Goal: Task Accomplishment & Management: Manage account settings

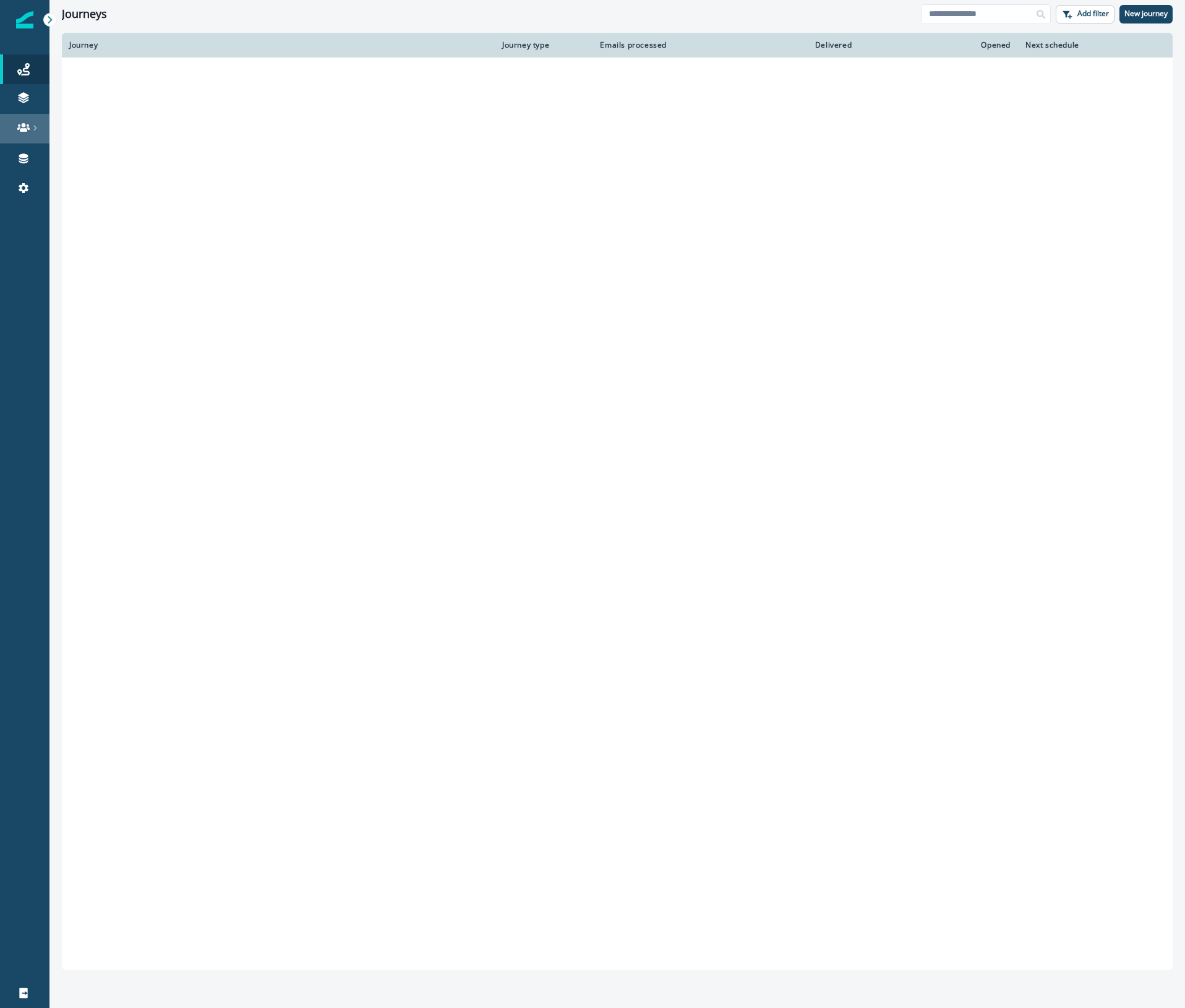
click at [187, 12] on div "Journeys" at bounding box center [491, 14] width 859 height 14
click at [32, 125] on icon at bounding box center [35, 128] width 6 height 6
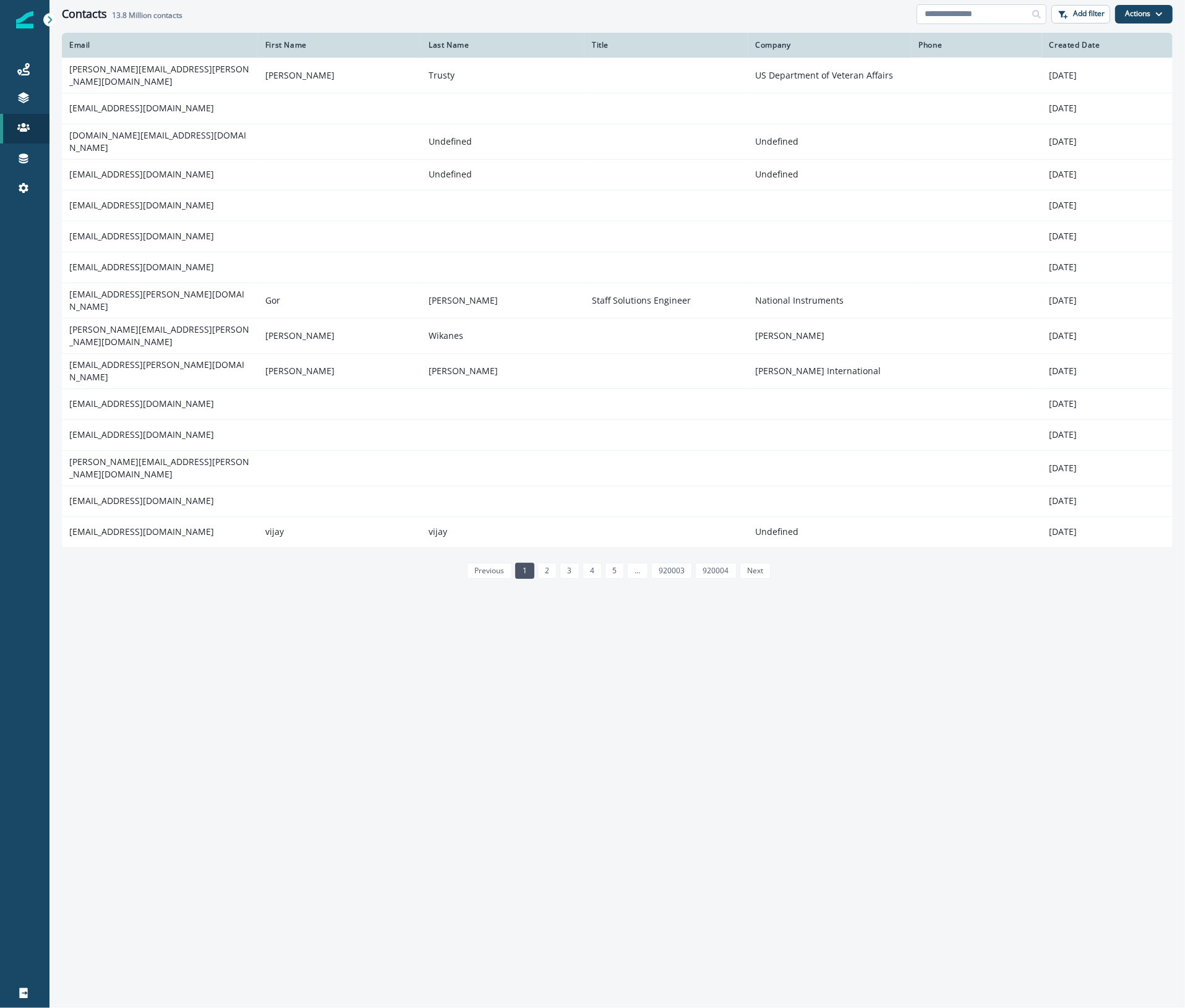
click at [965, 9] on input at bounding box center [981, 14] width 130 height 20
paste input "**********"
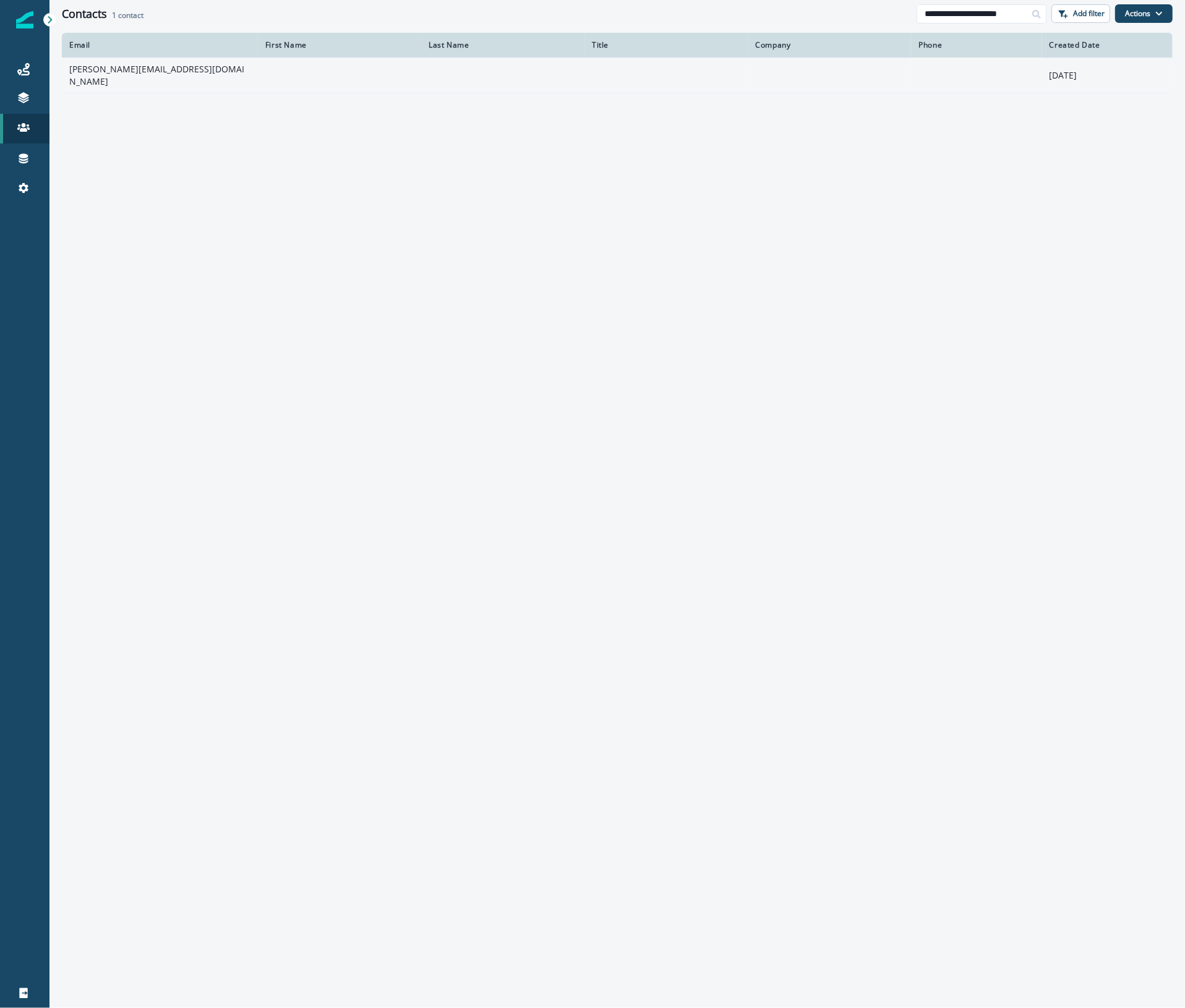
type input "**********"
click at [152, 76] on td "jonas.nygren@scania.com" at bounding box center [159, 75] width 196 height 35
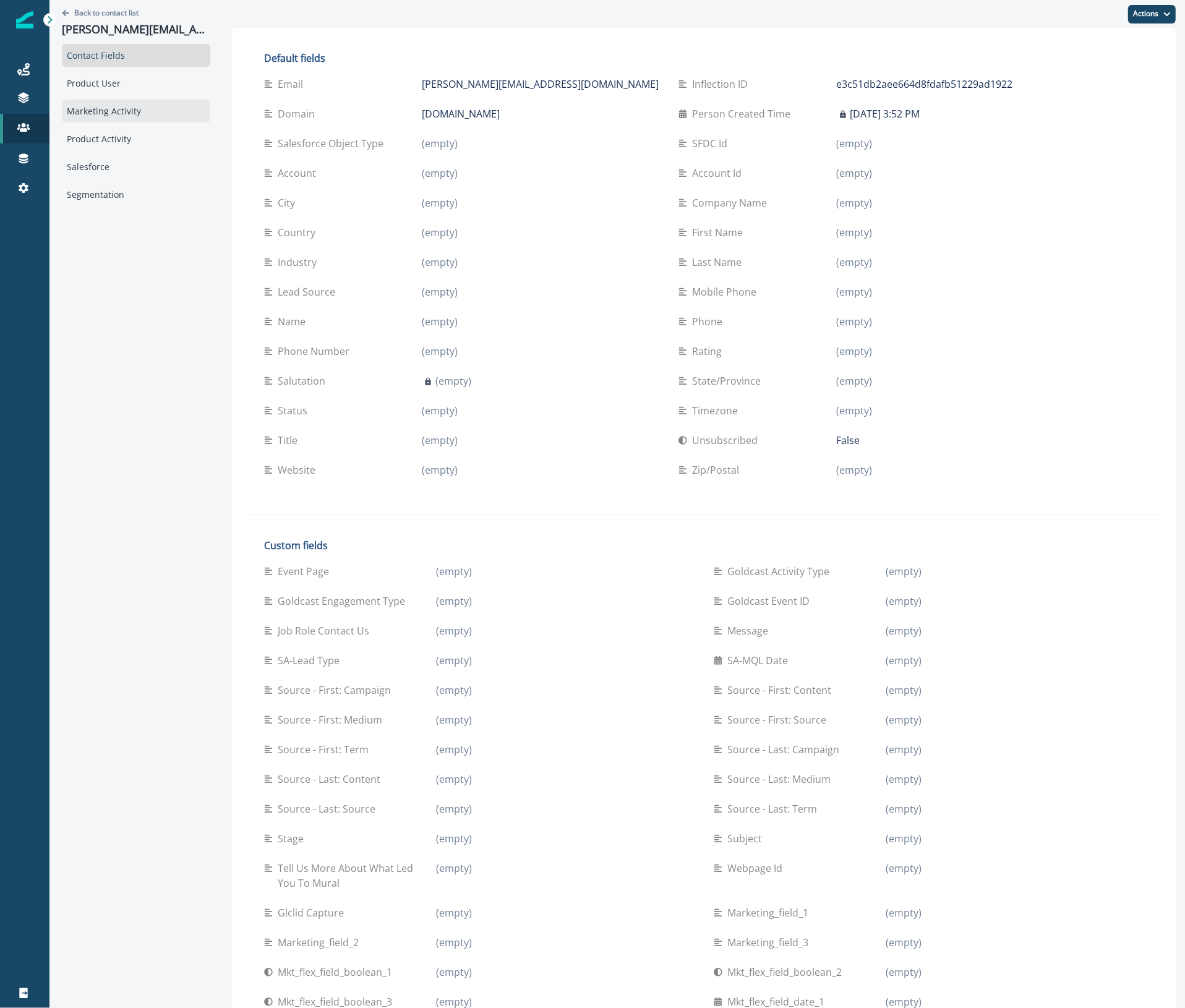
click at [122, 113] on div "Marketing Activity" at bounding box center [136, 111] width 148 height 23
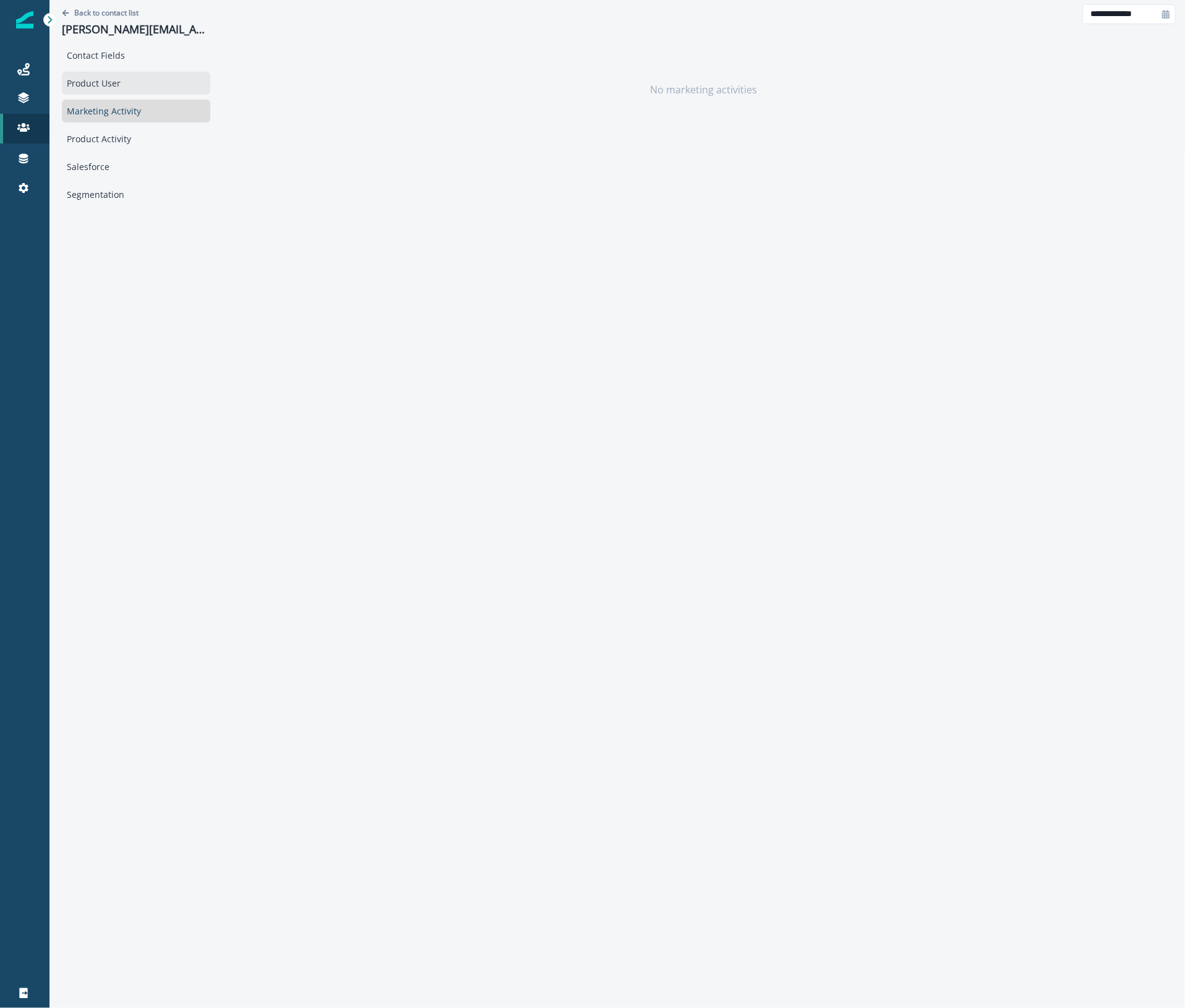
click at [110, 78] on div "Product User" at bounding box center [136, 83] width 148 height 23
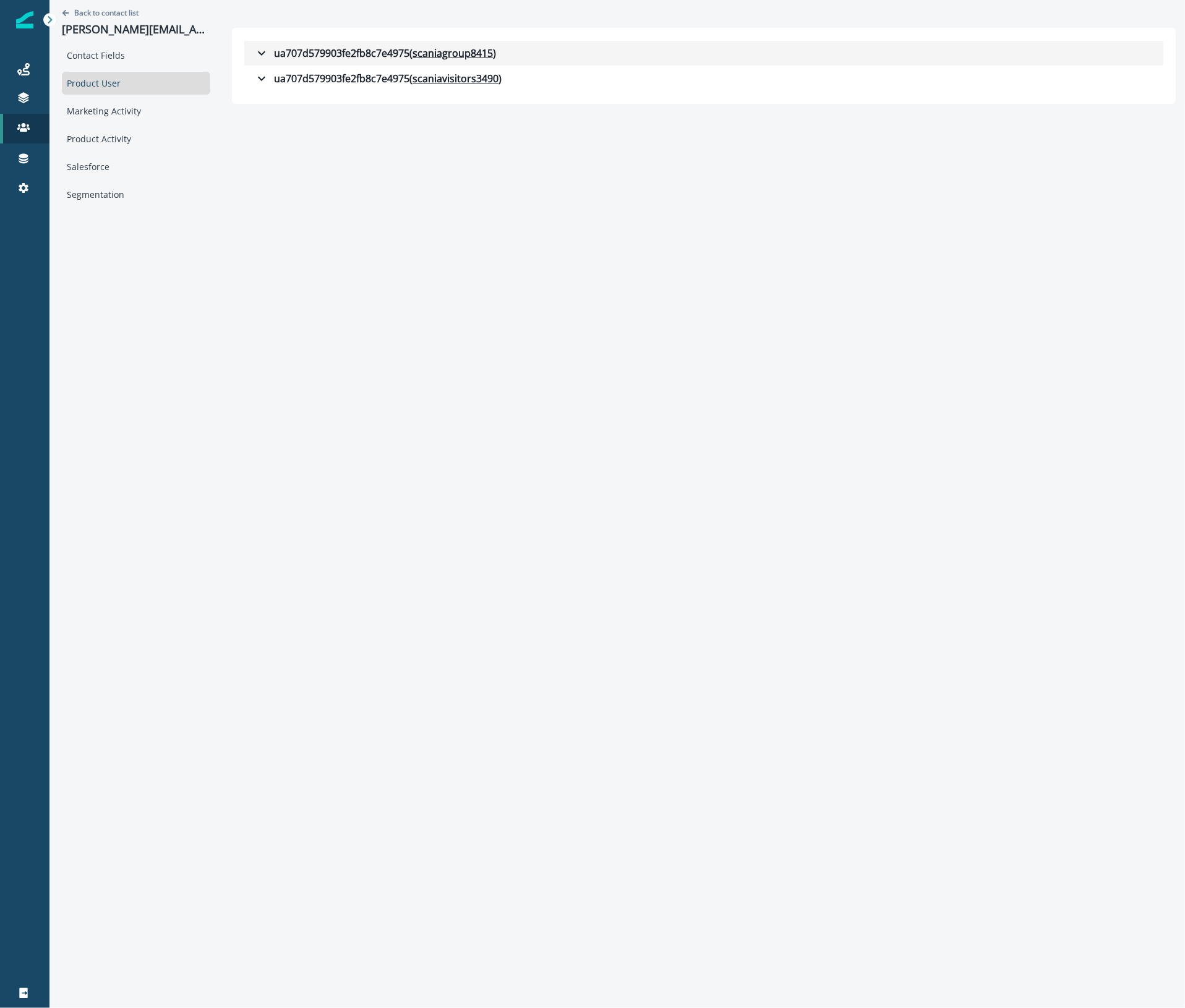
click at [291, 49] on div "ua707d579903fe2fb8c7e4975 ( scaniagroup8415 )" at bounding box center [375, 54] width 242 height 15
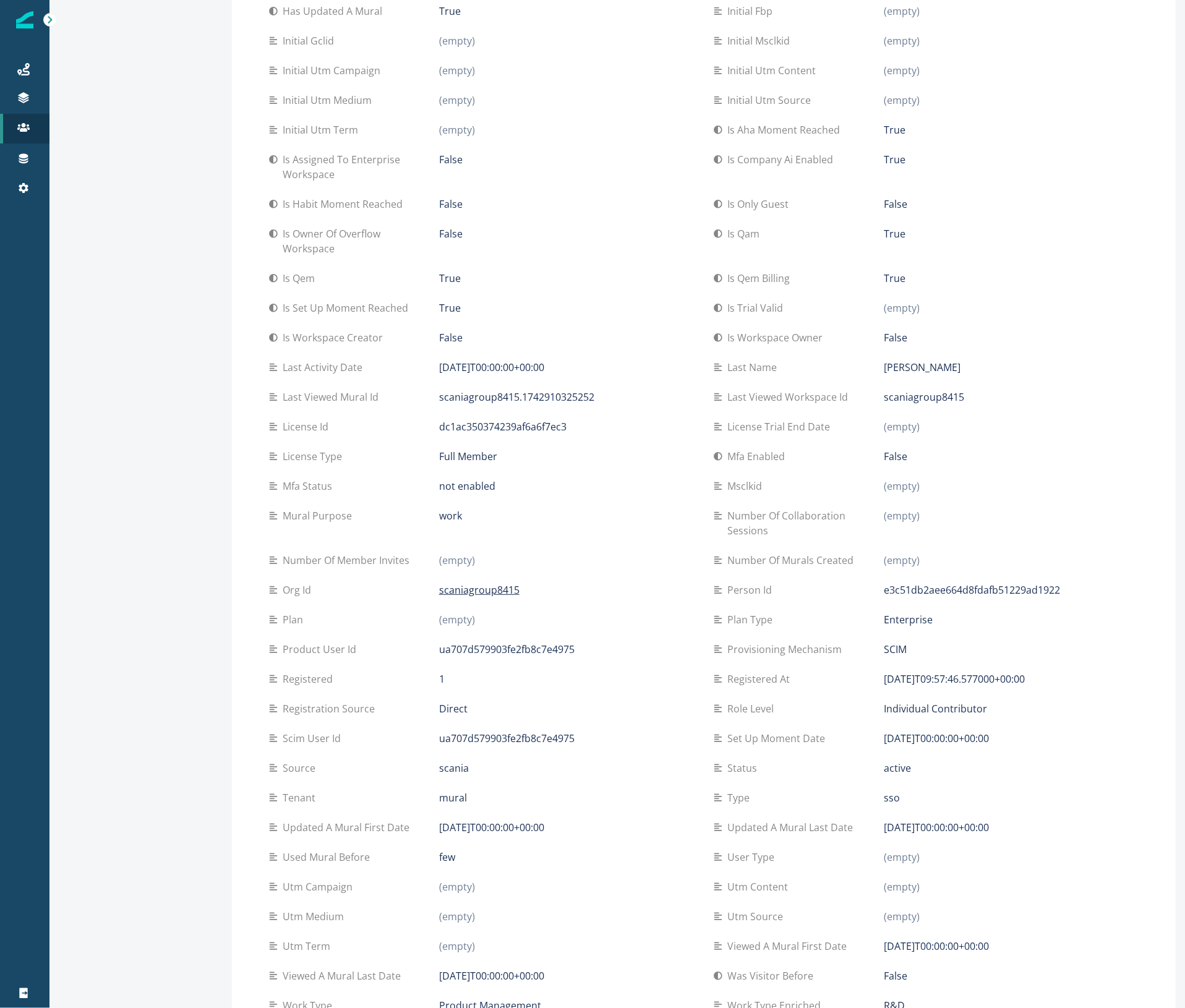
scroll to position [633, 0]
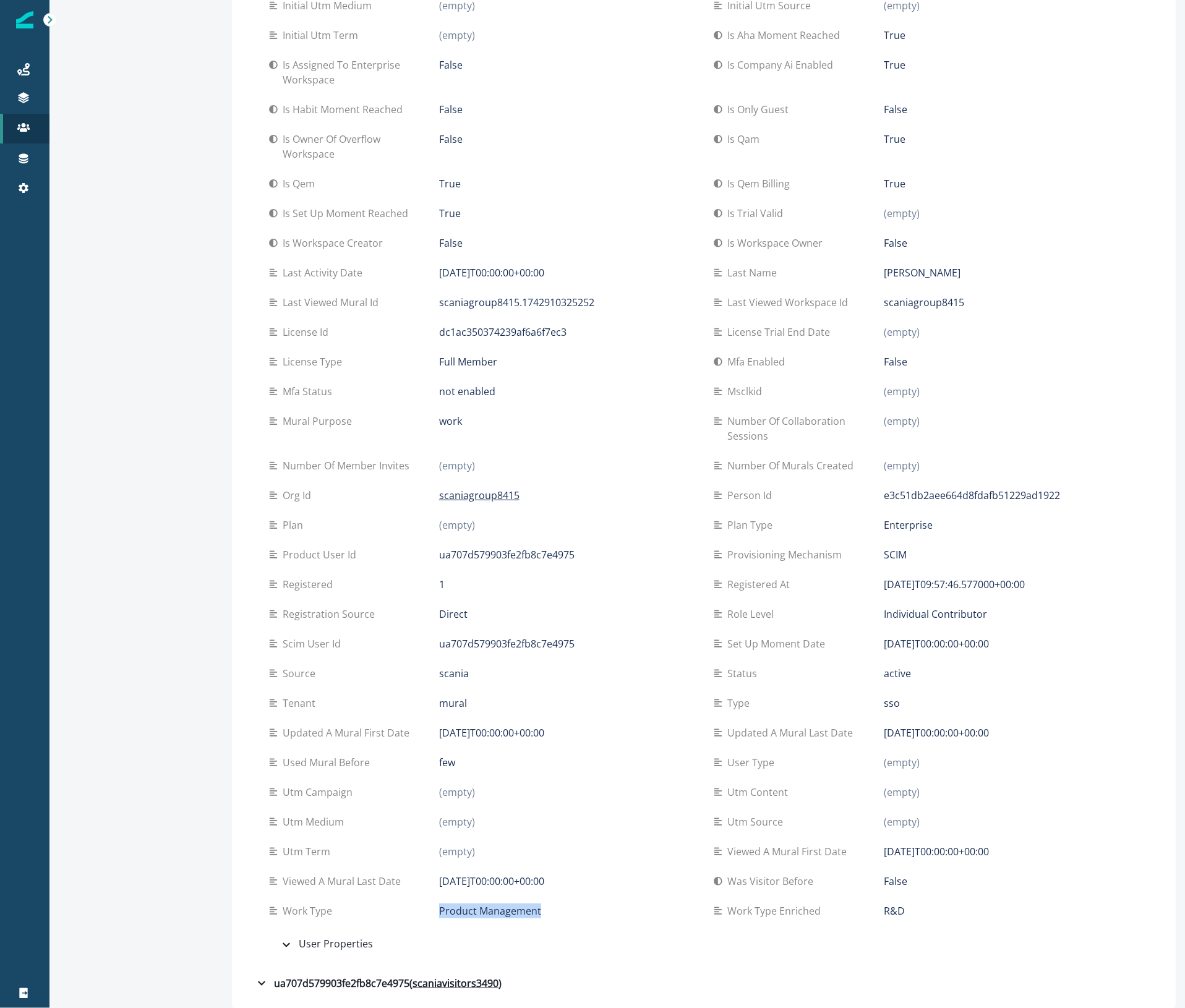
drag, startPoint x: 525, startPoint y: 911, endPoint x: 378, endPoint y: 910, distance: 147.0
click at [378, 910] on div "Work type Product Management" at bounding box center [481, 911] width 425 height 15
drag, startPoint x: 861, startPoint y: 913, endPoint x: 836, endPoint y: 913, distance: 25.0
click at [836, 913] on div "Work type enriched R&D" at bounding box center [926, 911] width 425 height 15
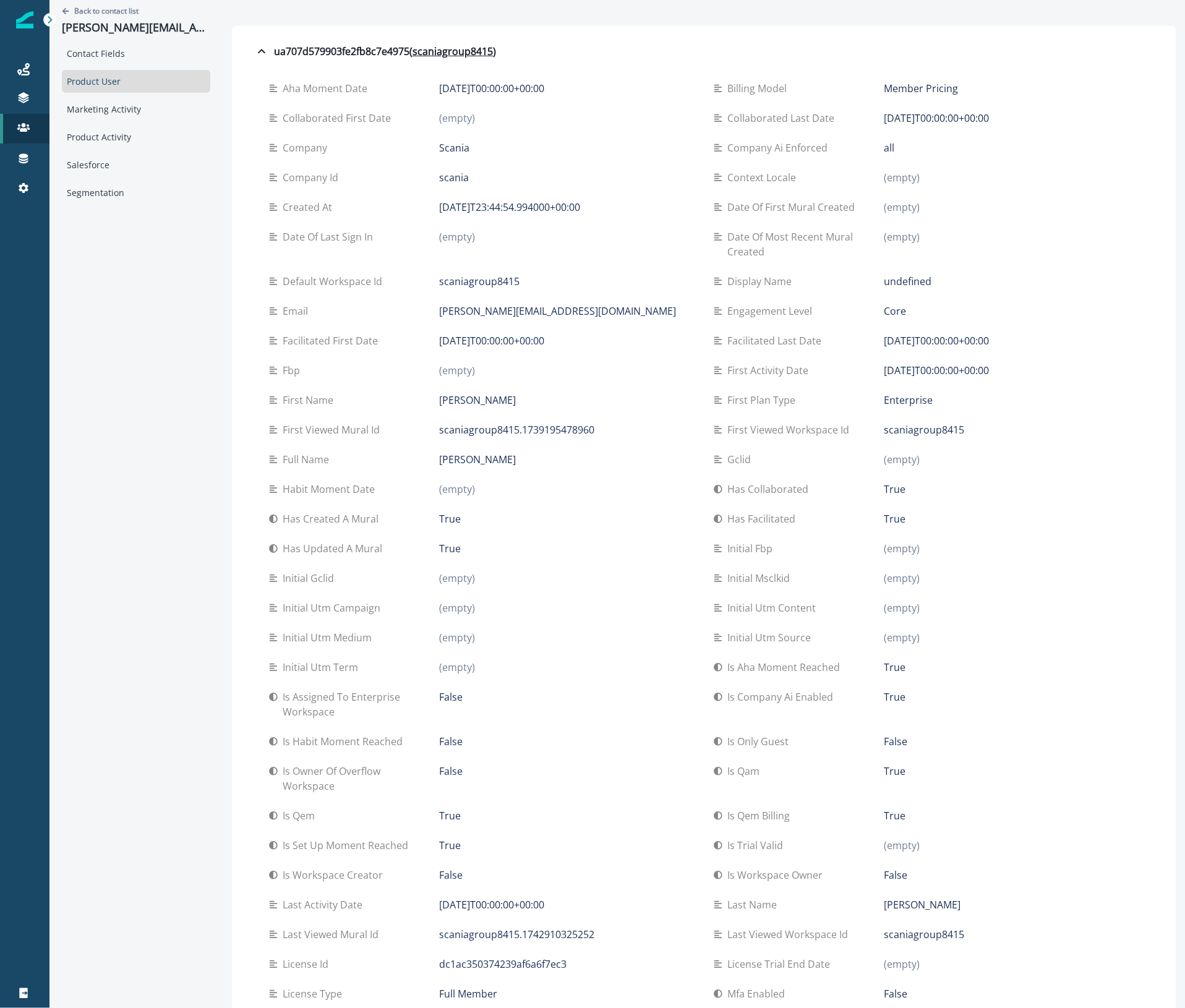
scroll to position [0, 0]
drag, startPoint x: 888, startPoint y: 149, endPoint x: 850, endPoint y: 149, distance: 38.0
click at [850, 149] on div "Company ai enforced all" at bounding box center [926, 150] width 425 height 15
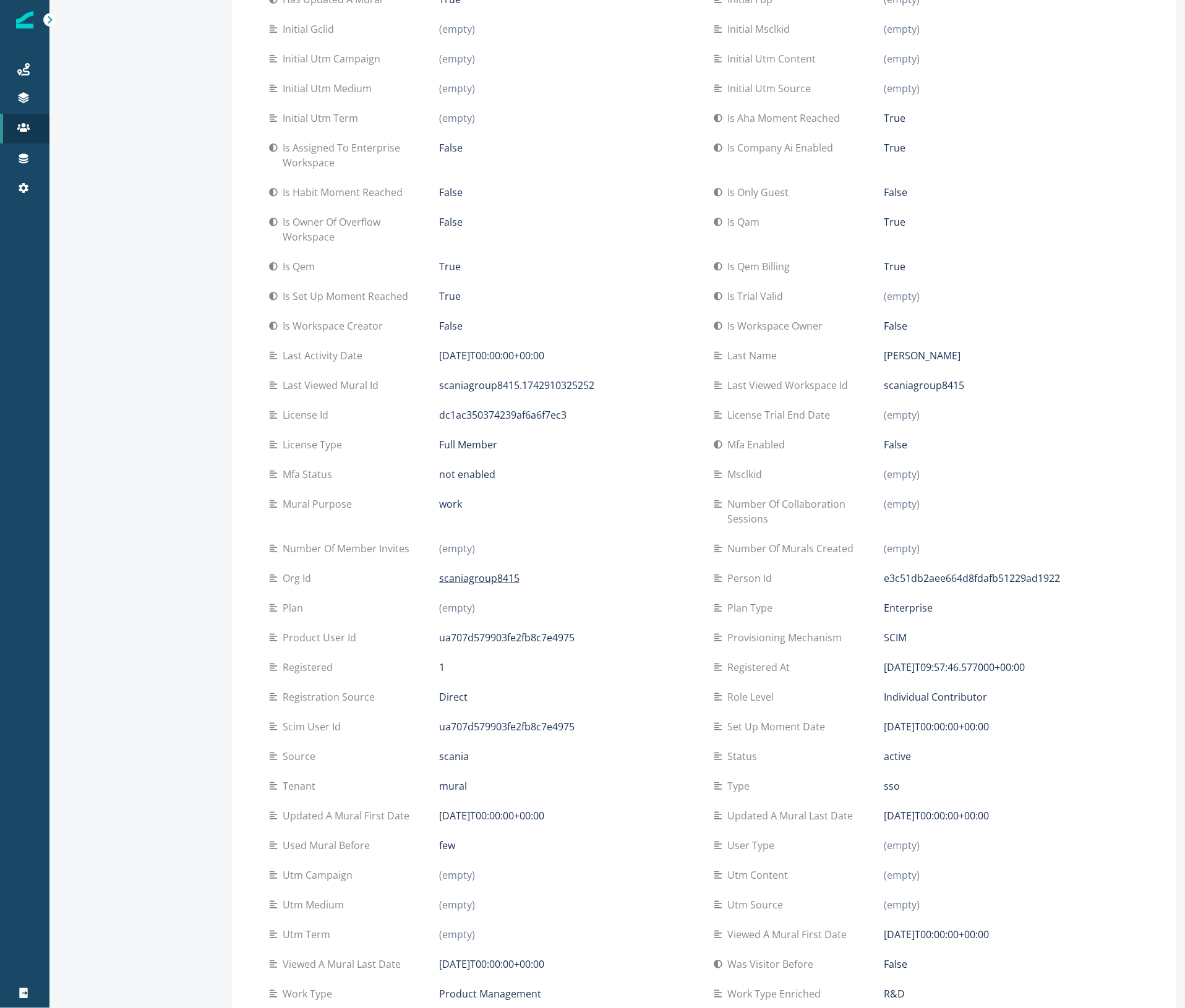
scroll to position [633, 0]
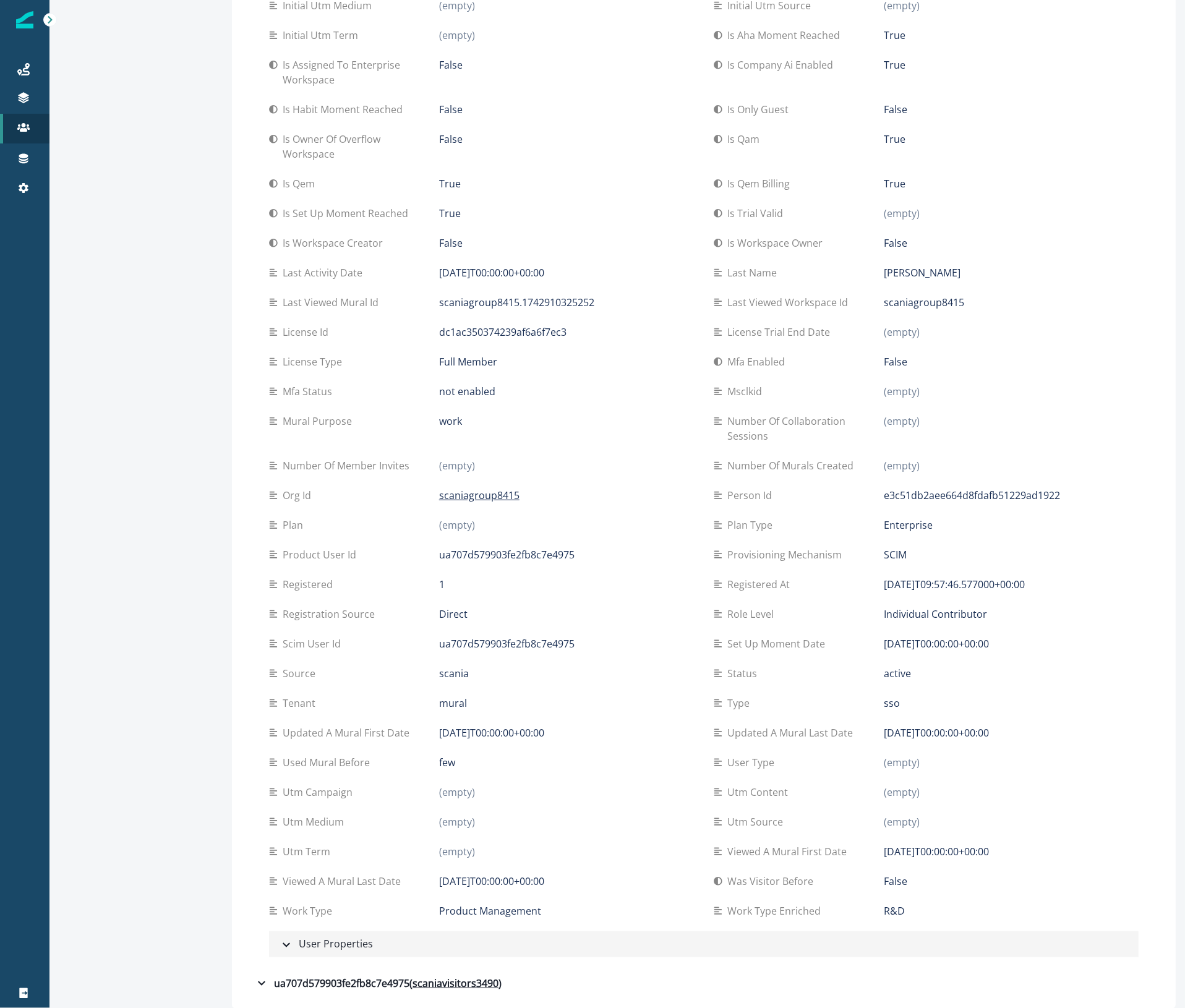
click at [335, 945] on div "User Properties" at bounding box center [326, 944] width 94 height 16
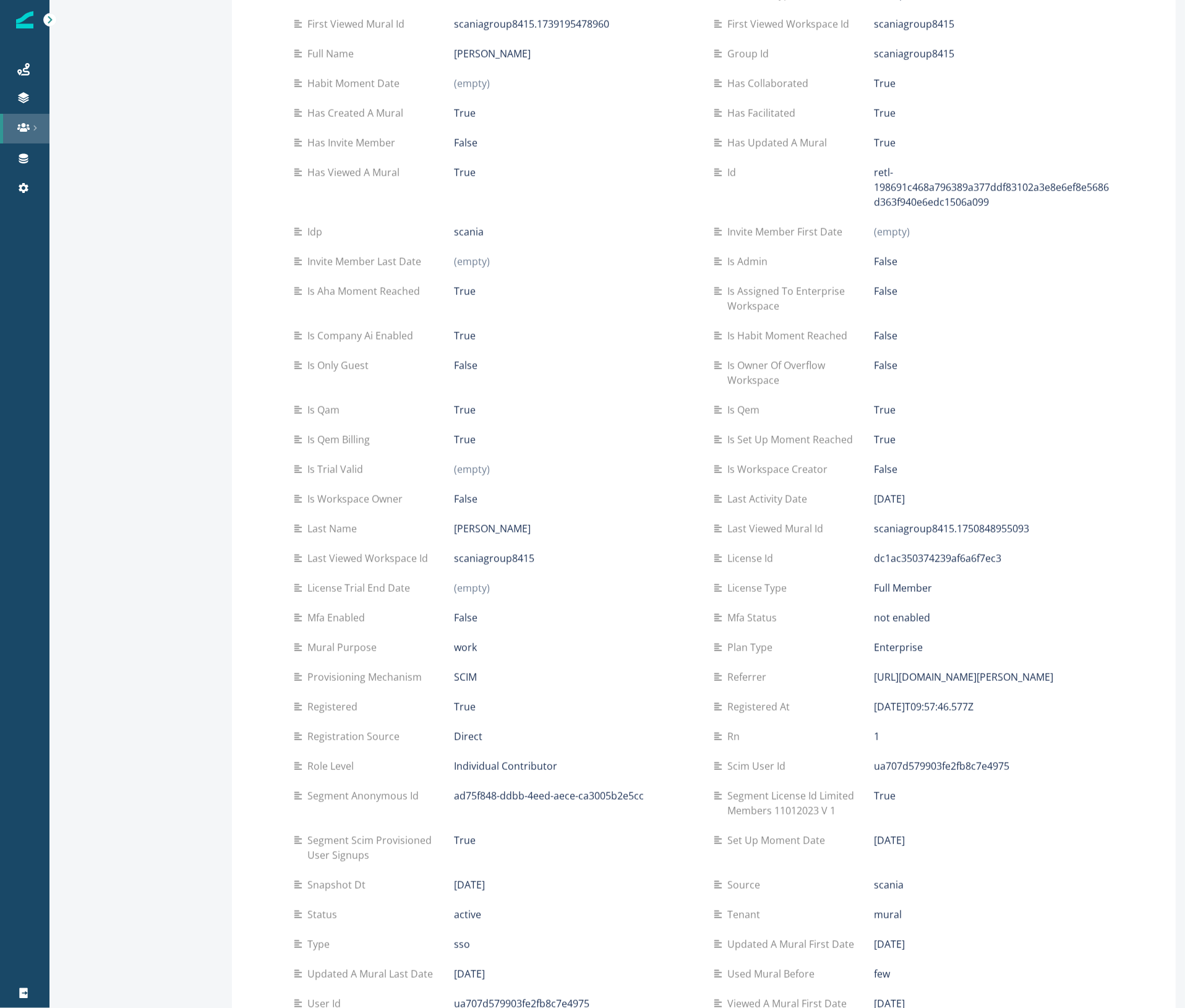
scroll to position [1406, 0]
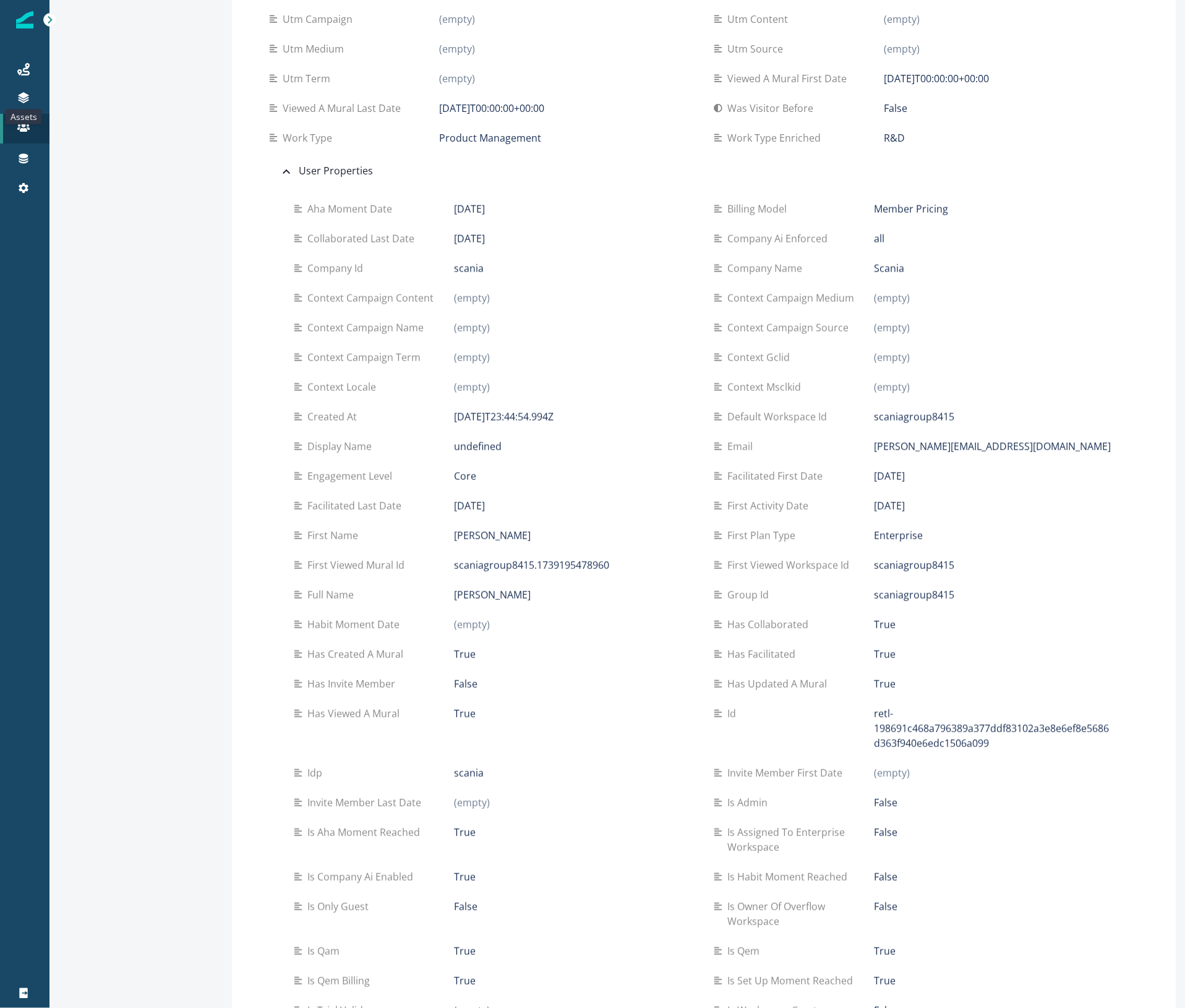
drag, startPoint x: 19, startPoint y: 100, endPoint x: 102, endPoint y: 96, distance: 83.1
click at [19, 100] on icon at bounding box center [23, 101] width 11 height 4
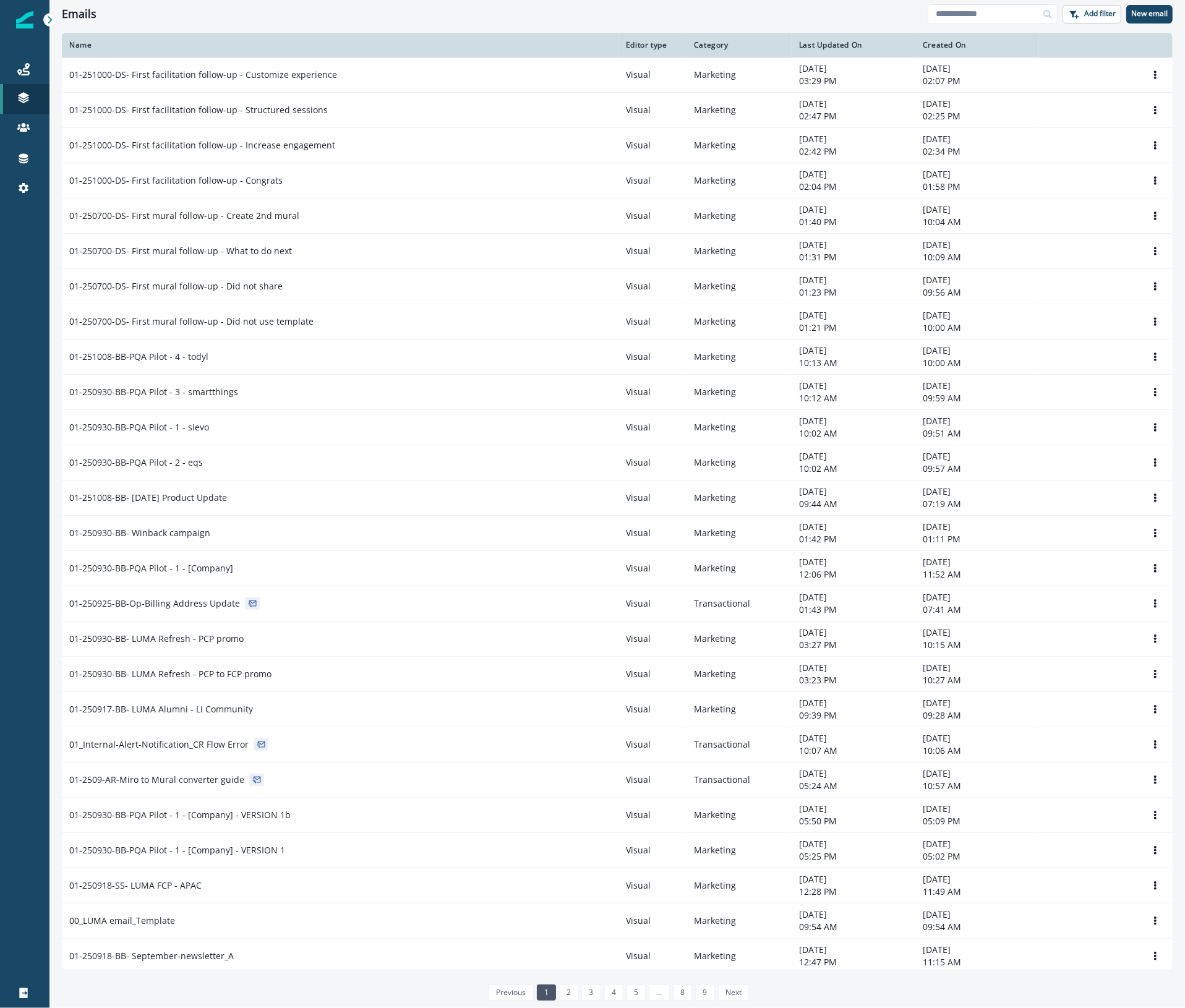
drag, startPoint x: 975, startPoint y: 11, endPoint x: 968, endPoint y: 28, distance: 18.4
click at [975, 11] on input at bounding box center [992, 14] width 130 height 20
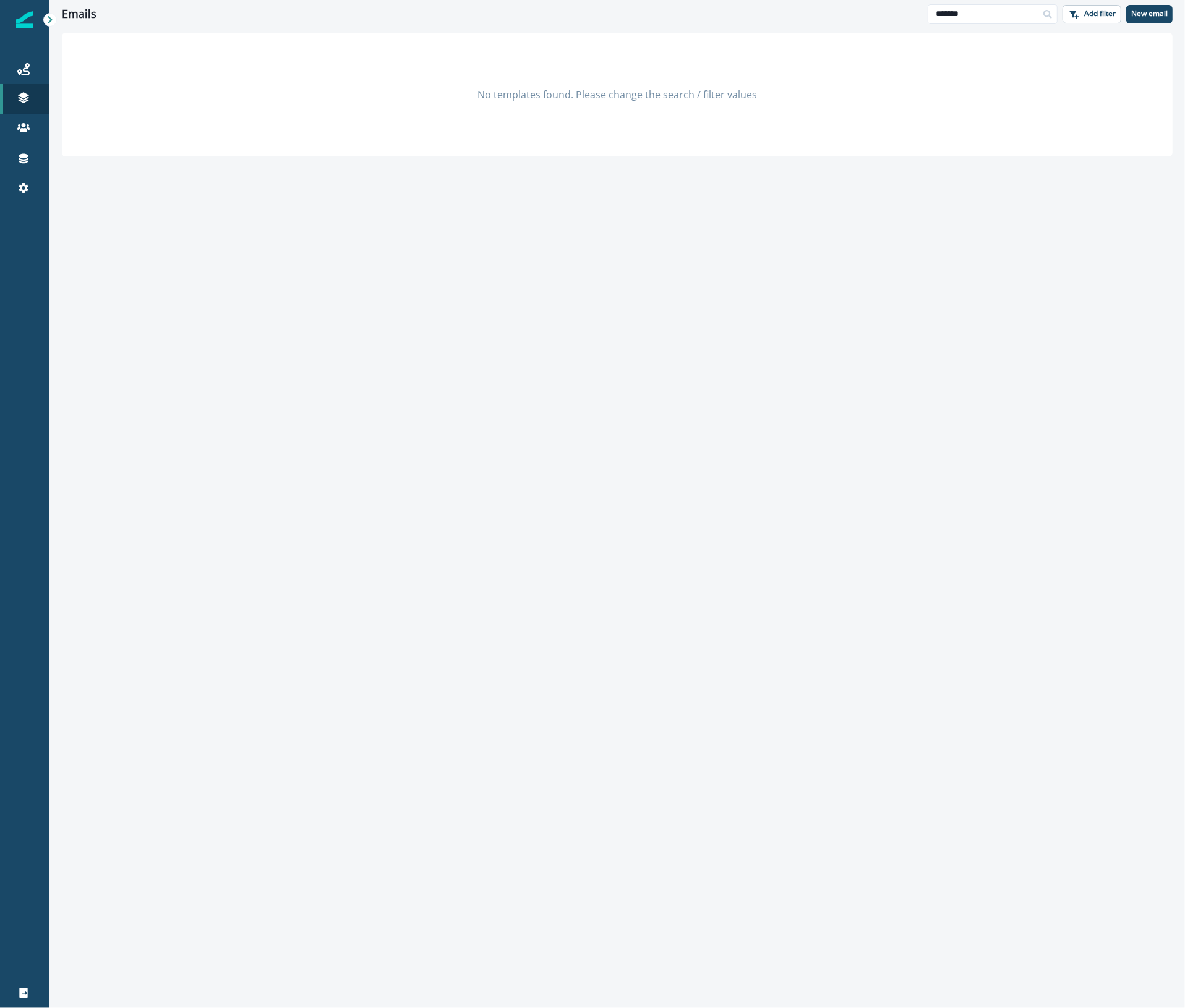
drag, startPoint x: 950, startPoint y: 22, endPoint x: 778, endPoint y: 8, distance: 172.6
click at [783, 6] on div "Emails ******* Add filter New email" at bounding box center [617, 14] width 1135 height 28
type input "**********"
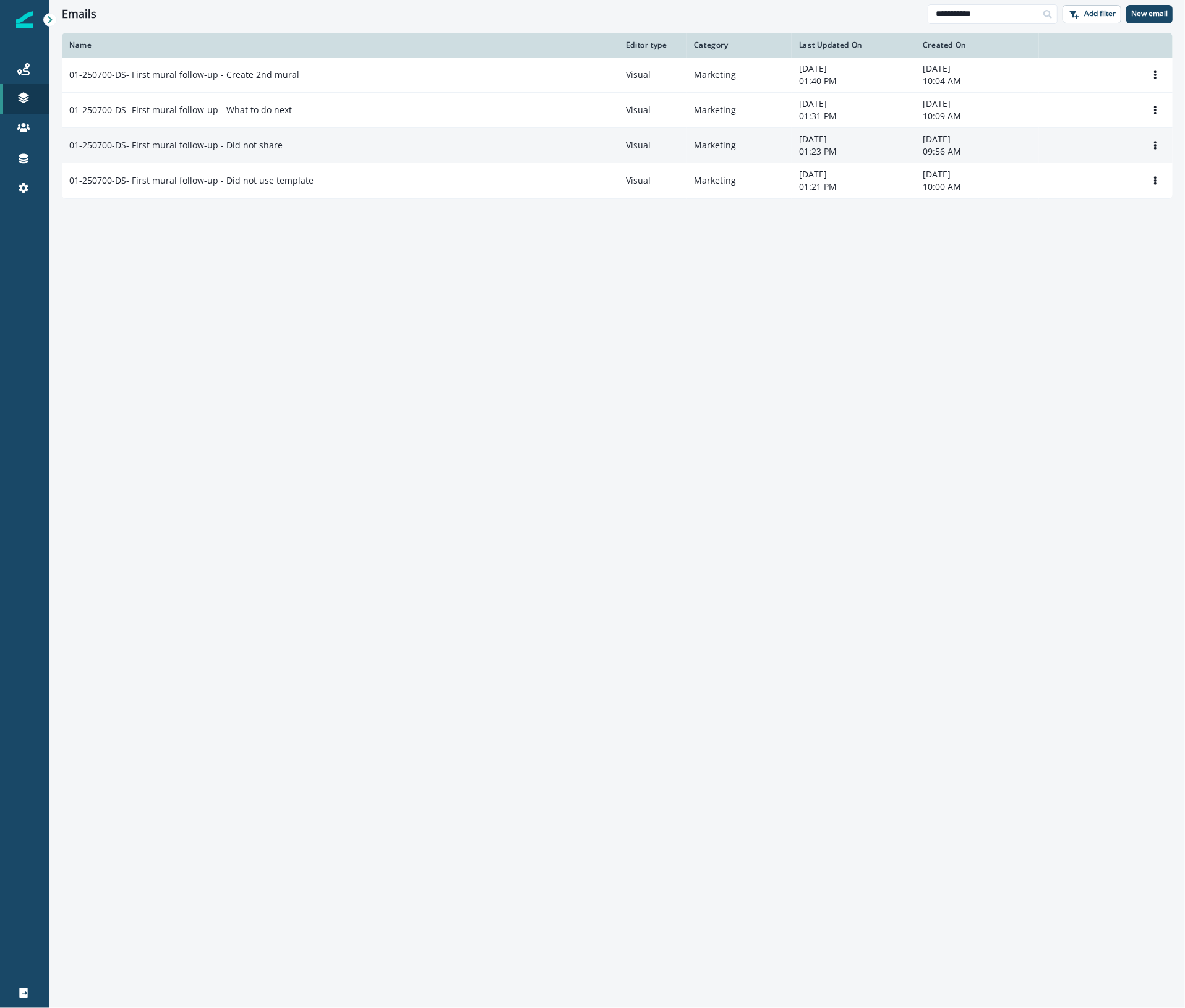
click at [326, 146] on div "01-250700-DS- First mural follow-up - Did not share" at bounding box center [340, 146] width 541 height 12
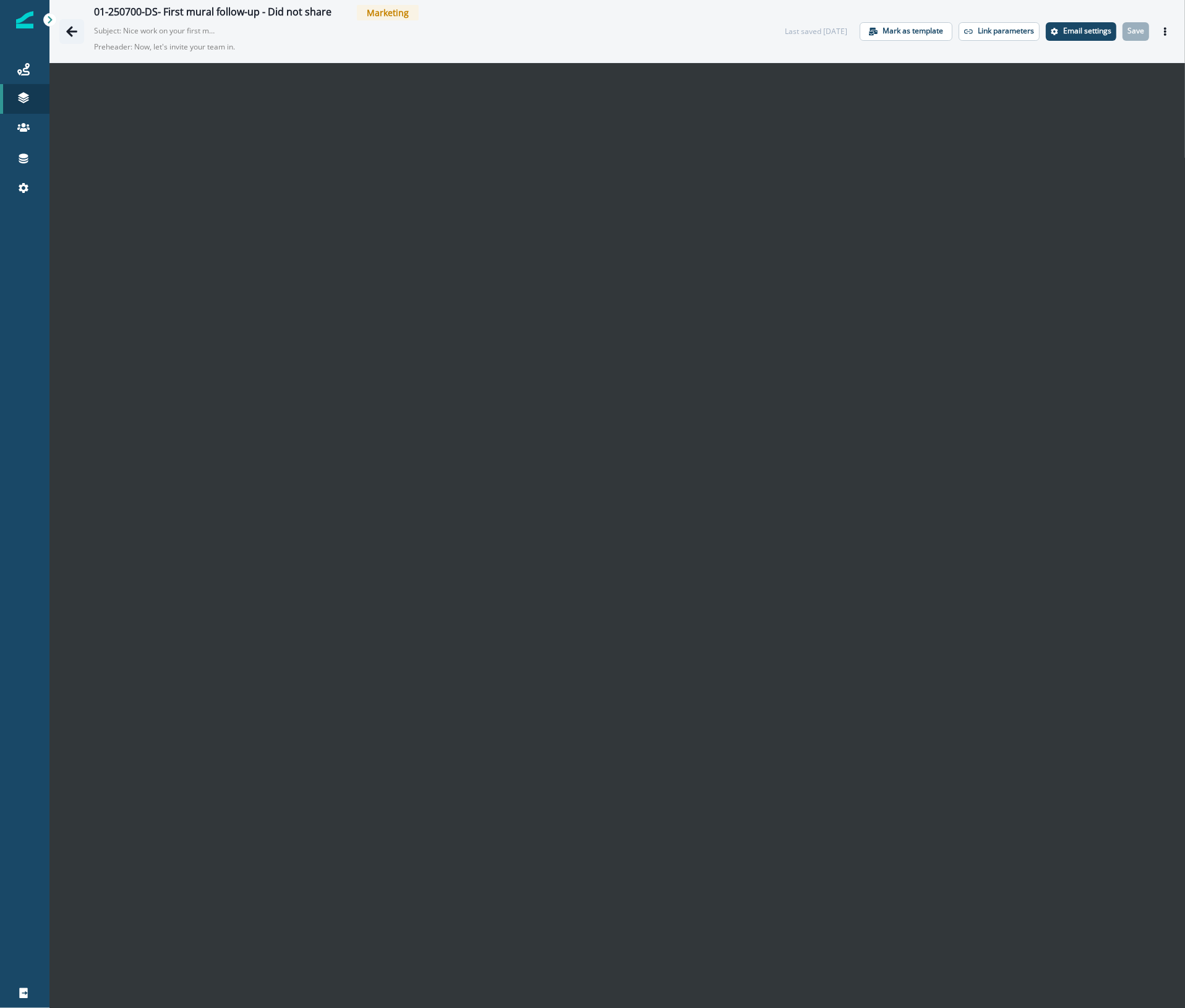
click at [71, 32] on icon "Go back" at bounding box center [72, 32] width 12 height 12
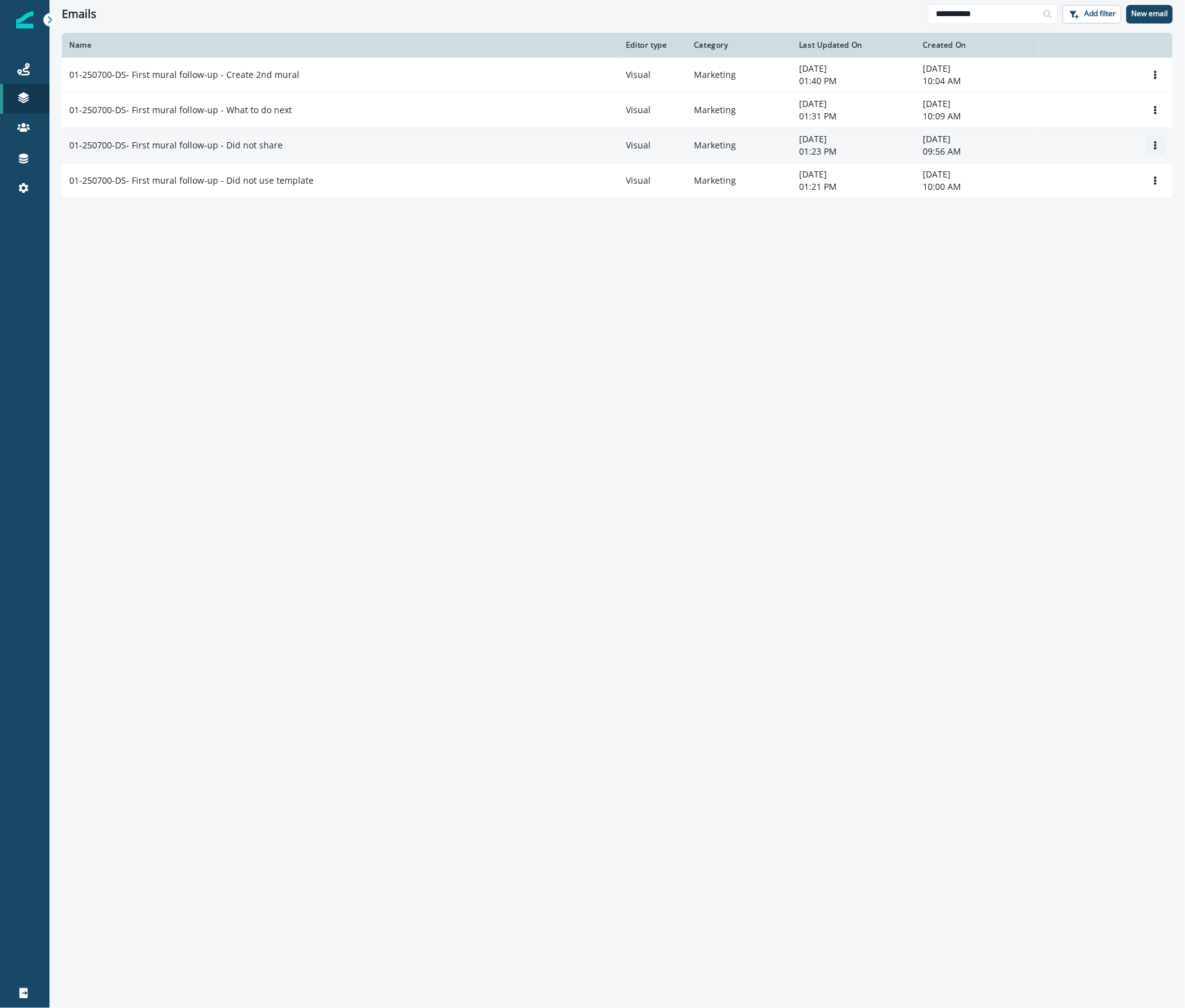
click at [1149, 143] on button "Options" at bounding box center [1155, 146] width 20 height 19
click at [1095, 175] on button "Clone" at bounding box center [1096, 175] width 138 height 20
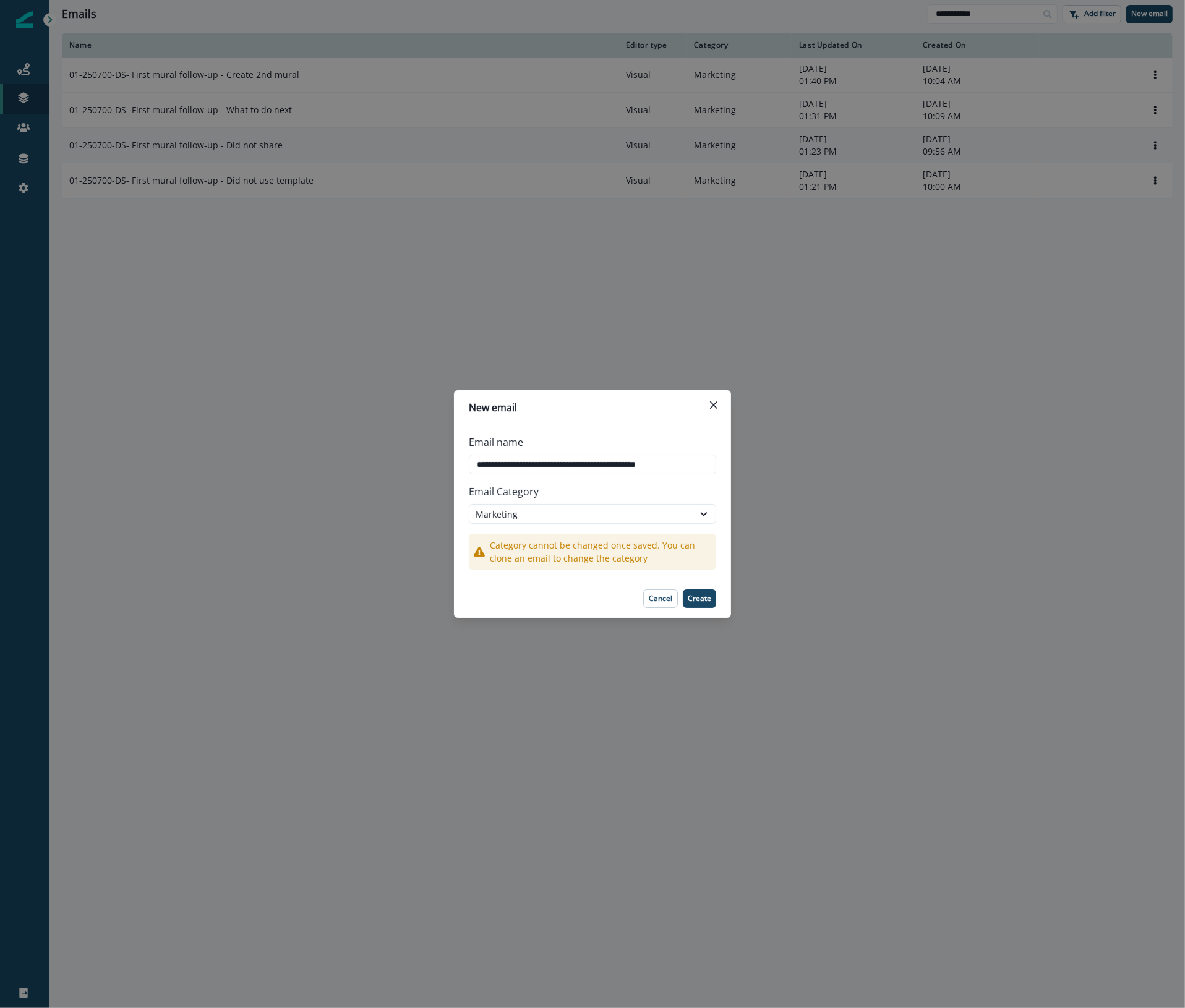
drag, startPoint x: 629, startPoint y: 462, endPoint x: 855, endPoint y: 474, distance: 226.3
click at [855, 474] on div "**********" at bounding box center [592, 504] width 1185 height 1008
click at [511, 464] on input "**********" at bounding box center [592, 464] width 247 height 20
type input "**********"
click at [701, 600] on p "Create" at bounding box center [700, 599] width 24 height 9
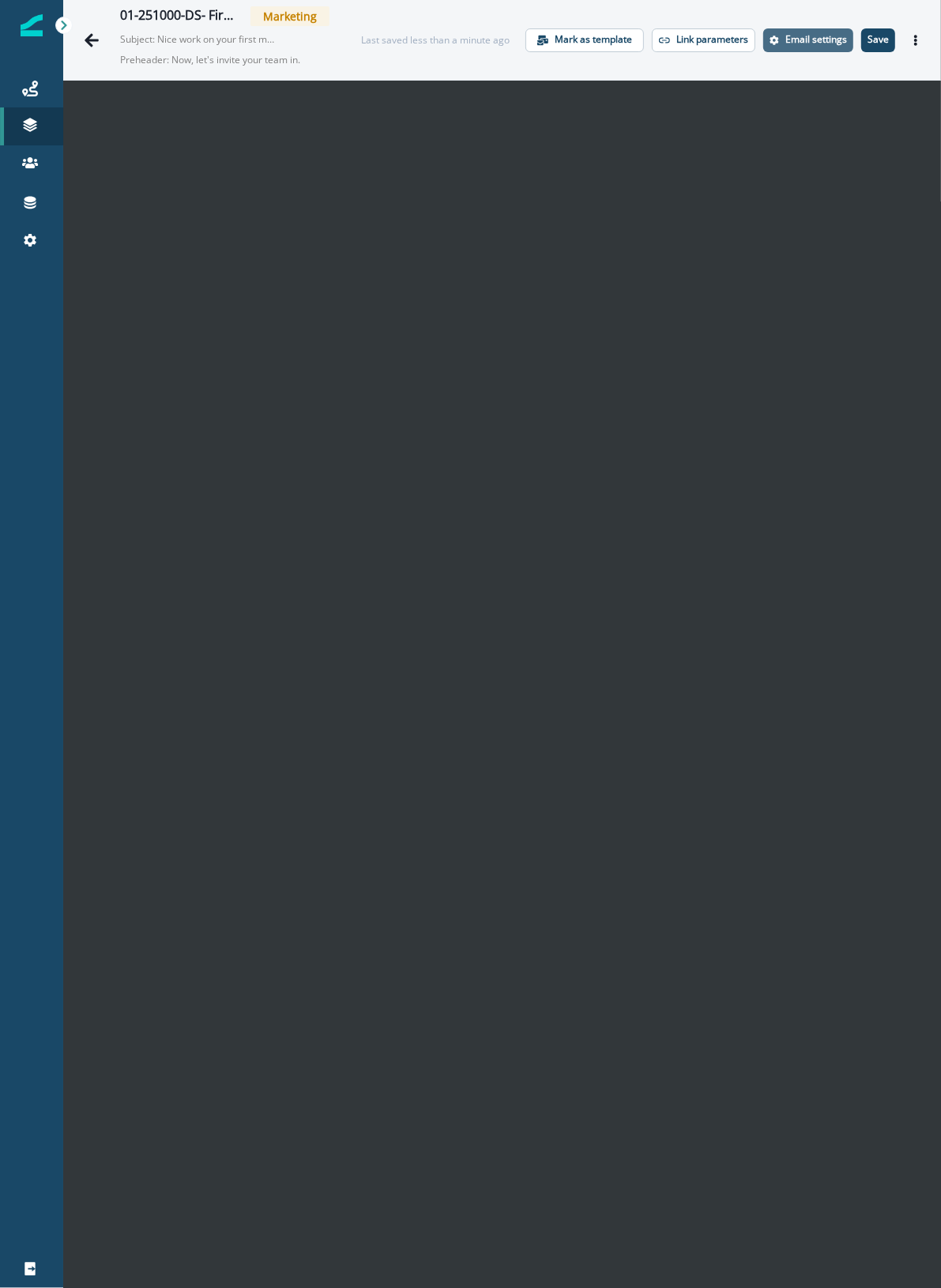
click at [803, 45] on p "Email settings" at bounding box center [817, 40] width 62 height 11
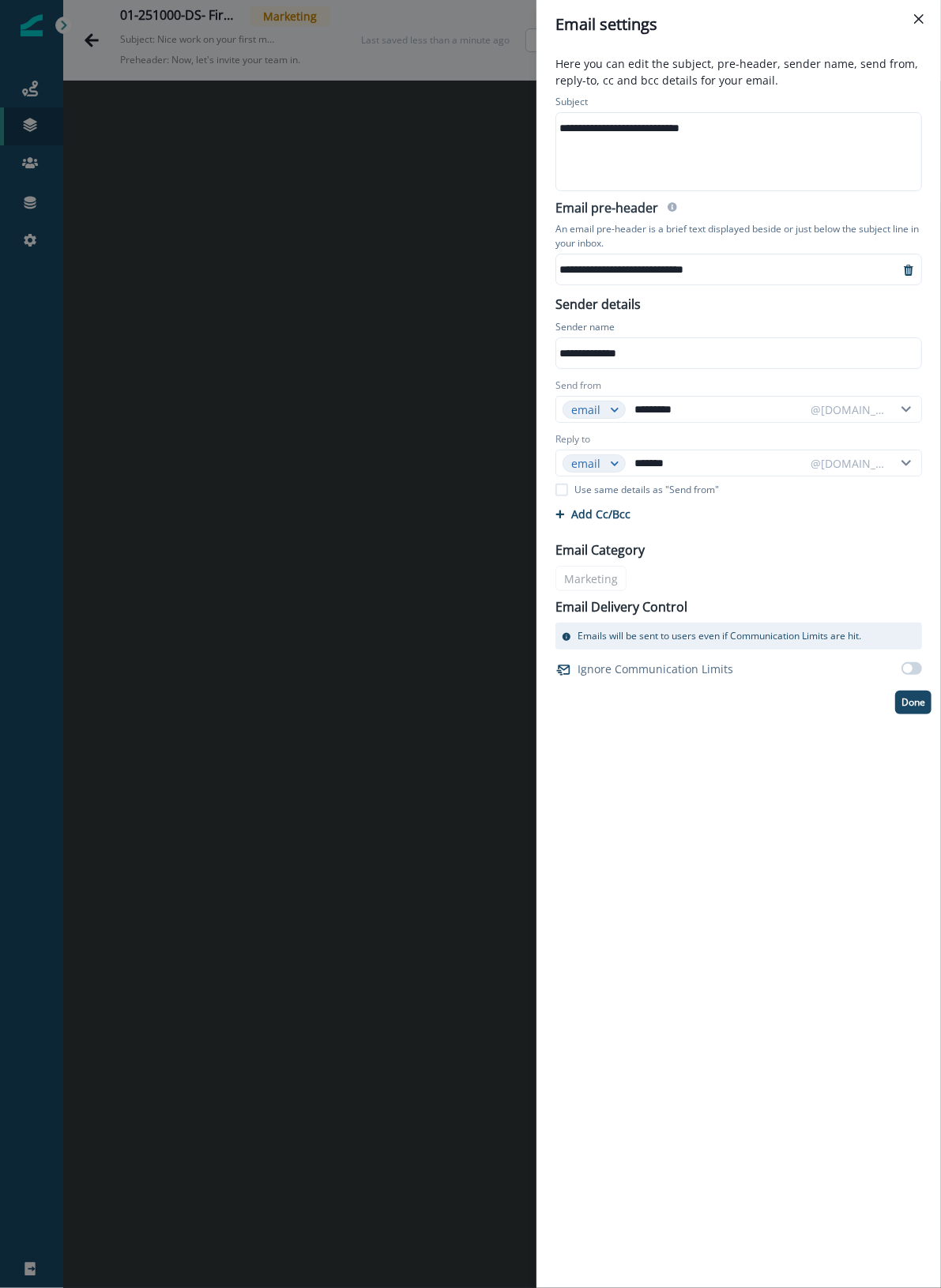
click at [694, 270] on div "**********" at bounding box center [728, 270] width 343 height 24
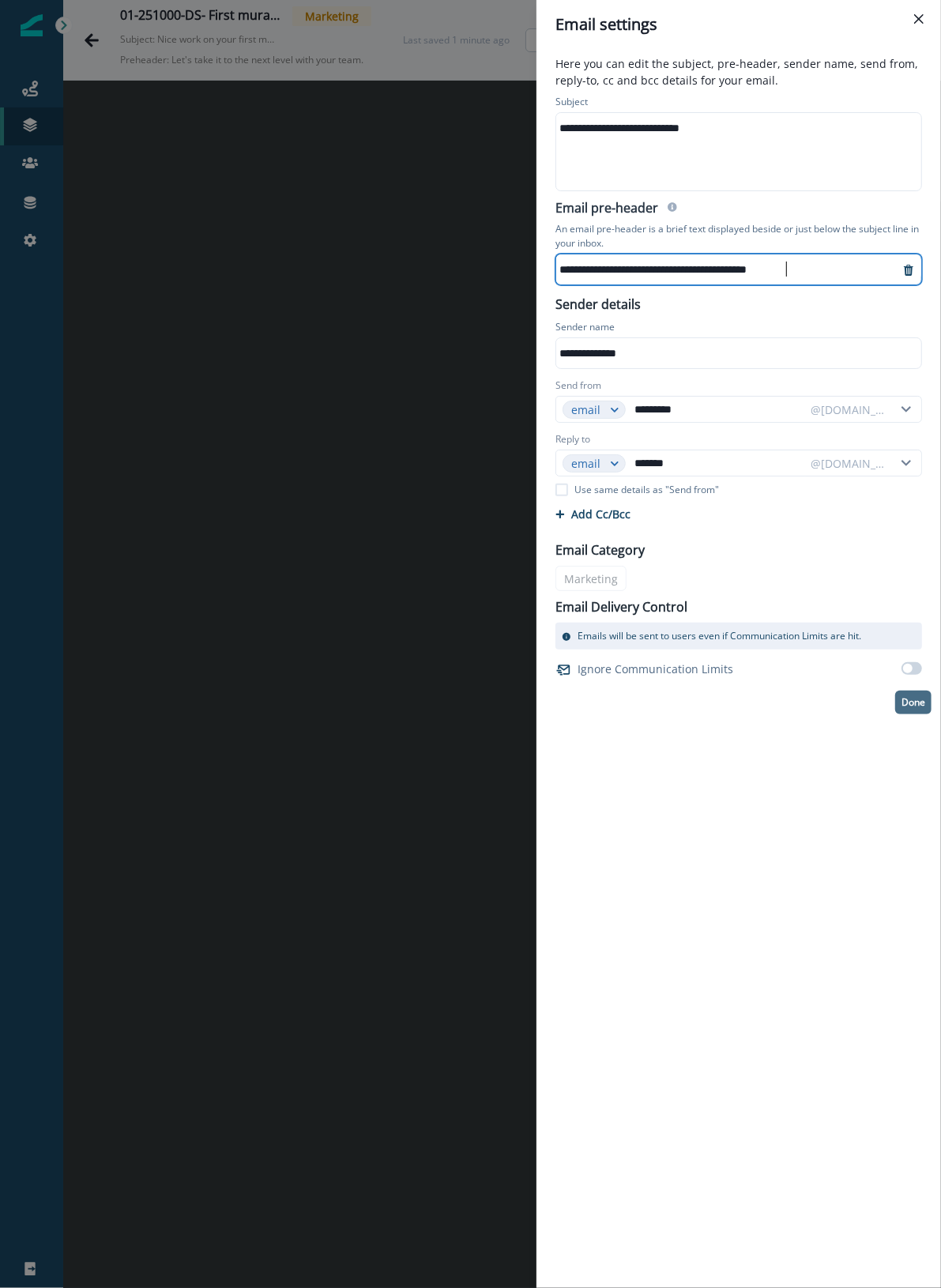
click at [916, 707] on p "Done" at bounding box center [914, 702] width 24 height 11
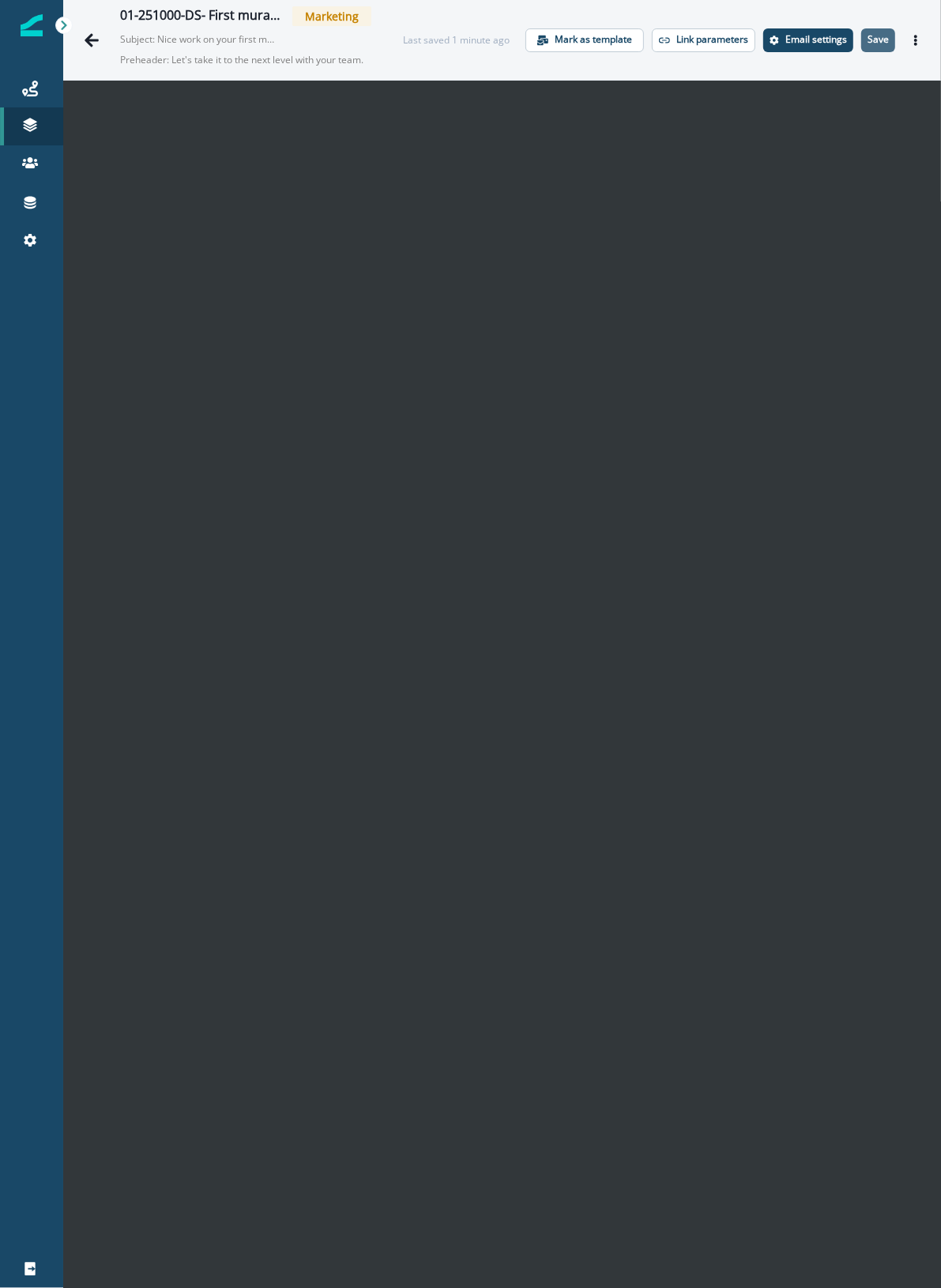
click at [868, 41] on p "Save" at bounding box center [878, 40] width 21 height 11
click at [911, 40] on icon "Actions" at bounding box center [916, 41] width 11 height 11
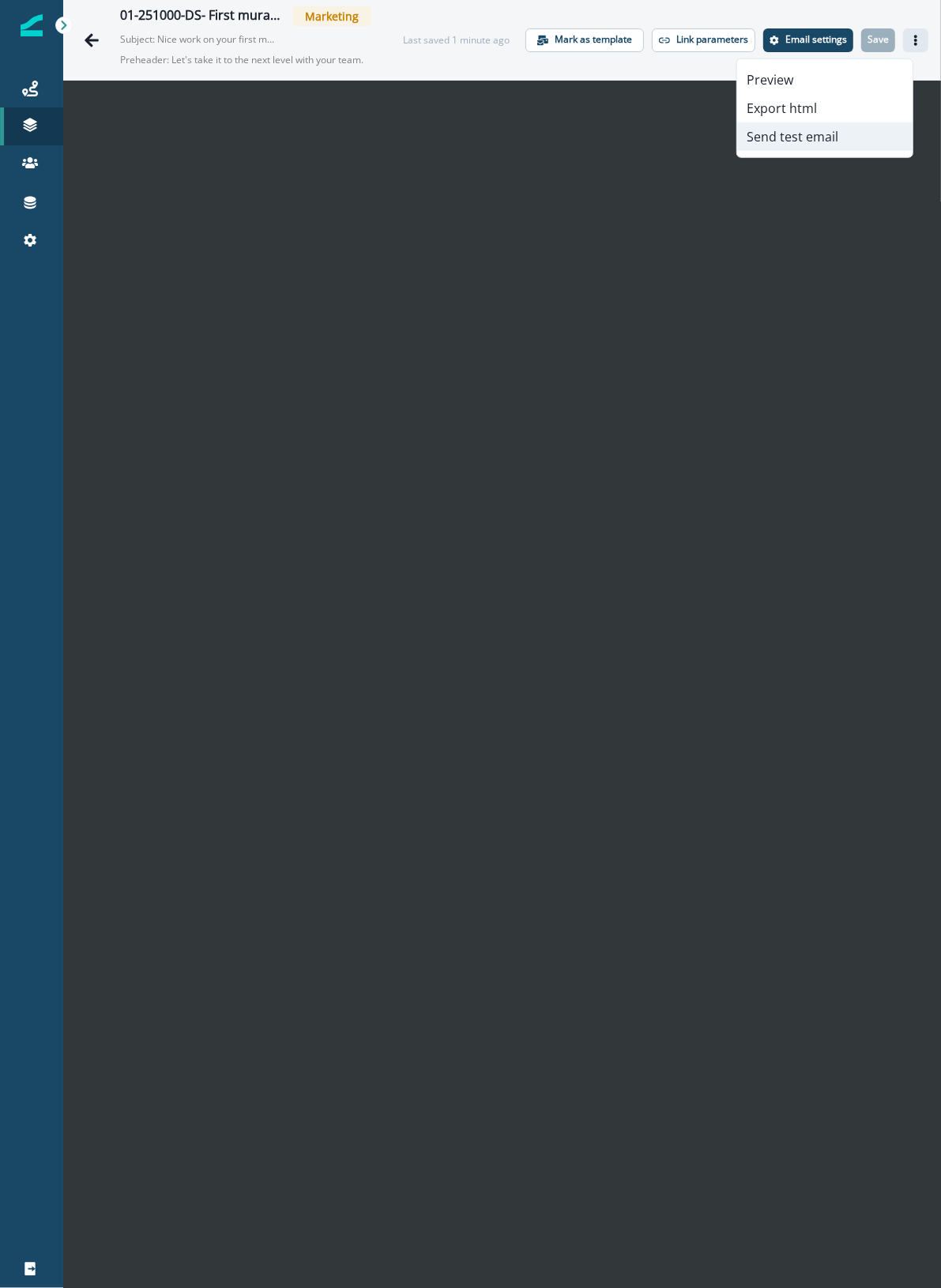
click at [764, 134] on button "Send test email" at bounding box center [825, 137] width 176 height 29
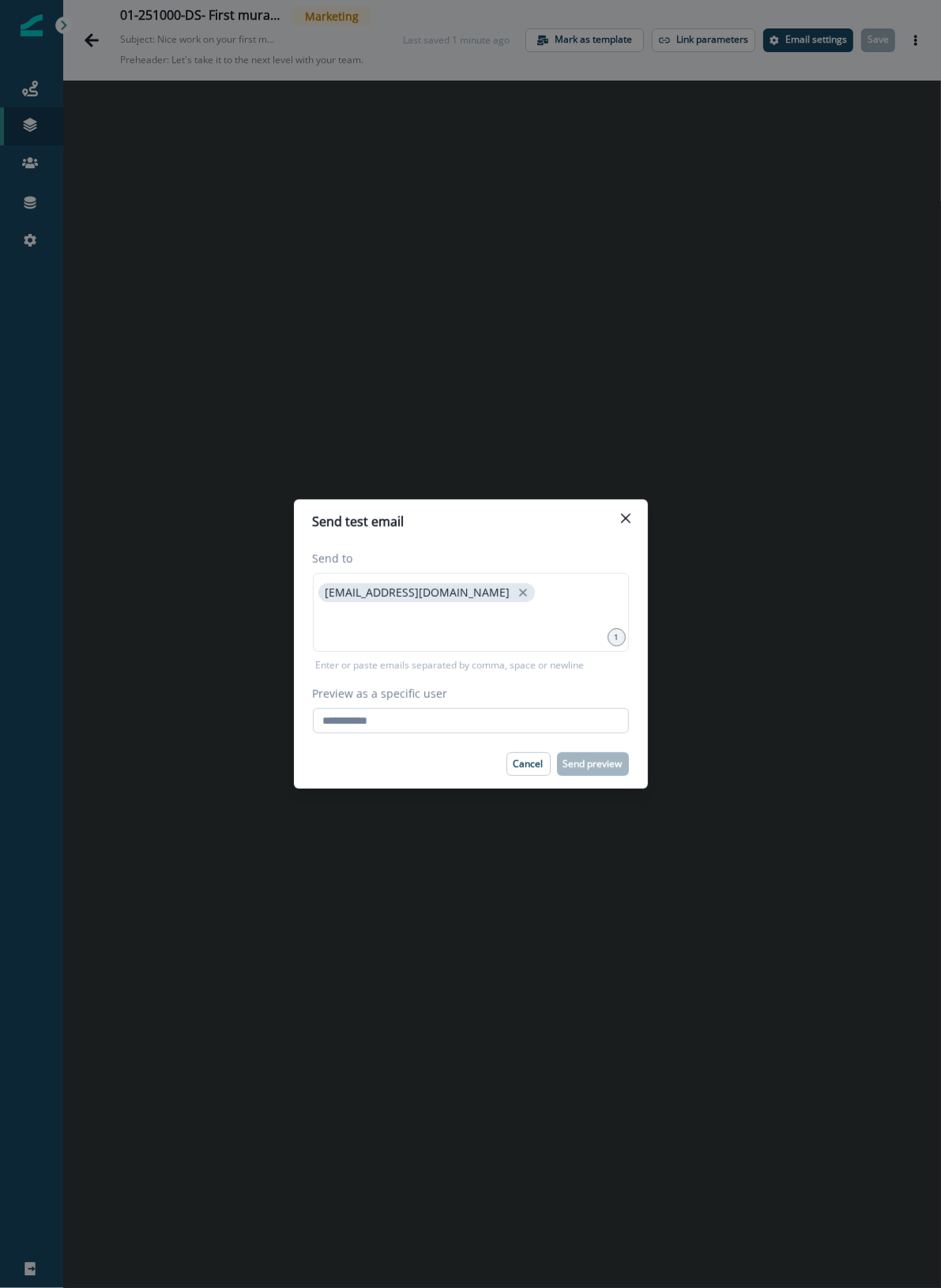
click at [421, 711] on input "Preview as a specific user" at bounding box center [470, 720] width 316 height 25
type input "**********"
click at [361, 766] on div "Cancel Send preview" at bounding box center [470, 764] width 316 height 24
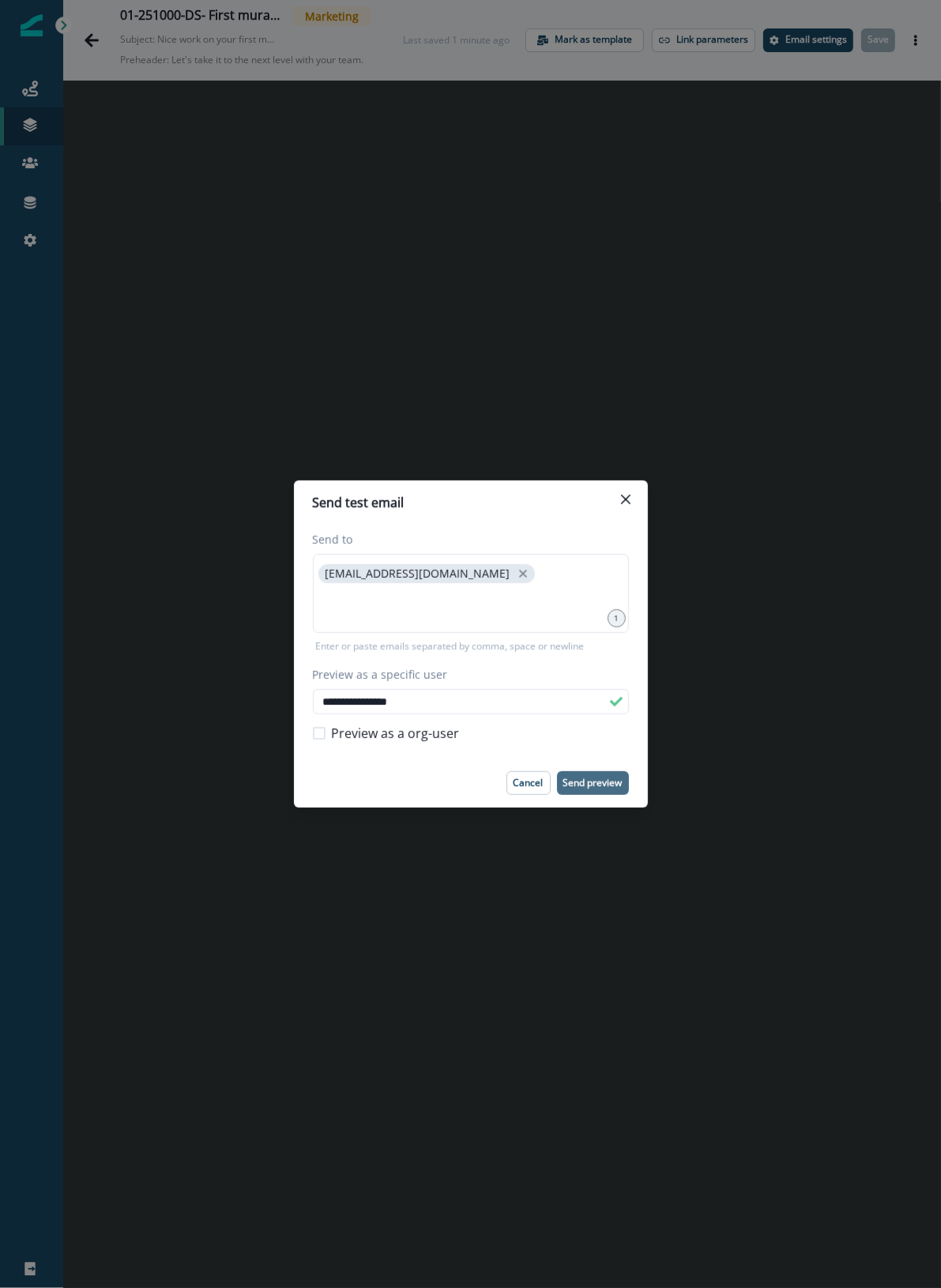
click at [597, 774] on button "Send preview" at bounding box center [593, 783] width 72 height 24
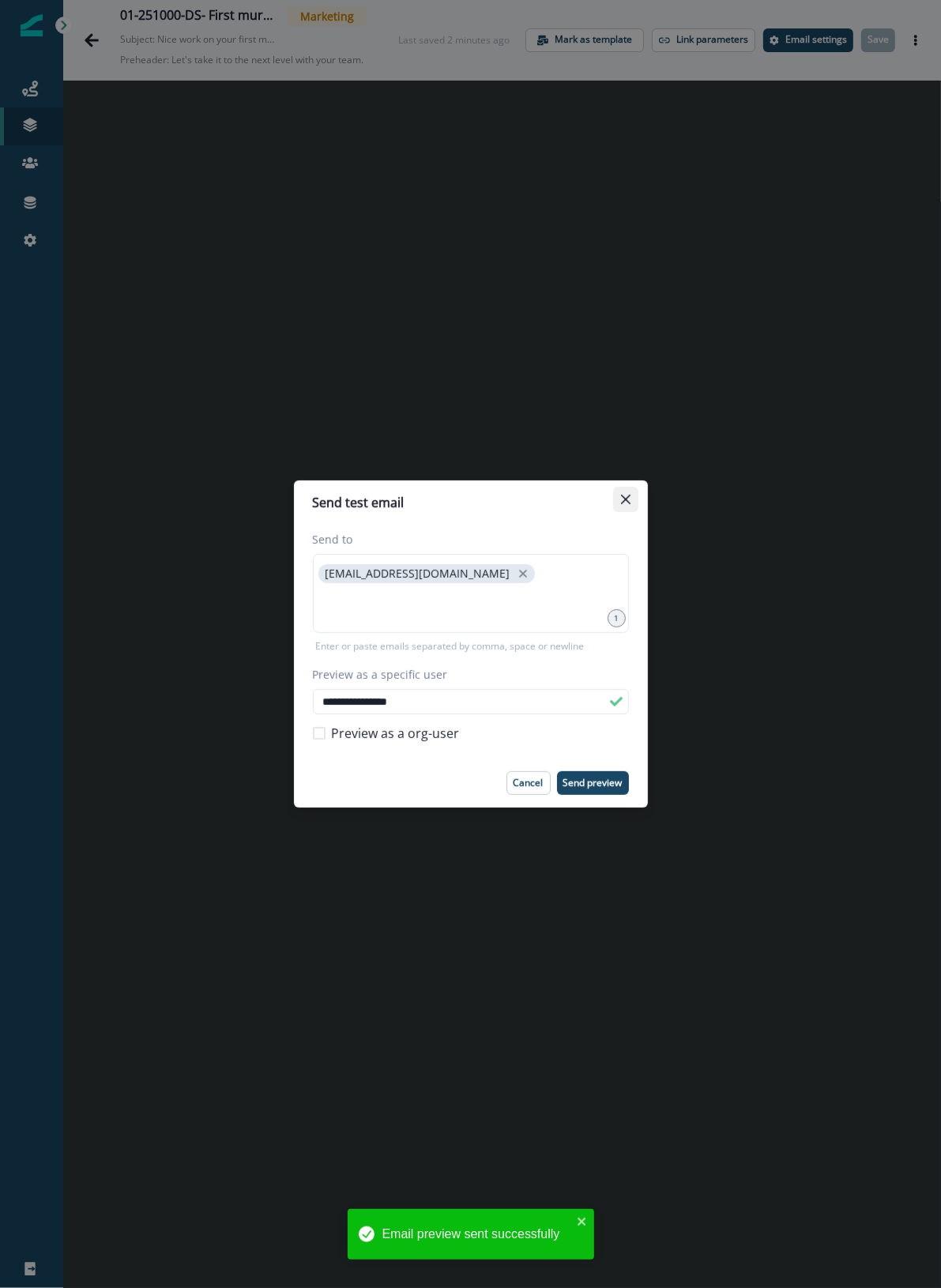
click at [627, 502] on icon "Close" at bounding box center [626, 499] width 10 height 10
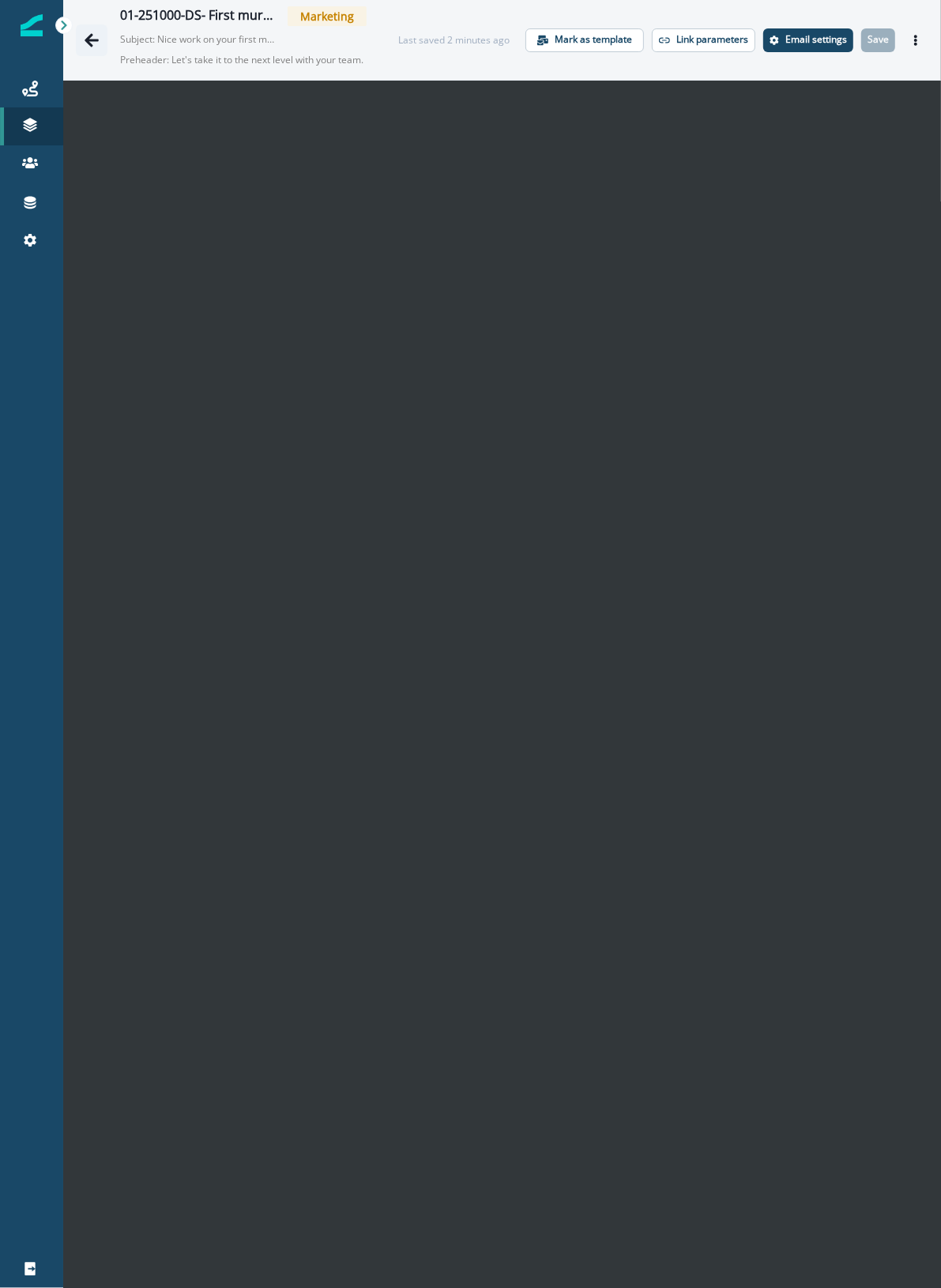
click at [93, 41] on icon "Go back" at bounding box center [91, 40] width 14 height 14
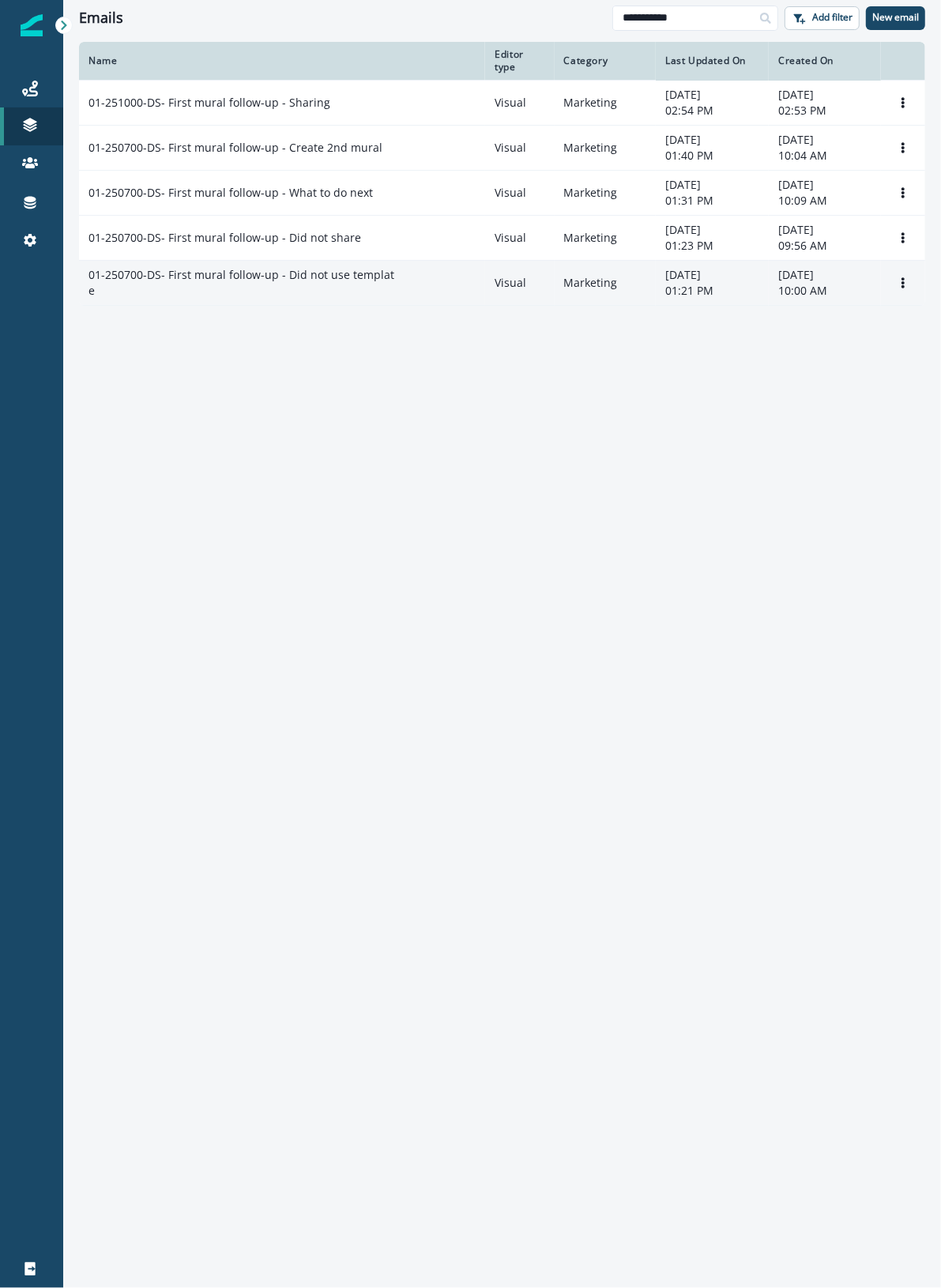
click at [403, 285] on div "01-250700-DS- First mural follow-up - Did not use template" at bounding box center [282, 283] width 387 height 32
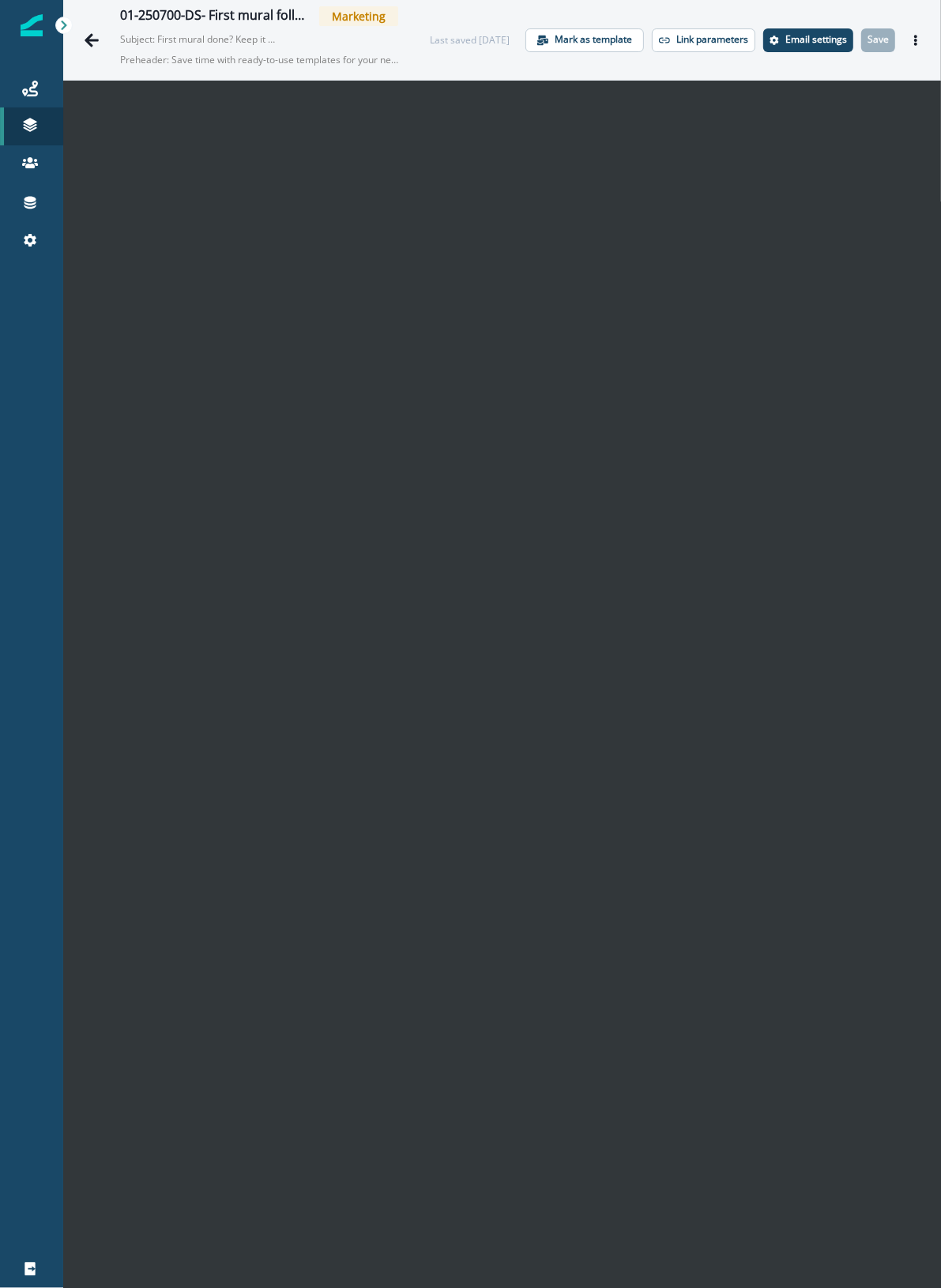
click at [180, 38] on p "Subject: First mural done? Keep it moving with templates." at bounding box center [199, 37] width 158 height 21
click at [786, 37] on p "Email settings" at bounding box center [817, 40] width 62 height 11
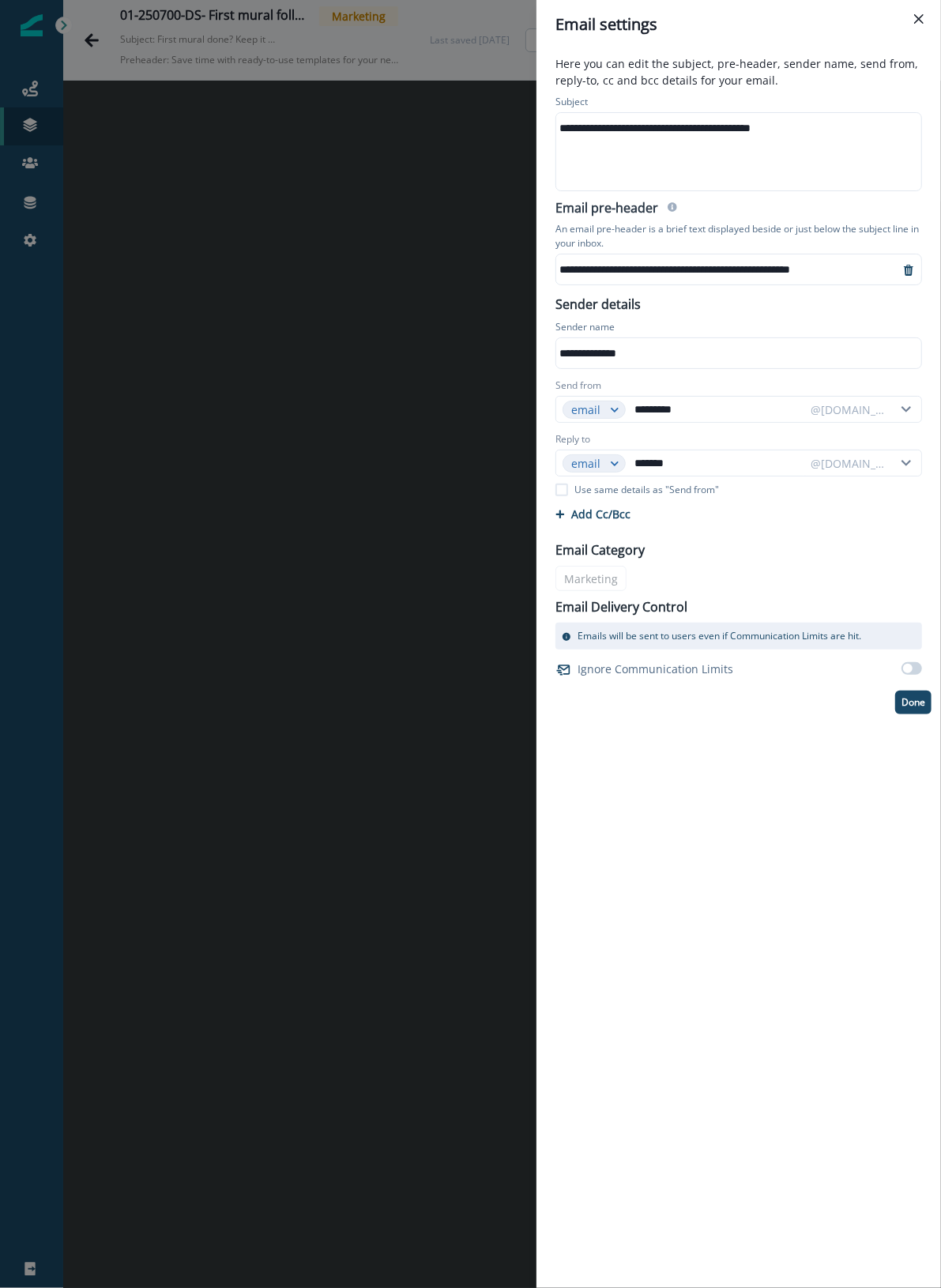
click at [744, 122] on div "**********" at bounding box center [738, 128] width 363 height 24
click at [698, 266] on div "**********" at bounding box center [728, 270] width 343 height 24
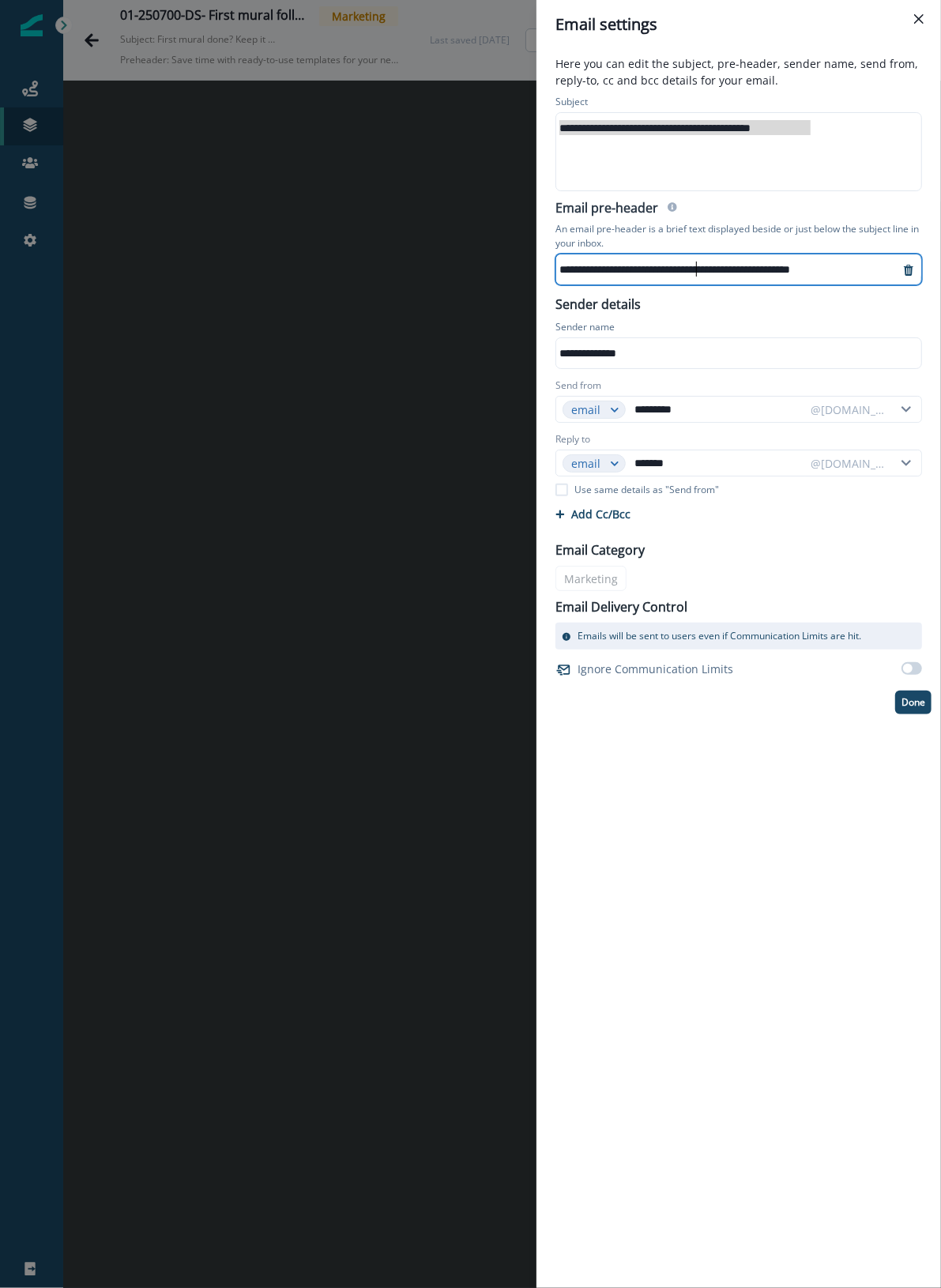
click at [698, 266] on div "**********" at bounding box center [728, 270] width 343 height 24
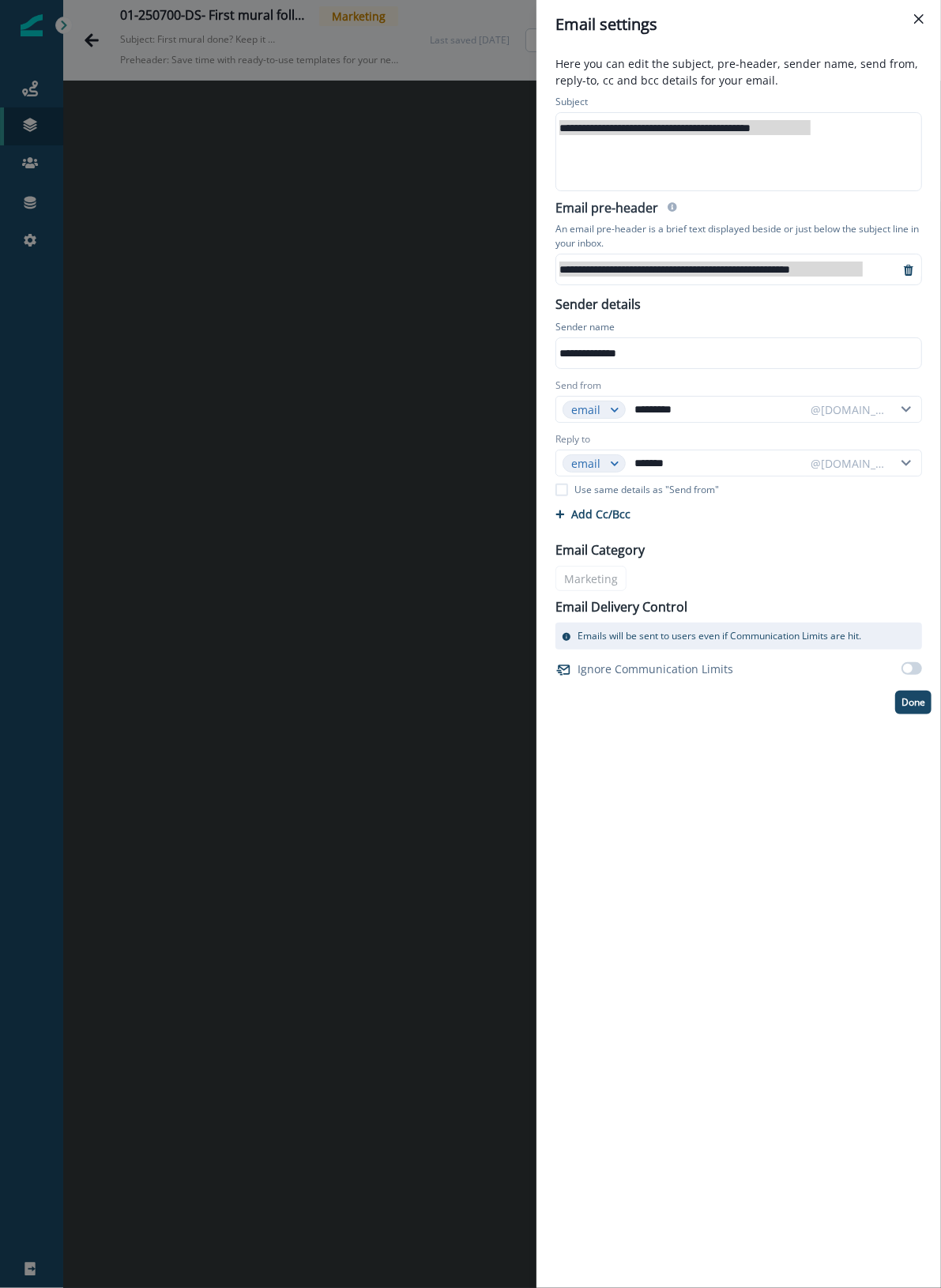
click at [54, 281] on div "**********" at bounding box center [470, 644] width 941 height 1288
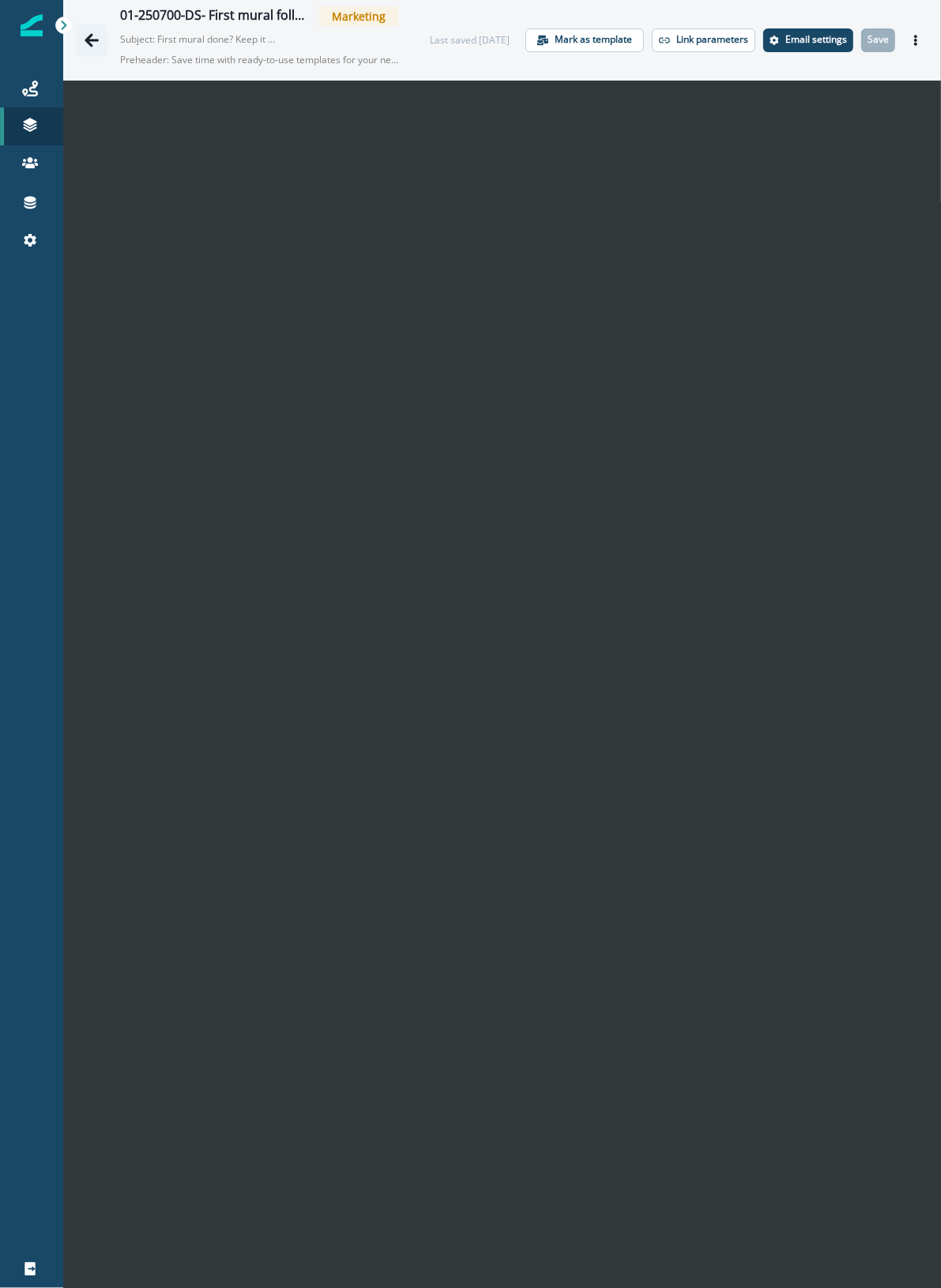
click at [95, 40] on icon "Go back" at bounding box center [91, 40] width 14 height 14
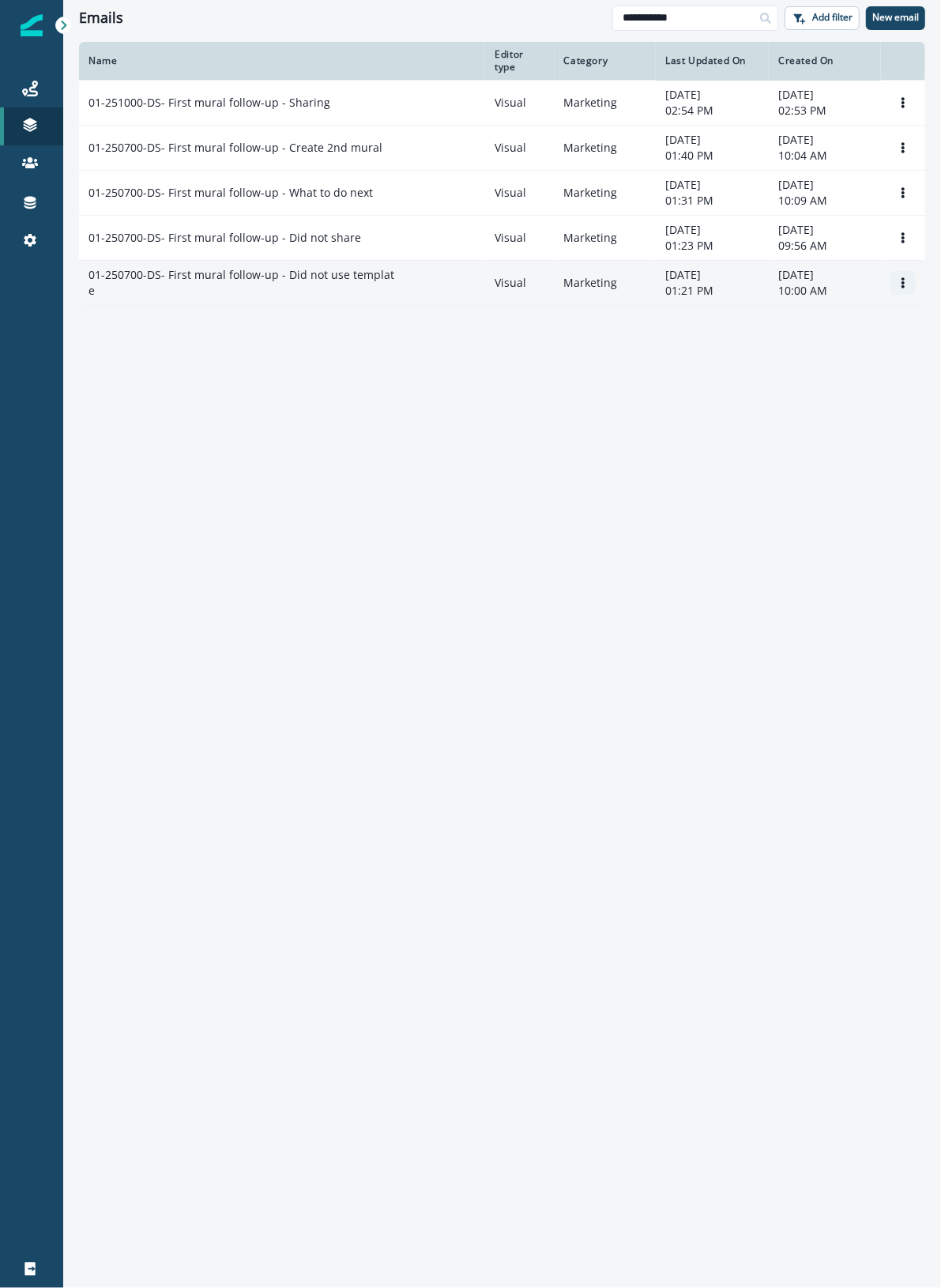
click at [899, 285] on icon "Options" at bounding box center [904, 283] width 11 height 11
click at [807, 320] on button "Clone" at bounding box center [828, 322] width 176 height 25
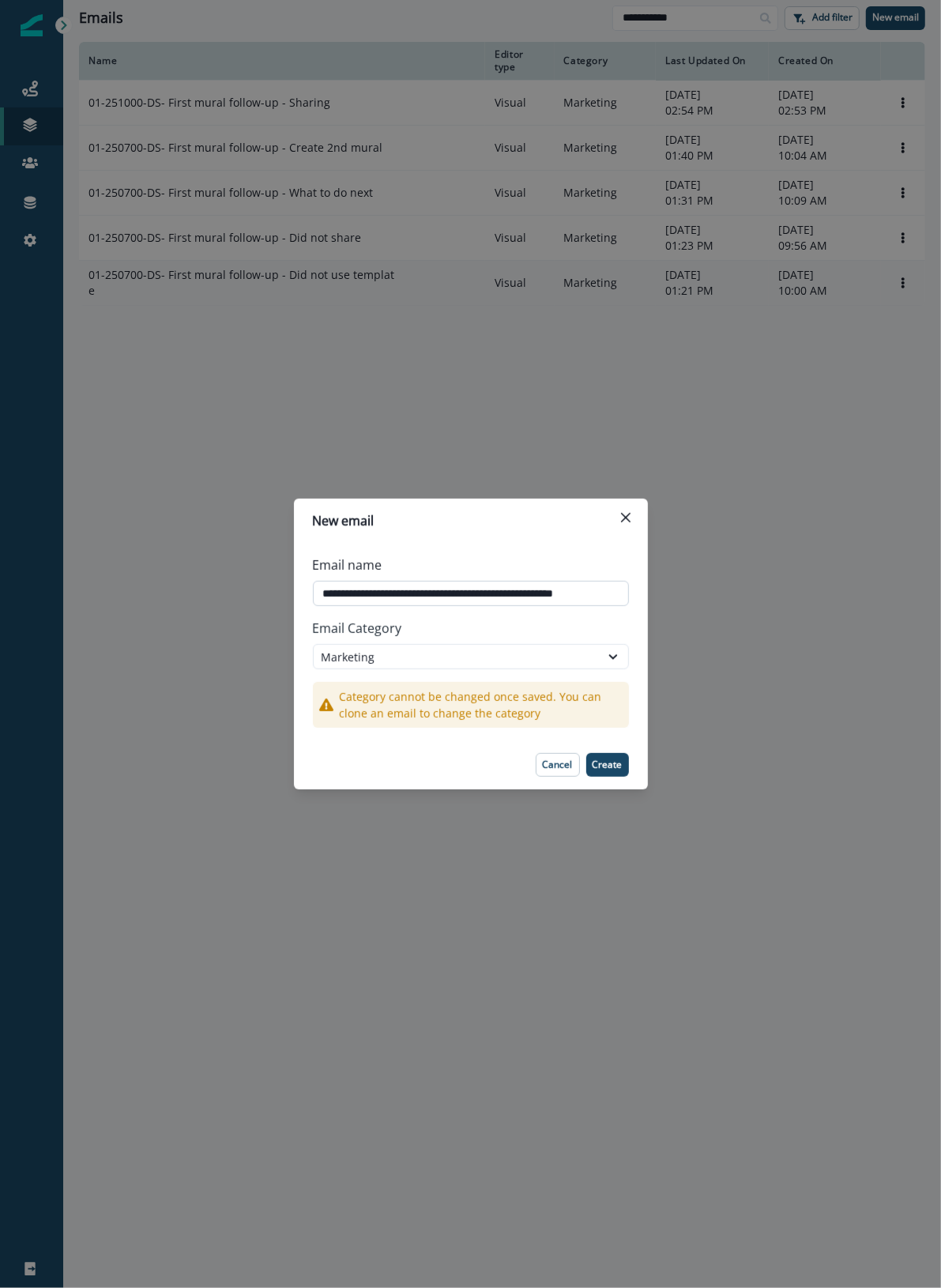
click at [358, 592] on input "**********" at bounding box center [470, 593] width 316 height 25
drag, startPoint x: 361, startPoint y: 592, endPoint x: 350, endPoint y: 591, distance: 11.0
click at [350, 591] on input "**********" at bounding box center [470, 593] width 316 height 25
type input "**********"
click at [615, 769] on p "Create" at bounding box center [608, 765] width 30 height 11
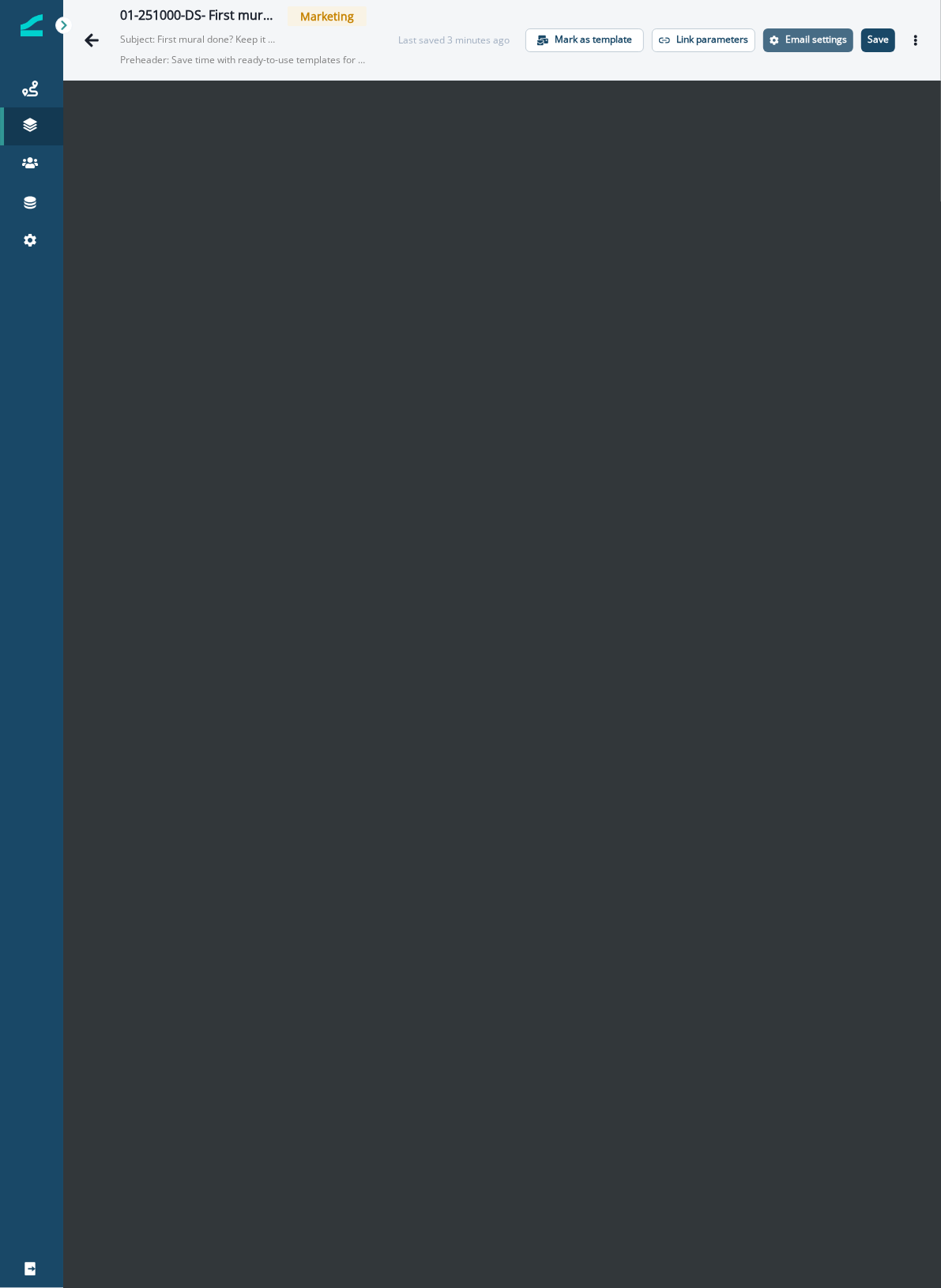
click at [804, 44] on p "Email settings" at bounding box center [817, 40] width 62 height 11
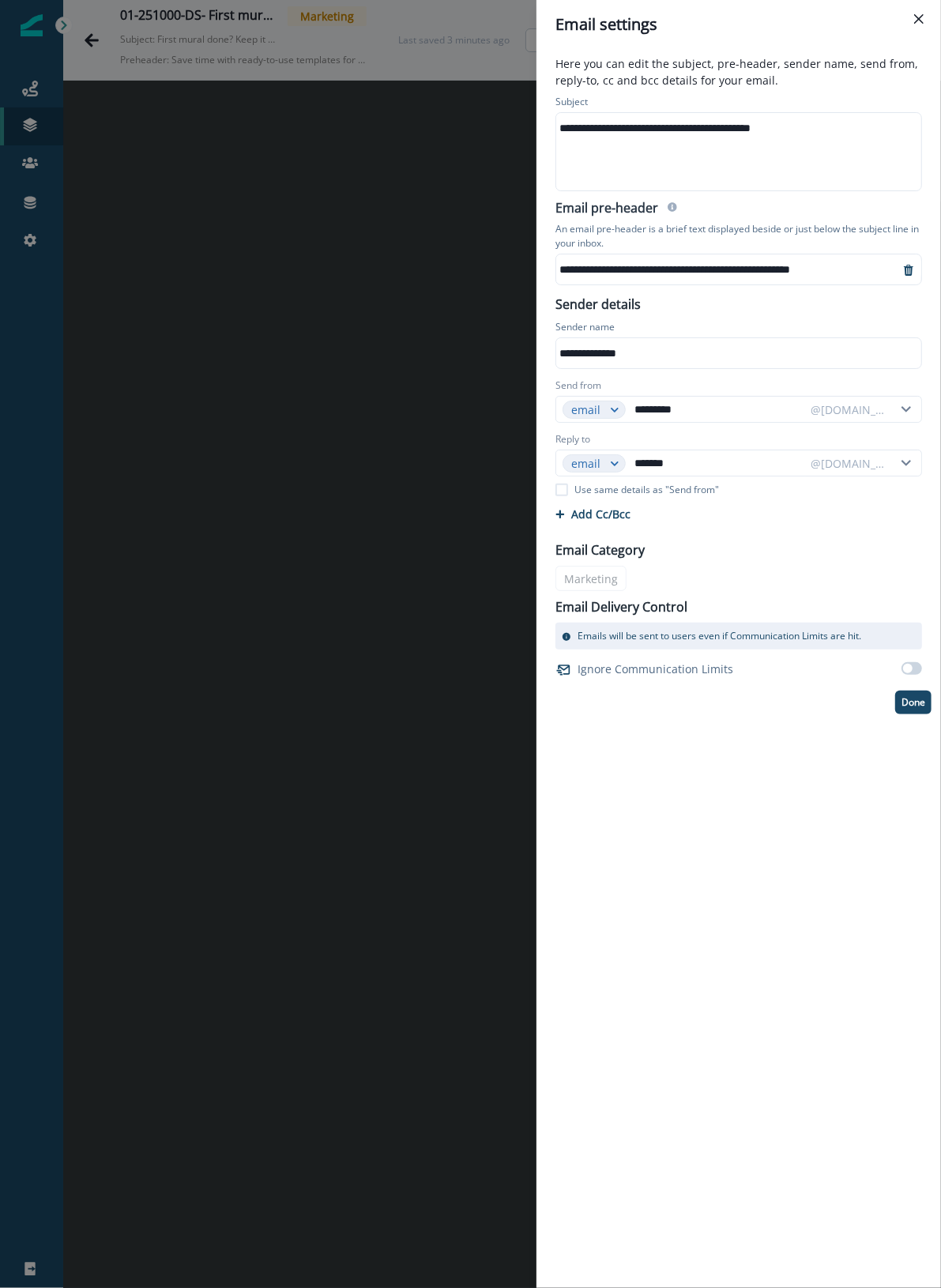
click at [627, 128] on div "**********" at bounding box center [738, 128] width 363 height 24
click at [646, 265] on div "**********" at bounding box center [728, 270] width 343 height 24
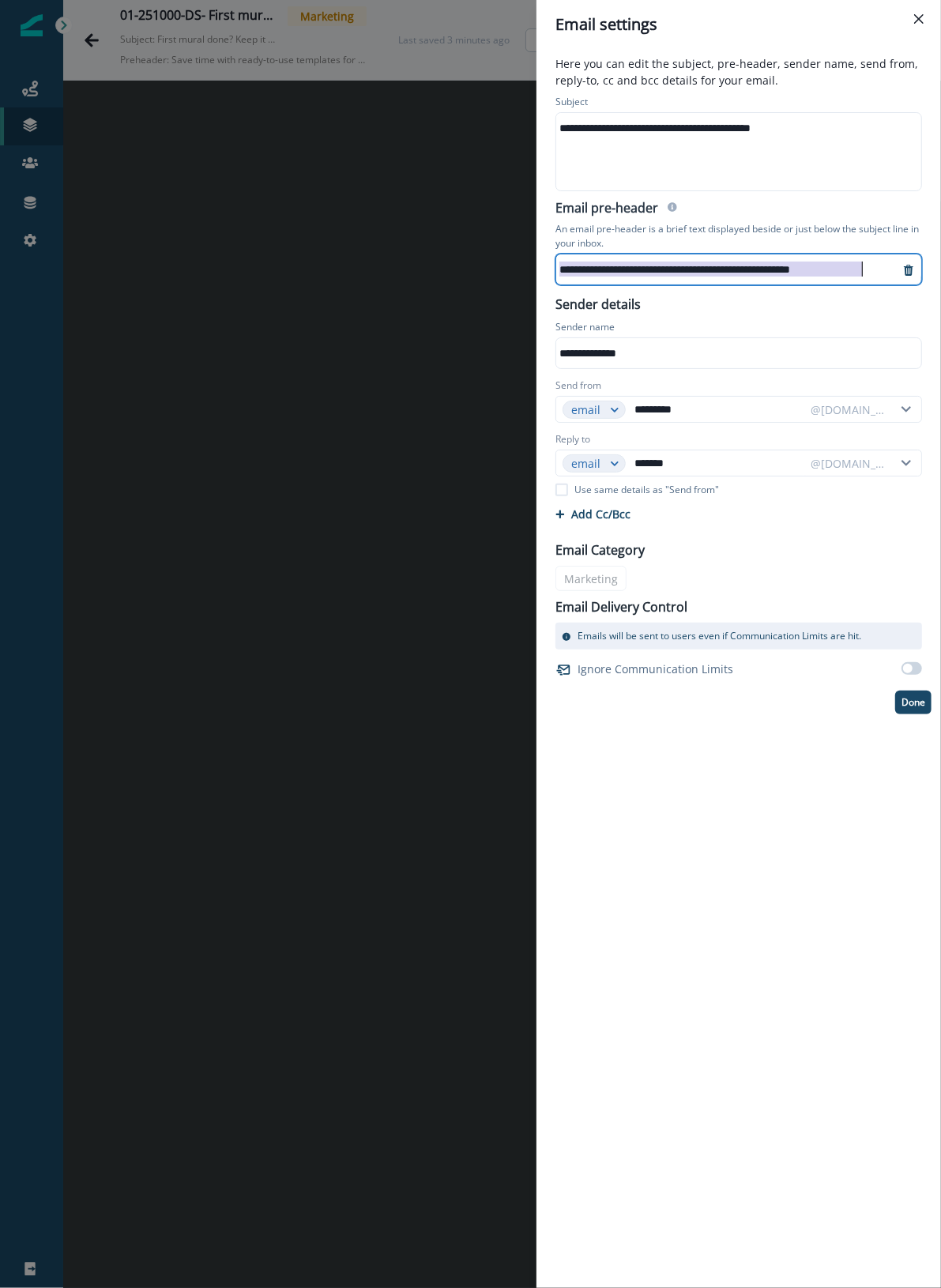
click at [646, 265] on div "**********" at bounding box center [728, 270] width 343 height 24
click at [917, 700] on p "Done" at bounding box center [914, 702] width 24 height 11
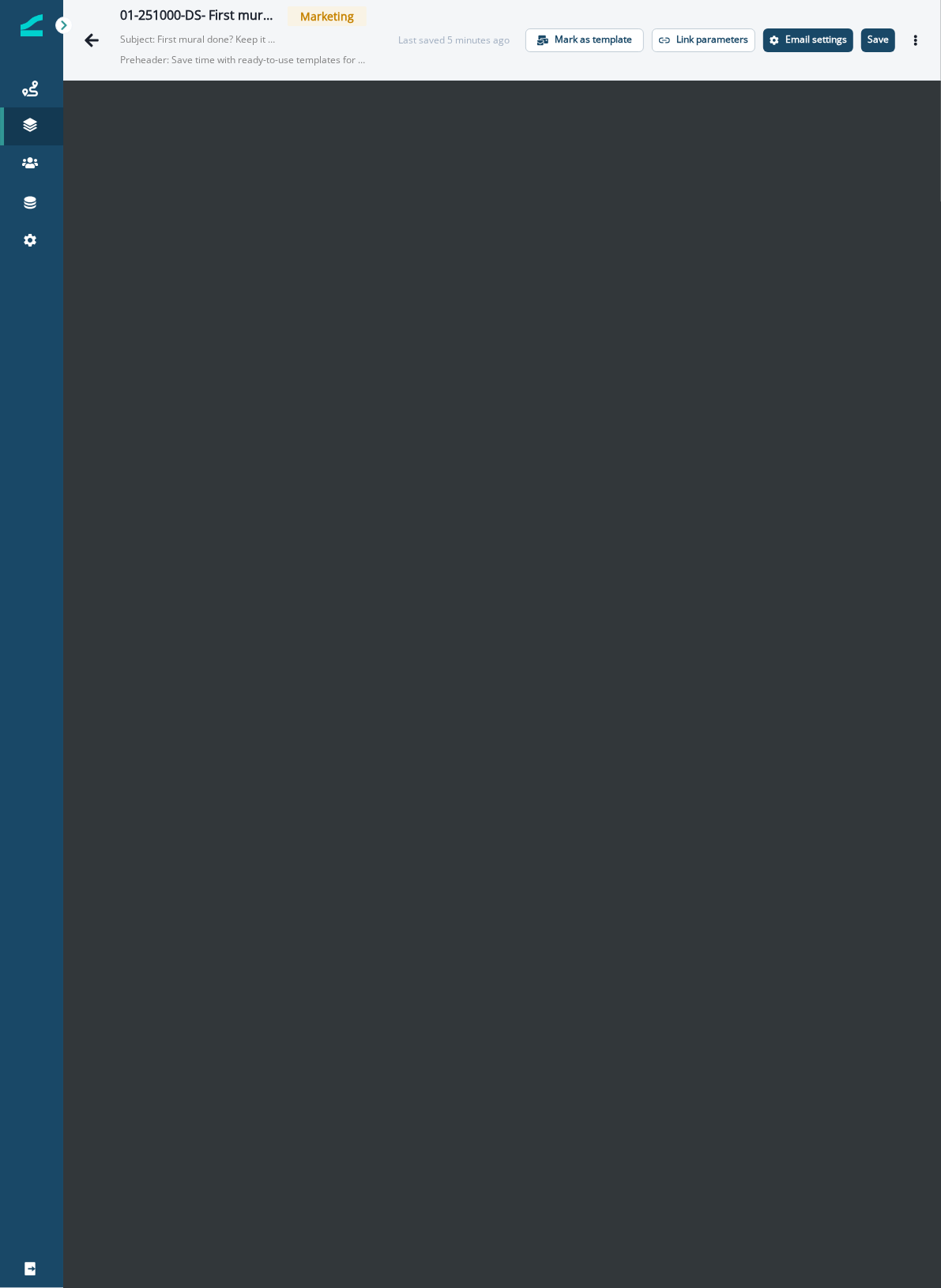
click at [395, 67] on div "01-251000-DS- First mural follow-up - Did not use template Marketing Subject: F…" at bounding box center [502, 40] width 878 height 80
click at [868, 34] on p "Save" at bounding box center [878, 40] width 21 height 11
click at [868, 42] on p "Save" at bounding box center [878, 40] width 21 height 11
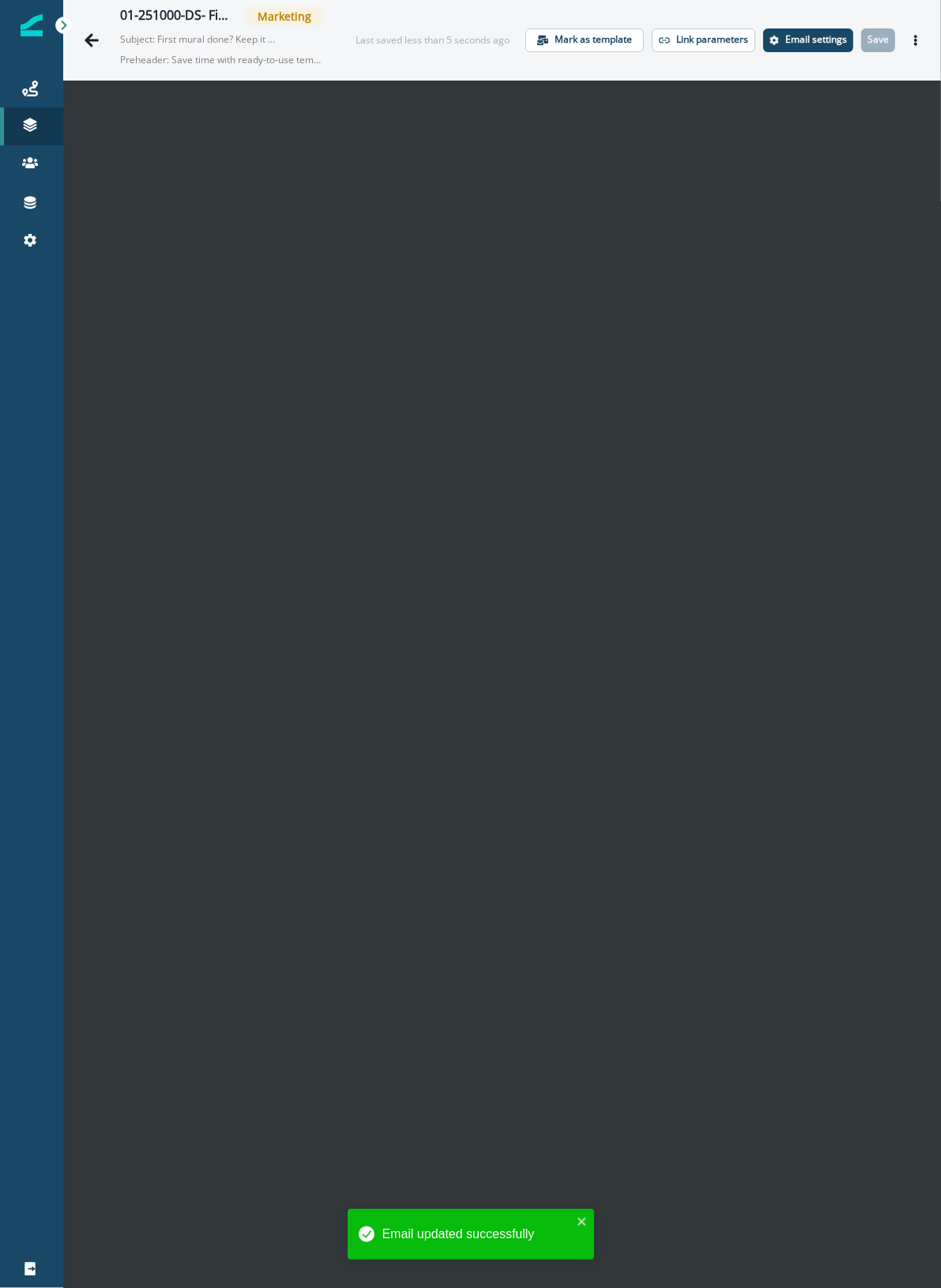
click at [911, 35] on icon "Actions" at bounding box center [916, 41] width 11 height 11
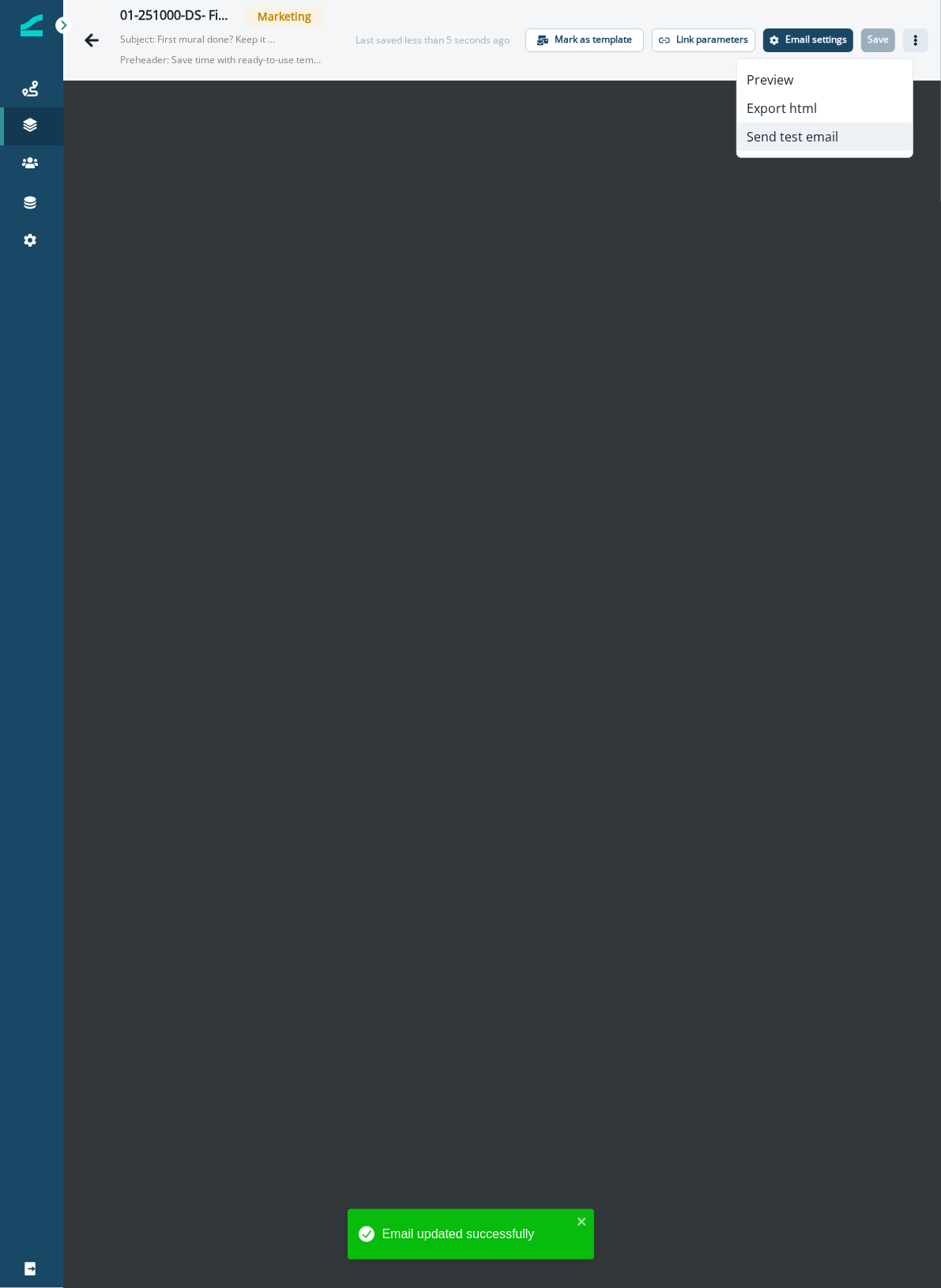
click at [828, 142] on button "Send test email" at bounding box center [825, 137] width 176 height 29
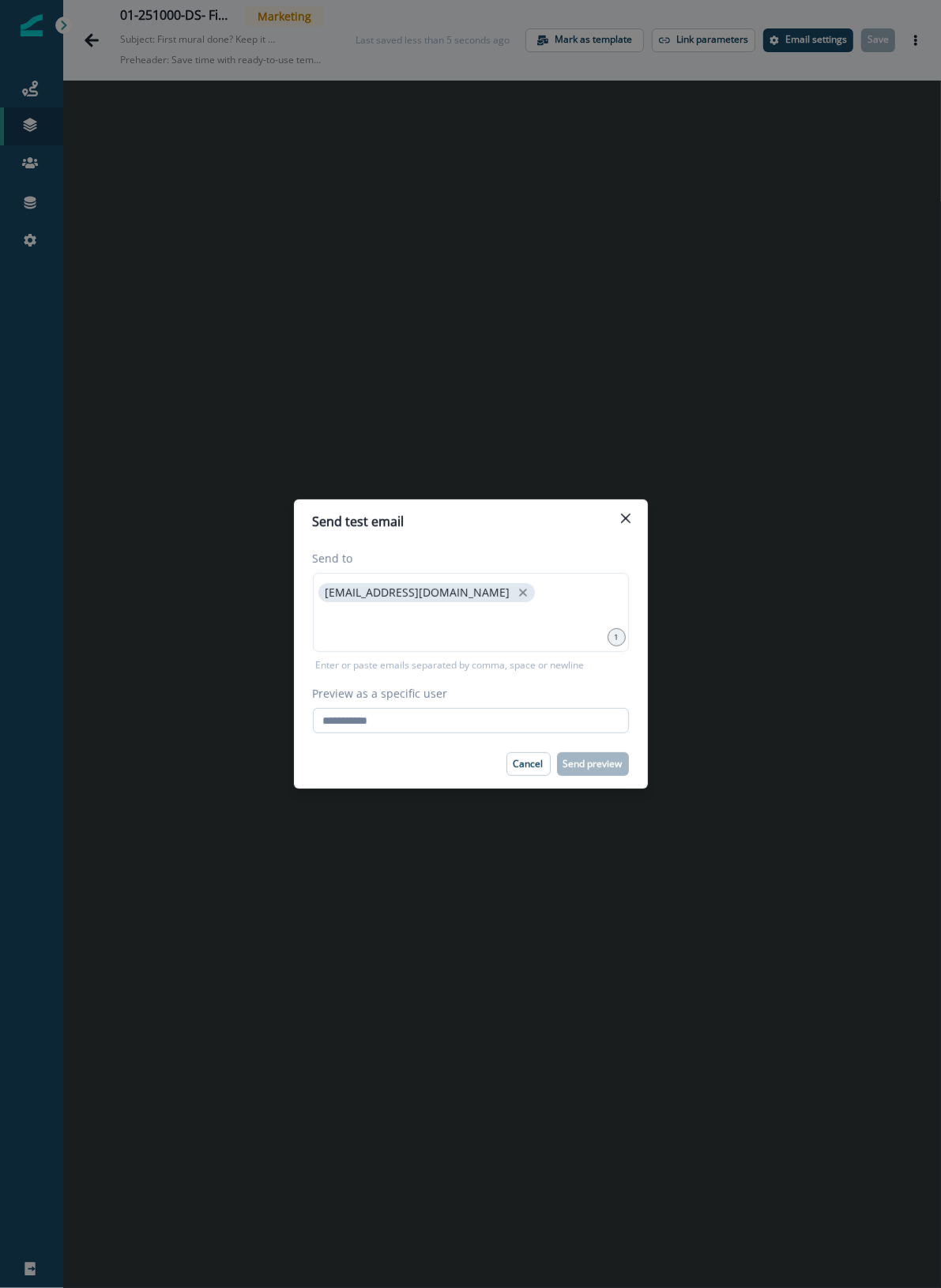
click at [472, 716] on input "Preview as a specific user" at bounding box center [470, 720] width 316 height 25
type input "**********"
click at [352, 767] on div "Cancel Send preview" at bounding box center [470, 764] width 316 height 24
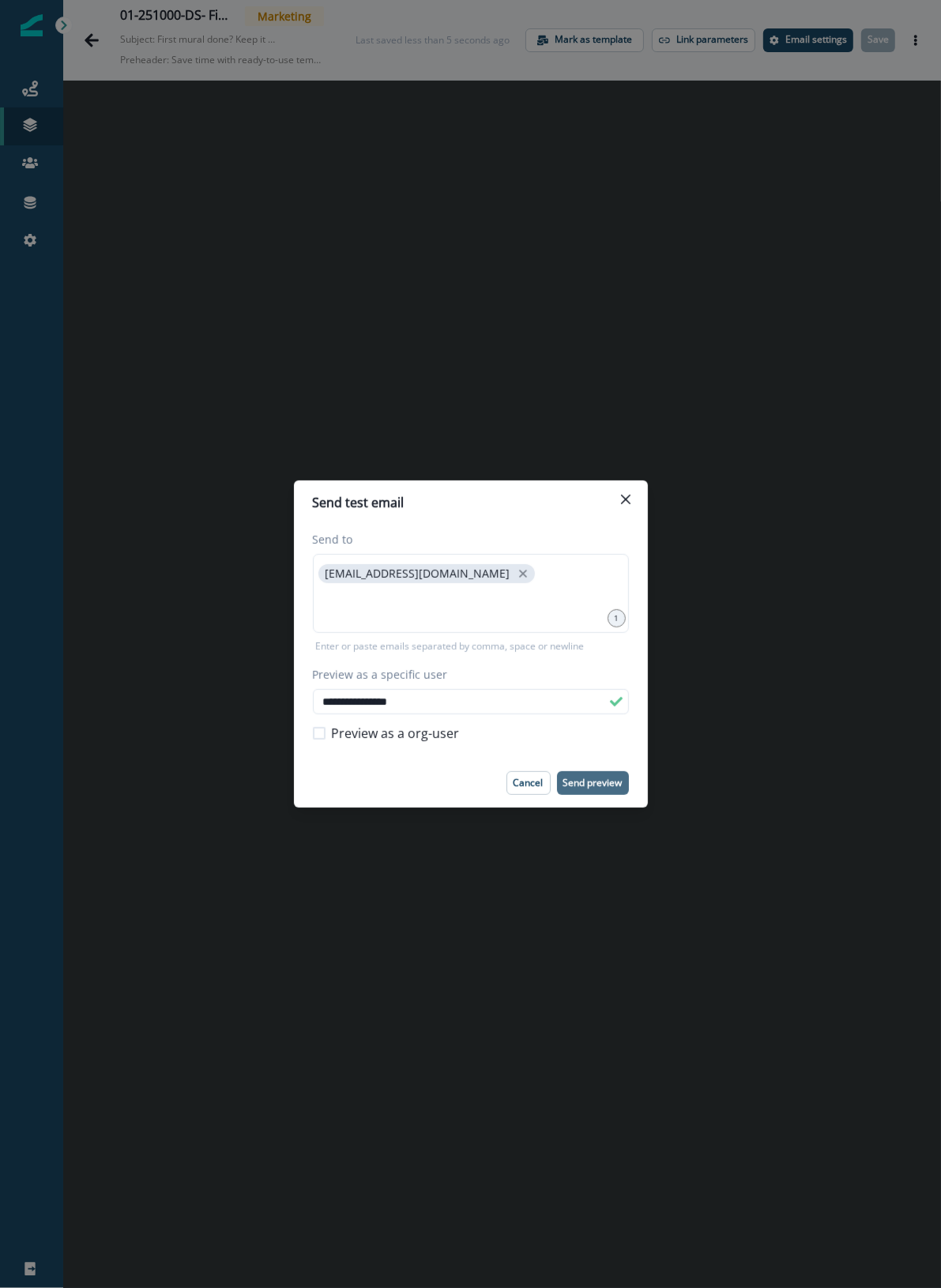
click at [591, 789] on button "Send preview" at bounding box center [593, 783] width 72 height 24
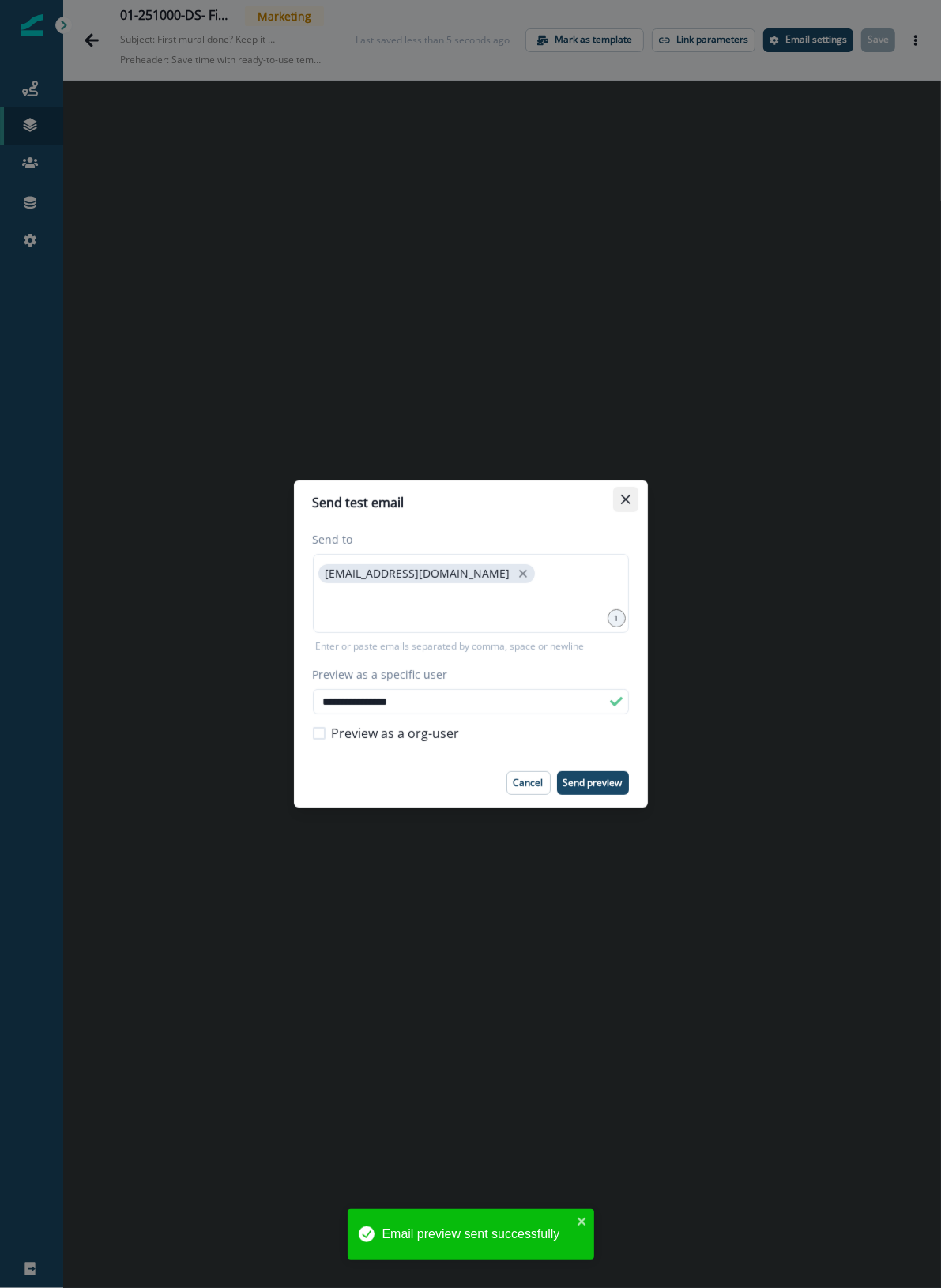
click at [621, 496] on icon "Close" at bounding box center [626, 499] width 10 height 10
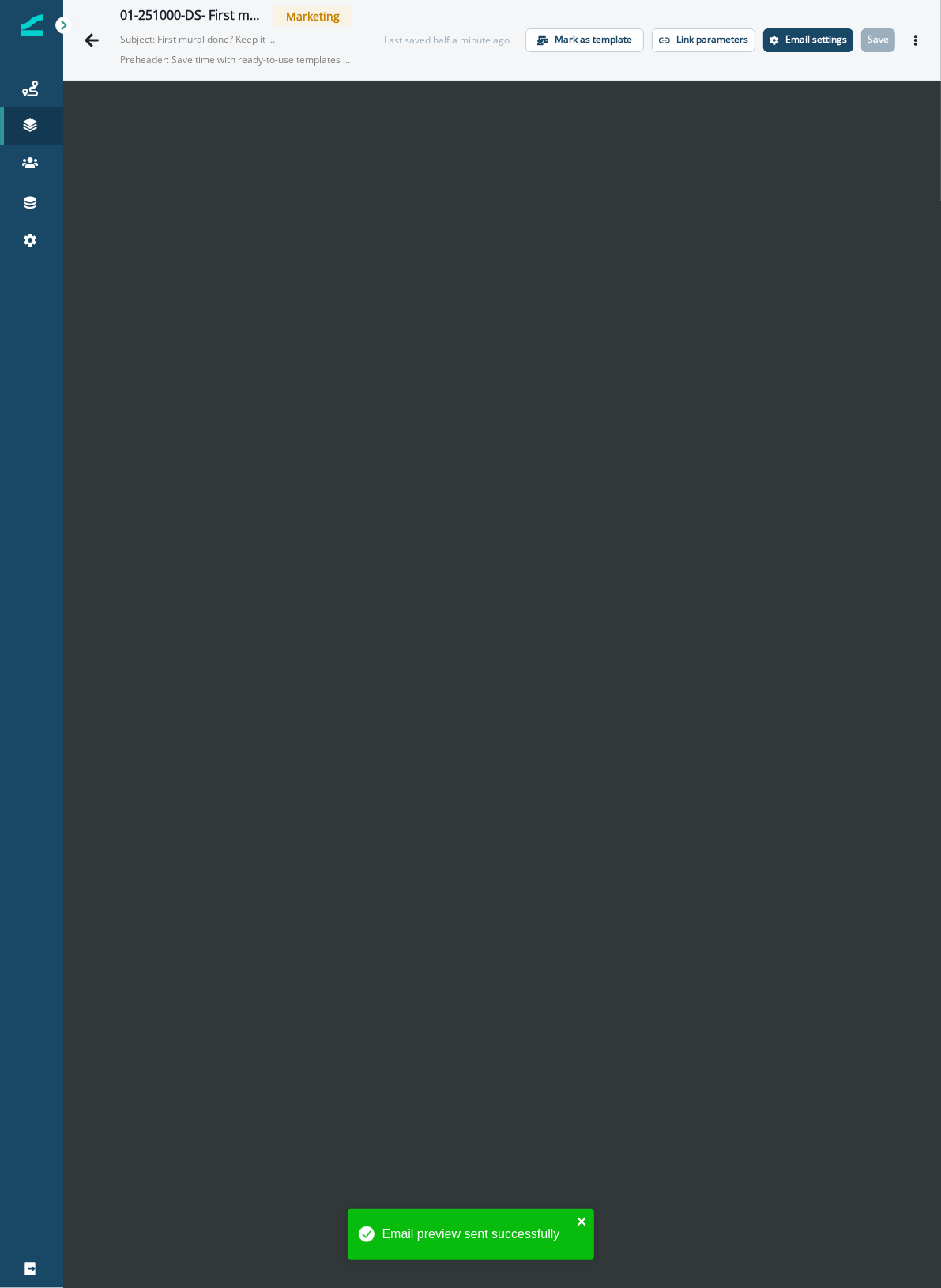
click at [585, 1221] on icon "close" at bounding box center [582, 1221] width 11 height 13
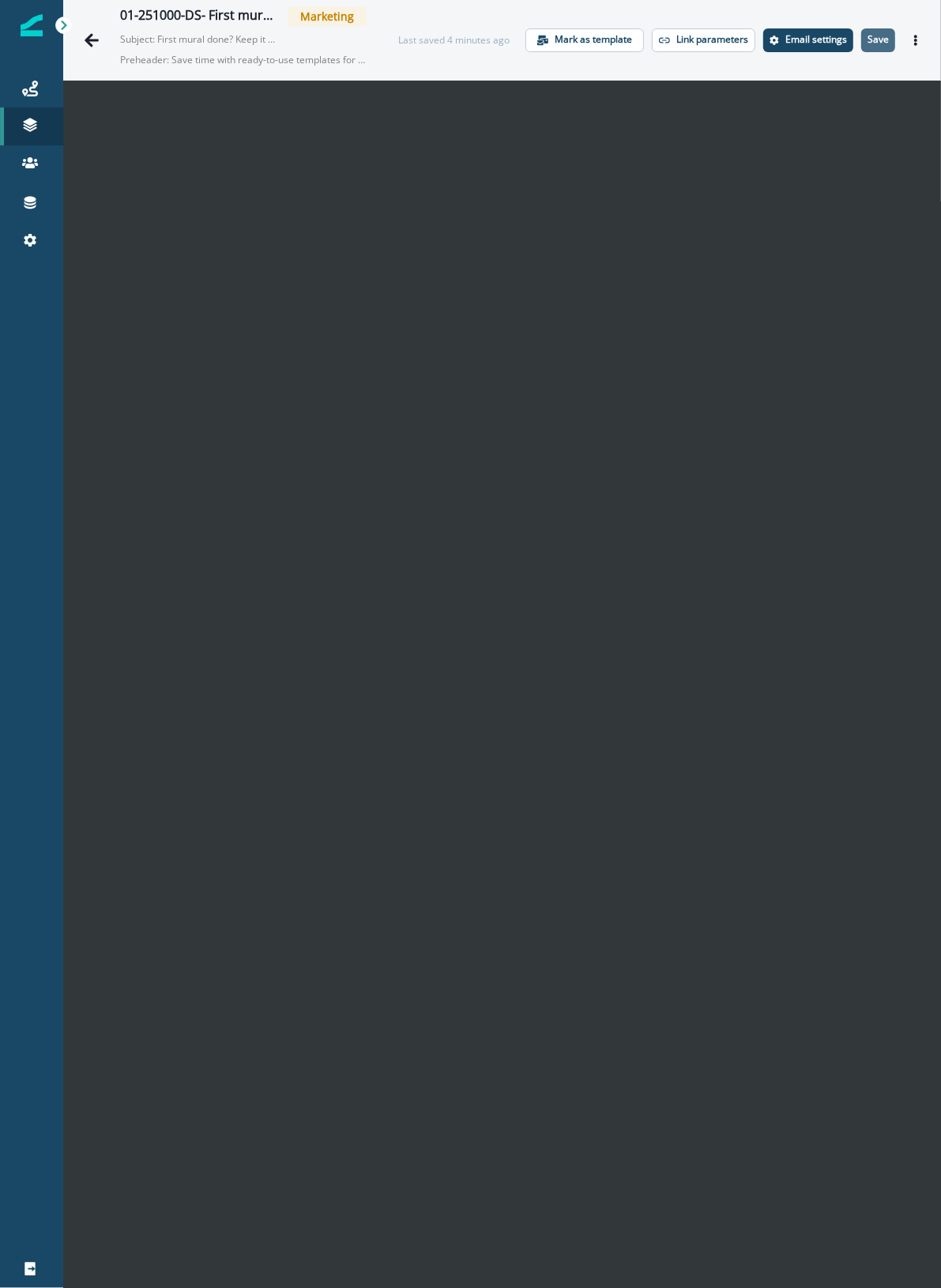
click at [870, 45] on p "Save" at bounding box center [878, 40] width 21 height 11
drag, startPoint x: 197, startPoint y: 41, endPoint x: 371, endPoint y: 45, distance: 174.0
click at [371, 45] on div "01-251000-DS- First mural follow-up - Did not use template Marketing Subject: F…" at bounding box center [264, 40] width 288 height 67
click at [305, 54] on p "Preheader: Save time with ready-to-use templates for your next mural." at bounding box center [264, 60] width 288 height 27
click at [270, 58] on p "Preheader: Save time with ready-to-use templates for your next mural." at bounding box center [222, 60] width 204 height 27
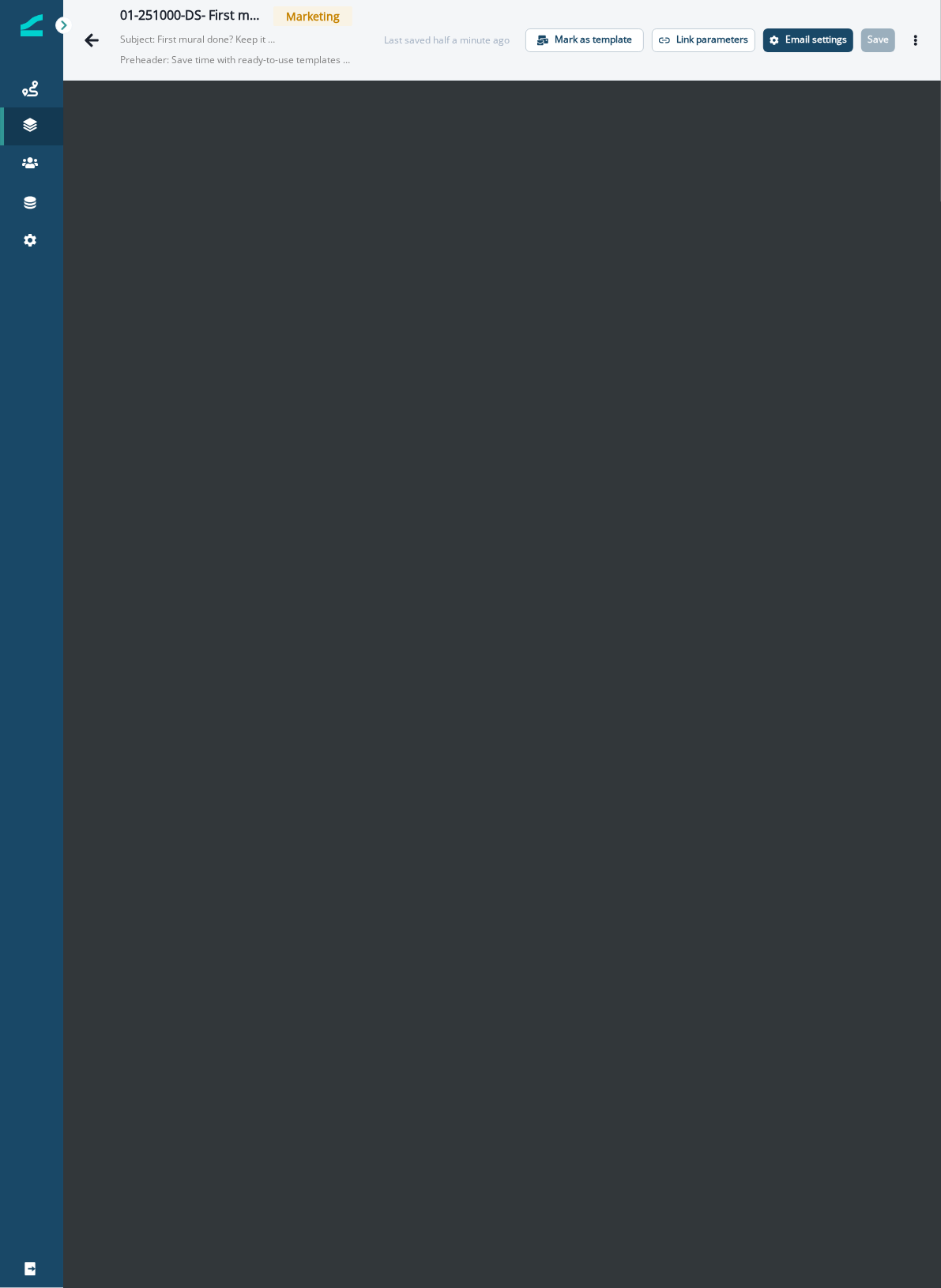
drag, startPoint x: 508, startPoint y: 64, endPoint x: 522, endPoint y: 64, distance: 14.0
click at [508, 64] on div "01-251000-DS- First mural follow-up - Did not use template Marketing Subject: F…" at bounding box center [502, 40] width 878 height 80
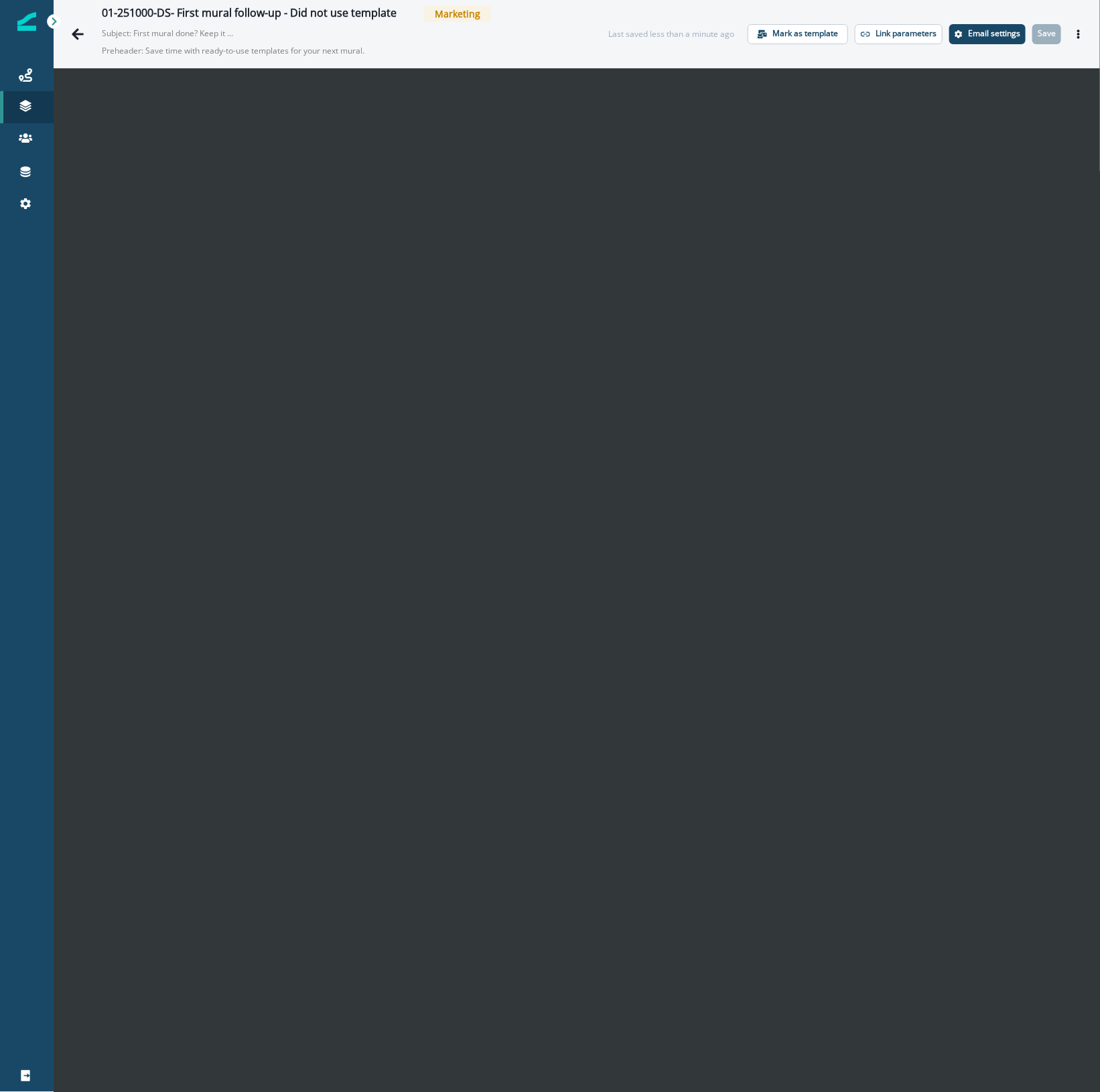
click at [39, 373] on div at bounding box center [26, 648] width 53 height 824
drag, startPoint x: 27, startPoint y: 142, endPoint x: -1, endPoint y: 364, distance: 223.8
click at [0, 364] on html "A newer version of Inflection.io is available. Refresh your page to load the la…" at bounding box center [550, 546] width 1100 height 1092
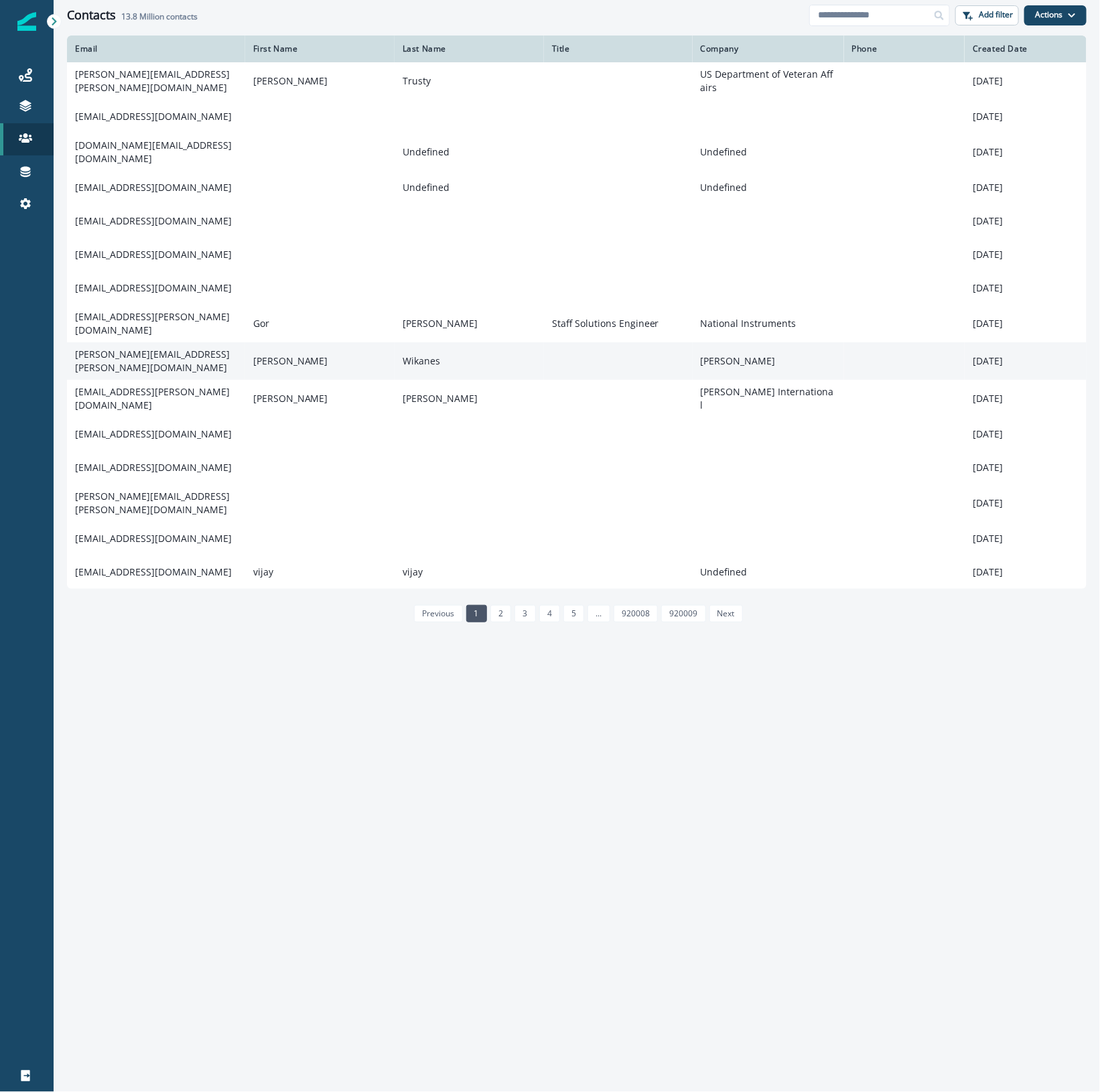
click at [158, 353] on td "[PERSON_NAME][EMAIL_ADDRESS][PERSON_NAME][DOMAIN_NAME]" at bounding box center [156, 361] width 178 height 38
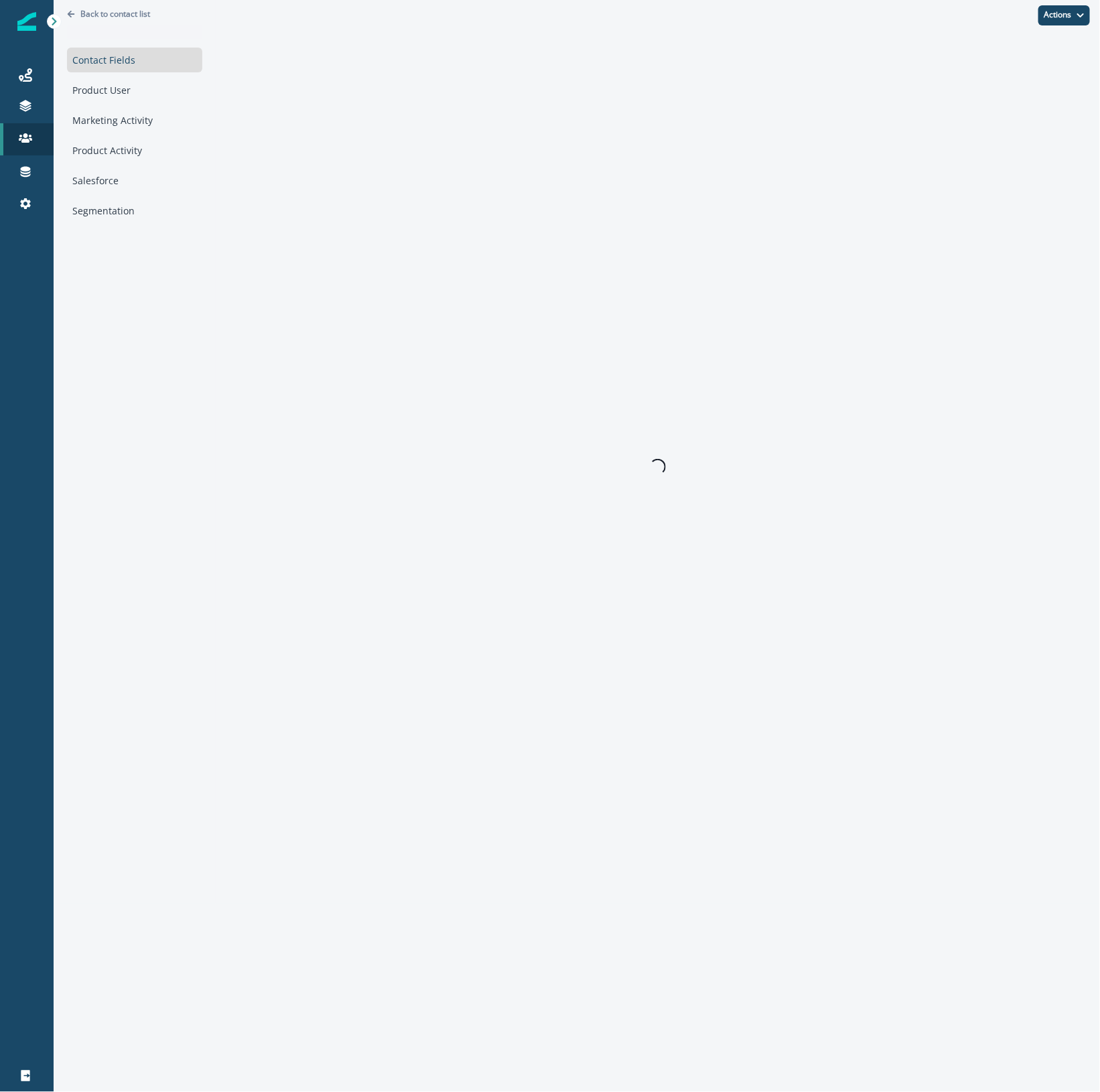
click at [121, 104] on div "Contact Fields Product User Marketing Activity Product Activity Salesforce Segm…" at bounding box center [134, 135] width 135 height 175
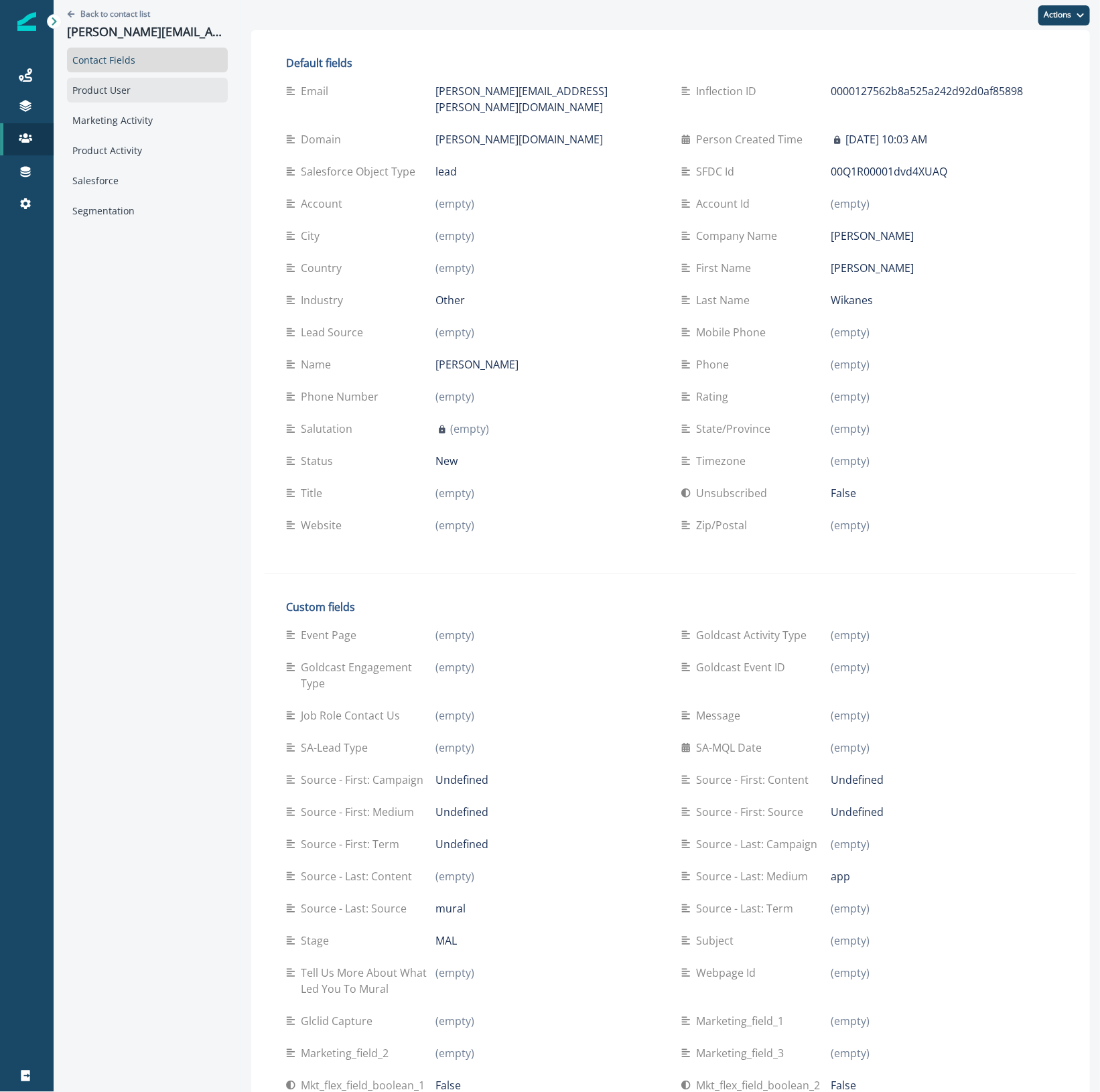
click at [122, 98] on div "Product User" at bounding box center [147, 90] width 160 height 25
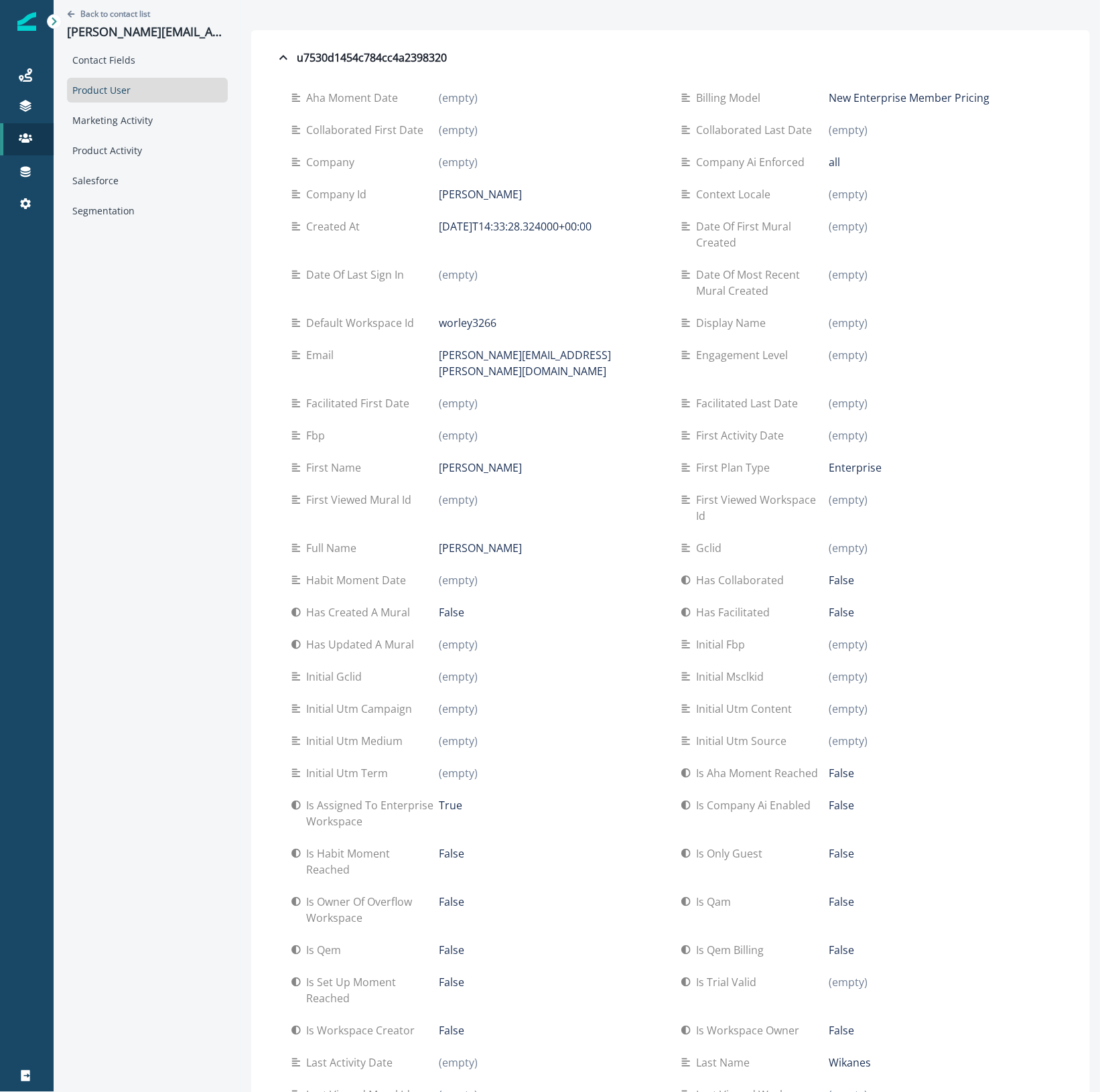
click at [181, 336] on div "Back to contact list [PERSON_NAME][EMAIL_ADDRESS][PERSON_NAME][DOMAIN_NAME] Con…" at bounding box center [147, 941] width 187 height 1883
drag, startPoint x: 132, startPoint y: 357, endPoint x: 129, endPoint y: 326, distance: 31.1
click at [132, 357] on div "Back to contact list [PERSON_NAME][EMAIL_ADDRESS][PERSON_NAME][DOMAIN_NAME] Con…" at bounding box center [147, 941] width 187 height 1883
click at [145, 327] on div "Back to contact list [PERSON_NAME][EMAIL_ADDRESS][PERSON_NAME][DOMAIN_NAME] Con…" at bounding box center [147, 941] width 187 height 1883
click at [28, 71] on icon at bounding box center [26, 75] width 13 height 13
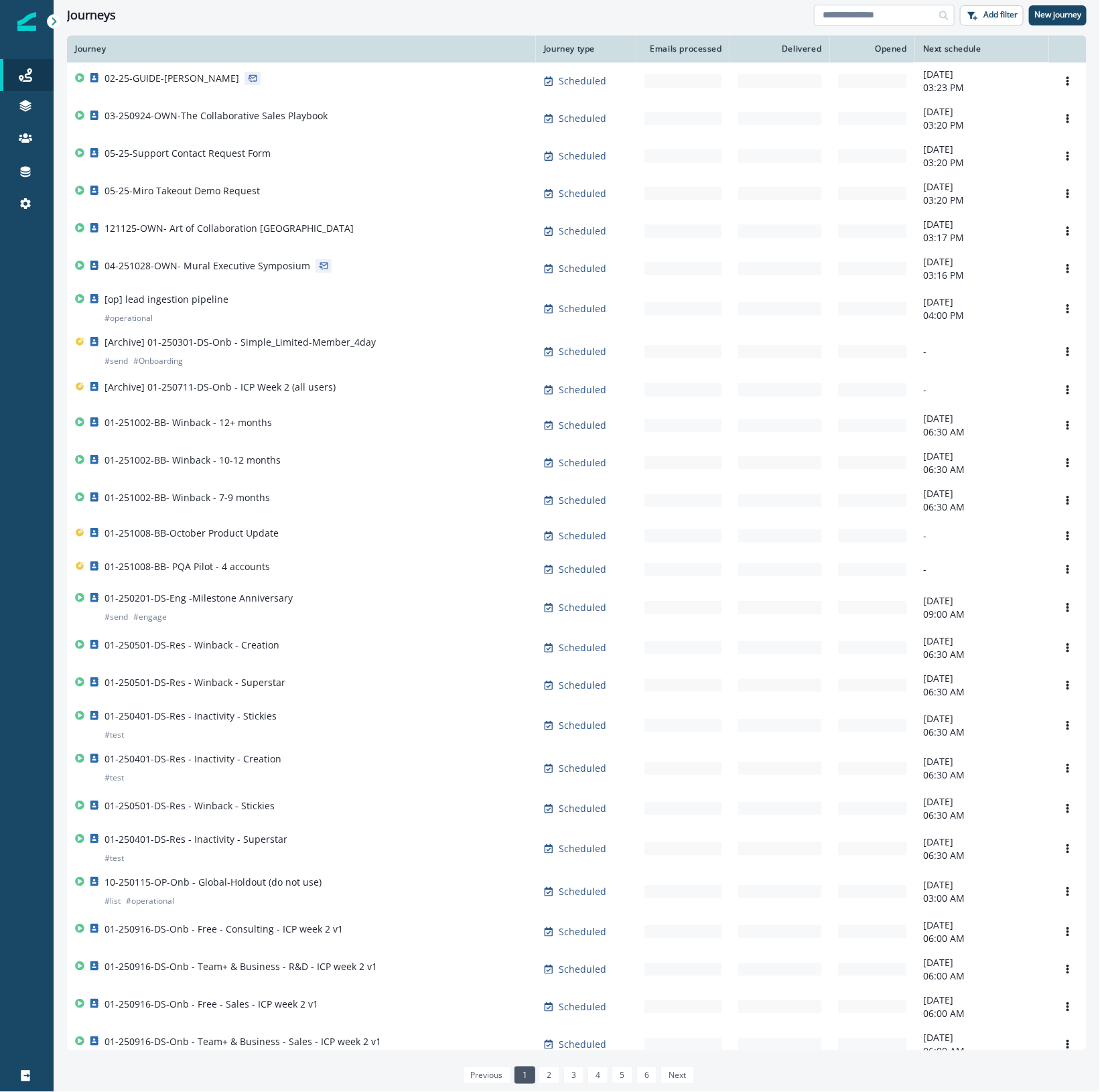
click at [859, 8] on input at bounding box center [884, 16] width 141 height 22
type input "***"
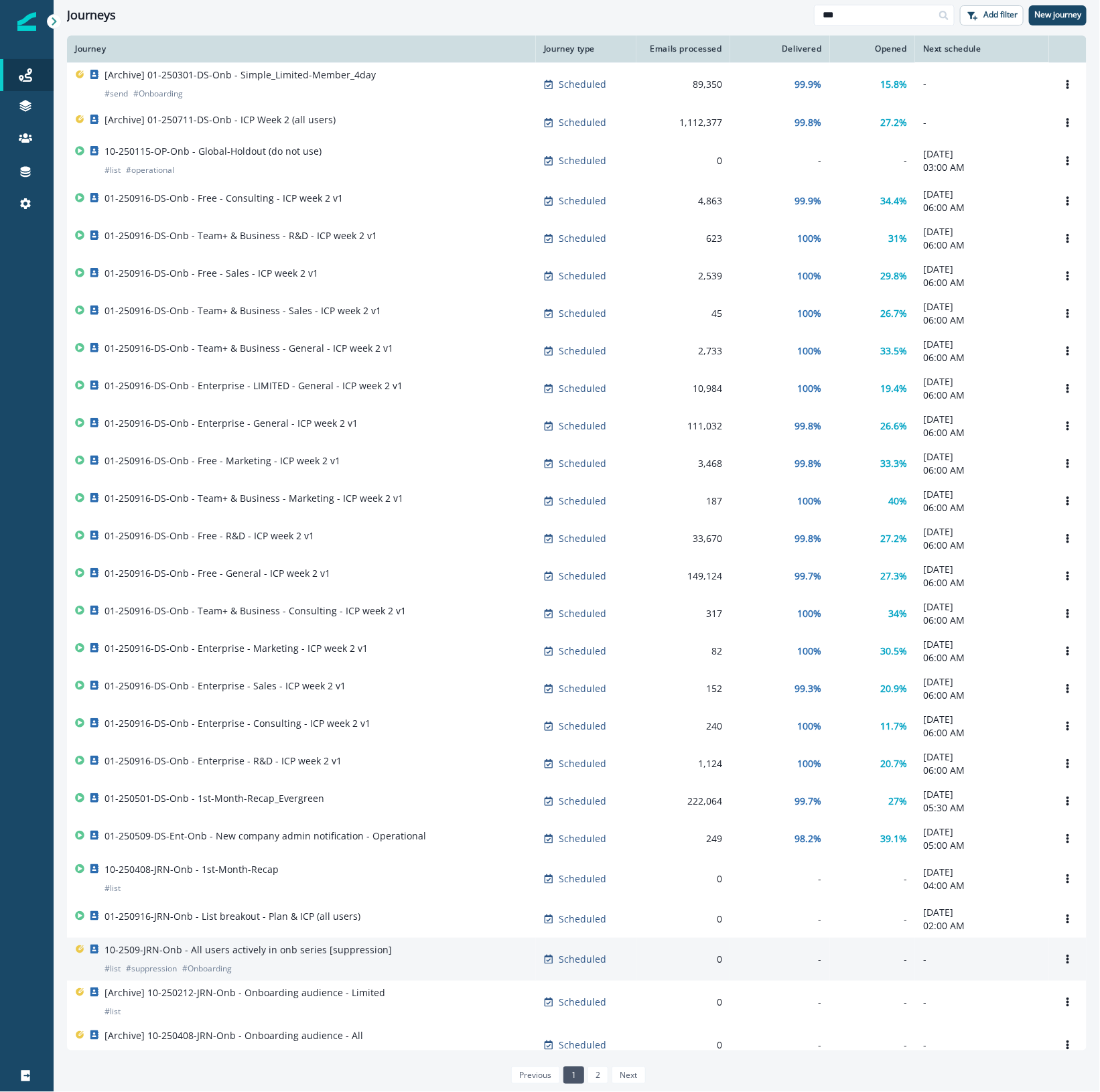
click at [272, 957] on p "10-2509-JRN-Onb - All users actively in onb series [suppression]" at bounding box center [248, 950] width 287 height 13
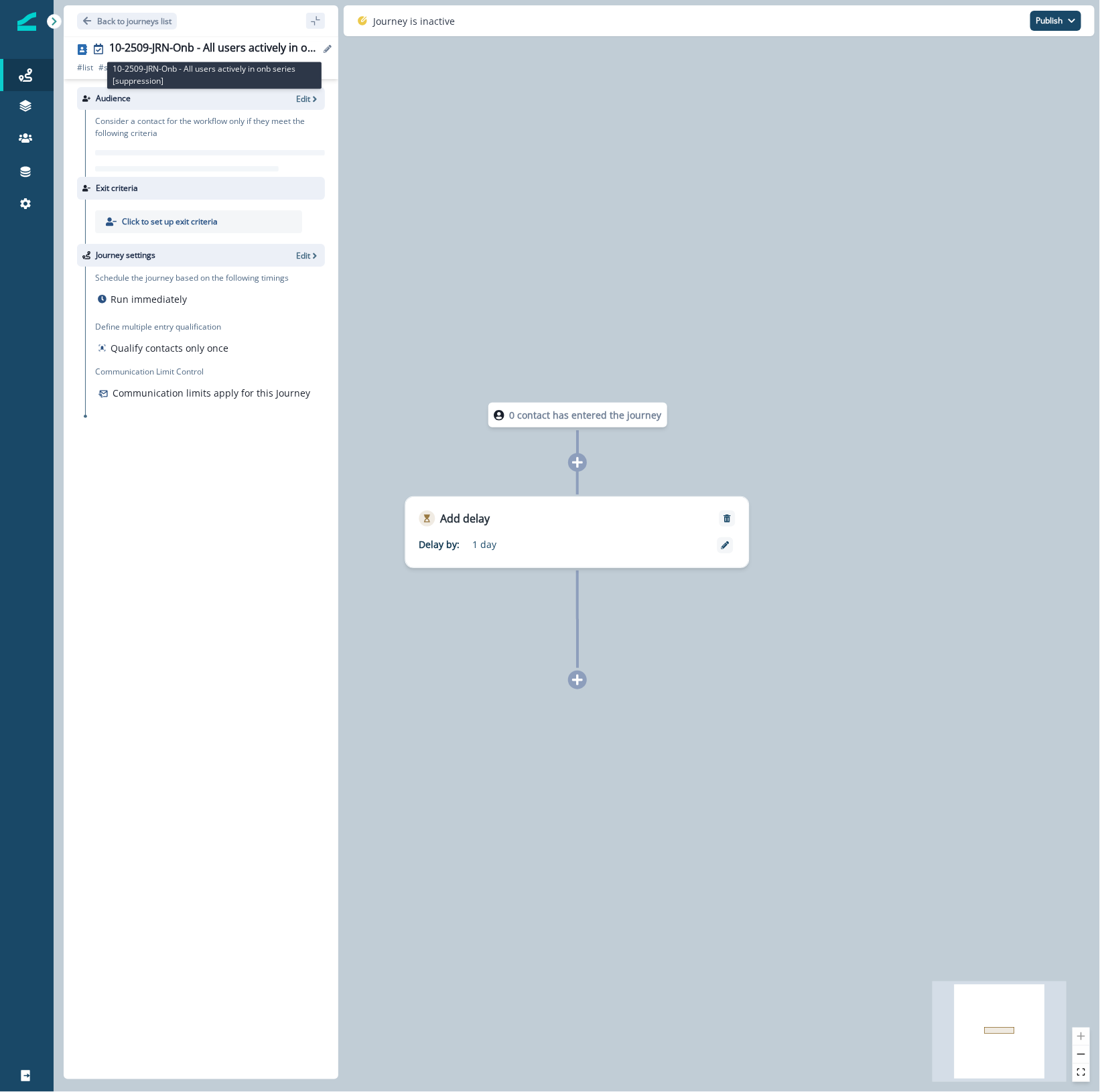
click at [236, 48] on div "10-2509-JRN-Onb - All users actively in onb series [suppression]" at bounding box center [214, 49] width 210 height 15
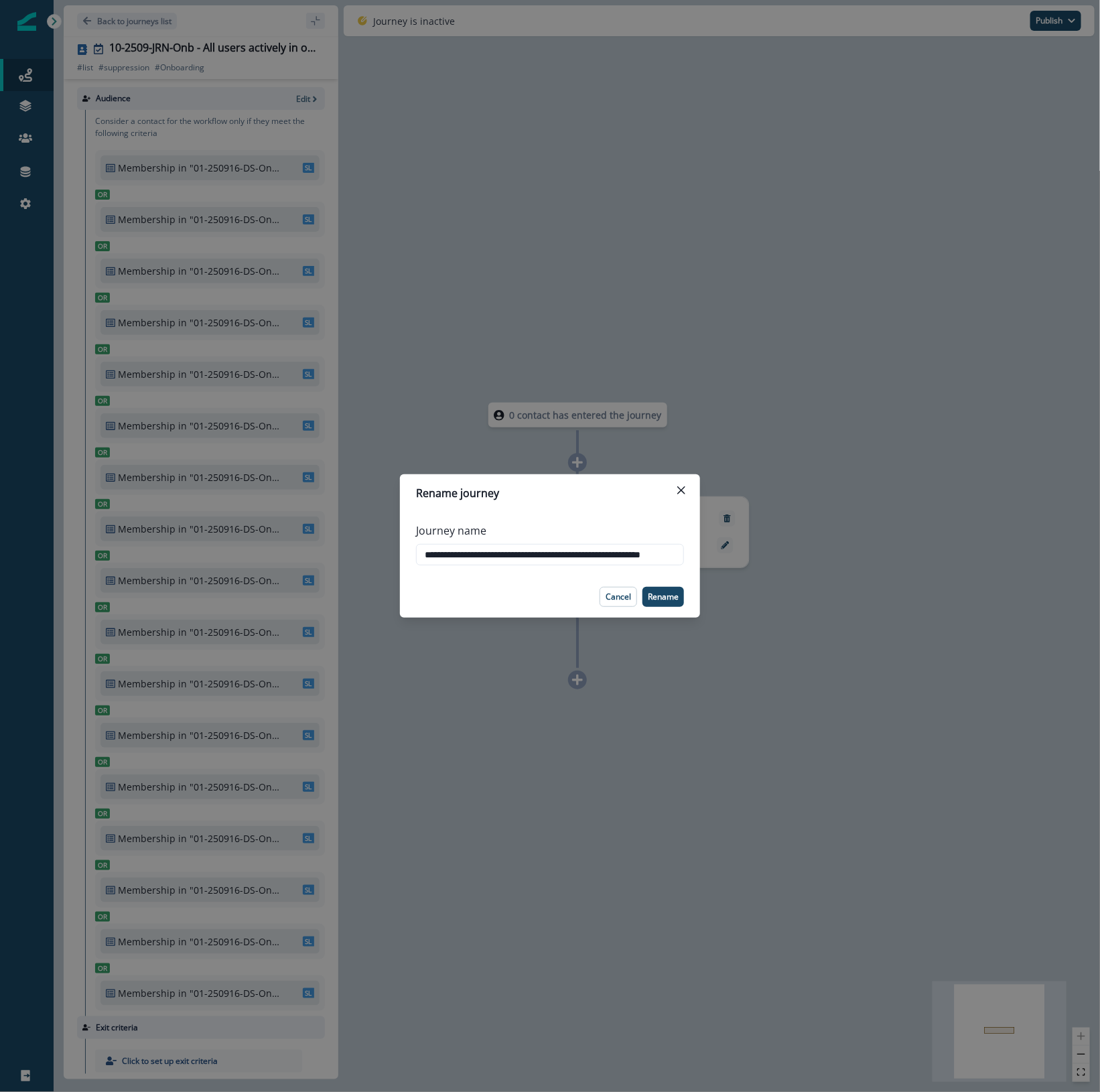
scroll to position [0, 25]
drag, startPoint x: 425, startPoint y: 554, endPoint x: 732, endPoint y: 564, distance: 307.2
click at [732, 564] on div "**********" at bounding box center [550, 546] width 1100 height 1092
click at [514, 504] on header "Rename journey" at bounding box center [549, 493] width 300 height 38
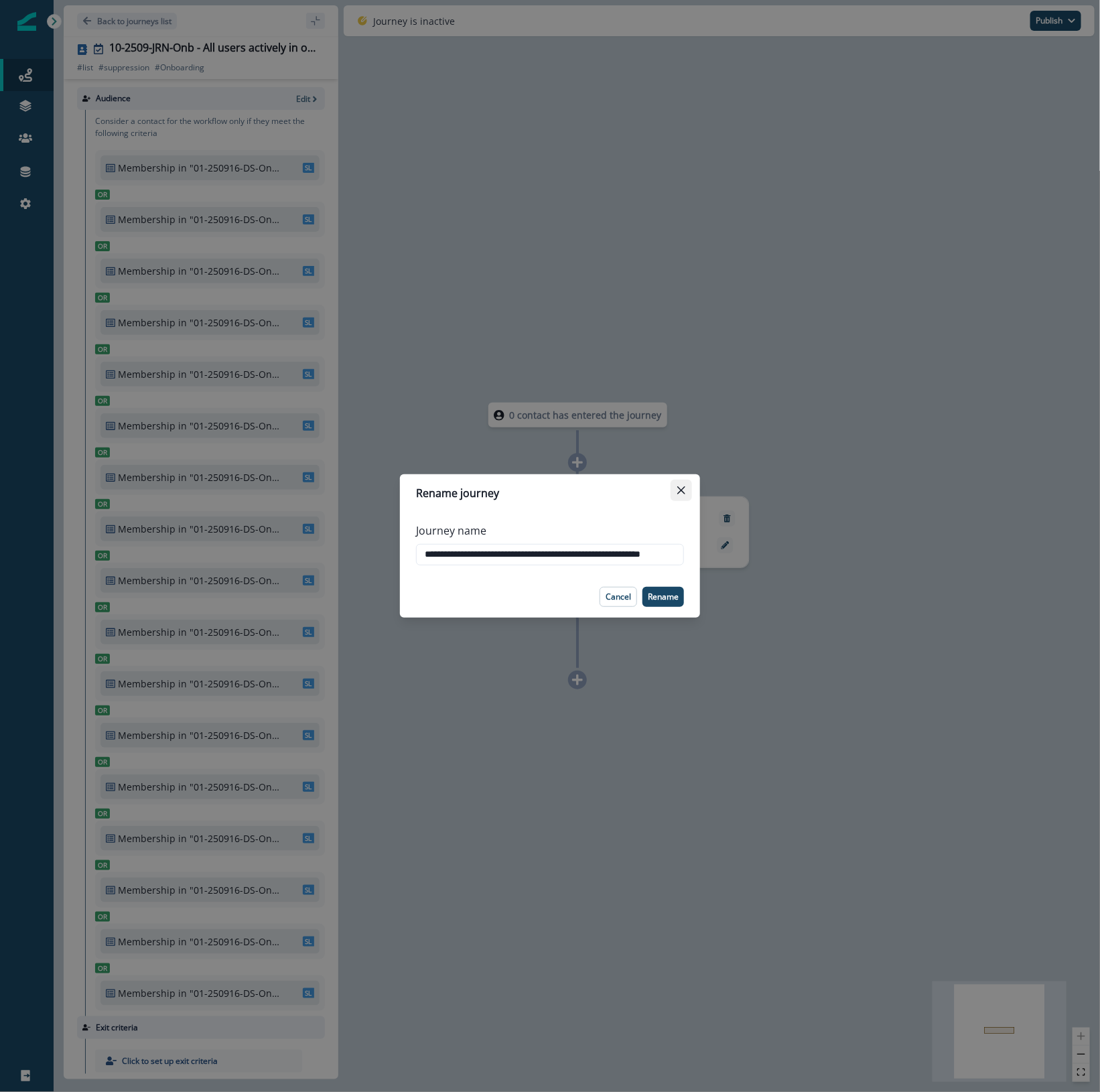
click at [679, 493] on icon "Close" at bounding box center [681, 490] width 8 height 8
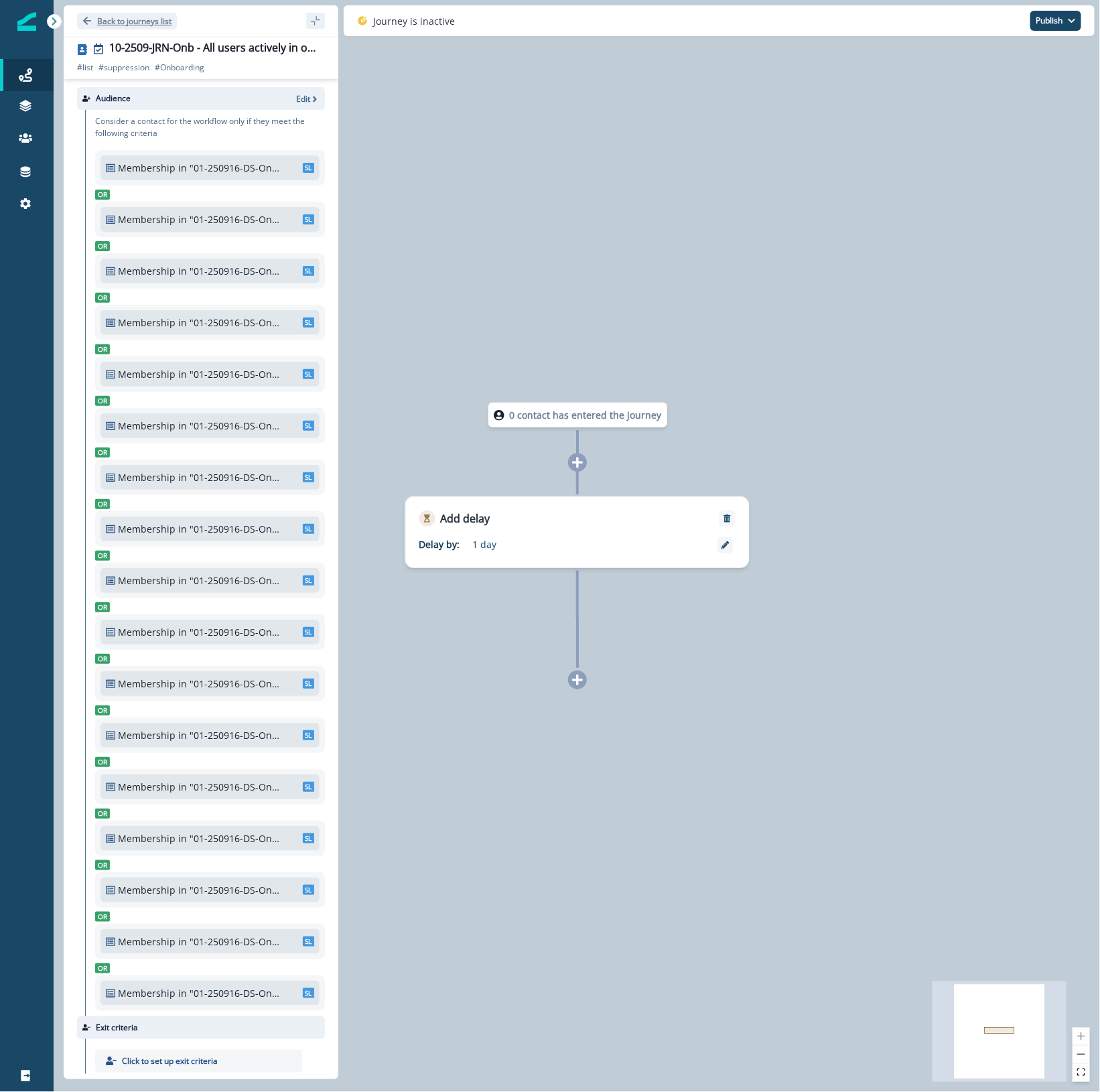
click at [121, 21] on p "Back to journeys list" at bounding box center [134, 21] width 74 height 11
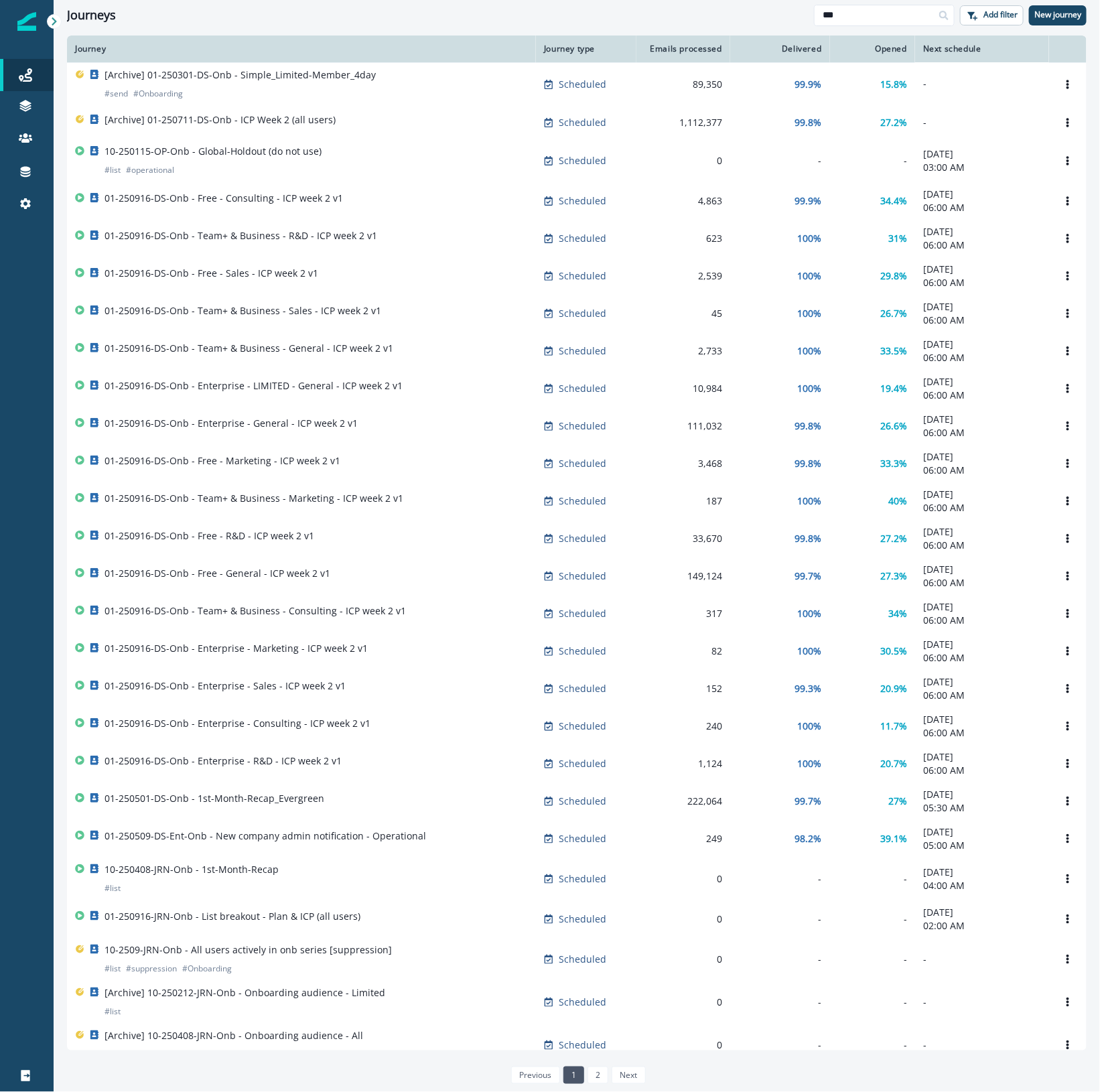
drag, startPoint x: 861, startPoint y: 17, endPoint x: 735, endPoint y: 20, distance: 126.0
click at [735, 20] on div "Journeys *** Add filter New journey" at bounding box center [576, 15] width 1046 height 30
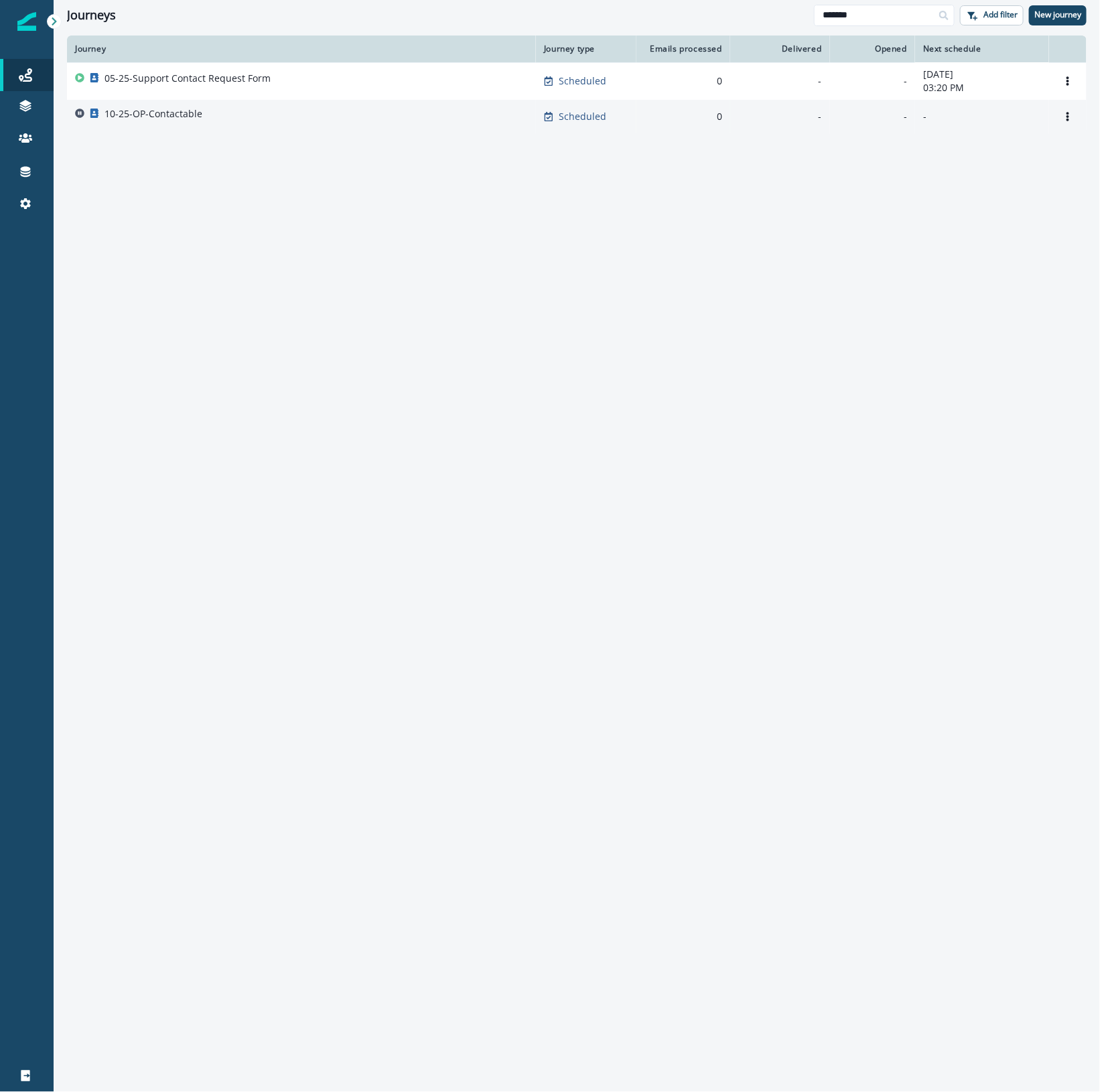
type input "*******"
click at [232, 122] on div "10-25-OP-Contactable" at bounding box center [301, 117] width 453 height 19
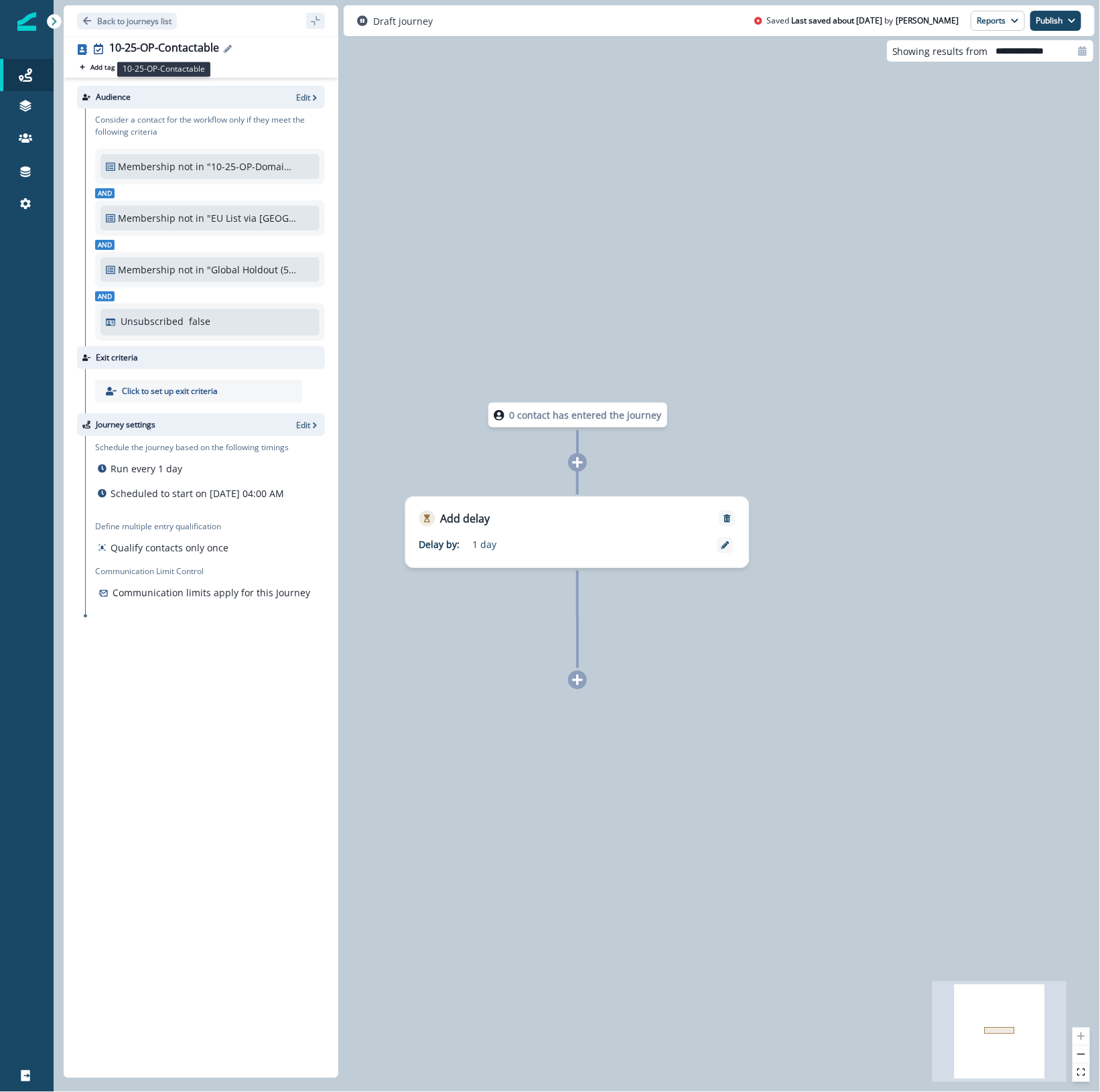
click at [171, 45] on div "10-25-OP-Contactable" at bounding box center [164, 49] width 110 height 15
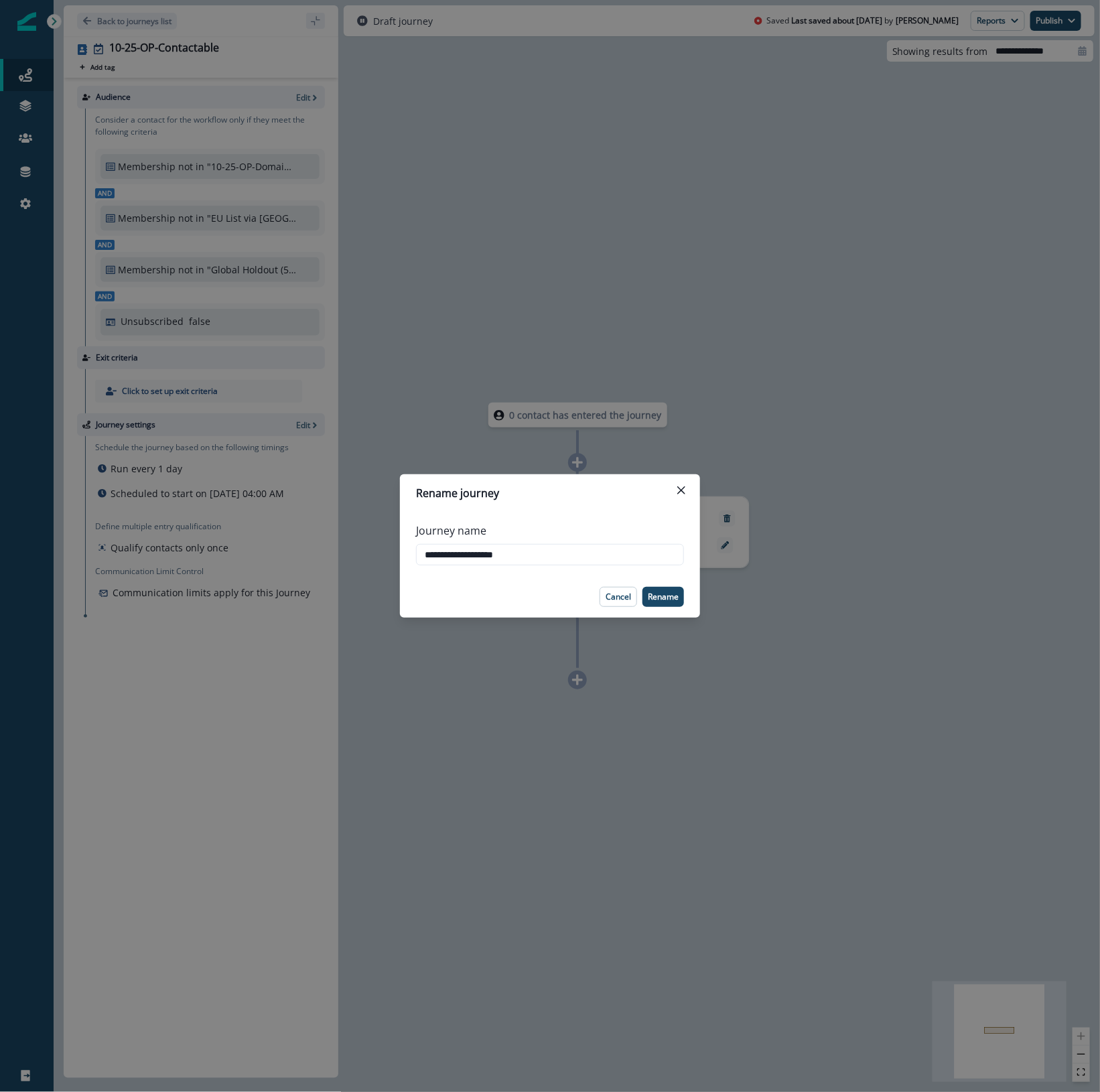
drag, startPoint x: 553, startPoint y: 560, endPoint x: 333, endPoint y: 545, distance: 220.5
click at [333, 545] on div "**********" at bounding box center [550, 546] width 1100 height 1092
click at [580, 497] on div "Rename journey" at bounding box center [549, 493] width 268 height 16
click at [682, 492] on icon "Close" at bounding box center [681, 490] width 8 height 8
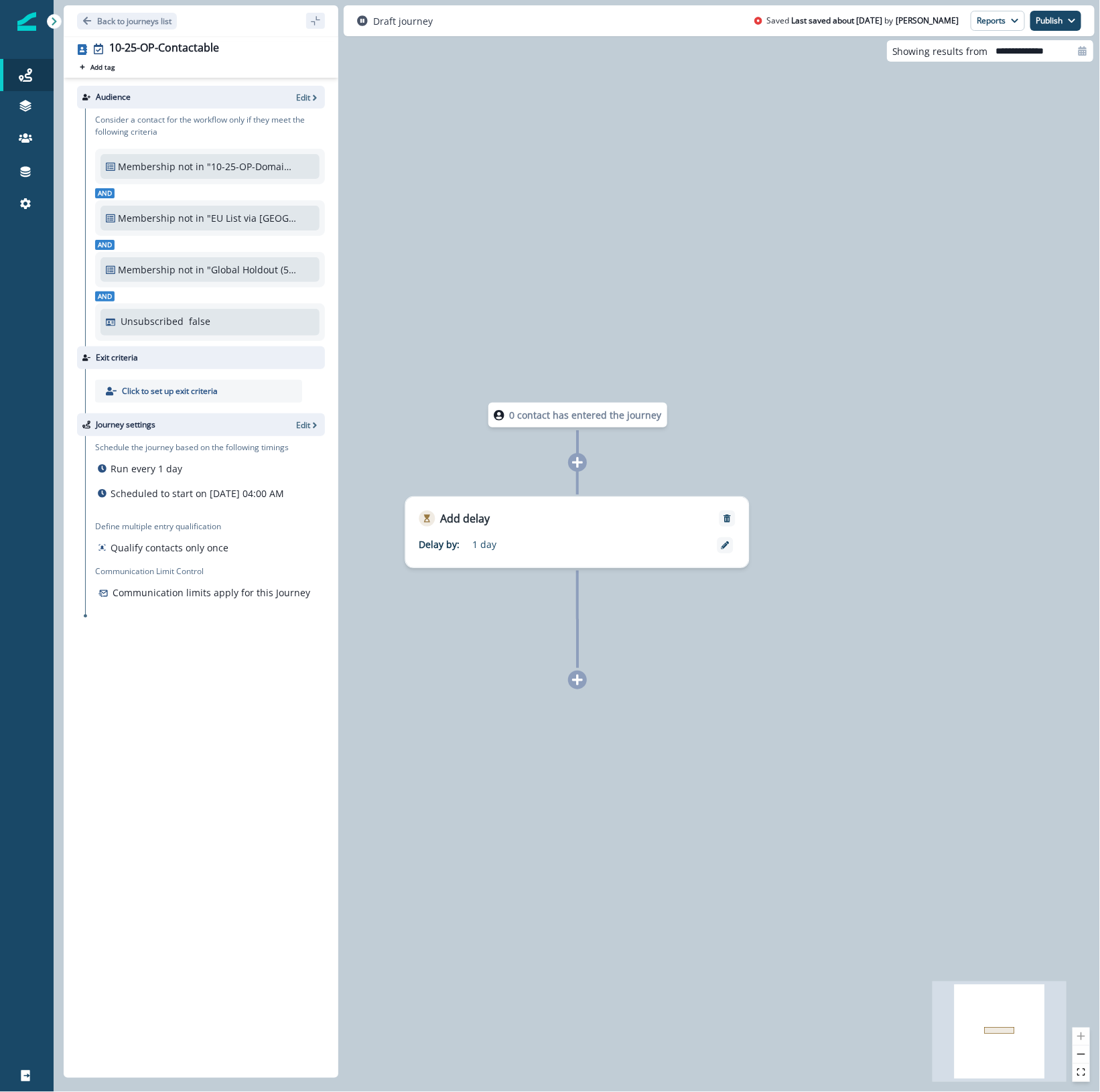
click at [117, 732] on div "Audience Edit Consider a contact for the workflow only if they meet the followi…" at bounding box center [200, 575] width 274 height 995
click at [29, 77] on icon at bounding box center [26, 75] width 13 height 13
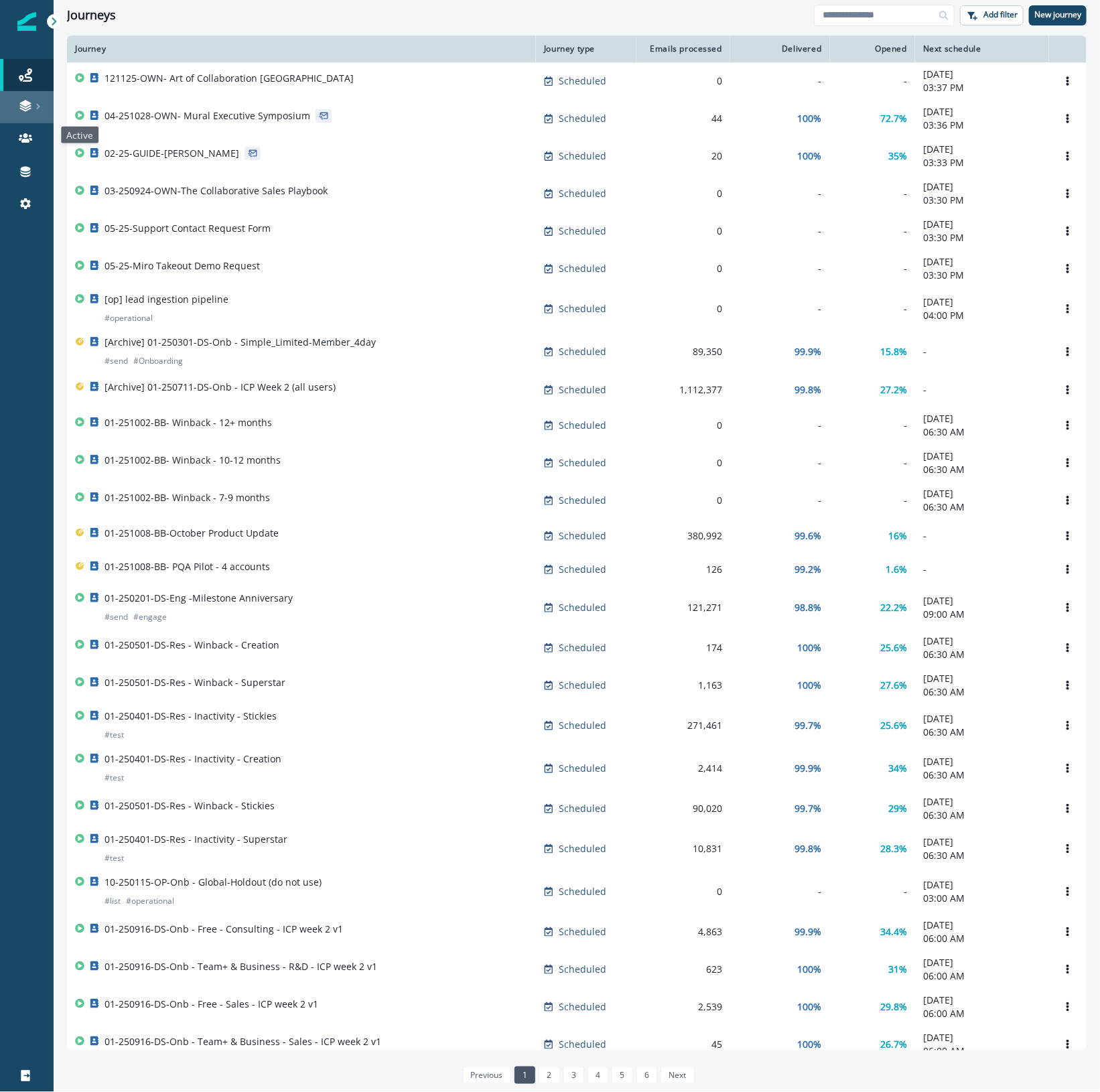
click at [31, 104] on icon at bounding box center [26, 106] width 13 height 13
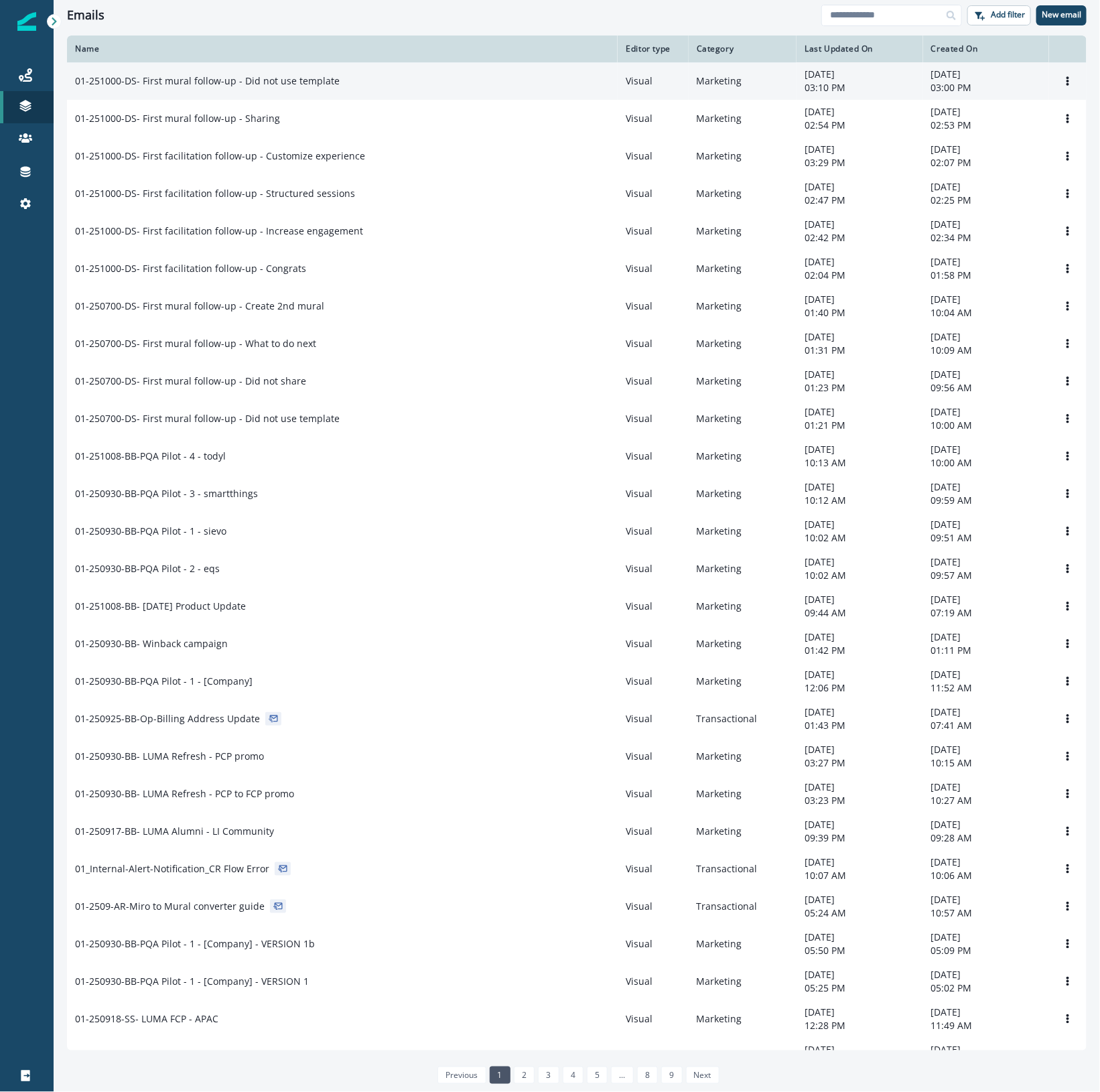
click at [335, 88] on div "01-251000-DS- First mural follow-up - Did not use template" at bounding box center [342, 81] width 534 height 13
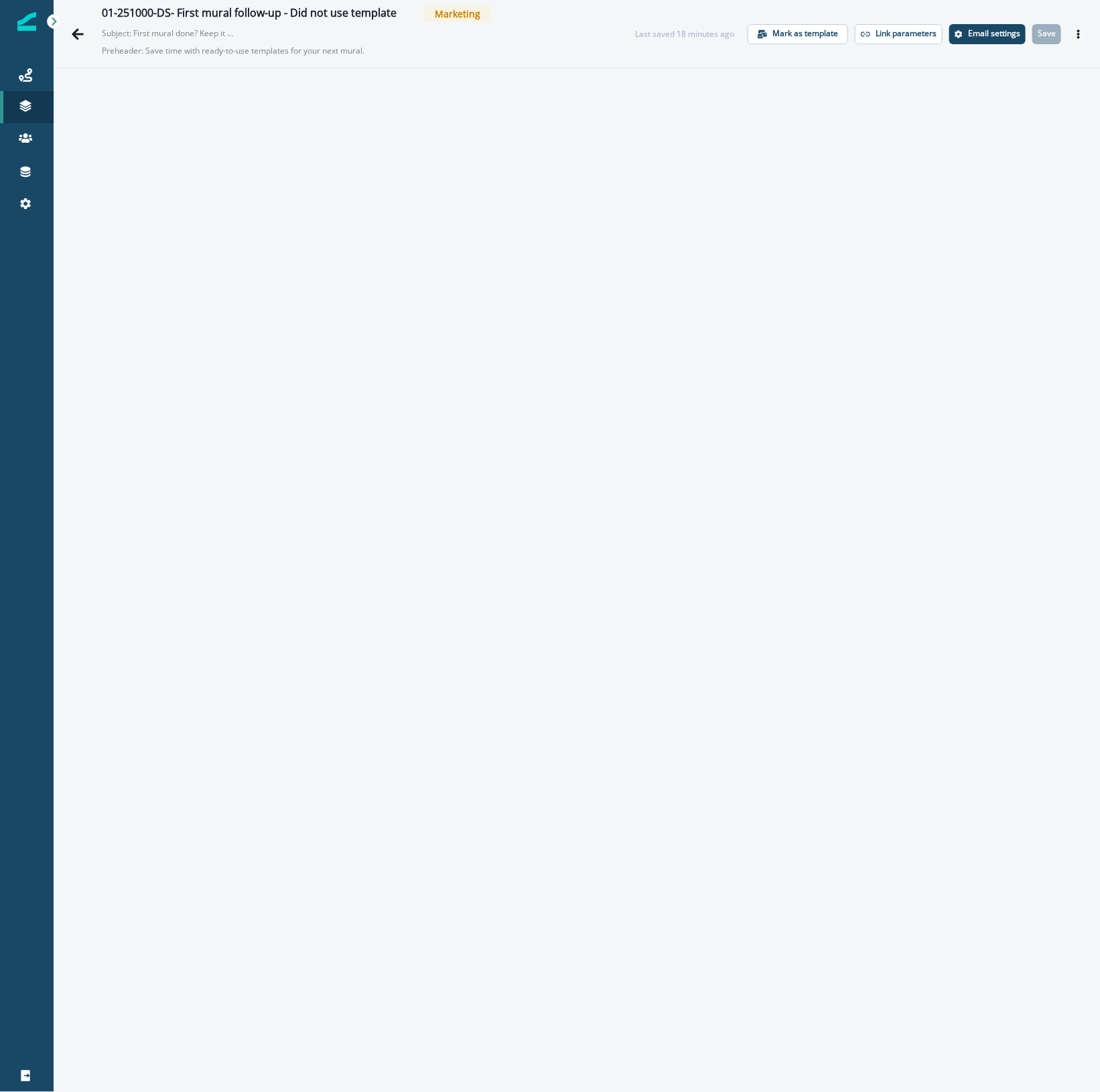
click at [82, 15] on div "01-251000-DS- First mural follow-up - Did not use template Marketing Subject: F…" at bounding box center [336, 34] width 544 height 57
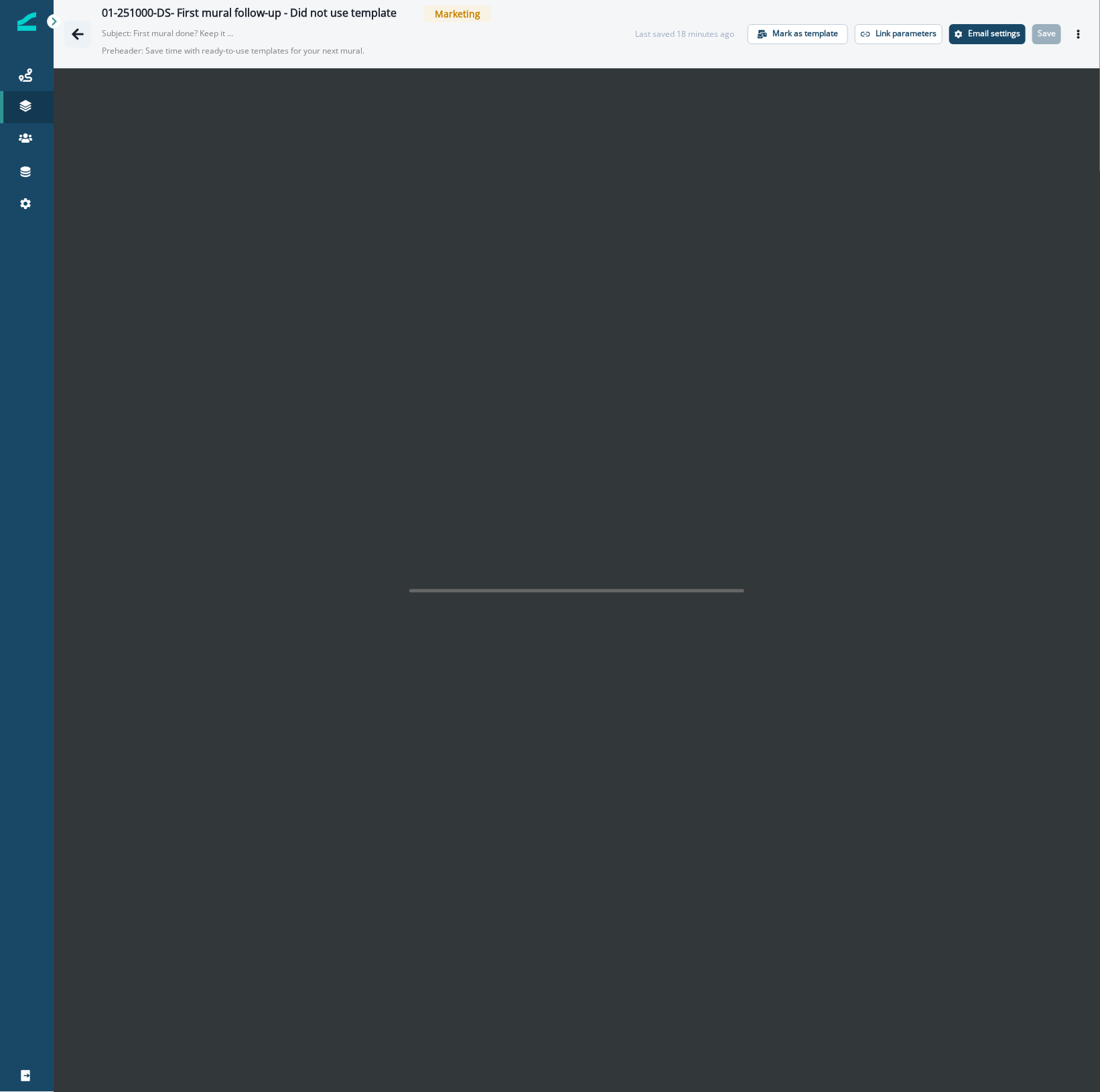
click at [78, 30] on icon "Go back" at bounding box center [78, 34] width 12 height 11
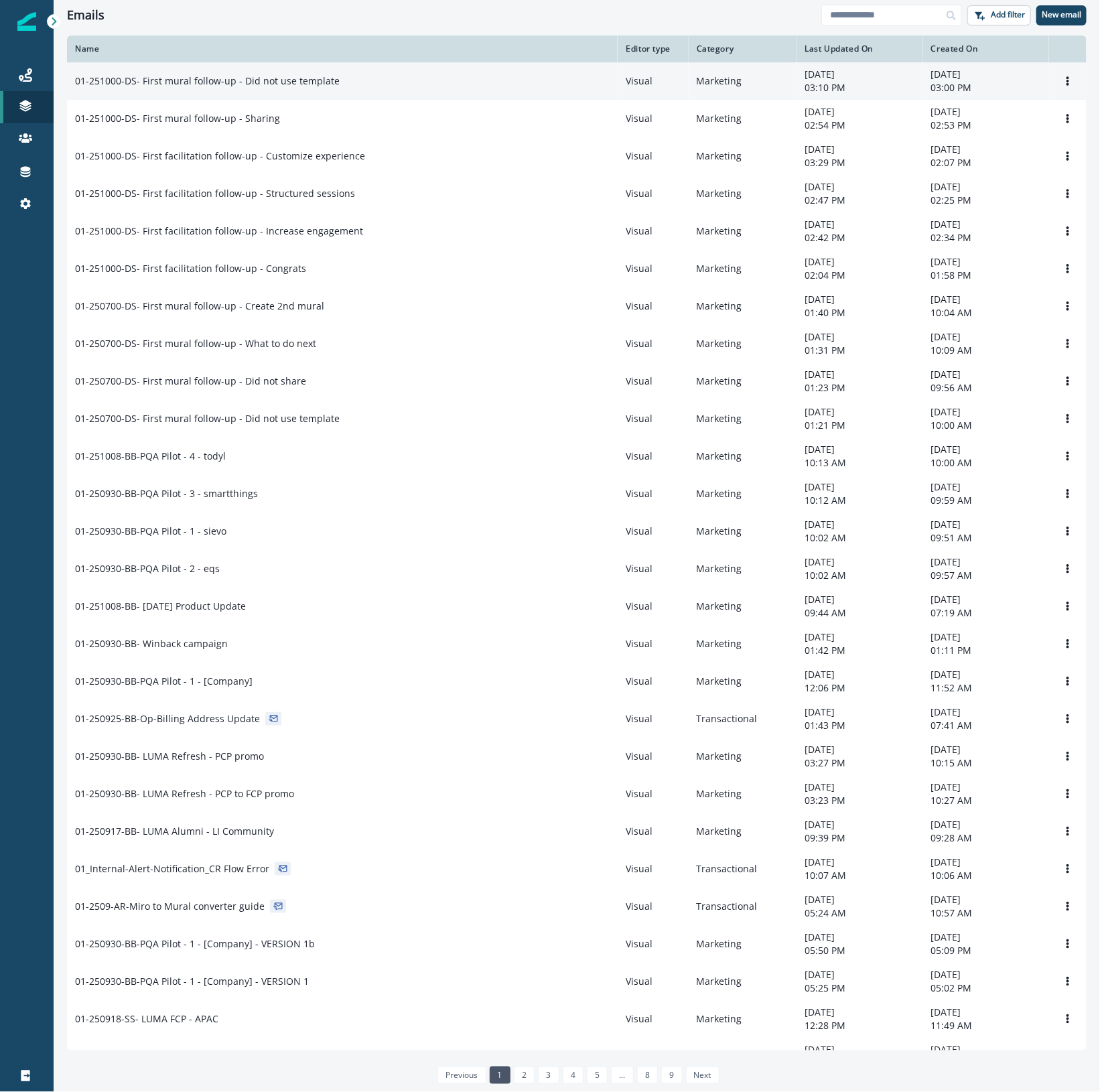
click at [395, 85] on div "01-251000-DS- First mural follow-up - Did not use template" at bounding box center [342, 81] width 534 height 13
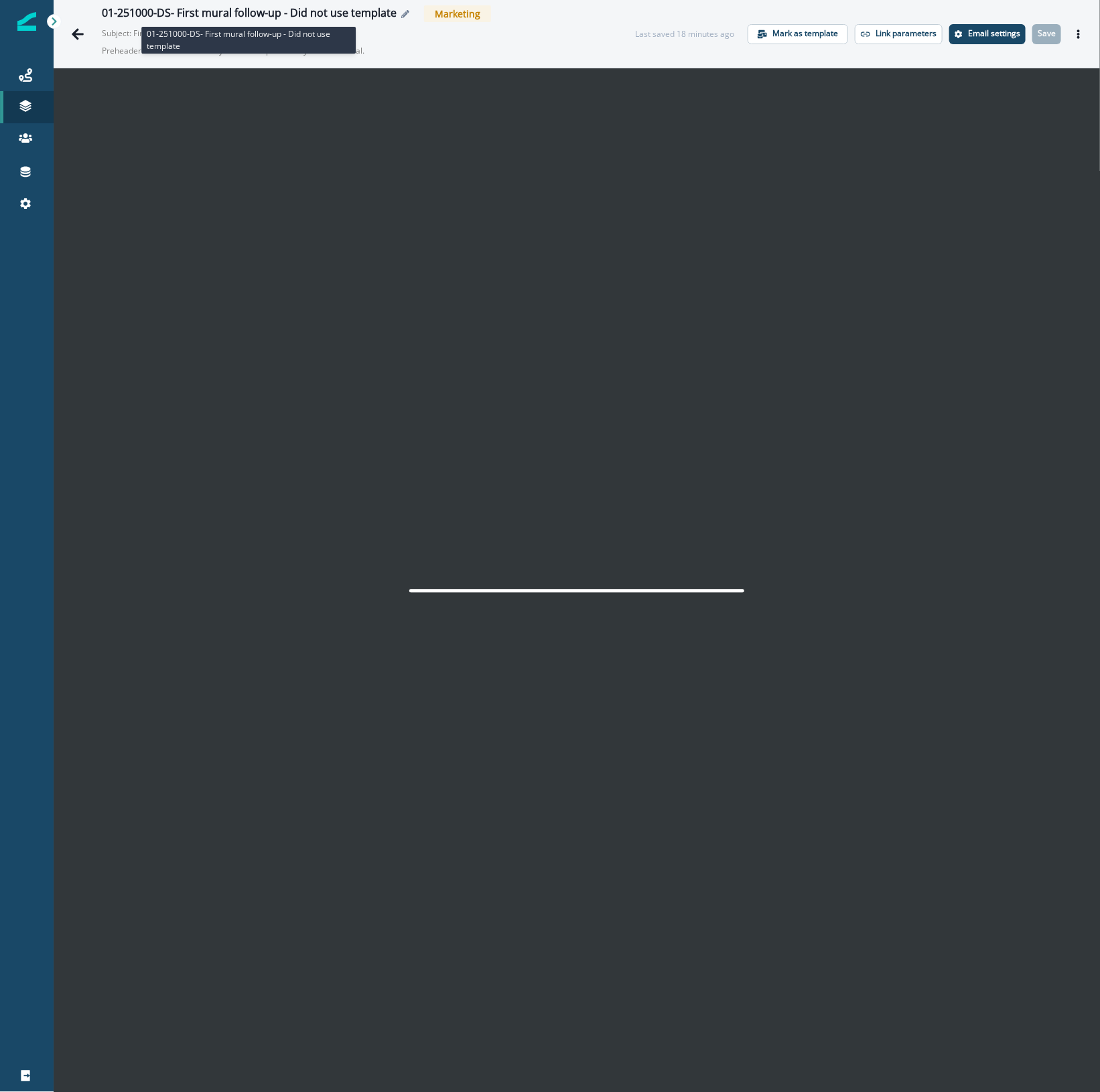
click at [161, 7] on div "01-251000-DS- First mural follow-up - Did not use template" at bounding box center [249, 14] width 295 height 15
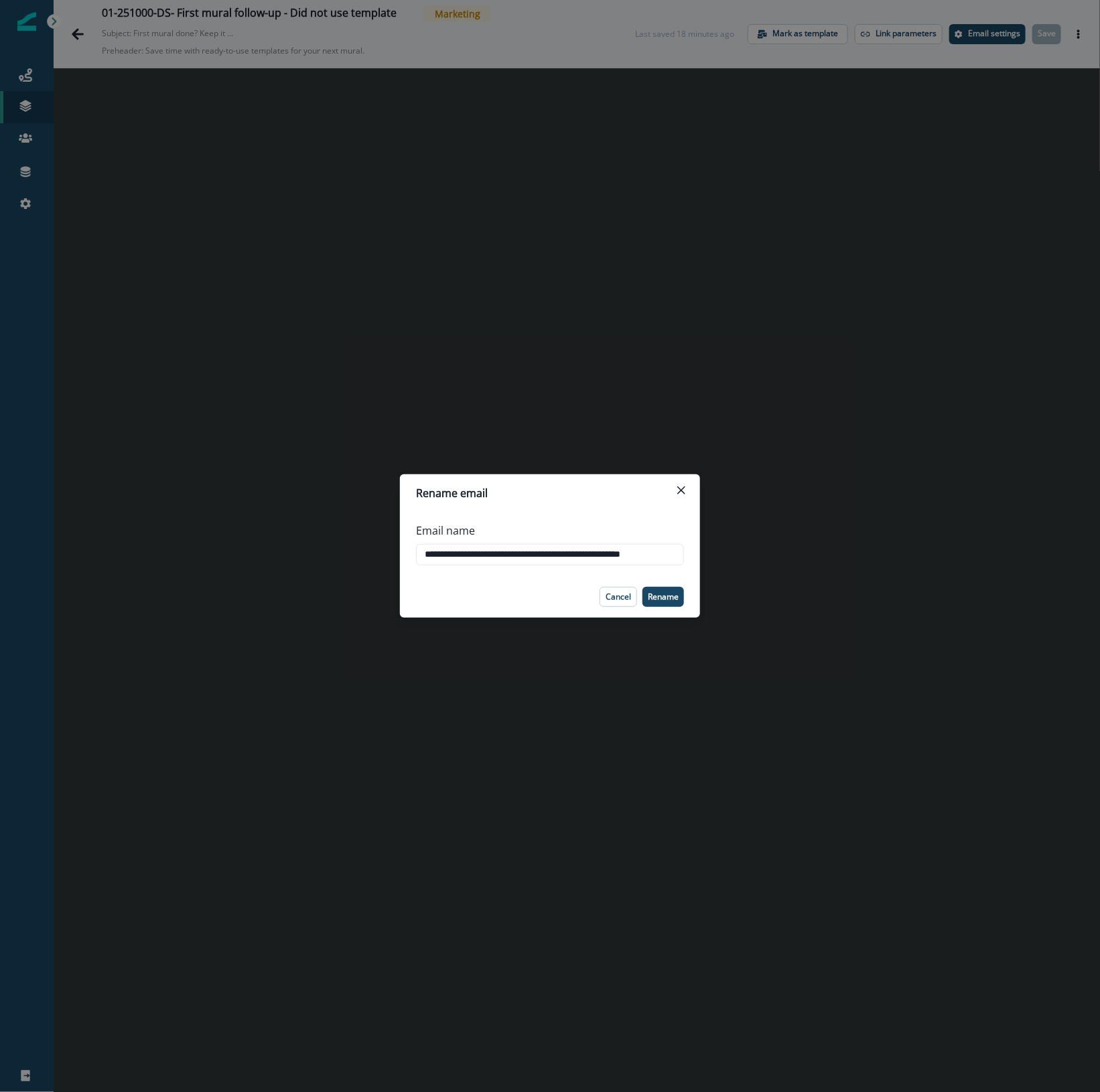
drag, startPoint x: 583, startPoint y: 556, endPoint x: 889, endPoint y: 586, distance: 307.5
click at [889, 586] on div "**********" at bounding box center [550, 546] width 1100 height 1092
type input "**********"
click at [656, 594] on p "Rename" at bounding box center [663, 597] width 31 height 9
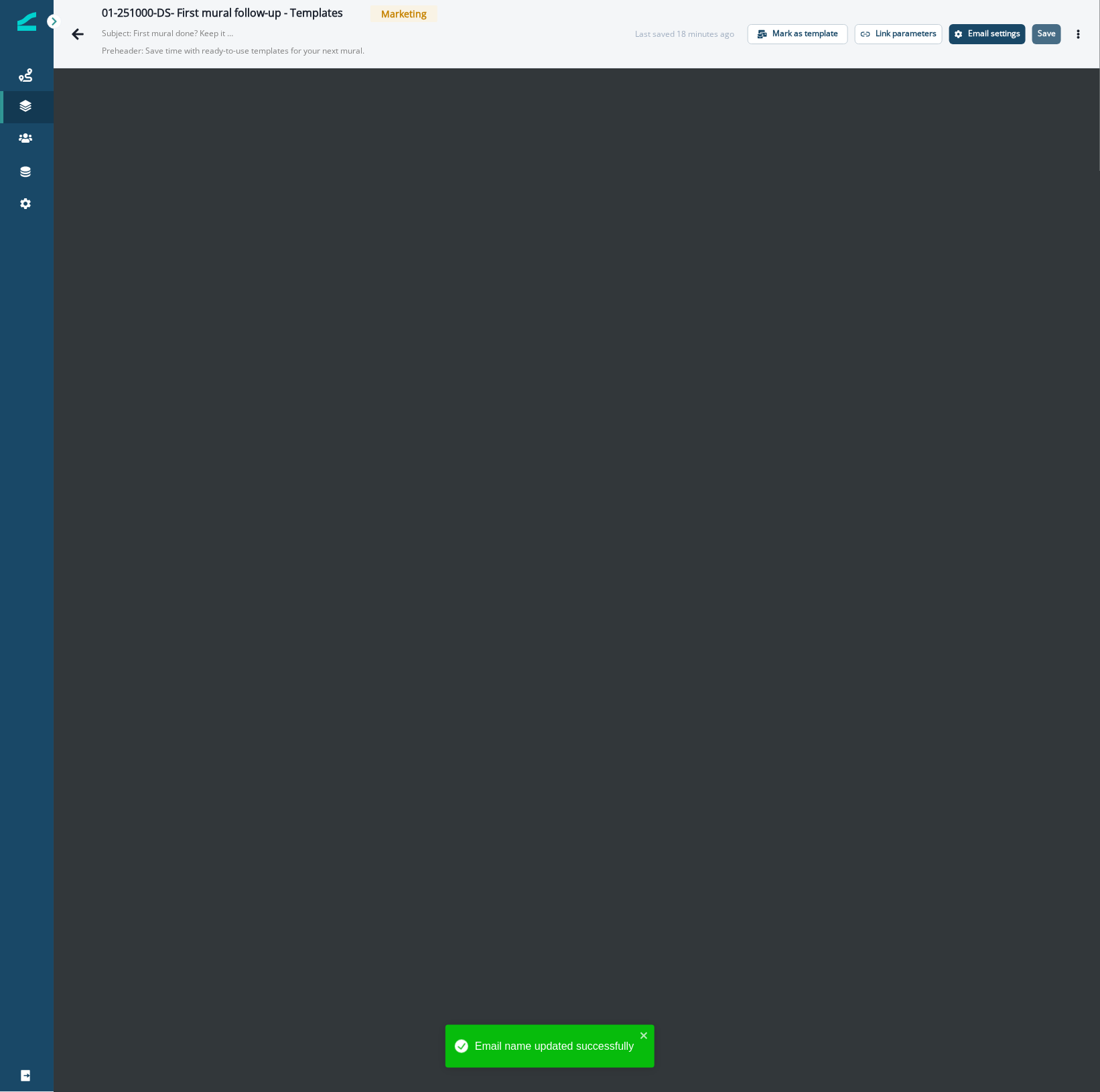
click at [1037, 34] on p "Save" at bounding box center [1046, 34] width 18 height 9
click at [5, 528] on div at bounding box center [26, 648] width 53 height 824
click at [73, 34] on icon "Go back" at bounding box center [78, 34] width 12 height 11
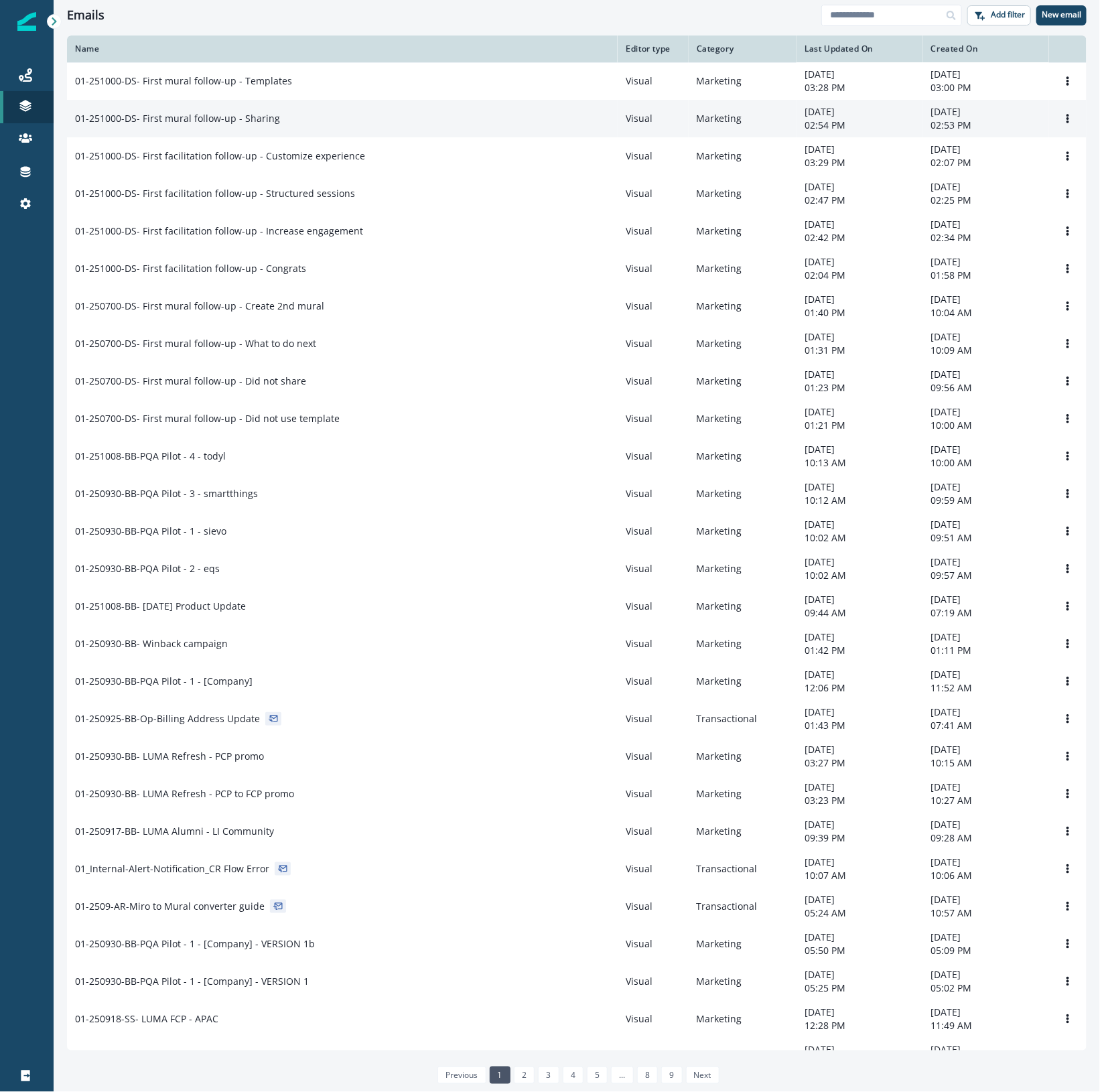
click at [328, 122] on div "01-251000-DS- First mural follow-up - Sharing" at bounding box center [342, 119] width 534 height 13
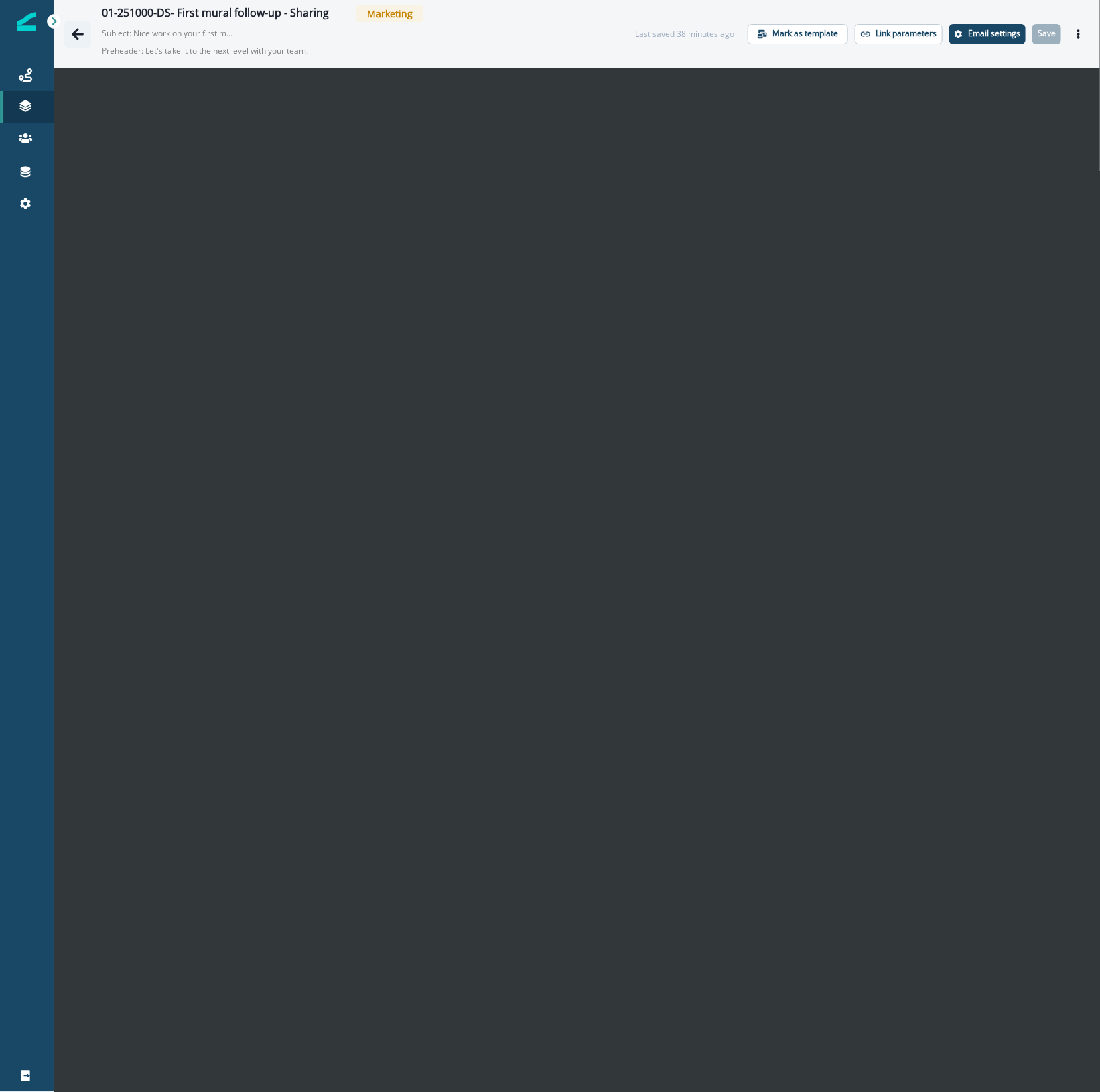
click at [81, 36] on icon "Go back" at bounding box center [78, 34] width 13 height 13
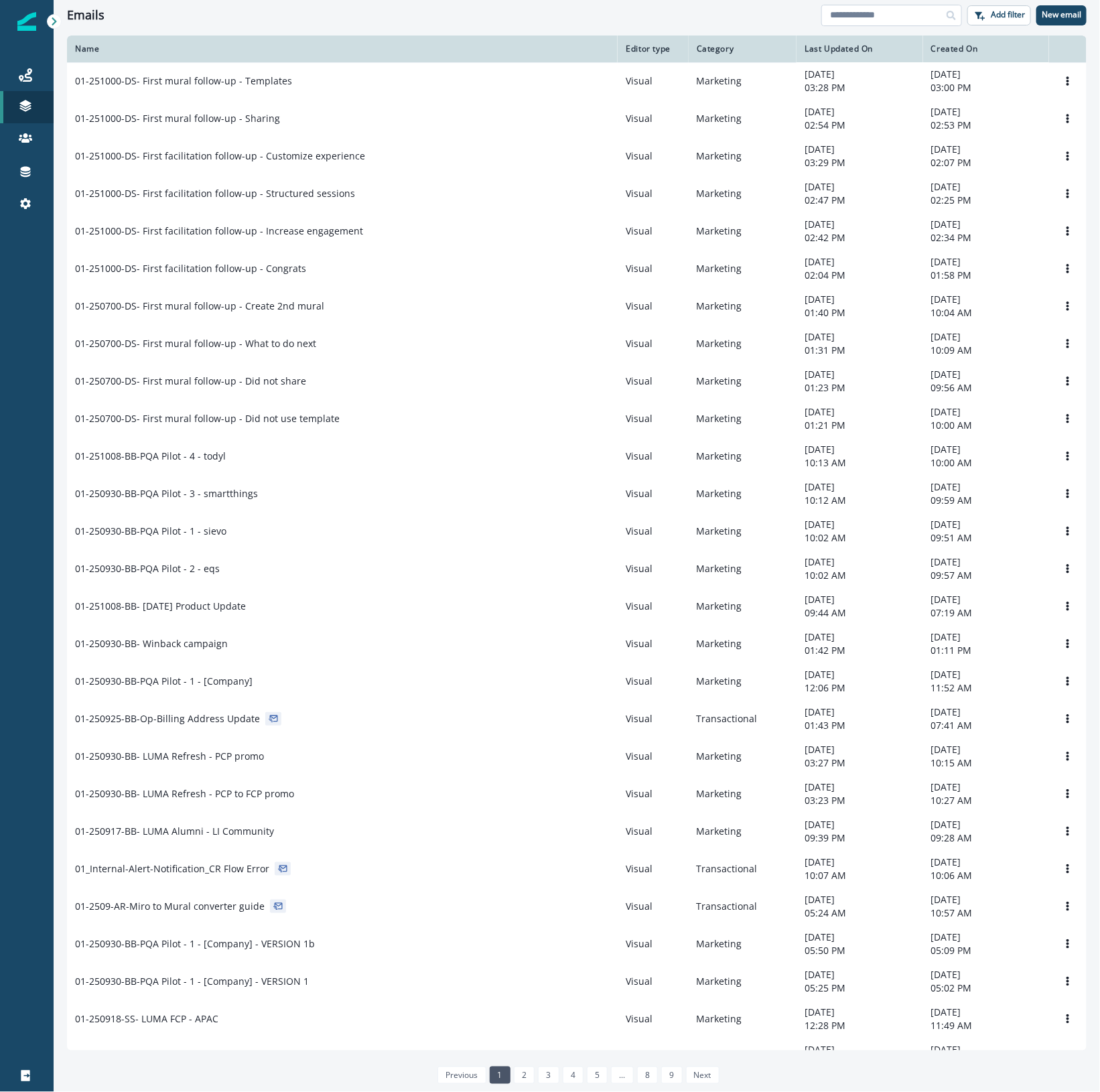
click at [871, 15] on input at bounding box center [891, 16] width 141 height 22
type input "**********"
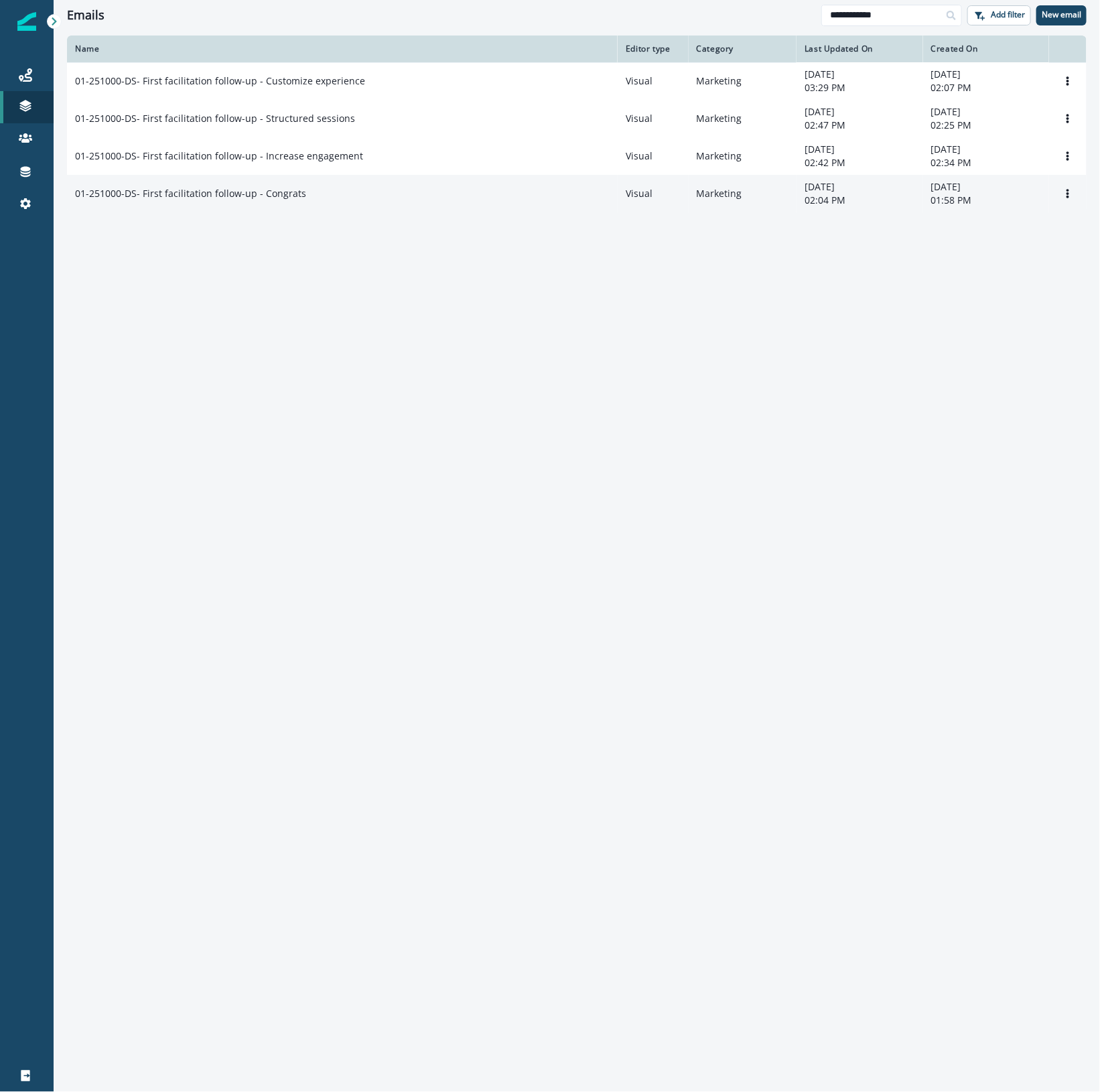
click at [379, 195] on div "01-251000-DS- First facilitation follow-up - Congrats" at bounding box center [342, 193] width 534 height 13
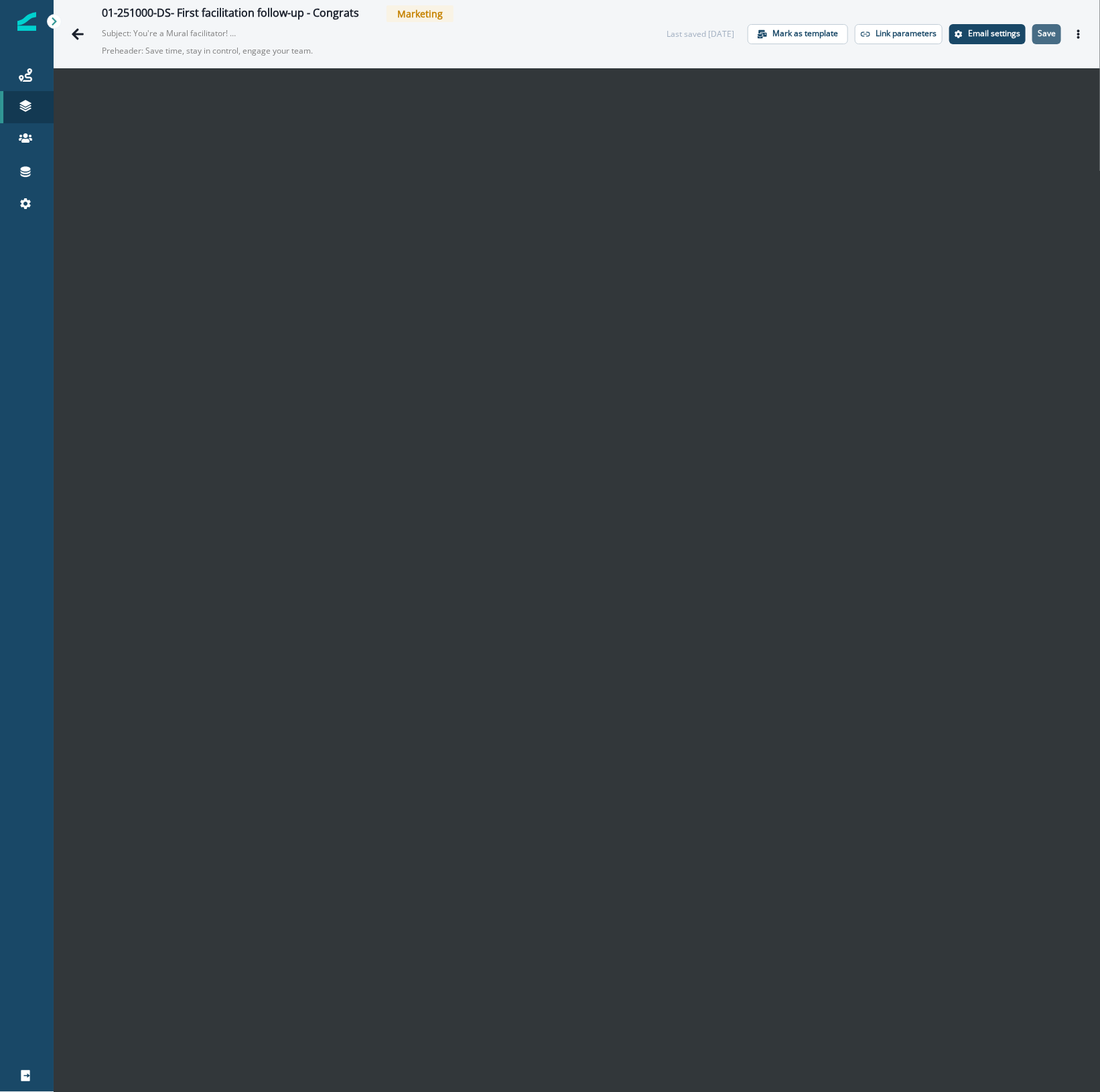
click at [1041, 34] on p "Save" at bounding box center [1046, 34] width 18 height 9
click at [1072, 30] on button "Actions" at bounding box center [1078, 34] width 22 height 20
click at [1037, 30] on p "Save" at bounding box center [1046, 34] width 18 height 9
click at [1074, 35] on icon "Actions" at bounding box center [1078, 34] width 9 height 9
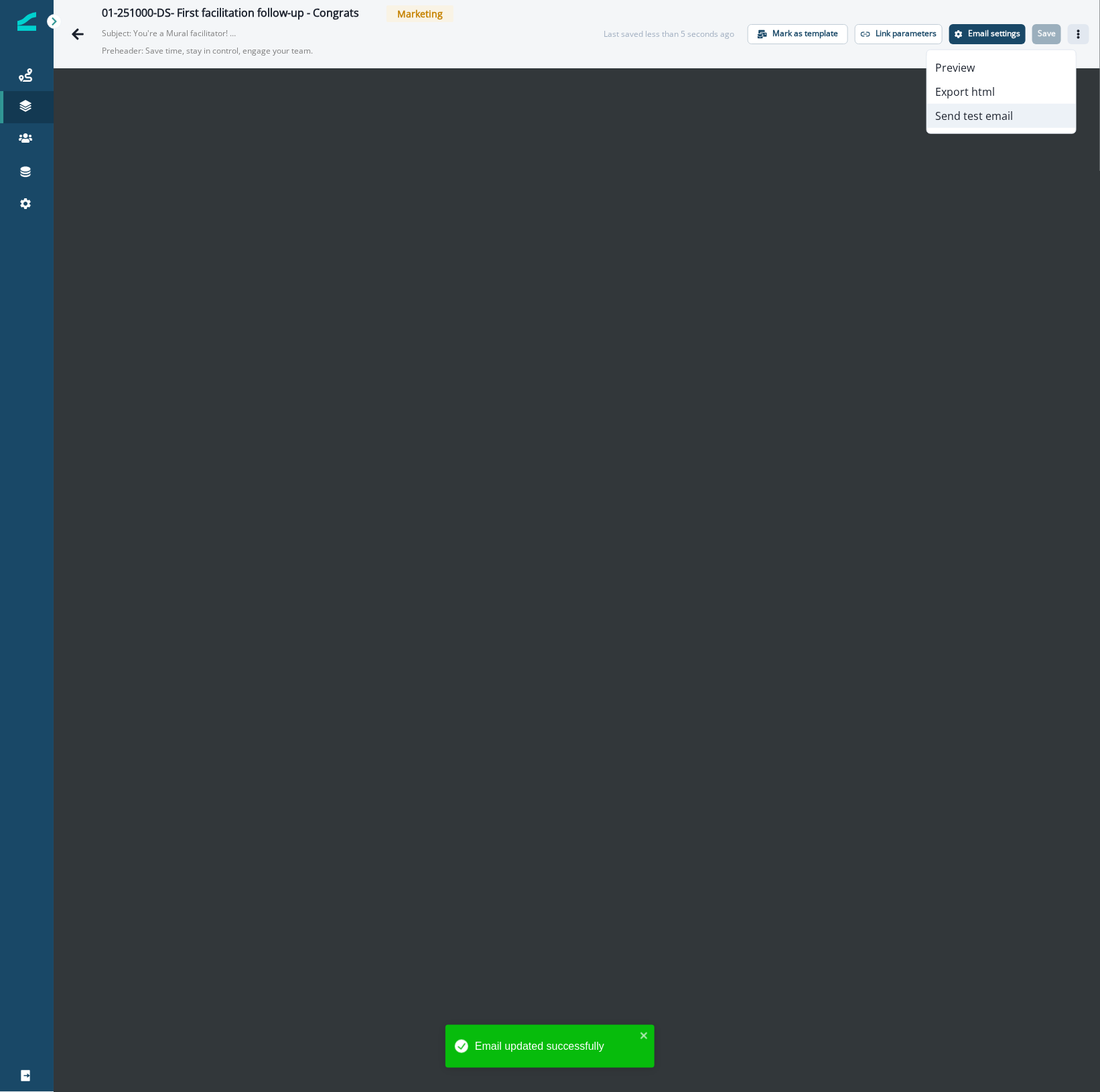
click at [997, 115] on button "Send test email" at bounding box center [1001, 116] width 149 height 24
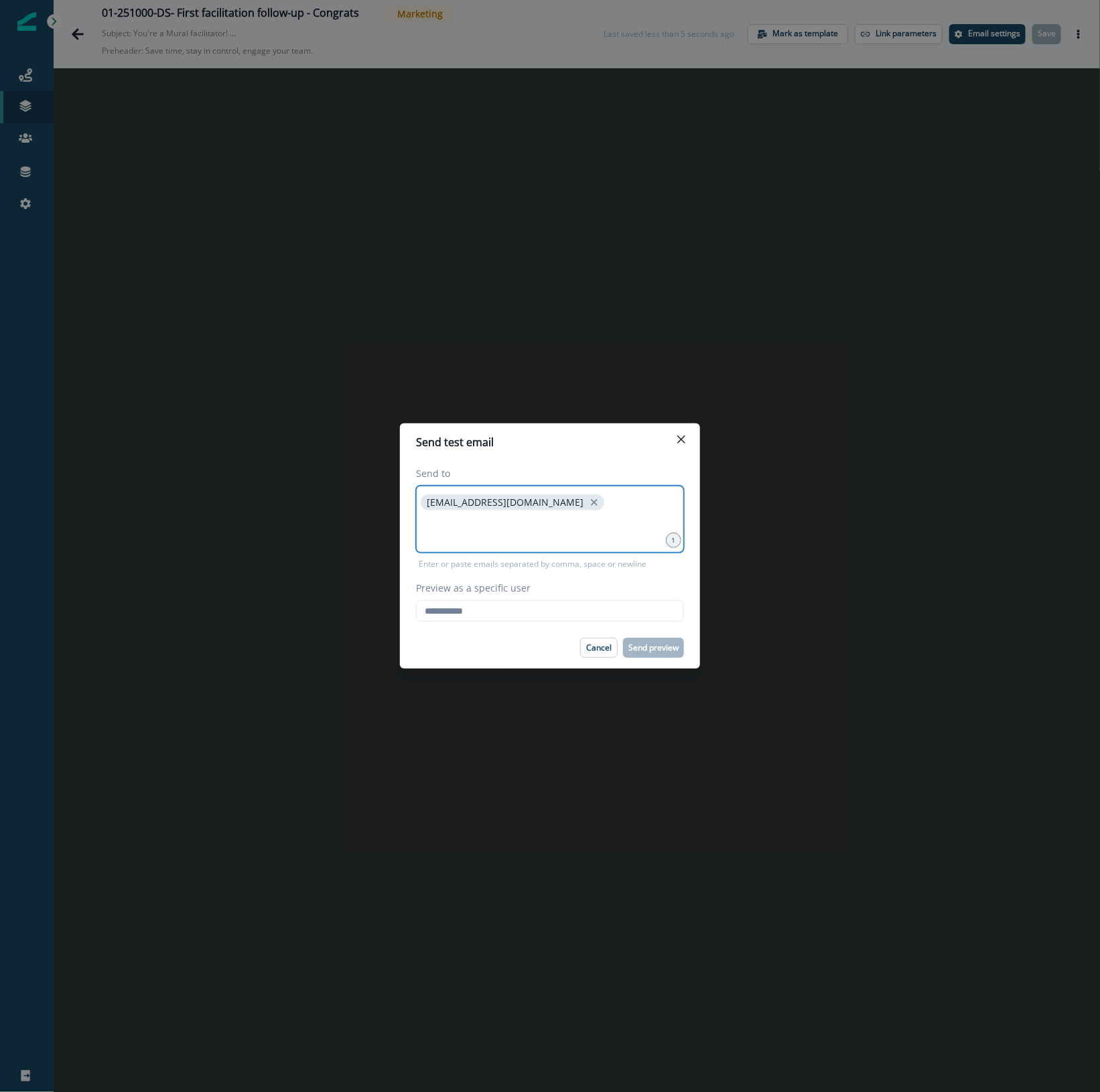
click at [529, 530] on input at bounding box center [549, 530] width 264 height 27
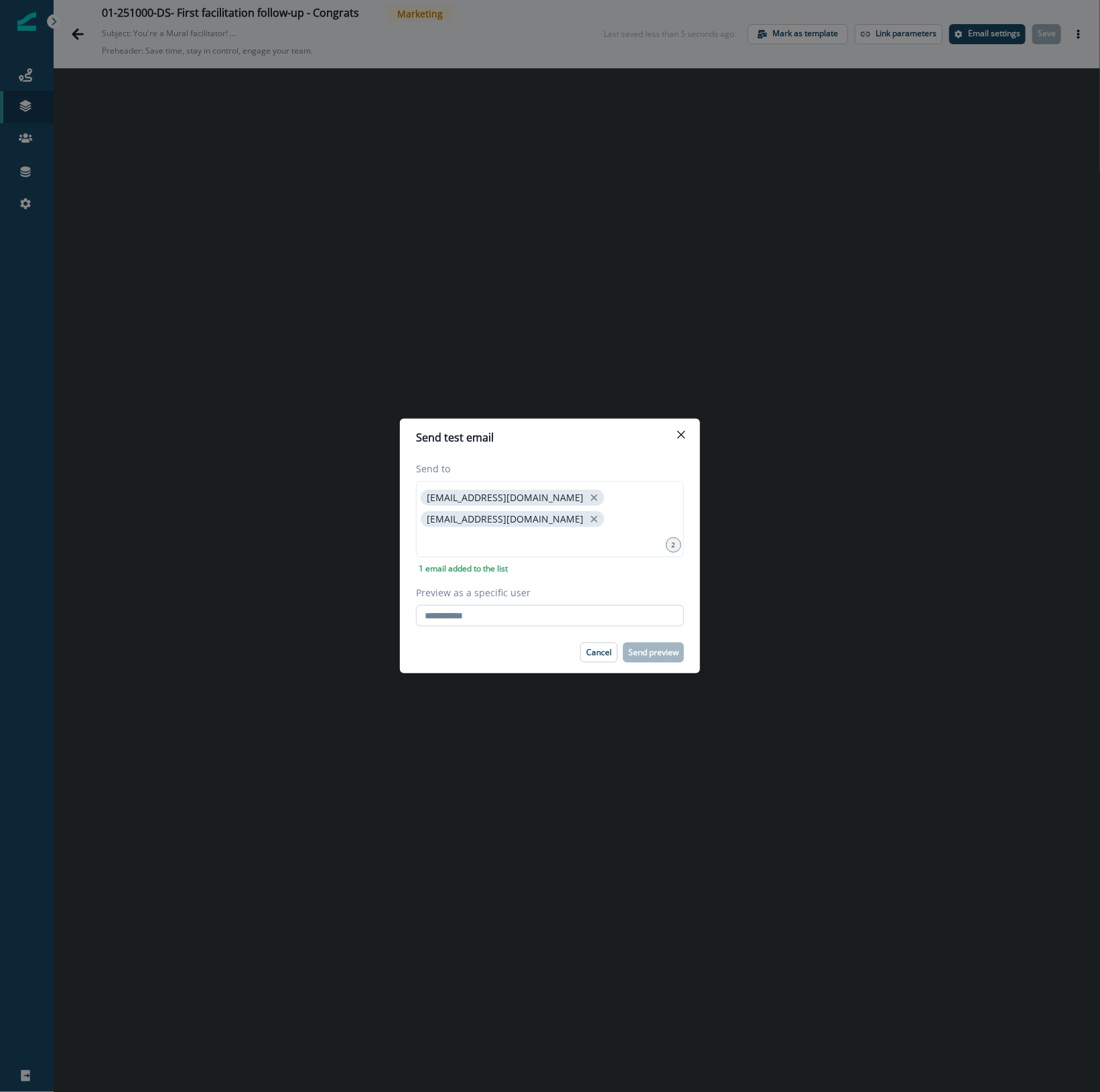
click at [464, 621] on input "Preview as a specific user" at bounding box center [549, 615] width 268 height 22
type input "**********"
click at [454, 650] on div "Cancel Send preview" at bounding box center [549, 653] width 268 height 20
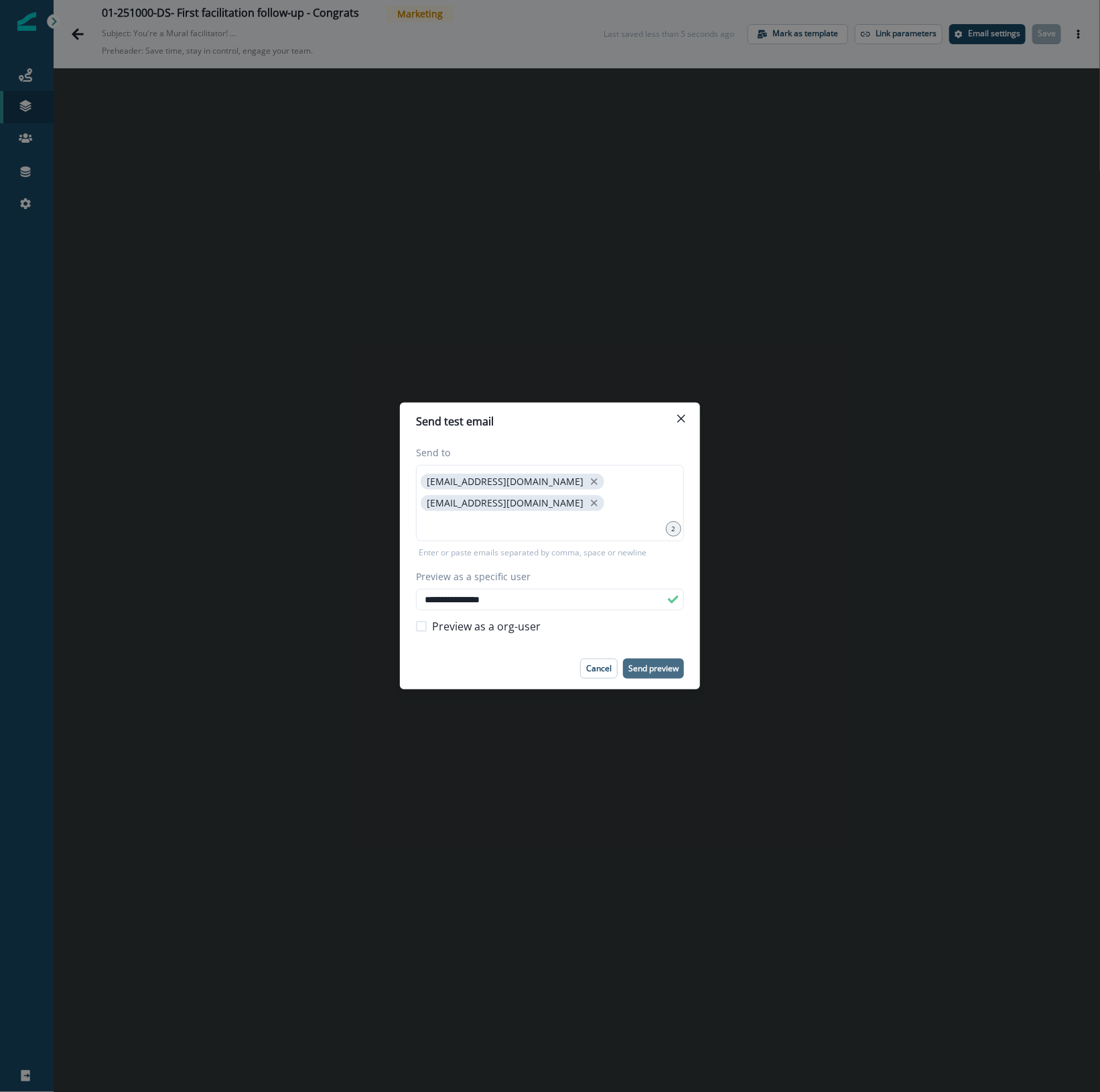
click at [670, 668] on p "Send preview" at bounding box center [653, 669] width 51 height 9
click at [675, 419] on button "Close" at bounding box center [681, 419] width 22 height 22
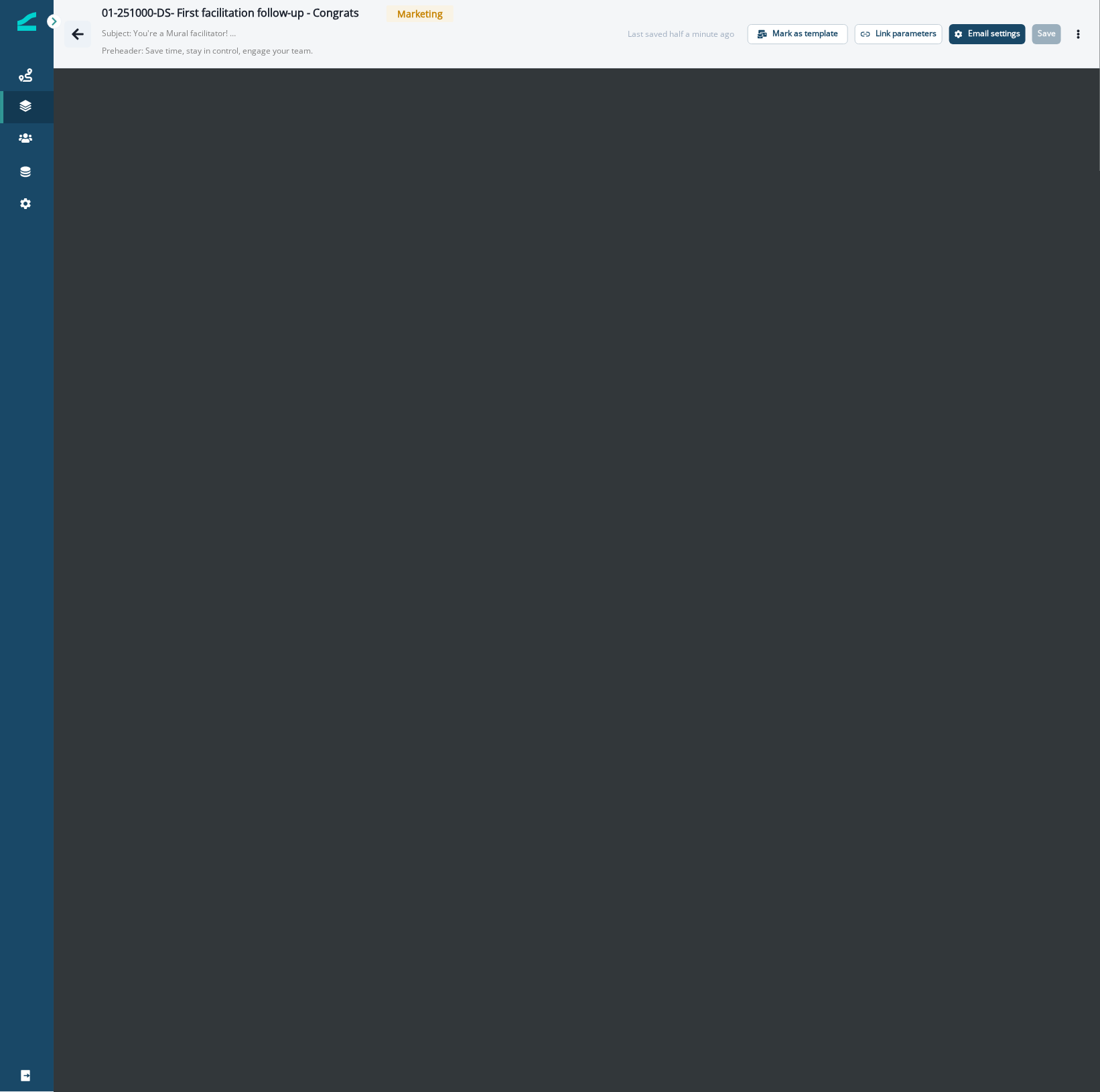
click at [81, 37] on icon "Go back" at bounding box center [78, 34] width 13 height 13
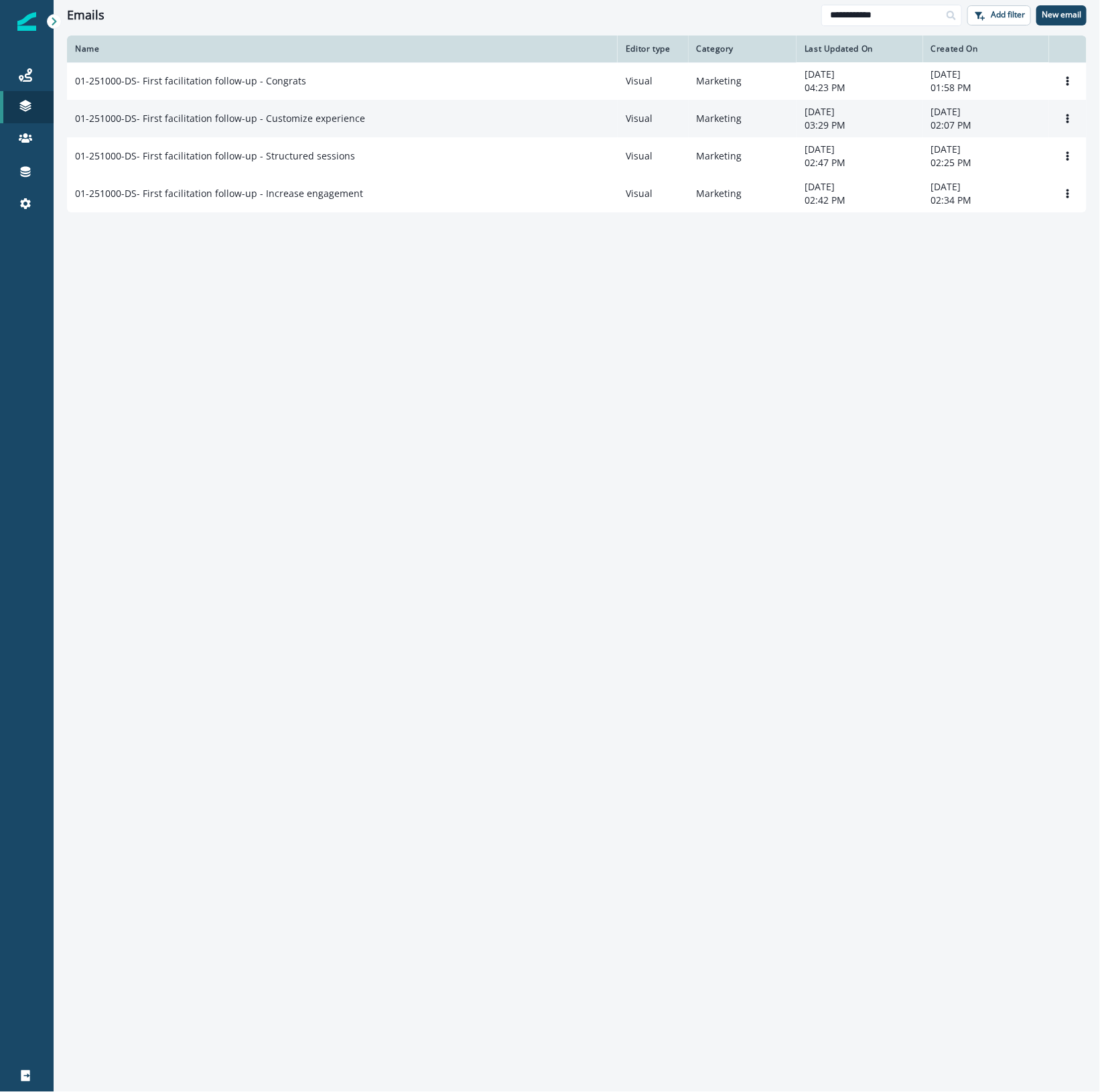
click at [496, 131] on td "01-251000-DS- First facilitation follow-up - Customize experience" at bounding box center [342, 119] width 551 height 38
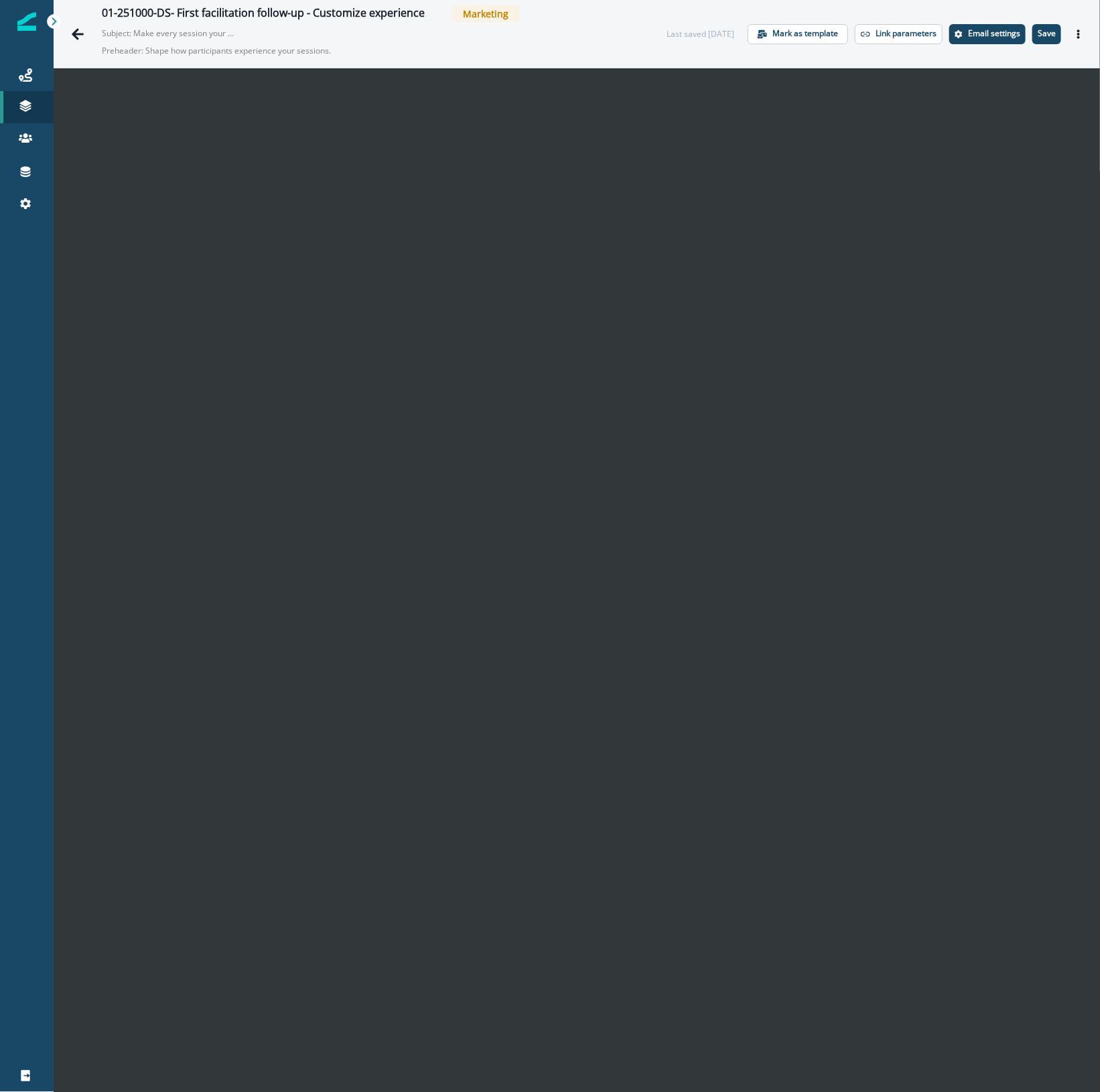
click at [1053, 34] on div "Last saved [DATE] Mark as template Link parameters Email settings Save Preview …" at bounding box center [878, 34] width 423 height 20
click at [1074, 32] on icon "Actions" at bounding box center [1078, 34] width 9 height 9
click at [996, 112] on button "Send test email" at bounding box center [1001, 116] width 149 height 24
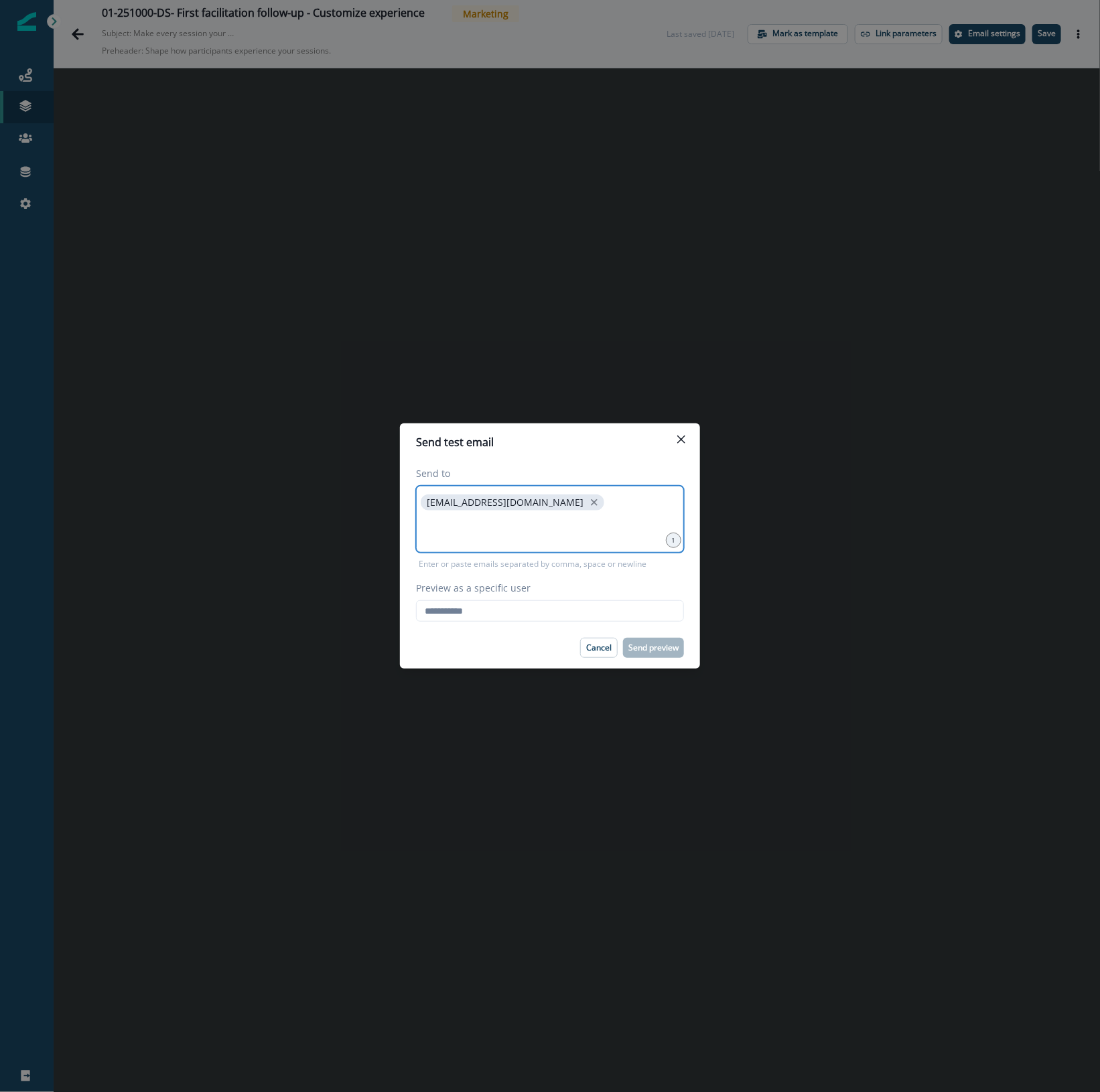
click at [454, 521] on input at bounding box center [549, 530] width 264 height 27
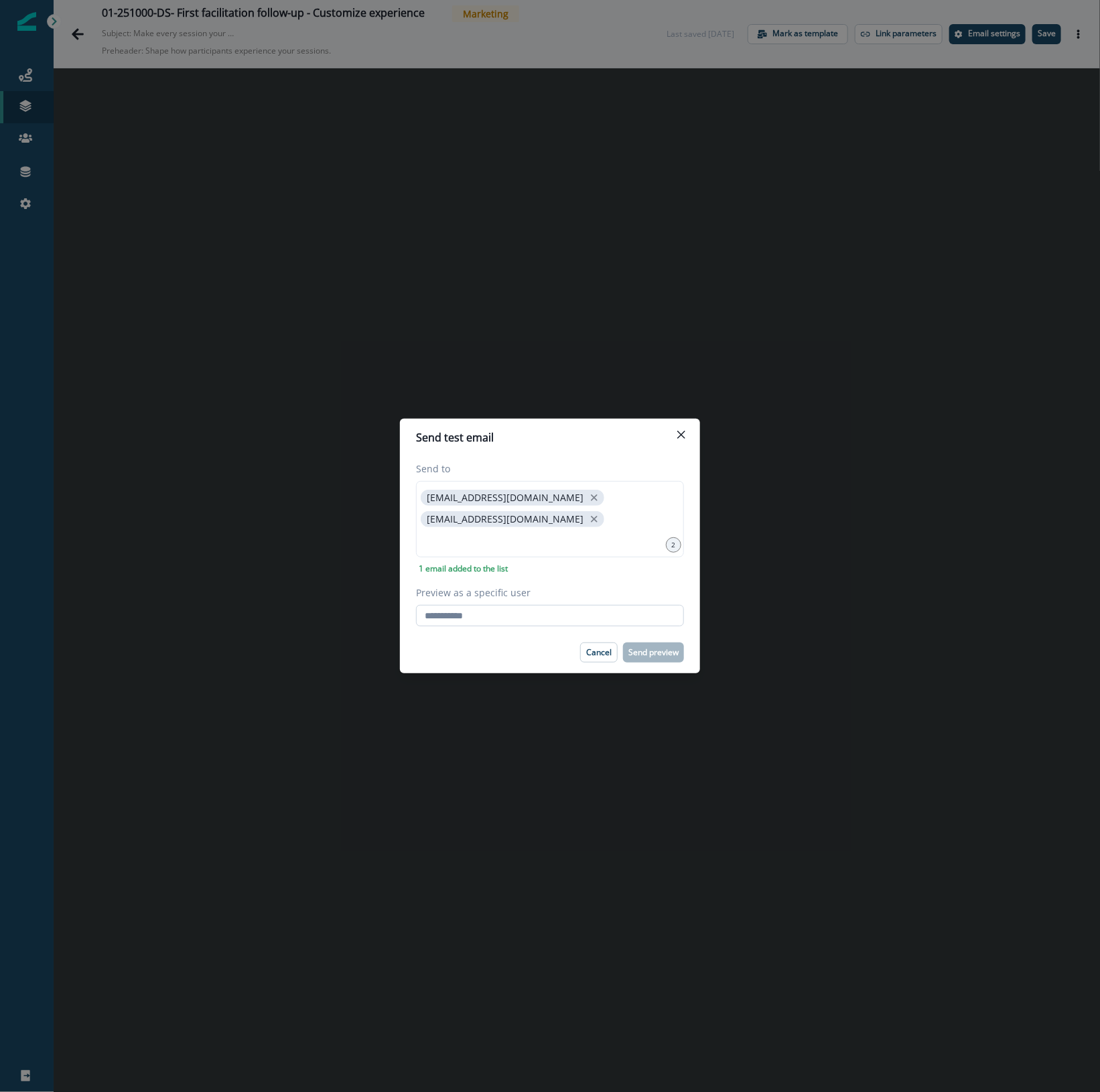
click at [450, 624] on input "Preview as a specific user" at bounding box center [549, 615] width 268 height 22
type input "**********"
click at [447, 648] on div "Cancel Send preview" at bounding box center [549, 653] width 268 height 20
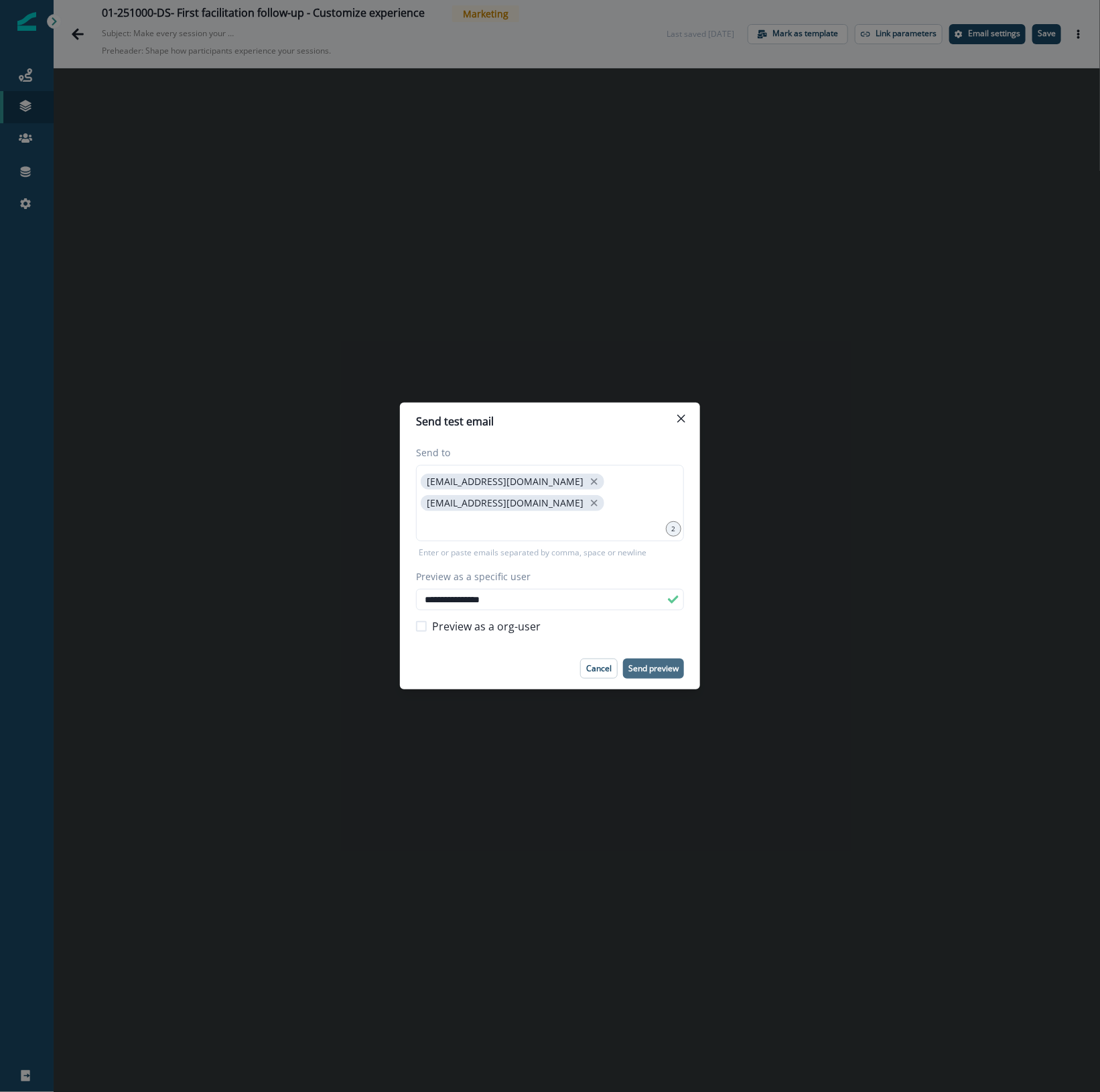
click at [655, 659] on button "Send preview" at bounding box center [653, 669] width 61 height 20
click at [681, 421] on icon "Close" at bounding box center [681, 419] width 8 height 8
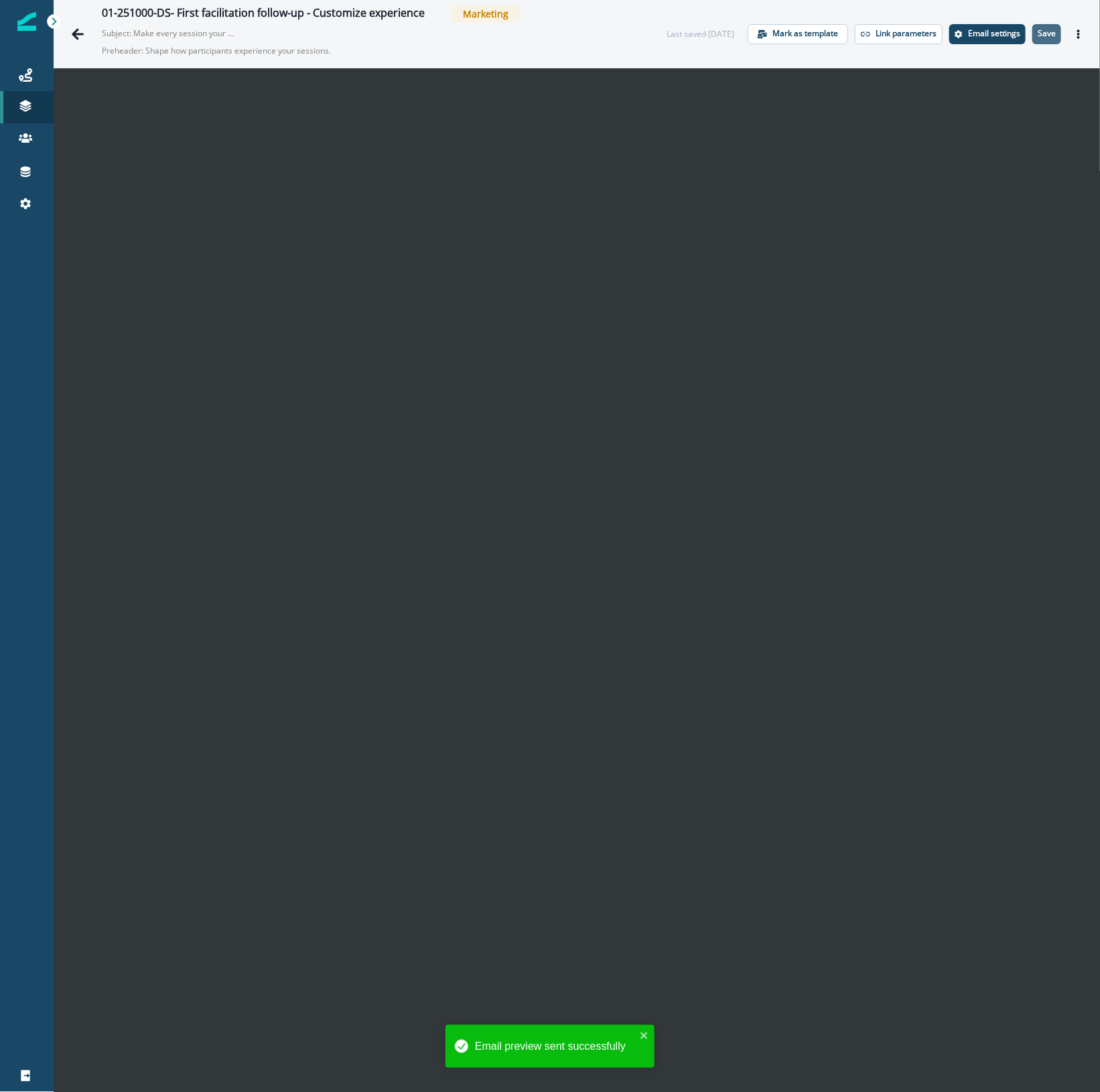
click at [1039, 30] on p "Save" at bounding box center [1046, 34] width 18 height 9
click at [79, 30] on icon "Go back" at bounding box center [78, 34] width 13 height 13
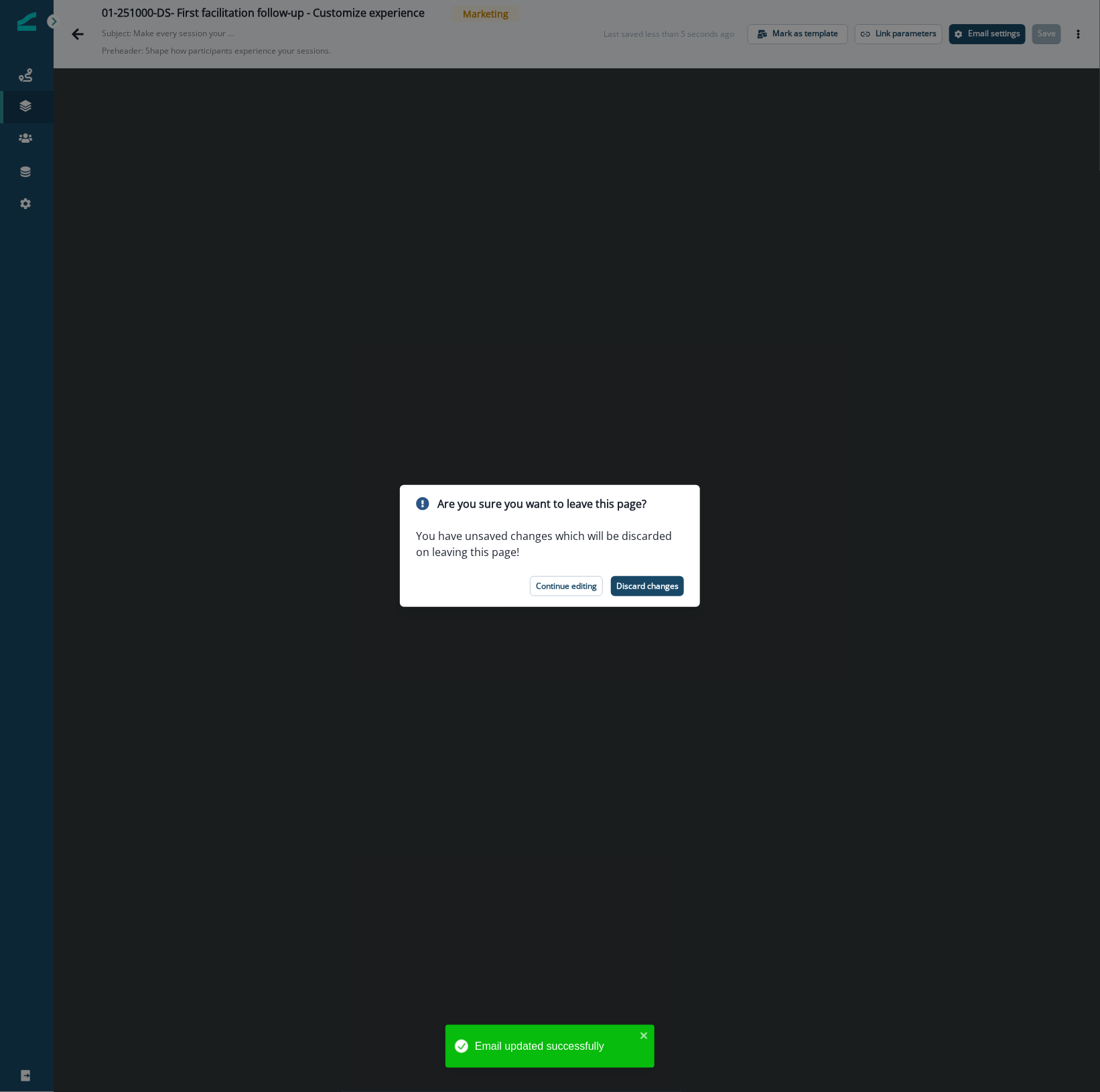
click at [745, 386] on div "Are you sure you want to leave this page? You have unsaved changes which will b…" at bounding box center [550, 546] width 1100 height 1092
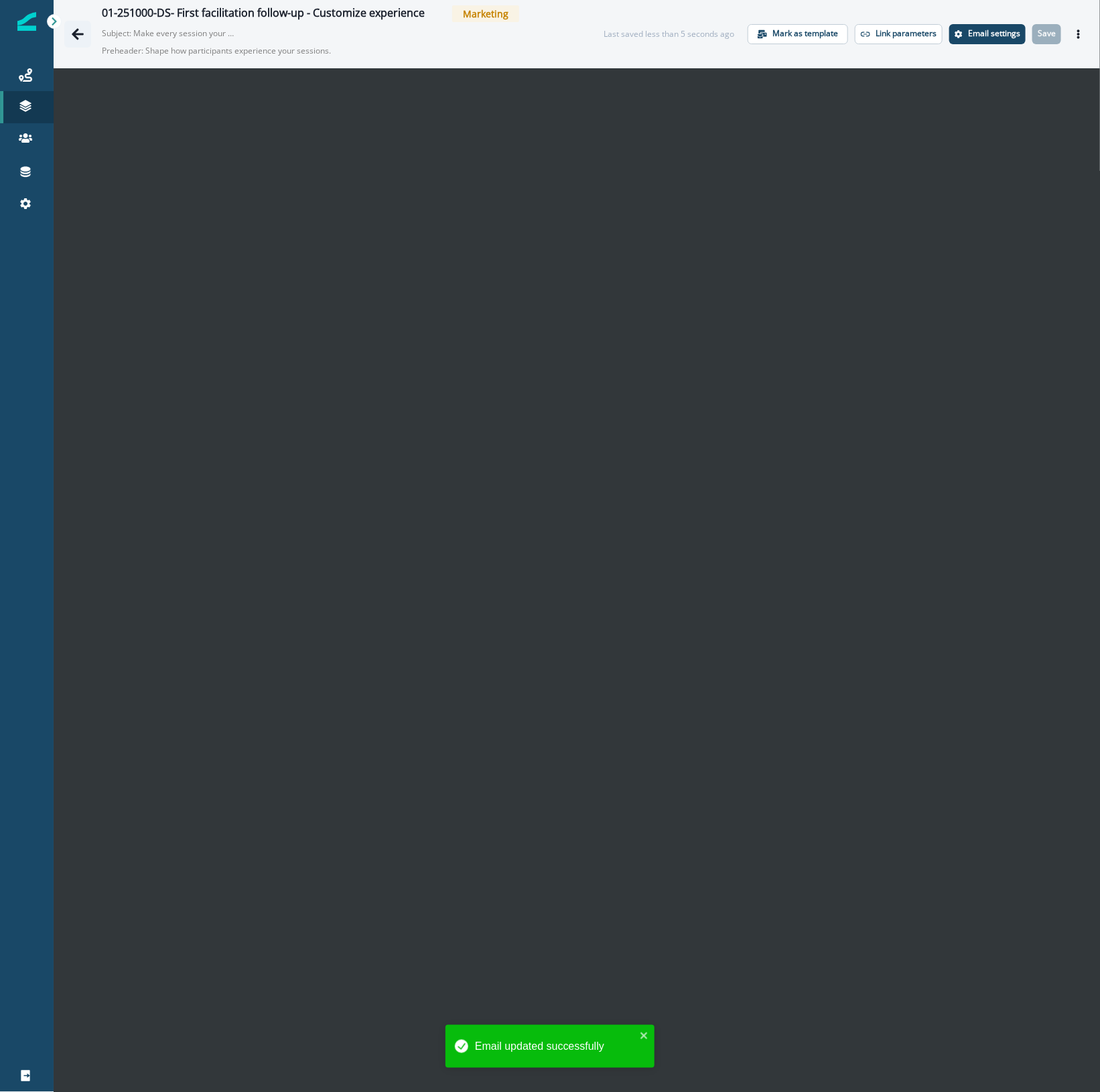
click at [82, 38] on icon "Go back" at bounding box center [78, 34] width 13 height 13
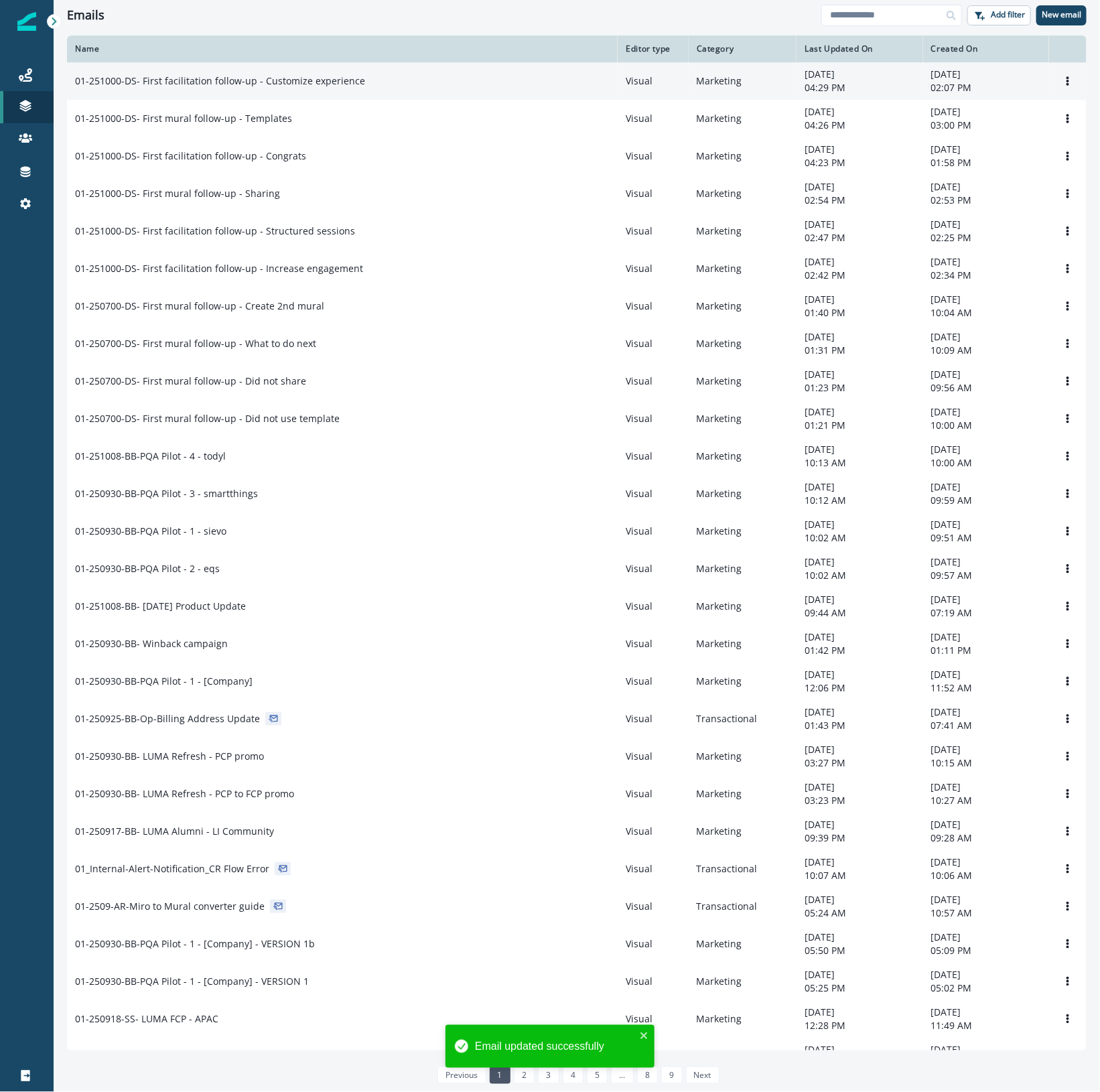
click at [392, 91] on td "01-251000-DS- First facilitation follow-up - Customize experience" at bounding box center [342, 81] width 551 height 38
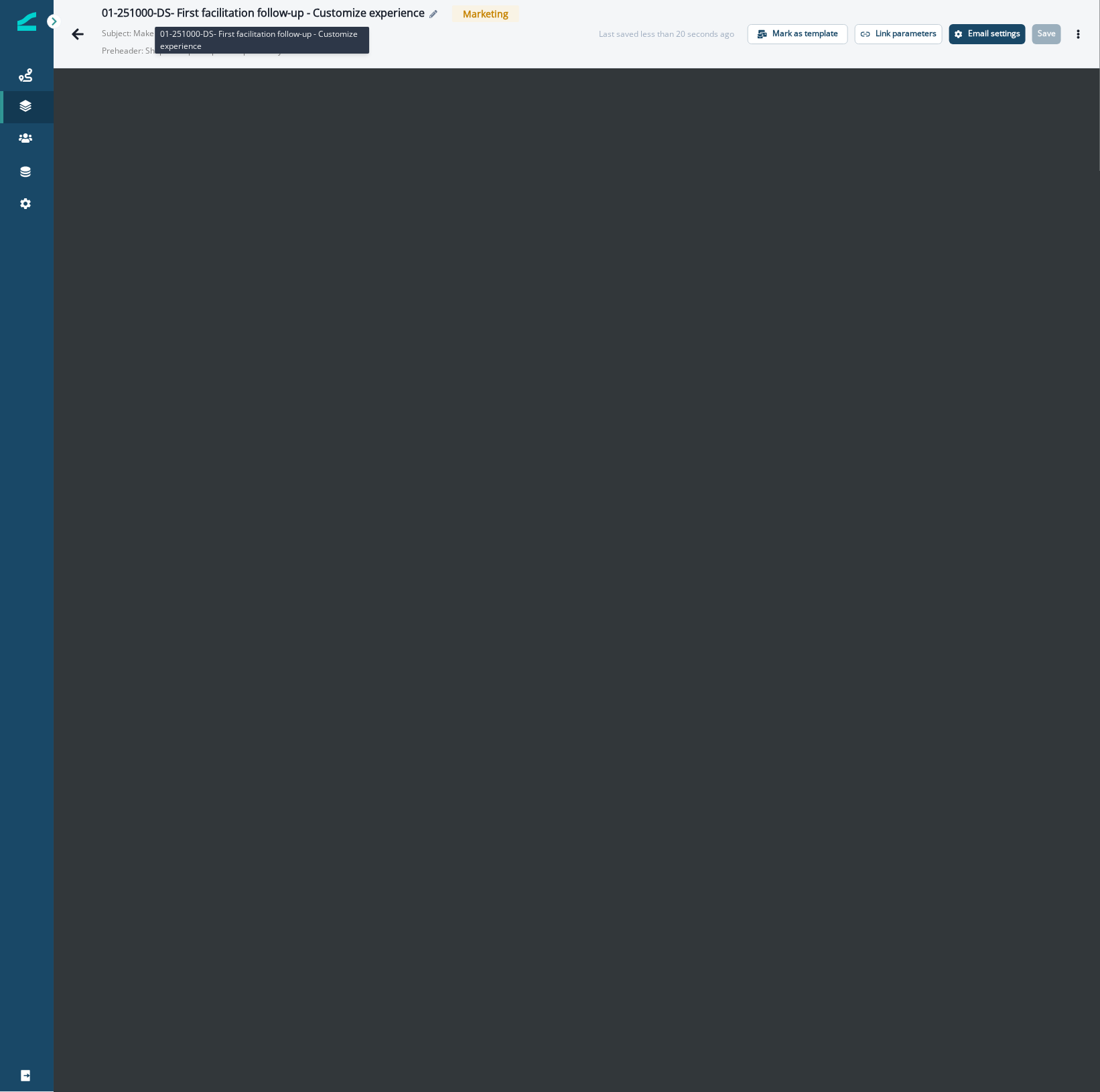
click at [315, 10] on div "01-251000-DS- First facilitation follow-up - Customize experience" at bounding box center [263, 14] width 323 height 15
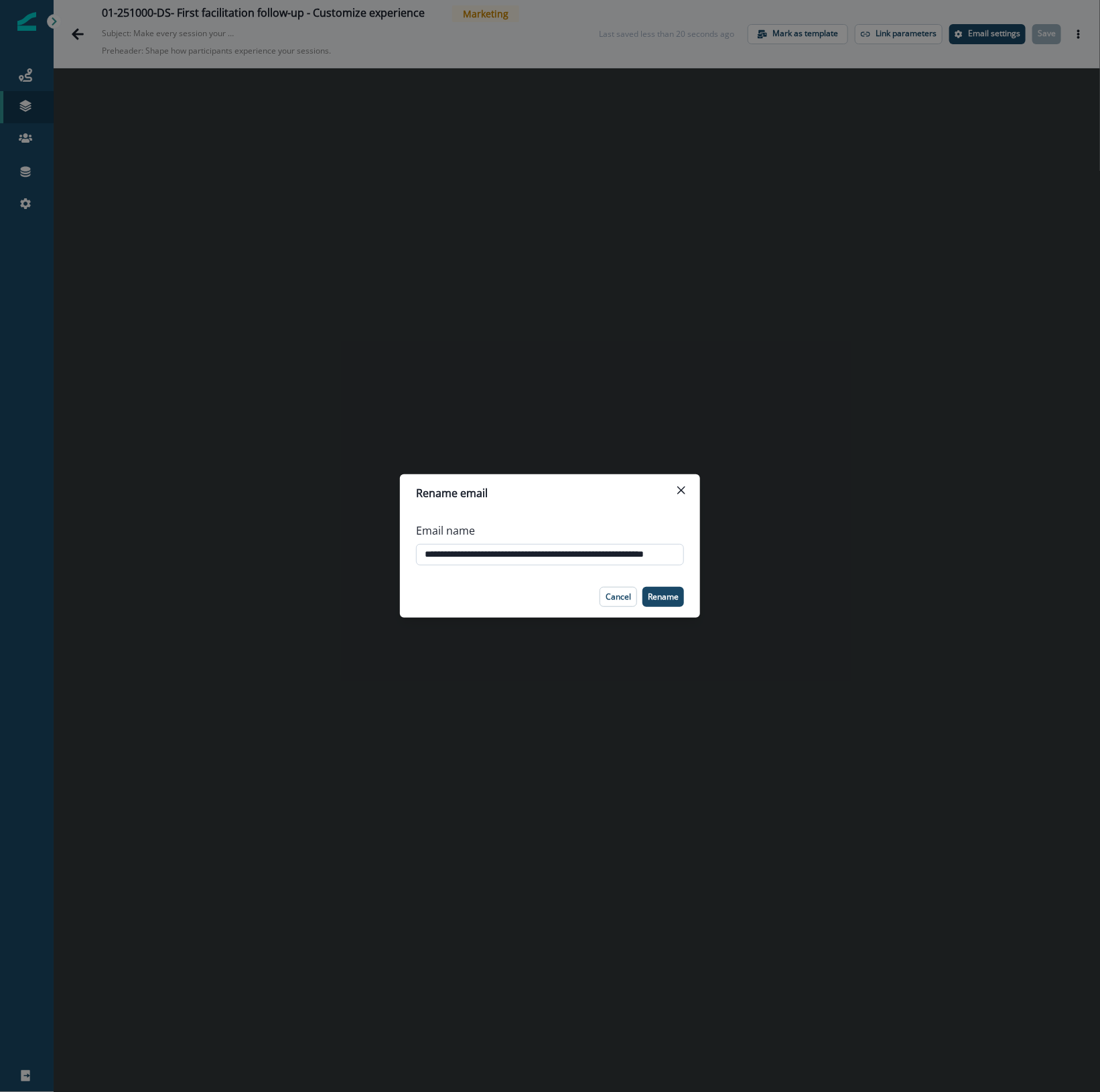
click at [582, 553] on input "**********" at bounding box center [549, 555] width 268 height 22
click at [579, 555] on input "**********" at bounding box center [549, 555] width 268 height 22
type input "**********"
click at [674, 600] on p "Rename" at bounding box center [663, 597] width 31 height 9
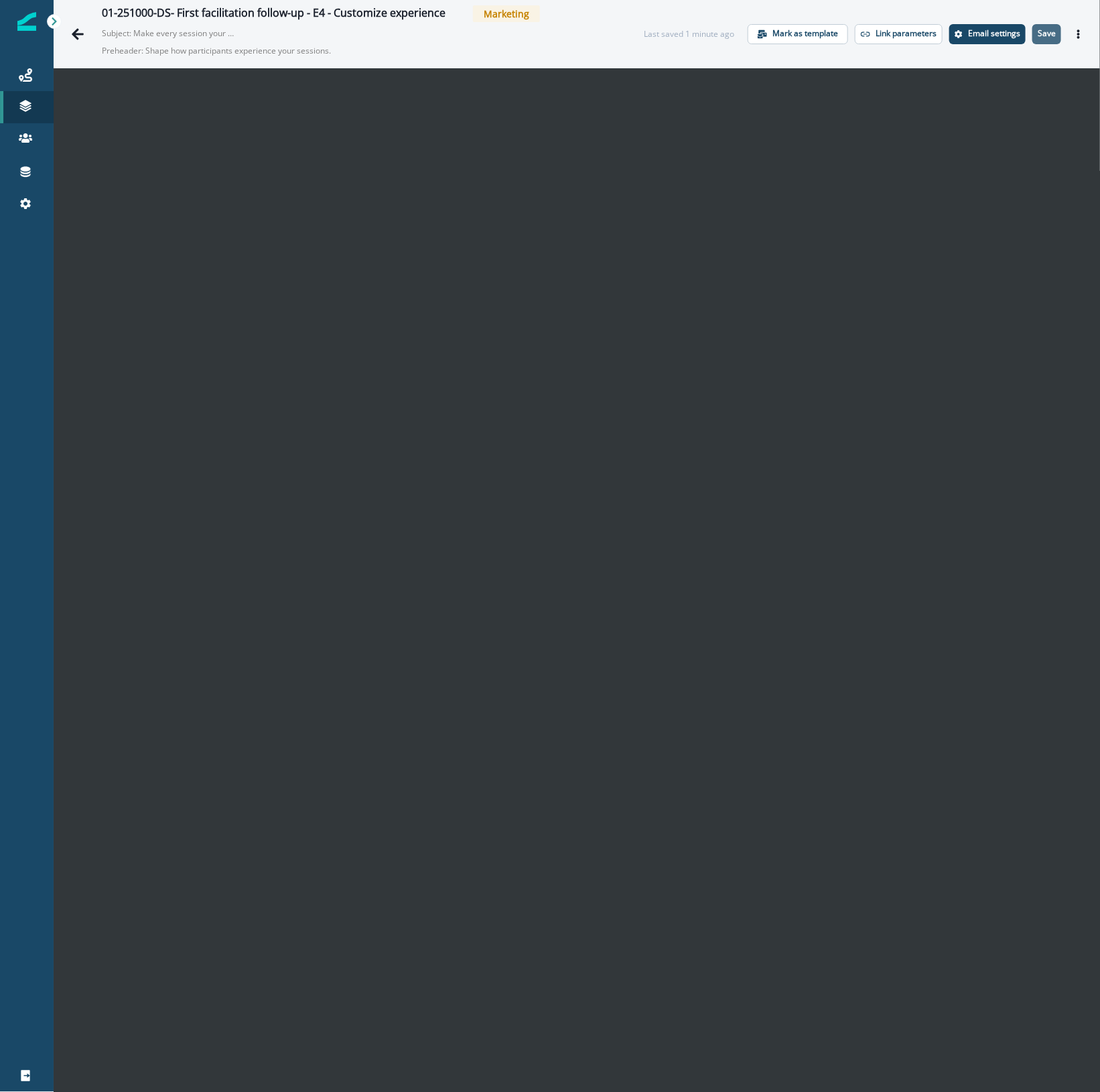
click at [1037, 38] on p "Save" at bounding box center [1046, 34] width 18 height 9
click at [1074, 32] on icon "Actions" at bounding box center [1078, 34] width 9 height 9
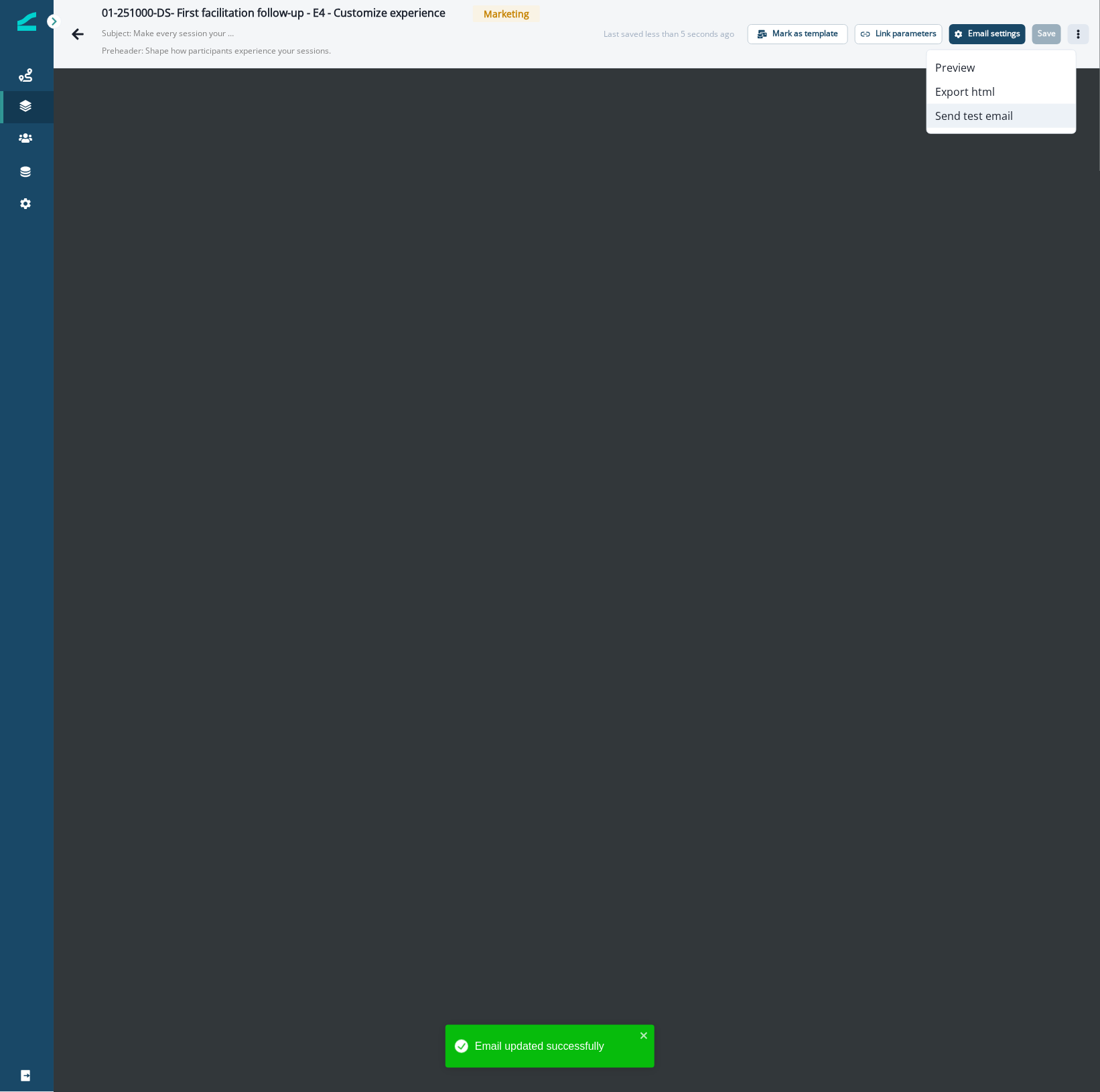
click at [963, 118] on button "Send test email" at bounding box center [1001, 116] width 149 height 24
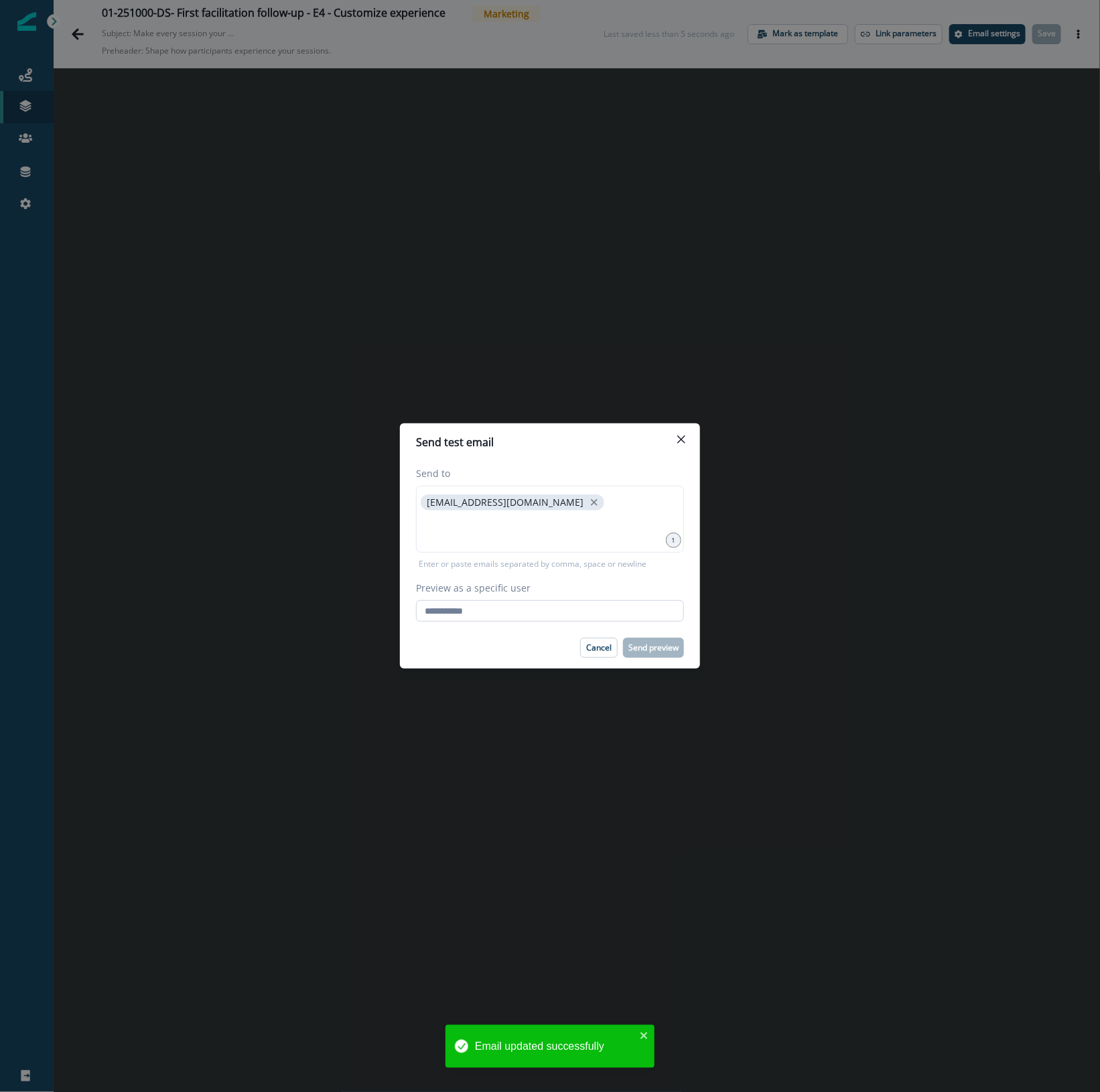
drag, startPoint x: 541, startPoint y: 619, endPoint x: 543, endPoint y: 608, distance: 11.2
click at [541, 619] on input "Preview as a specific user" at bounding box center [549, 611] width 268 height 22
type input "**********"
click at [472, 650] on div "Cancel Send preview" at bounding box center [549, 648] width 268 height 20
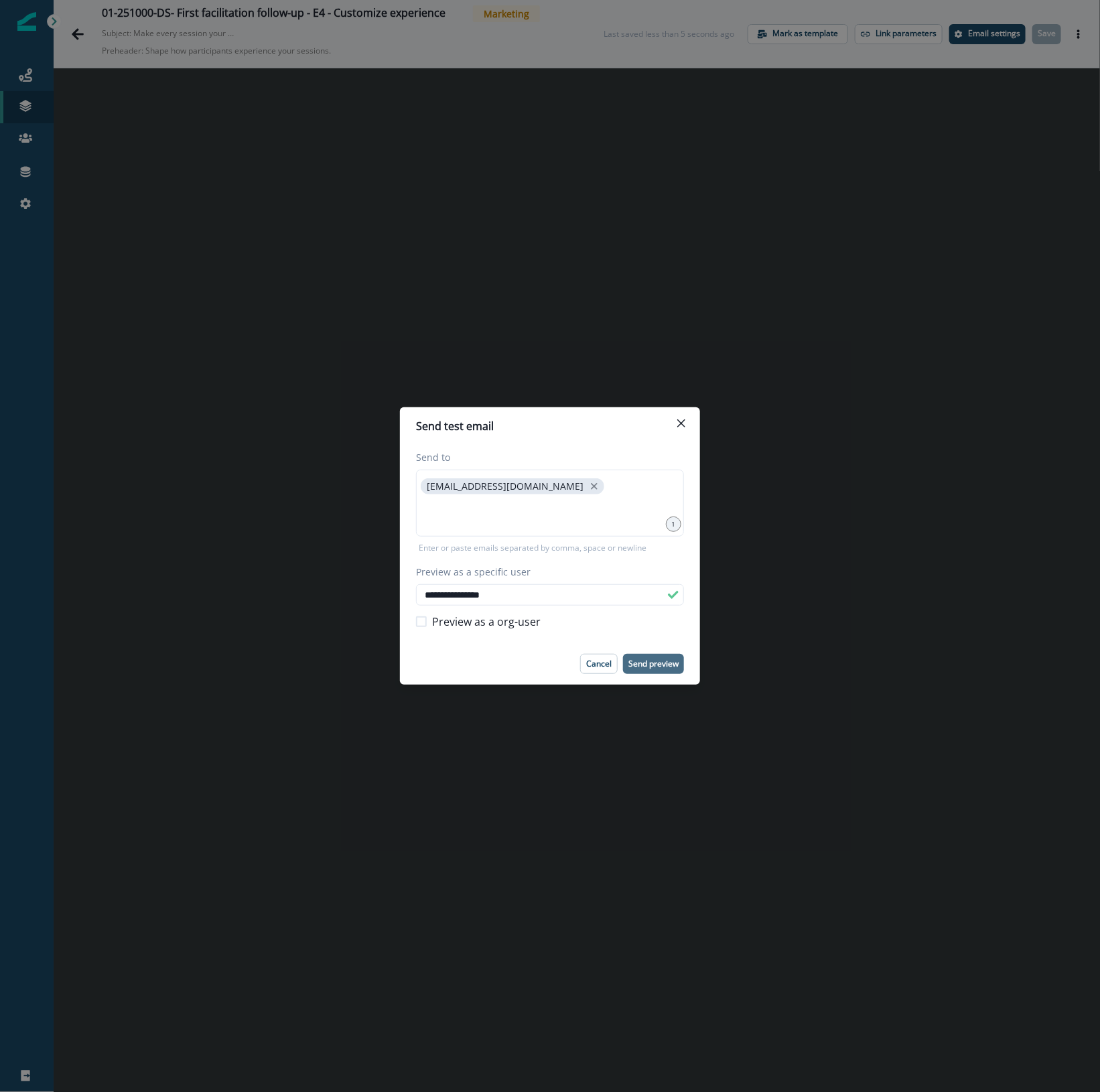
click at [650, 660] on p "Send preview" at bounding box center [653, 664] width 51 height 9
click at [678, 425] on icon "Close" at bounding box center [681, 423] width 8 height 8
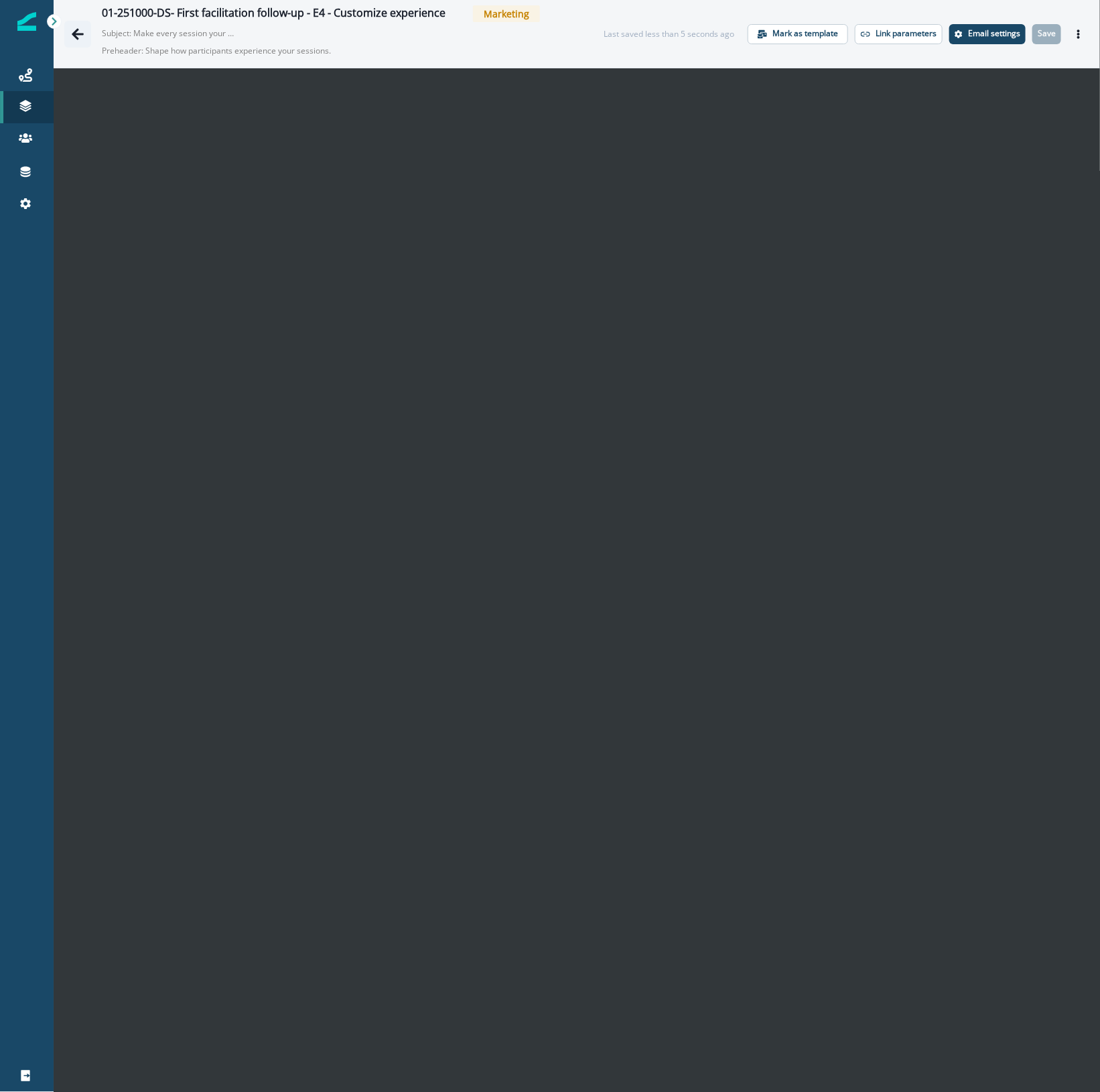
click at [68, 39] on button "Go back" at bounding box center [78, 34] width 27 height 27
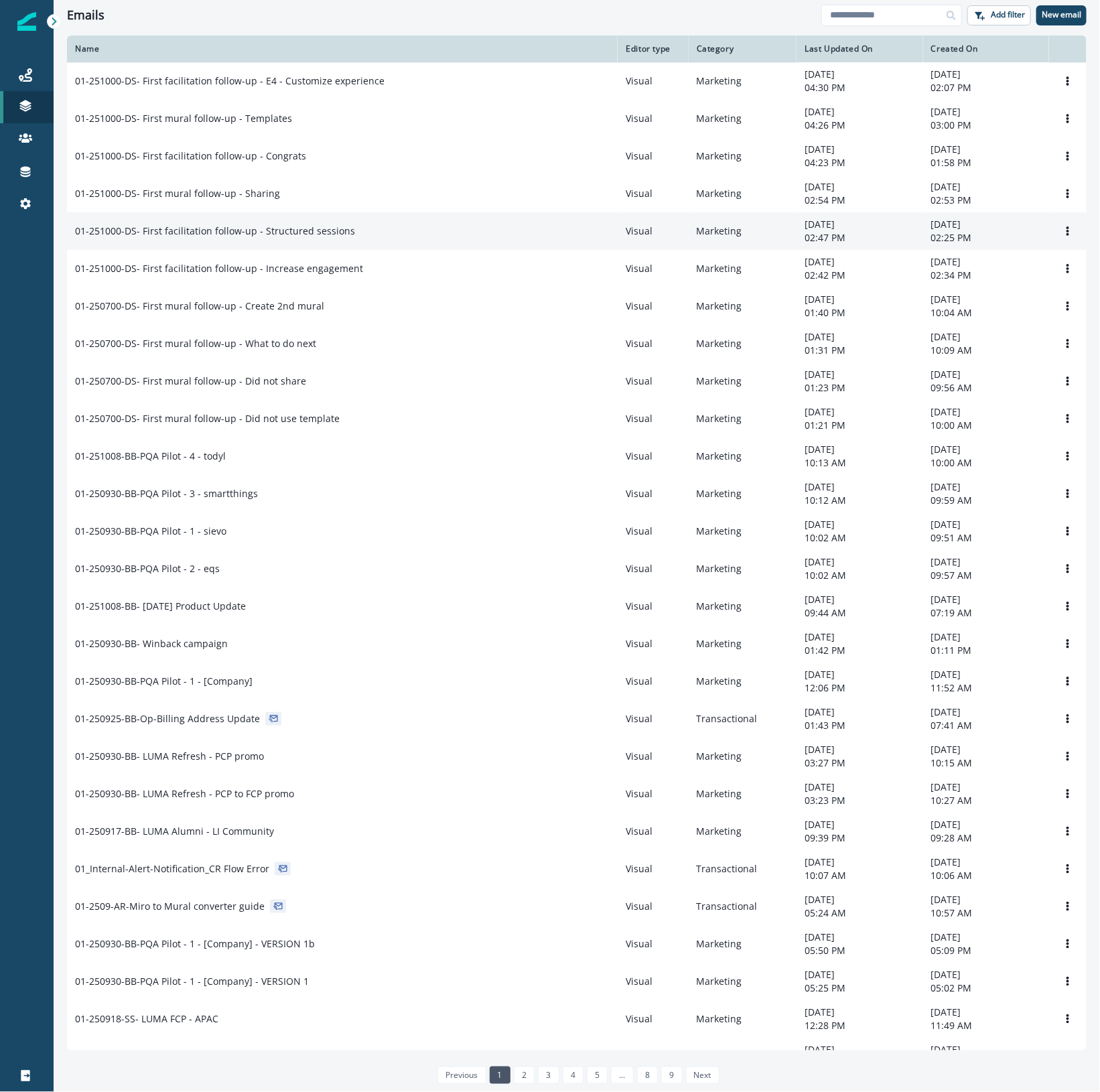
click at [405, 238] on div "01-251000-DS- First facilitation follow-up - Structured sessions" at bounding box center [342, 231] width 534 height 13
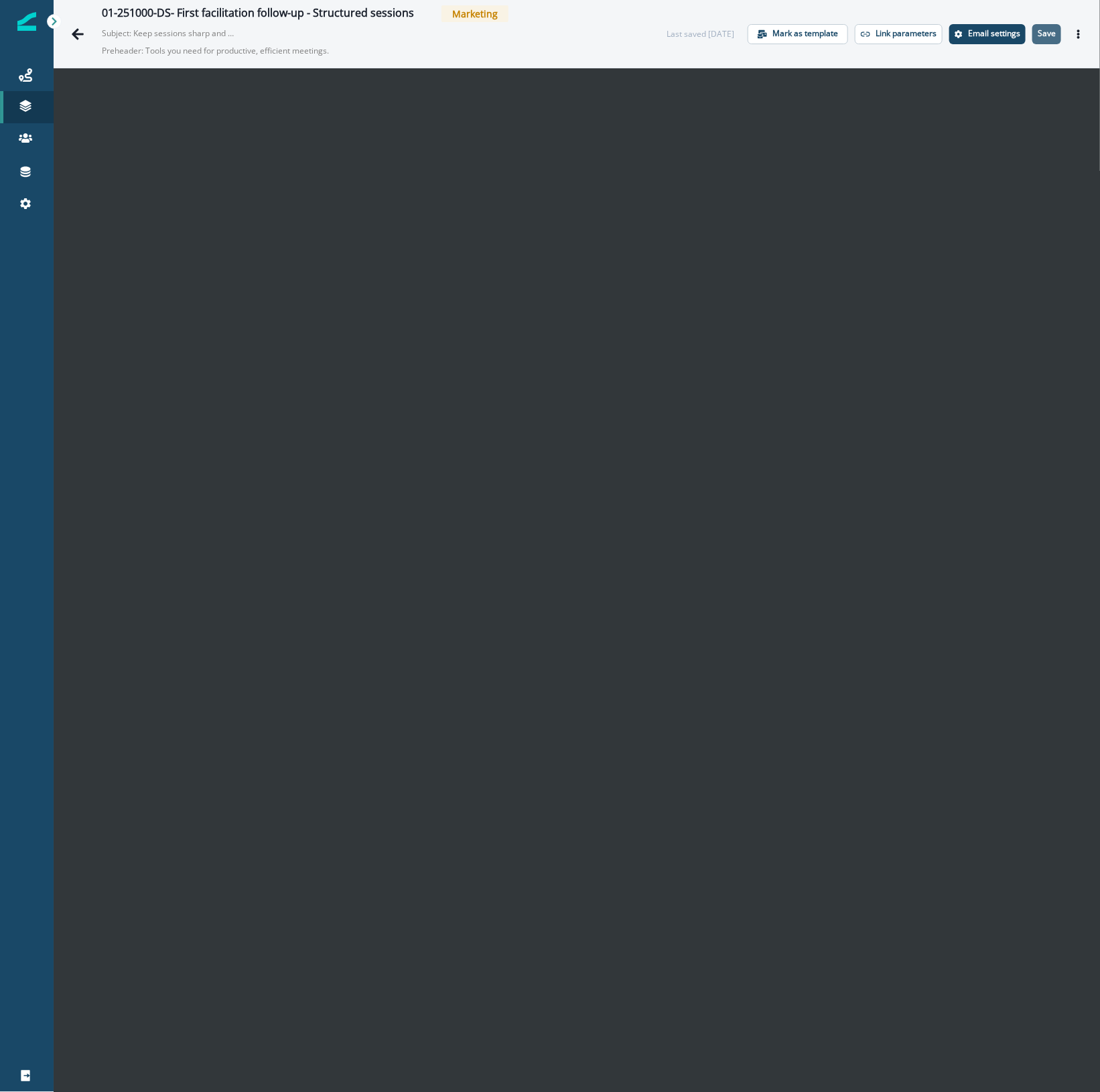
click at [1037, 34] on p "Save" at bounding box center [1046, 34] width 18 height 9
click at [349, 10] on div "01-251000-DS- First facilitation follow-up - Structured sessions" at bounding box center [257, 14] width 312 height 15
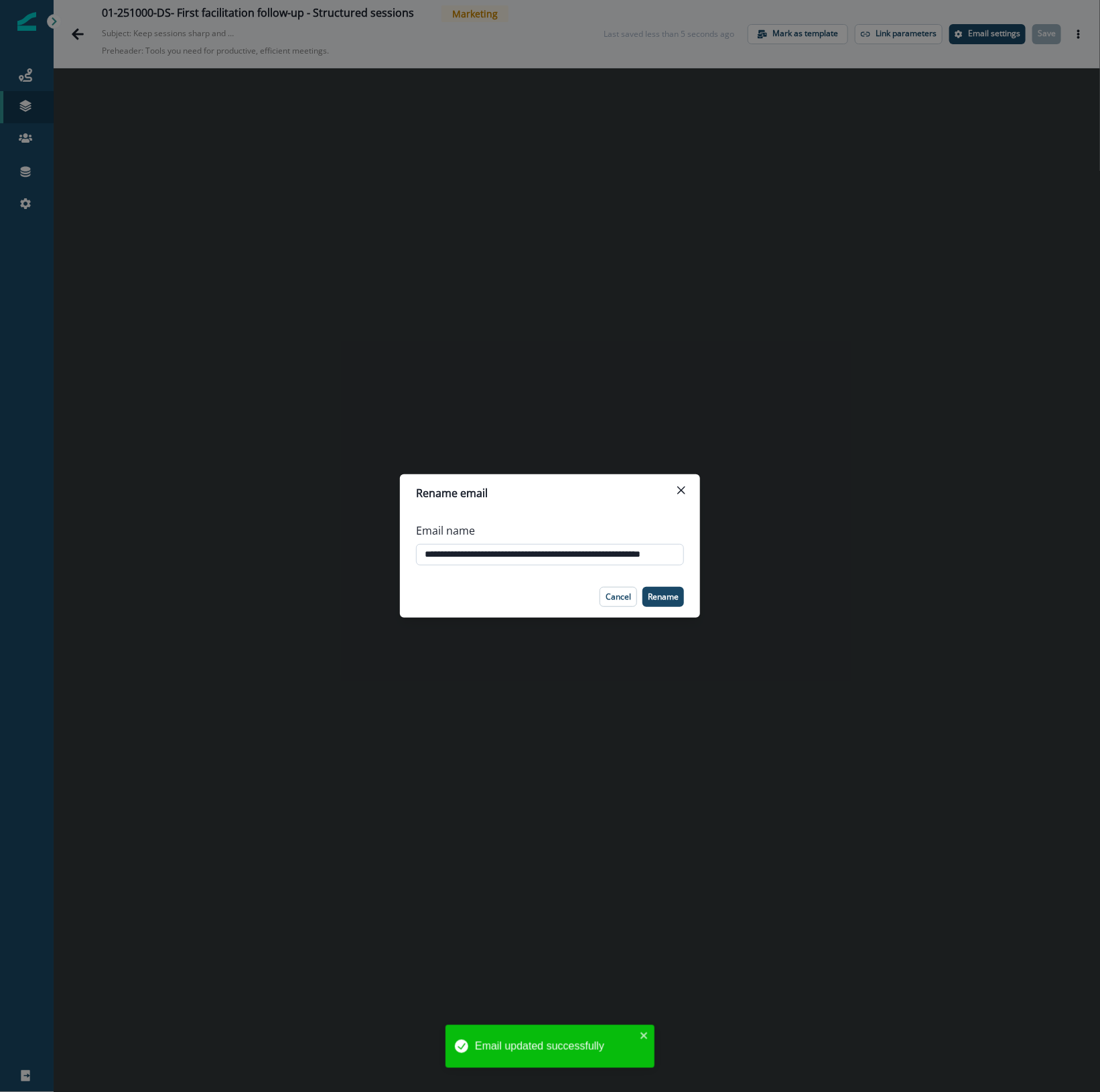
click at [588, 554] on input "**********" at bounding box center [549, 555] width 268 height 22
type input "**********"
click at [667, 604] on button "Rename" at bounding box center [663, 597] width 42 height 20
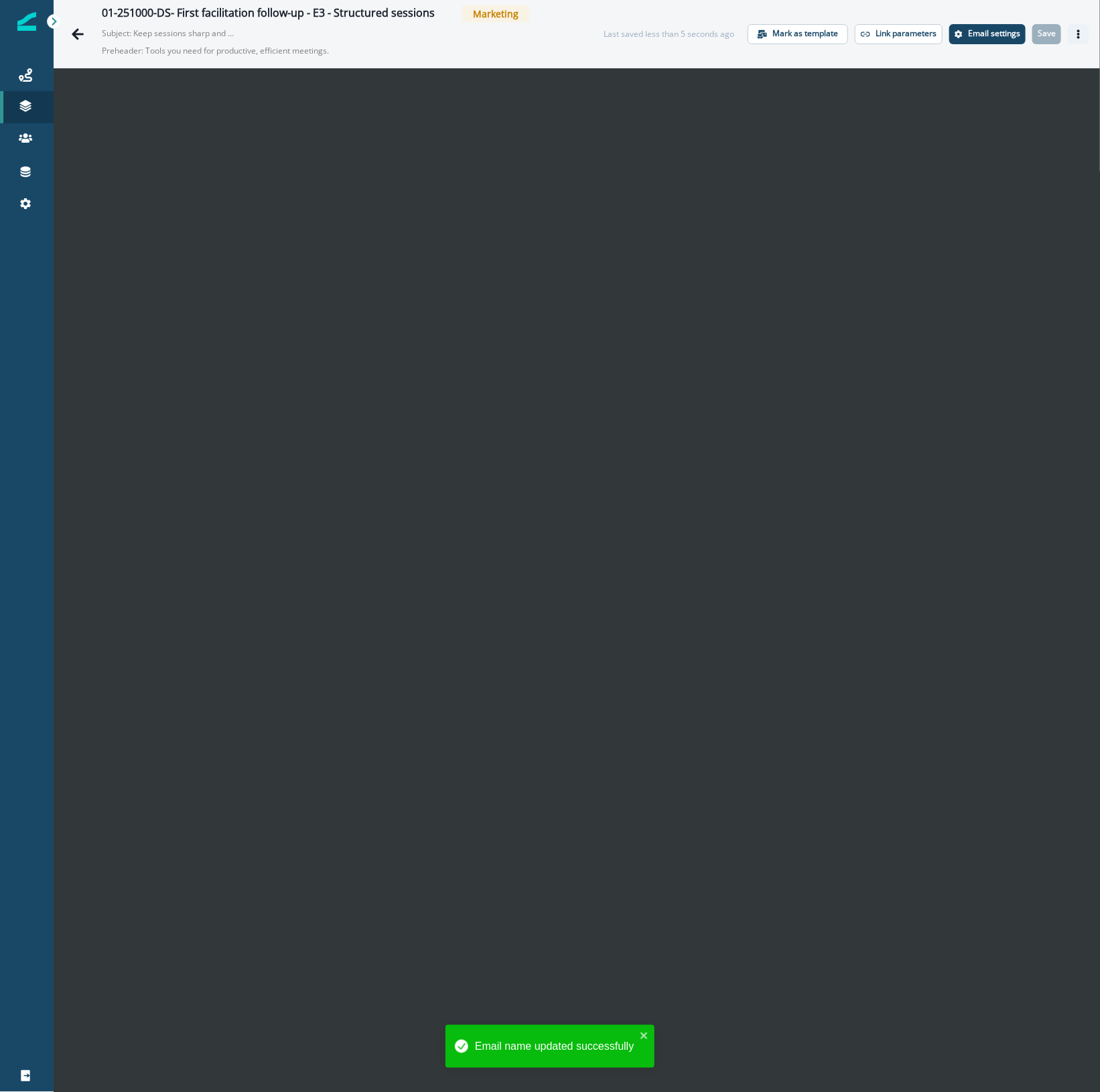
click at [1074, 31] on icon "Actions" at bounding box center [1078, 34] width 9 height 9
click at [989, 111] on button "Send test email" at bounding box center [1001, 116] width 149 height 24
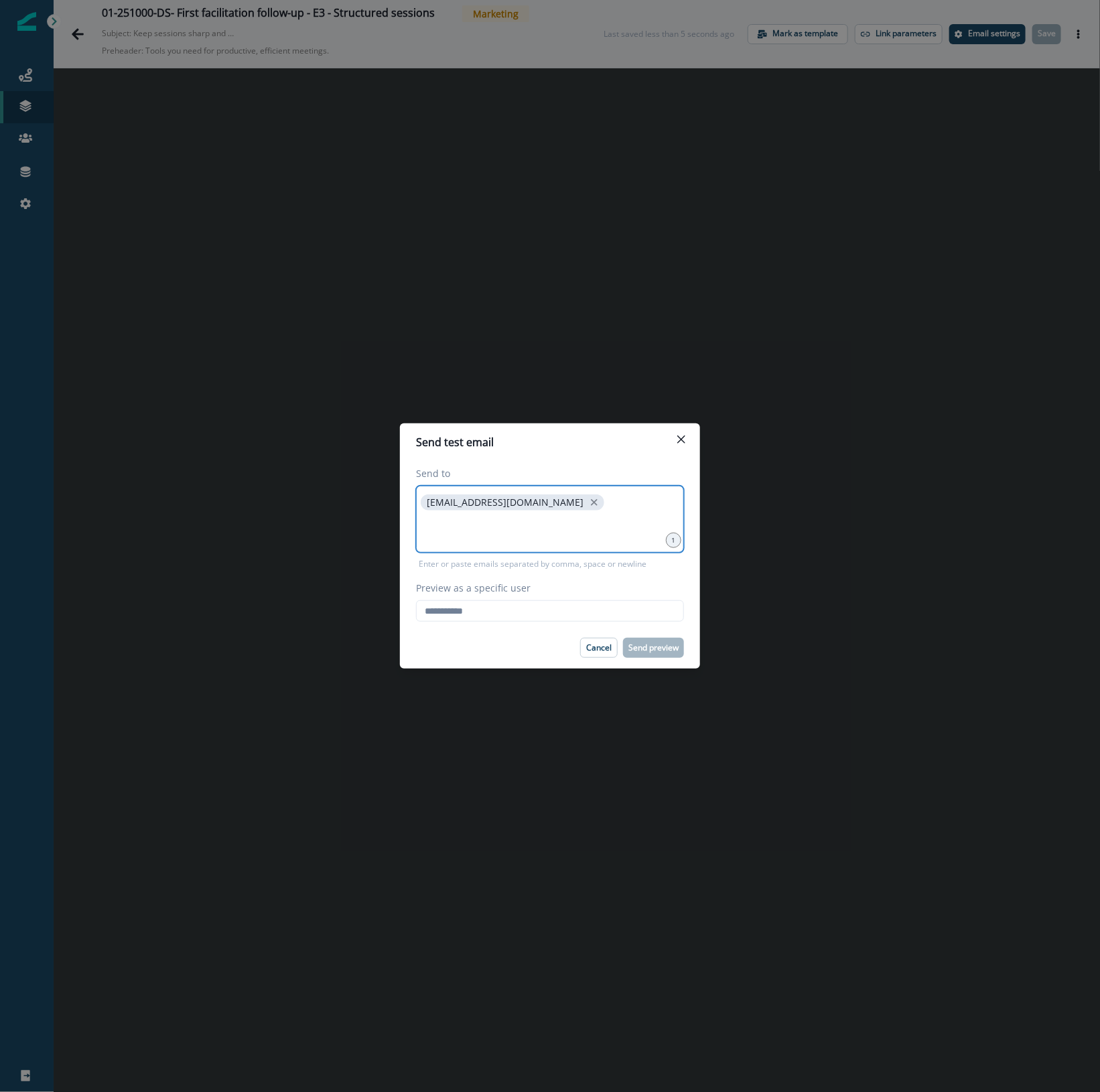
click at [450, 536] on input at bounding box center [549, 530] width 264 height 27
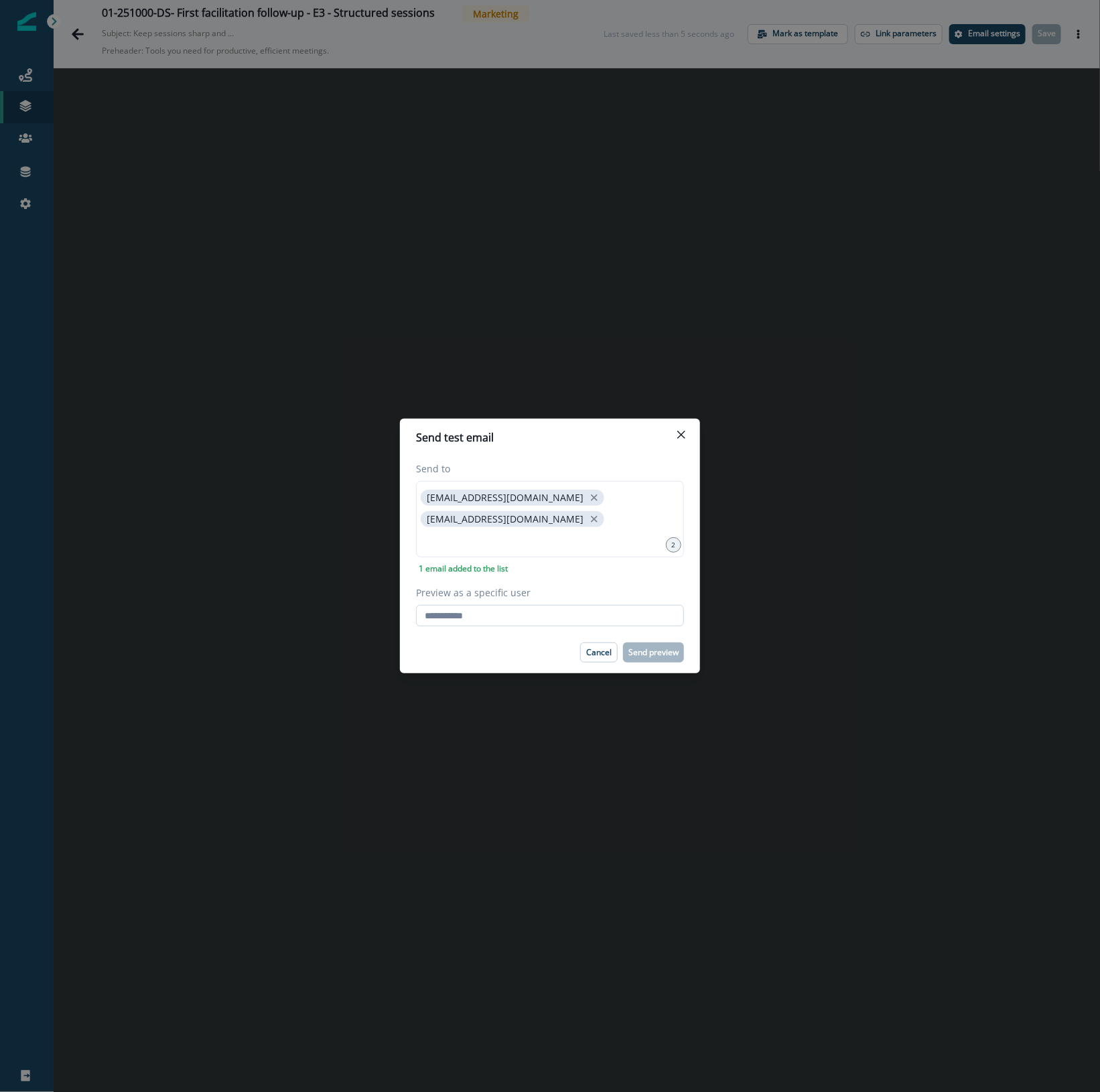
click at [472, 616] on input "Preview as a specific user" at bounding box center [549, 615] width 268 height 22
type input "**********"
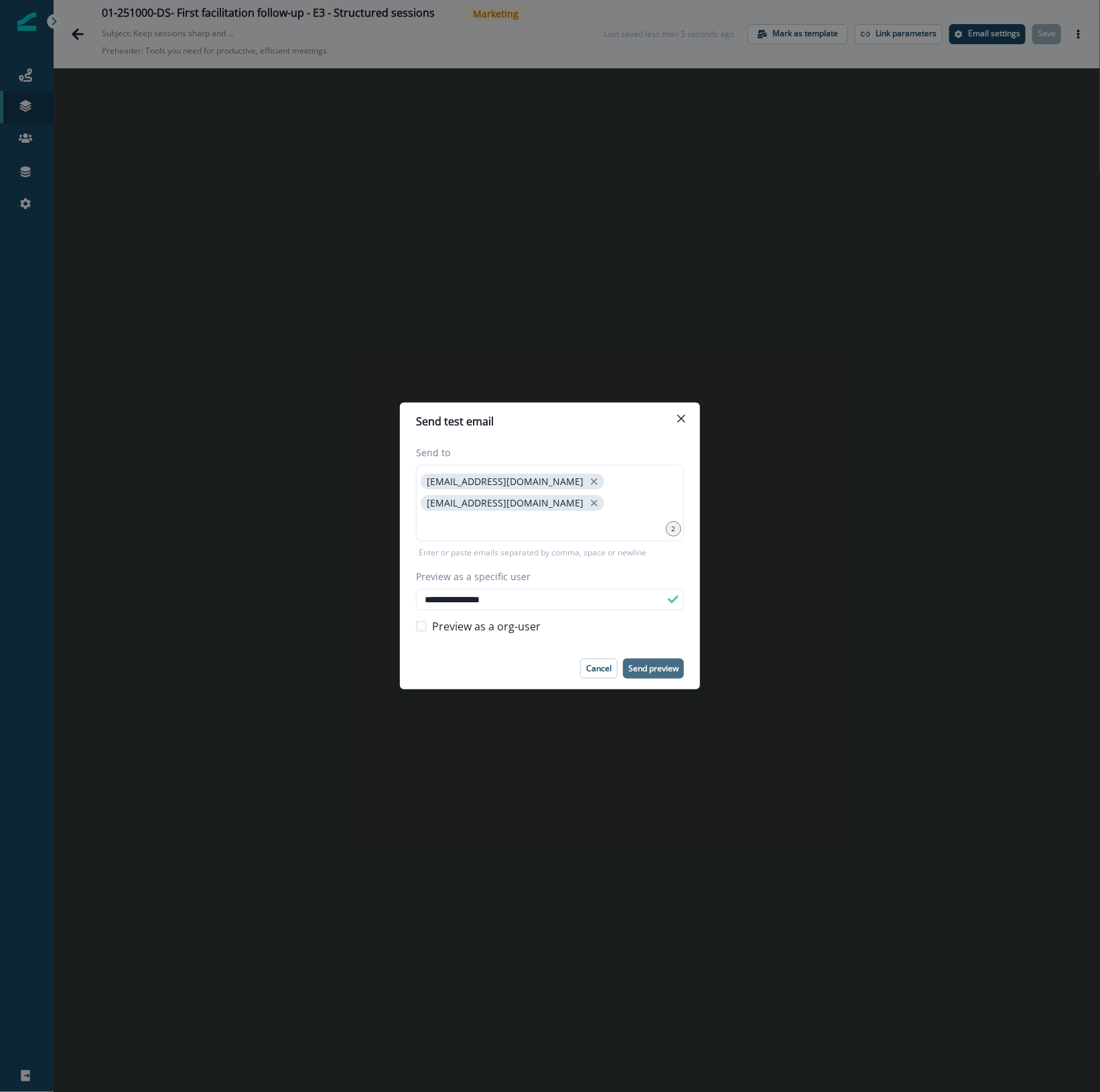
click at [669, 671] on p "Send preview" at bounding box center [653, 669] width 51 height 9
click at [680, 416] on icon "Close" at bounding box center [681, 419] width 8 height 8
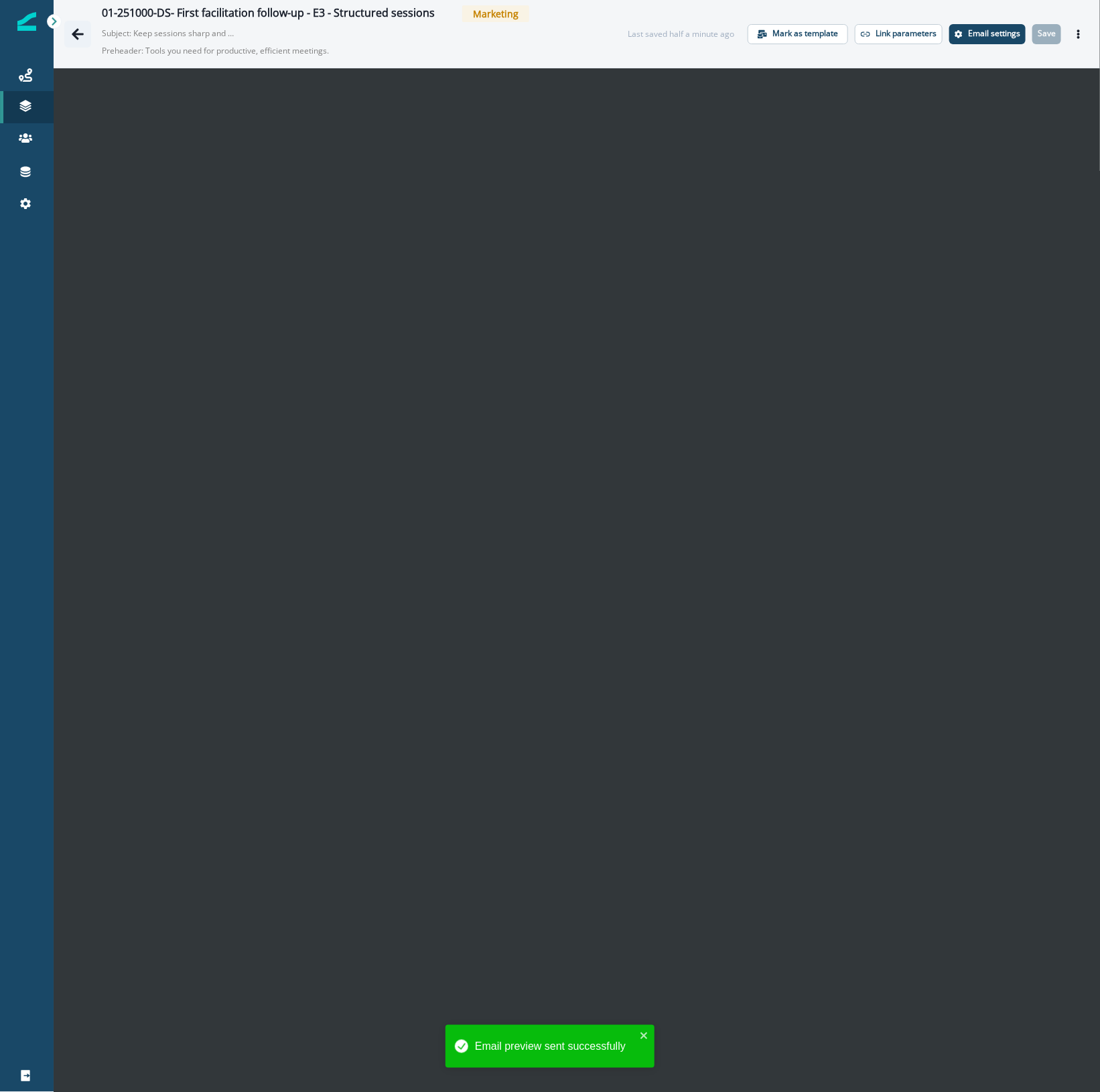
click at [75, 36] on icon "Go back" at bounding box center [78, 34] width 12 height 11
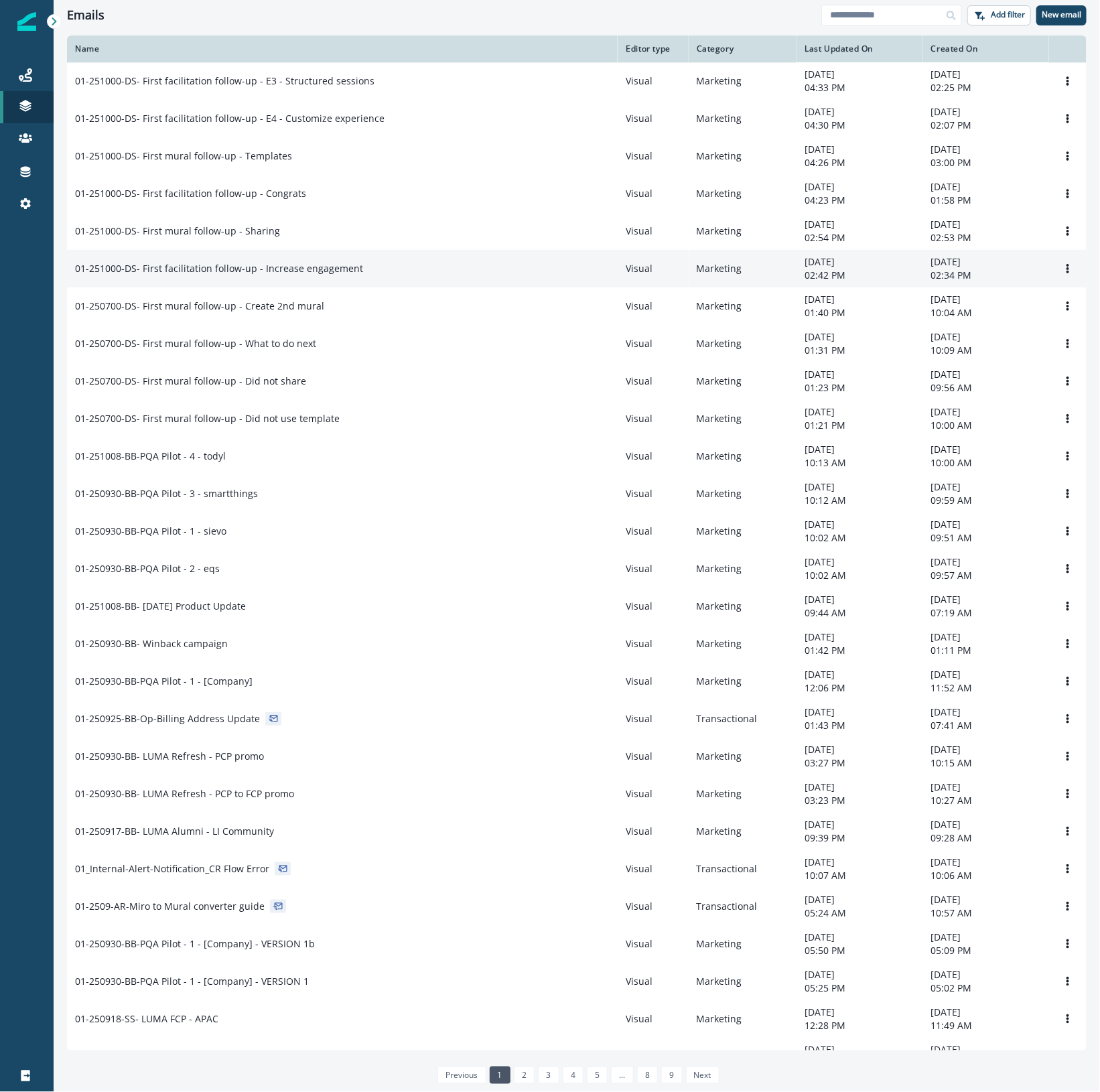
click at [392, 282] on td "01-251000-DS- First facilitation follow-up - Increase engagement" at bounding box center [342, 269] width 551 height 38
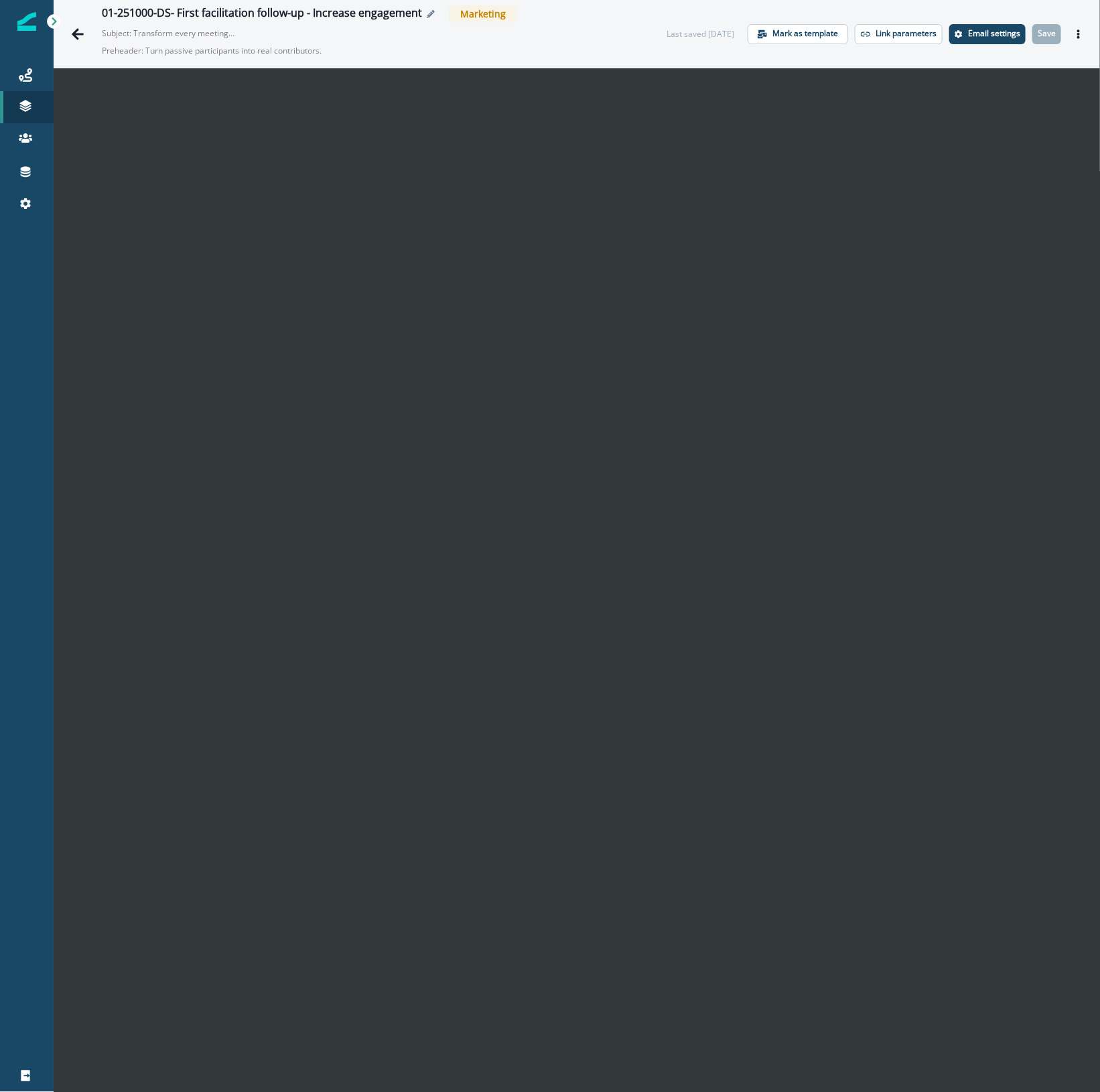
click at [423, 16] on button "Edit name" at bounding box center [430, 14] width 17 height 8
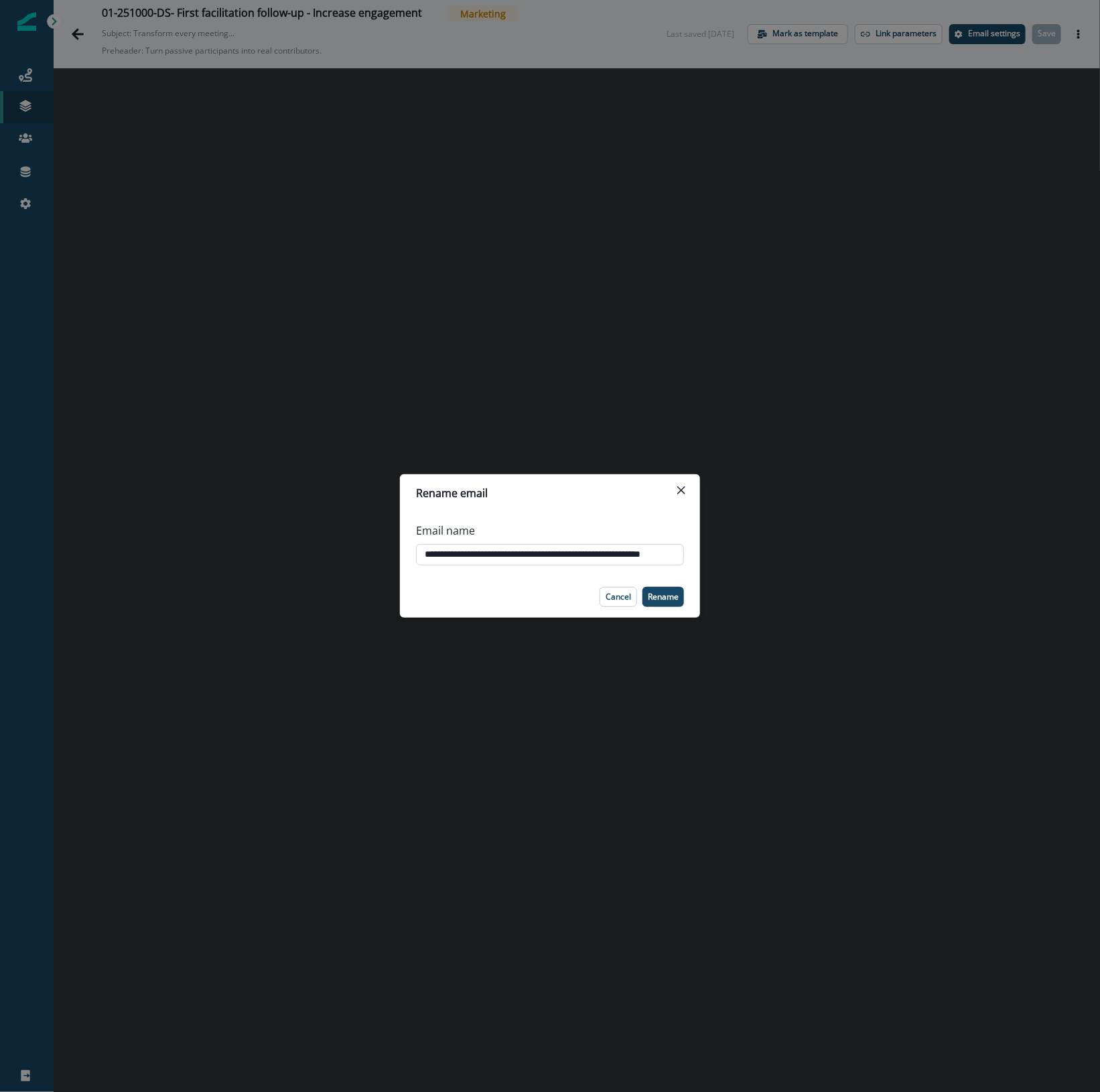
click at [578, 556] on input "**********" at bounding box center [549, 555] width 268 height 22
type input "**********"
click at [663, 597] on p "Rename" at bounding box center [663, 597] width 31 height 9
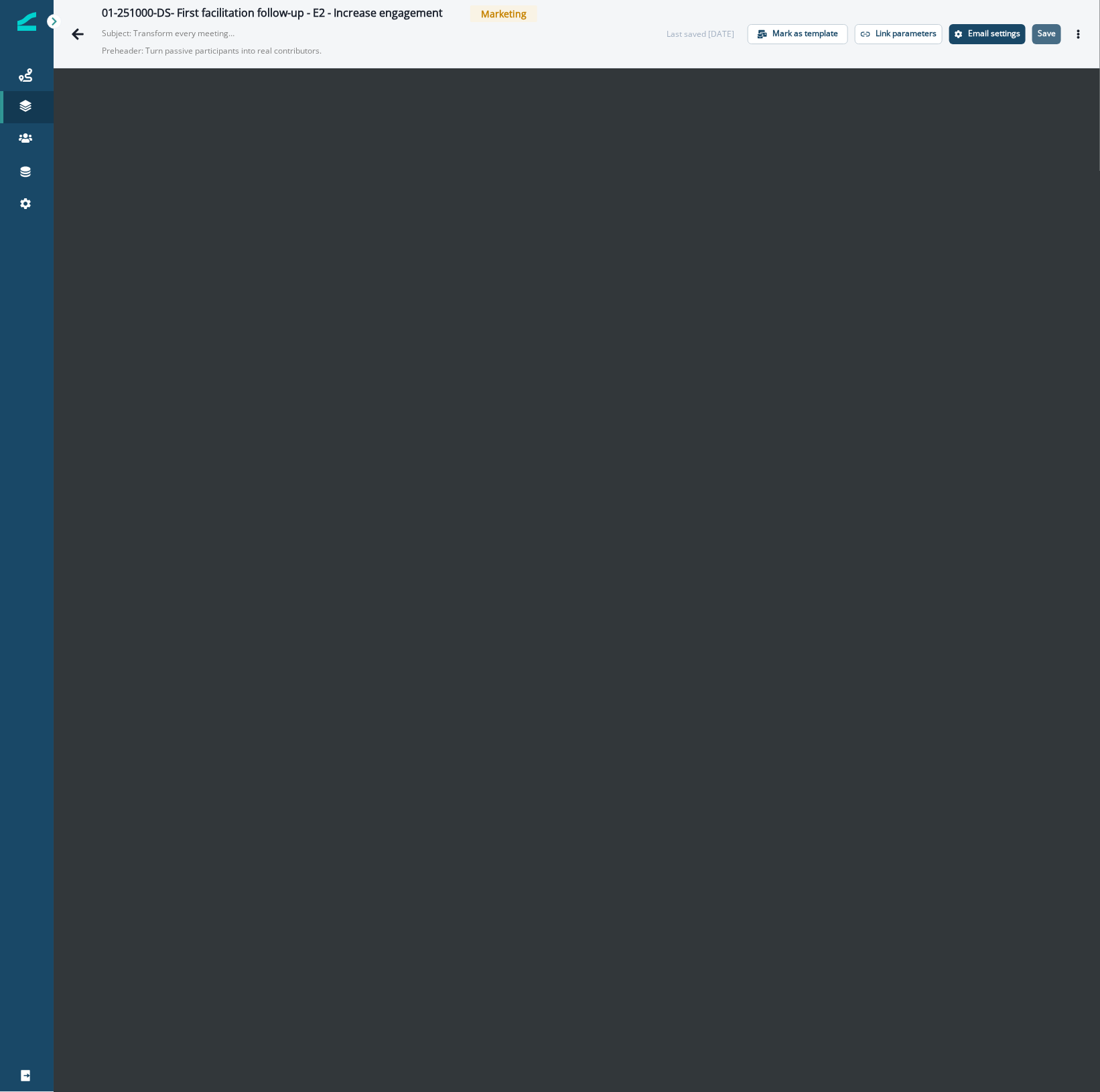
click at [1036, 28] on button "Save" at bounding box center [1046, 34] width 29 height 20
click at [1032, 34] on button "Save" at bounding box center [1046, 34] width 29 height 20
drag, startPoint x: 1076, startPoint y: 31, endPoint x: 1062, endPoint y: 34, distance: 14.3
click at [1074, 34] on icon "Actions" at bounding box center [1078, 34] width 9 height 9
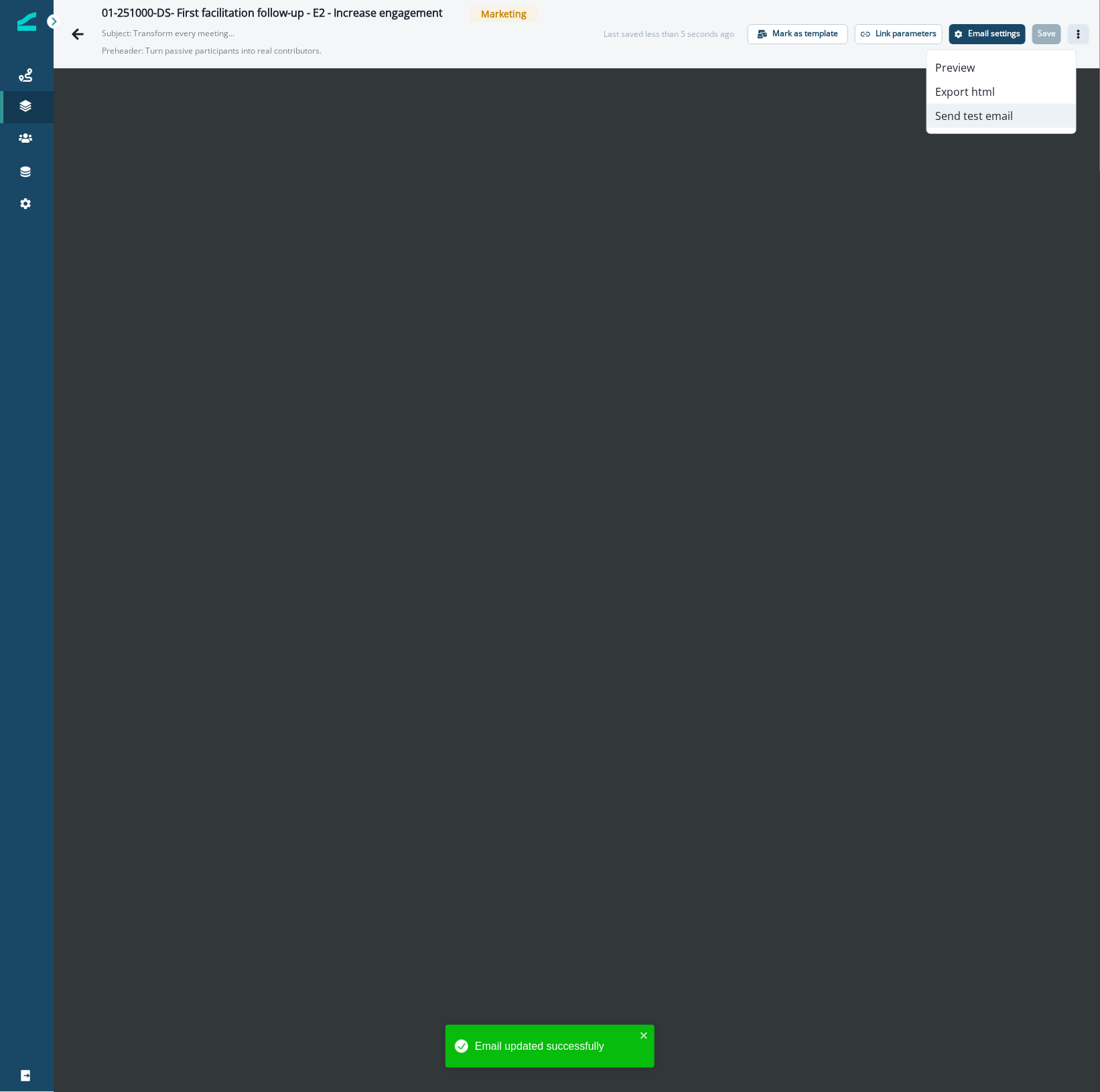
click at [986, 114] on button "Send test email" at bounding box center [1001, 116] width 149 height 24
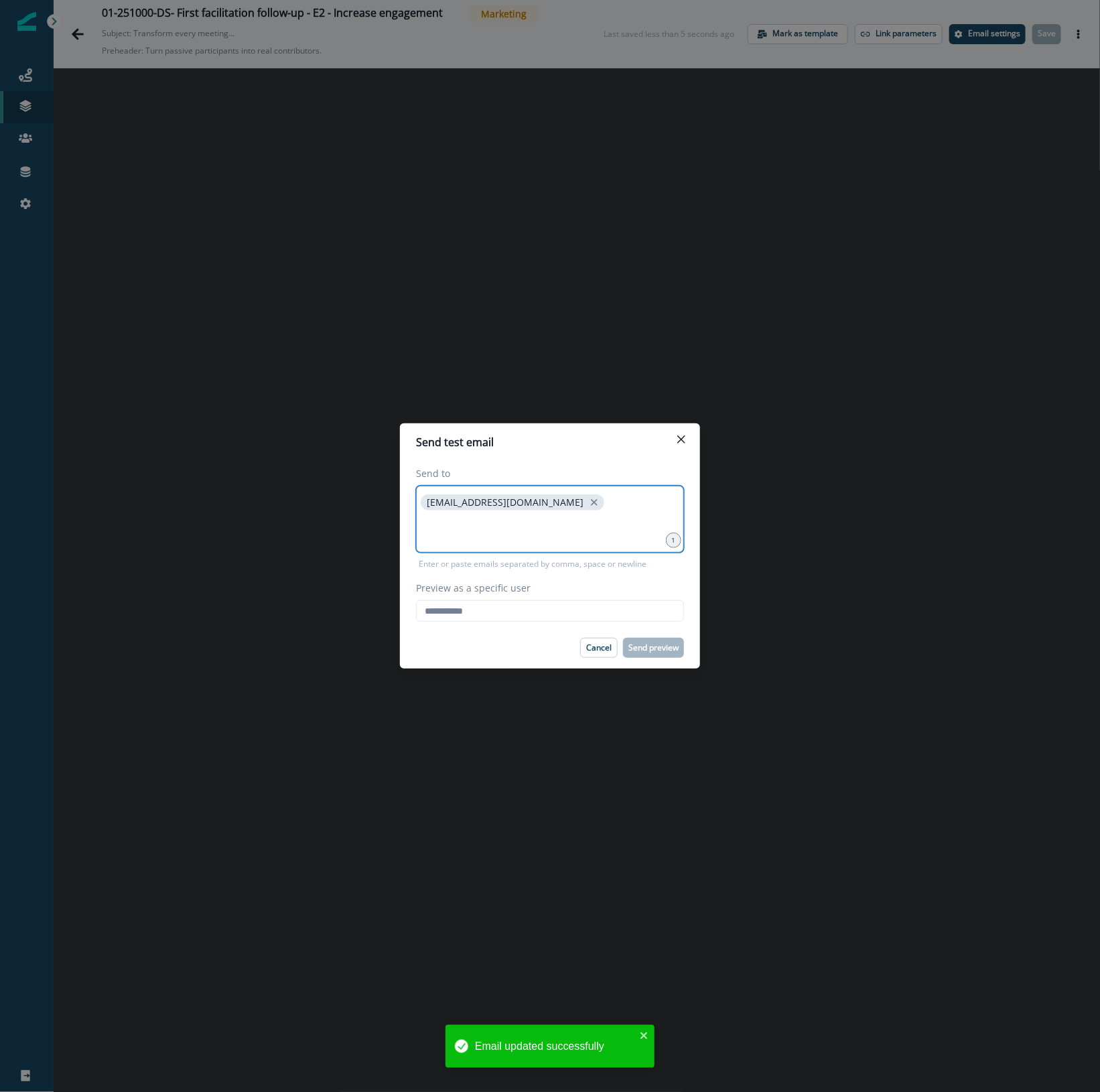
click at [527, 519] on input at bounding box center [549, 530] width 264 height 27
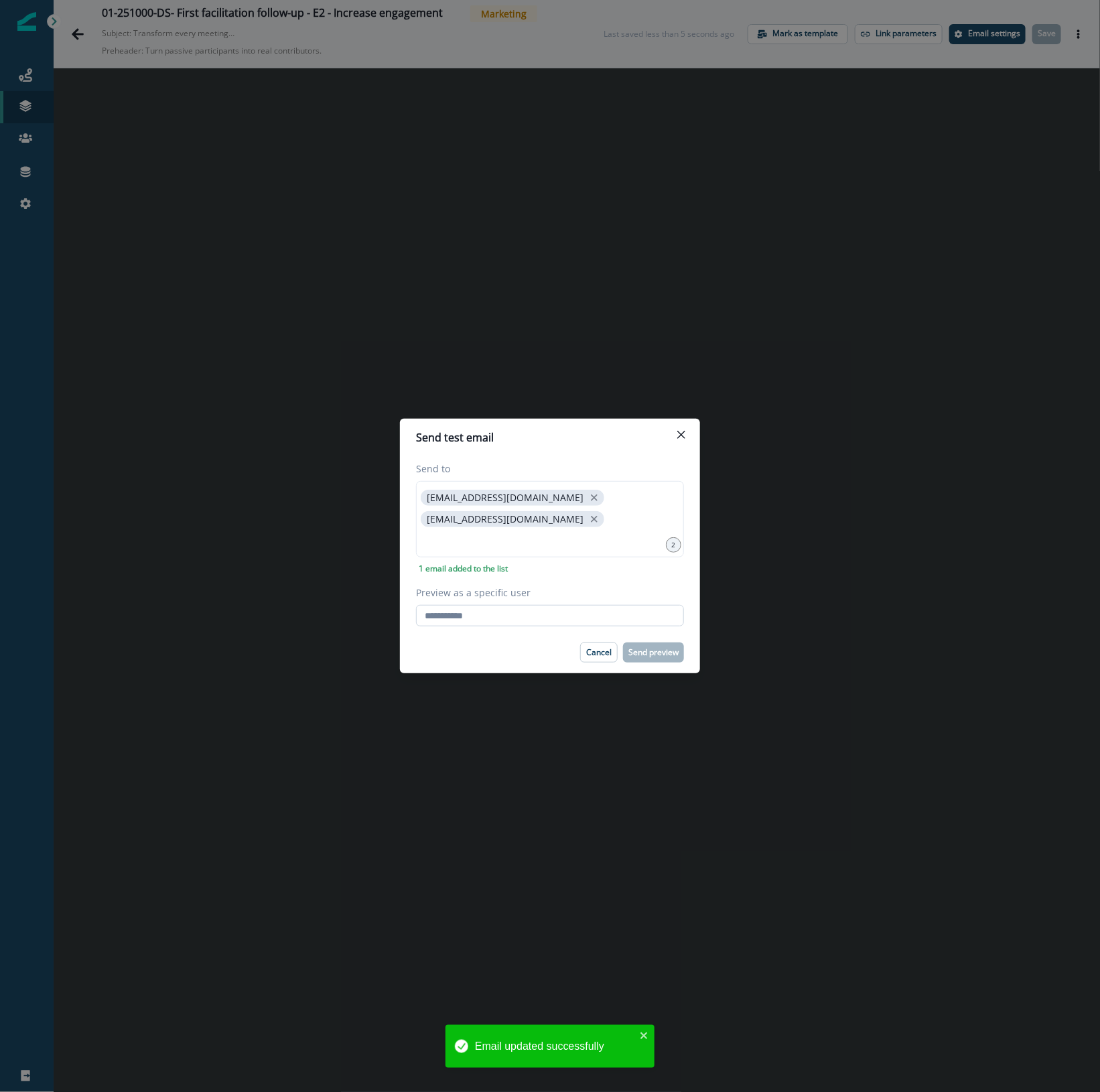
click at [479, 616] on input "Preview as a specific user" at bounding box center [549, 615] width 268 height 22
type input "**********"
click at [456, 640] on footer "Cancel Send preview" at bounding box center [549, 653] width 300 height 42
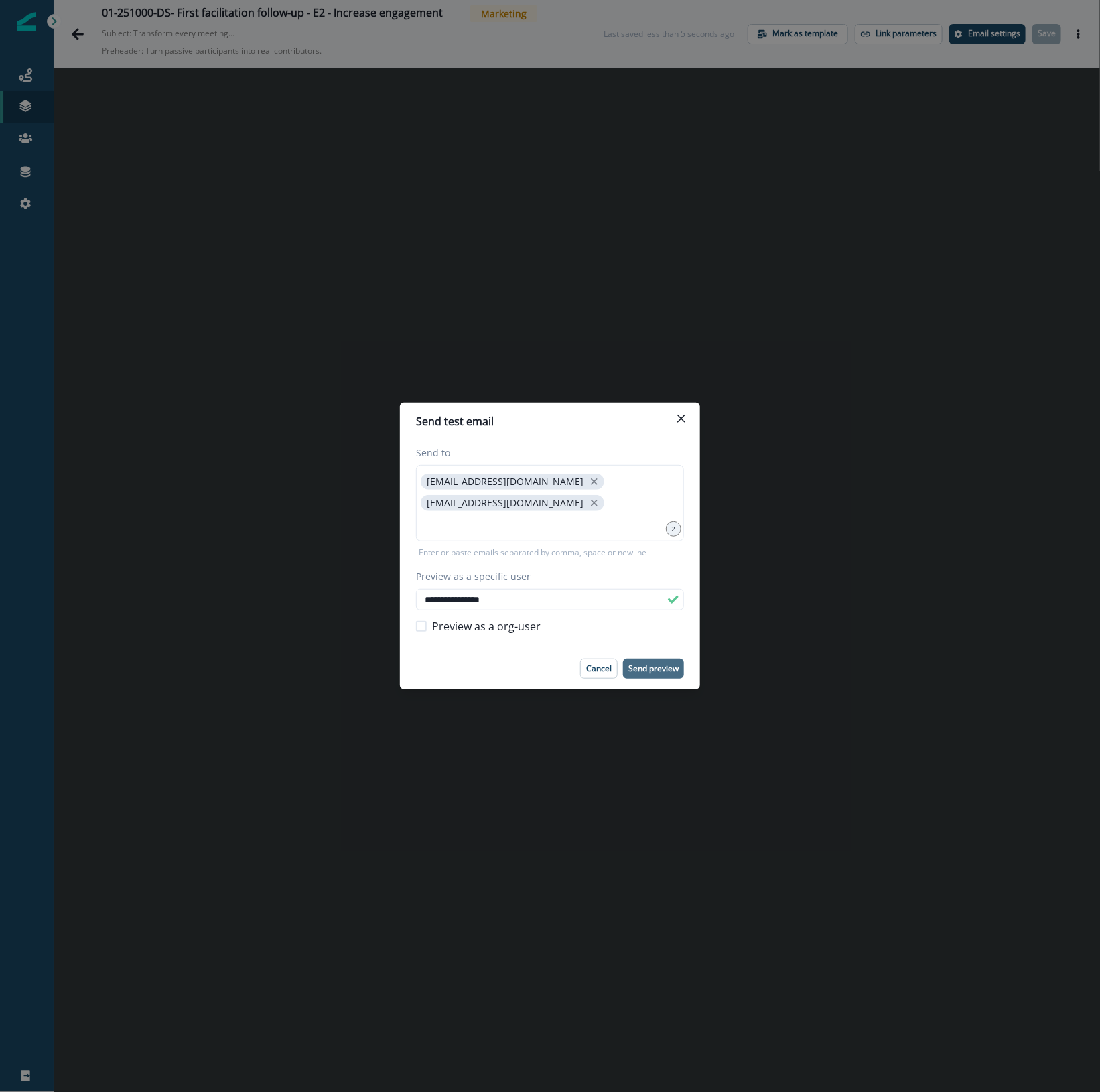
click at [652, 667] on p "Send preview" at bounding box center [653, 669] width 51 height 9
click at [687, 421] on button "Close" at bounding box center [681, 419] width 22 height 22
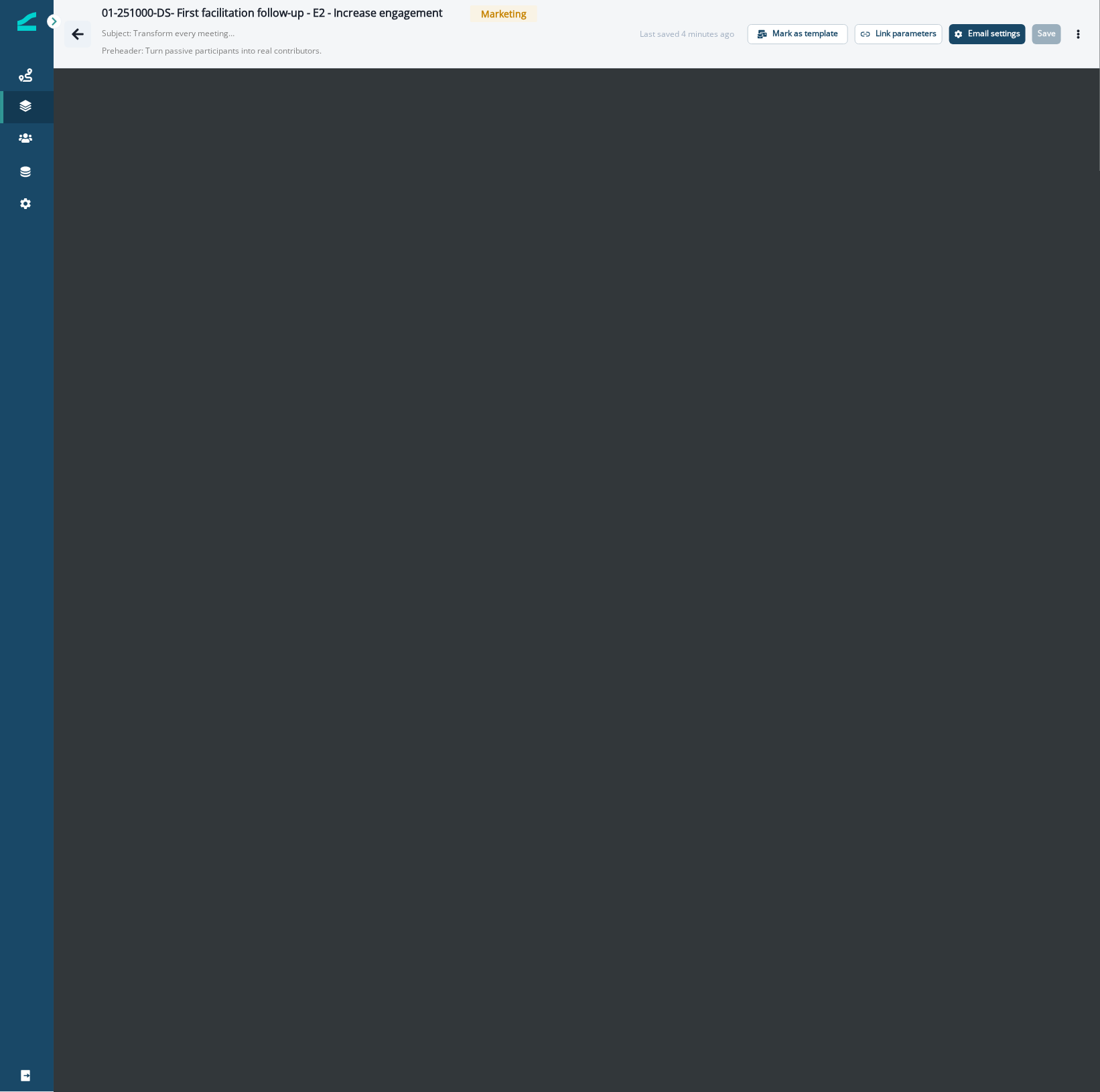
click at [81, 32] on icon "Go back" at bounding box center [78, 34] width 13 height 13
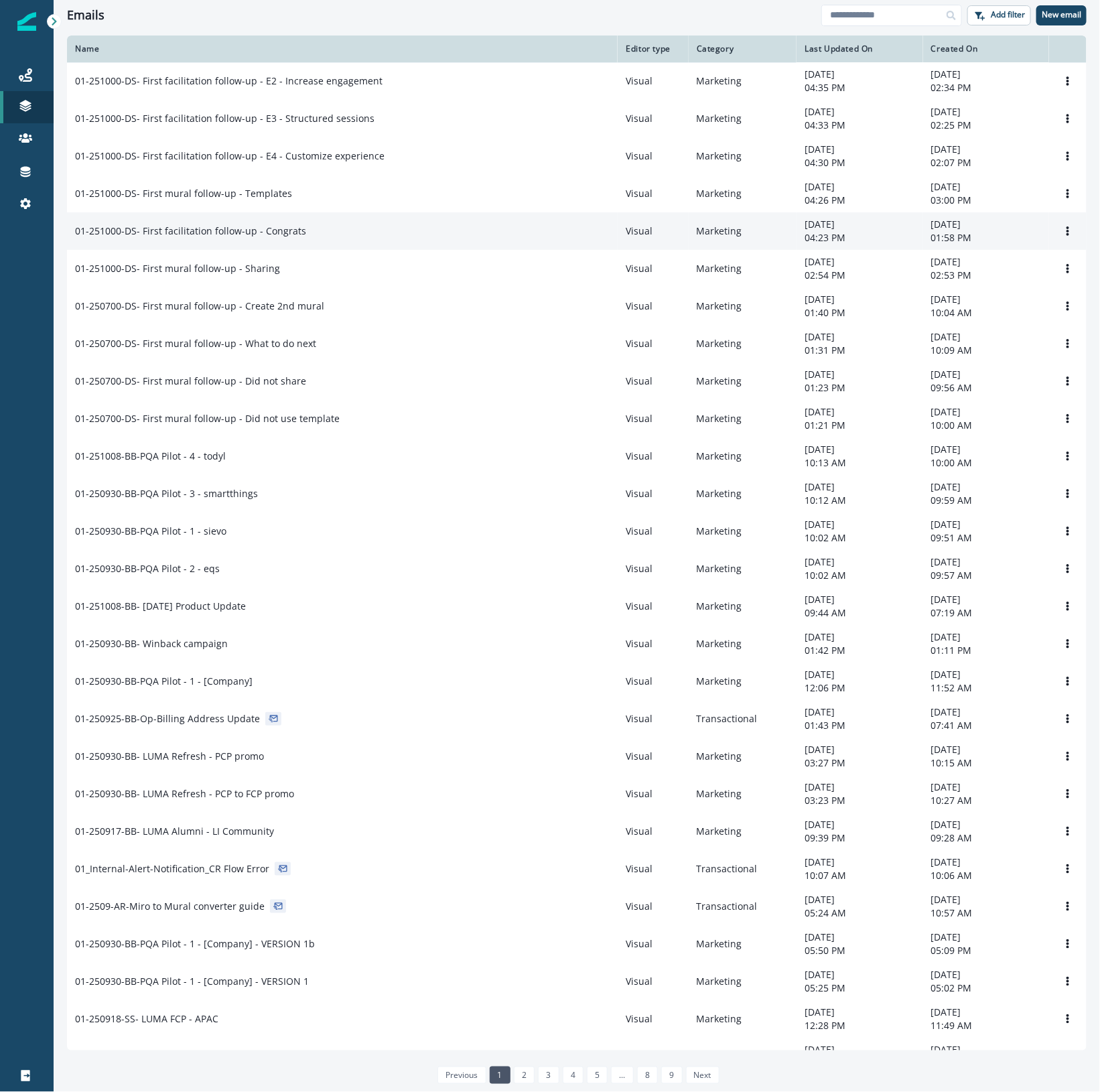
click at [453, 236] on div "01-251000-DS- First facilitation follow-up - Congrats" at bounding box center [342, 231] width 534 height 13
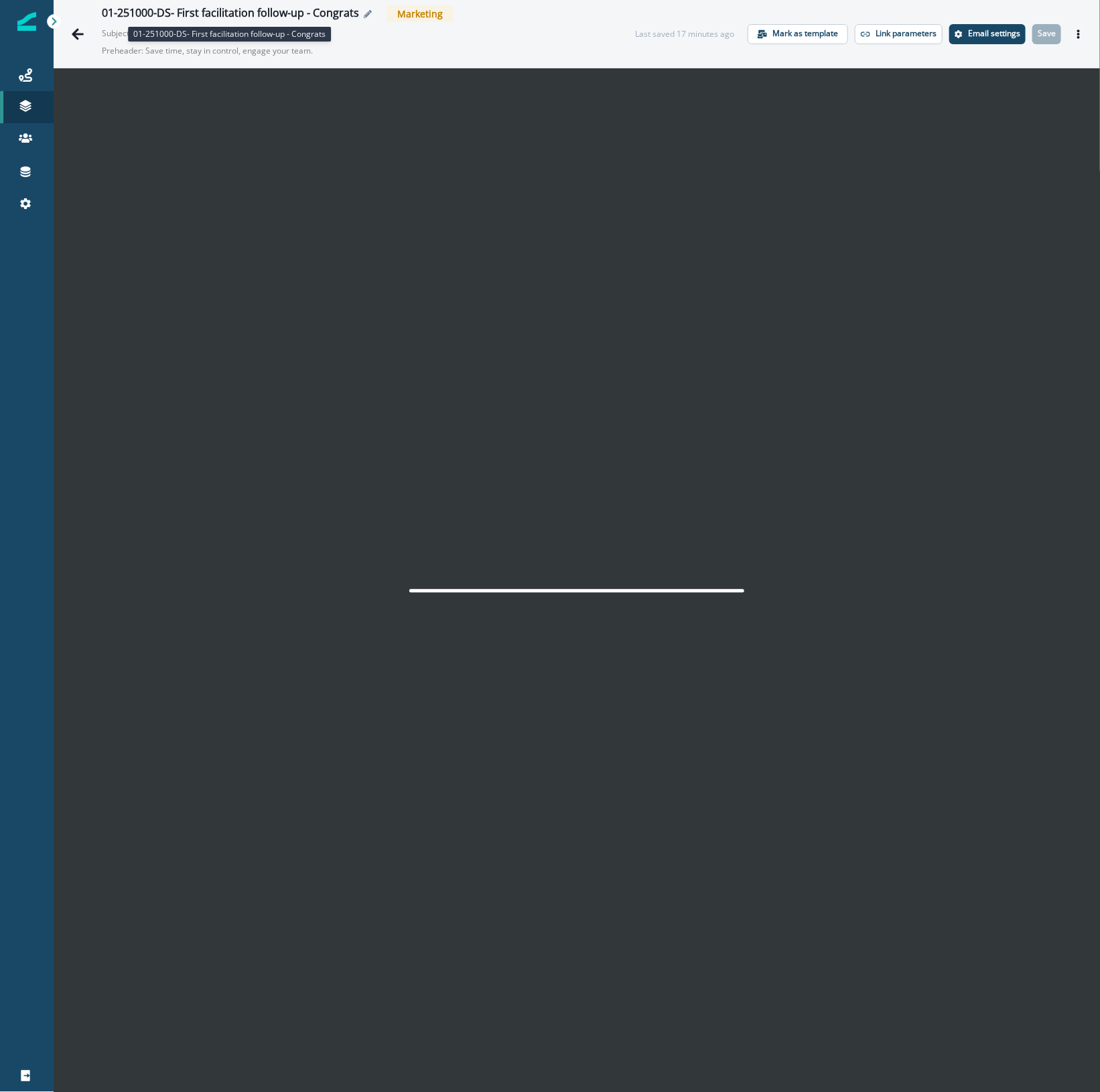
click at [219, 7] on div "01-251000-DS- First facilitation follow-up - Congrats" at bounding box center [231, 14] width 257 height 15
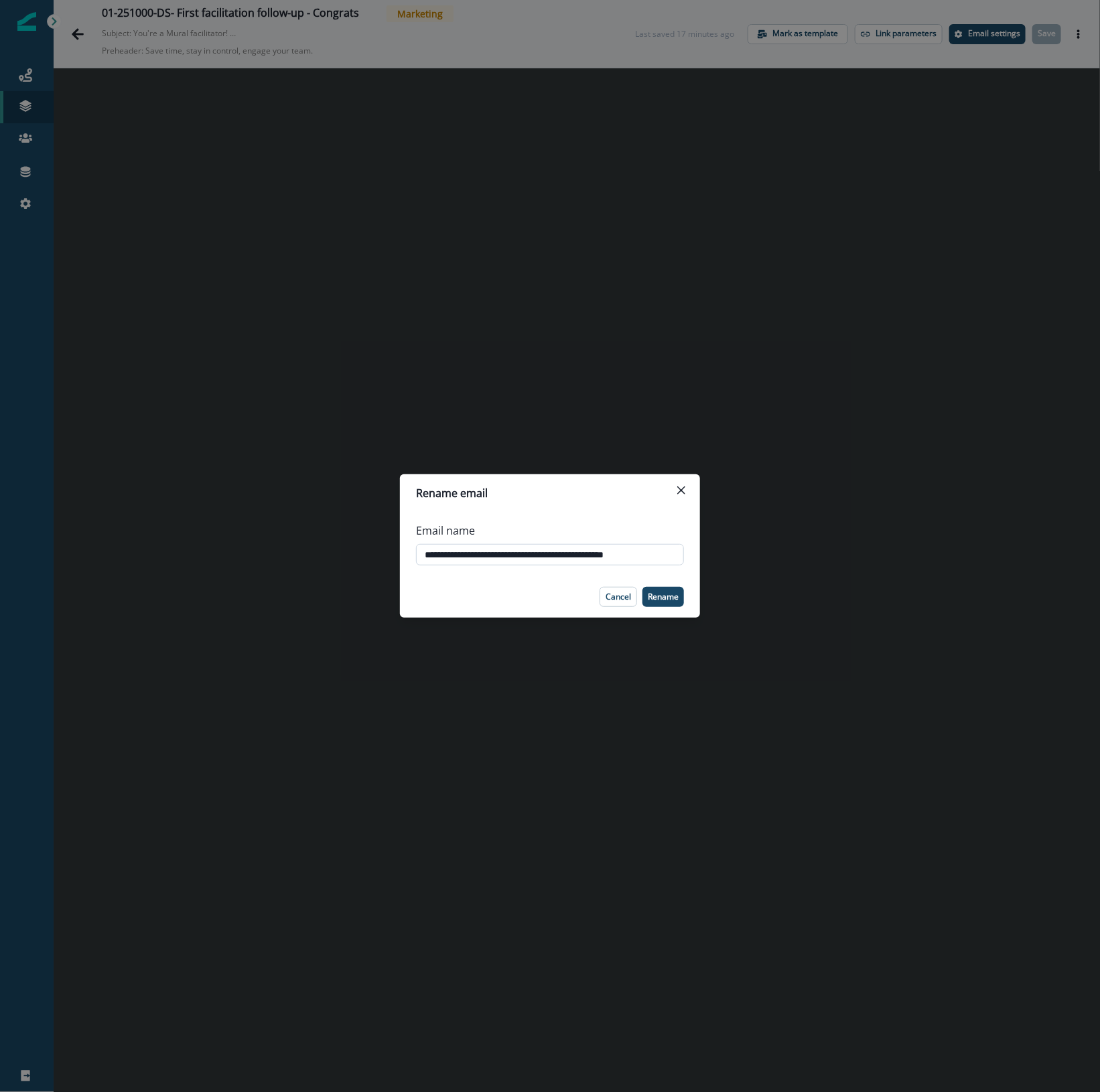
click at [609, 551] on input "**********" at bounding box center [549, 555] width 268 height 22
type input "**********"
click at [674, 598] on p "Rename" at bounding box center [663, 597] width 31 height 9
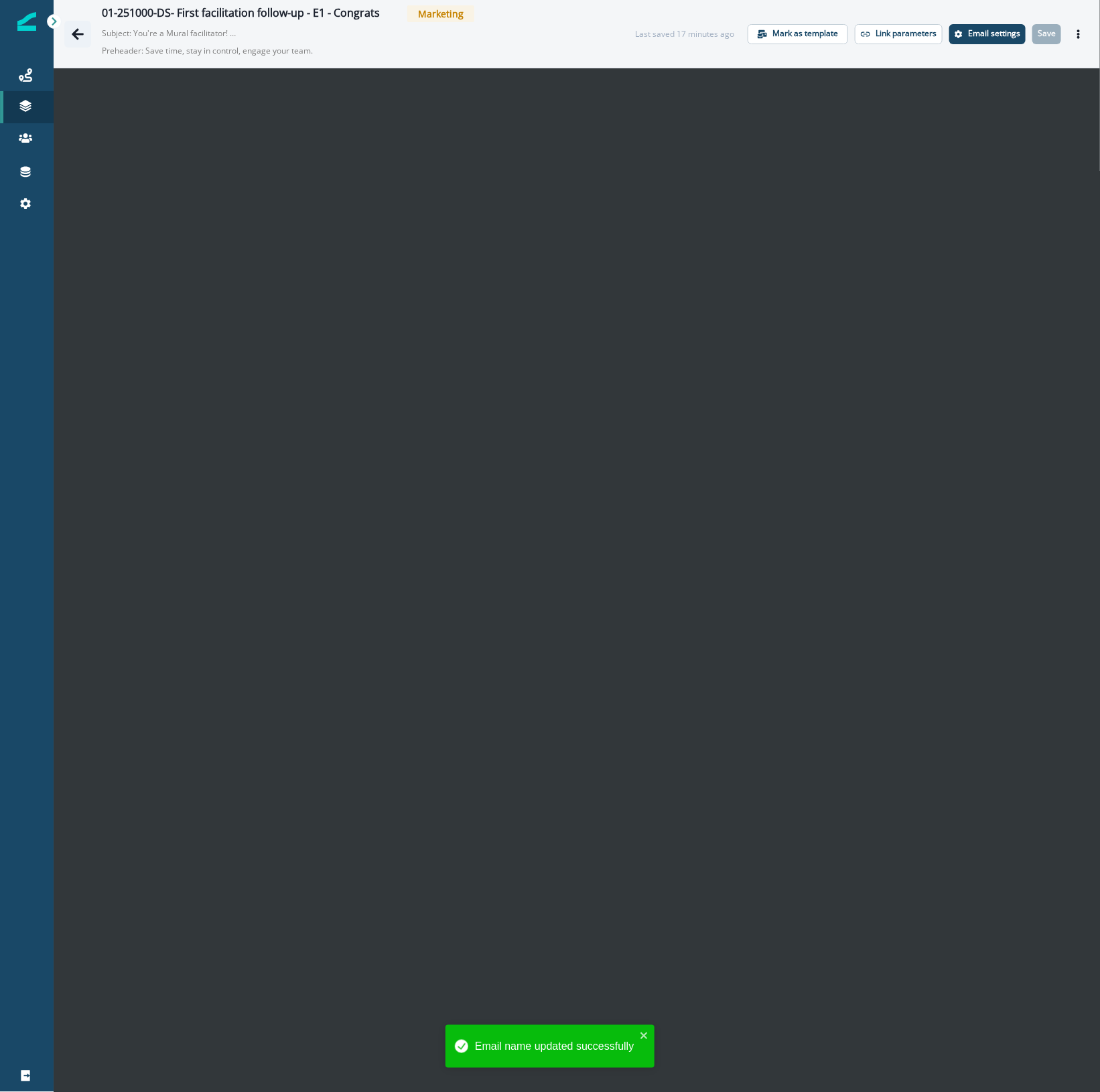
click at [72, 31] on icon "Go back" at bounding box center [78, 34] width 13 height 13
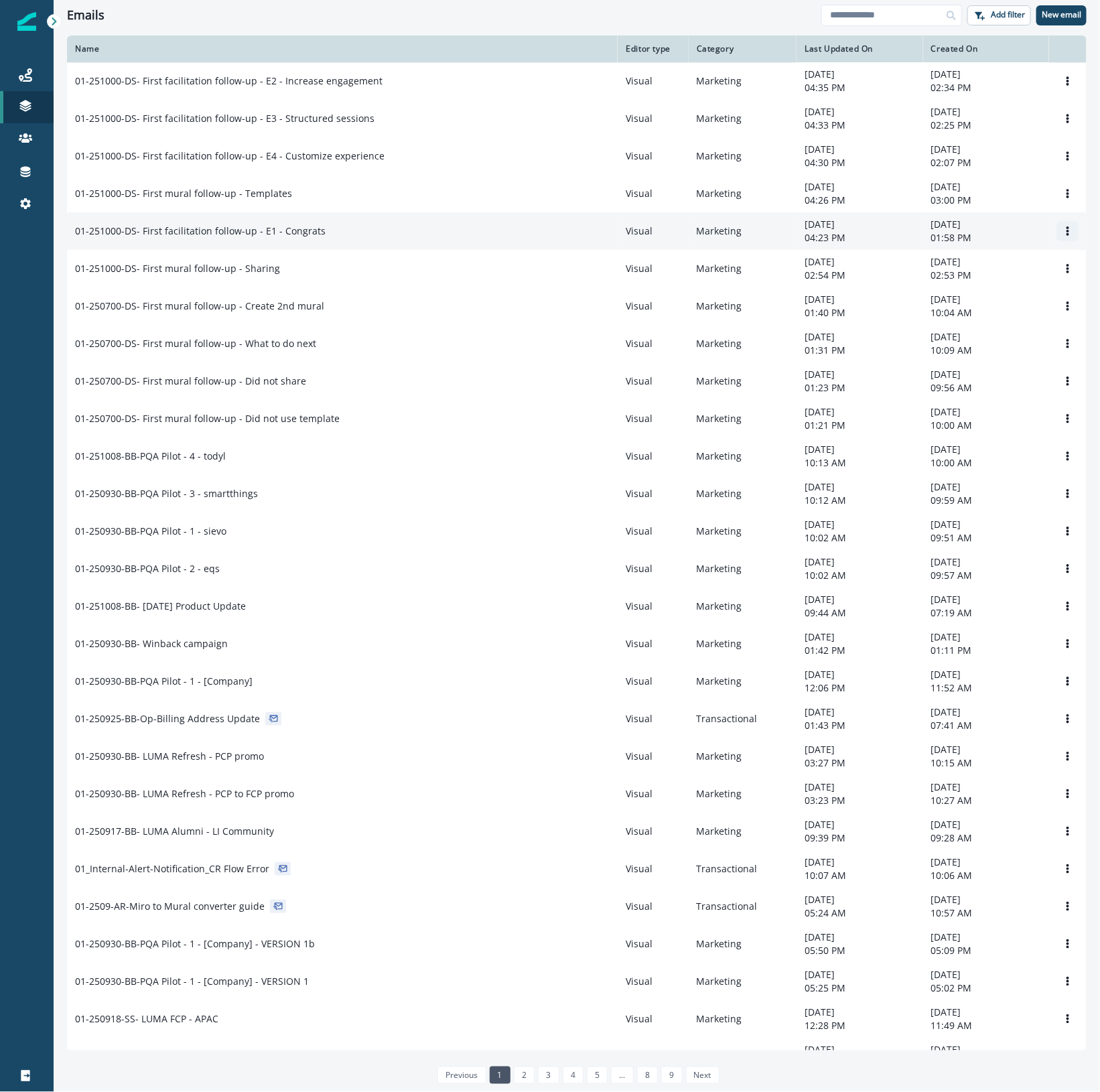
click at [1066, 232] on icon "Options" at bounding box center [1068, 231] width 3 height 9
click at [993, 271] on button "Clone" at bounding box center [990, 268] width 149 height 22
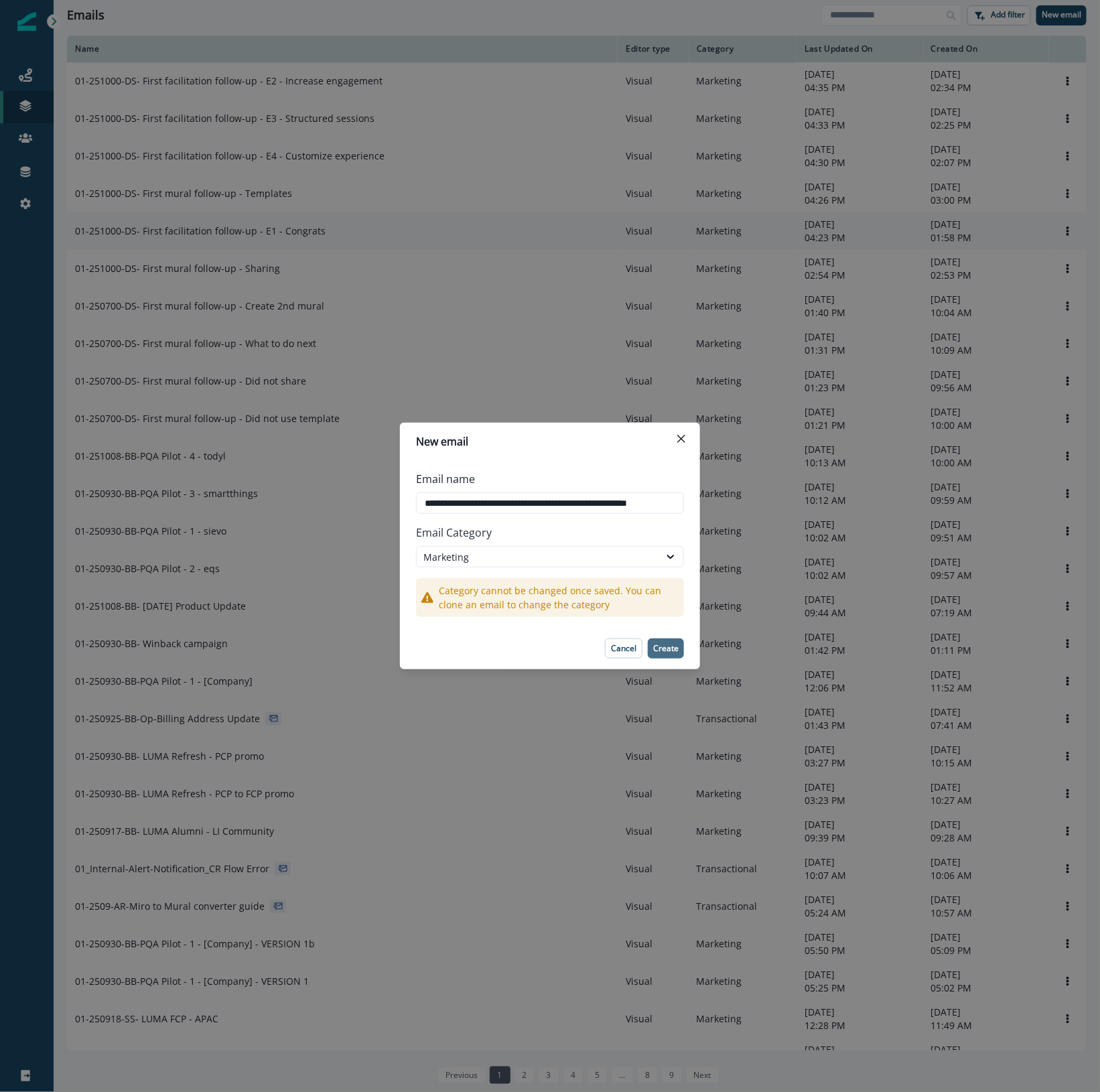
type input "**********"
click at [668, 647] on p "Create" at bounding box center [666, 648] width 26 height 9
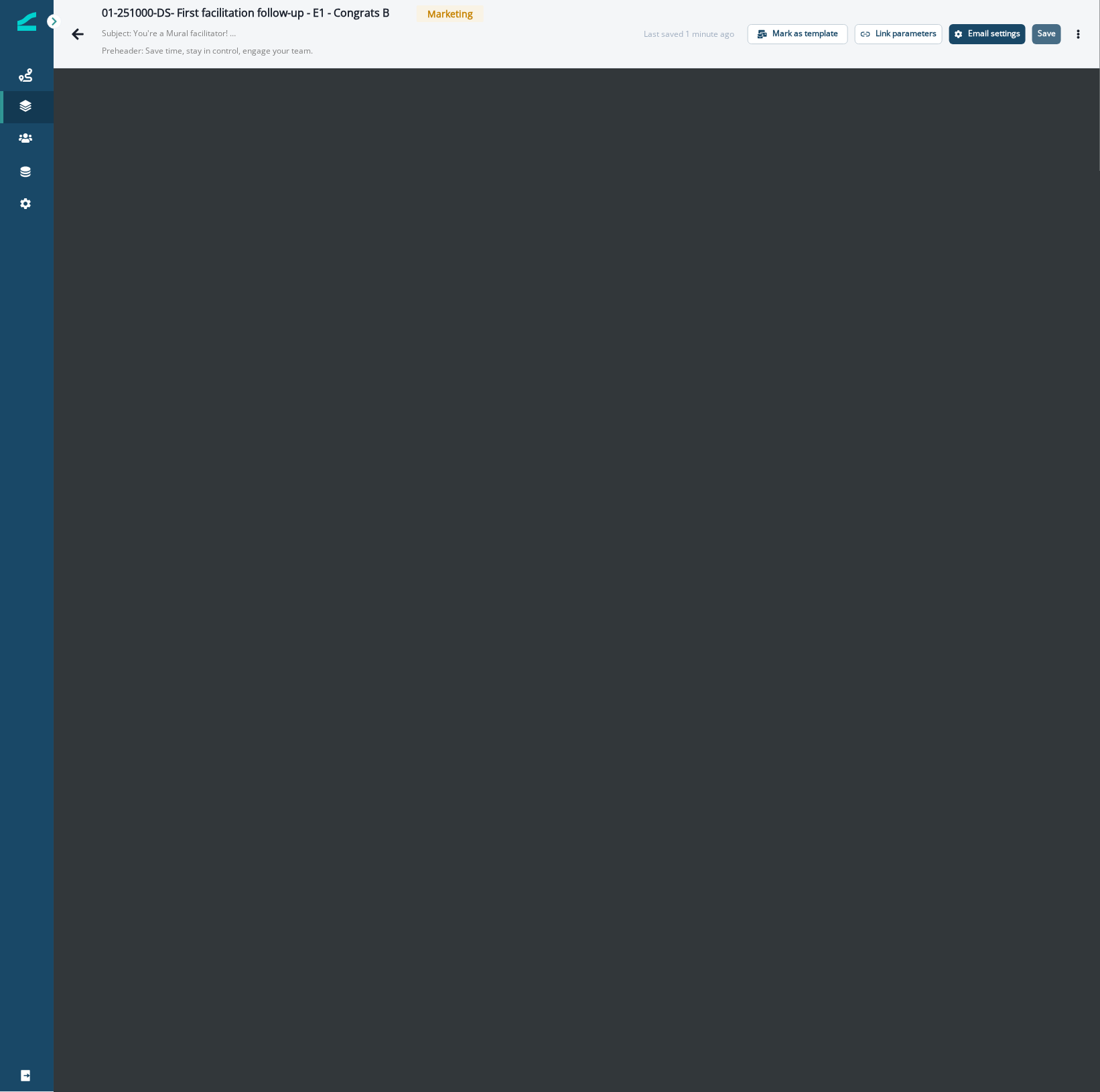
click at [1037, 29] on p "Save" at bounding box center [1046, 34] width 18 height 9
click at [1077, 30] on icon "Actions" at bounding box center [1078, 34] width 3 height 9
click at [989, 111] on button "Send test email" at bounding box center [1001, 116] width 149 height 24
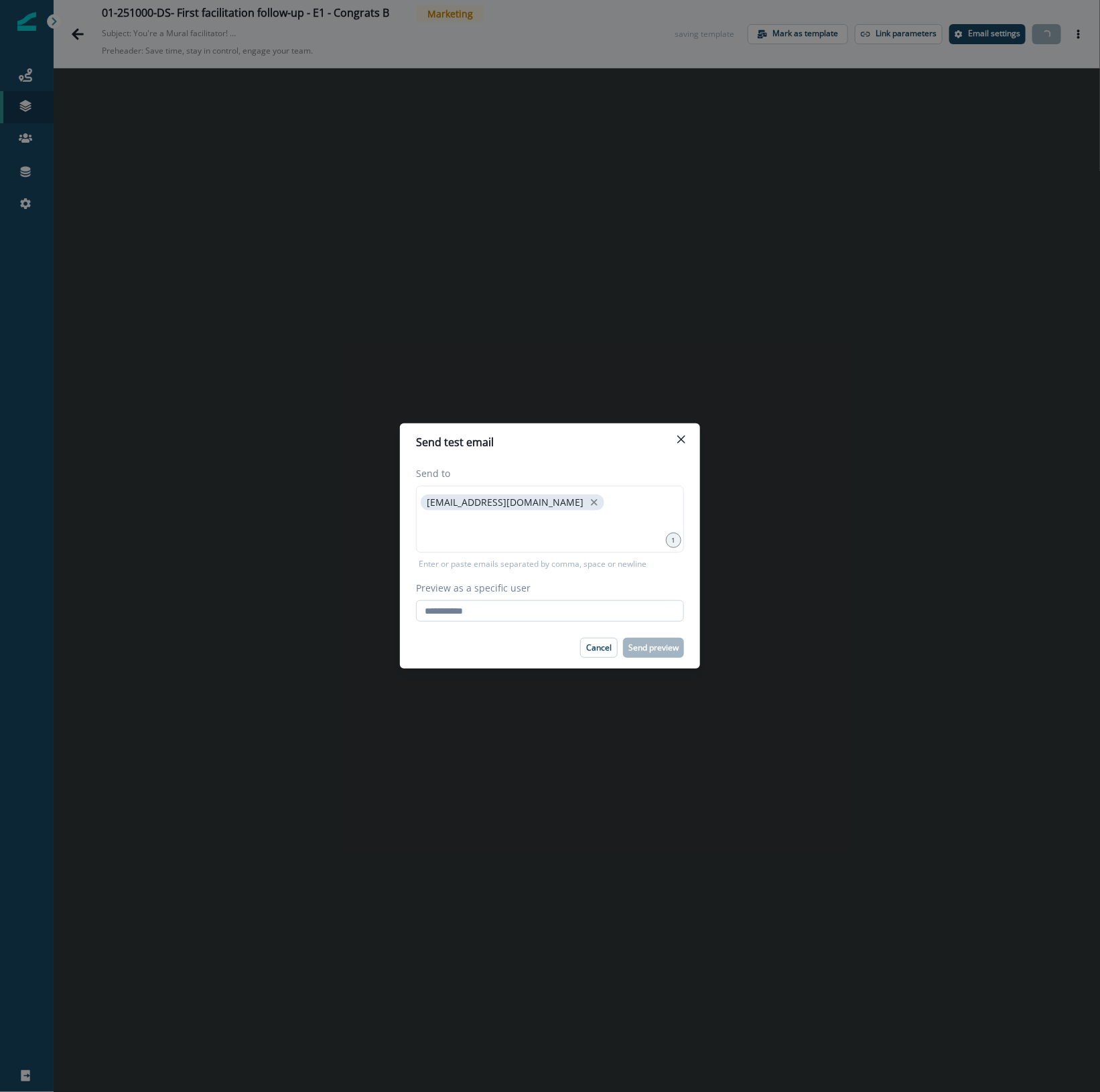
click at [481, 610] on input "Preview as a specific user" at bounding box center [549, 611] width 268 height 22
type input "**********"
click at [481, 650] on div "Cancel Send preview" at bounding box center [549, 648] width 268 height 20
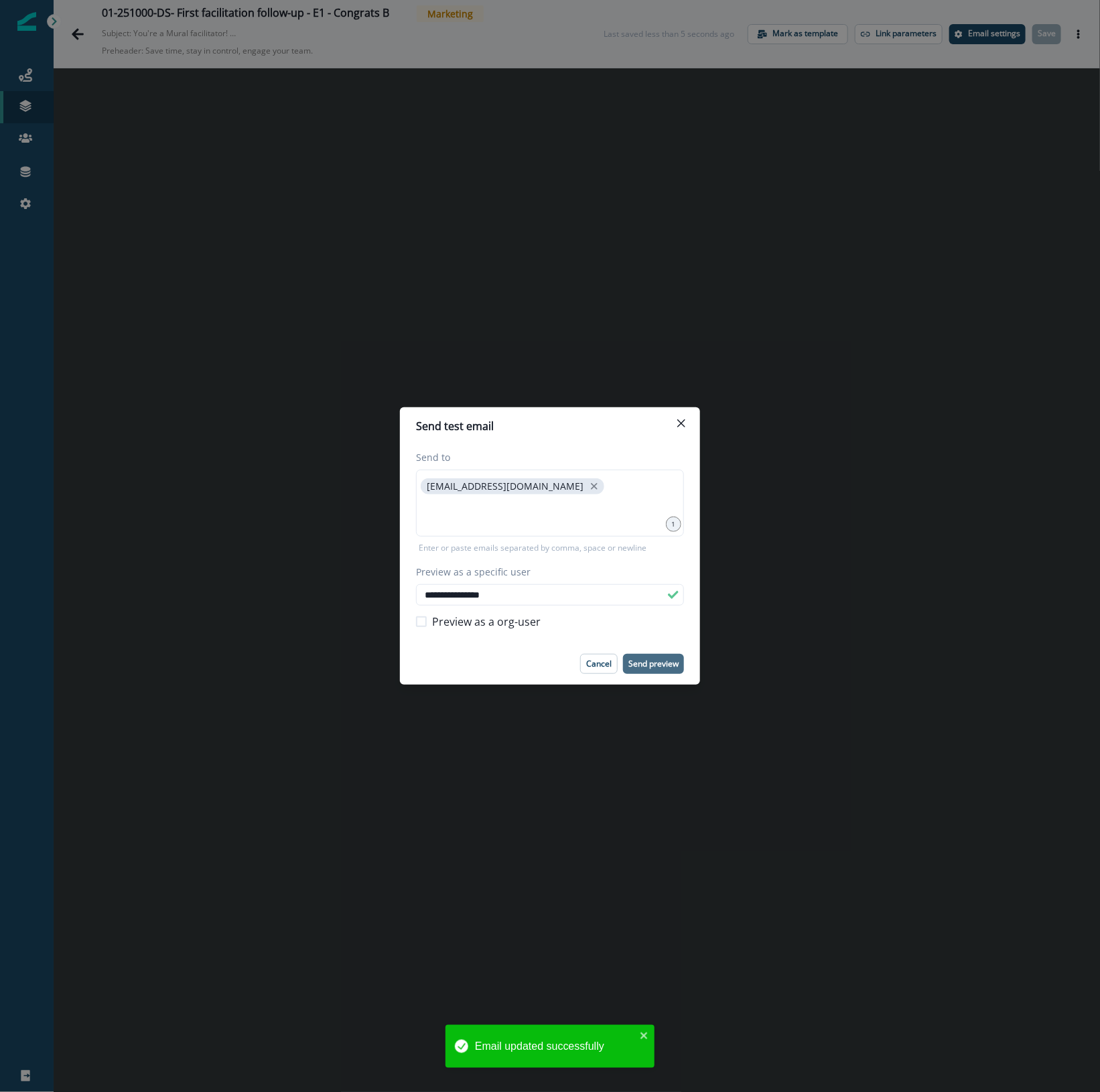
click at [652, 661] on p "Send preview" at bounding box center [653, 664] width 51 height 9
click at [27, 75] on div "**********" at bounding box center [550, 546] width 1100 height 1092
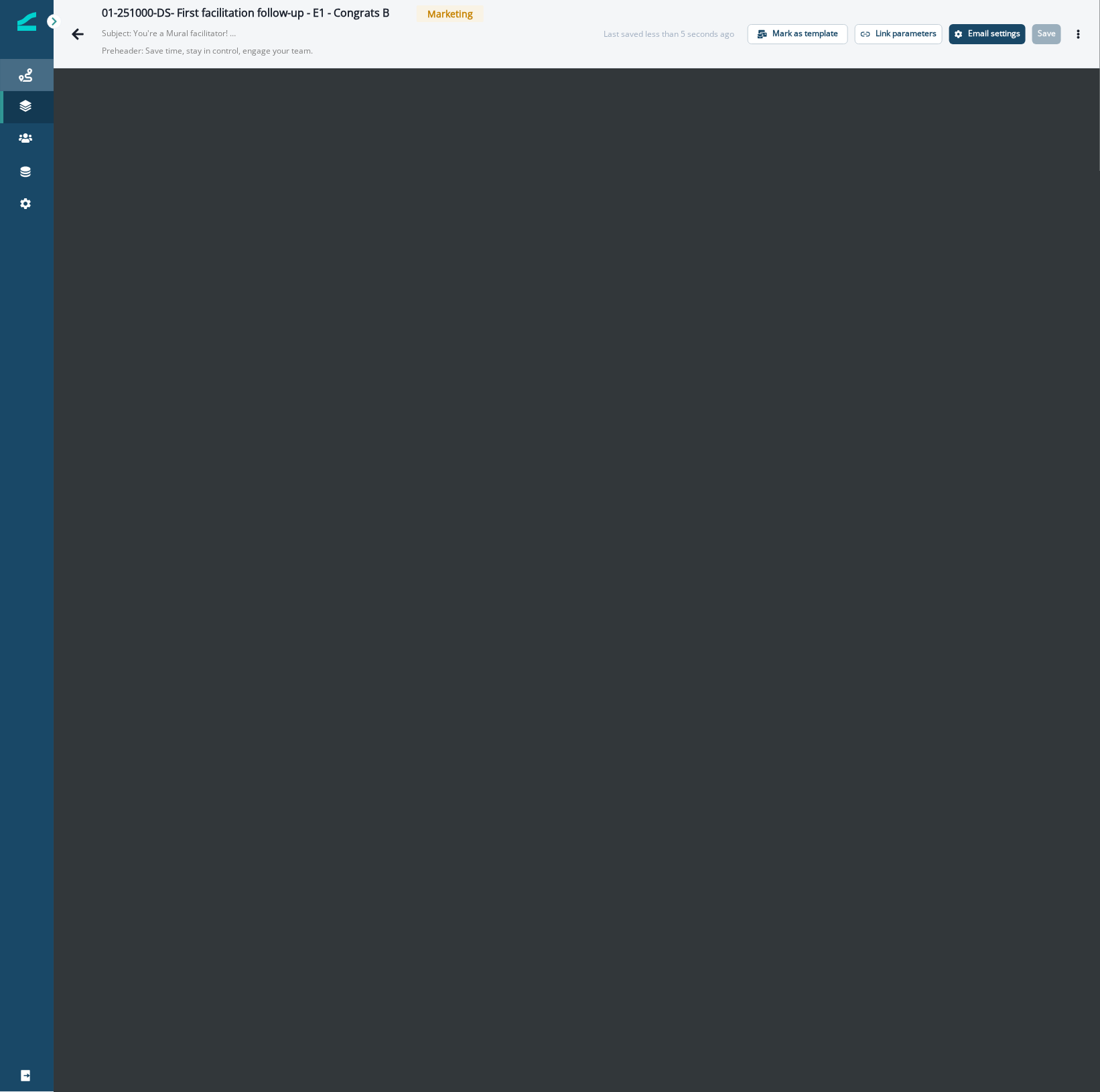
click at [19, 75] on icon at bounding box center [26, 75] width 13 height 13
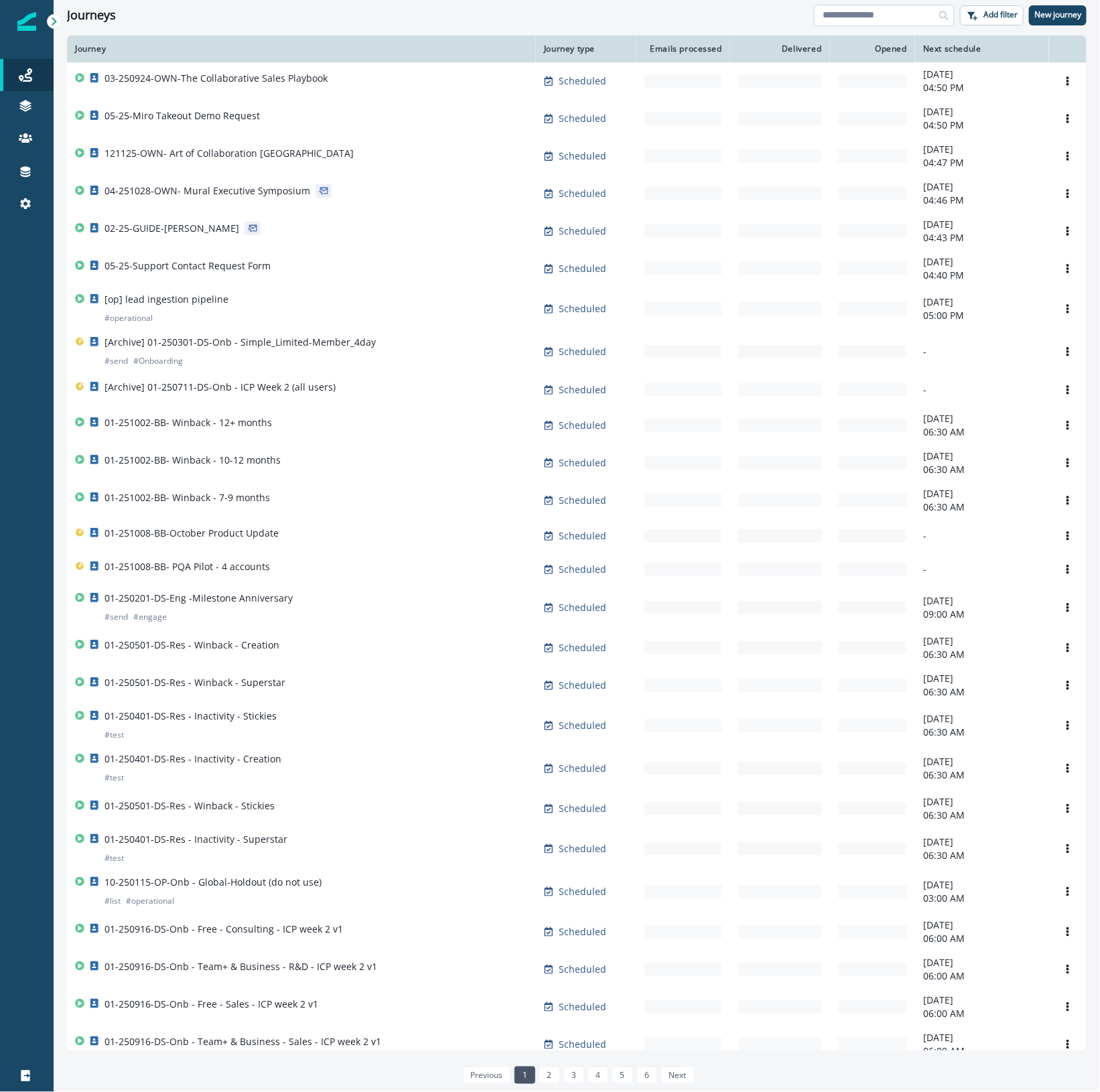
click at [861, 14] on input at bounding box center [884, 16] width 141 height 22
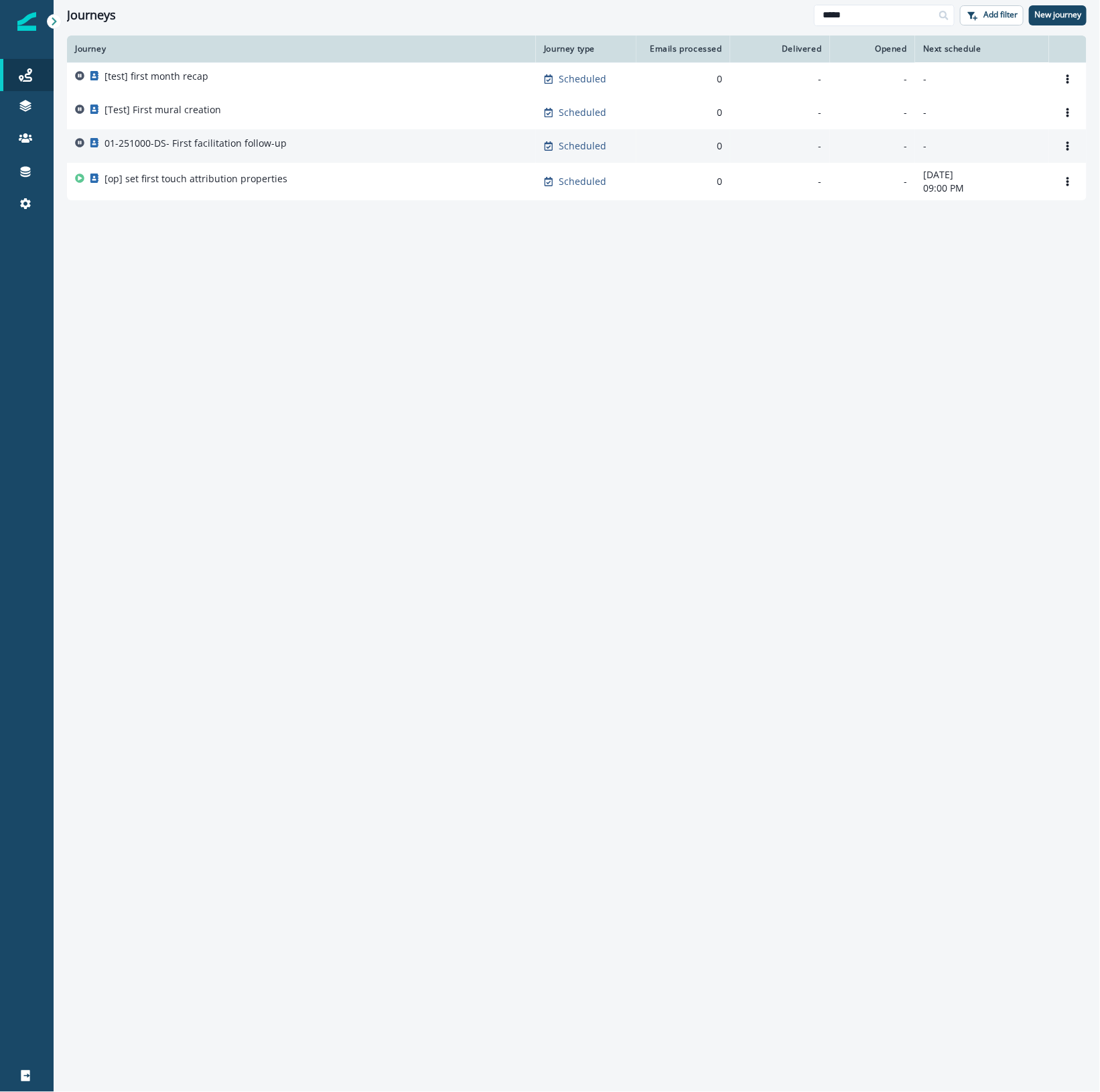
type input "*****"
click at [268, 142] on p "01-251000-DS- First facilitation follow-up" at bounding box center [195, 144] width 182 height 13
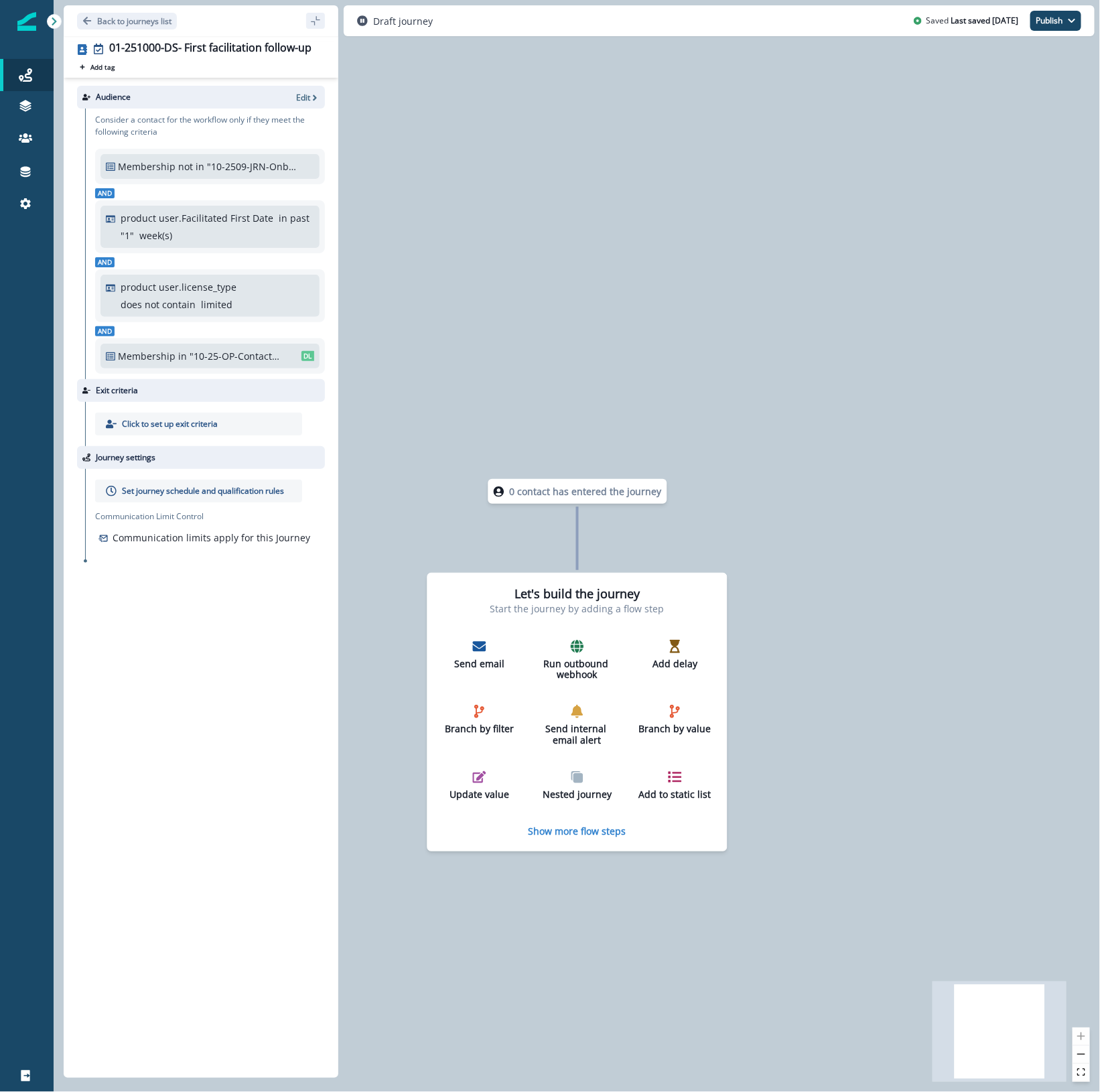
click at [202, 216] on p "product user.Facilitated First Date" at bounding box center [197, 218] width 153 height 14
click at [310, 94] on icon "button" at bounding box center [315, 98] width 9 height 9
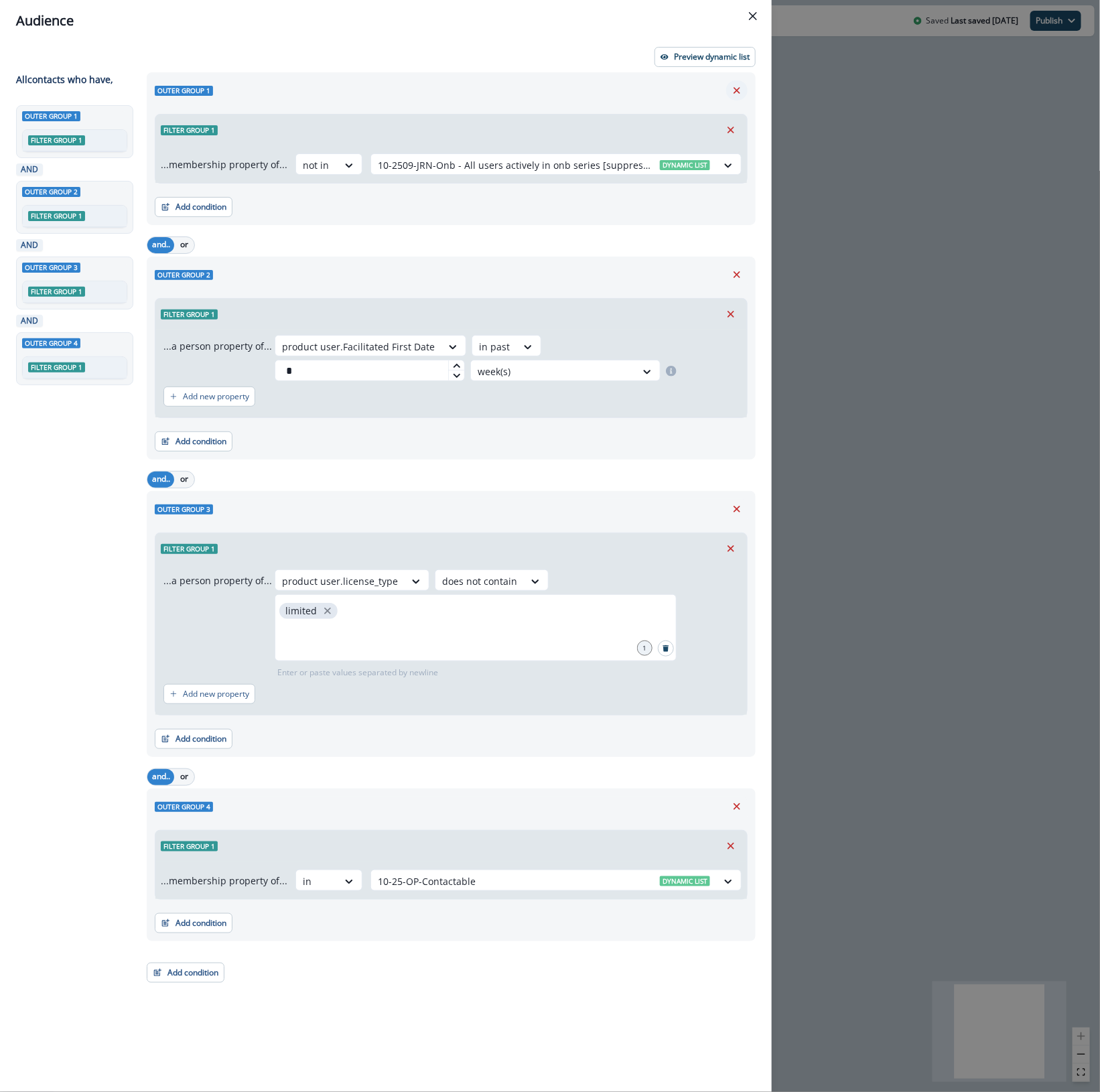
click at [739, 86] on icon "Remove" at bounding box center [737, 90] width 12 height 12
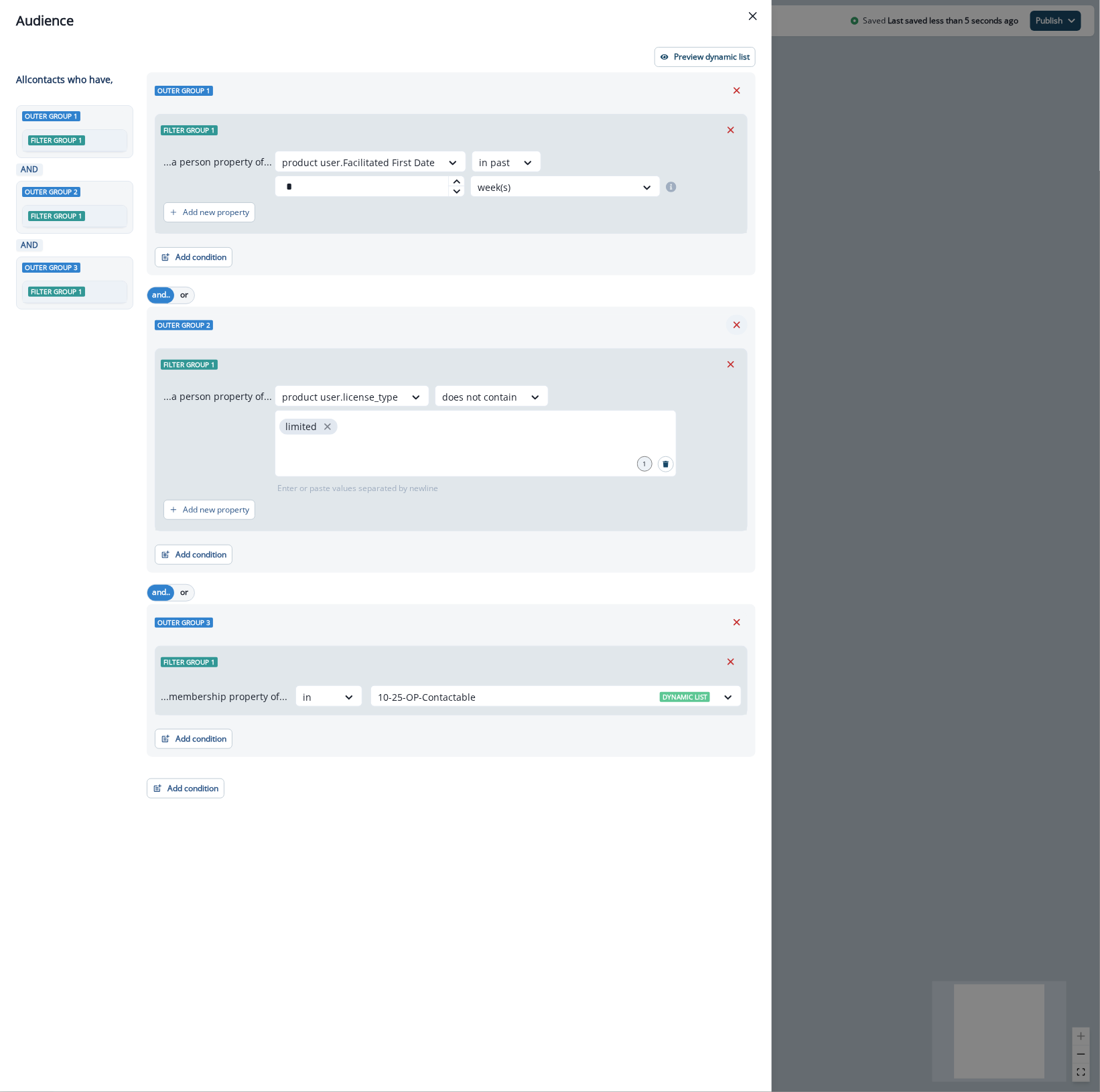
click at [737, 325] on icon "Remove" at bounding box center [737, 325] width 7 height 7
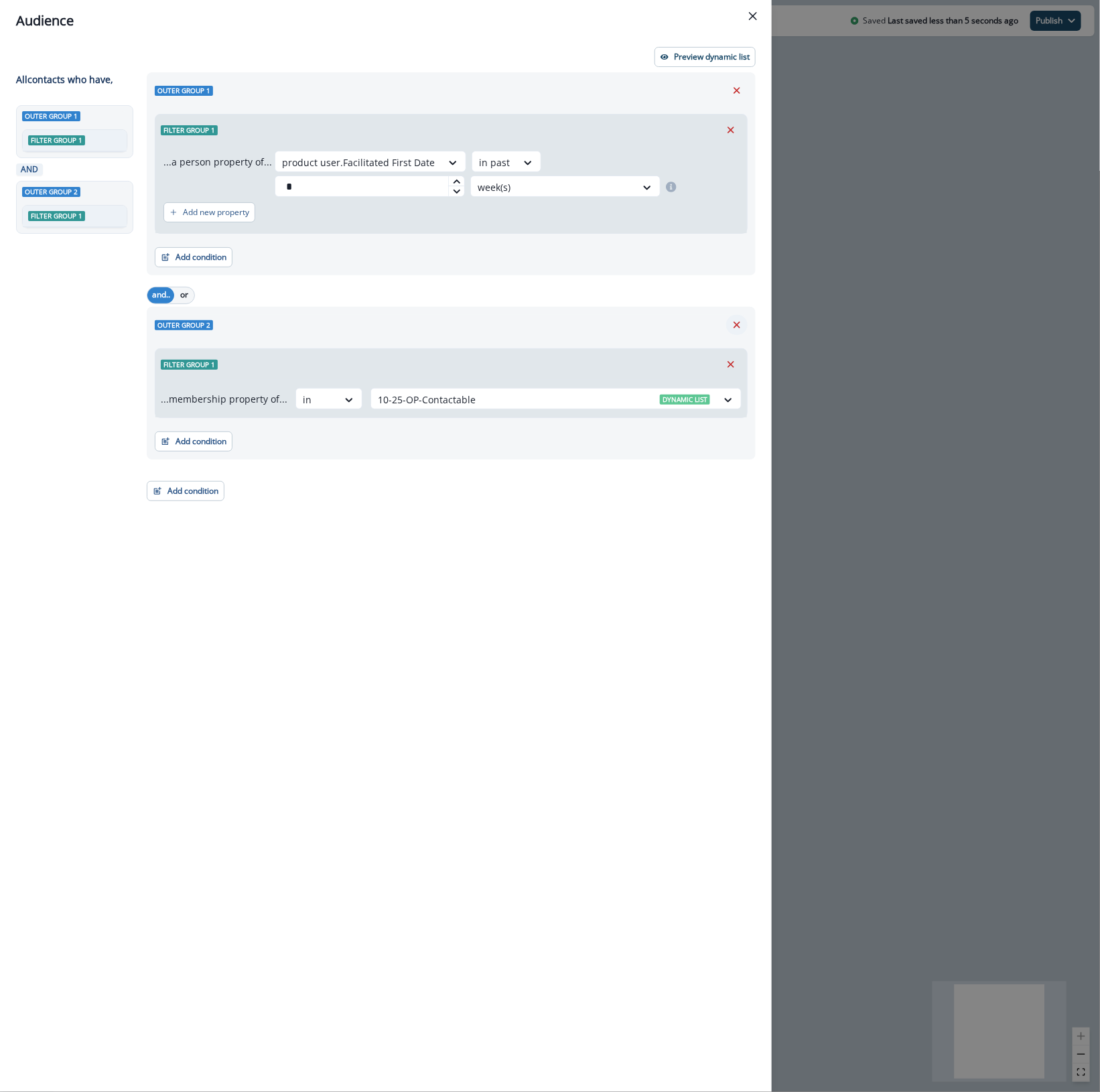
click at [737, 324] on icon "Remove" at bounding box center [737, 325] width 7 height 7
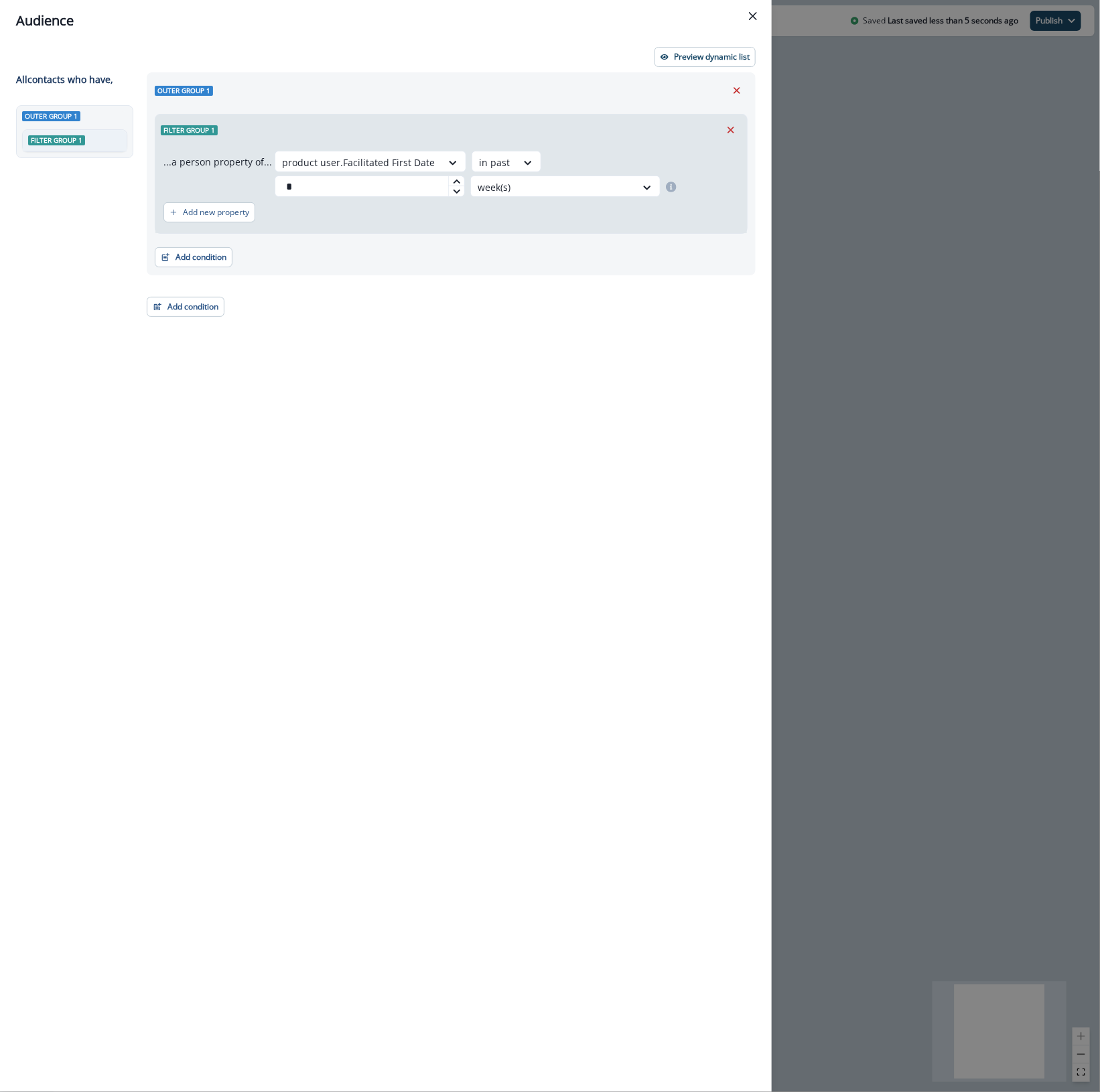
drag, startPoint x: 361, startPoint y: 184, endPoint x: 257, endPoint y: 186, distance: 104.0
click at [257, 186] on div "...a person property of... product user.Facilitated First Date in past * week(s)" at bounding box center [451, 174] width 576 height 47
type input "*"
click at [526, 191] on div at bounding box center [553, 187] width 152 height 17
click at [529, 213] on div "day(s)" at bounding box center [562, 217] width 190 height 25
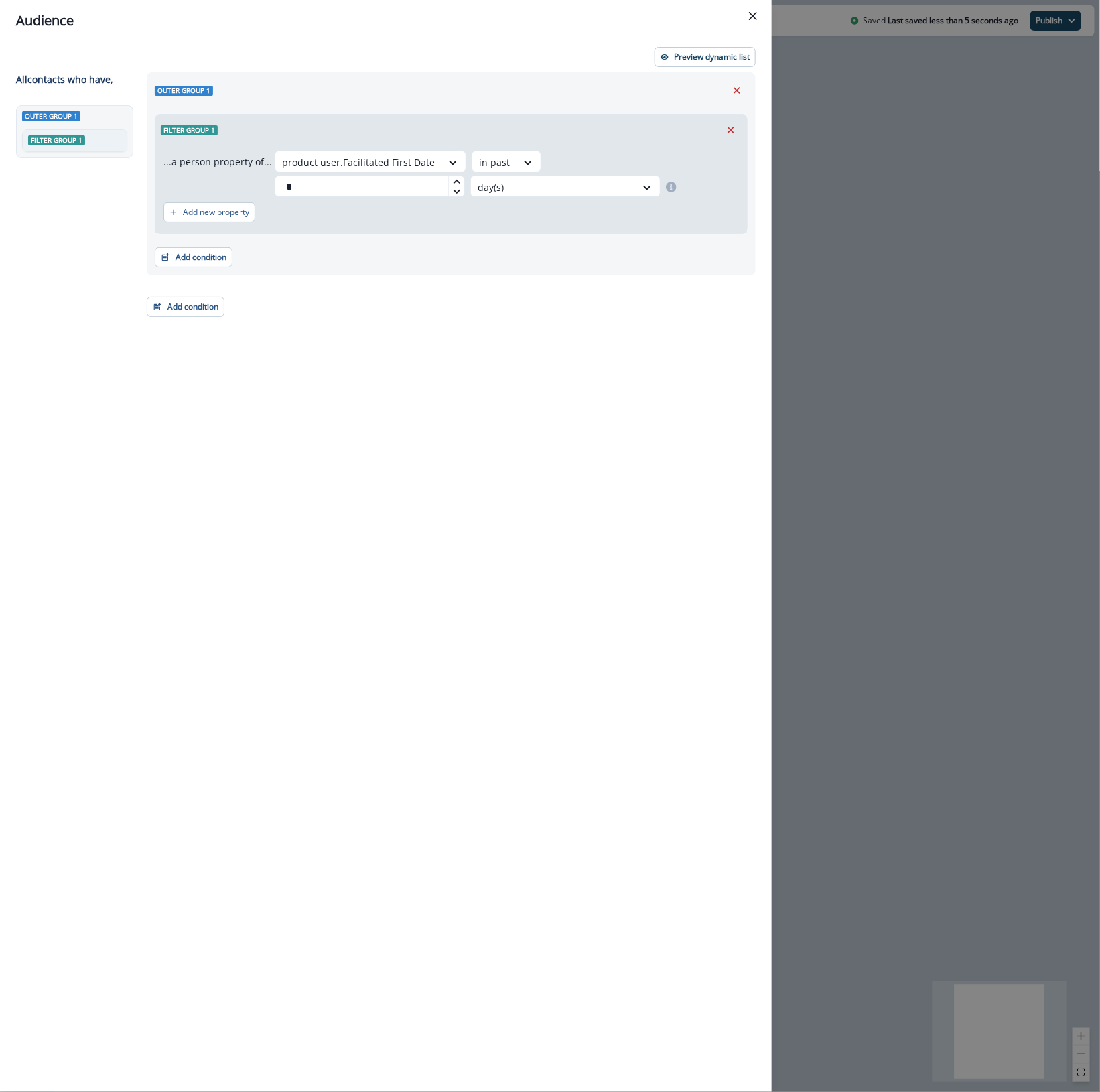
click at [268, 446] on div "Outer group 1 Filter group 1 ...a person property of... product user.Facilitate…" at bounding box center [447, 557] width 617 height 971
click at [177, 309] on button "Add condition" at bounding box center [185, 307] width 78 height 20
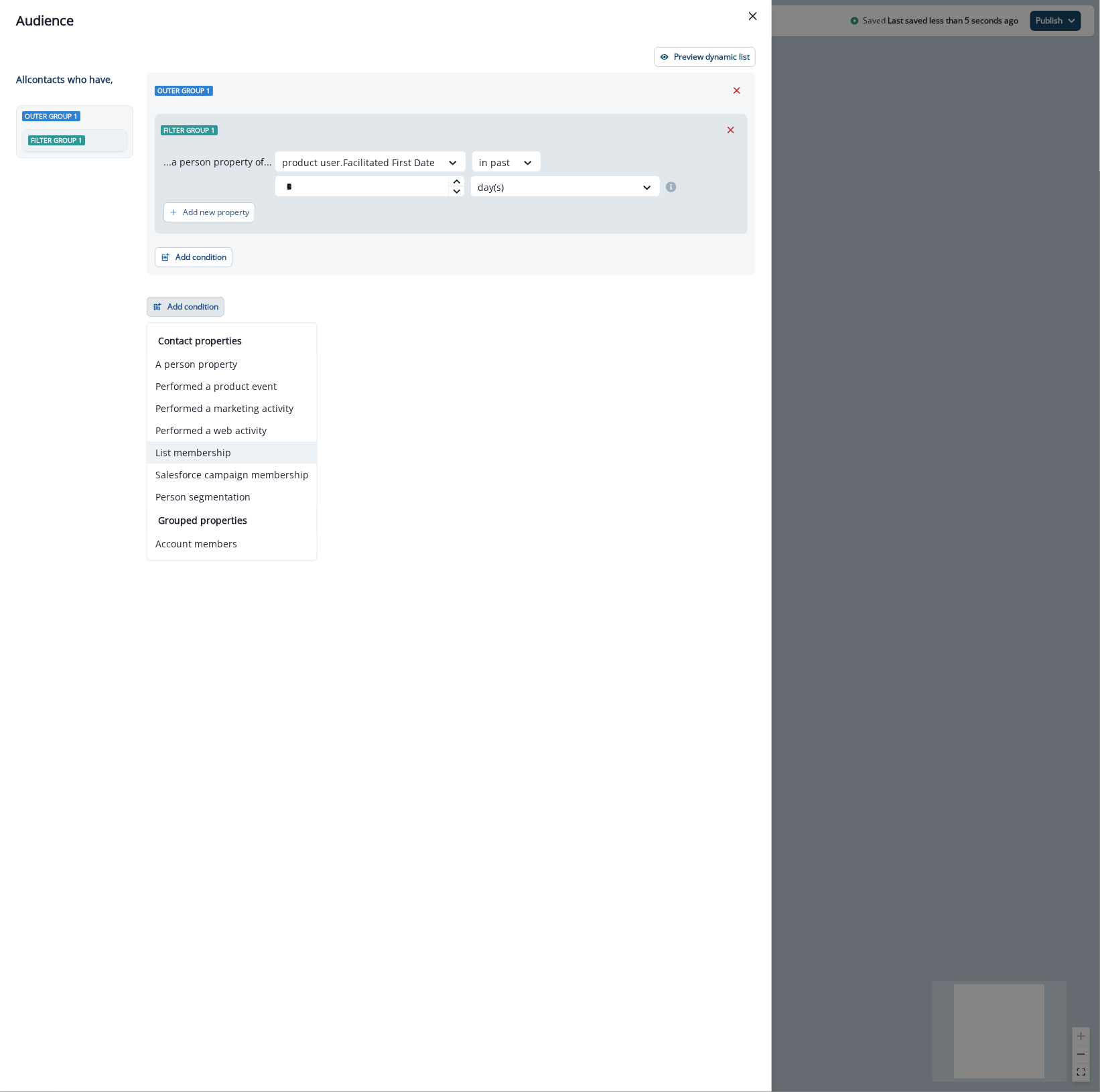
drag, startPoint x: 195, startPoint y: 461, endPoint x: 286, endPoint y: 410, distance: 104.3
click at [195, 462] on button "List membership" at bounding box center [232, 452] width 169 height 22
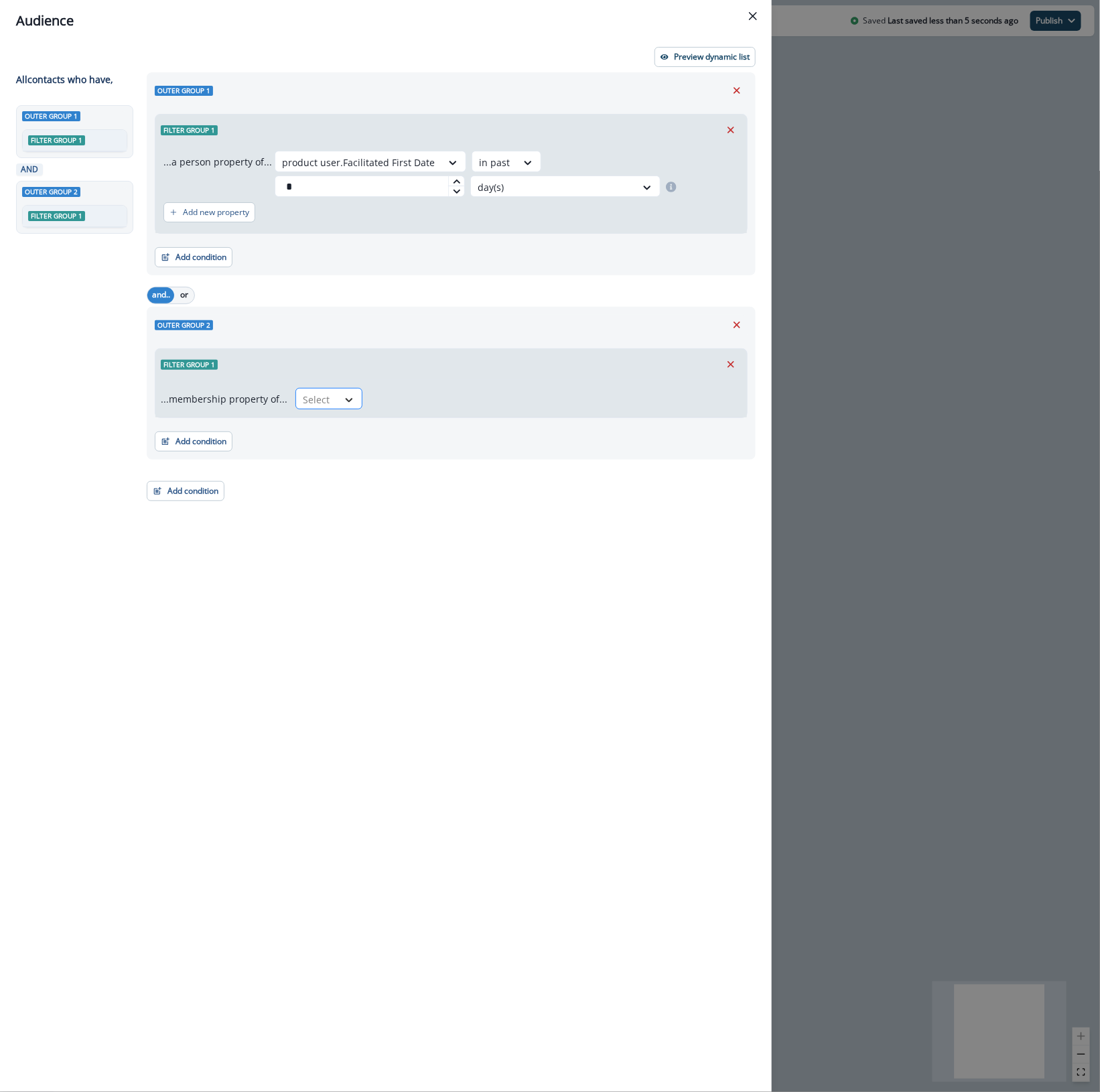
click at [338, 403] on div at bounding box center [349, 400] width 23 height 13
click at [325, 457] on div "not in" at bounding box center [324, 455] width 67 height 25
click at [422, 402] on div at bounding box center [543, 399] width 332 height 17
type input "**********"
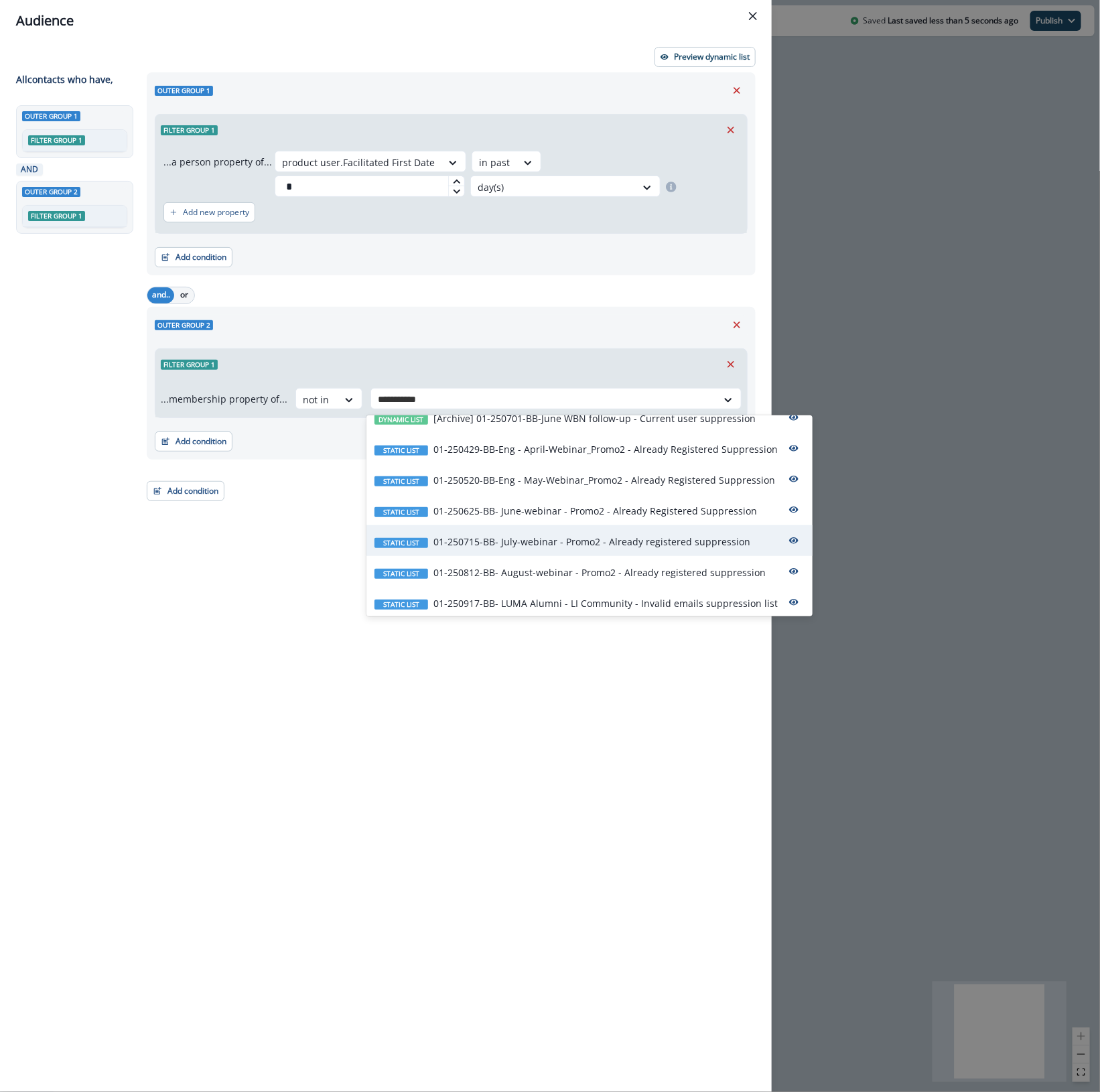
scroll to position [112, 0]
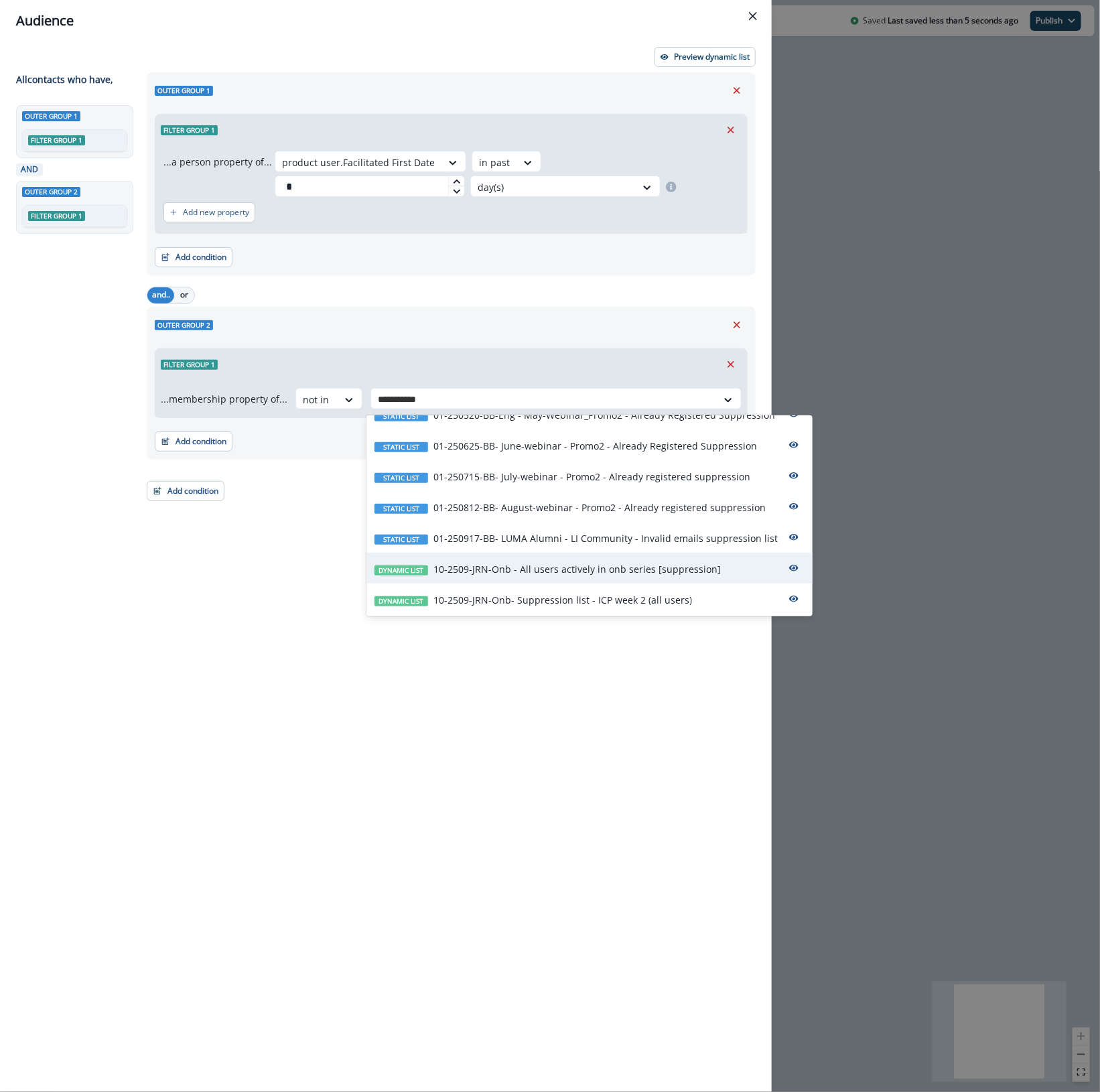
click at [640, 570] on p "10-2509-JRN-Onb - All users actively in onb series [suppression]" at bounding box center [577, 569] width 287 height 14
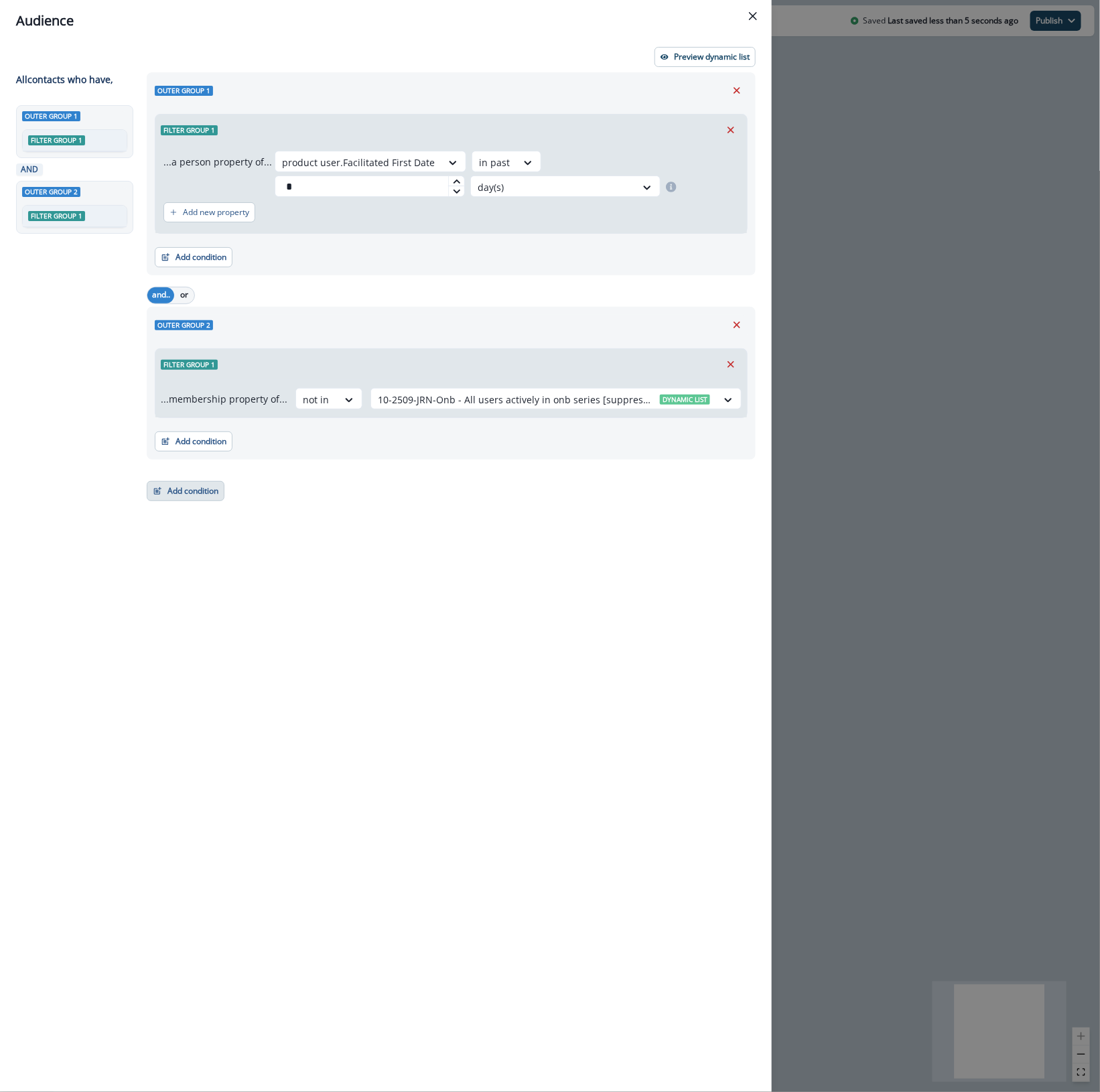
click at [172, 487] on button "Add condition" at bounding box center [185, 491] width 78 height 20
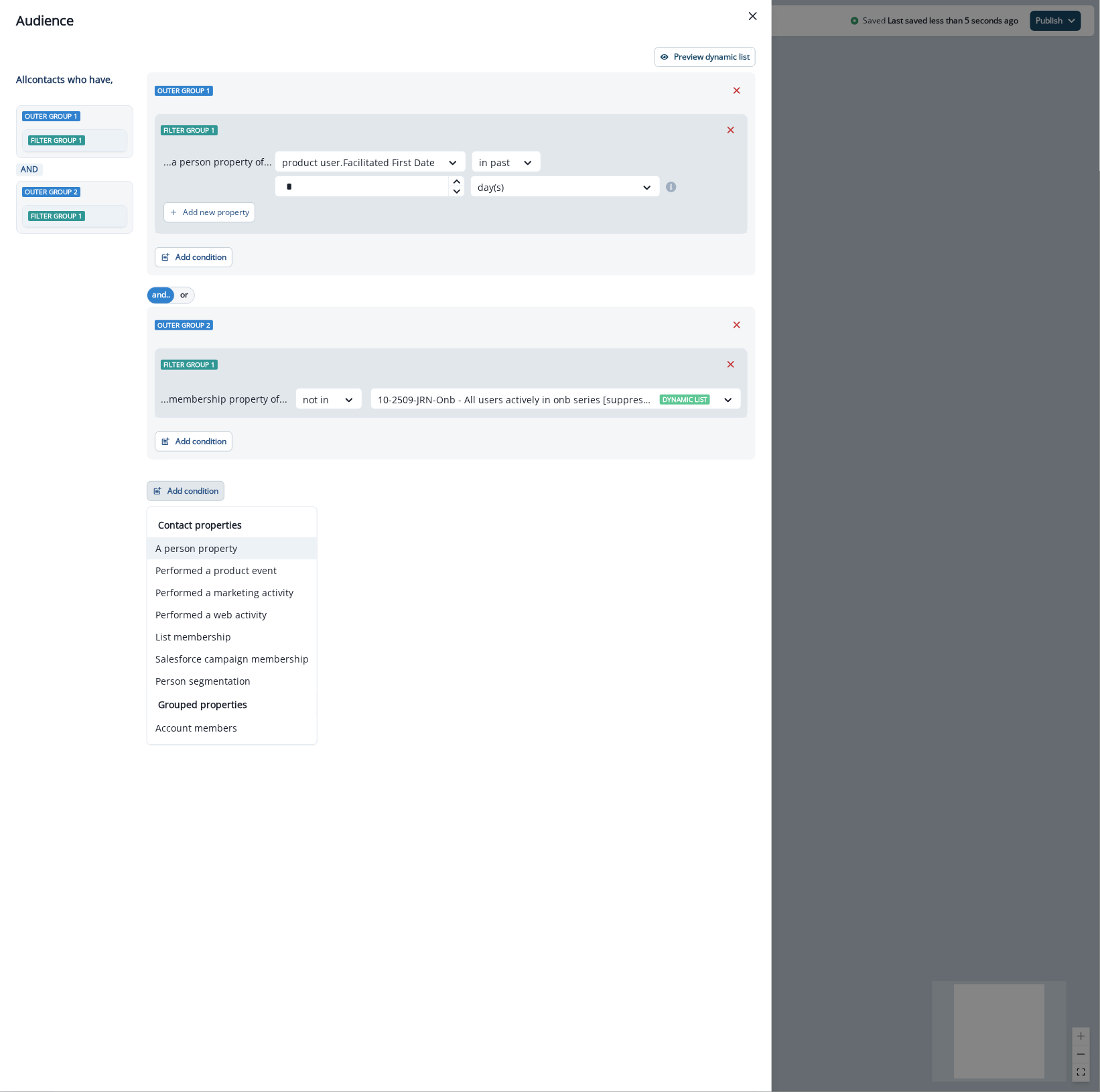
click at [192, 553] on button "A person property" at bounding box center [232, 548] width 169 height 22
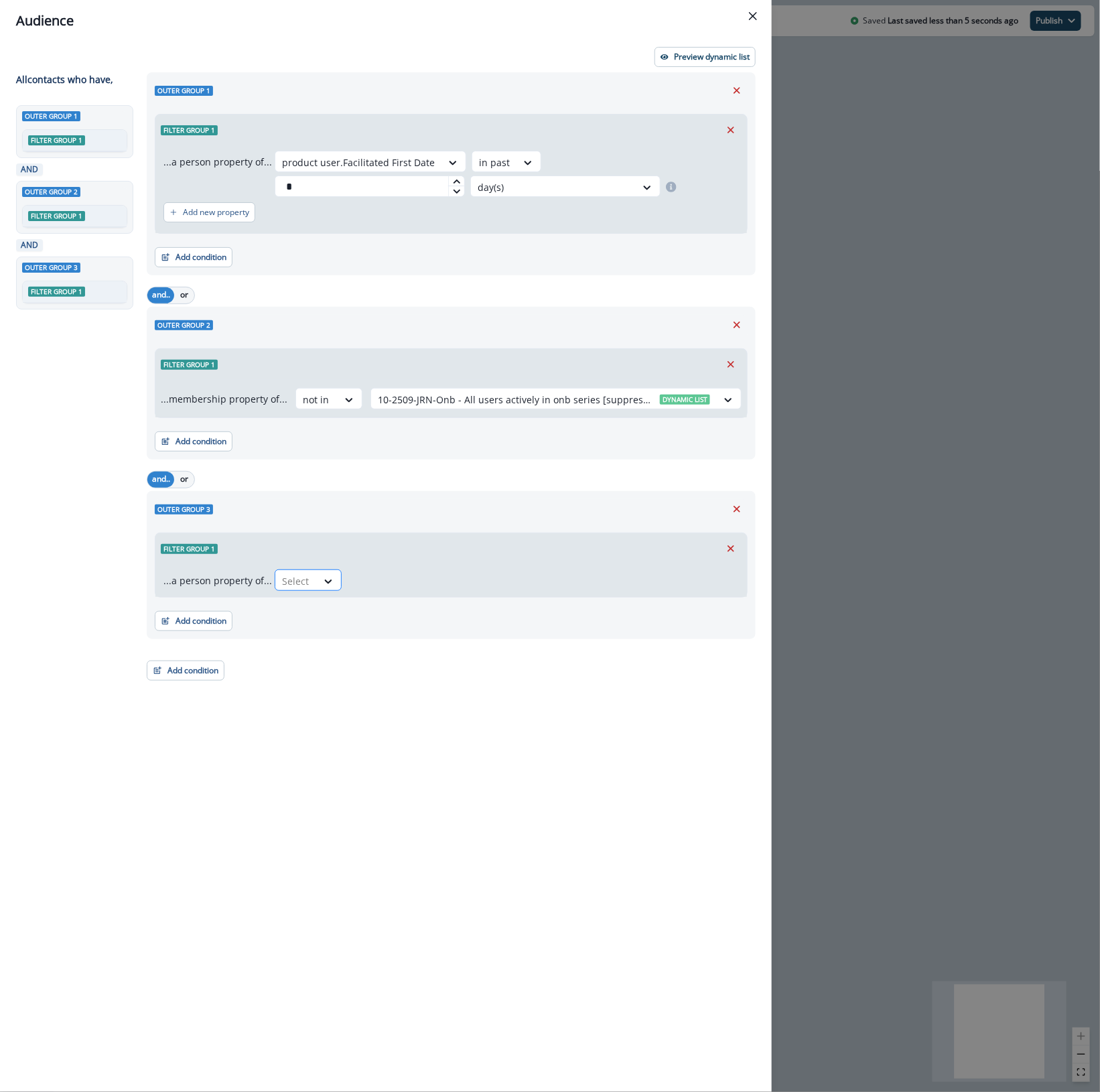
click at [284, 586] on div at bounding box center [296, 581] width 28 height 17
type input "****"
click at [367, 640] on div "product user.plan_type" at bounding box center [342, 636] width 143 height 25
click at [456, 583] on div "Select" at bounding box center [445, 581] width 42 height 22
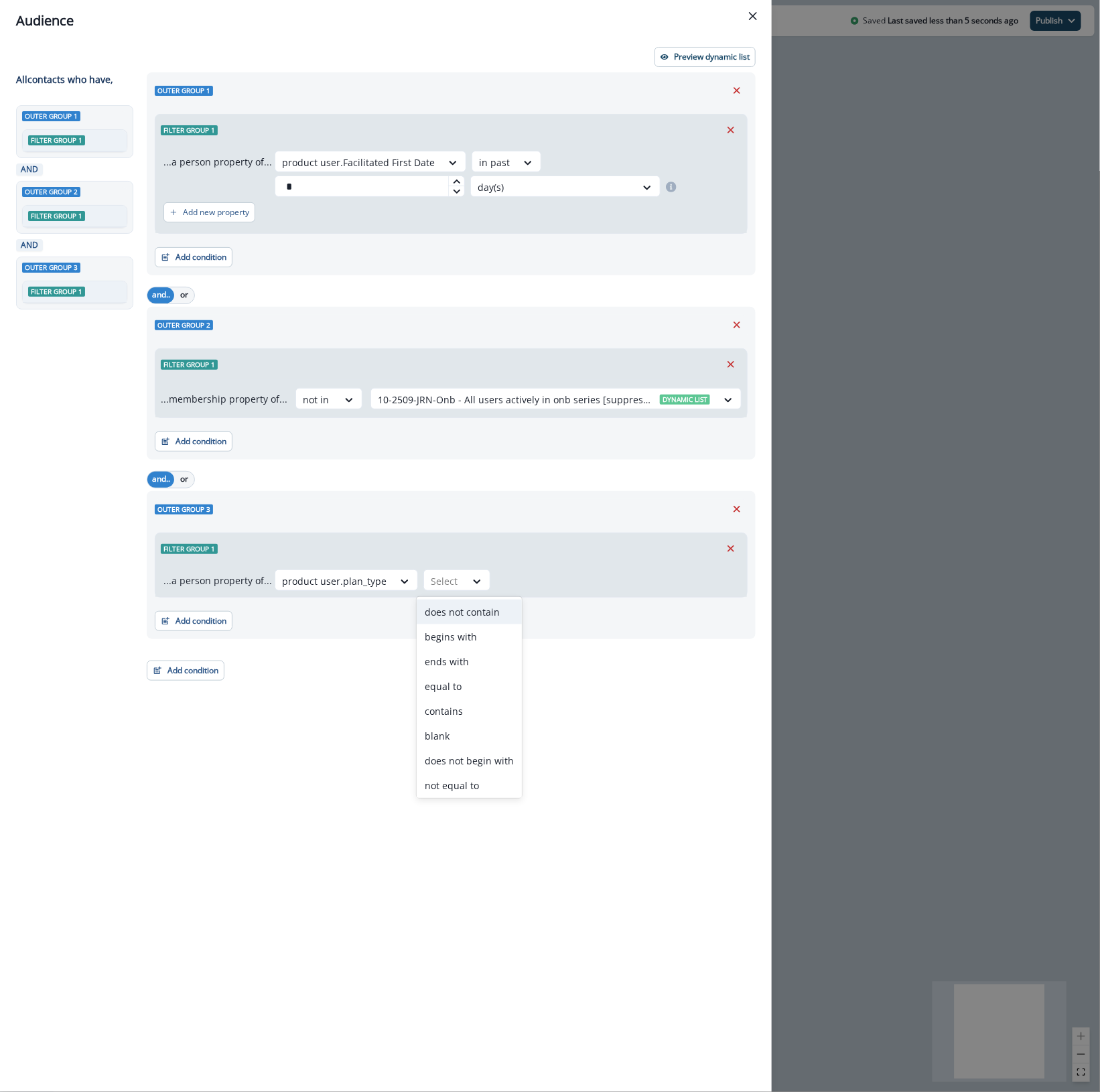
click at [456, 616] on div "does not contain" at bounding box center [469, 611] width 105 height 25
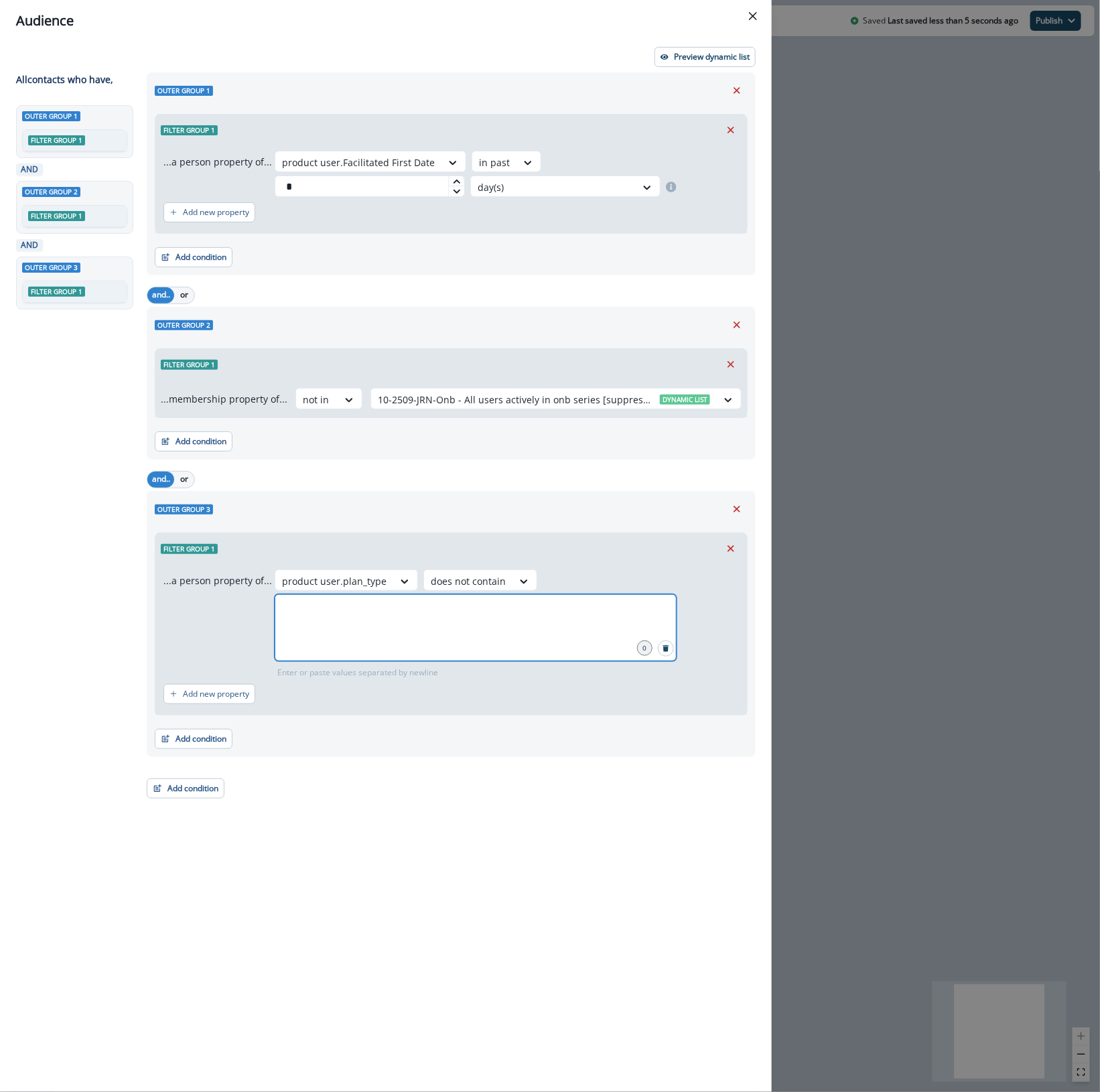
click at [541, 606] on input "text" at bounding box center [475, 611] width 398 height 27
type input "**********"
click at [194, 790] on button "Add condition" at bounding box center [185, 789] width 78 height 20
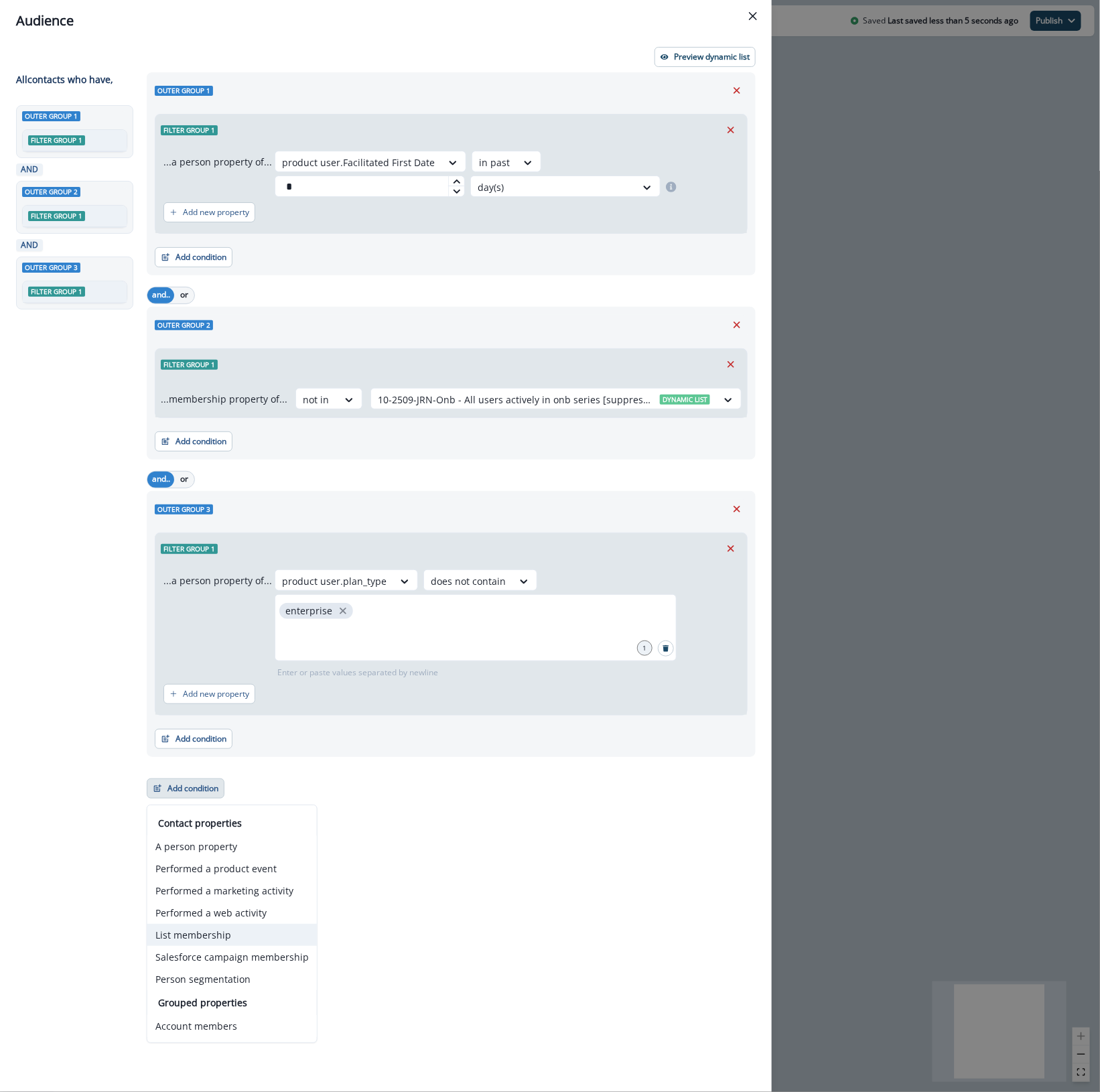
click at [185, 929] on button "List membership" at bounding box center [232, 934] width 169 height 22
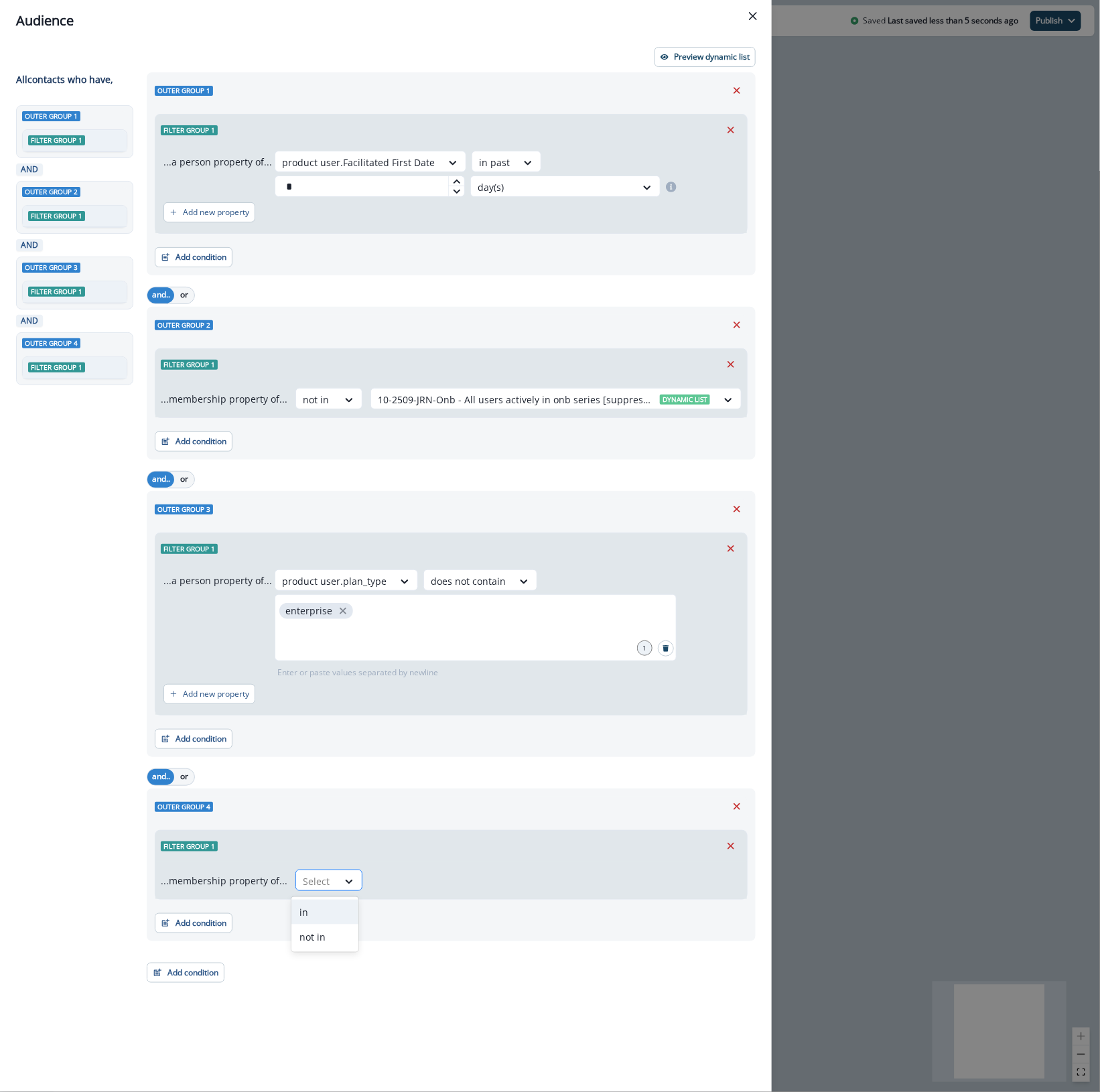
click at [320, 881] on div at bounding box center [317, 881] width 28 height 17
click at [309, 913] on div "in" at bounding box center [324, 911] width 67 height 25
click at [416, 873] on div at bounding box center [543, 881] width 332 height 17
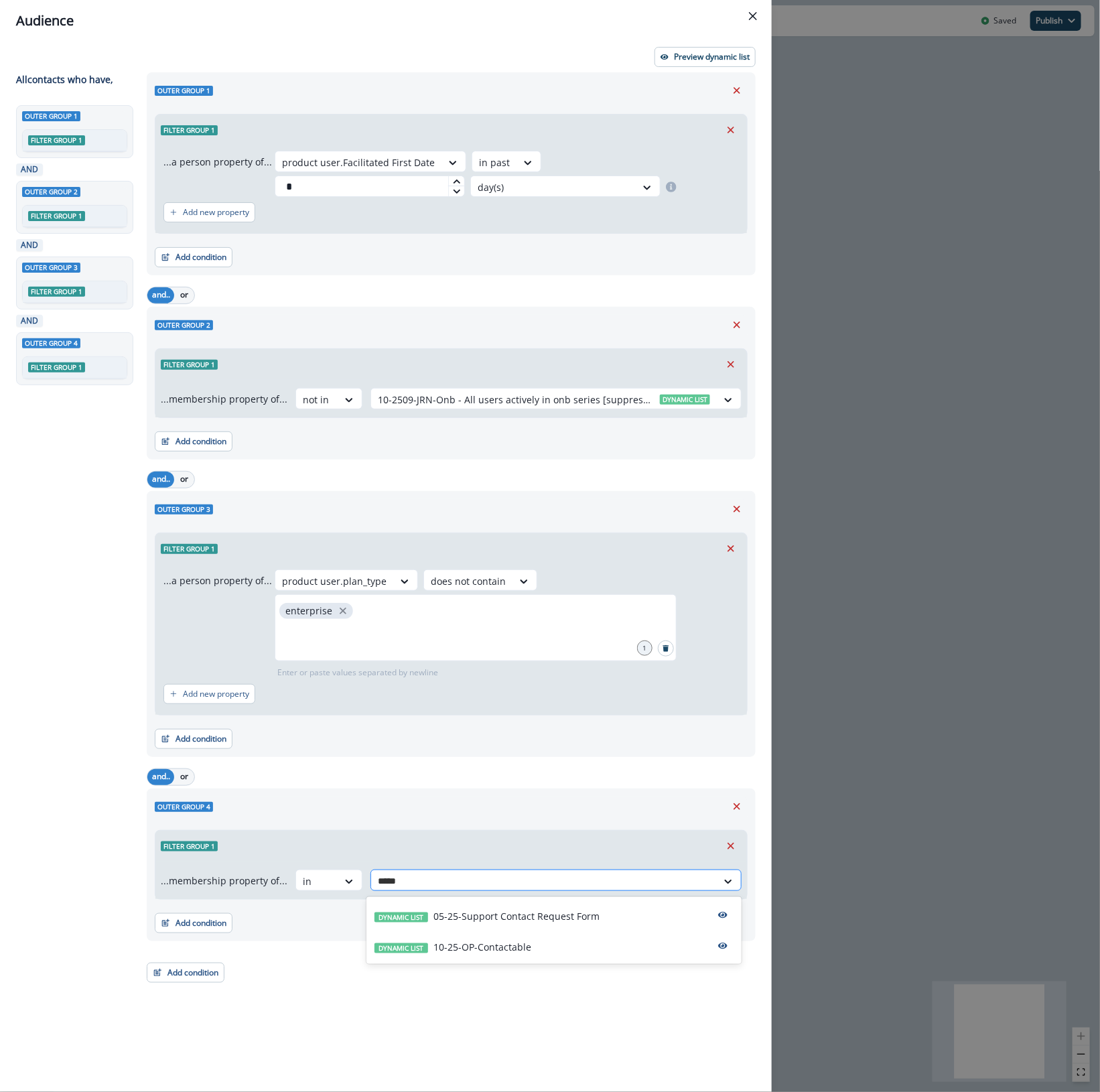
type input "******"
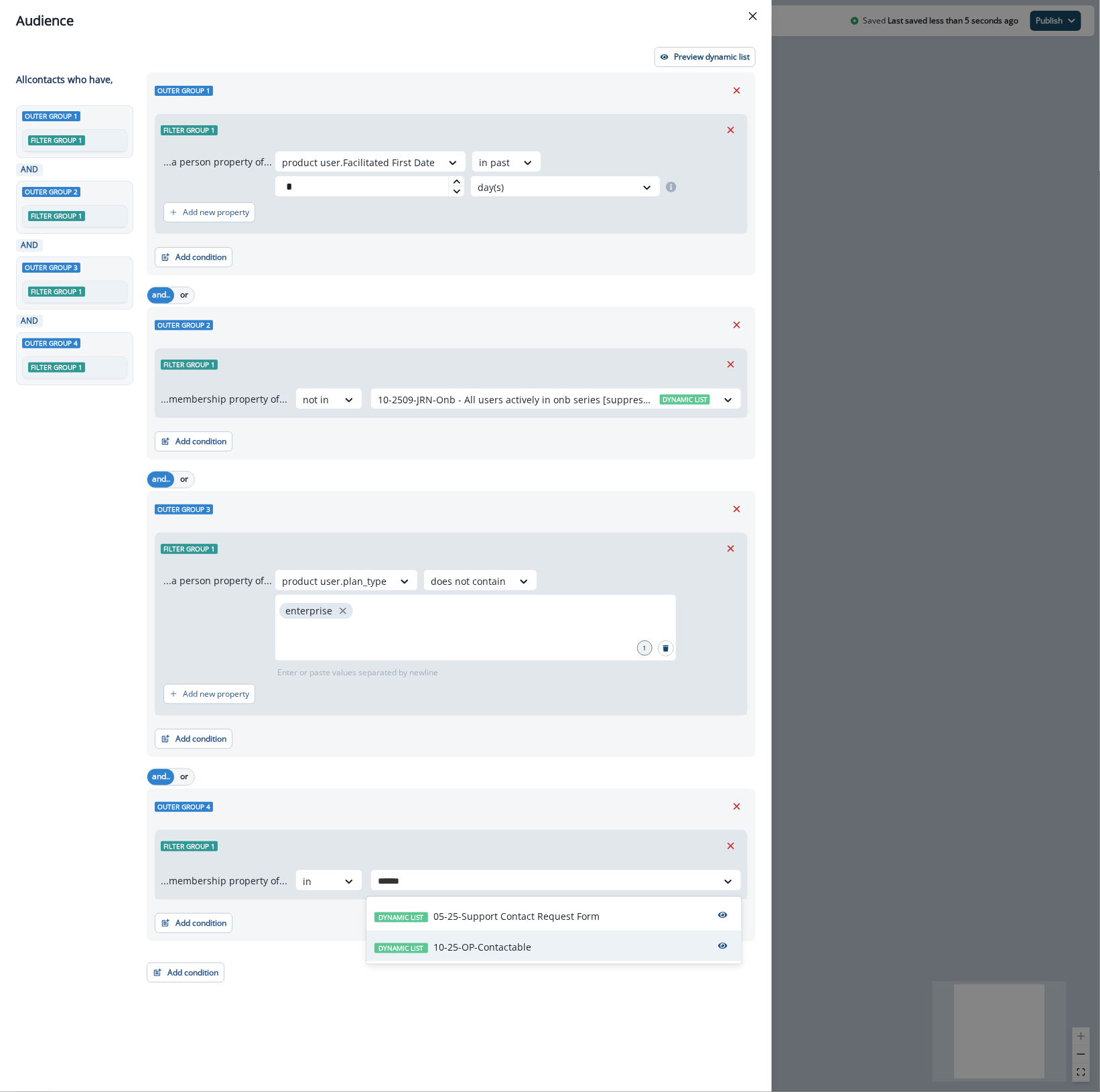
click at [460, 961] on div "Dynamic list 10-25-OP-Contactable" at bounding box center [554, 946] width 375 height 31
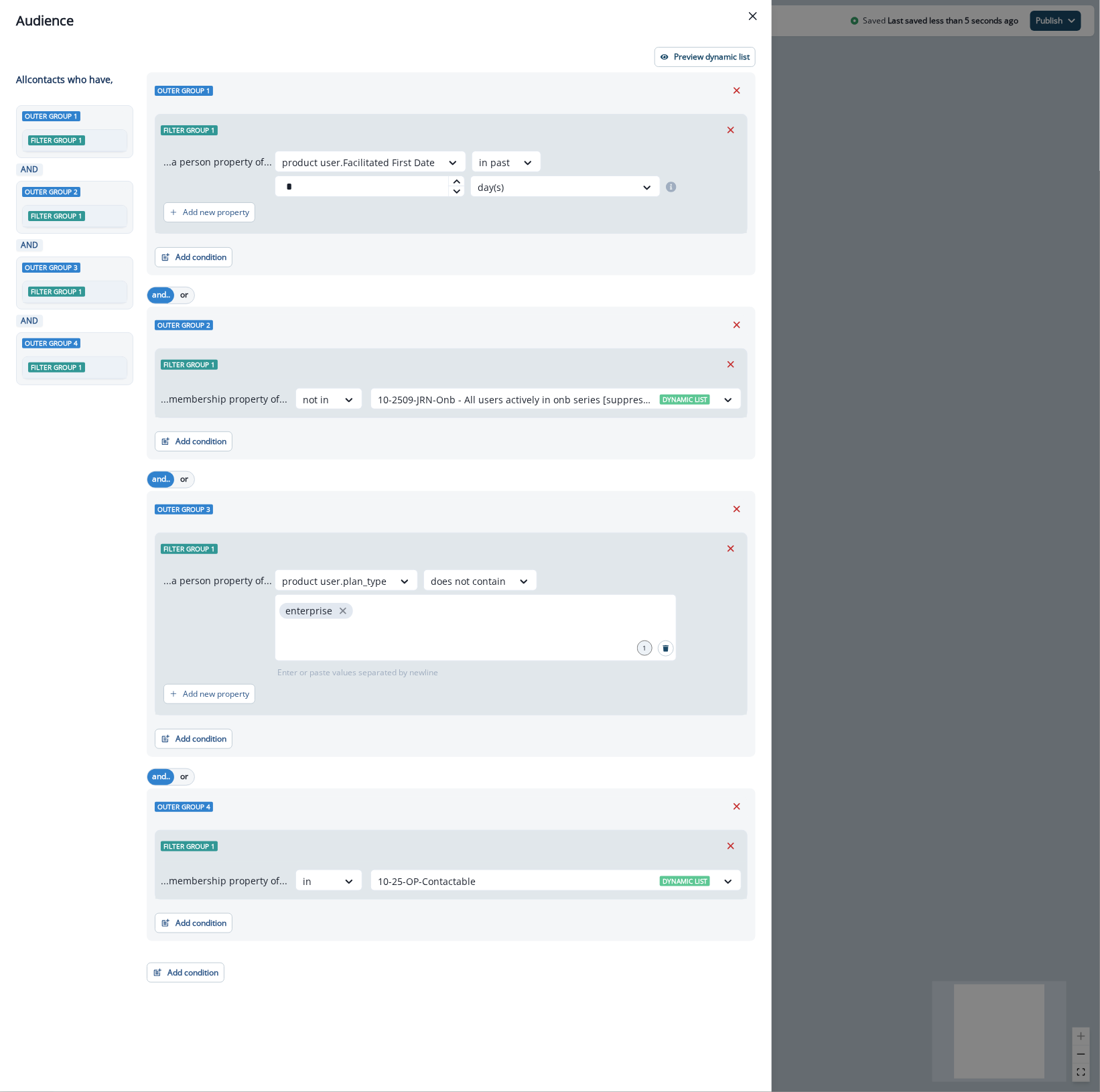
click at [1000, 751] on div "Audience Preview dynamic list All contact s who have, Outer group 1 Filter grou…" at bounding box center [550, 546] width 1100 height 1092
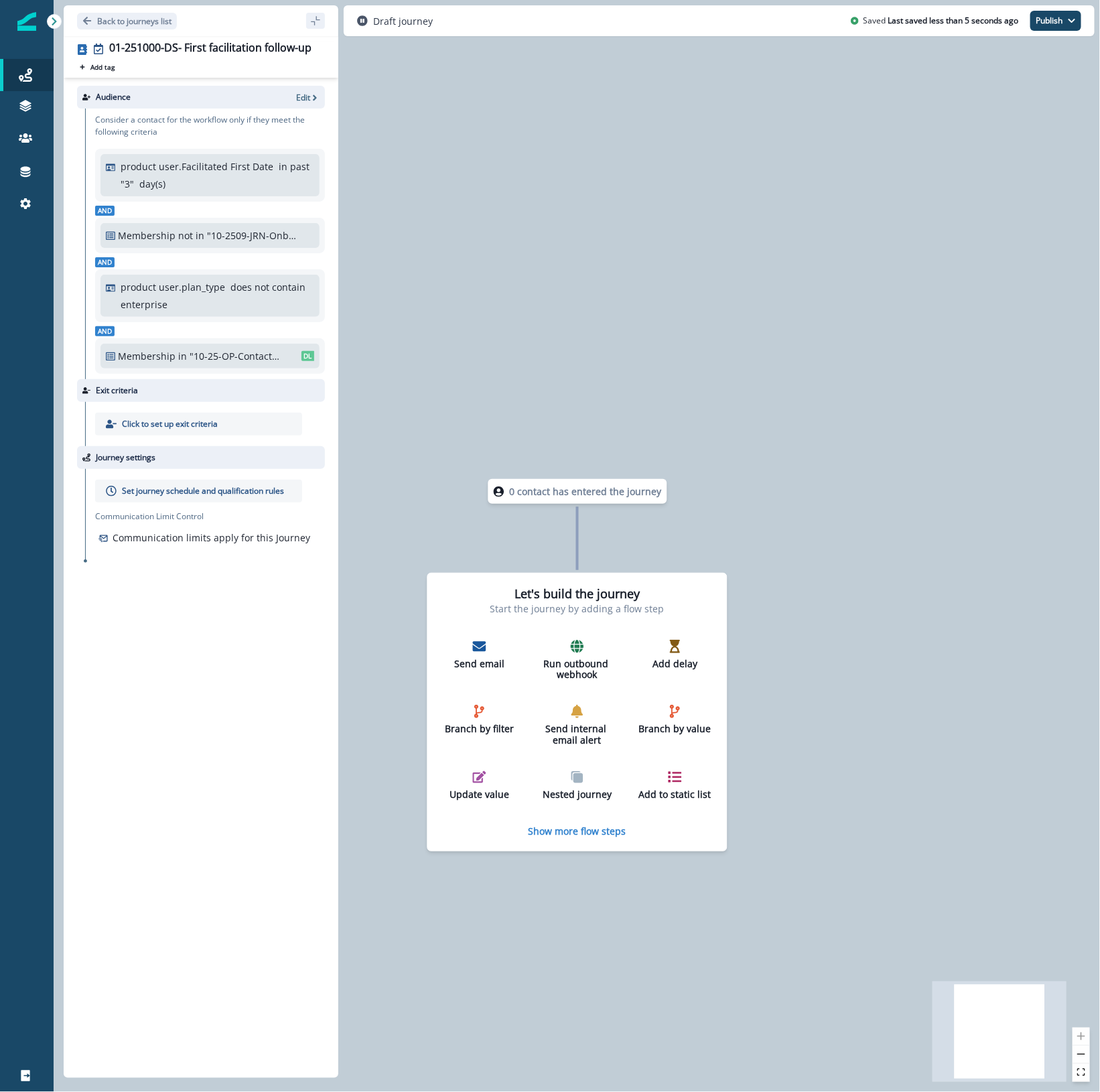
click at [179, 494] on p "Set journey schedule and qualification rules" at bounding box center [203, 491] width 162 height 12
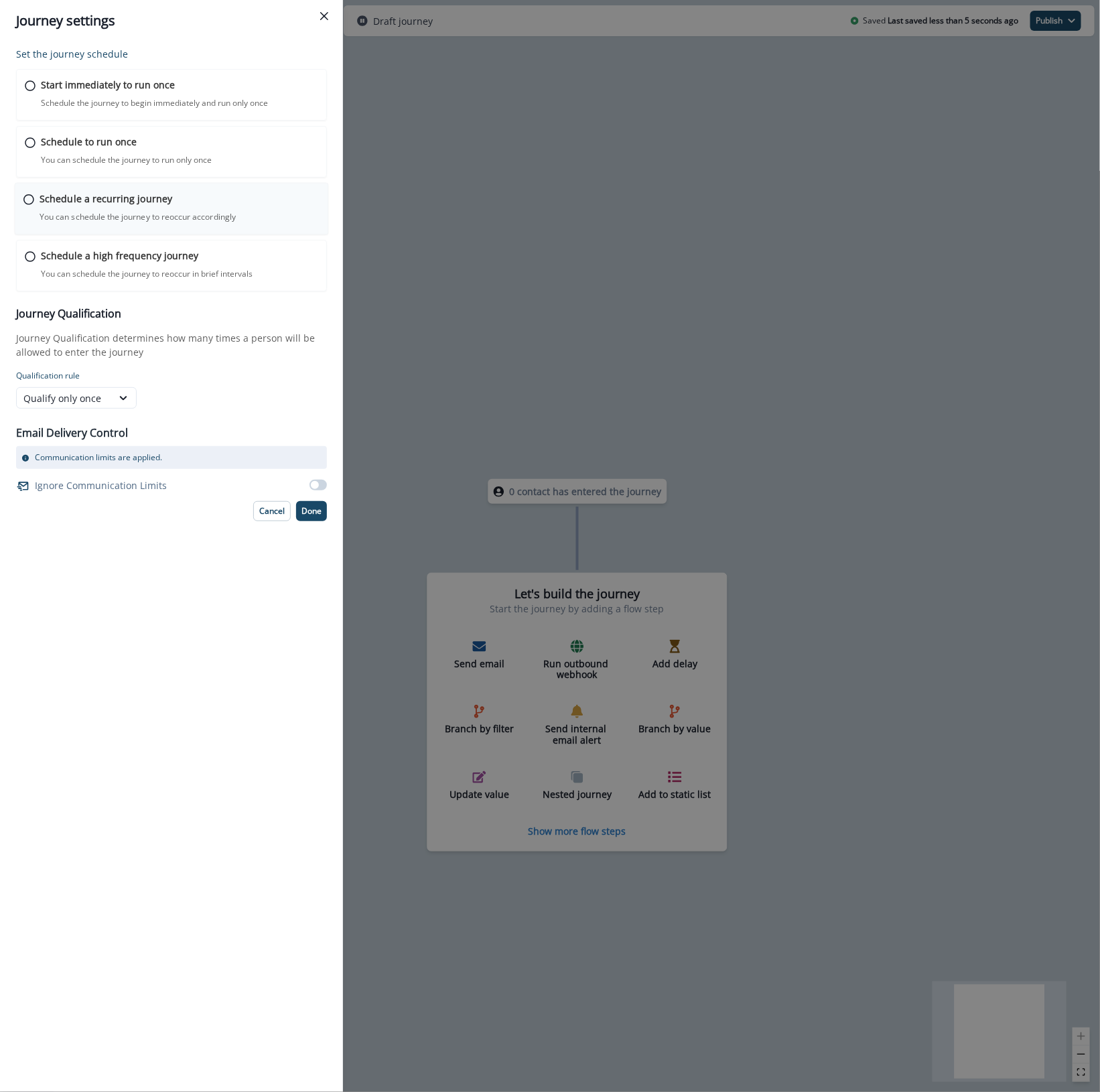
click at [25, 195] on icon at bounding box center [29, 200] width 11 height 11
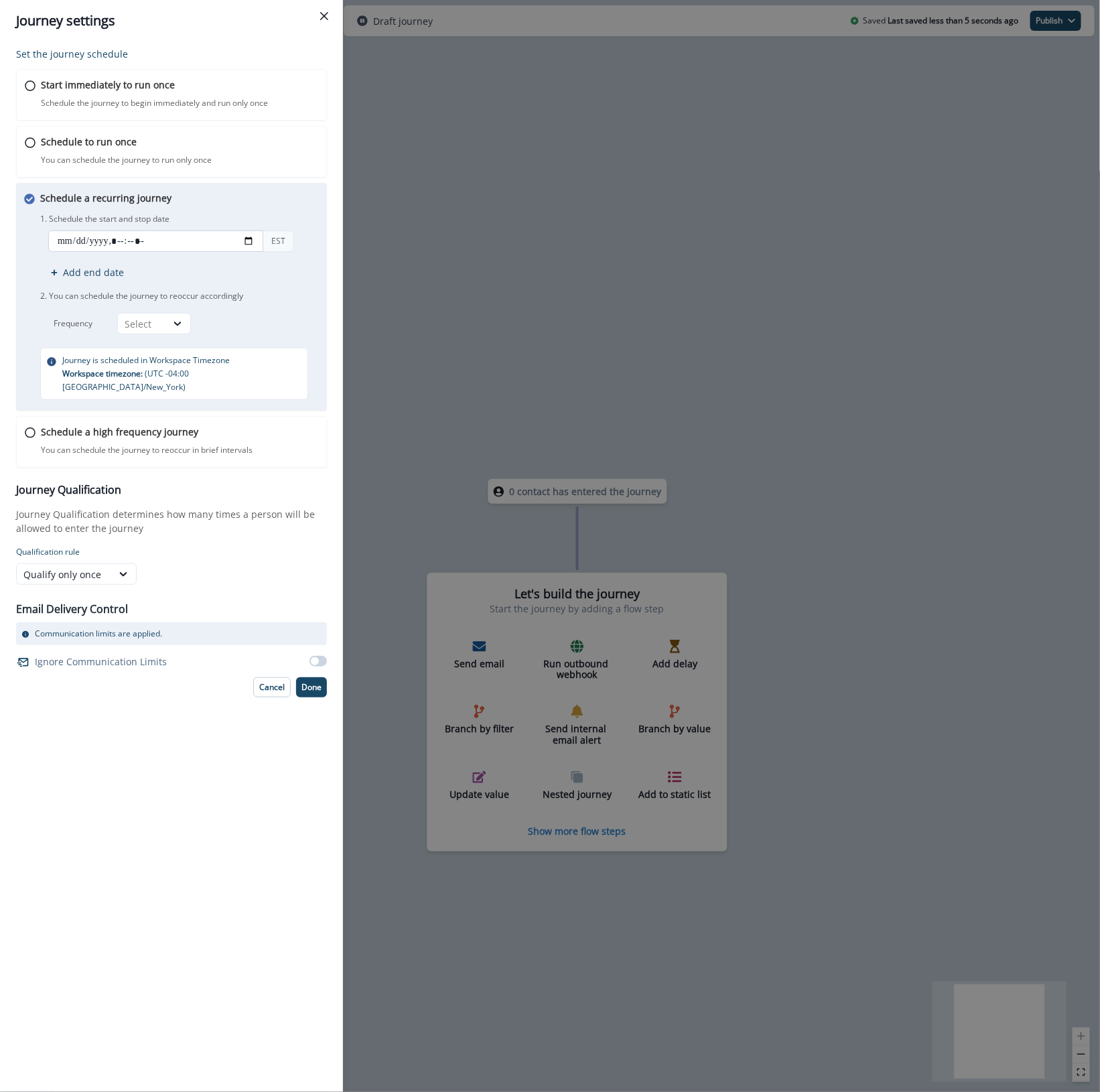
click at [249, 243] on input "datetime-local" at bounding box center [156, 241] width 215 height 22
type input "**********"
click at [262, 212] on div "1. Schedule the start and stop date EST Add end date 2. You can schedule the jo…" at bounding box center [181, 272] width 281 height 124
click at [168, 322] on div at bounding box center [177, 324] width 23 height 13
click at [151, 354] on div "Day" at bounding box center [154, 355] width 73 height 25
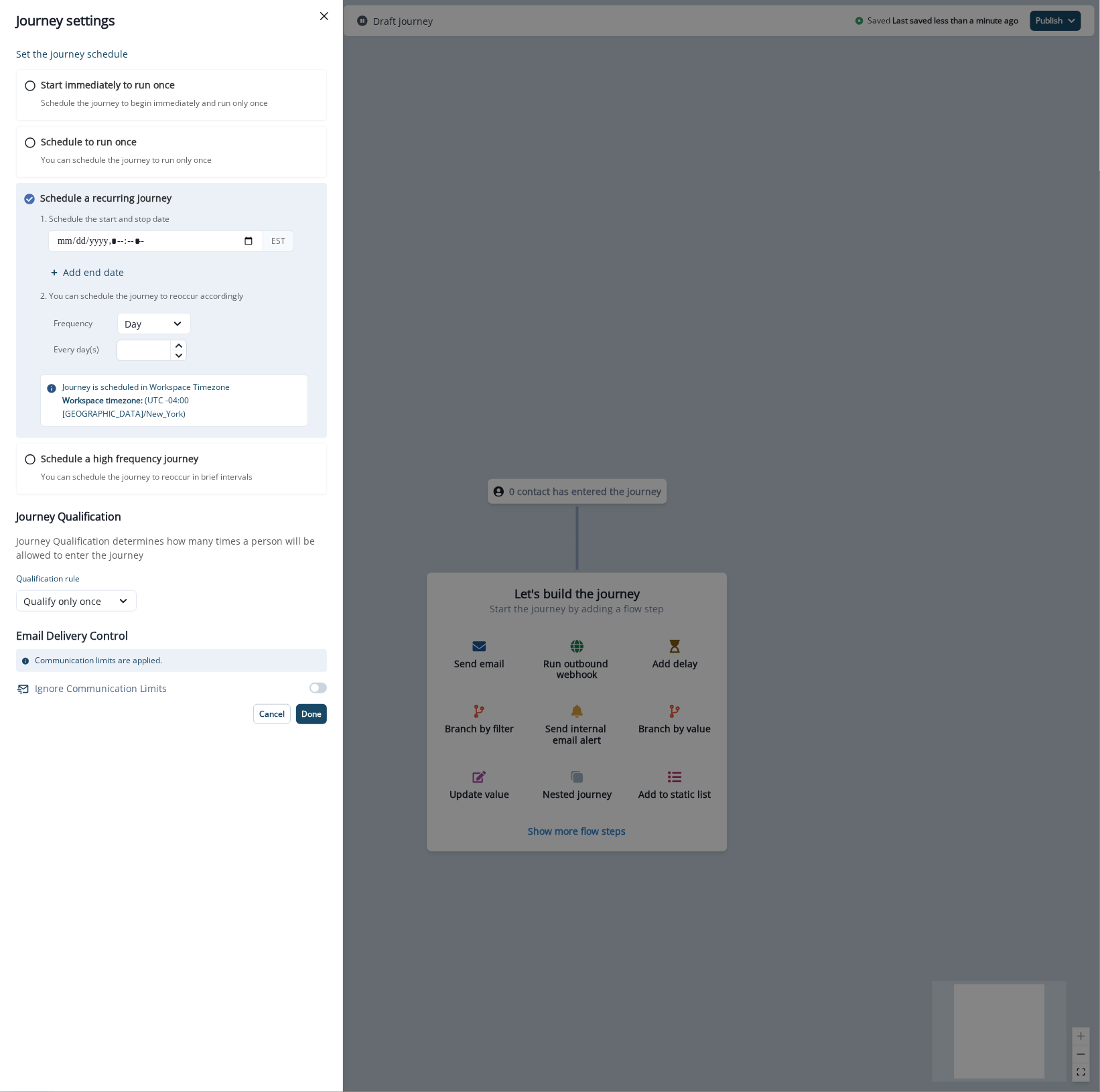
click at [149, 350] on input "text" at bounding box center [152, 351] width 70 height 22
type input "*"
click at [301, 709] on p "Done" at bounding box center [311, 714] width 20 height 9
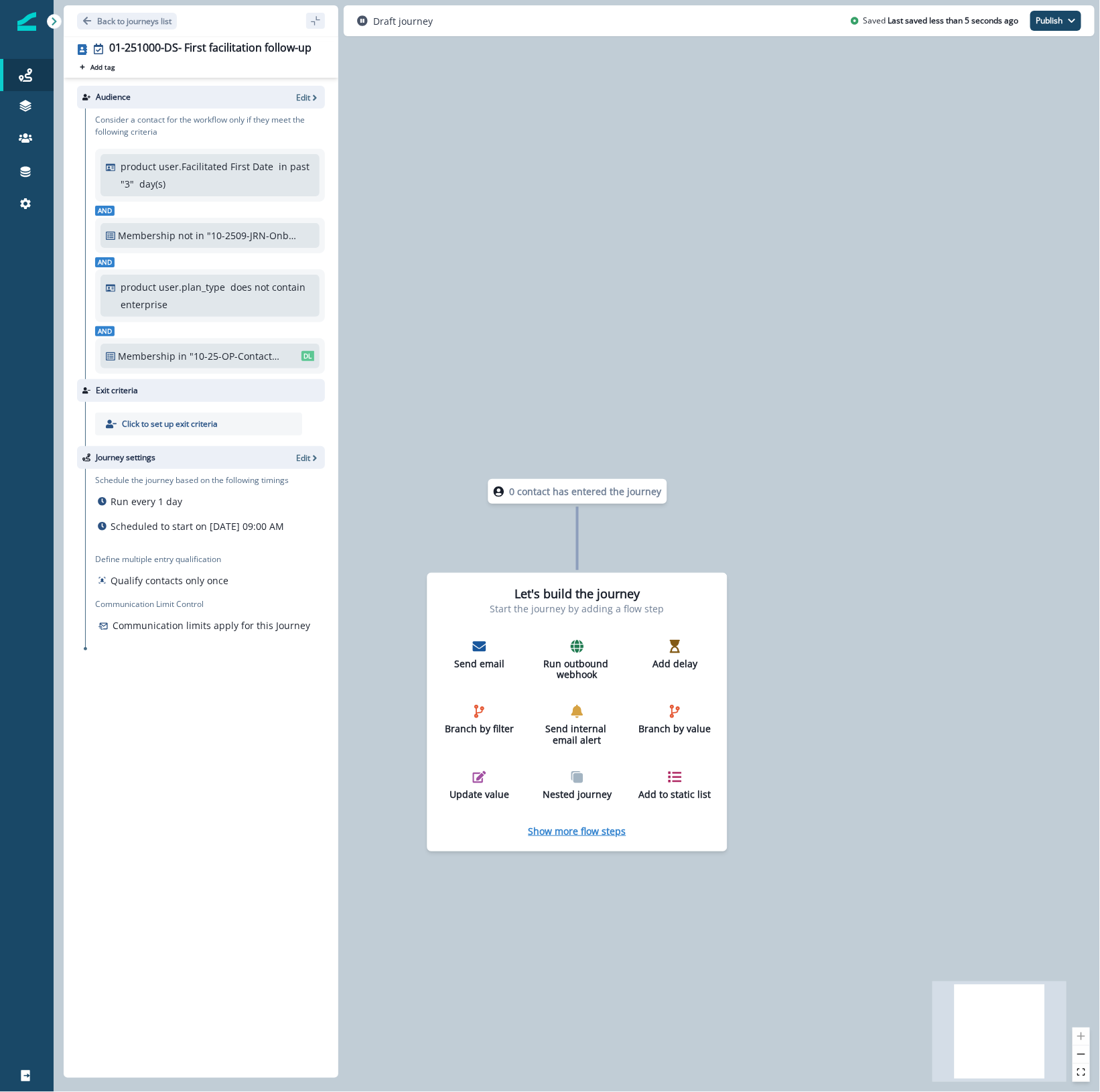
click at [597, 828] on p "Show more flow steps" at bounding box center [577, 830] width 98 height 13
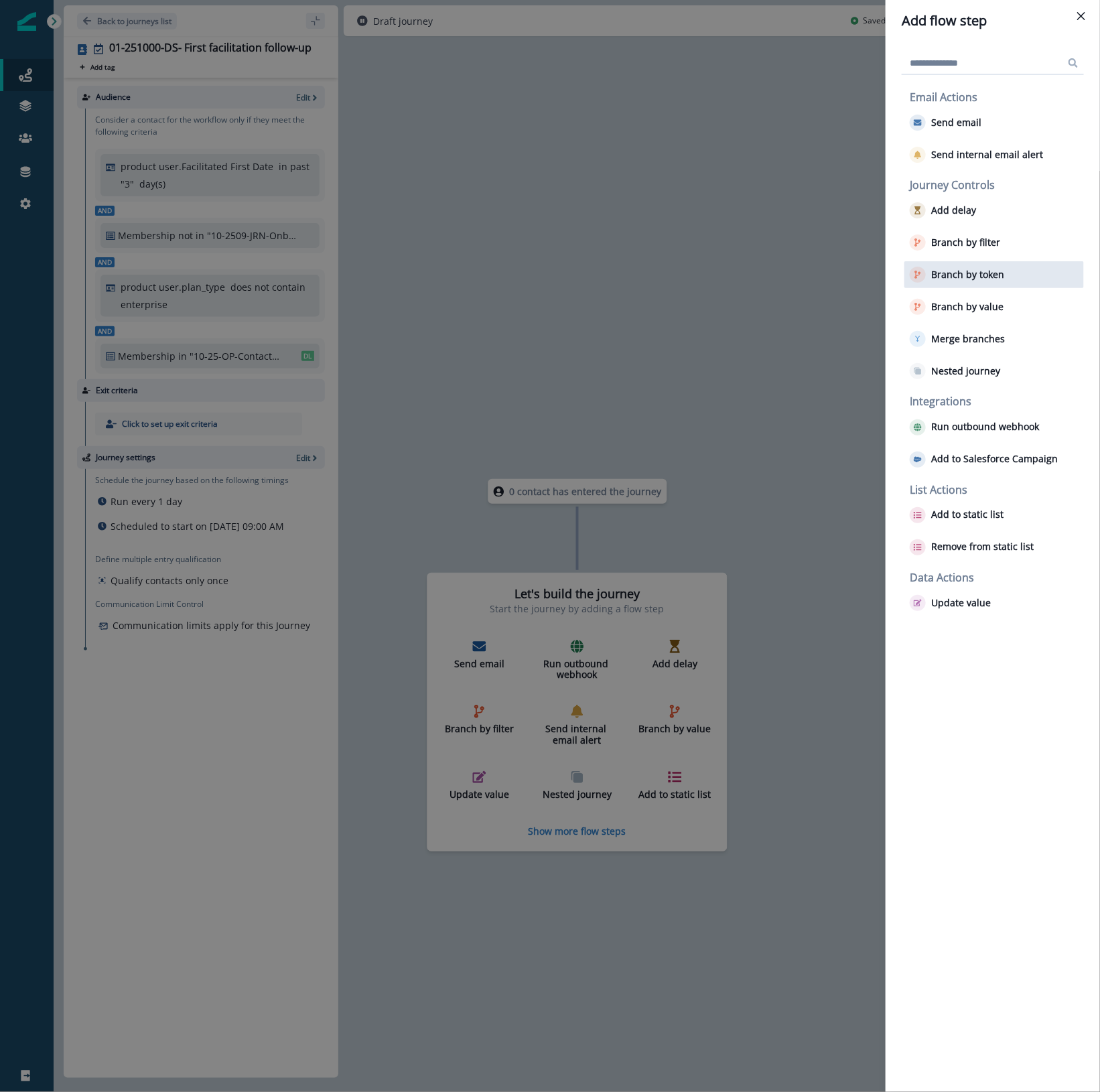
click at [991, 278] on p "Branch by token" at bounding box center [967, 274] width 73 height 11
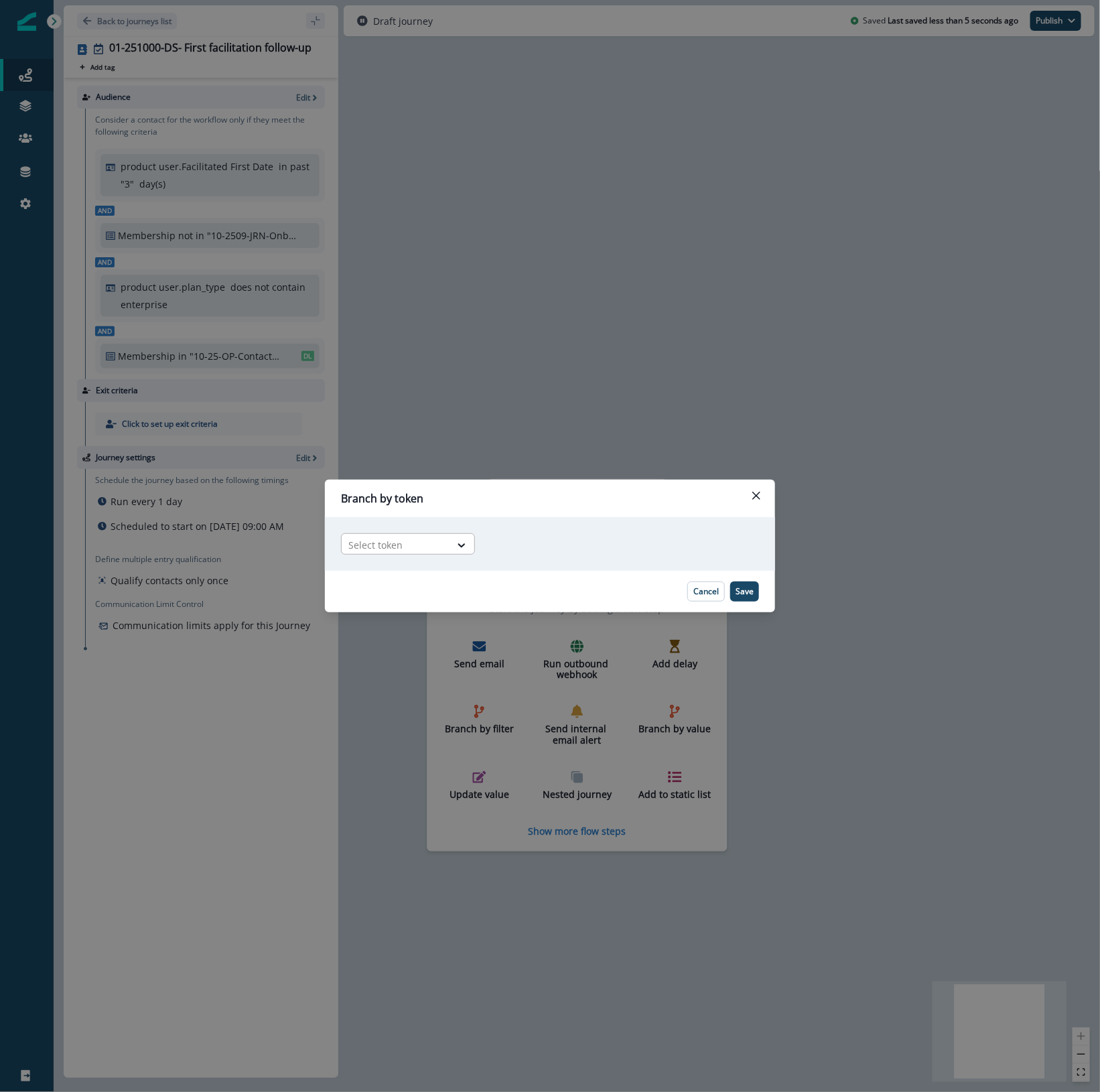
click at [396, 547] on div at bounding box center [396, 545] width 95 height 17
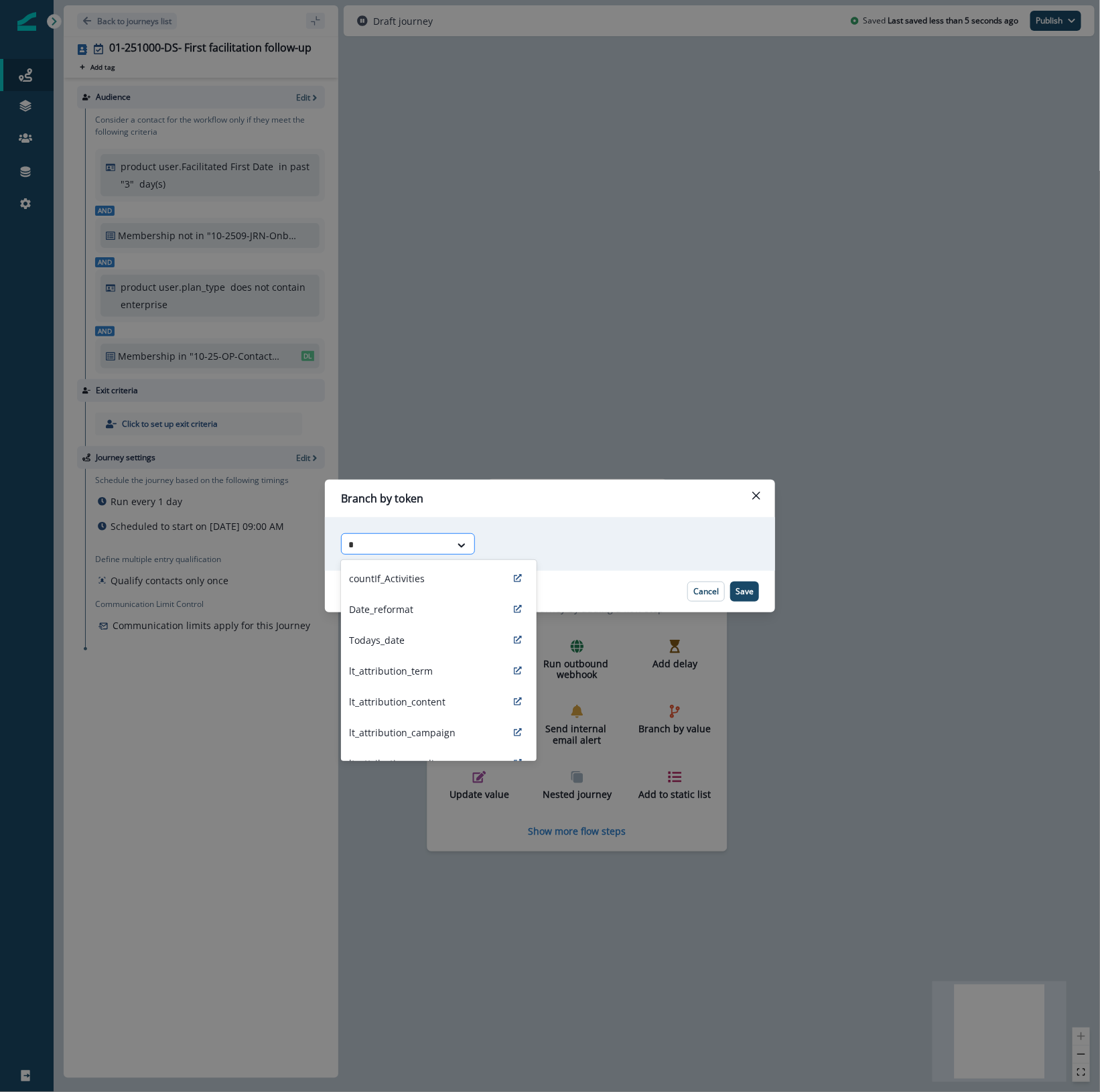
type input "**"
click at [373, 570] on div "ab_test_2" at bounding box center [439, 578] width 195 height 31
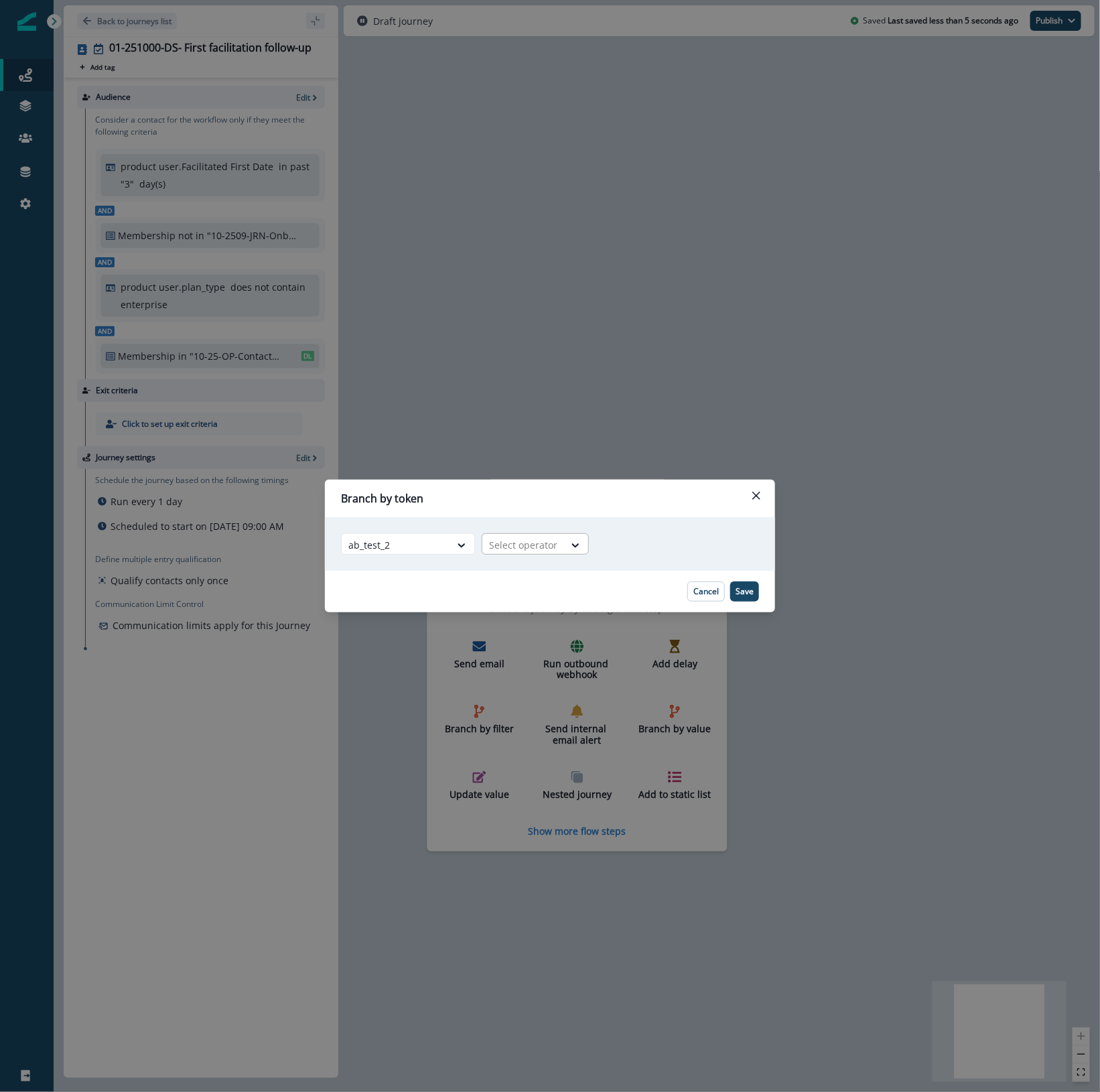
click at [524, 543] on div at bounding box center [522, 545] width 68 height 17
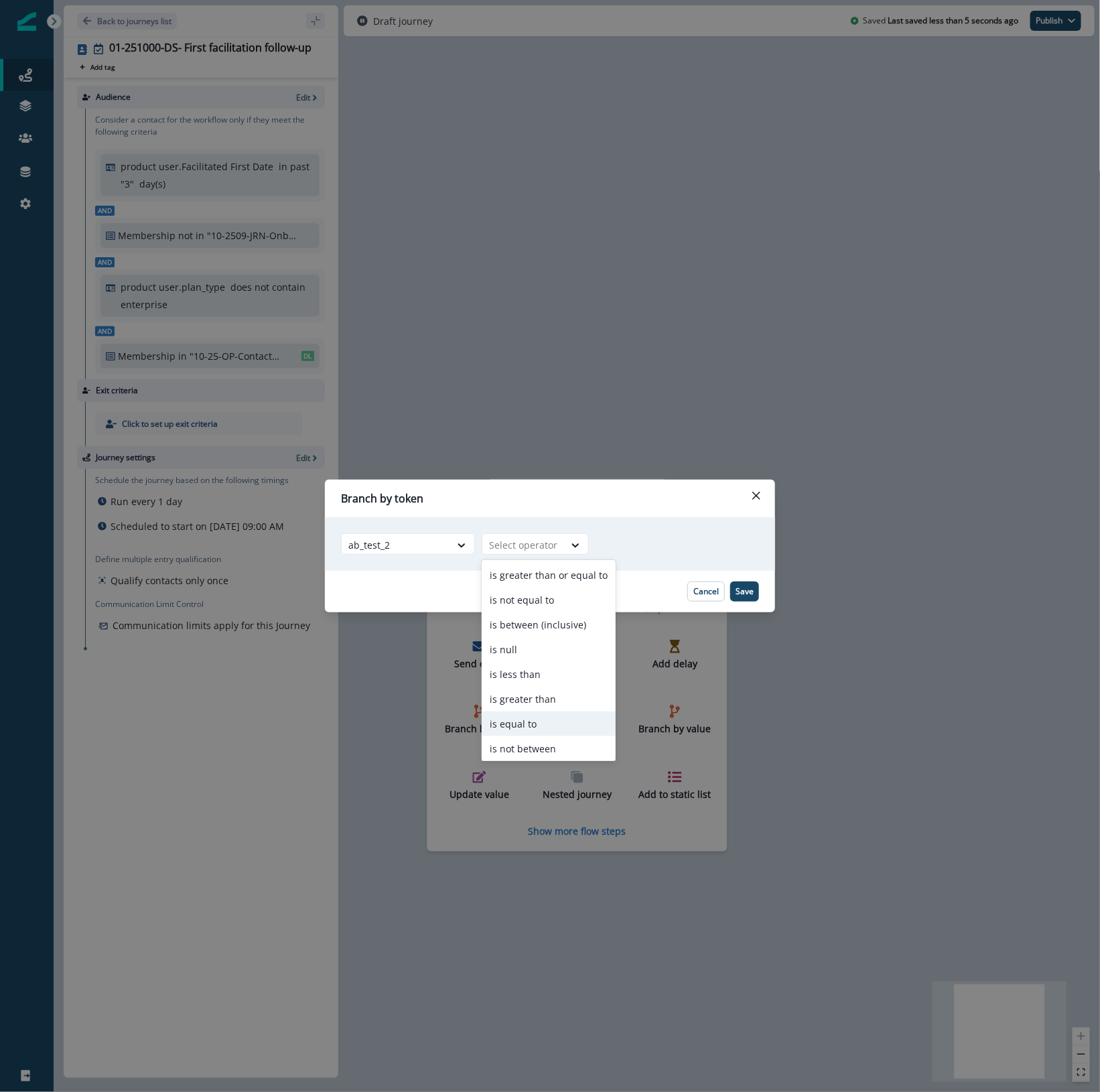
click at [553, 725] on div "is equal to" at bounding box center [548, 723] width 134 height 25
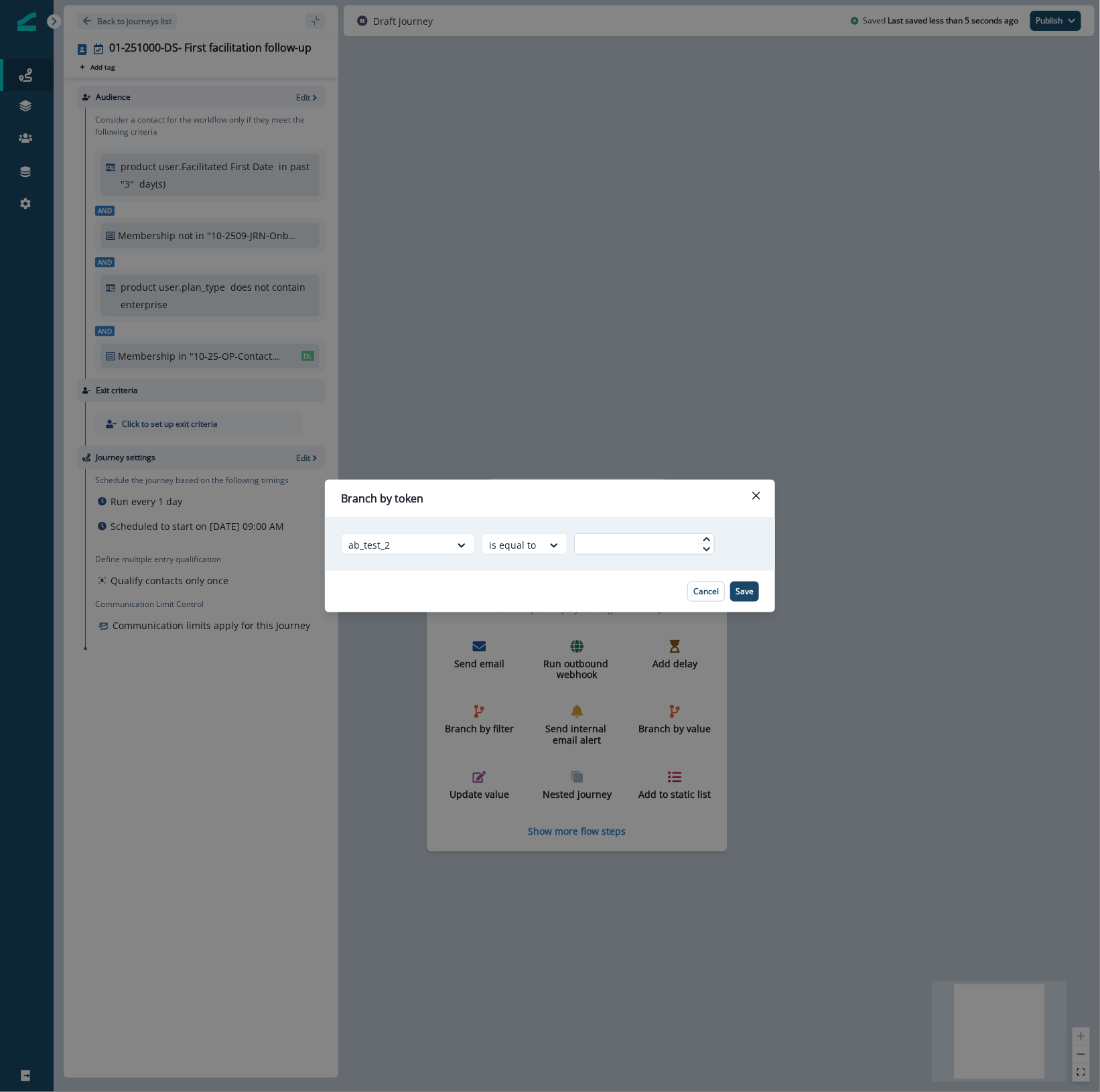
click at [648, 554] on input "text" at bounding box center [644, 544] width 141 height 22
type input "*"
click at [751, 587] on p "Save" at bounding box center [744, 591] width 18 height 9
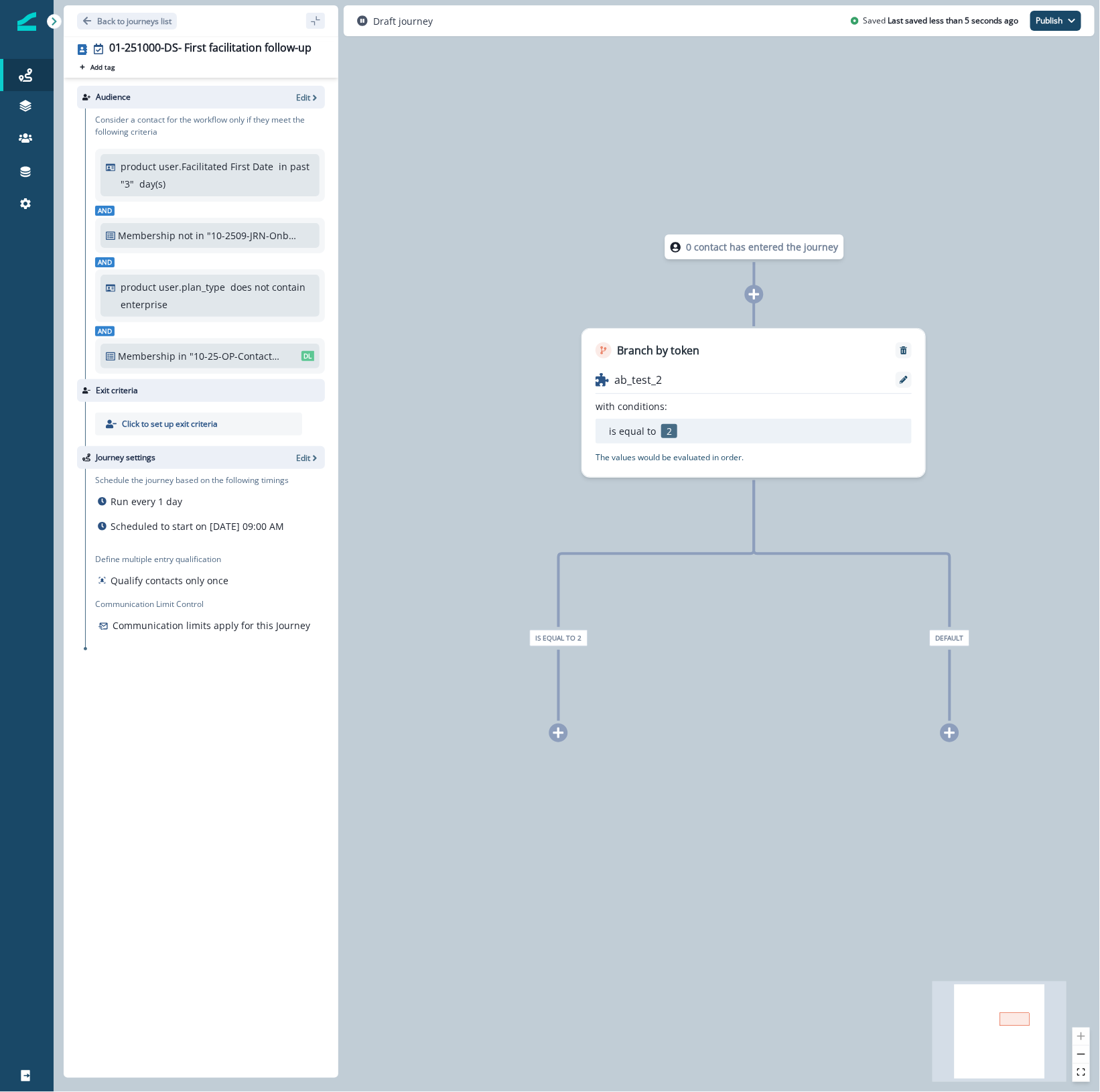
drag, startPoint x: 793, startPoint y: 764, endPoint x: 986, endPoint y: 514, distance: 315.8
click at [987, 514] on div "0 contact has entered the journey Branch by token ab_test_2 with conditions: is…" at bounding box center [576, 546] width 1046 height 1092
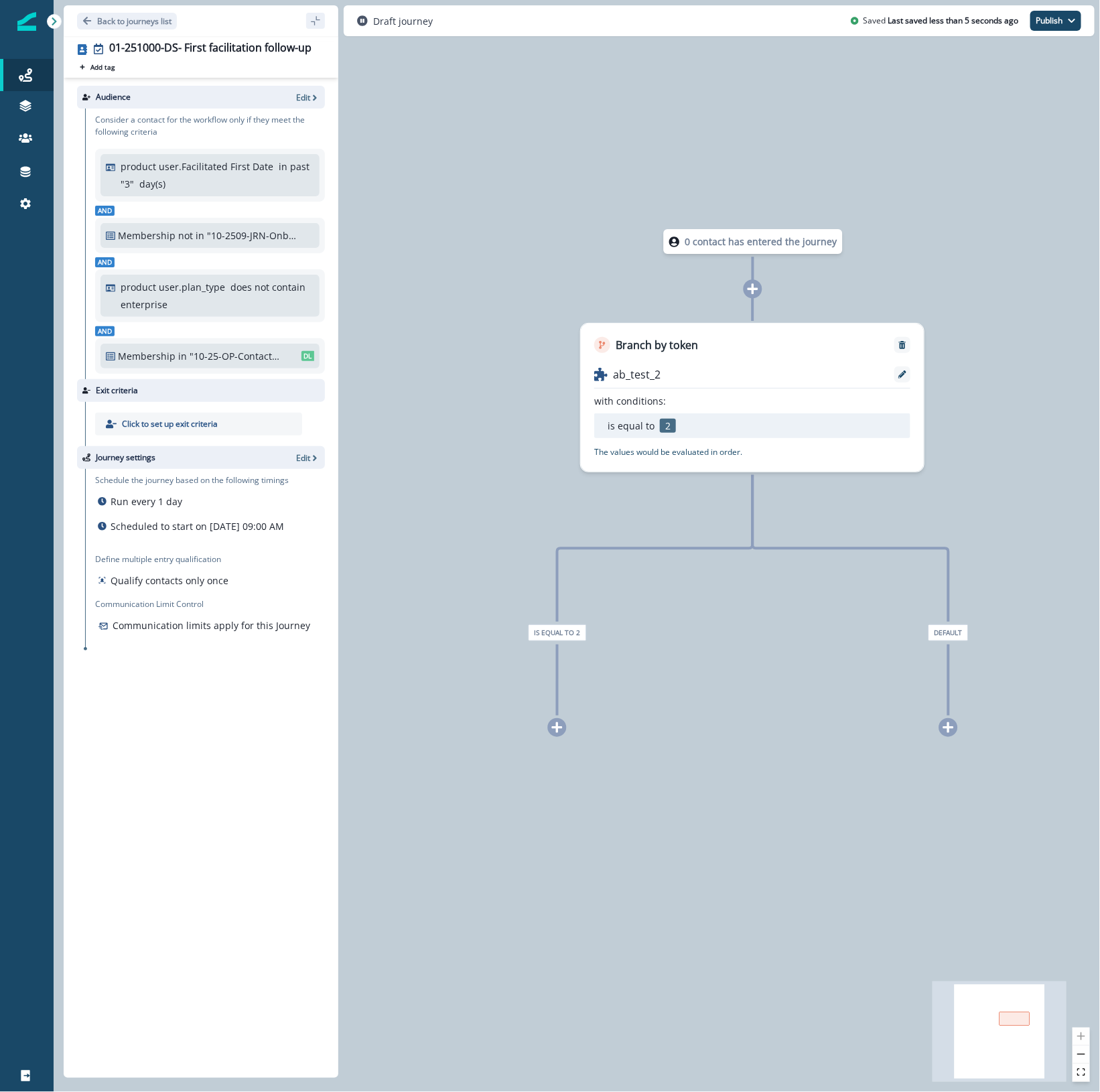
click at [555, 725] on icon at bounding box center [557, 727] width 12 height 12
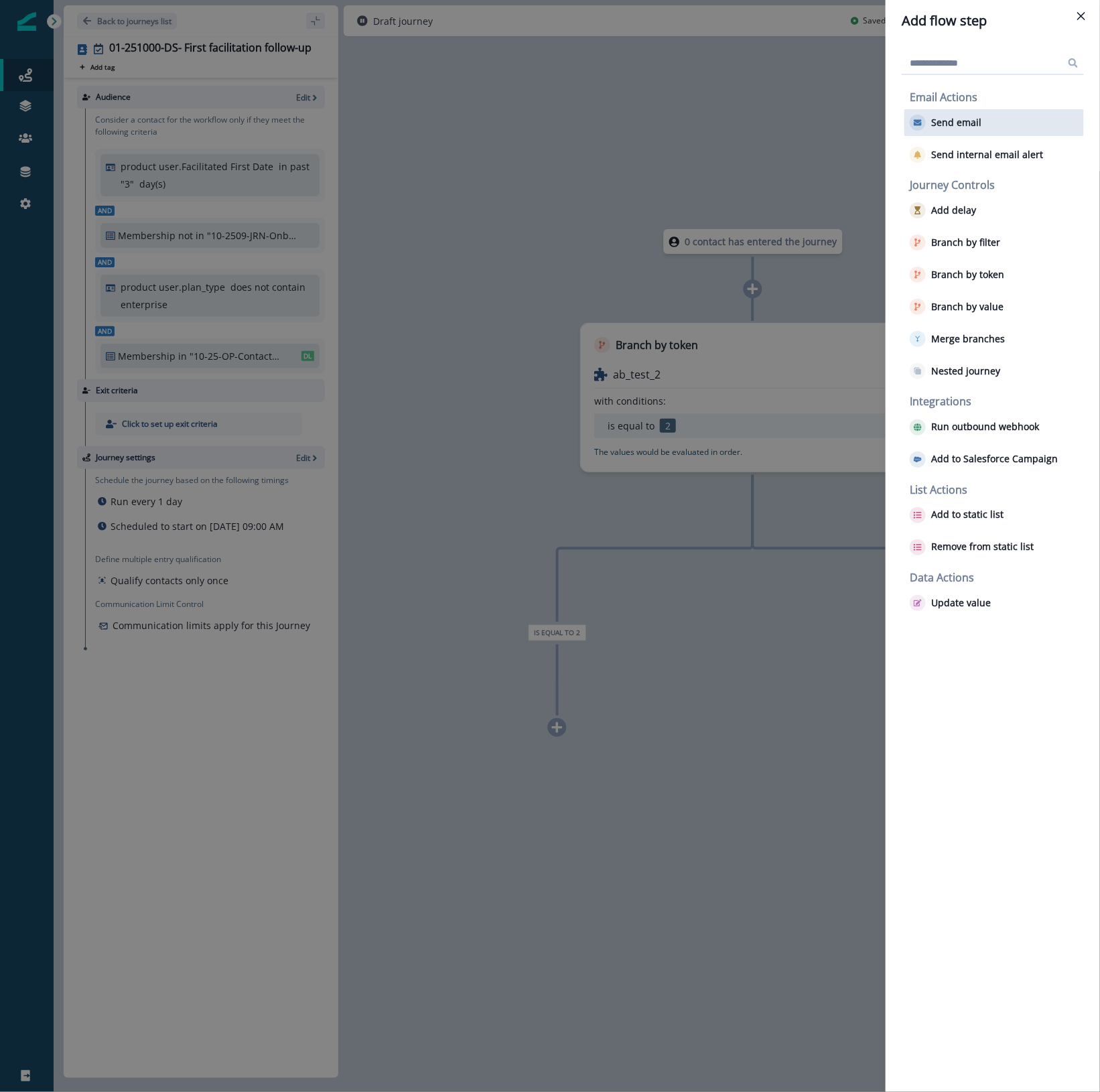
click at [949, 124] on p "Send email" at bounding box center [956, 123] width 51 height 11
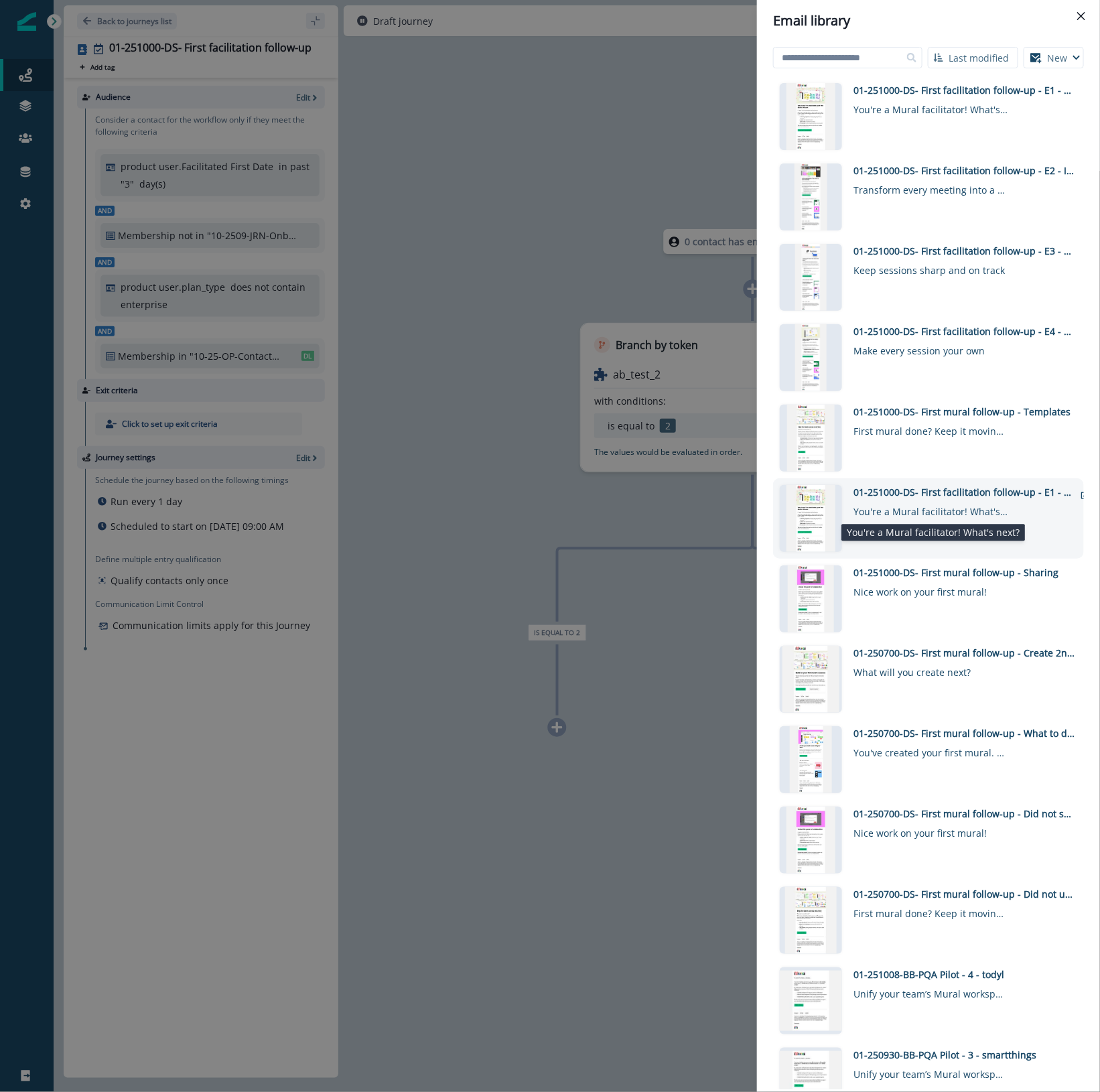
click at [919, 511] on div "You're a Mural facilitator! What's next?" at bounding box center [930, 508] width 154 height 20
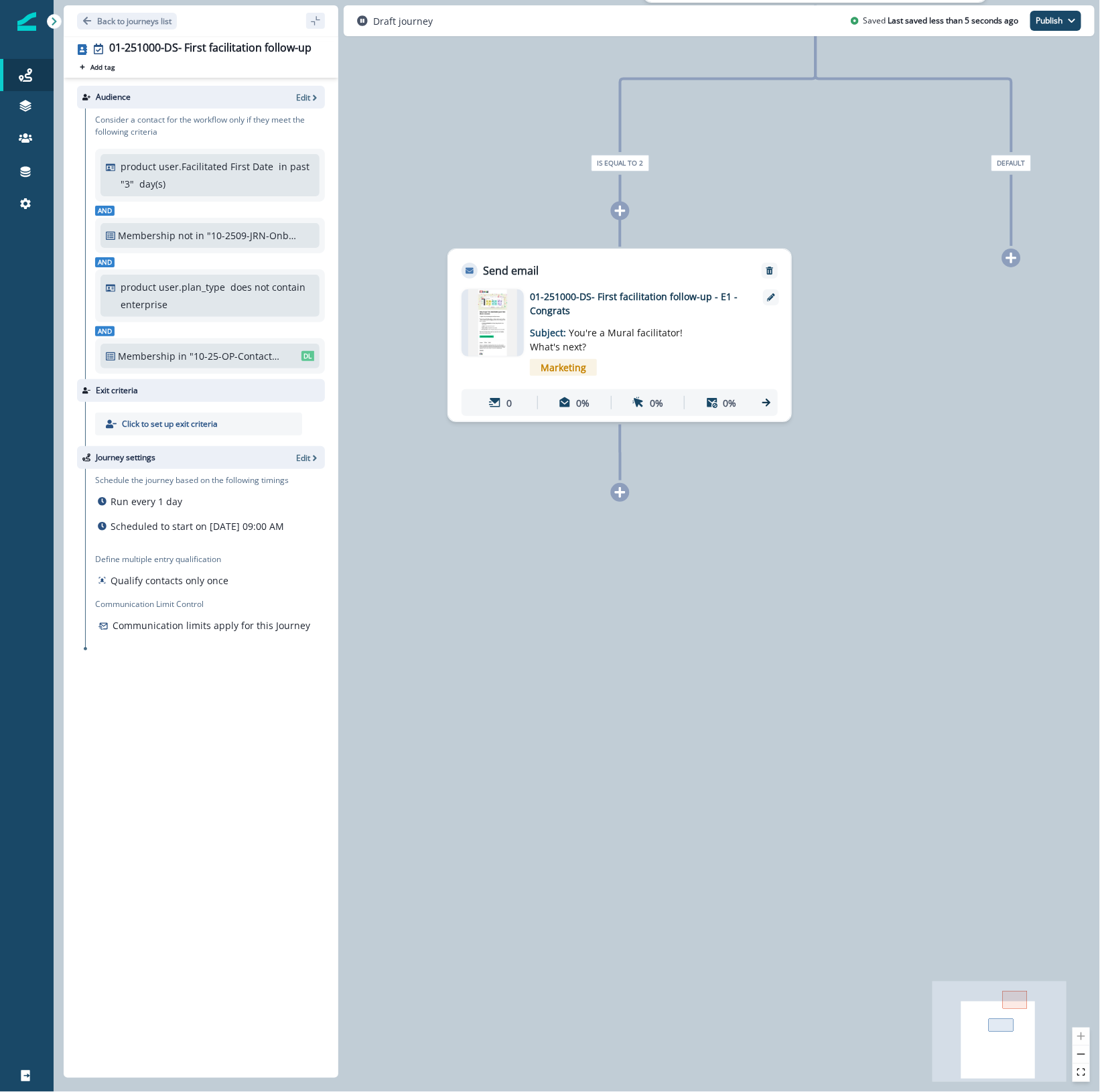
drag, startPoint x: 828, startPoint y: 921, endPoint x: 863, endPoint y: 452, distance: 470.3
click at [890, 448] on div "0 contact has entered the journey Branch by token ab_test_2 with conditions: is…" at bounding box center [576, 546] width 1046 height 1092
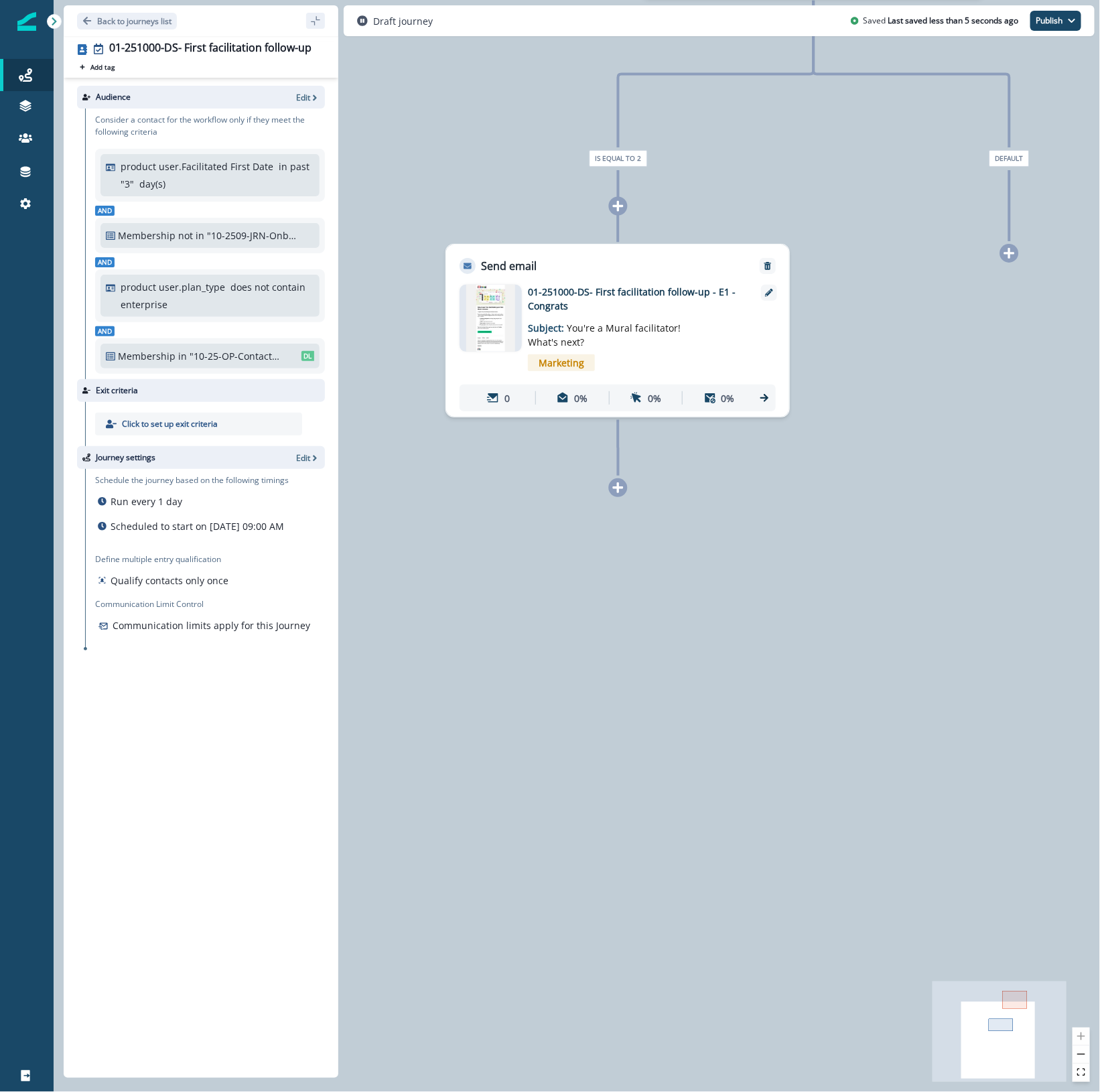
click at [621, 487] on icon at bounding box center [618, 487] width 11 height 11
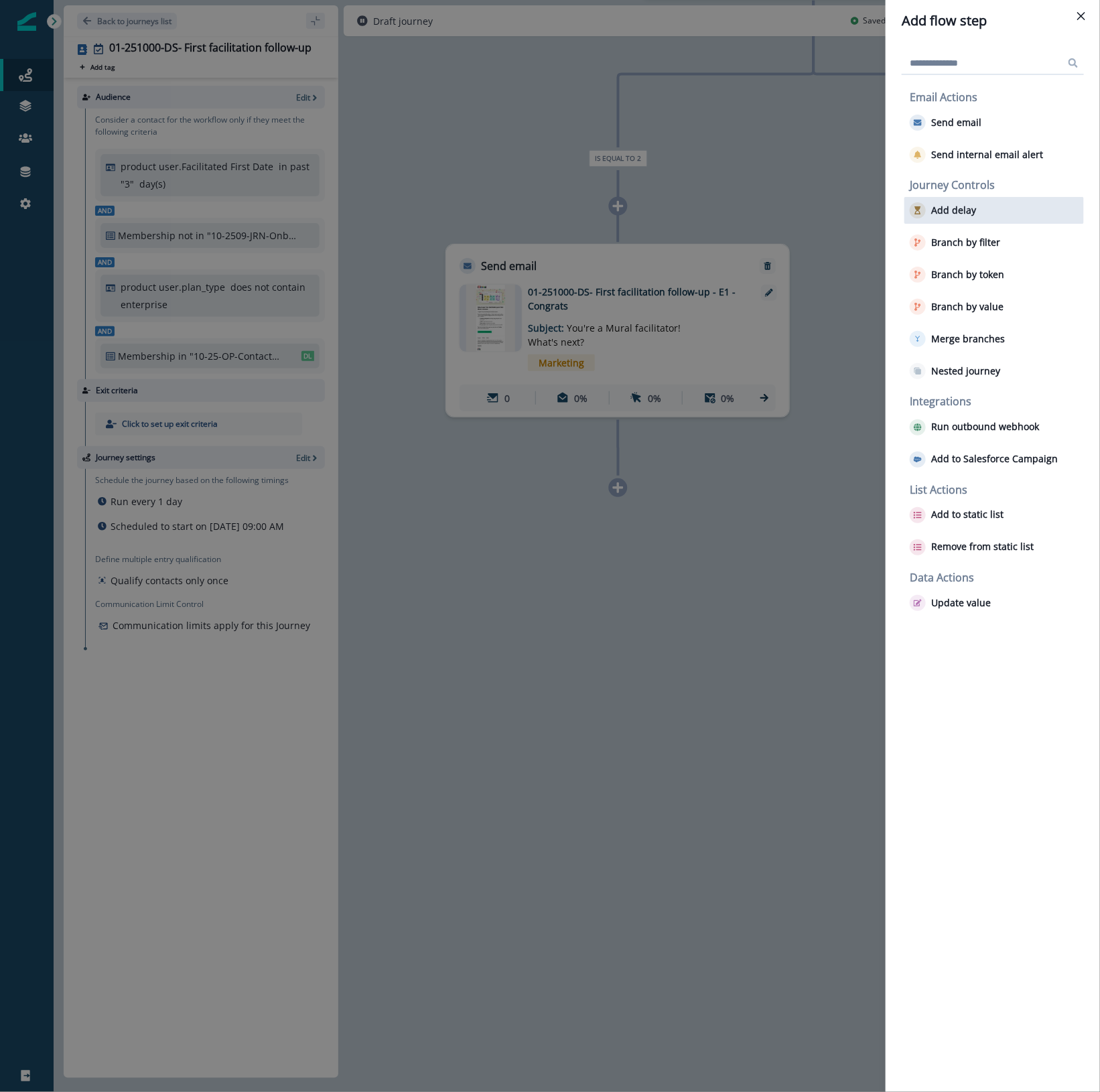
click at [985, 202] on div "Add delay" at bounding box center [994, 210] width 179 height 27
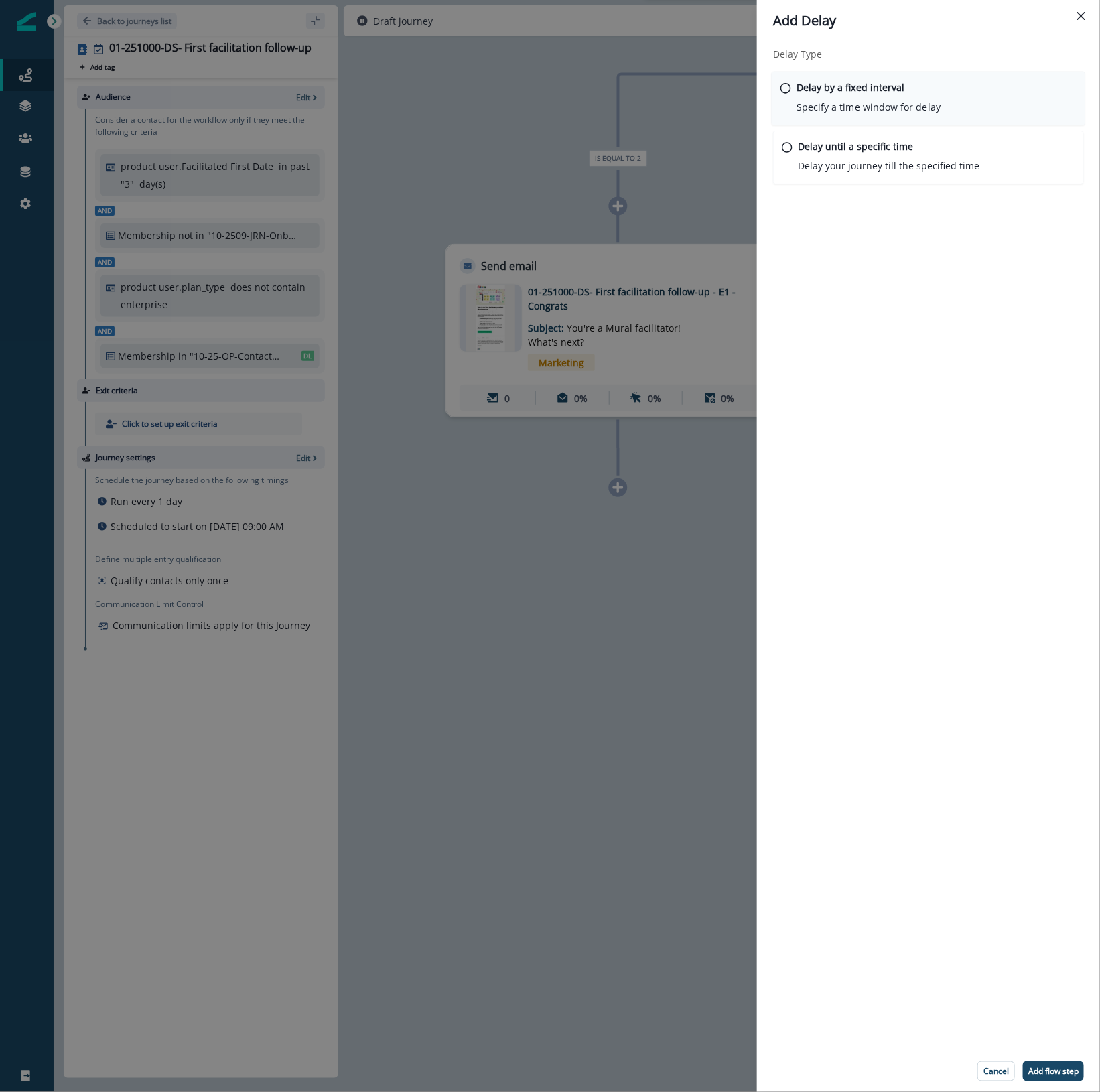
click at [826, 102] on p "Specify a time window for delay" at bounding box center [868, 107] width 144 height 14
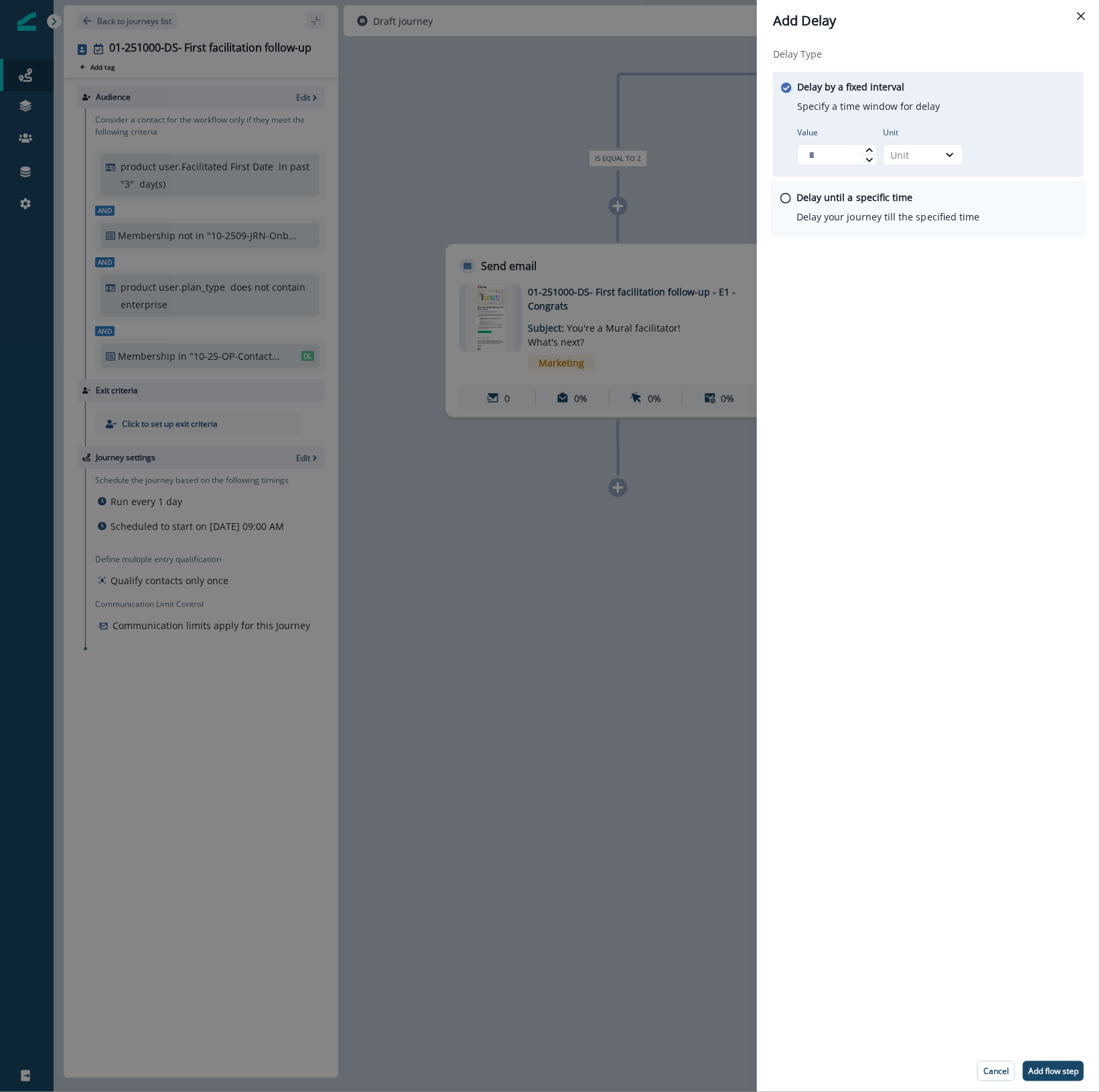
click at [791, 196] on div "Delay until a specific time Delay your journey till the specified time" at bounding box center [929, 208] width 314 height 54
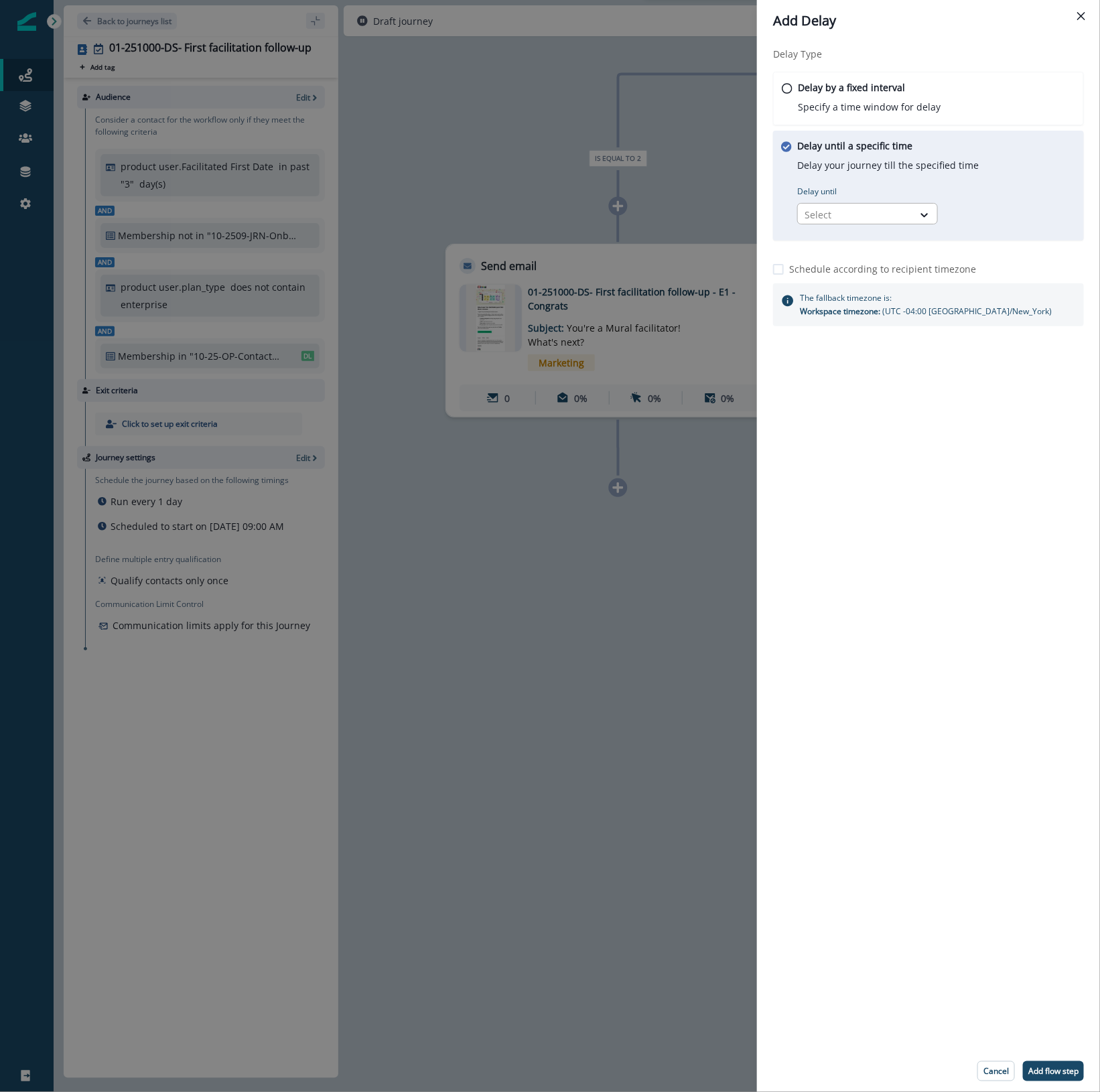
click at [828, 212] on div at bounding box center [855, 214] width 102 height 17
click at [830, 88] on p "Delay by a fixed interval" at bounding box center [850, 87] width 109 height 14
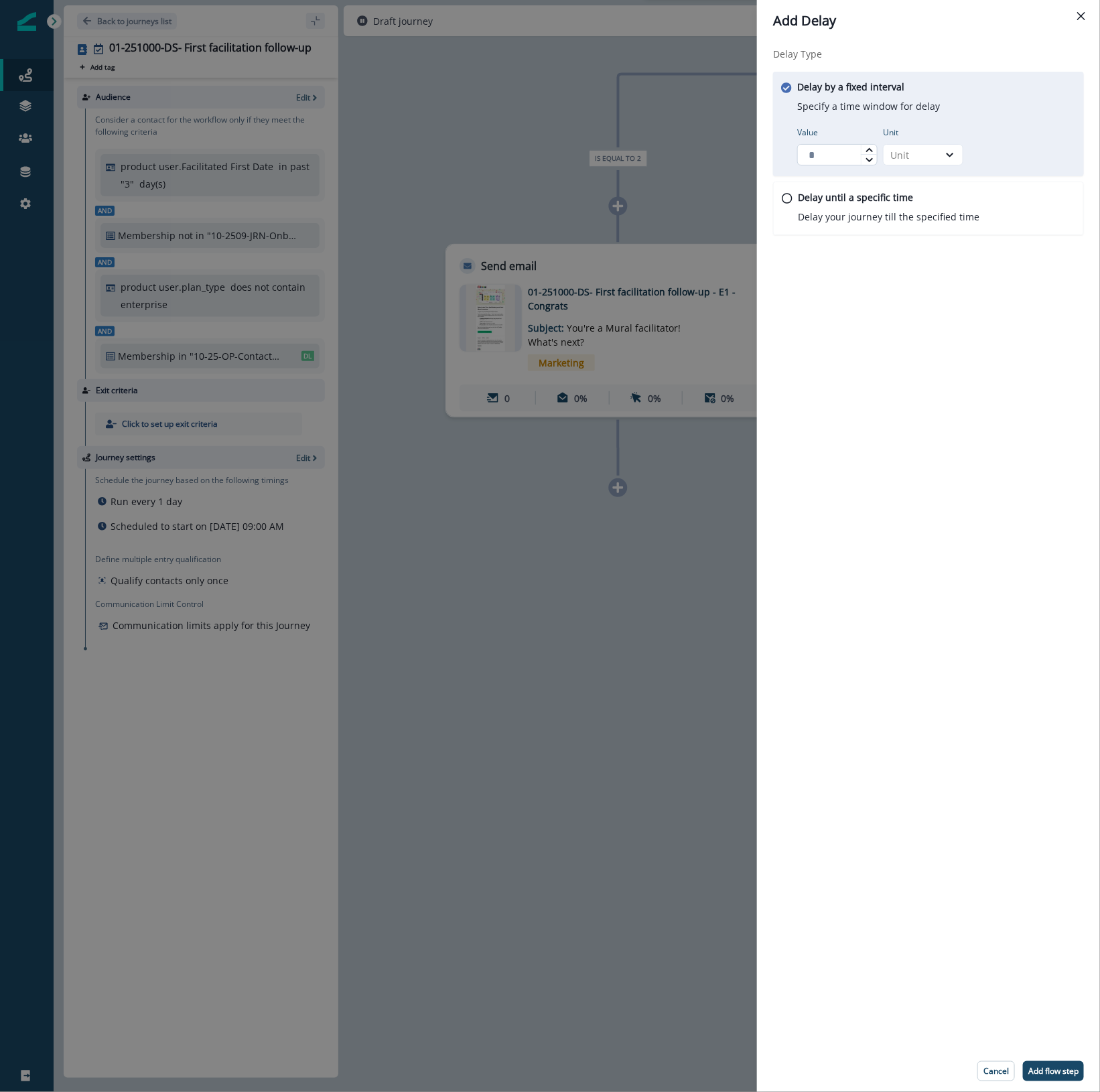
click at [839, 158] on input "Value" at bounding box center [836, 155] width 80 height 22
type input "*"
click at [916, 154] on div "Unit" at bounding box center [911, 155] width 42 height 14
click at [921, 233] on div "Day" at bounding box center [923, 235] width 80 height 25
click at [1060, 1070] on p "Add flow step" at bounding box center [1053, 1071] width 51 height 9
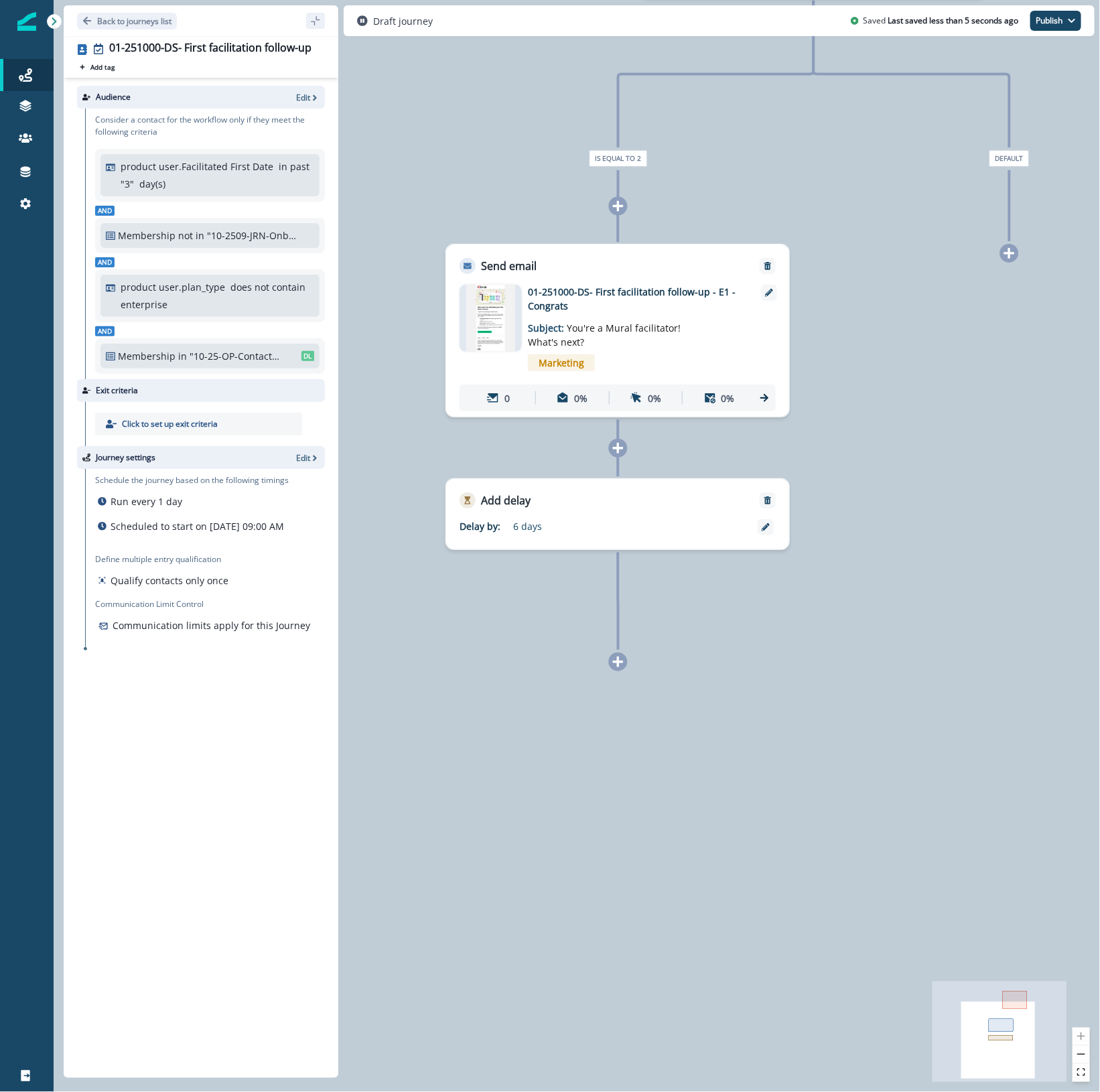
click at [618, 661] on icon at bounding box center [618, 662] width 11 height 11
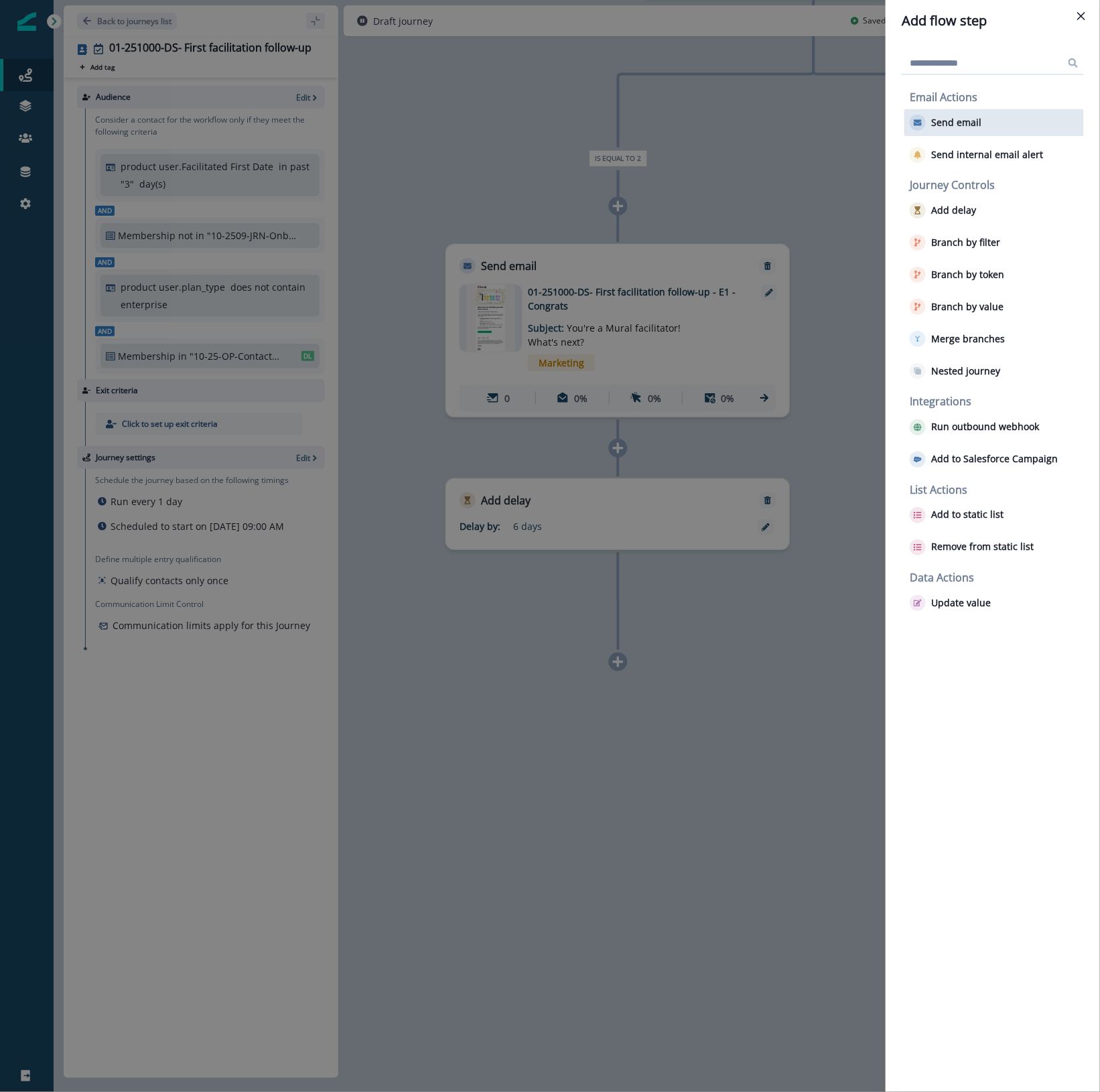
click at [979, 115] on button "Send email" at bounding box center [945, 123] width 71 height 16
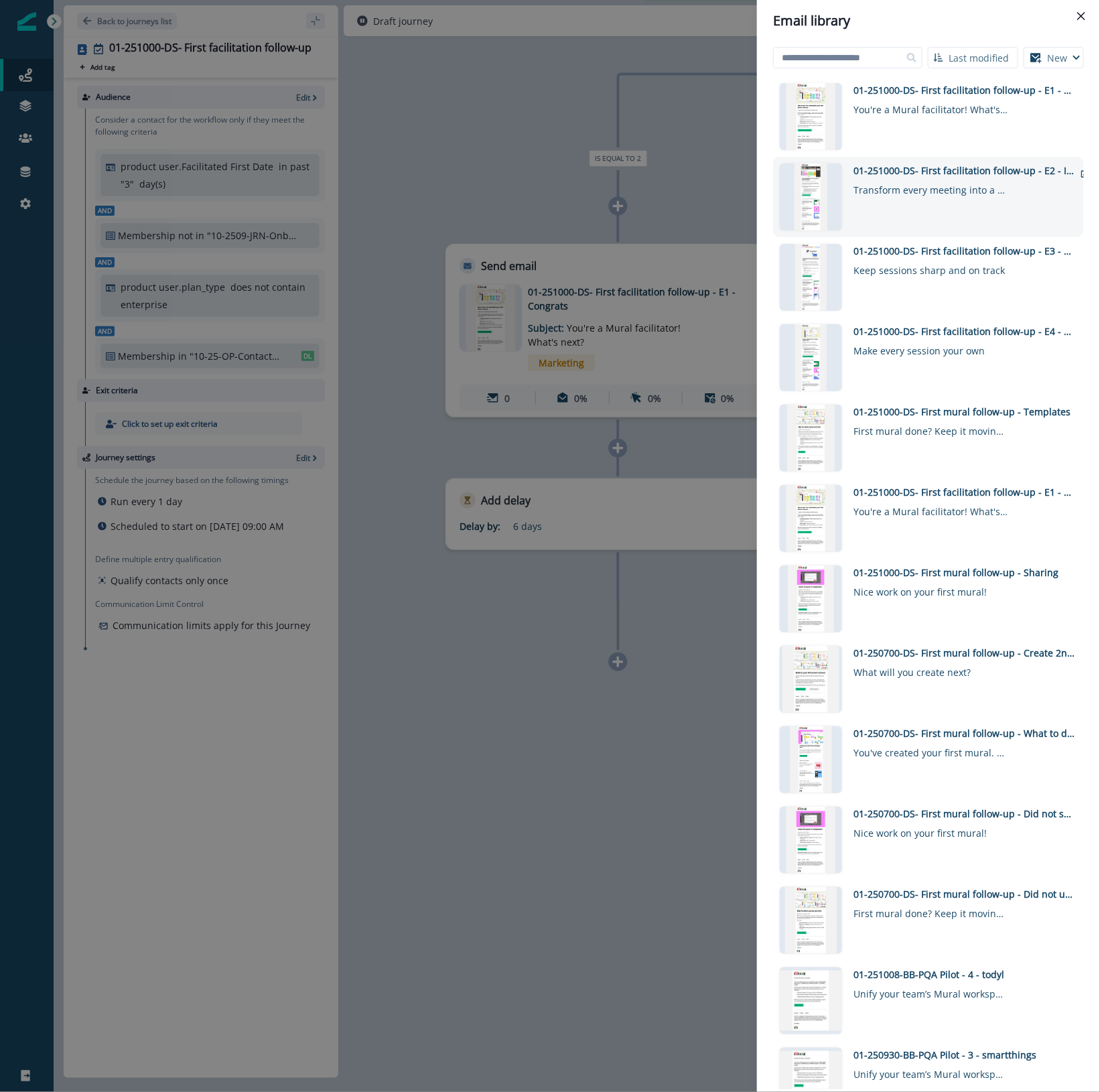
click at [913, 181] on div "Transform every meeting into a team win" at bounding box center [930, 187] width 154 height 20
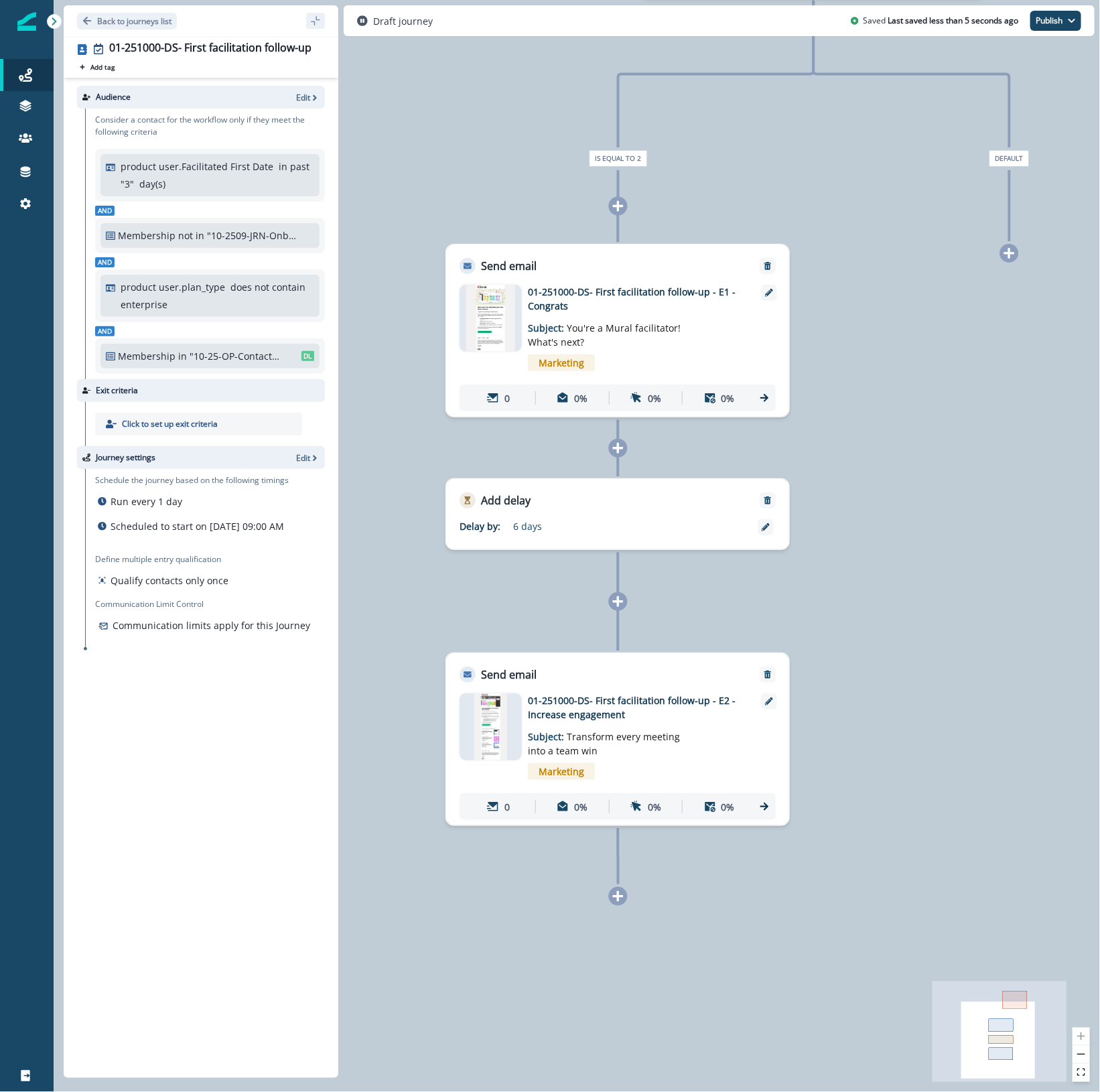
click at [618, 897] on icon at bounding box center [618, 897] width 11 height 11
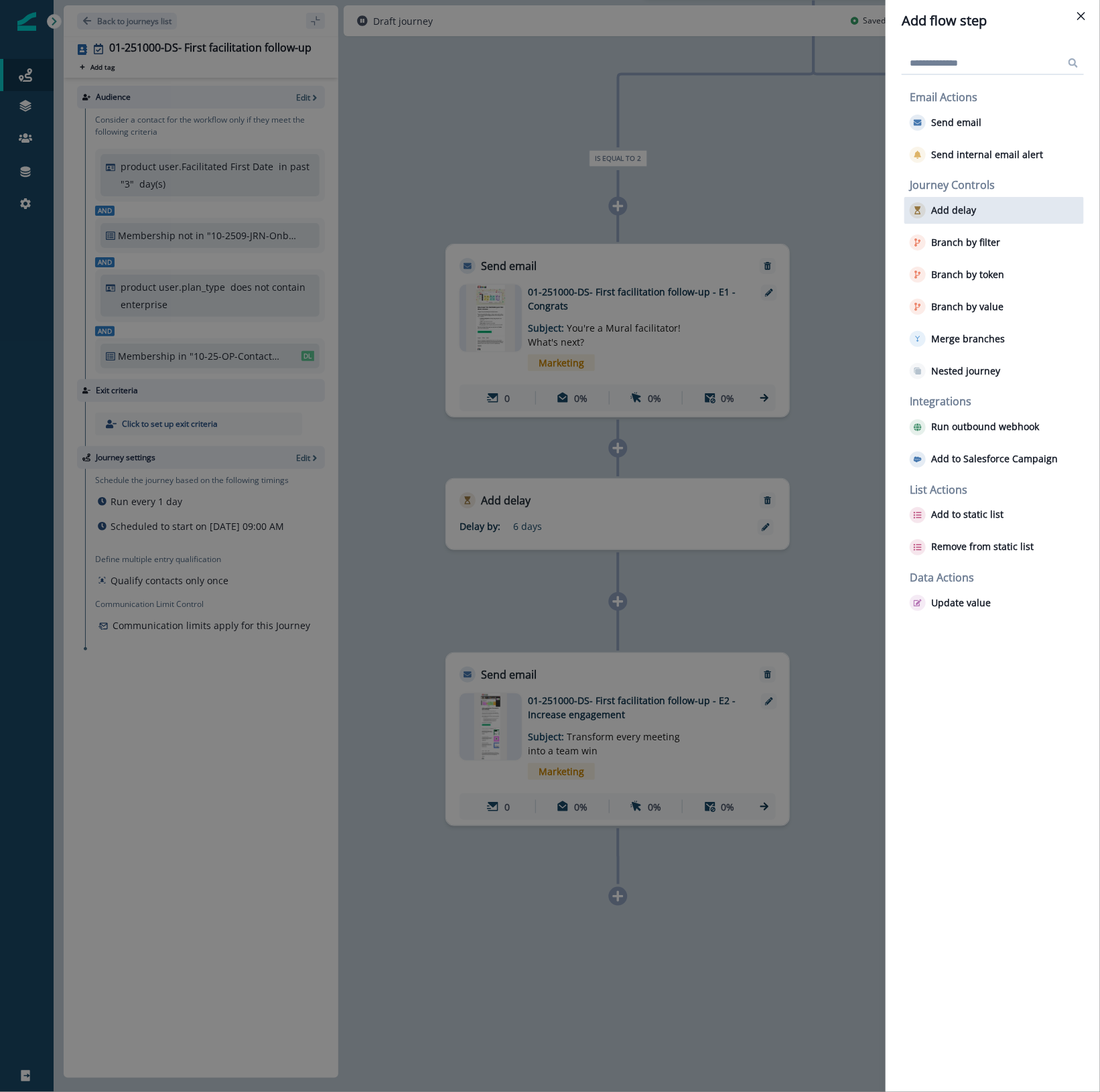
click at [963, 210] on p "Add delay" at bounding box center [953, 210] width 45 height 11
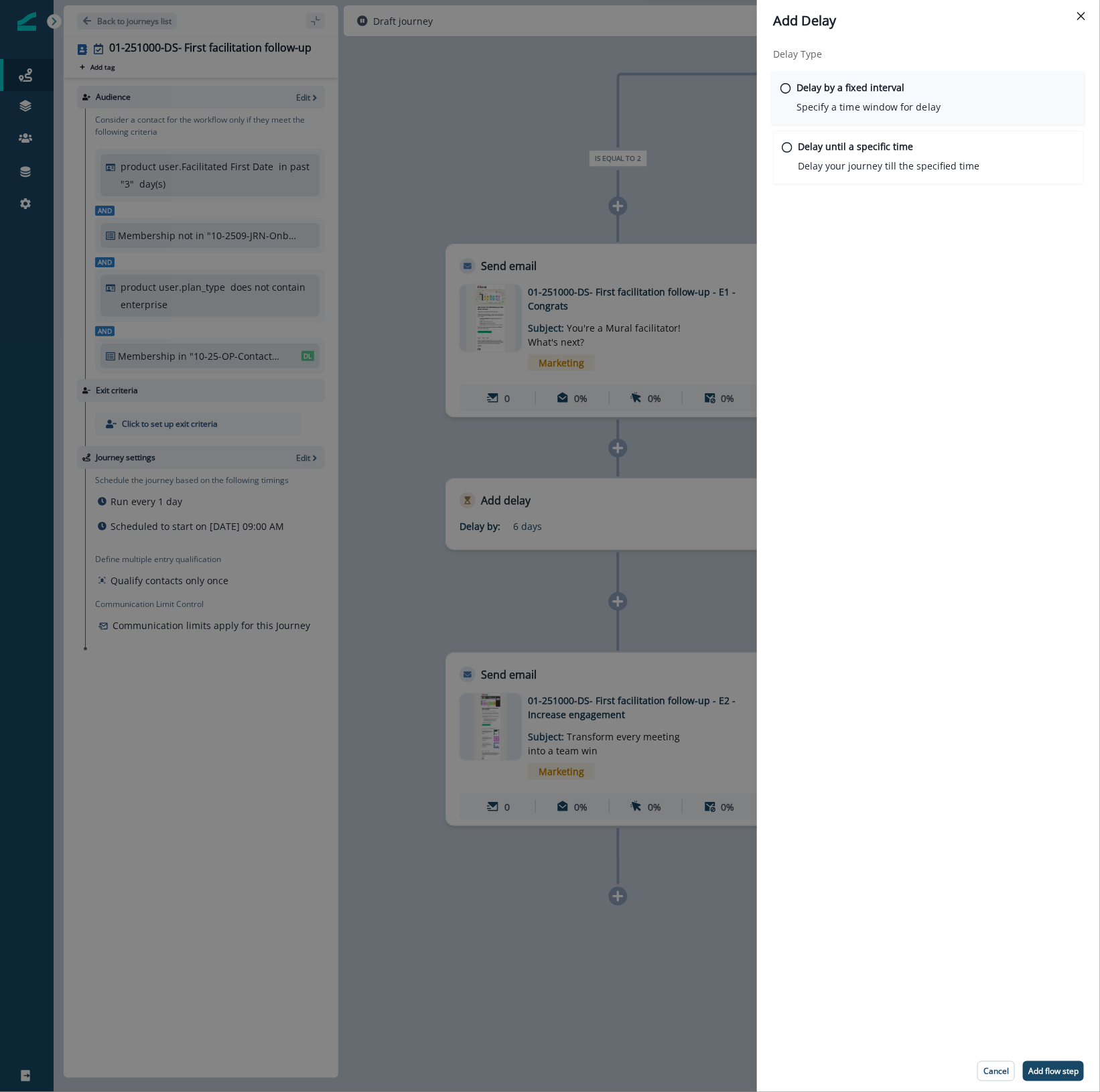
click at [841, 102] on p "Specify a time window for delay" at bounding box center [868, 107] width 144 height 14
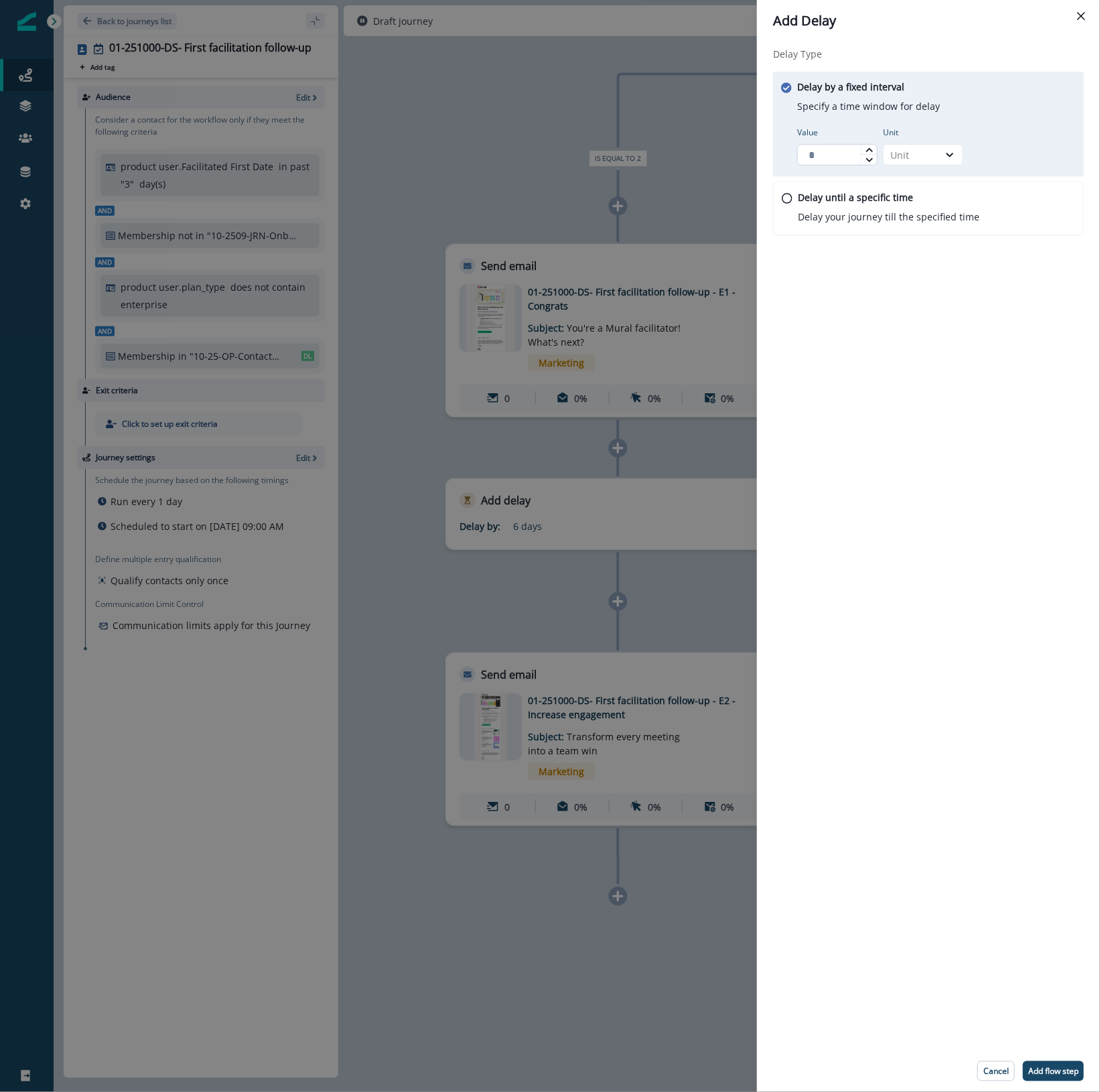
click at [828, 158] on input "Value" at bounding box center [836, 155] width 80 height 22
type input "*"
click at [903, 156] on div "Unit" at bounding box center [911, 155] width 42 height 14
click at [909, 235] on div "Day" at bounding box center [923, 235] width 80 height 25
click at [1060, 1072] on p "Add flow step" at bounding box center [1053, 1071] width 51 height 9
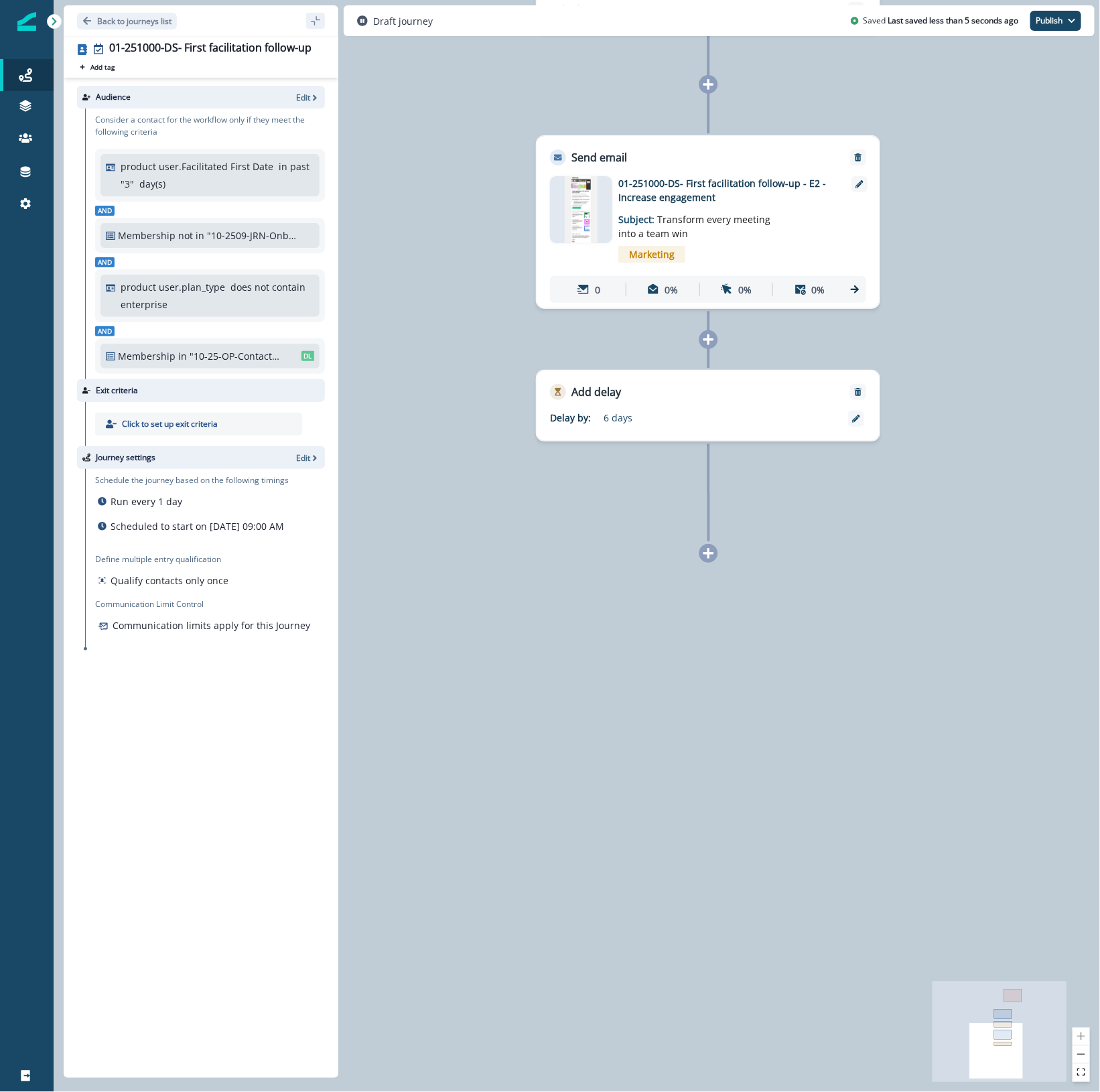
drag, startPoint x: 928, startPoint y: 710, endPoint x: 919, endPoint y: 489, distance: 221.2
click at [931, 489] on div "0 contact has entered the journey Branch by token ab_test_2 with conditions: is…" at bounding box center [576, 546] width 1046 height 1092
click at [705, 550] on icon at bounding box center [707, 552] width 12 height 12
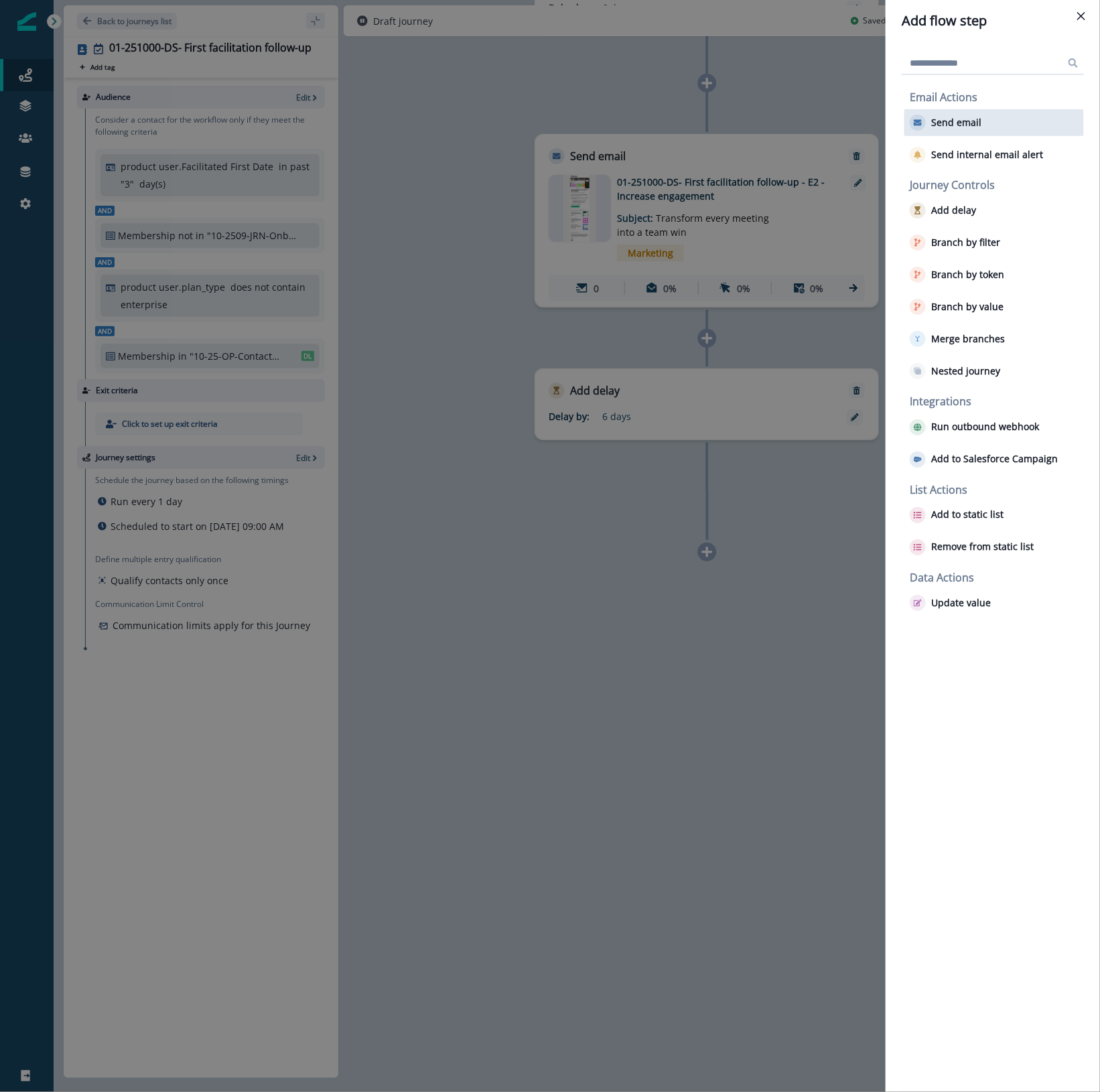
click at [961, 118] on p "Send email" at bounding box center [956, 123] width 51 height 11
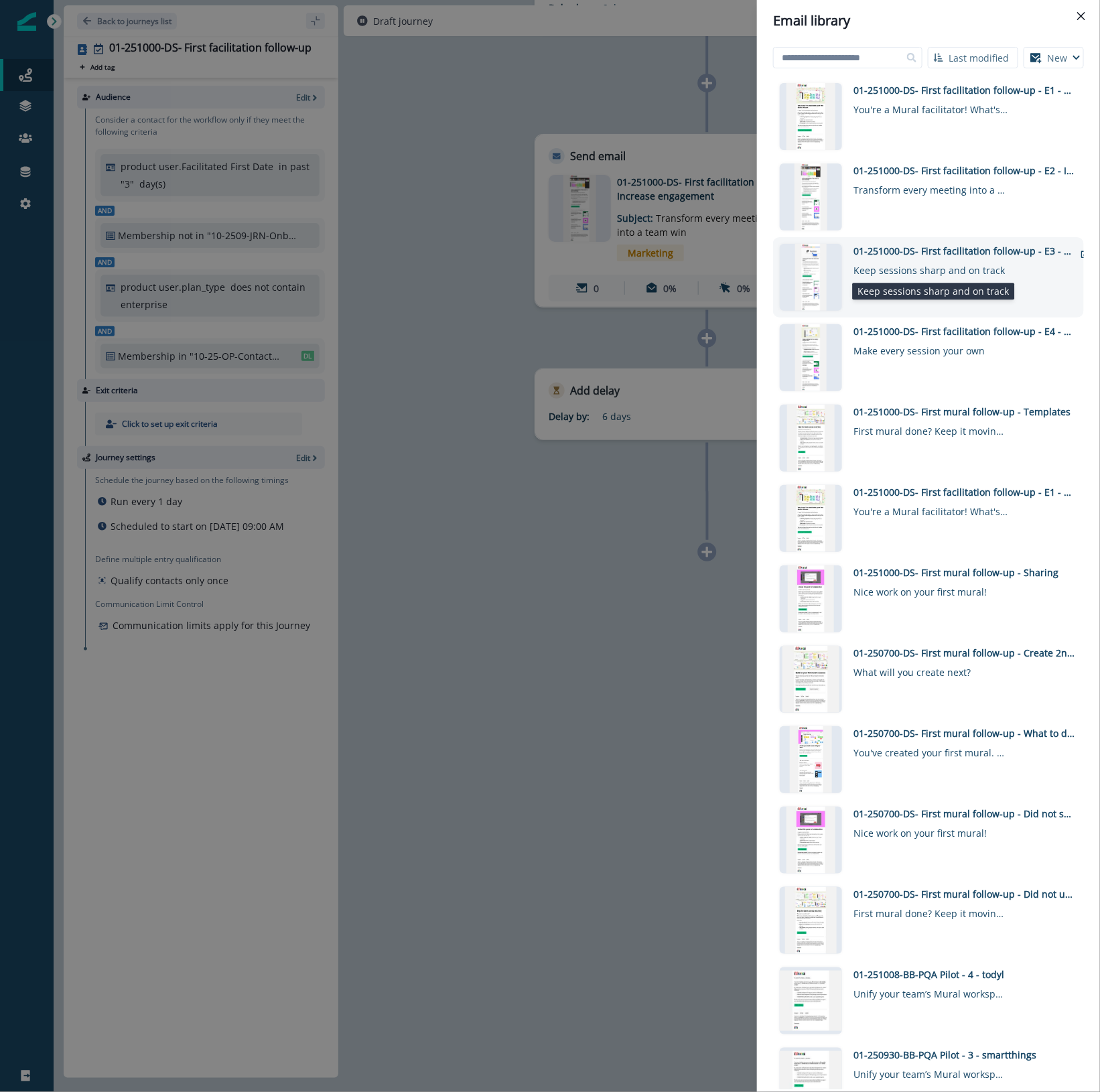
click at [901, 258] on div "Keep sessions sharp and on track" at bounding box center [930, 268] width 154 height 20
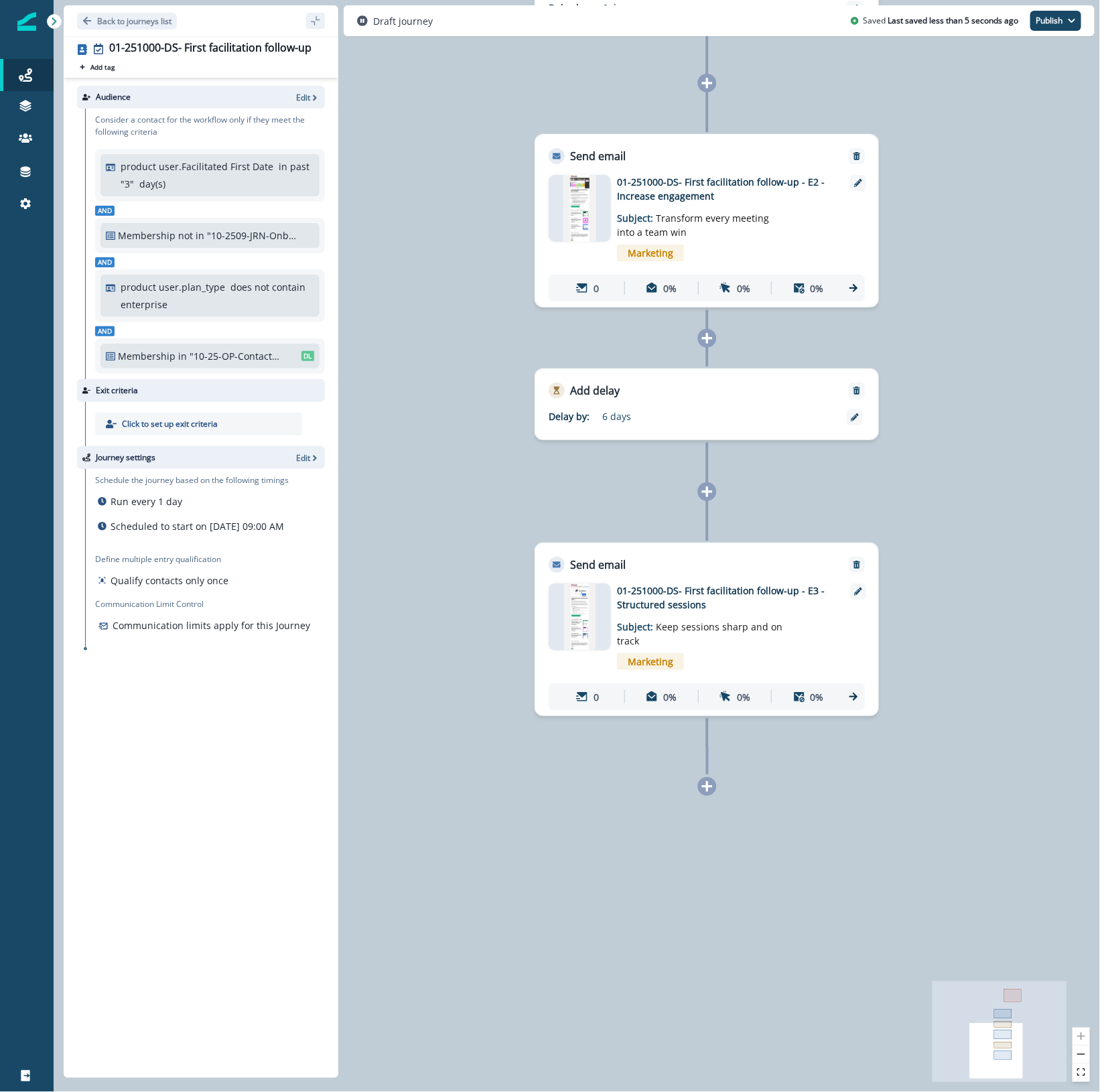
click at [707, 791] on icon at bounding box center [707, 787] width 11 height 11
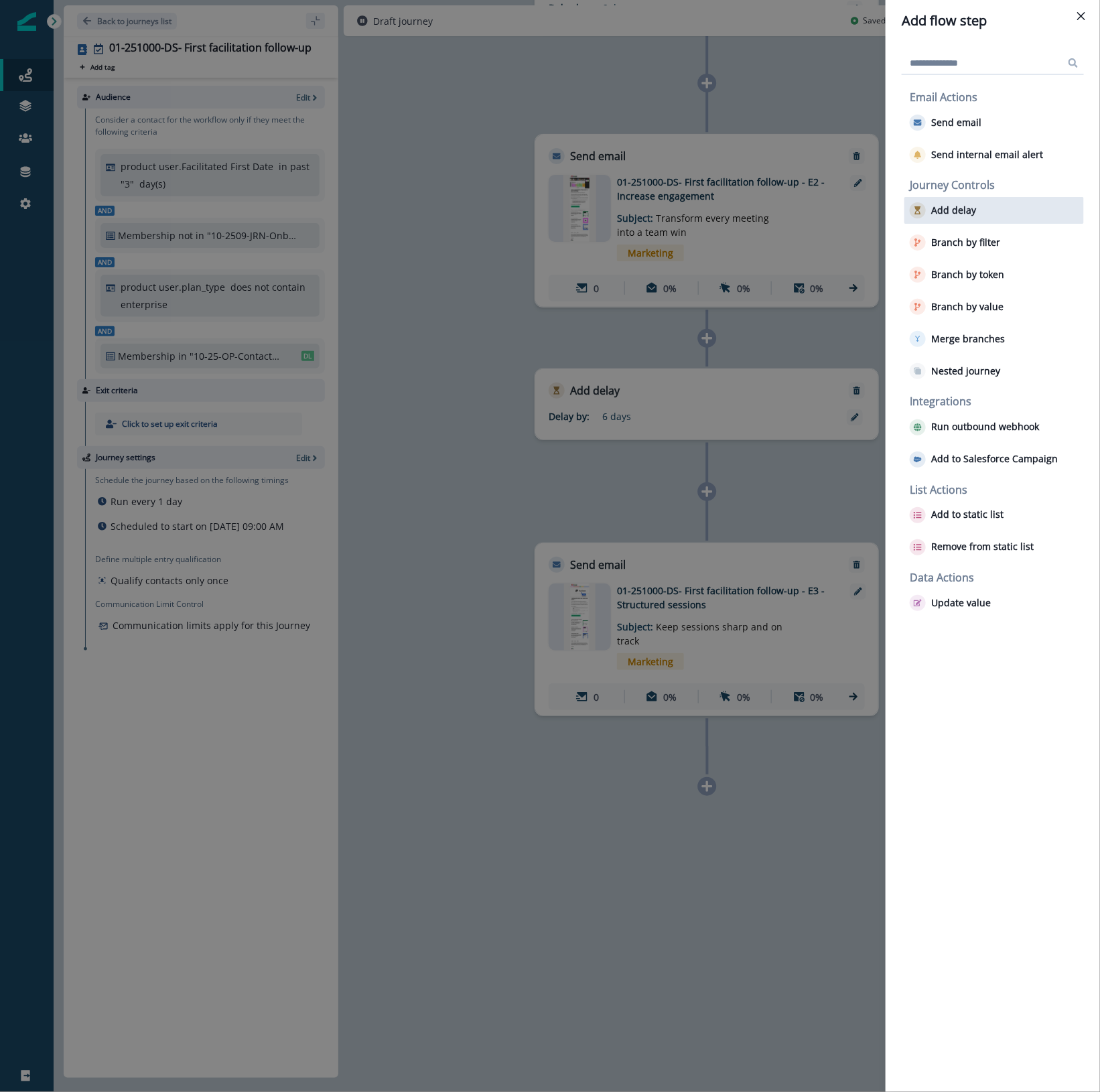
click at [944, 218] on div "Add delay" at bounding box center [994, 210] width 179 height 27
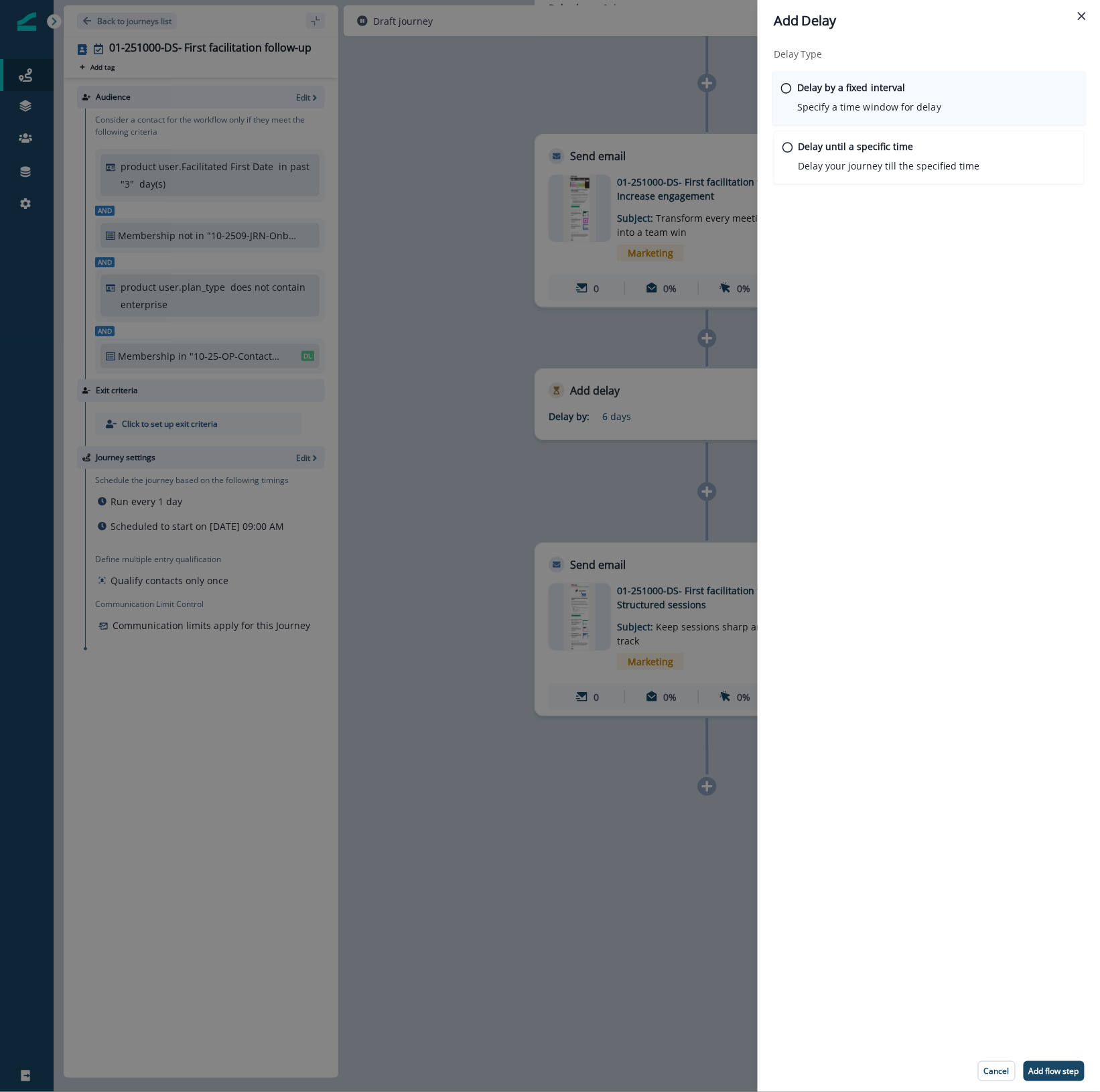
click at [931, 89] on div "Delay by a fixed interval Specify a time window for delay" at bounding box center [869, 97] width 144 height 34
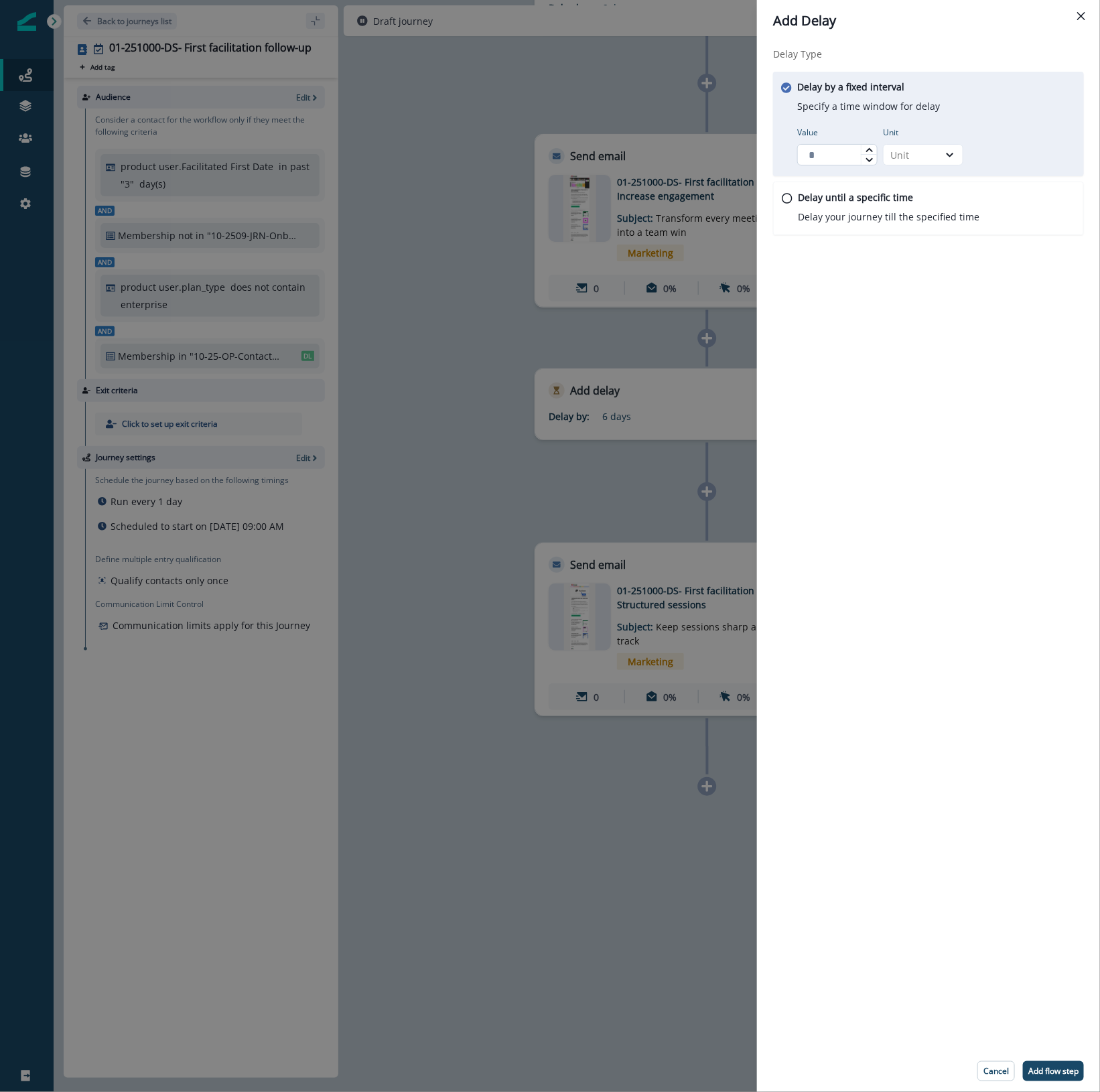
click at [845, 151] on input "Value" at bounding box center [836, 155] width 80 height 22
type input "*"
click at [913, 158] on div "Unit" at bounding box center [911, 155] width 42 height 14
click at [914, 232] on div "Day" at bounding box center [923, 235] width 80 height 25
click at [1053, 1064] on button "Add flow step" at bounding box center [1053, 1071] width 61 height 20
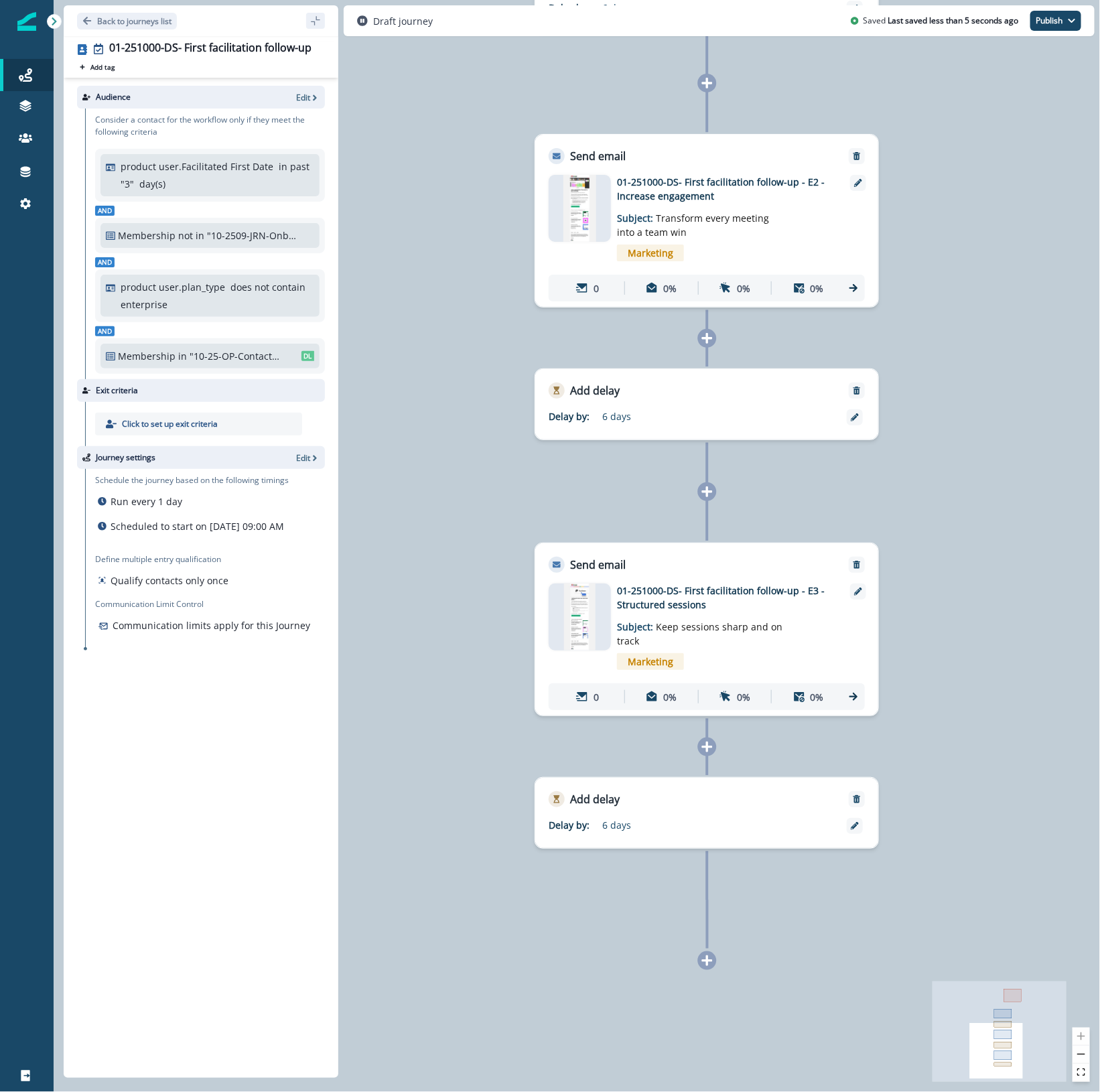
click at [707, 957] on icon at bounding box center [707, 961] width 11 height 11
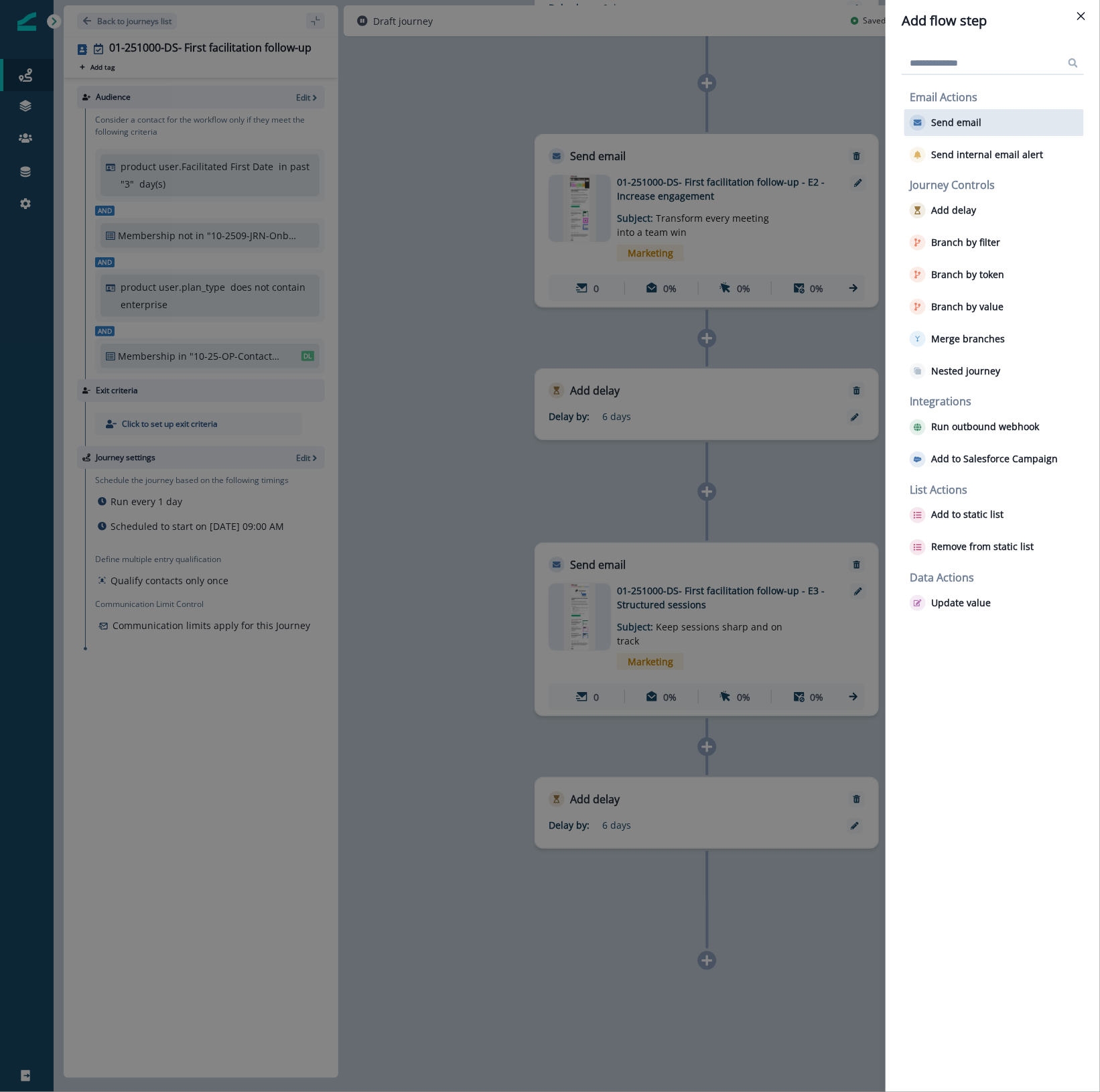
click at [958, 117] on p "Send email" at bounding box center [956, 123] width 51 height 11
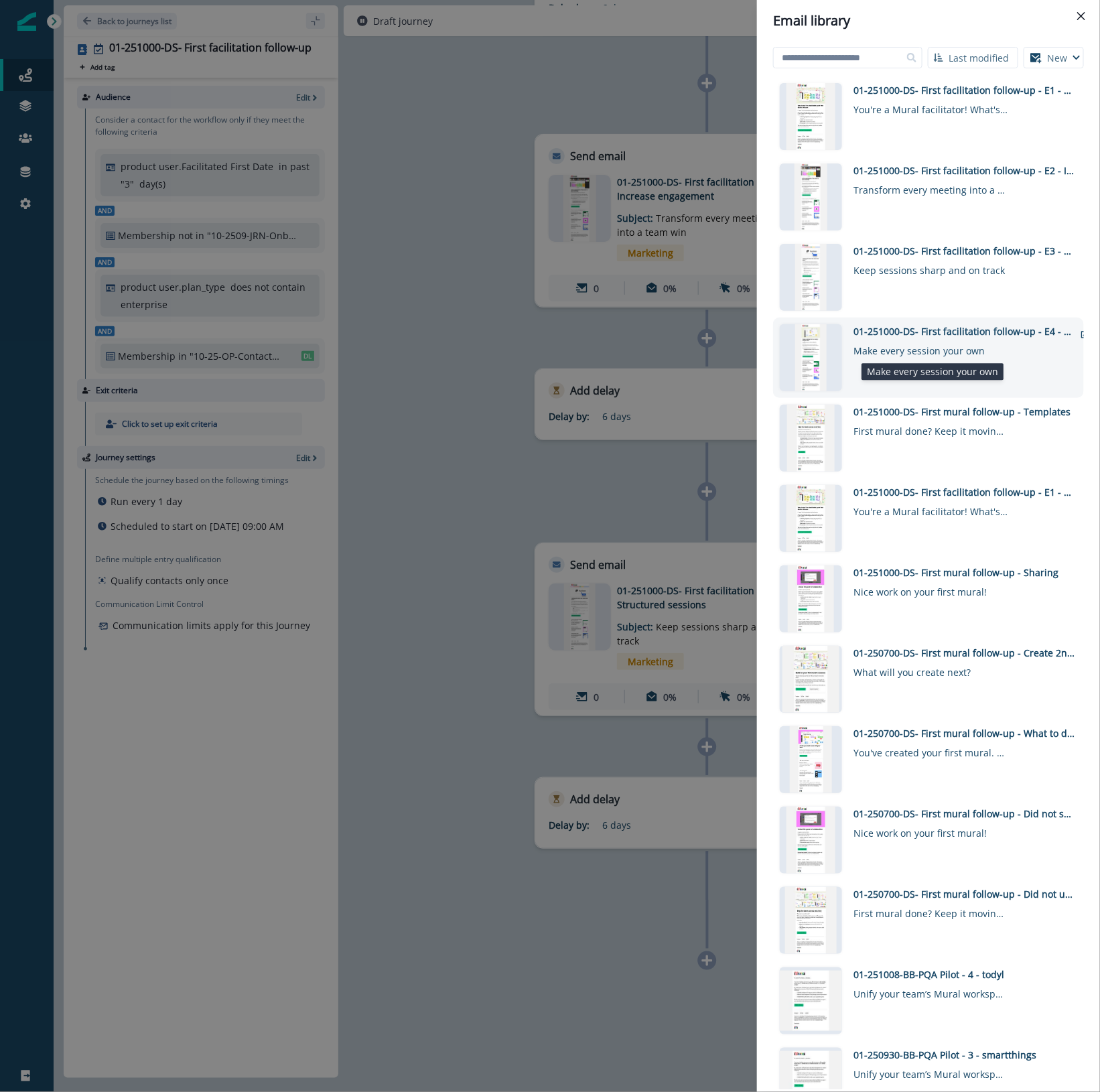
click at [917, 353] on div "Make every session your own" at bounding box center [930, 348] width 154 height 20
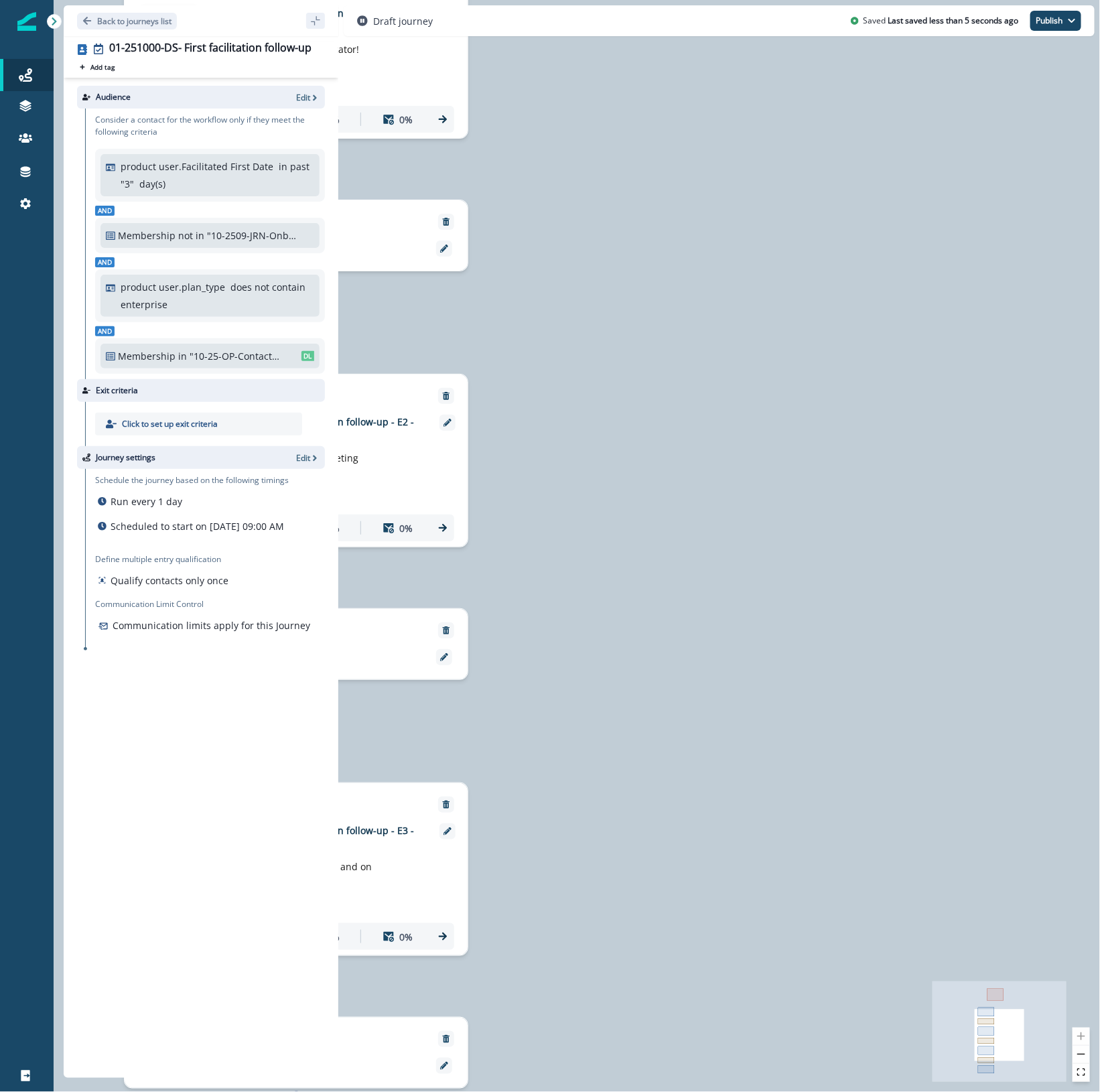
drag, startPoint x: 1039, startPoint y: 857, endPoint x: 650, endPoint y: 1132, distance: 476.4
click at [650, 1091] on html "A newer version of [DOMAIN_NAME] is available. Refresh your page to load the la…" at bounding box center [550, 546] width 1100 height 1092
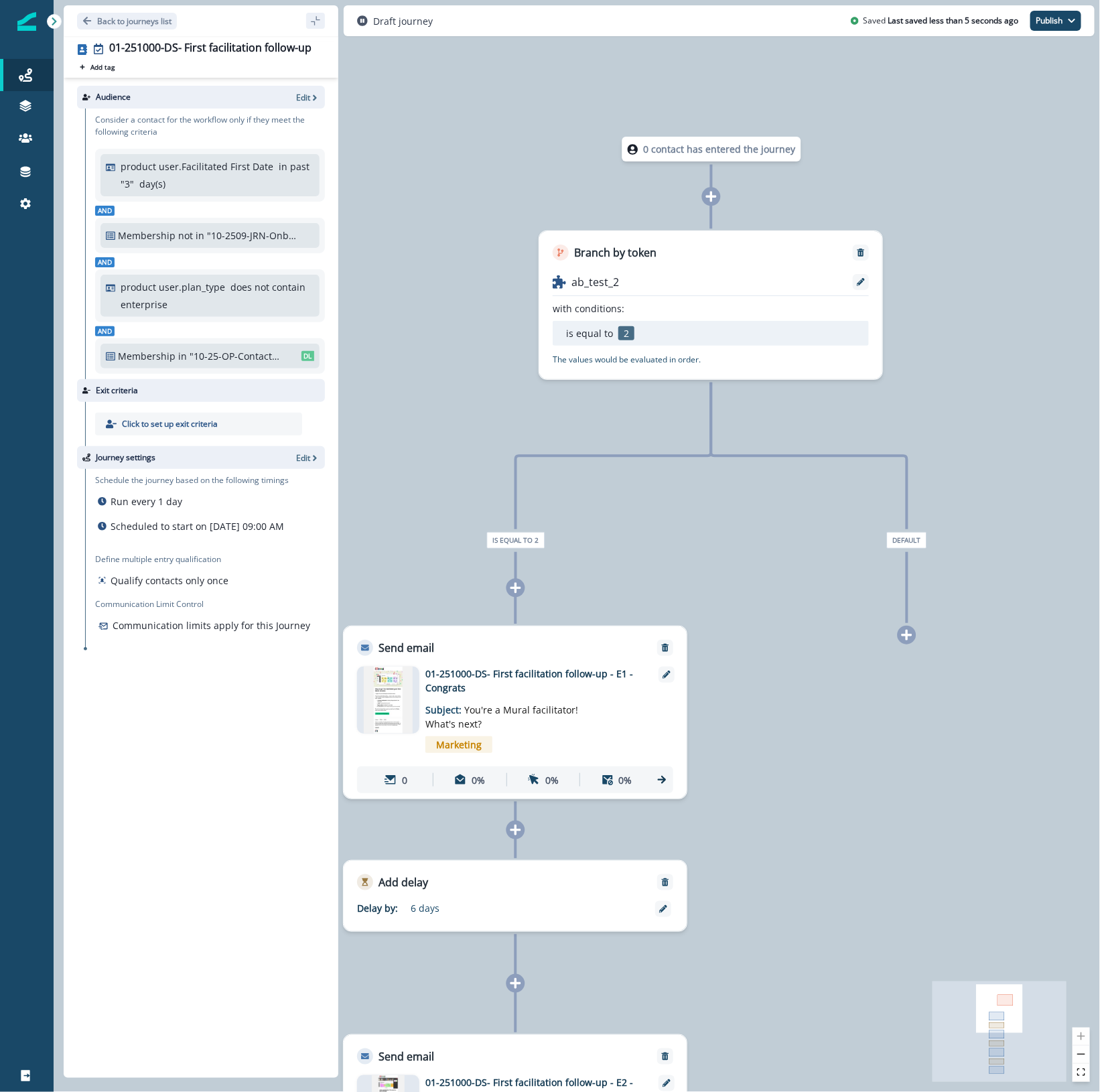
drag, startPoint x: 969, startPoint y: 842, endPoint x: 1059, endPoint y: 944, distance: 136.0
click at [1059, 944] on div "0 contact has entered the journey Branch by token ab_test_2 with conditions: is…" at bounding box center [576, 546] width 1046 height 1092
click at [903, 634] on icon at bounding box center [907, 635] width 12 height 12
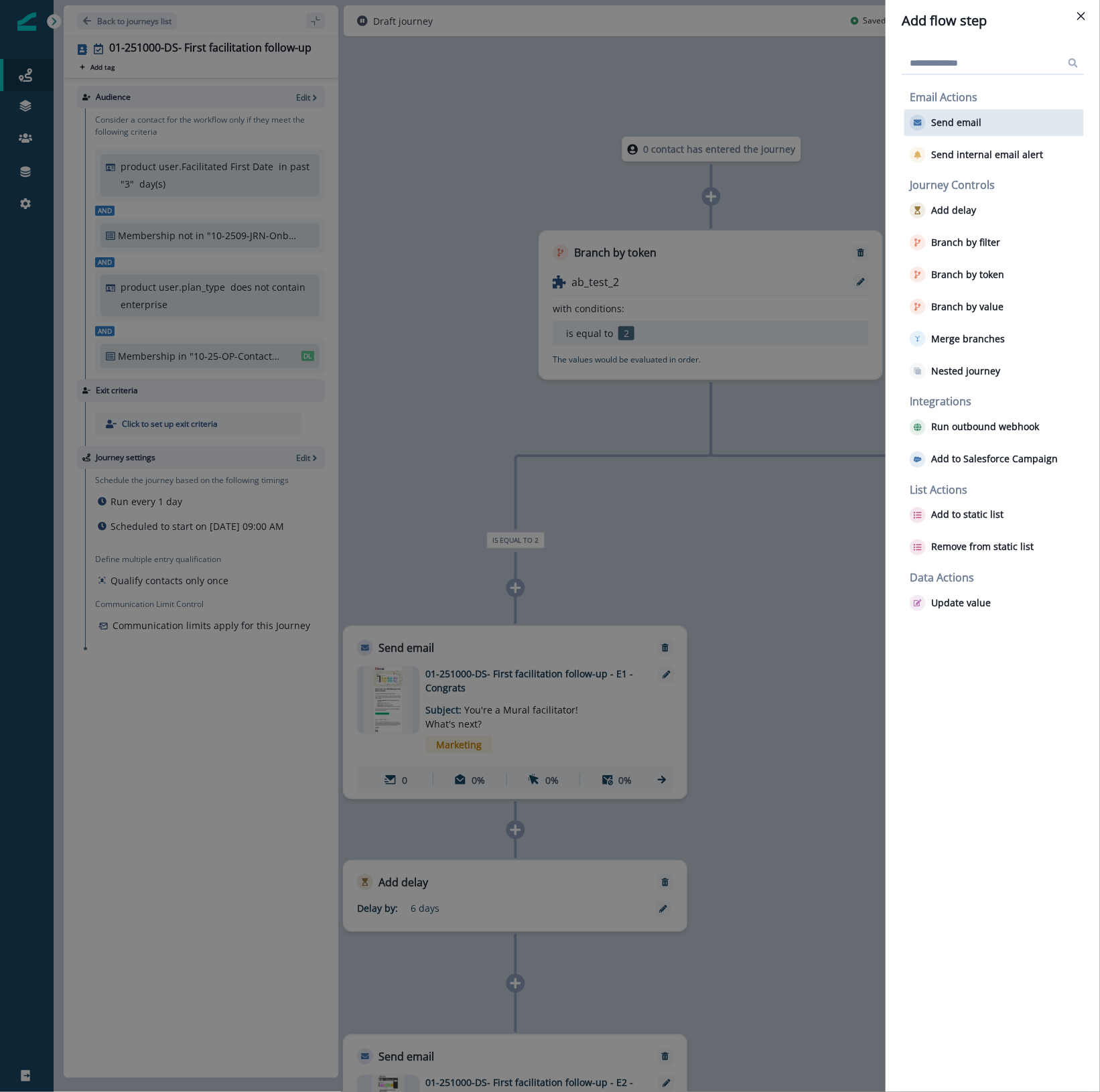
click at [978, 126] on p "Send email" at bounding box center [956, 123] width 51 height 11
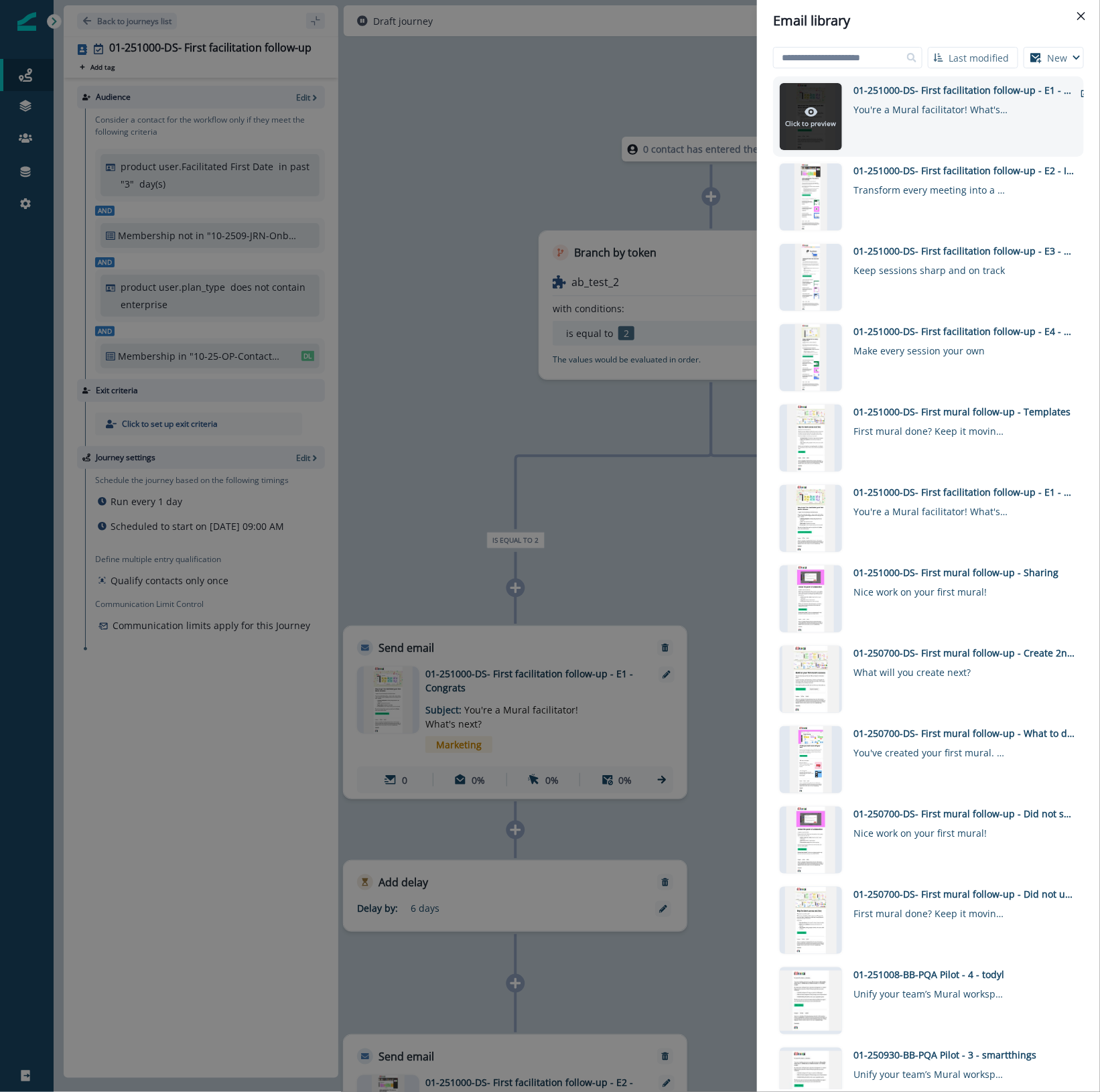
click at [812, 99] on div at bounding box center [811, 116] width 62 height 67
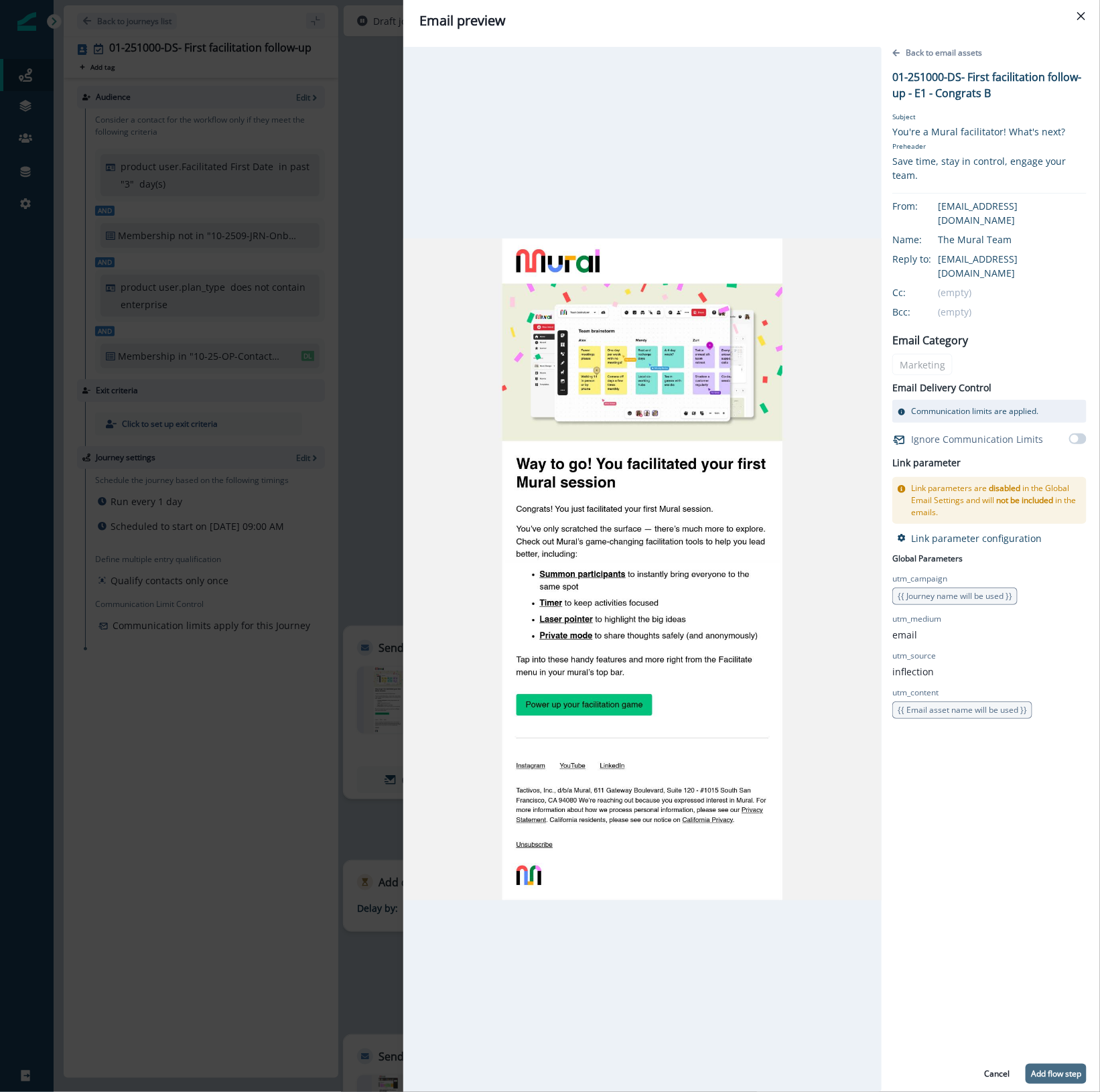
click at [1057, 1072] on p "Add flow step" at bounding box center [1056, 1074] width 51 height 9
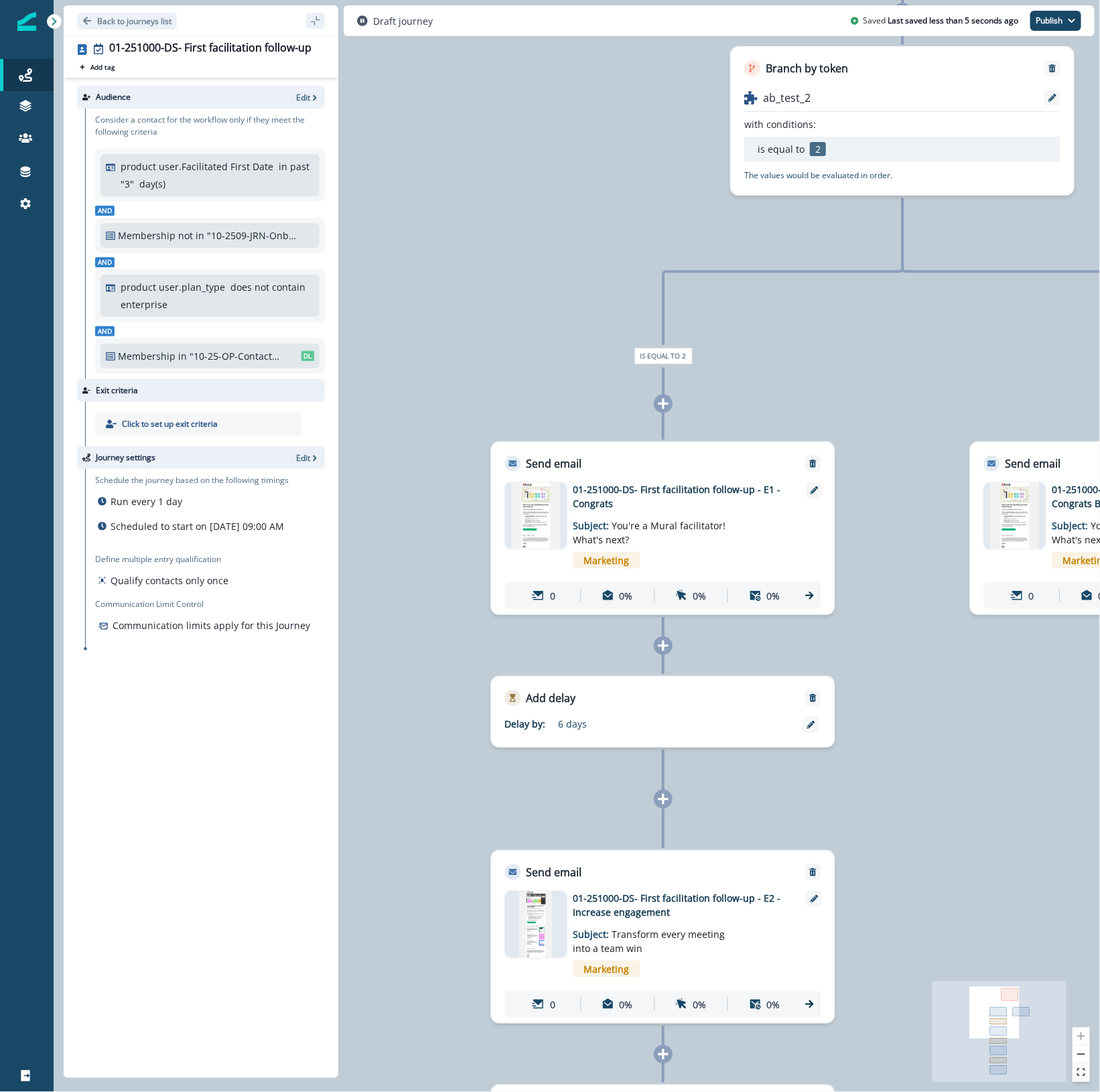
drag, startPoint x: 805, startPoint y: 915, endPoint x: 997, endPoint y: 731, distance: 265.9
click at [997, 731] on div "0 contact has entered the journey Branch by token ab_test_2 with conditions: is…" at bounding box center [576, 546] width 1046 height 1092
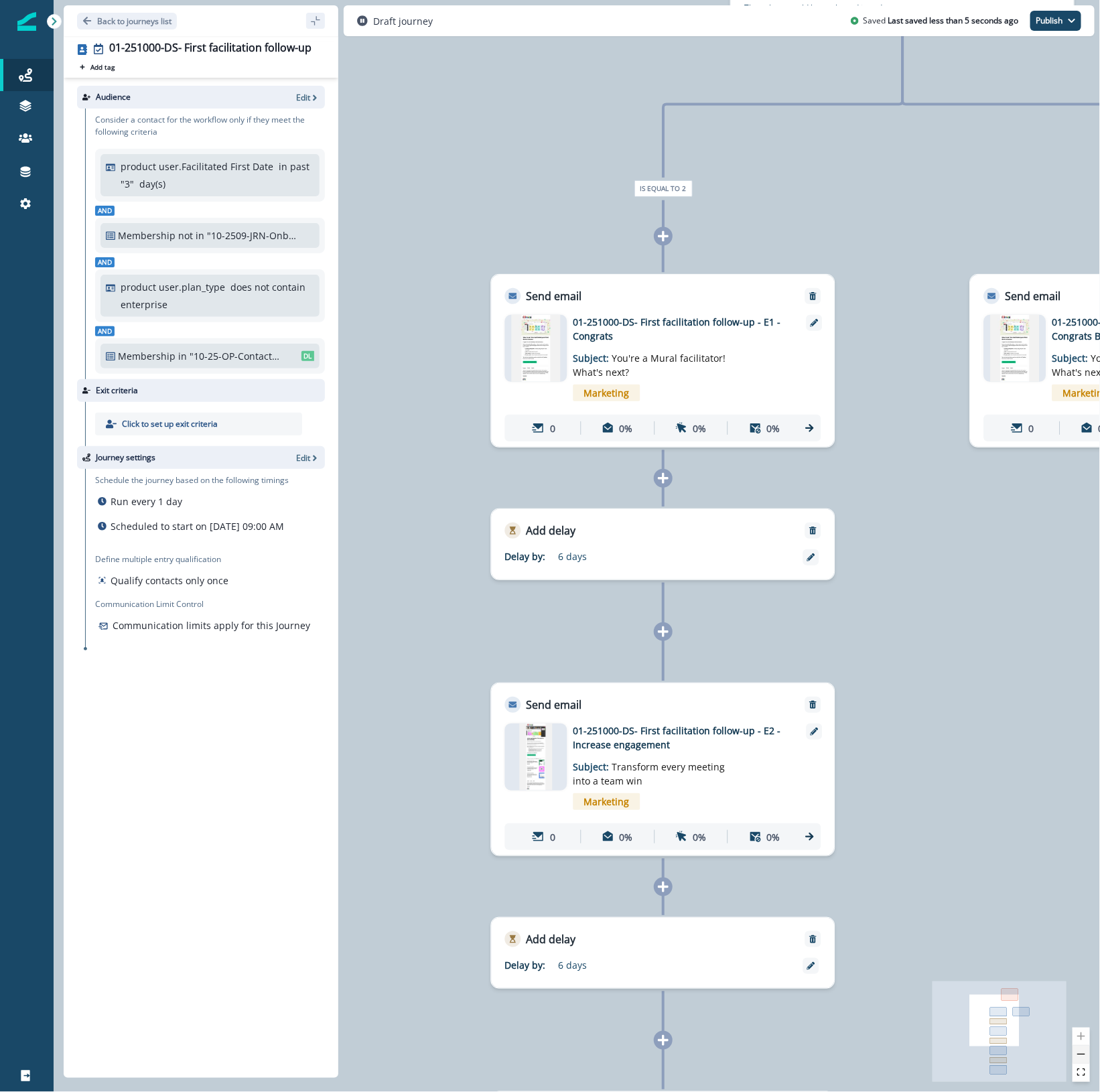
click at [1082, 1060] on button "zoom out" at bounding box center [1081, 1054] width 18 height 18
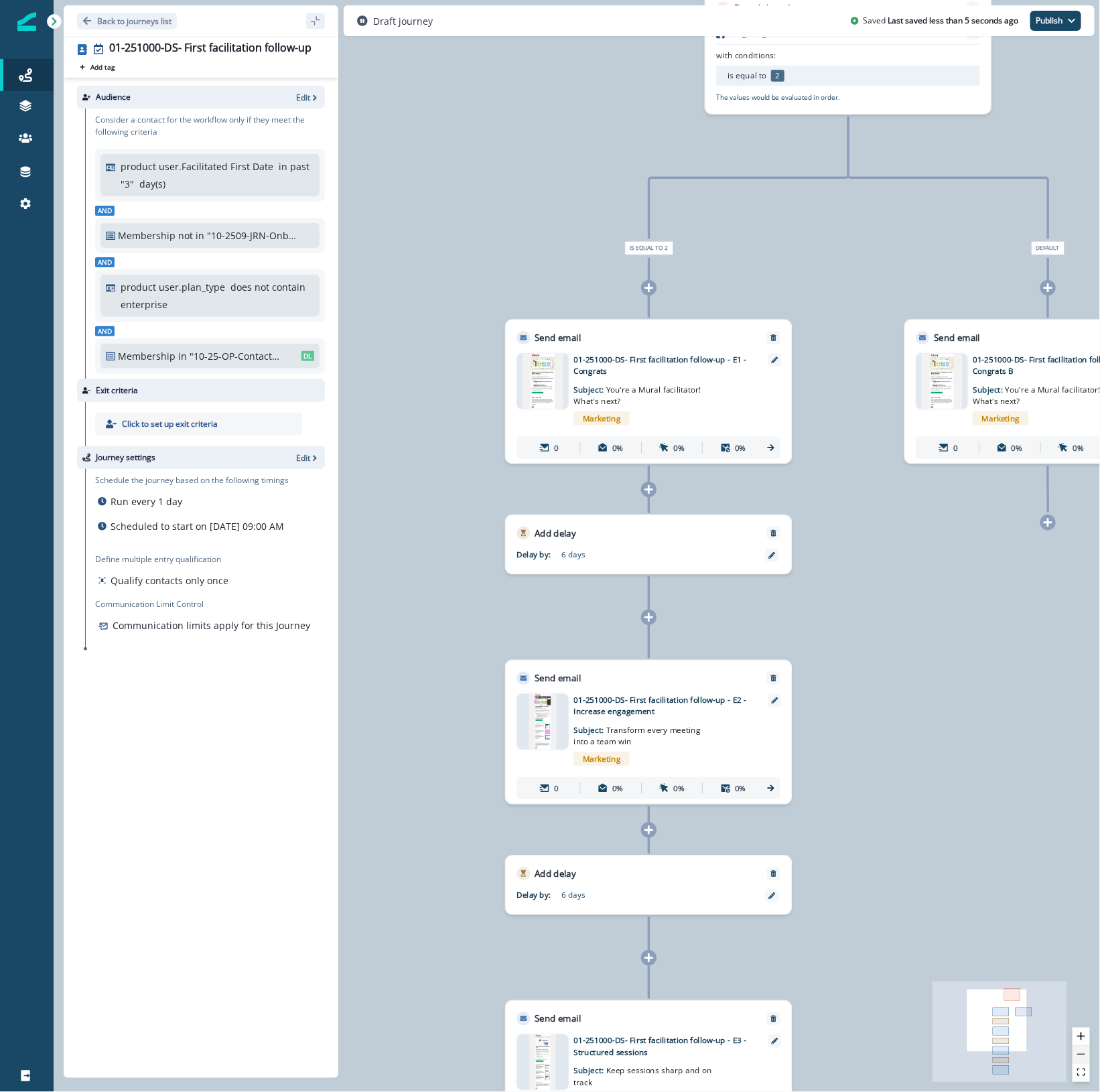
click at [1082, 1060] on button "zoom out" at bounding box center [1081, 1054] width 18 height 18
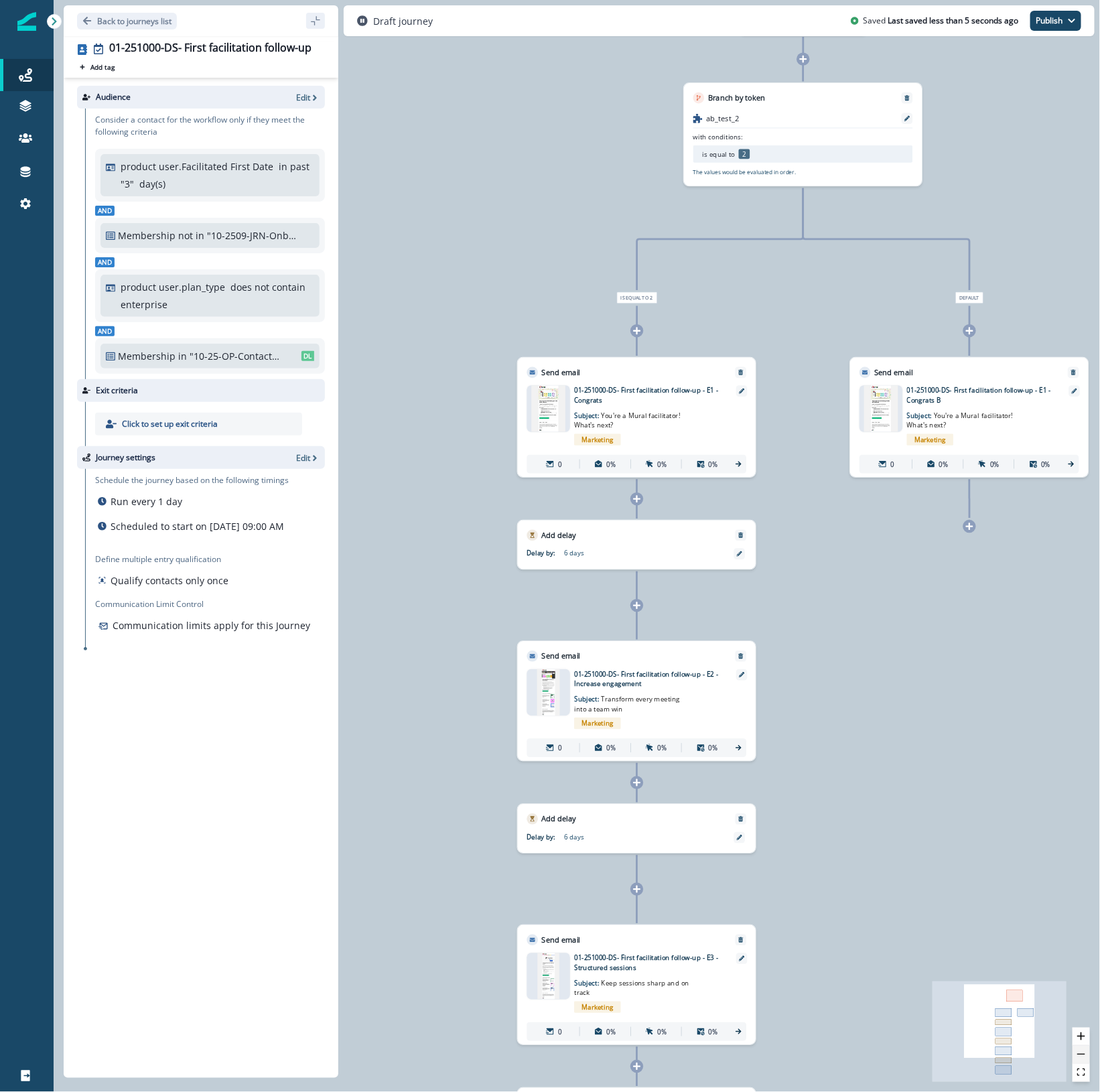
click at [1082, 1060] on button "zoom out" at bounding box center [1081, 1054] width 18 height 18
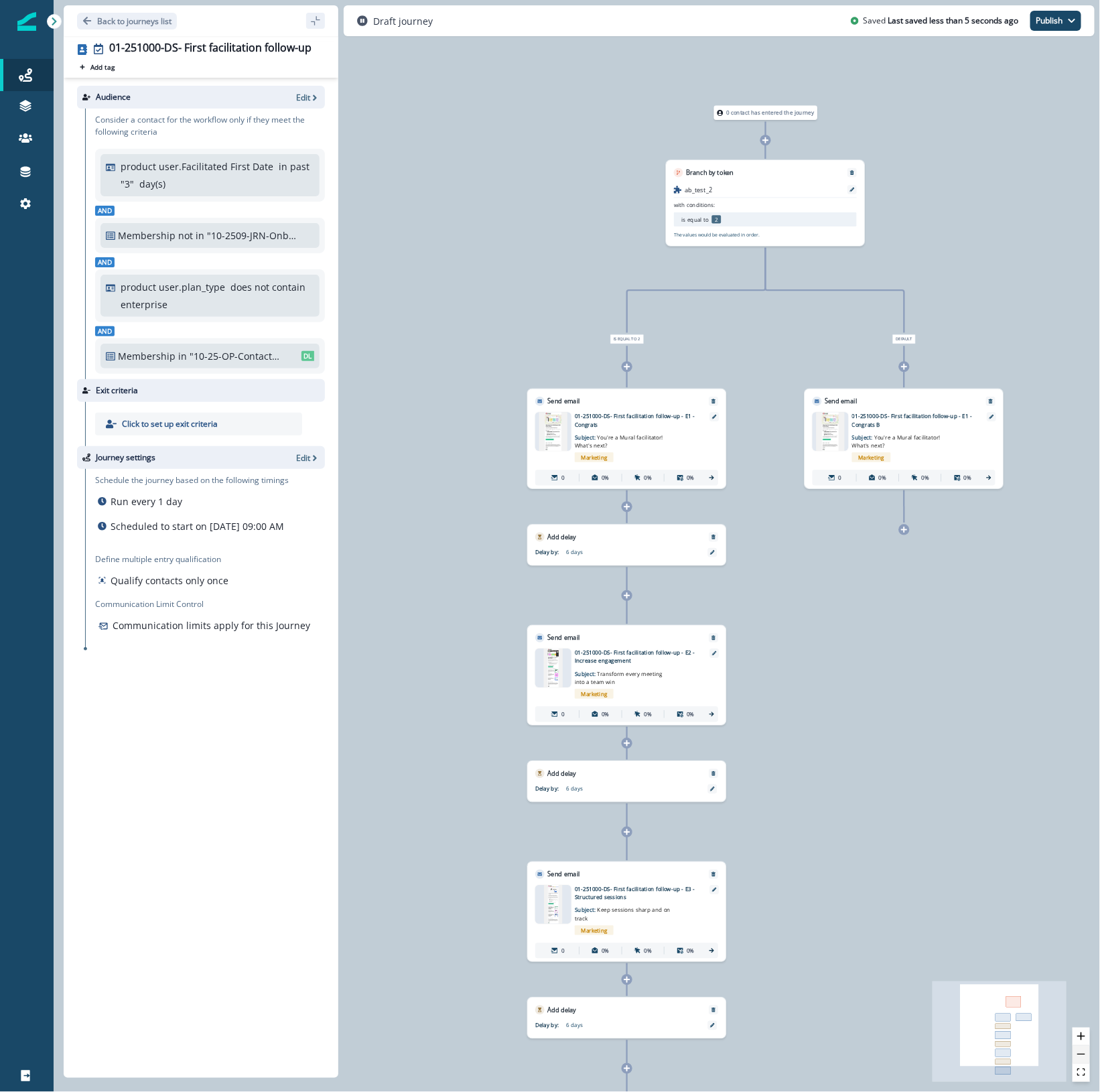
click at [1082, 1060] on button "zoom out" at bounding box center [1081, 1054] width 18 height 18
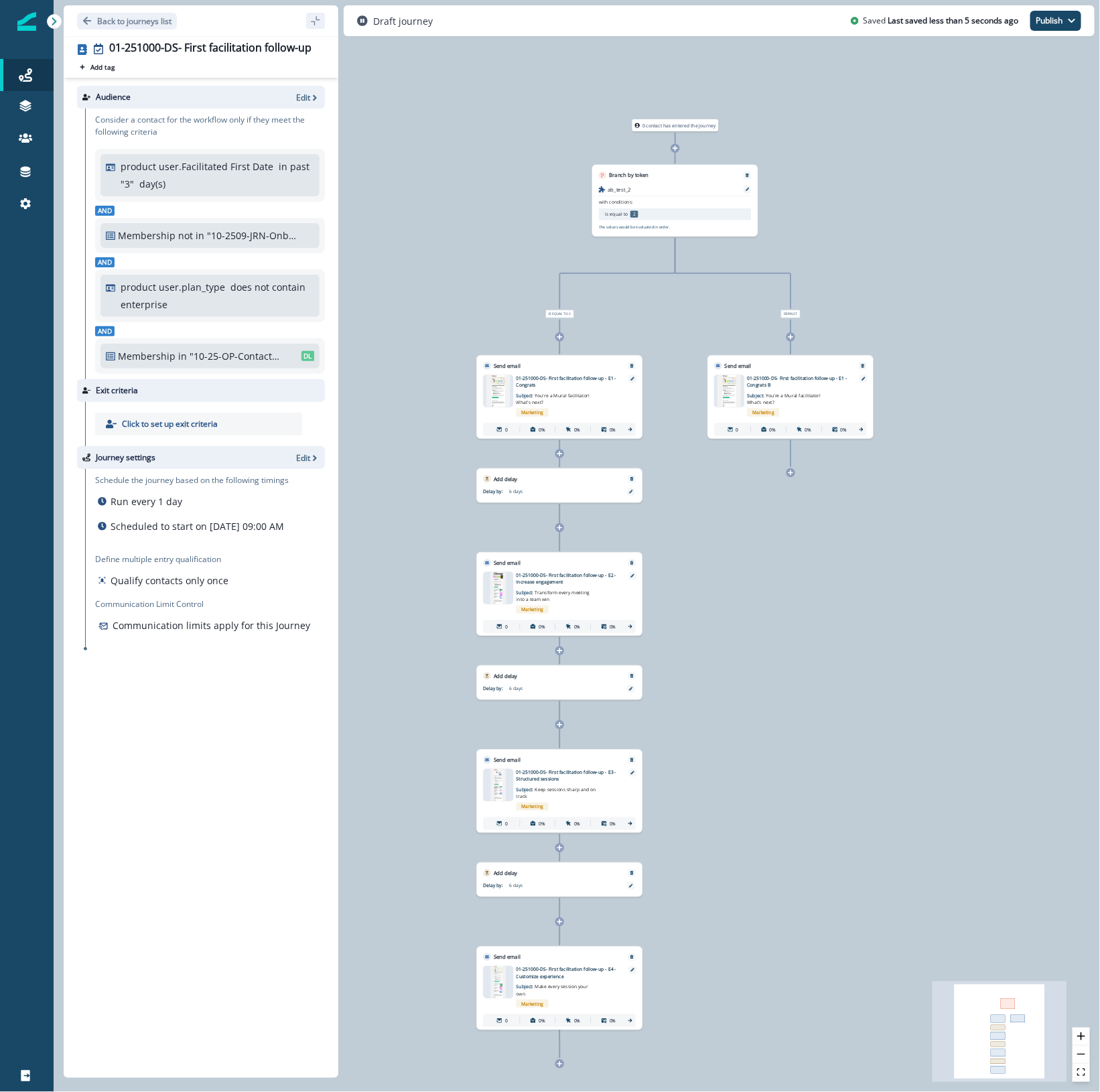
drag, startPoint x: 803, startPoint y: 594, endPoint x: 822, endPoint y: 761, distance: 168.1
click at [822, 761] on div "0 contact has entered the journey Branch by token ab_test_2 with conditions: is…" at bounding box center [576, 546] width 1046 height 1092
click at [197, 421] on p "Click to set up exit criteria" at bounding box center [170, 424] width 96 height 12
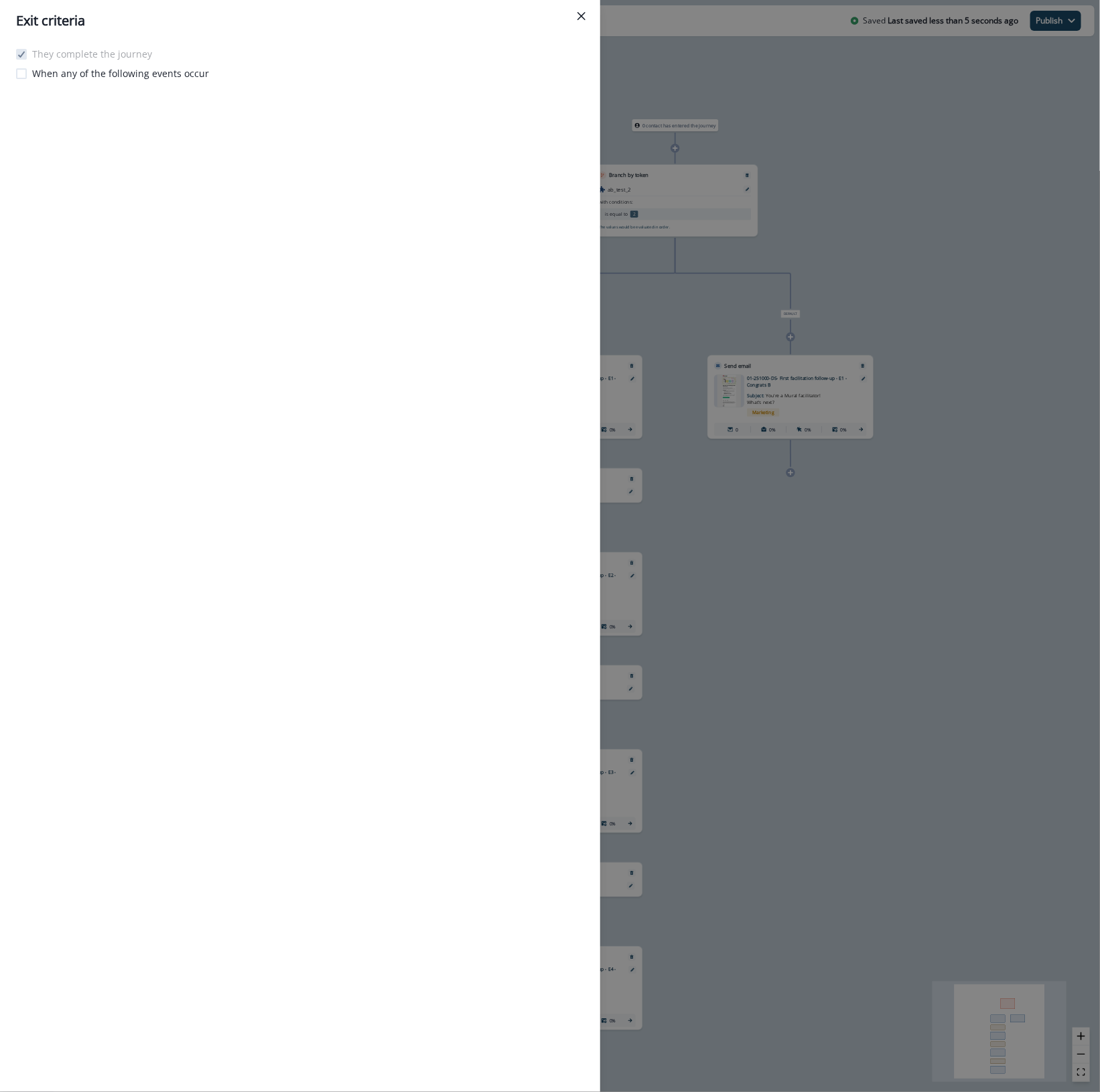
click at [20, 75] on span at bounding box center [22, 73] width 11 height 11
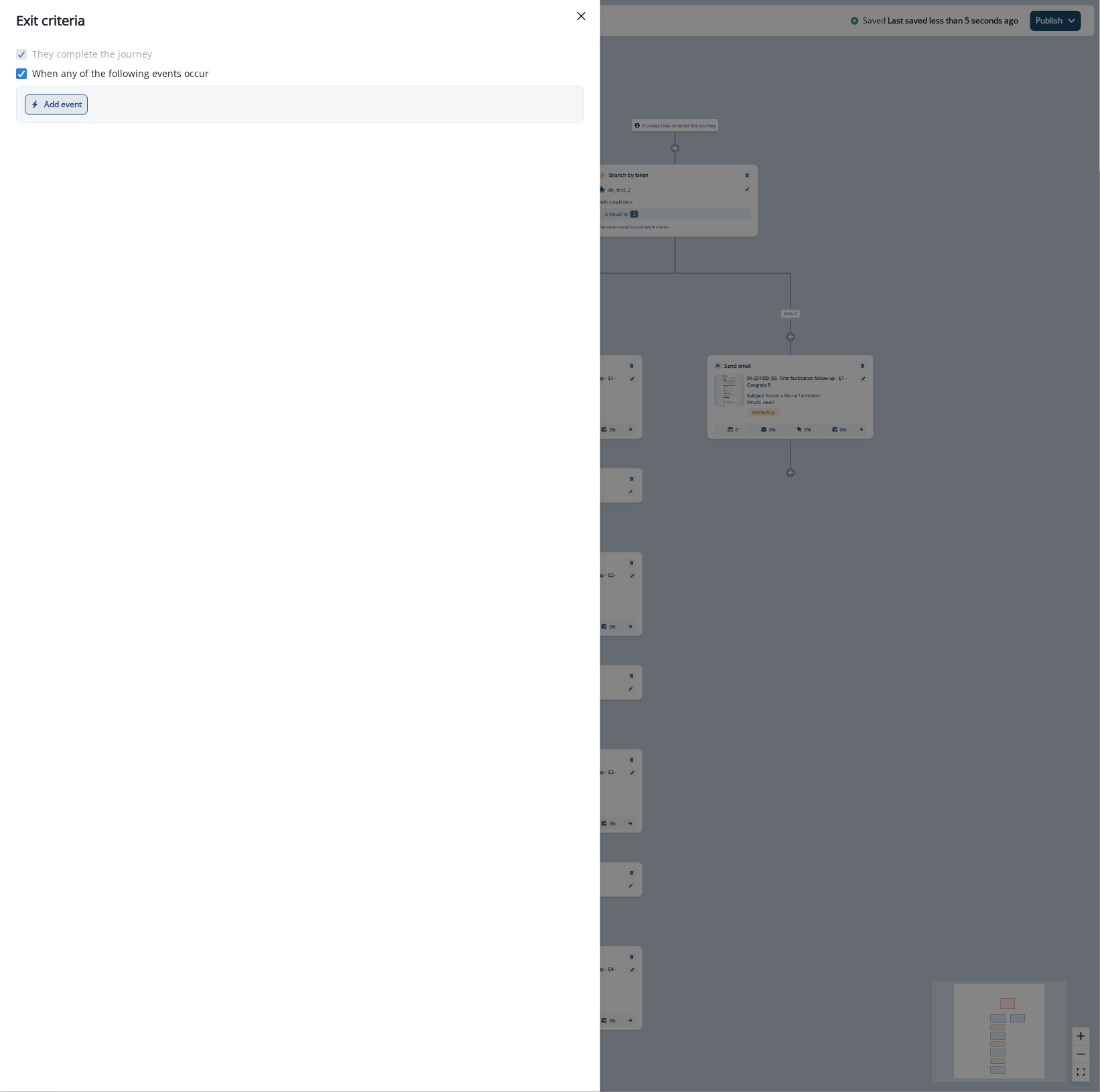
click at [62, 100] on button "Add event" at bounding box center [56, 104] width 63 height 20
click at [21, 73] on icon at bounding box center [22, 73] width 8 height 7
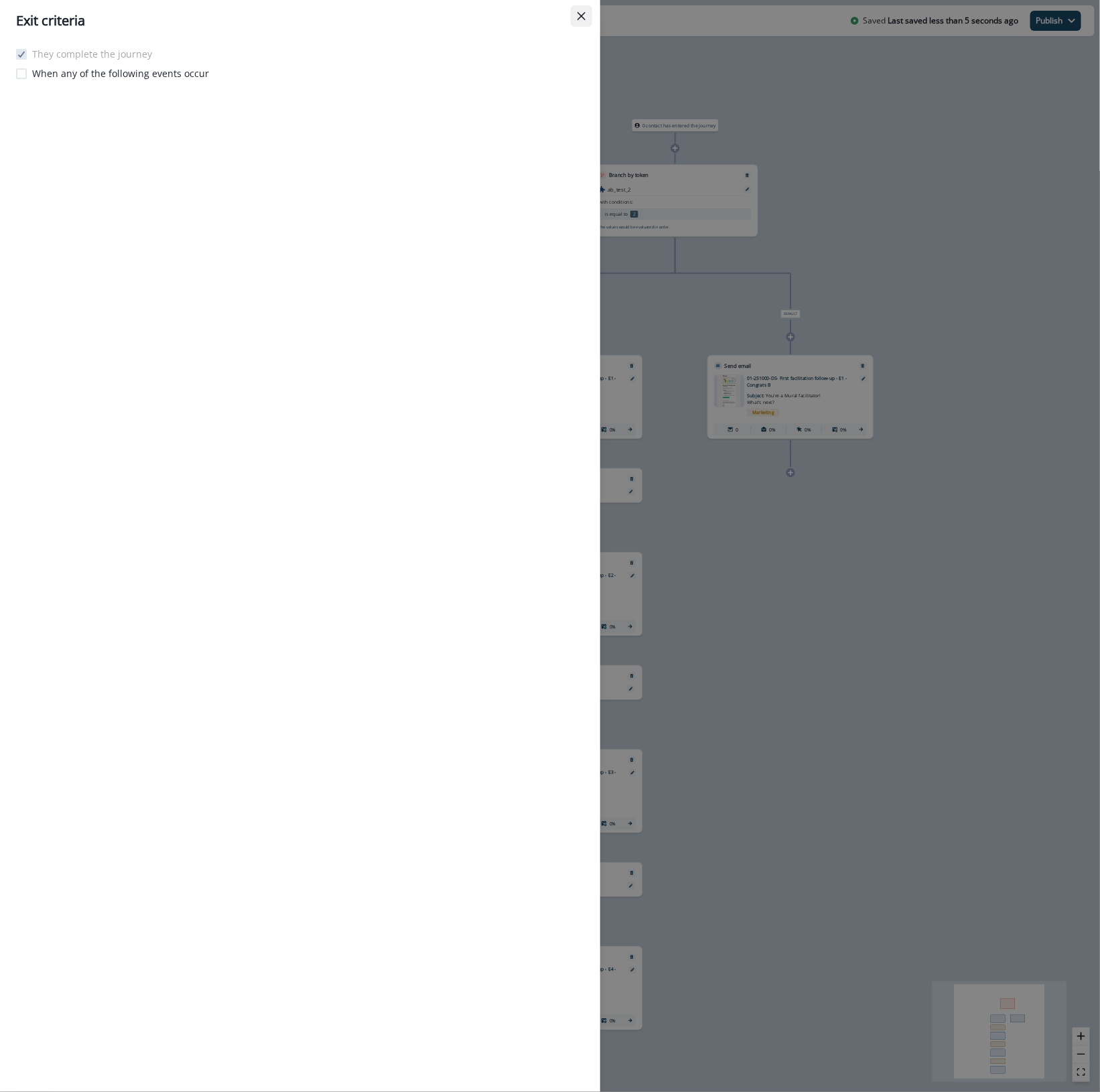
click at [586, 14] on button "Close" at bounding box center [582, 16] width 22 height 22
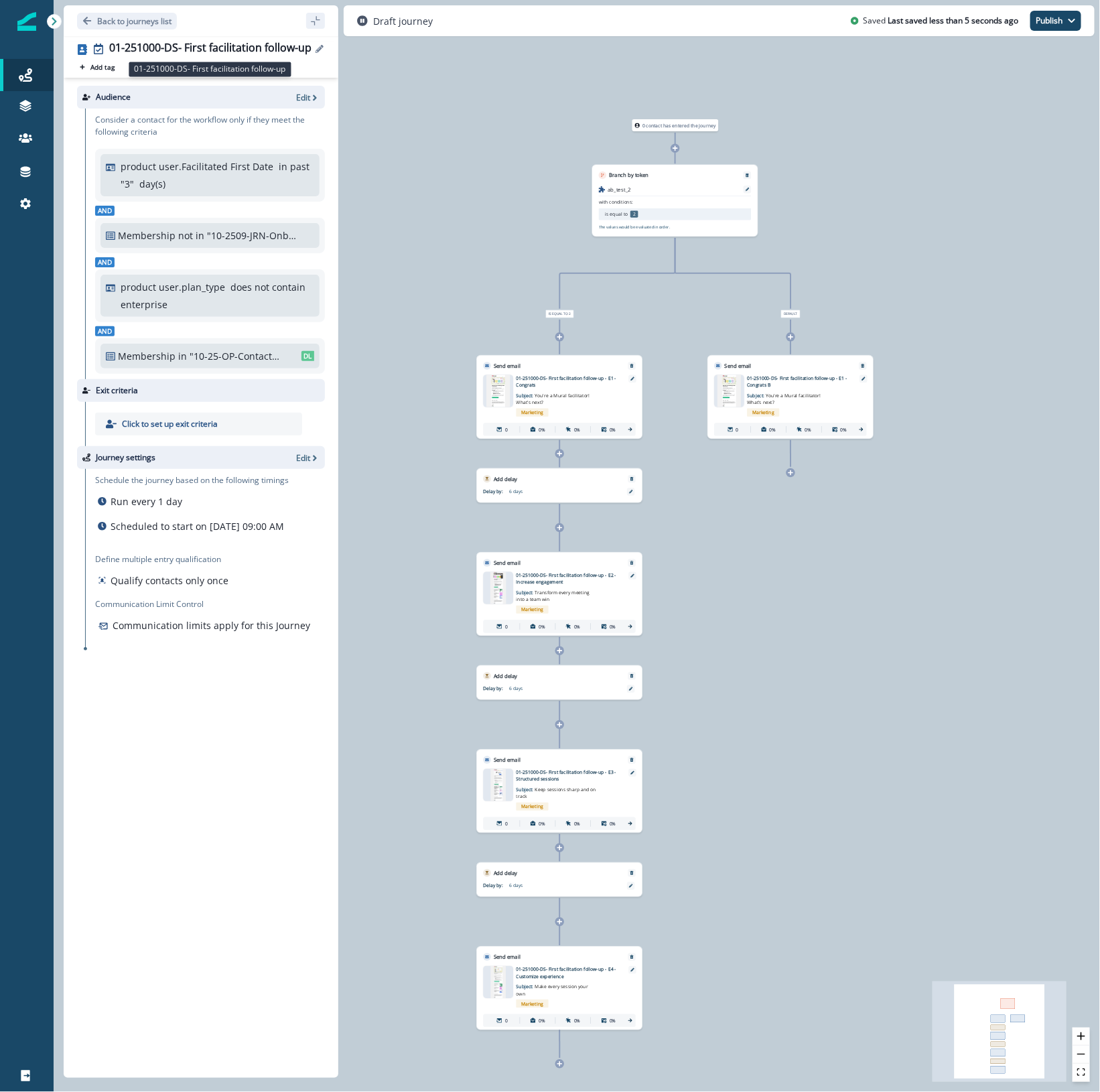
click at [158, 46] on div "01-251000-DS- First facilitation follow-up" at bounding box center [210, 49] width 202 height 15
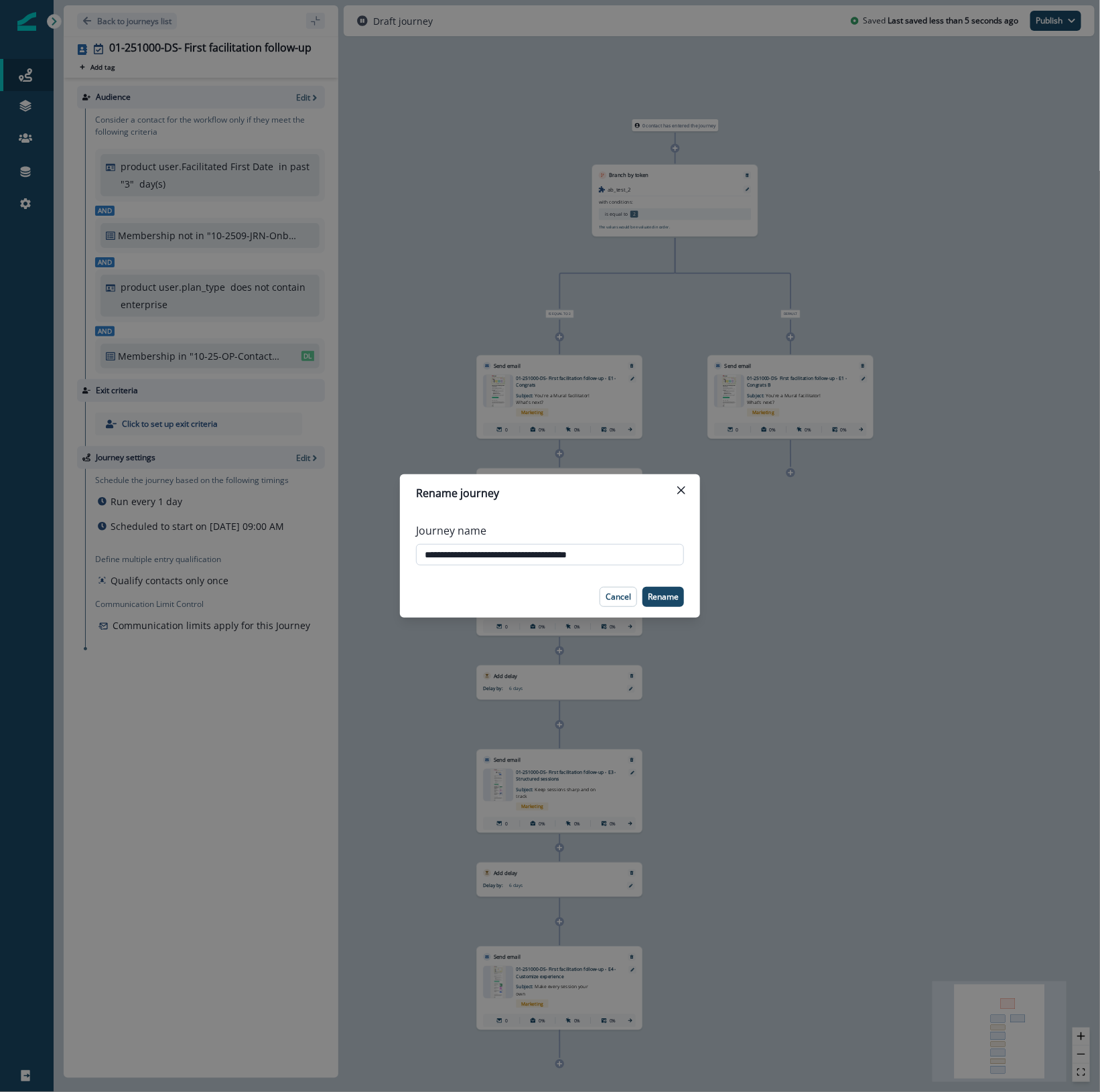
drag, startPoint x: 470, startPoint y: 554, endPoint x: 460, endPoint y: 554, distance: 10.0
click at [460, 554] on input "**********" at bounding box center [549, 555] width 268 height 22
type input "**********"
click at [658, 597] on p "Rename" at bounding box center [663, 597] width 31 height 9
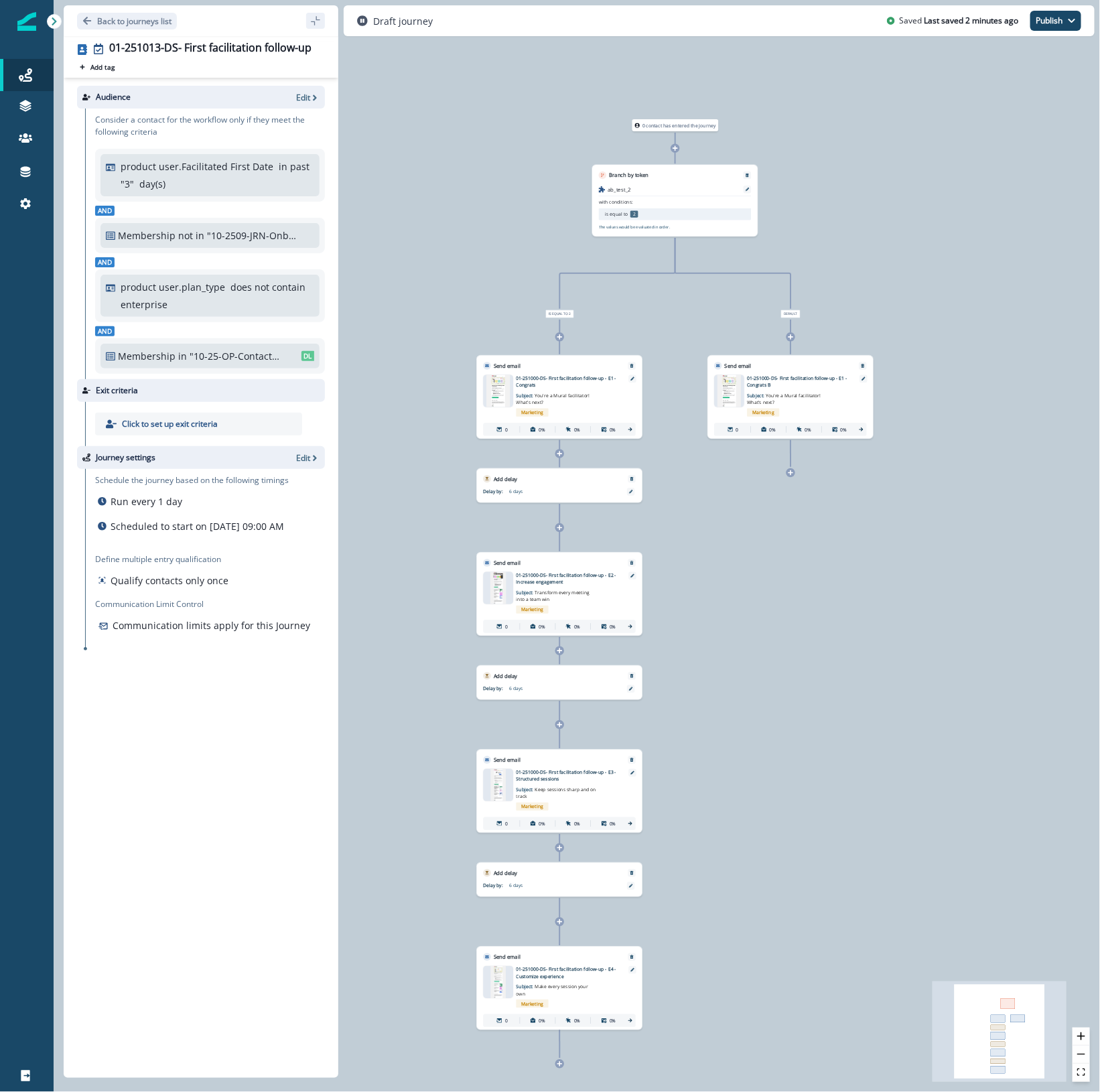
click at [52, 318] on div at bounding box center [26, 648] width 53 height 824
click at [241, 46] on div "01-251013-DS- First facilitation follow-up" at bounding box center [210, 49] width 202 height 15
click at [241, 46] on div "**********" at bounding box center [550, 546] width 1100 height 1092
click at [255, 44] on div "01-251013-DS- First facilitation follow-up" at bounding box center [210, 49] width 202 height 15
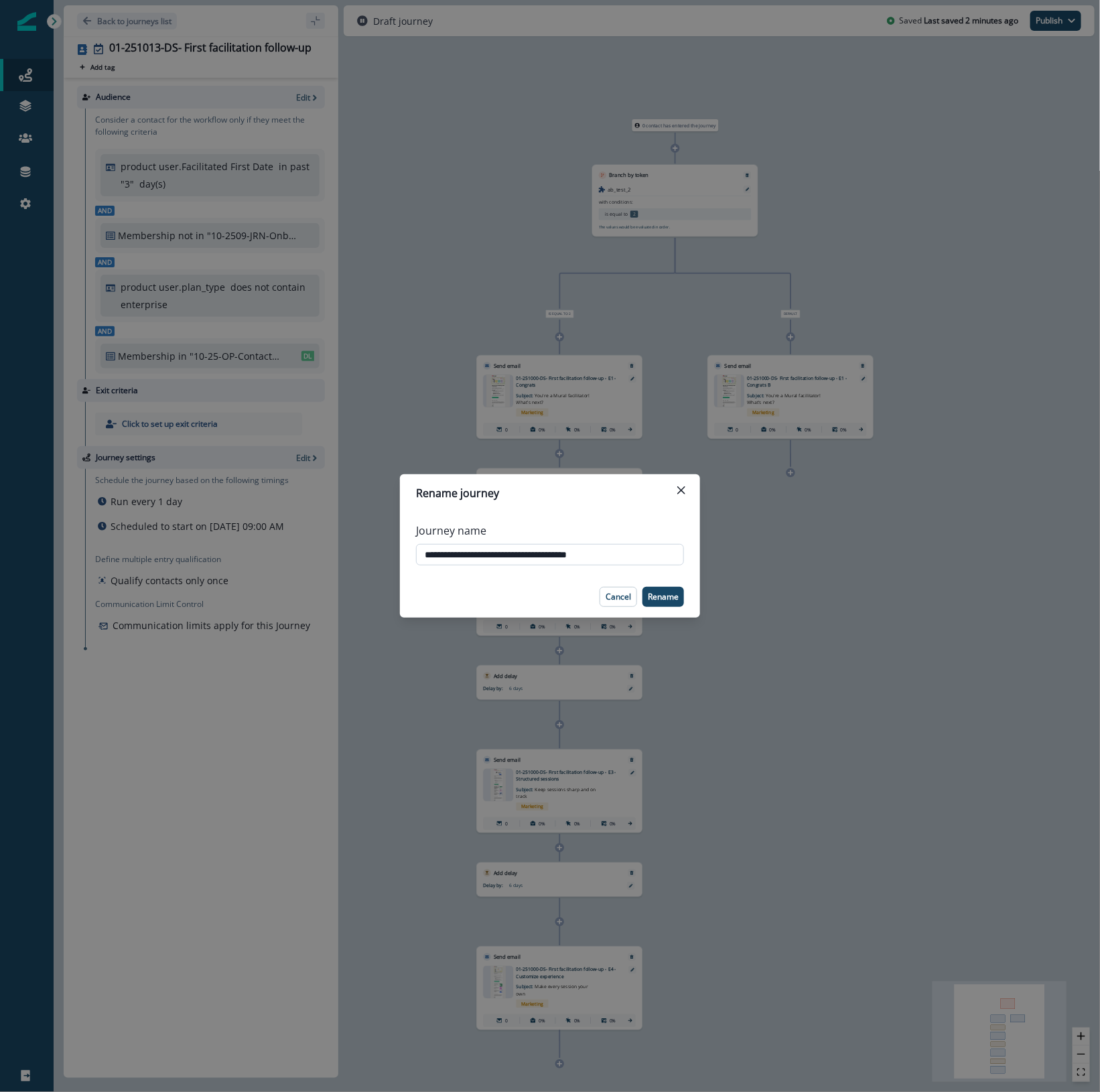
click at [531, 551] on input "**********" at bounding box center [549, 555] width 268 height 22
click at [610, 519] on div "**********" at bounding box center [549, 543] width 268 height 53
click at [678, 489] on icon "Close" at bounding box center [681, 490] width 8 height 8
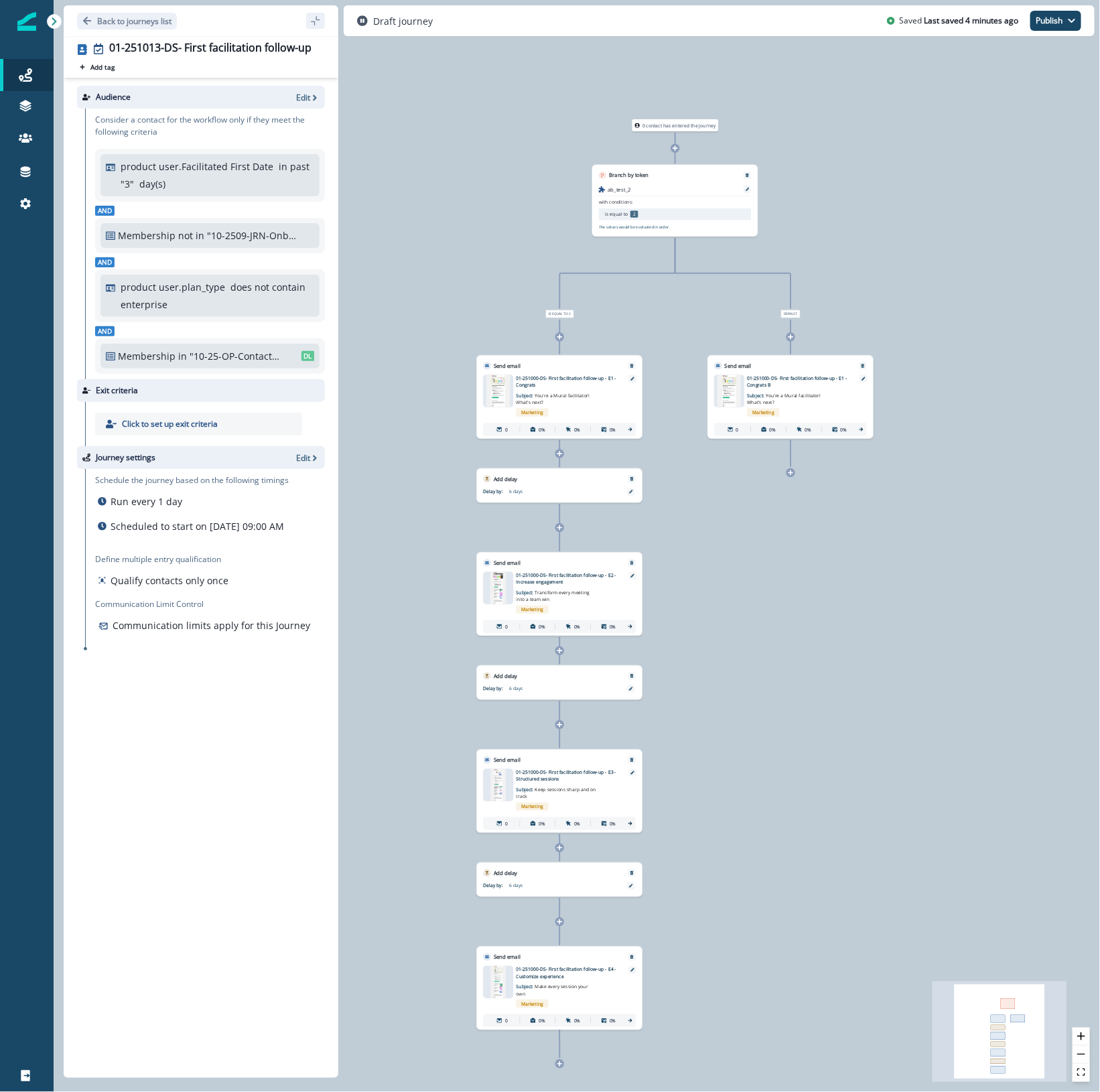
click at [892, 576] on div "0 contact has entered the journey Branch by token ab_test_2 with conditions: is…" at bounding box center [576, 546] width 1046 height 1092
click at [526, 377] on p "01-251000-DS- First facilitation follow-up - E1 - Congrats" at bounding box center [568, 382] width 103 height 13
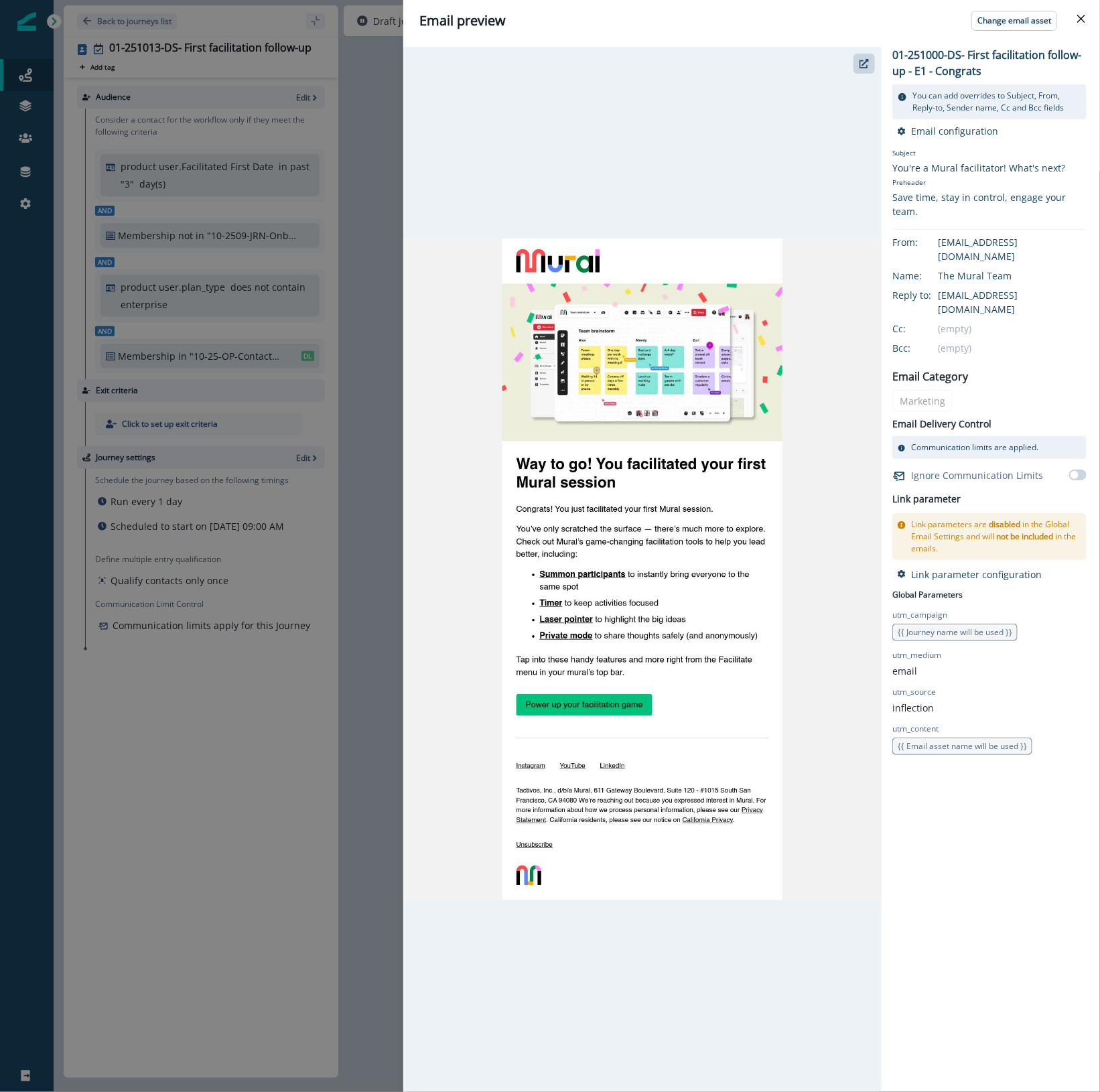
click at [942, 62] on p "01-251000-DS- First facilitation follow-up - E1 - Congrats" at bounding box center [989, 63] width 194 height 32
click at [952, 58] on p "01-251000-DS- First facilitation follow-up - E1 - Congrats" at bounding box center [989, 63] width 194 height 32
click at [867, 65] on icon "button" at bounding box center [864, 63] width 9 height 9
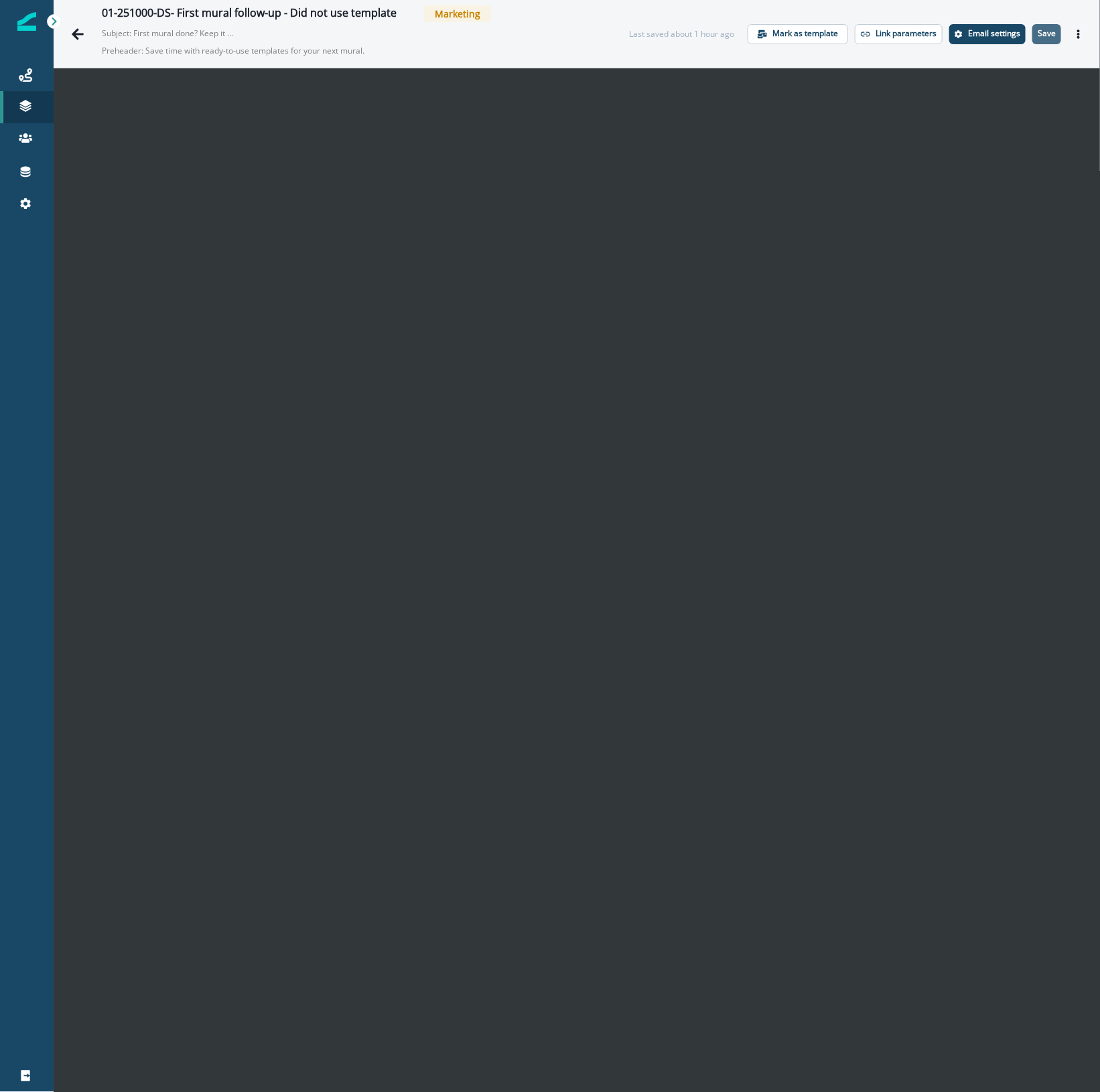
click at [1037, 32] on p "Save" at bounding box center [1046, 34] width 18 height 9
click at [77, 35] on icon "Go back" at bounding box center [78, 34] width 13 height 13
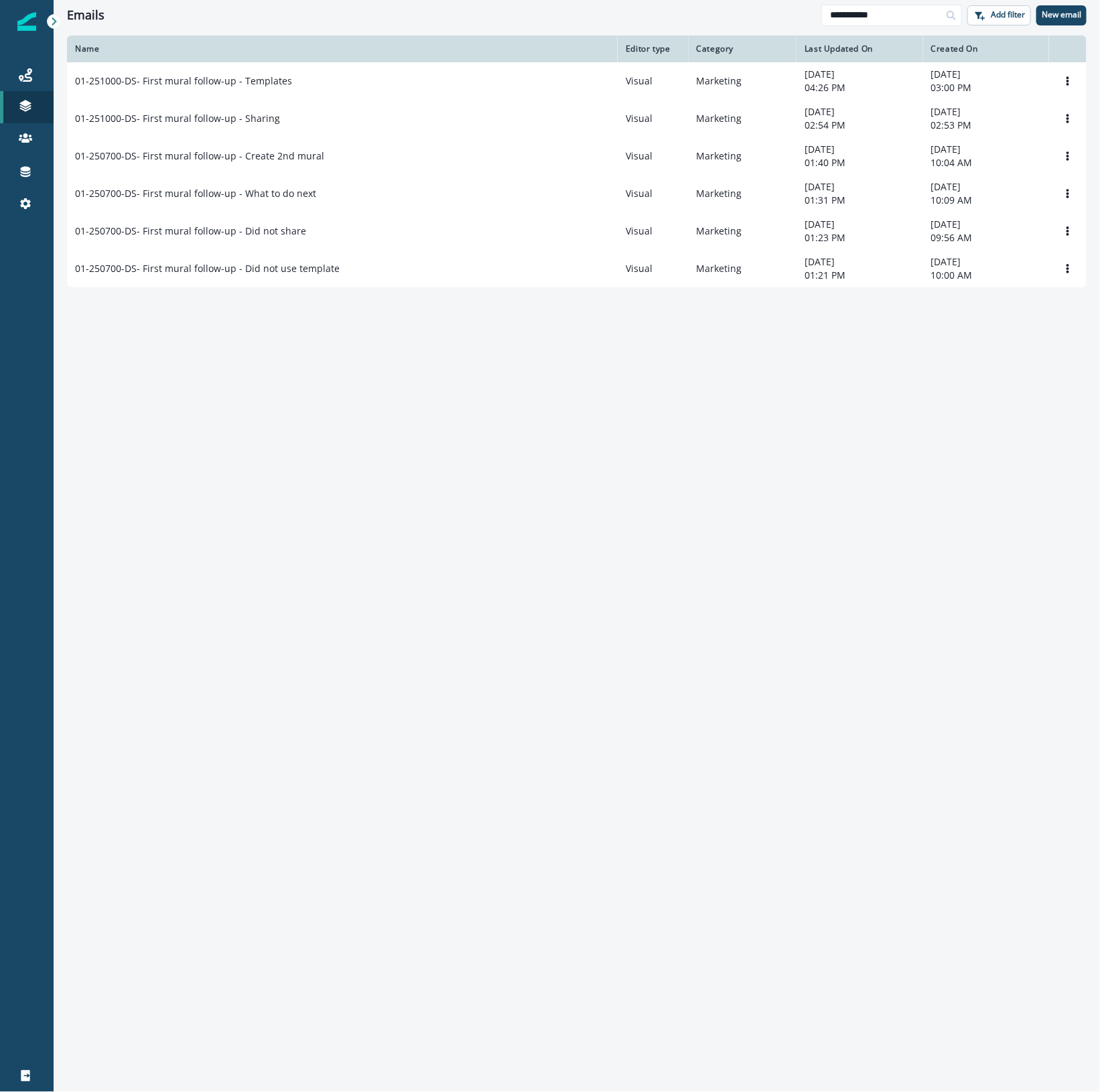
drag, startPoint x: 886, startPoint y: 22, endPoint x: 747, endPoint y: 12, distance: 139.4
click at [758, 5] on div "**********" at bounding box center [576, 15] width 1046 height 30
type input "**********"
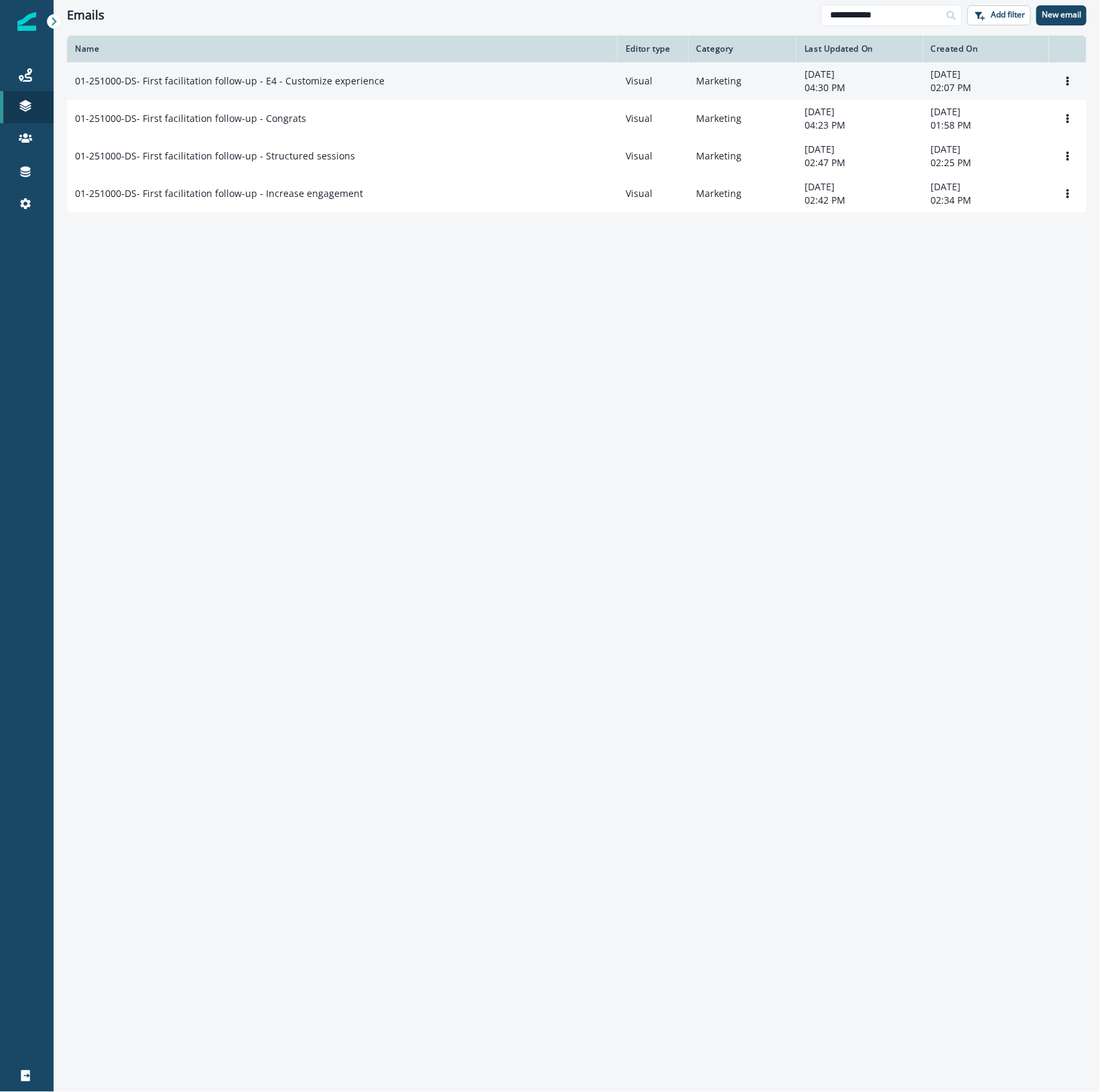
click at [346, 82] on p "01-251000-DS- First facilitation follow-up - E4 - Customize experience" at bounding box center [229, 81] width 309 height 13
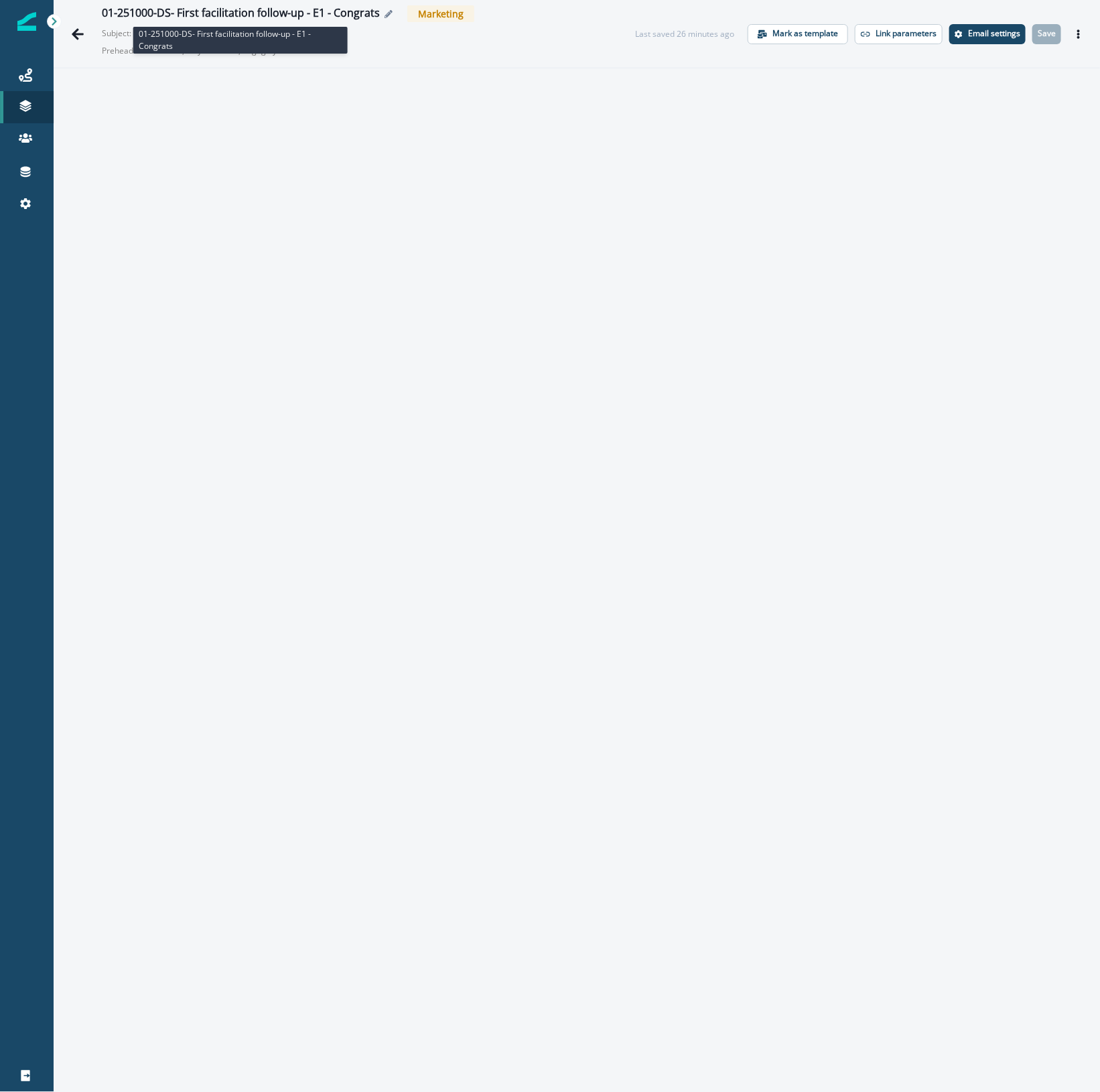
click at [142, 11] on div "01-251000-DS- First facilitation follow-up - E1 - Congrats" at bounding box center [241, 14] width 278 height 15
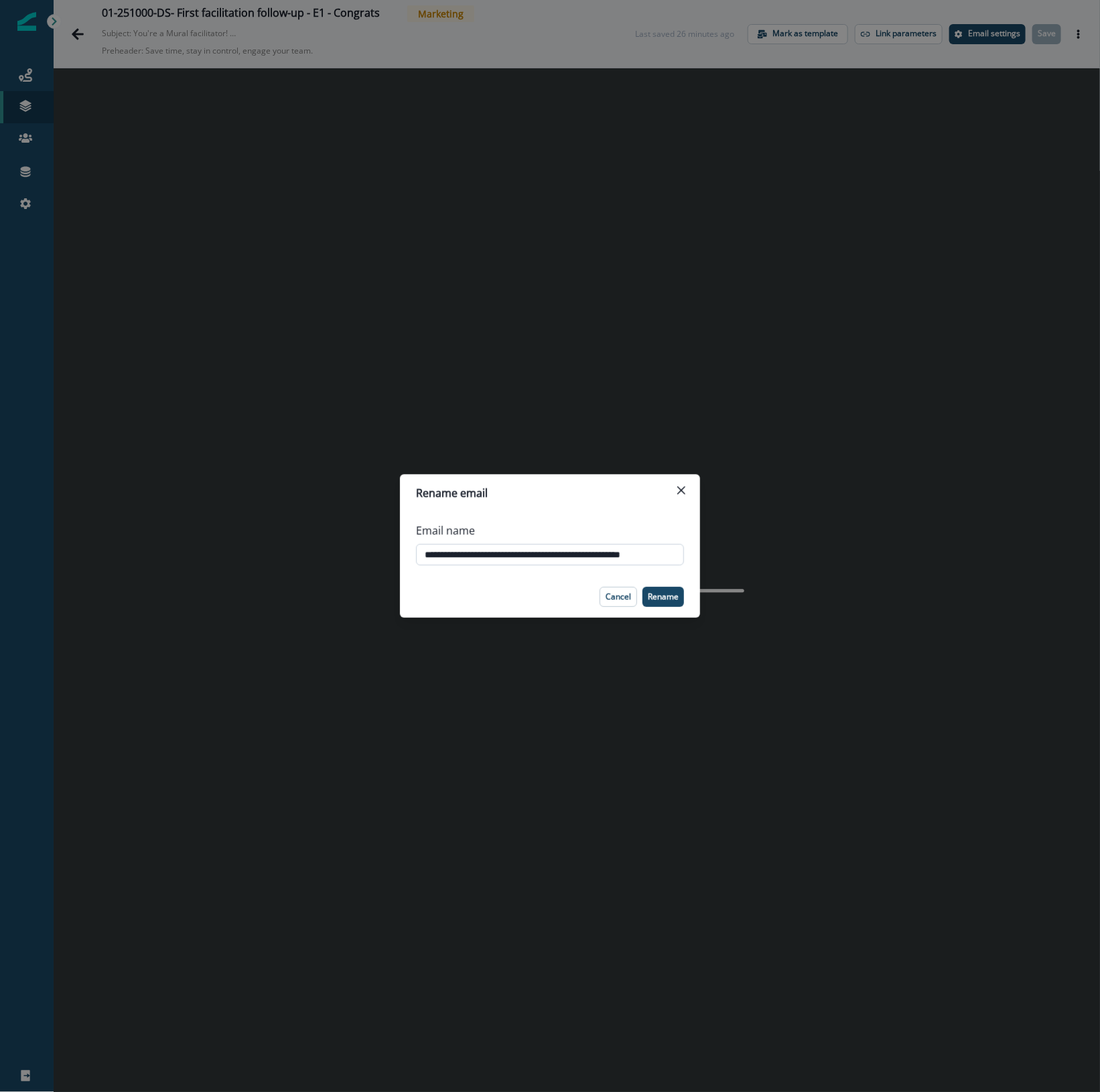
click at [467, 553] on input "**********" at bounding box center [549, 555] width 268 height 22
type input "**********"
click at [671, 598] on p "Rename" at bounding box center [663, 597] width 31 height 9
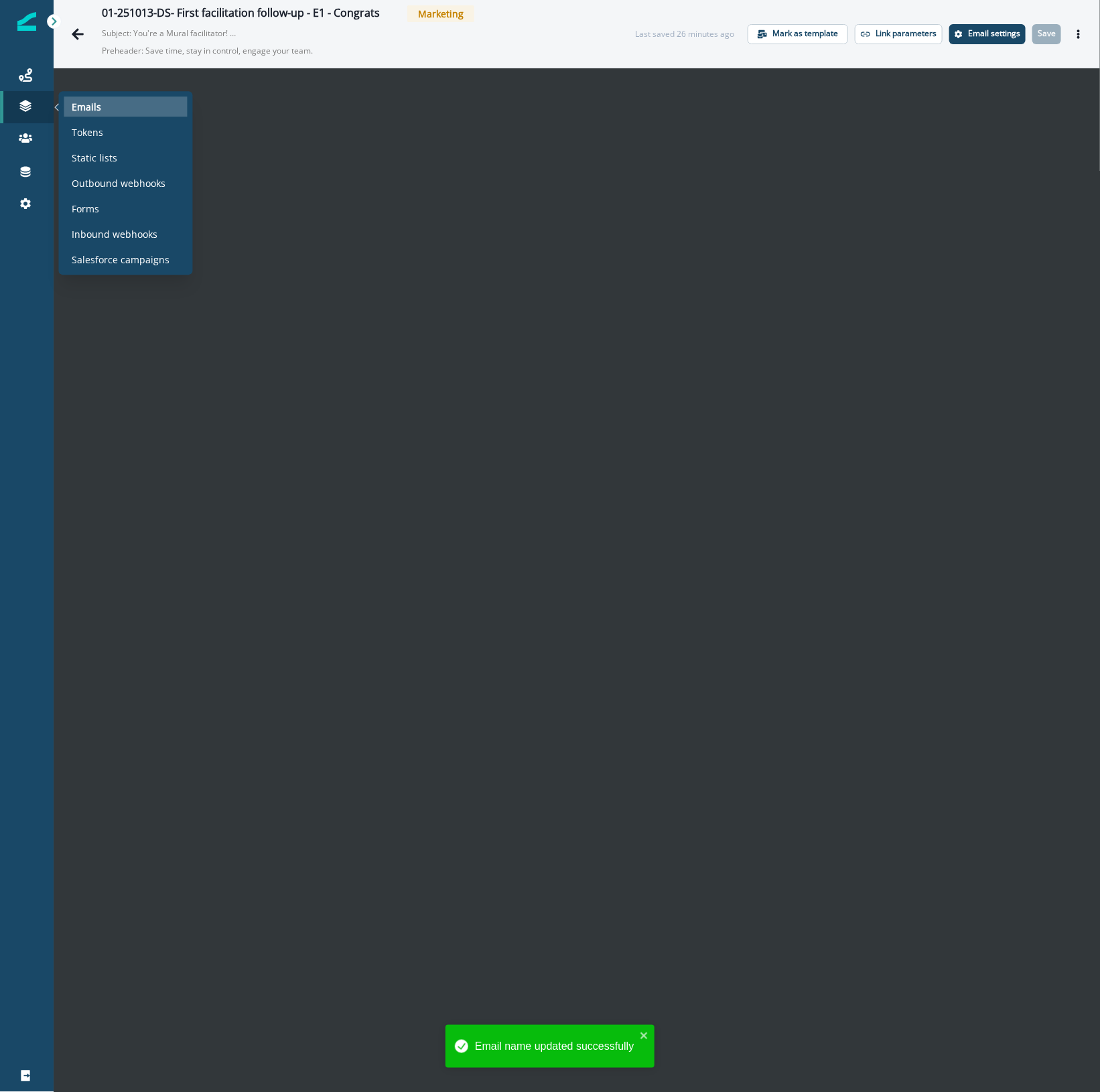
click at [69, 102] on div "Emails" at bounding box center [125, 107] width 123 height 20
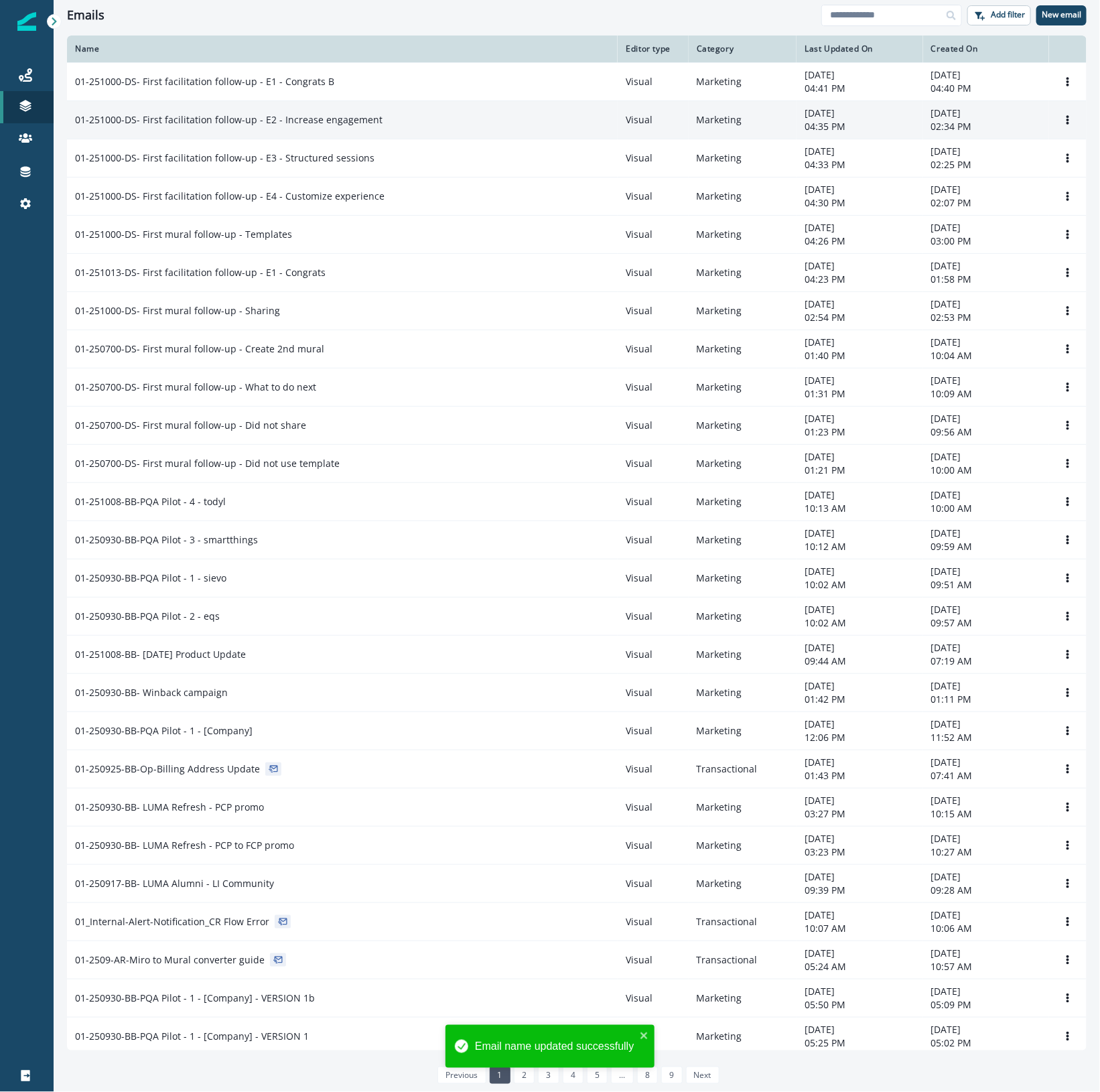
click at [316, 119] on p "01-251000-DS- First facilitation follow-up - E2 - Increase engagement" at bounding box center [228, 120] width 307 height 13
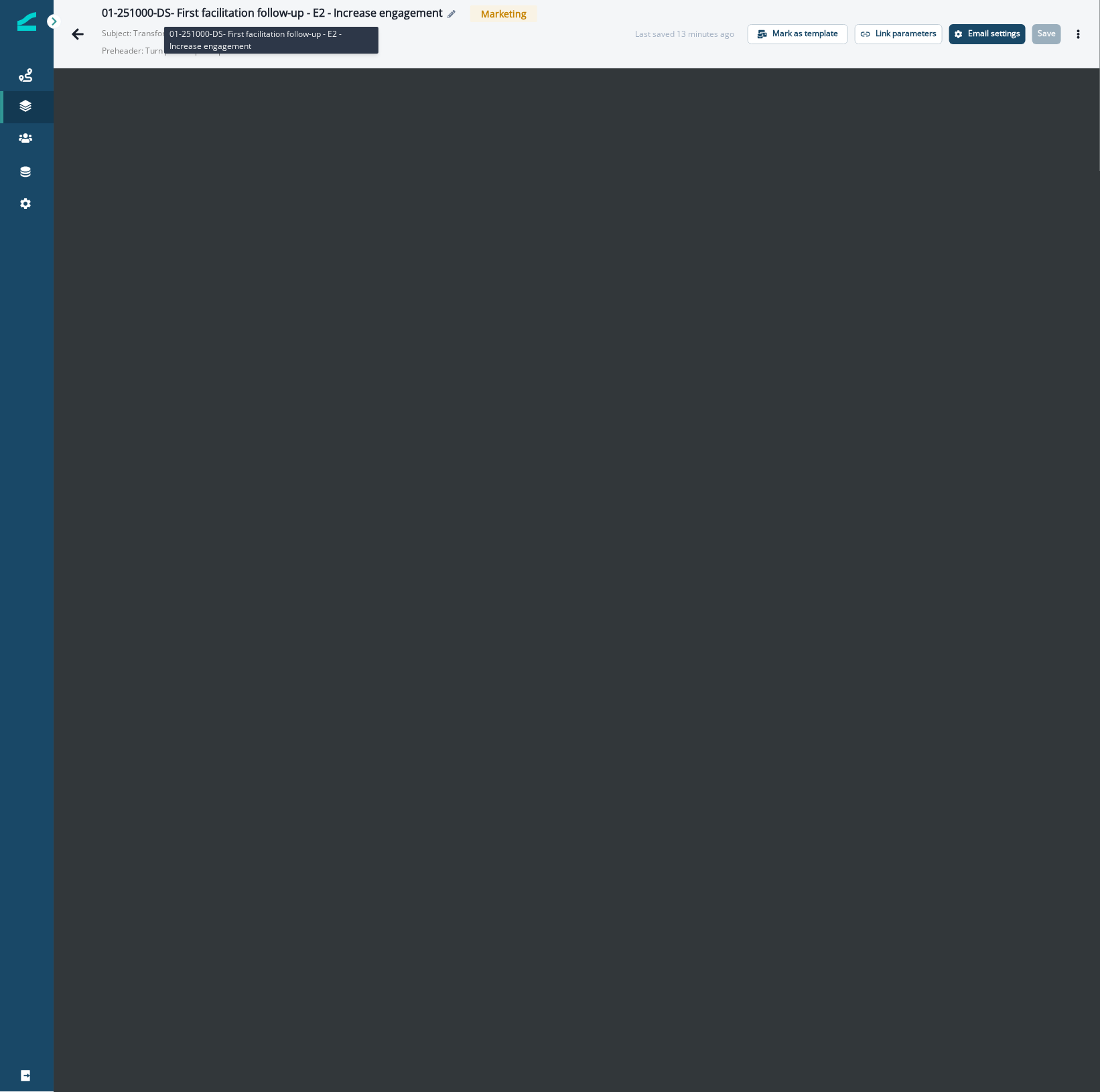
click at [155, 11] on div "01-251000-DS- First facilitation follow-up - E2 - Increase engagement" at bounding box center [272, 14] width 341 height 15
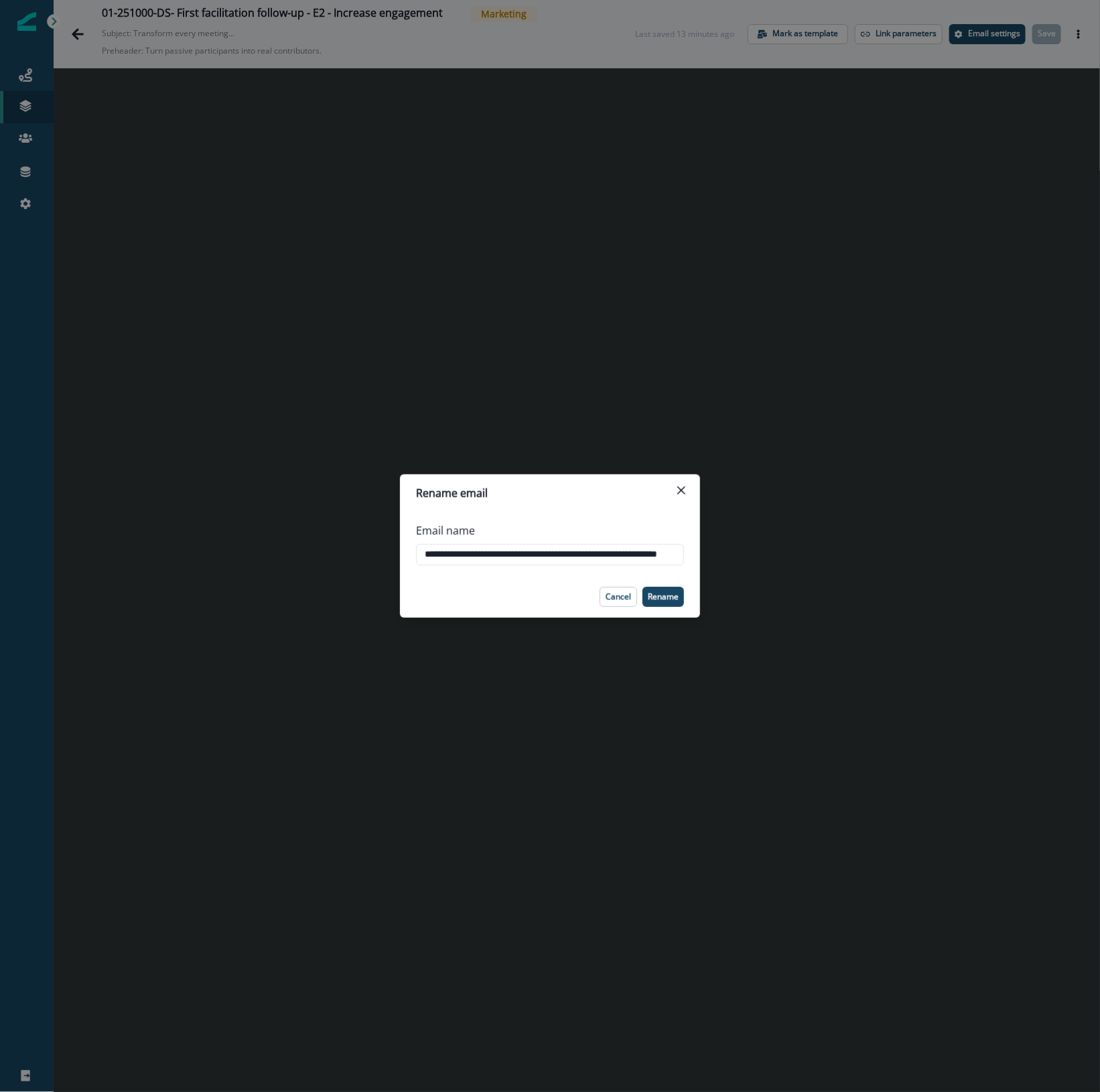
drag, startPoint x: 450, startPoint y: 551, endPoint x: 366, endPoint y: 553, distance: 84.0
click at [366, 553] on div "**********" at bounding box center [550, 546] width 1100 height 1092
click at [467, 556] on input "**********" at bounding box center [549, 555] width 268 height 22
type input "**********"
click at [659, 597] on p "Rename" at bounding box center [663, 597] width 31 height 9
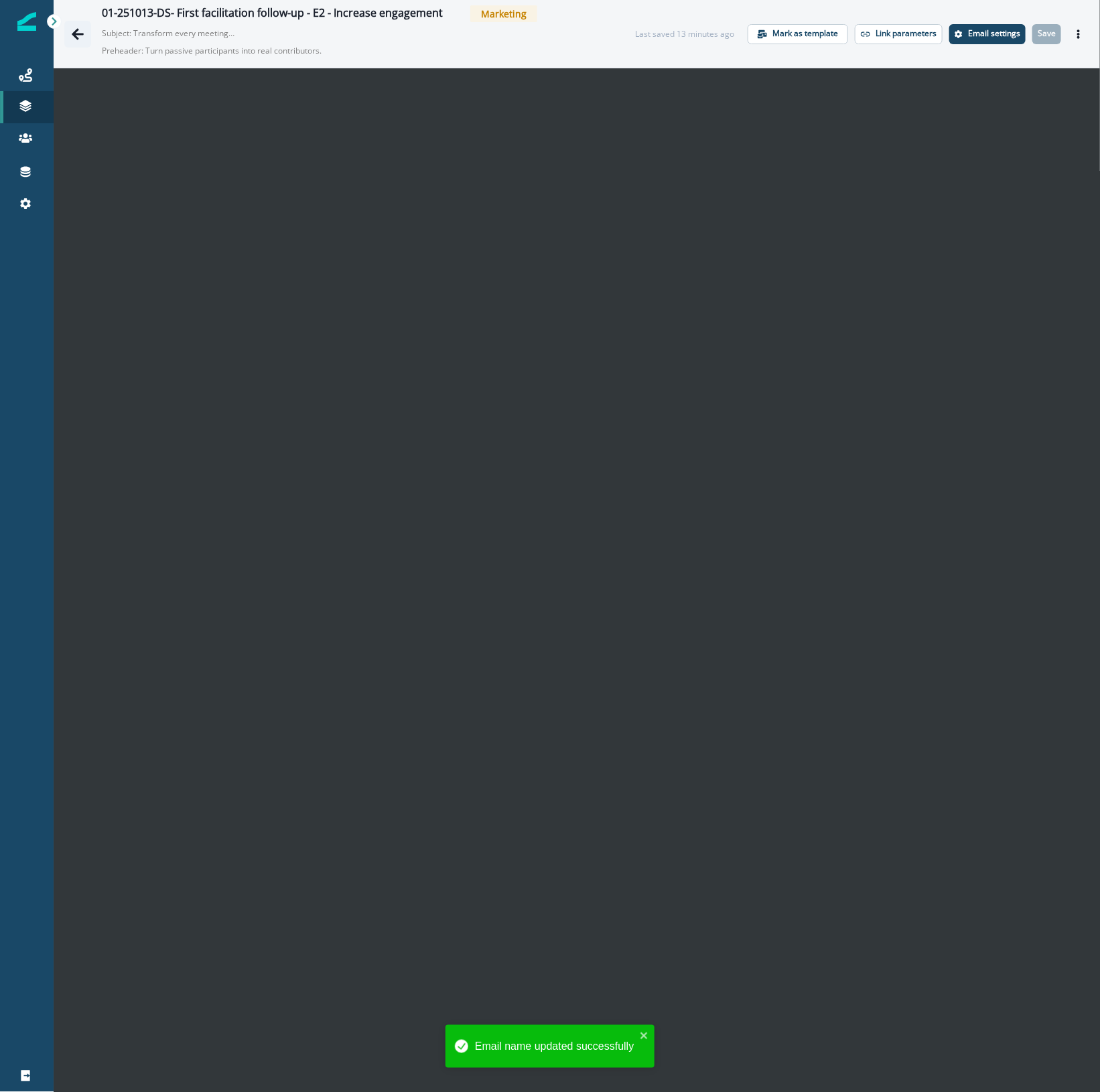
click at [78, 34] on icon "Go back" at bounding box center [78, 34] width 12 height 11
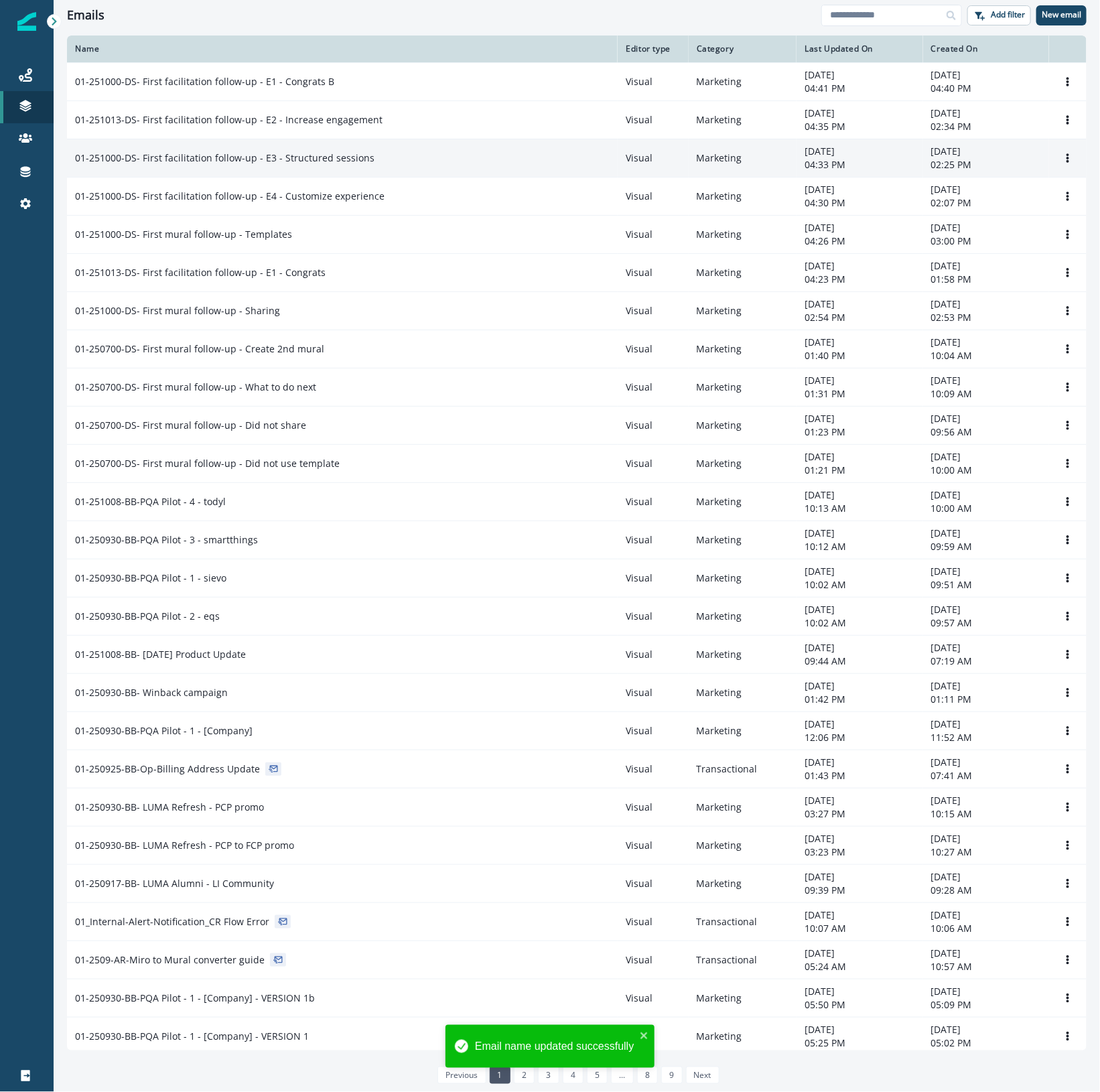
click at [219, 164] on td "01-251000-DS- First facilitation follow-up - E3 - Structured sessions" at bounding box center [342, 158] width 551 height 38
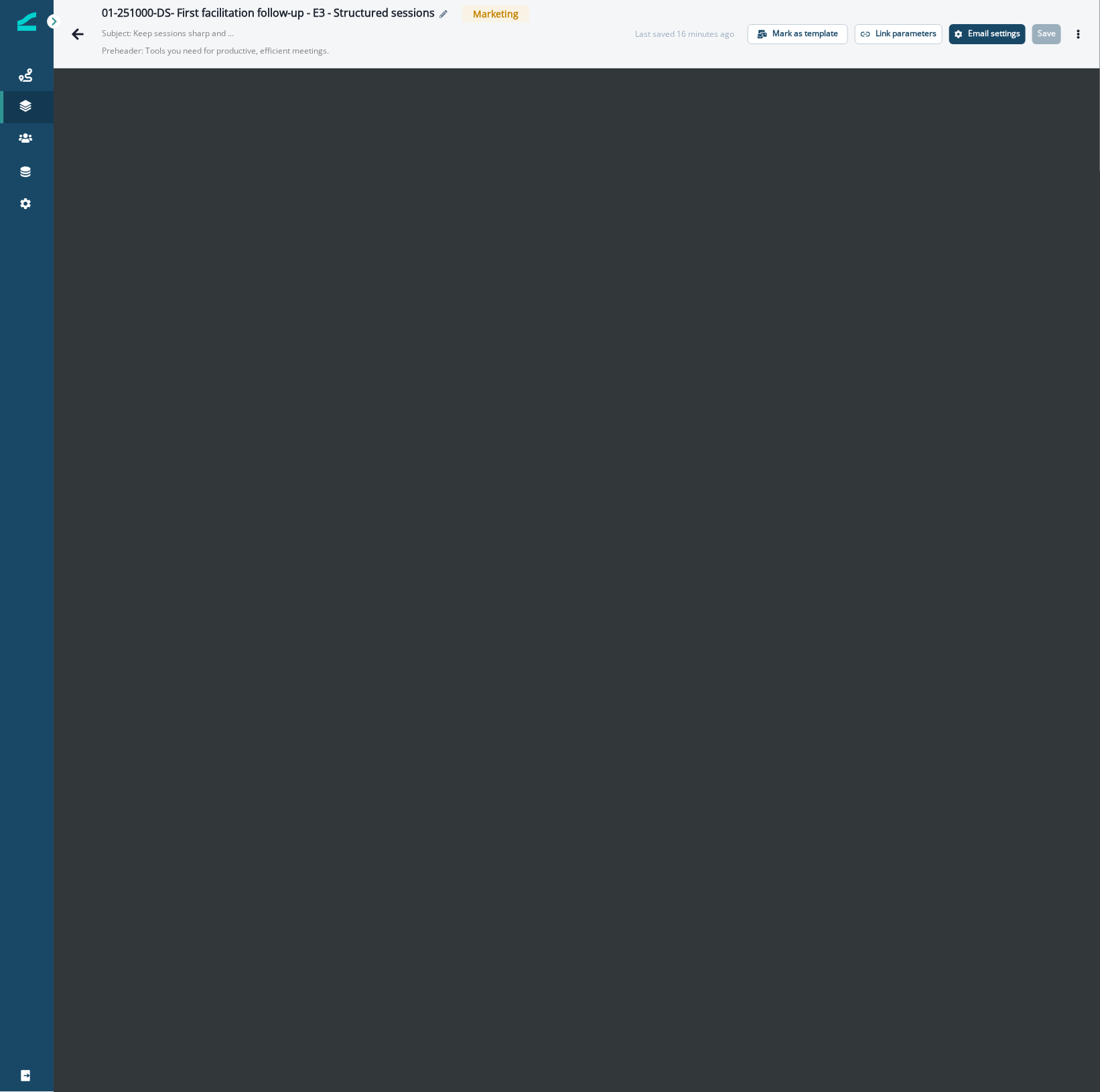
click at [439, 12] on icon "Edit name" at bounding box center [444, 14] width 8 height 8
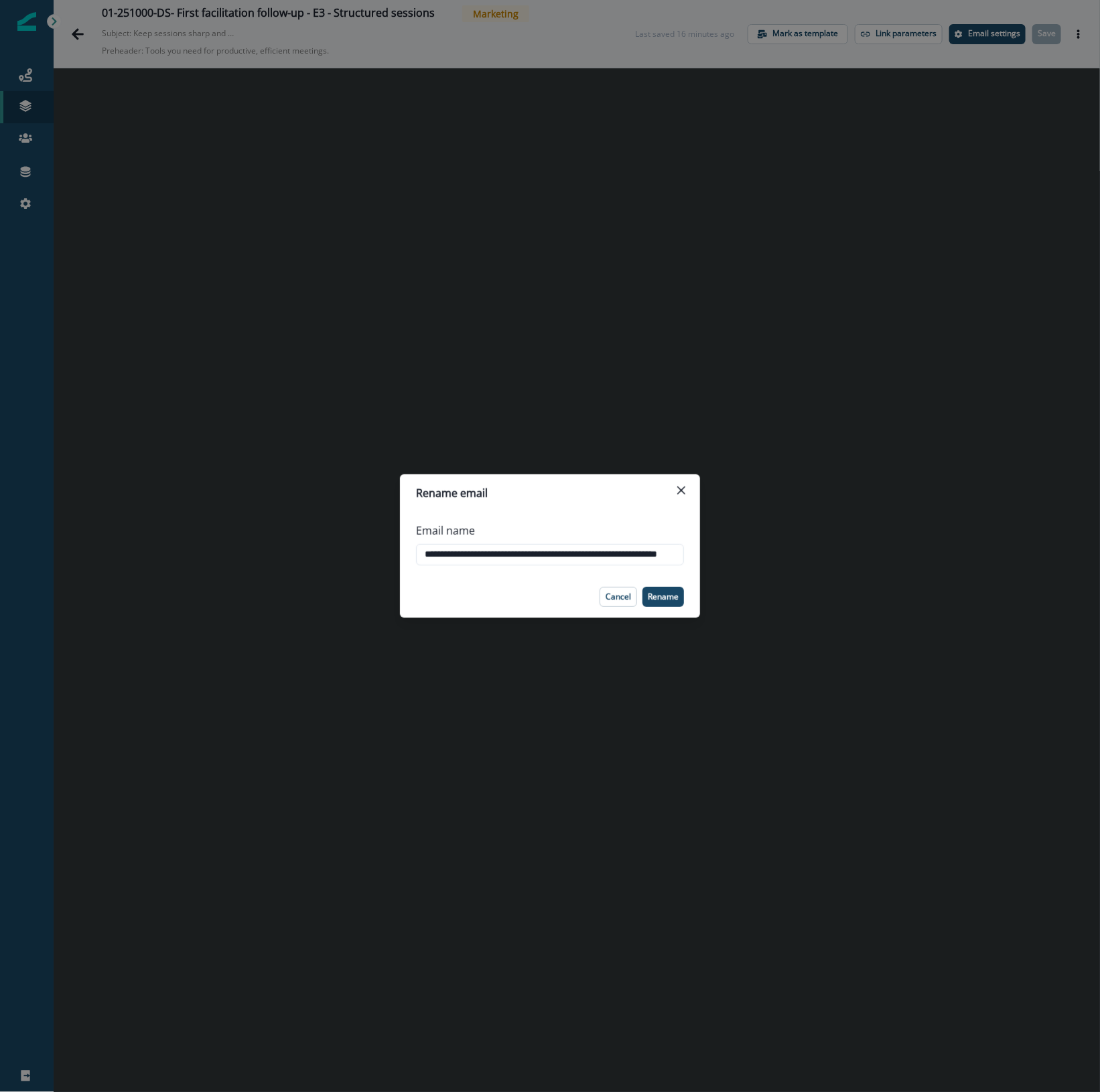
drag, startPoint x: 437, startPoint y: 555, endPoint x: 390, endPoint y: 554, distance: 47.0
click at [382, 557] on div "**********" at bounding box center [550, 546] width 1100 height 1092
click at [470, 553] on input "**********" at bounding box center [549, 555] width 268 height 22
type input "**********"
click at [668, 597] on p "Rename" at bounding box center [663, 597] width 31 height 9
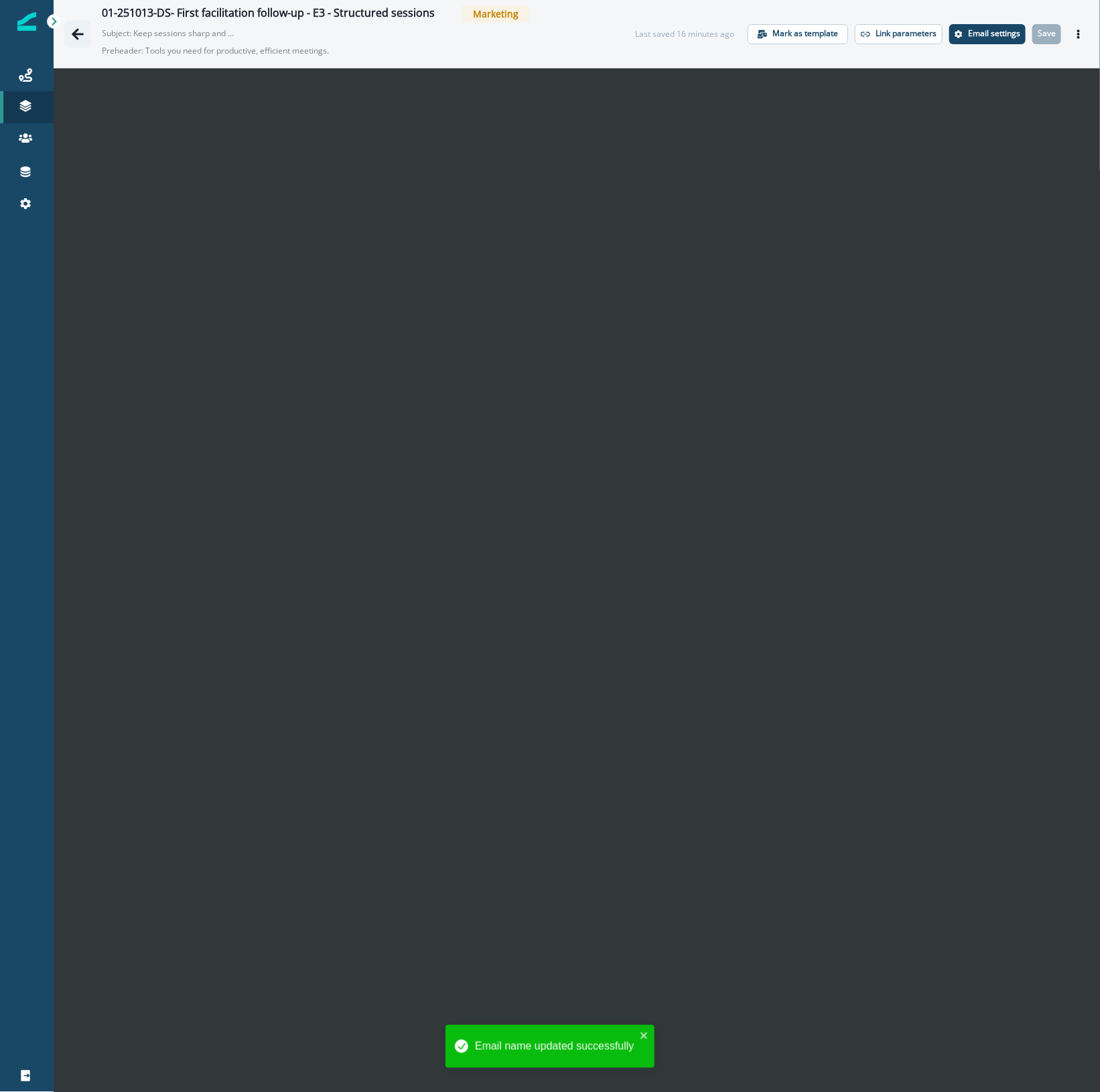
click at [82, 34] on icon "Go back" at bounding box center [78, 34] width 12 height 11
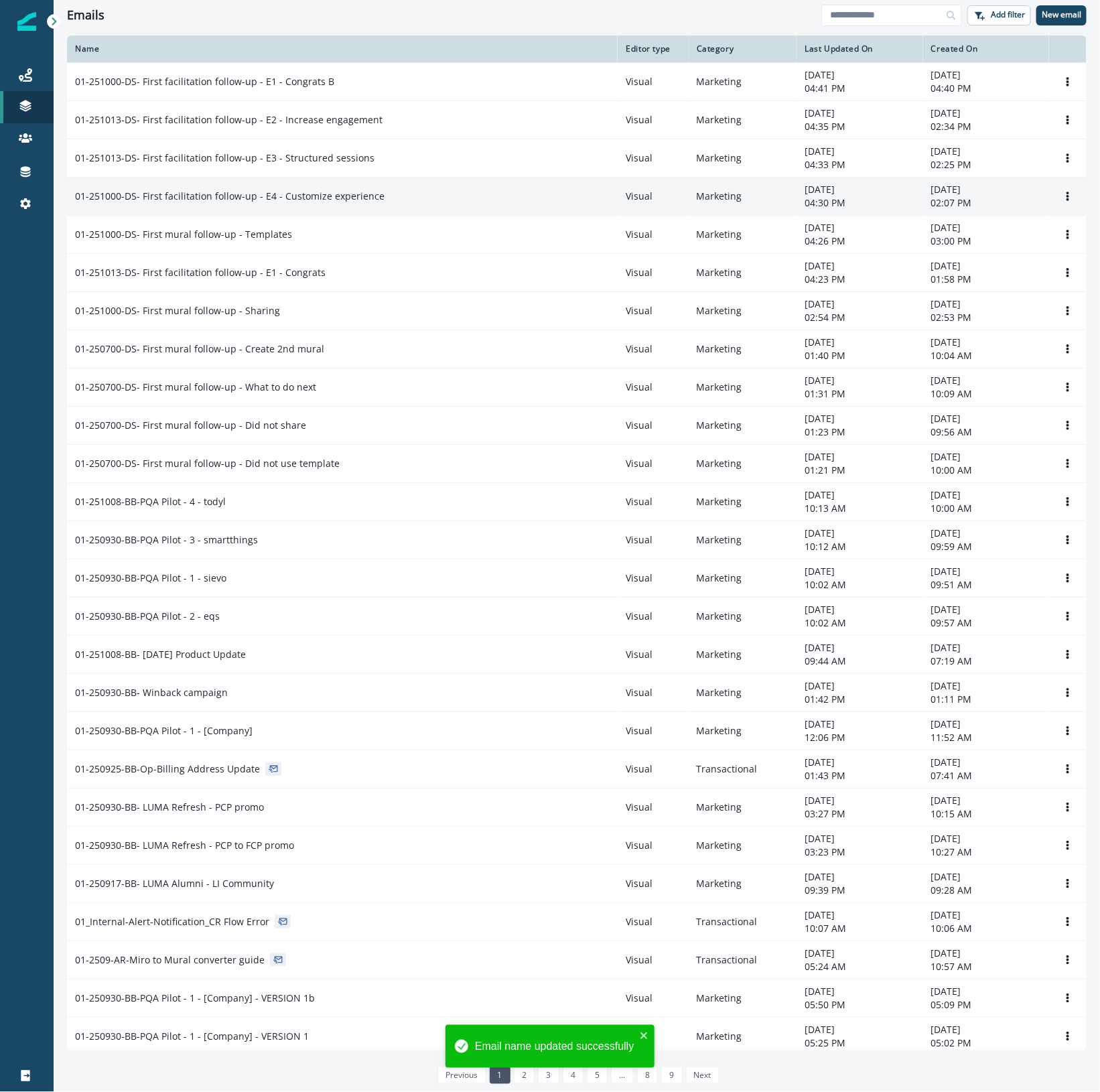
click at [200, 196] on p "01-251000-DS- First facilitation follow-up - E4 - Customize experience" at bounding box center [229, 196] width 309 height 13
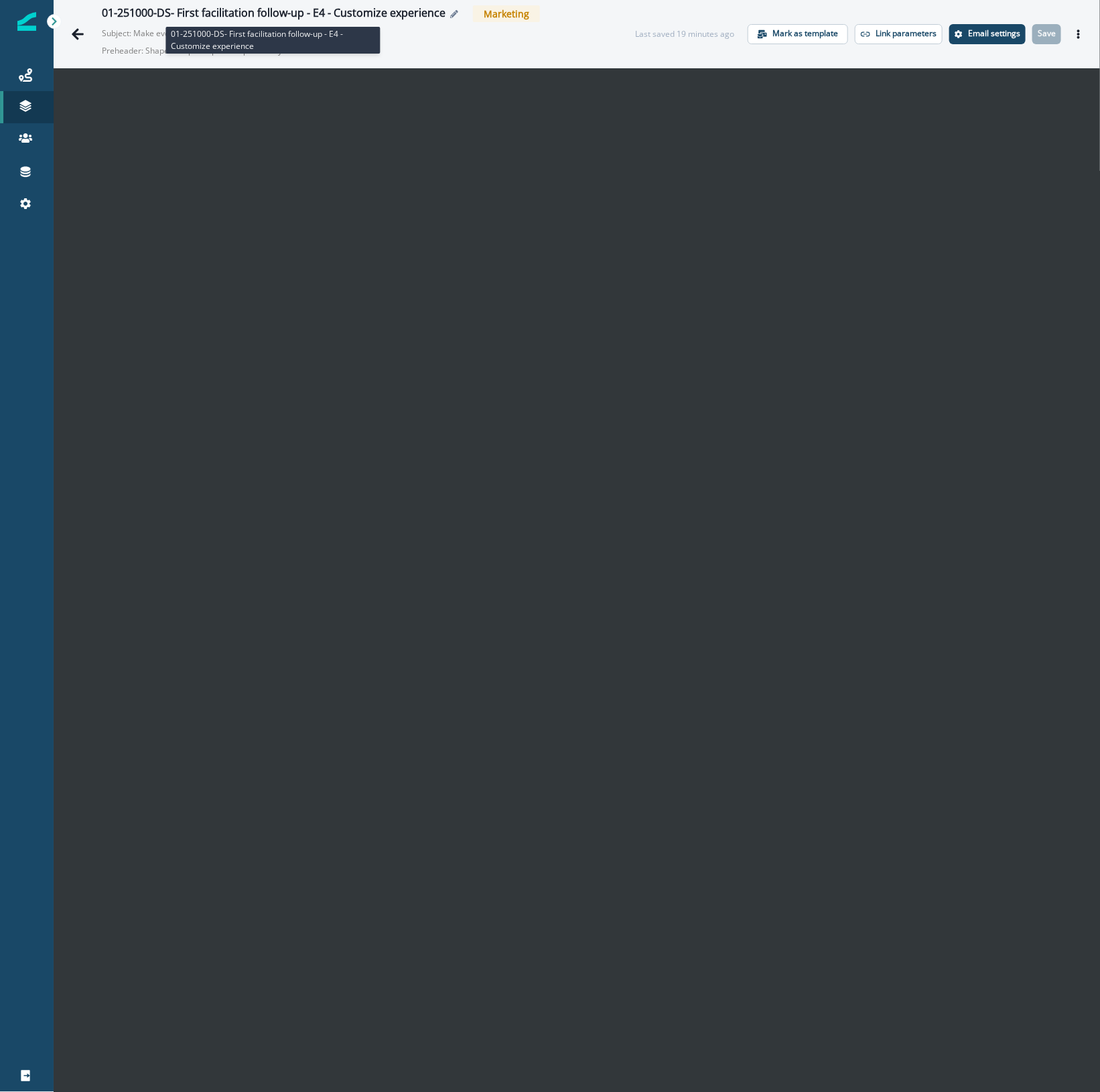
click at [169, 11] on div "01-251000-DS- First facilitation follow-up - E4 - Customize experience" at bounding box center [274, 14] width 344 height 15
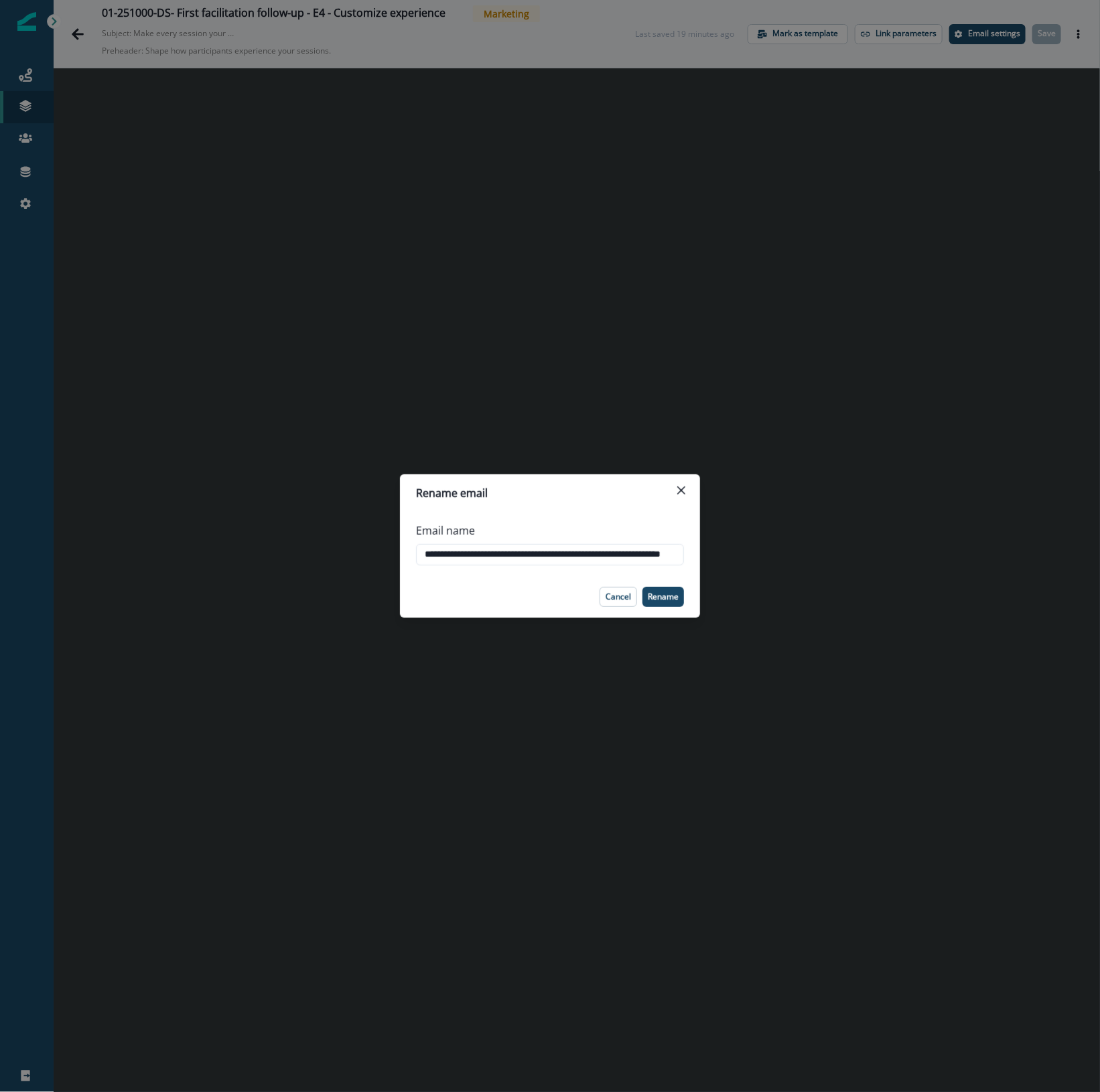
drag, startPoint x: 444, startPoint y: 551, endPoint x: 389, endPoint y: 551, distance: 55.0
click at [389, 551] on div "**********" at bounding box center [550, 546] width 1100 height 1092
click at [469, 550] on input "**********" at bounding box center [549, 555] width 268 height 22
type input "**********"
click at [665, 597] on p "Rename" at bounding box center [663, 597] width 31 height 9
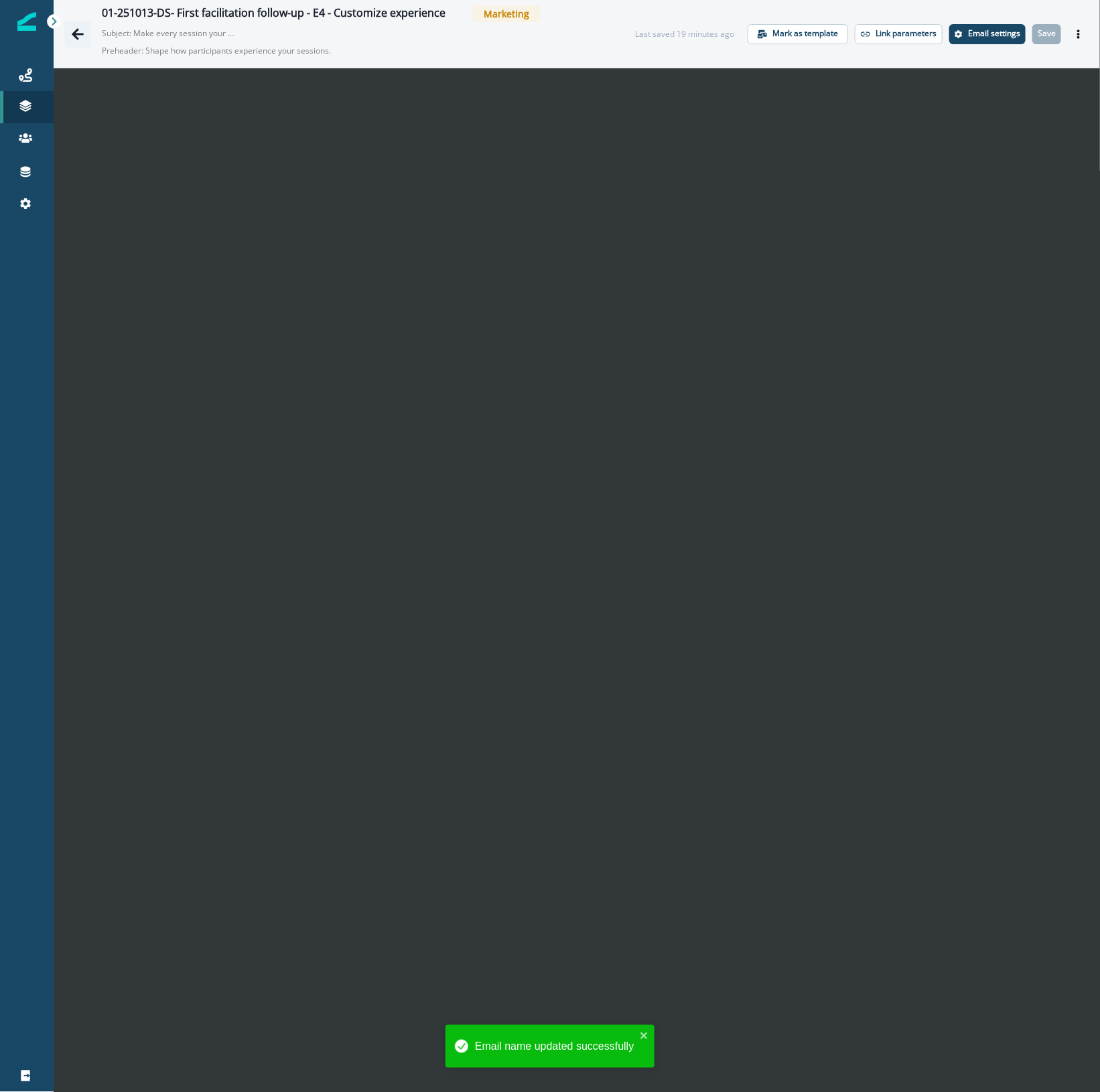
click at [71, 32] on icon "Go back" at bounding box center [78, 34] width 13 height 13
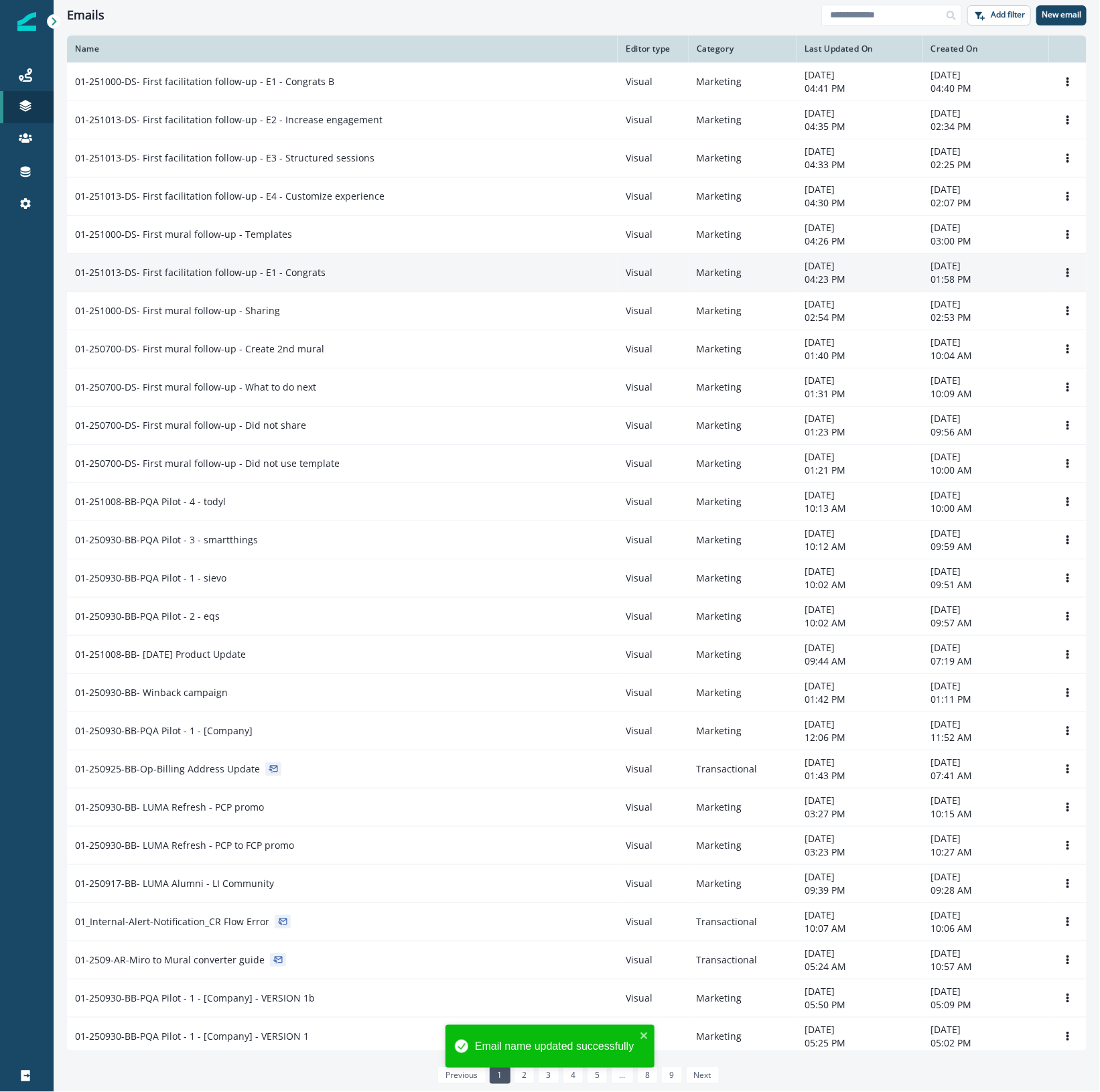
click at [346, 273] on div "01-251013-DS- First facilitation follow-up - E1 - Congrats" at bounding box center [342, 272] width 534 height 13
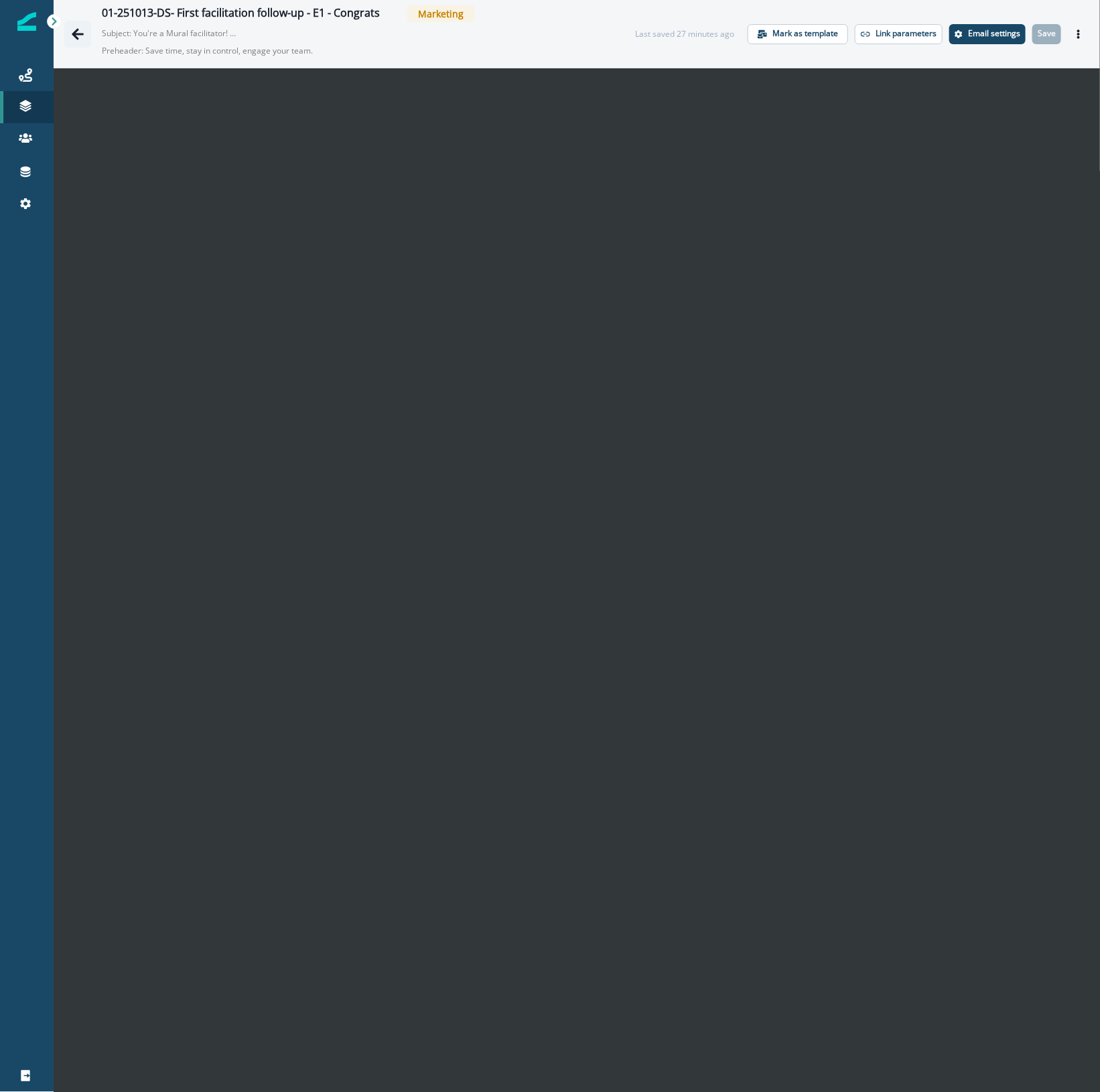
click at [79, 36] on icon "Go back" at bounding box center [78, 34] width 13 height 13
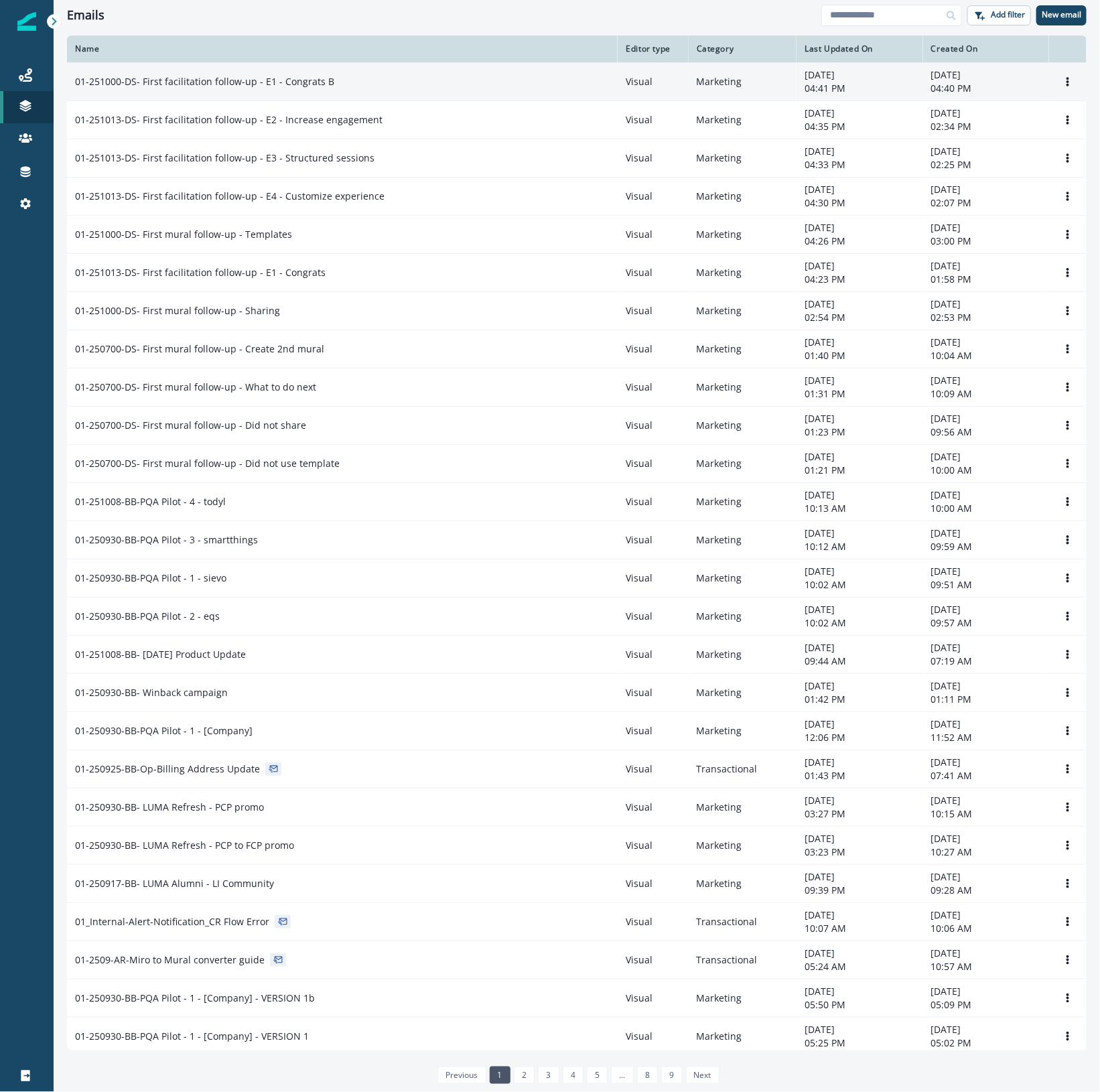
click at [293, 80] on p "01-251000-DS- First facilitation follow-up - E1 - Congrats B" at bounding box center [204, 82] width 259 height 13
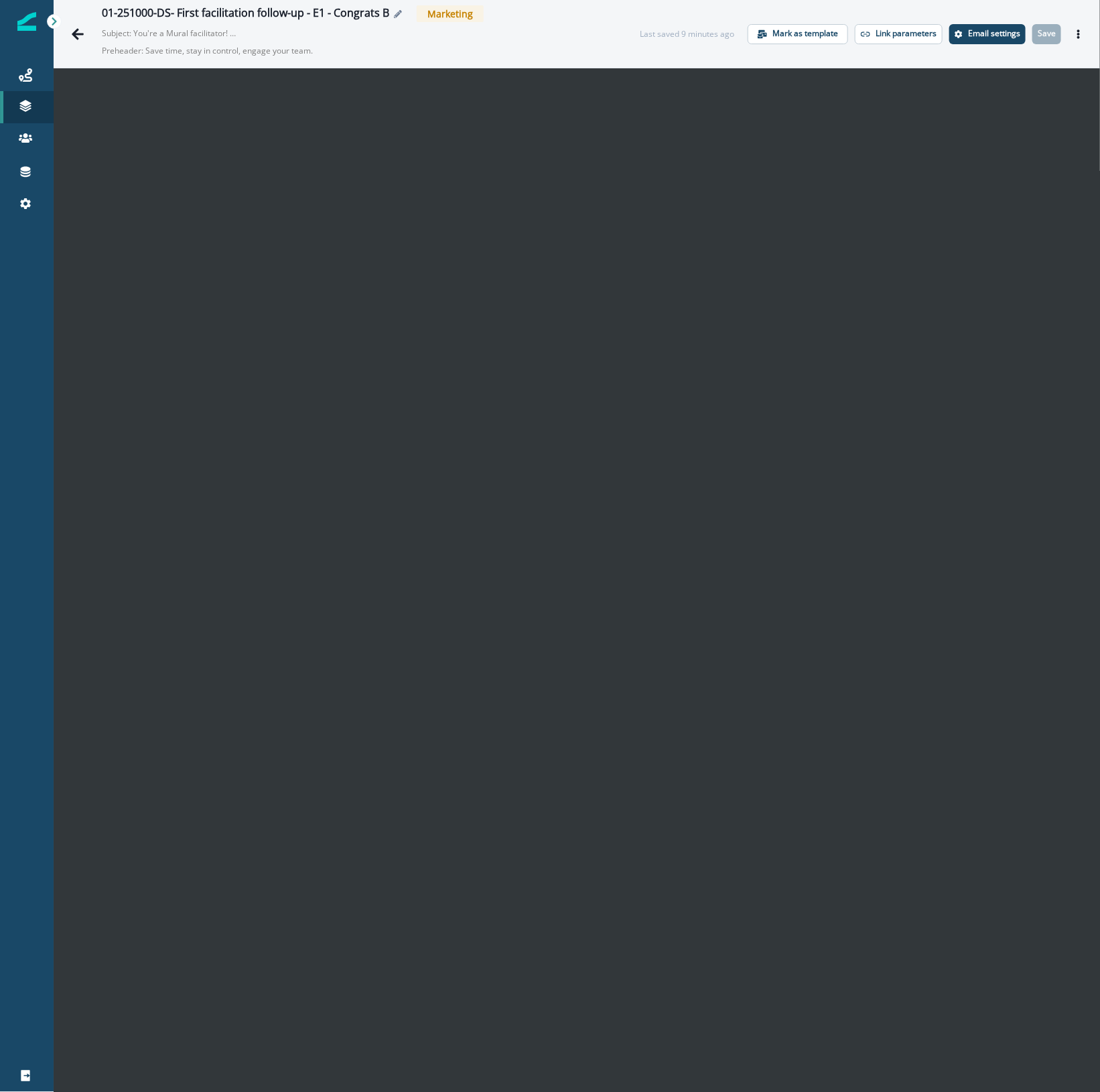
click at [394, 14] on icon "Edit name" at bounding box center [398, 14] width 8 height 8
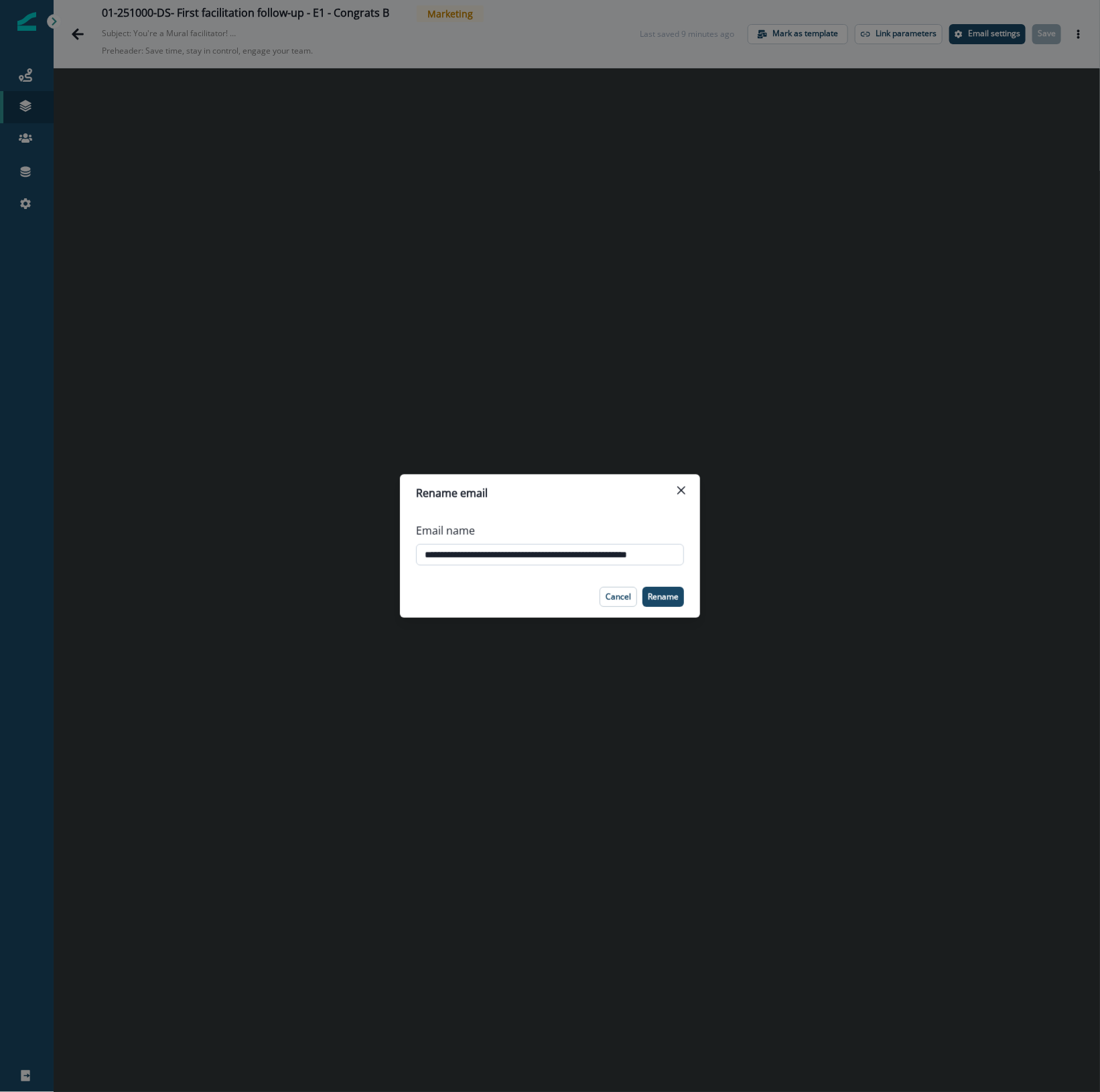
drag, startPoint x: 470, startPoint y: 554, endPoint x: 462, endPoint y: 554, distance: 8.0
click at [462, 554] on input "**********" at bounding box center [549, 555] width 268 height 22
type input "**********"
click at [661, 603] on button "Rename" at bounding box center [663, 597] width 42 height 20
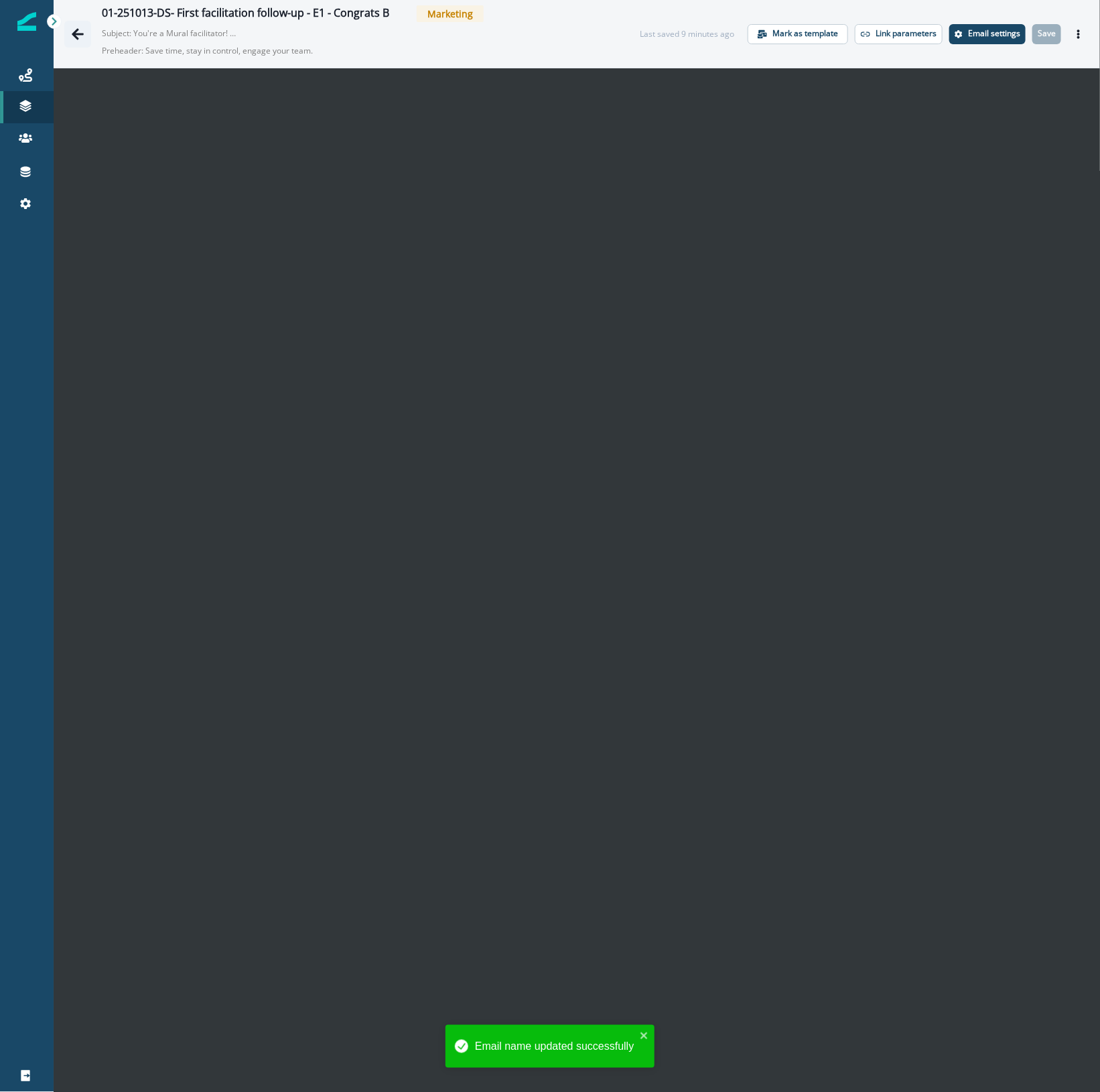
click at [84, 31] on button "Go back" at bounding box center [78, 34] width 27 height 27
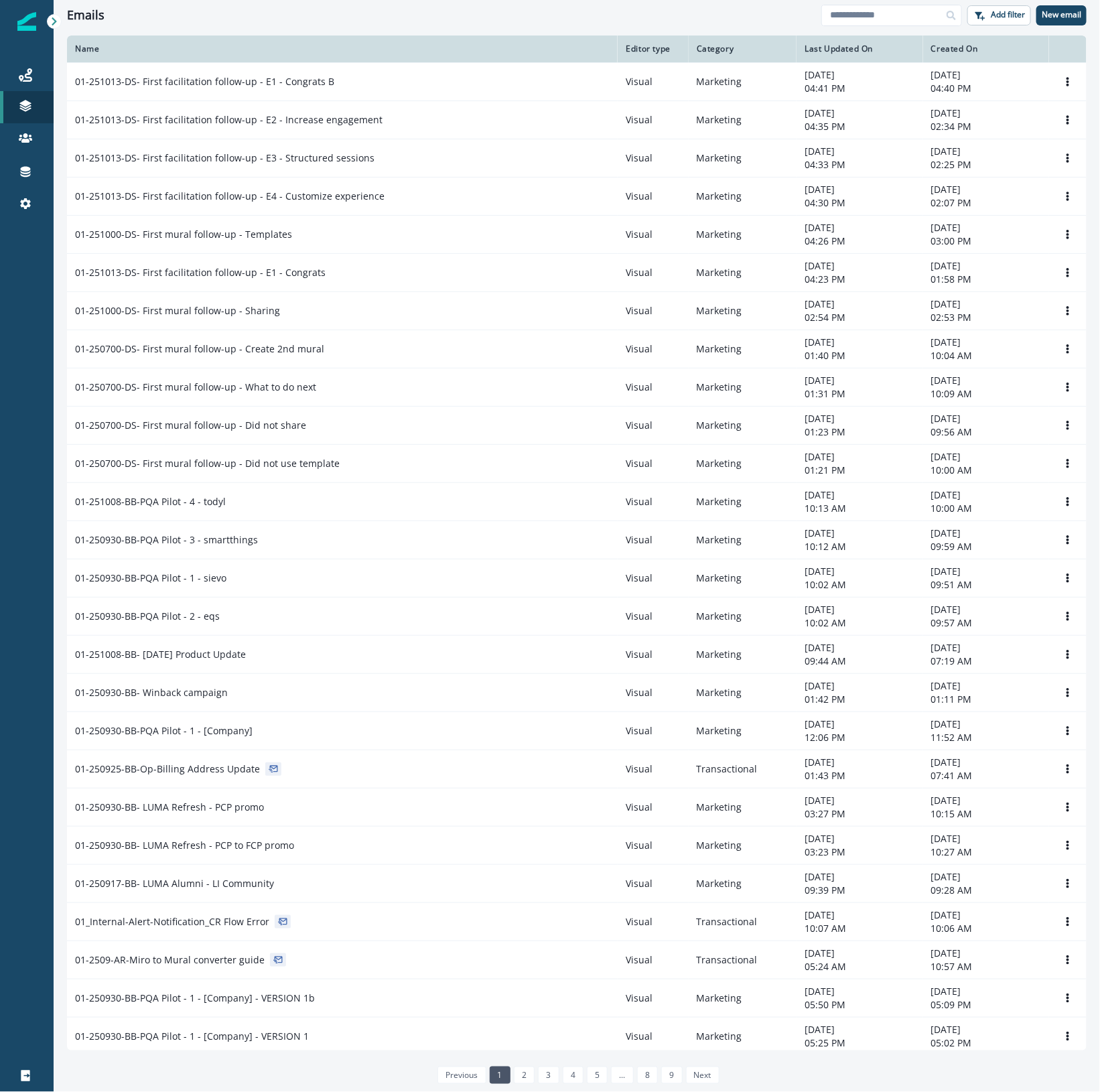
click at [18, 337] on div at bounding box center [26, 648] width 53 height 824
